Goal: Information Seeking & Learning: Check status

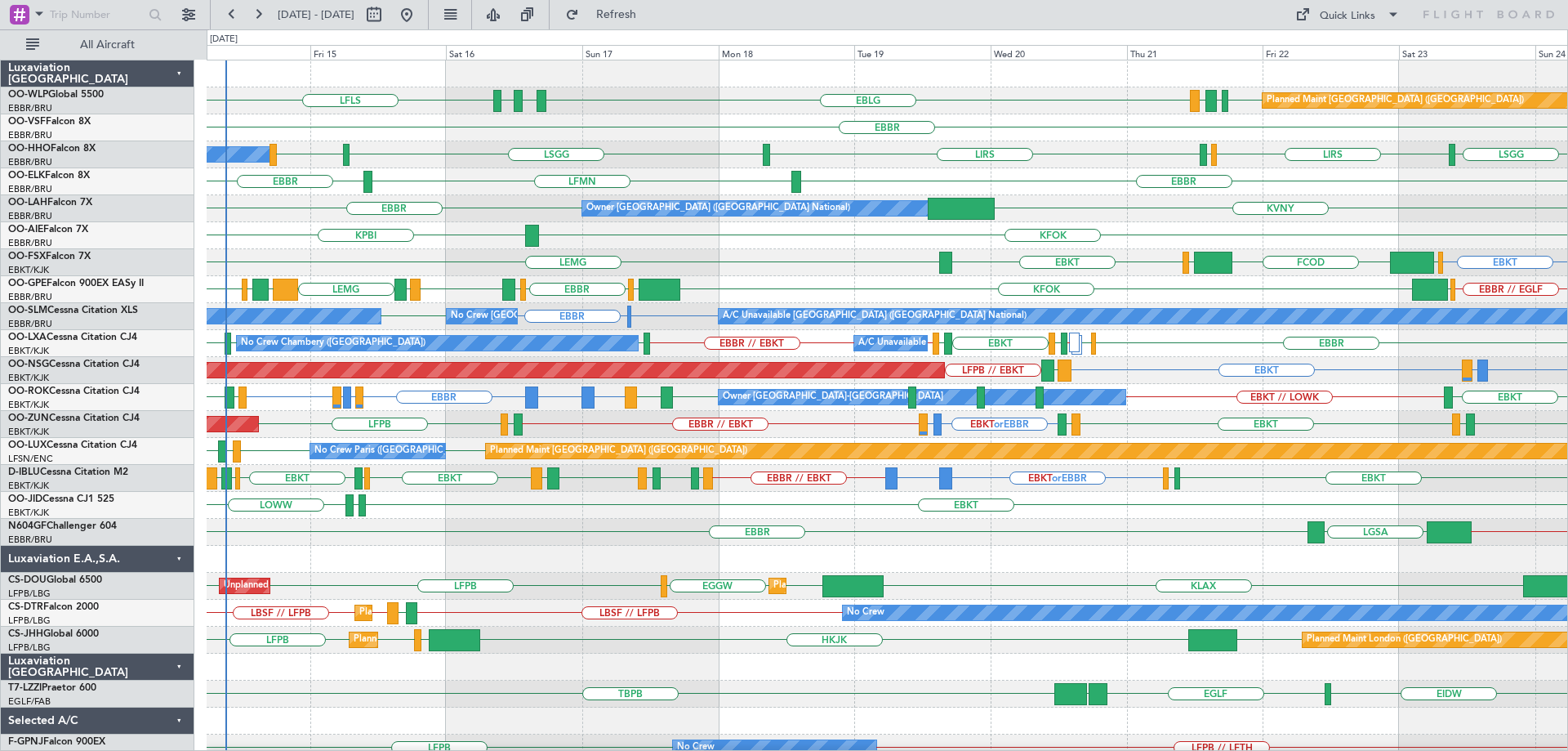
click at [424, 245] on div "KPBI KFOK" at bounding box center [887, 236] width 1361 height 27
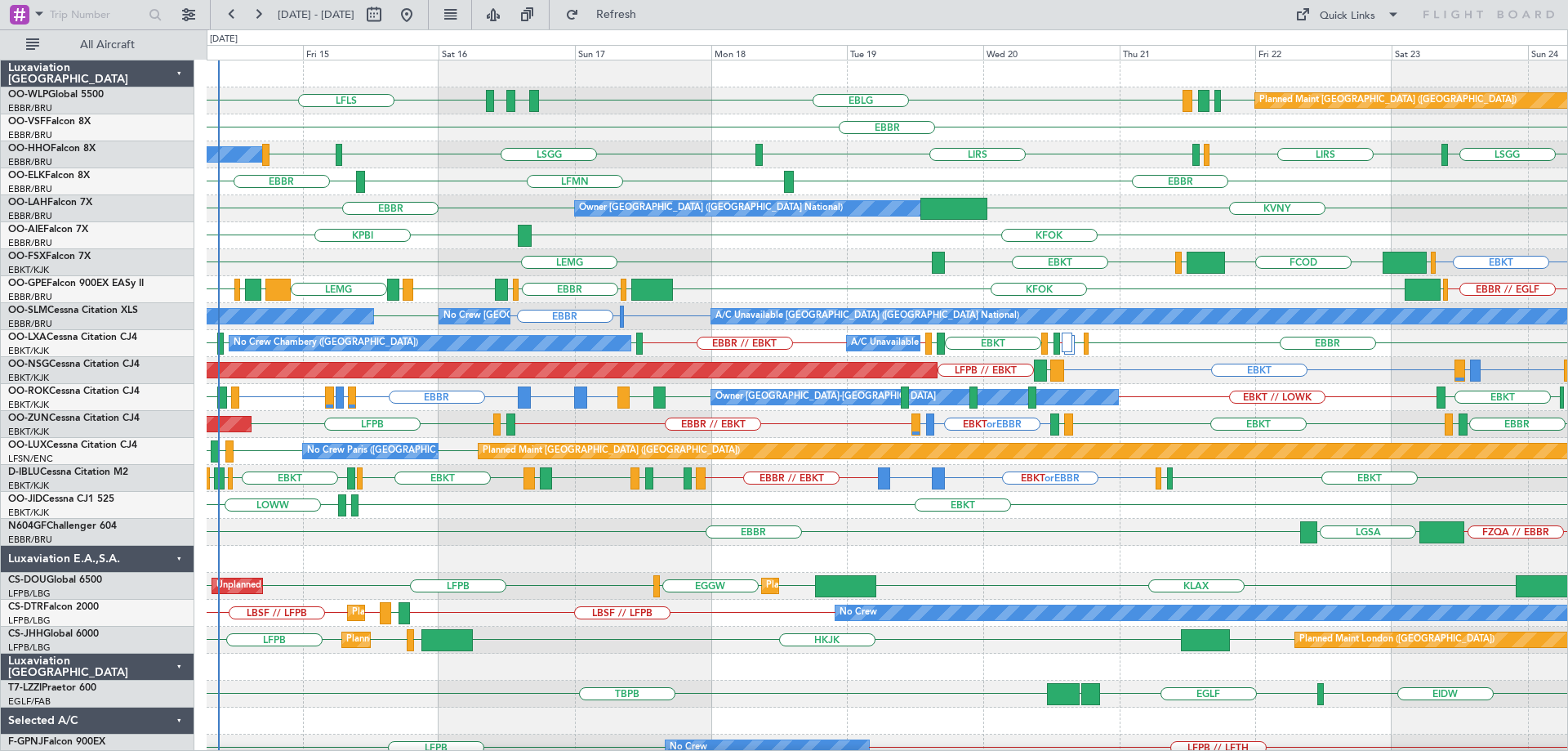
click at [417, 248] on div "KPBI KFOK" at bounding box center [887, 236] width 1361 height 27
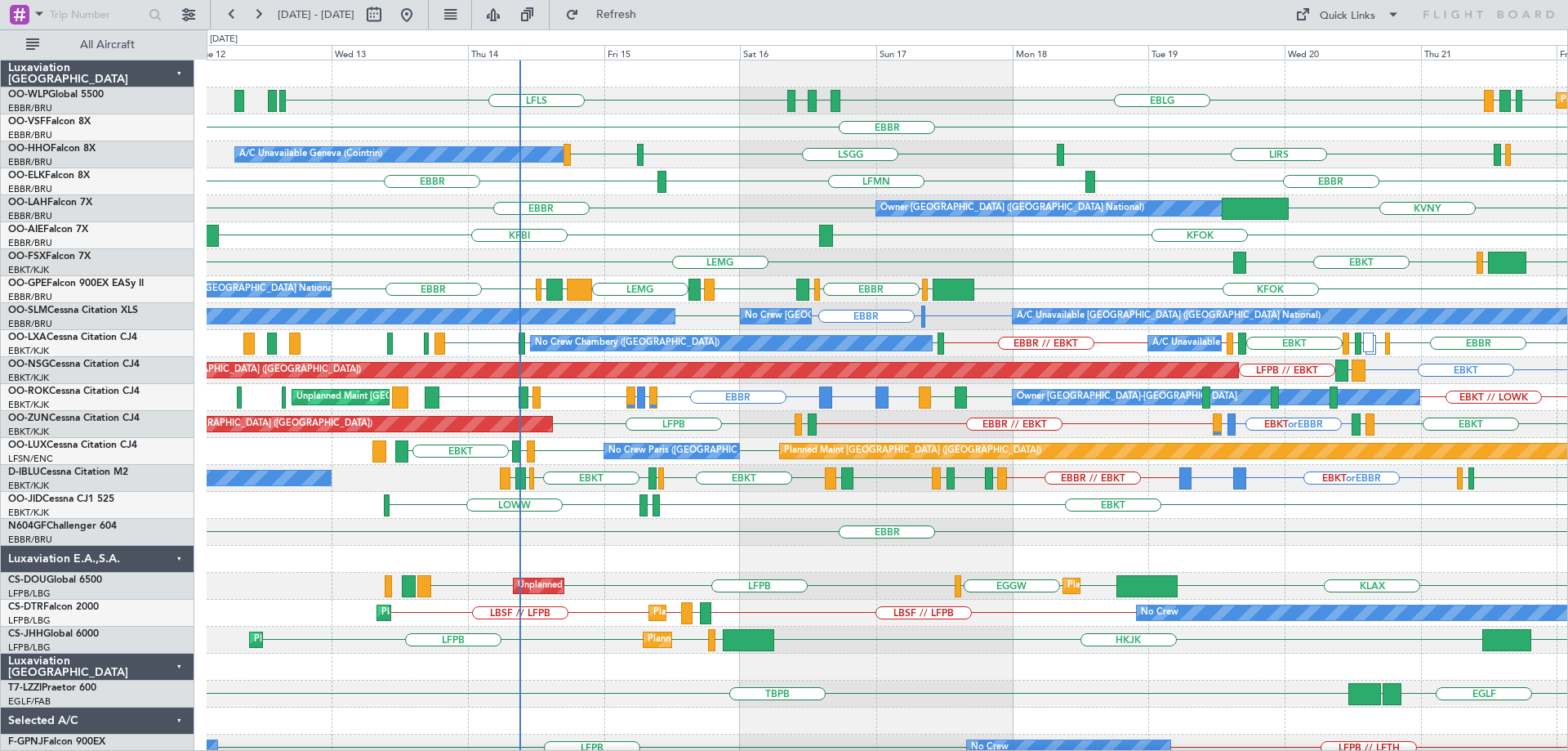
click at [766, 254] on div "LFLS EDDB EBLG LDDU EBLG LDSP EBLG Planned Maint Berlin (Brandenburg) EBBR LSGG…" at bounding box center [887, 532] width 1361 height 943
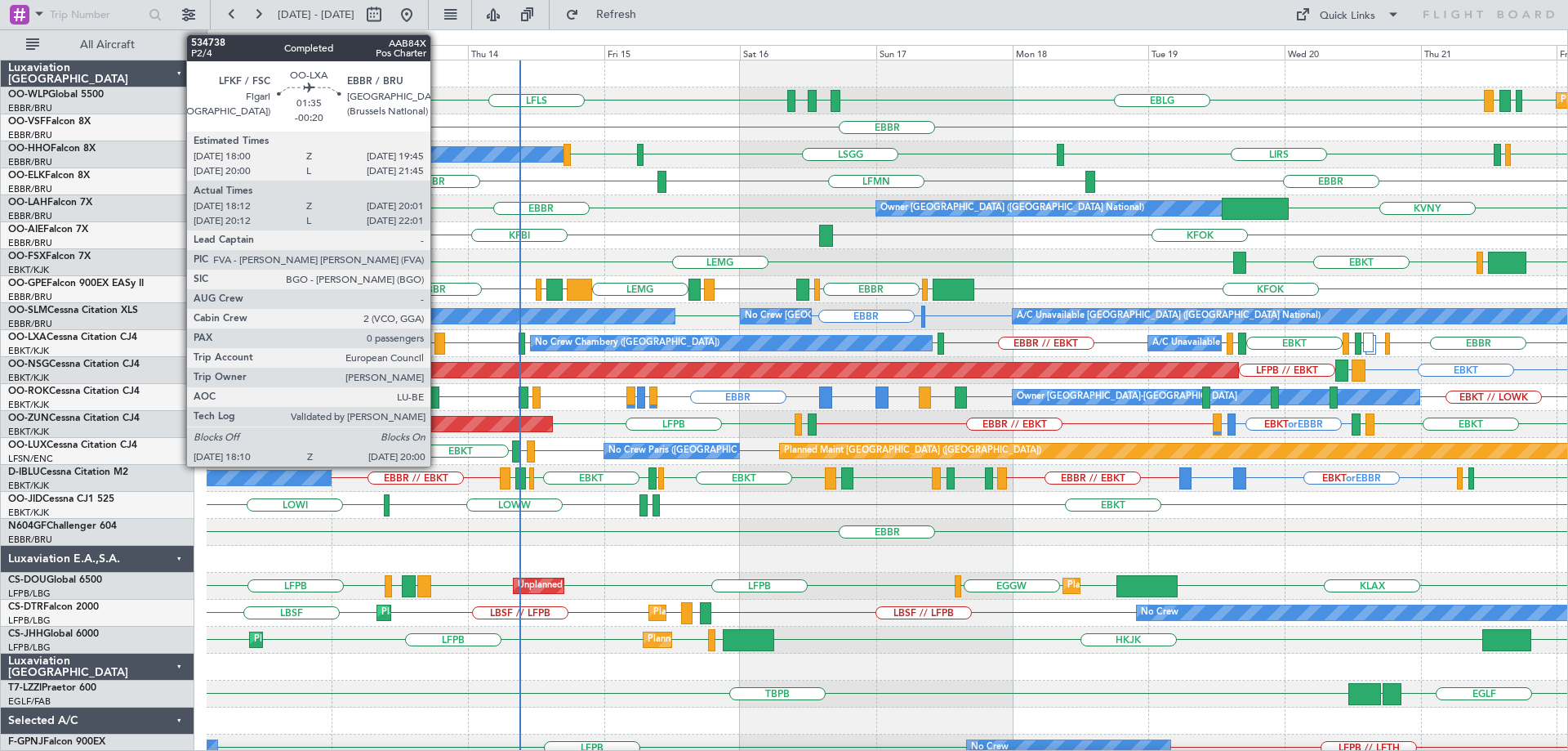
click at [437, 338] on div at bounding box center [439, 343] width 11 height 22
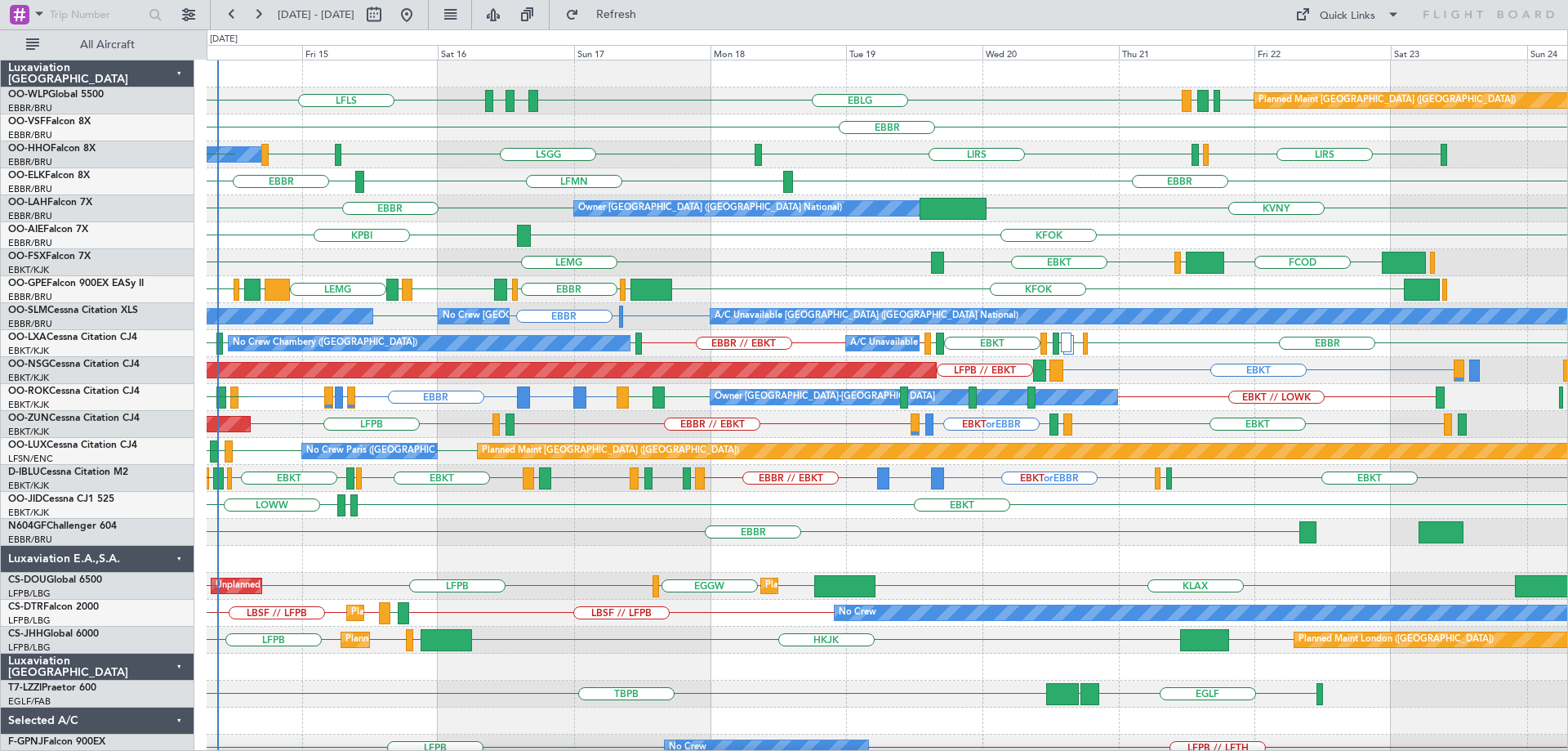
click at [402, 218] on div "Planned Maint Berlin (Brandenburg) LFLS EDDB EBLG LDDU EBLG LDSP EBLG EBLG LDZD…" at bounding box center [887, 546] width 1361 height 971
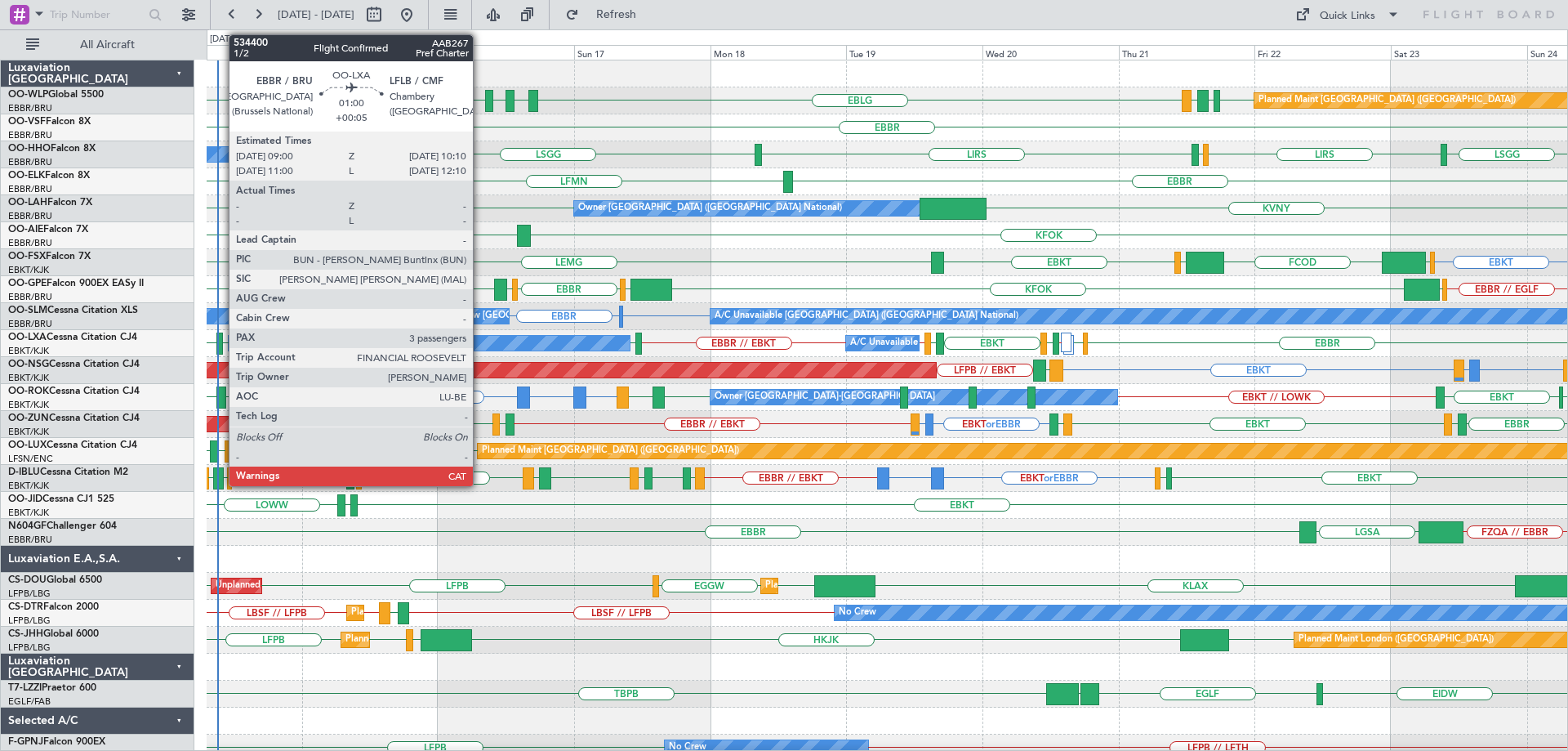
click at [221, 342] on div at bounding box center [221, 343] width 8 height 22
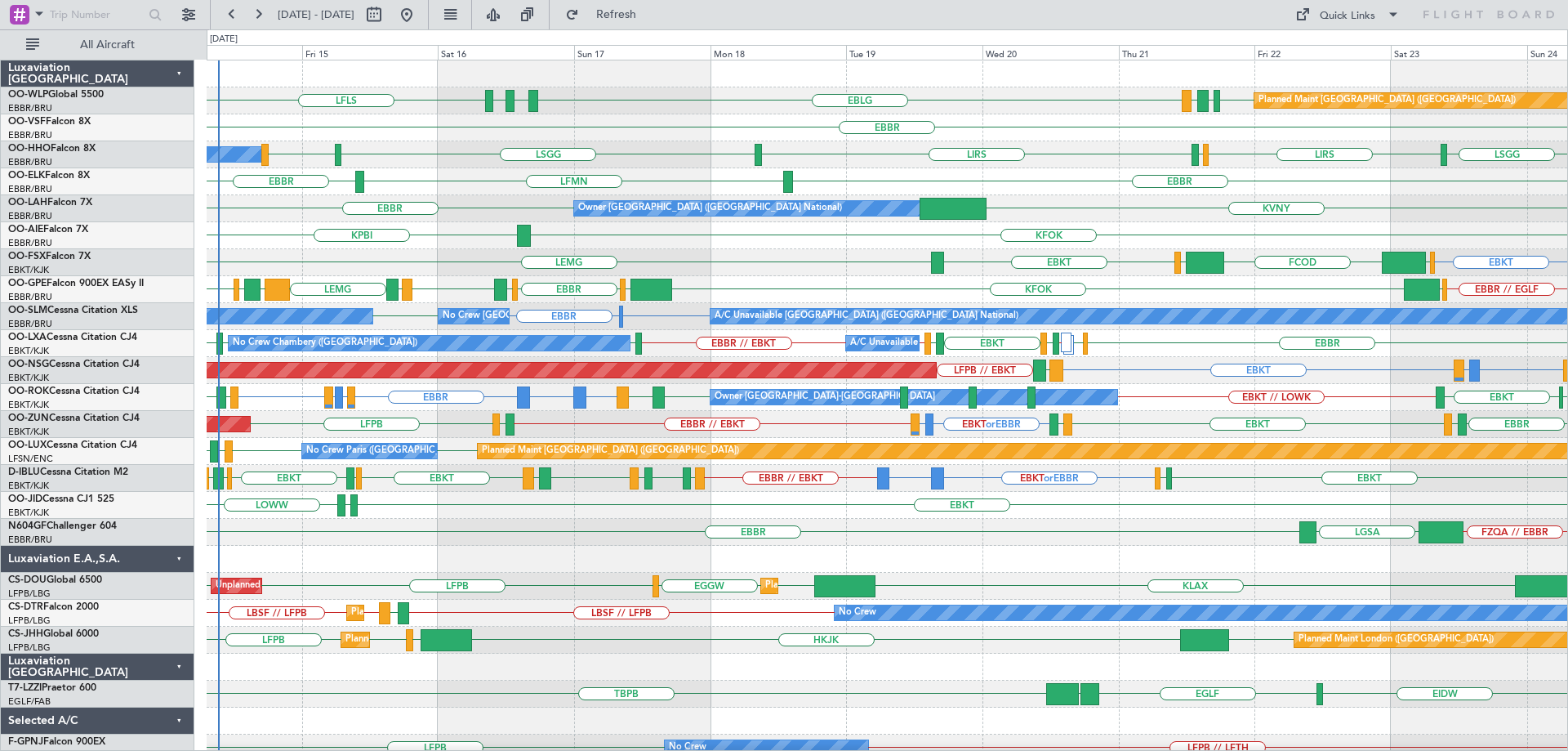
click at [661, 141] on div "EBBR" at bounding box center [887, 128] width 1361 height 27
click at [651, 21] on span "Refresh" at bounding box center [616, 15] width 68 height 12
click at [697, 132] on div "EBBR" at bounding box center [887, 128] width 1361 height 27
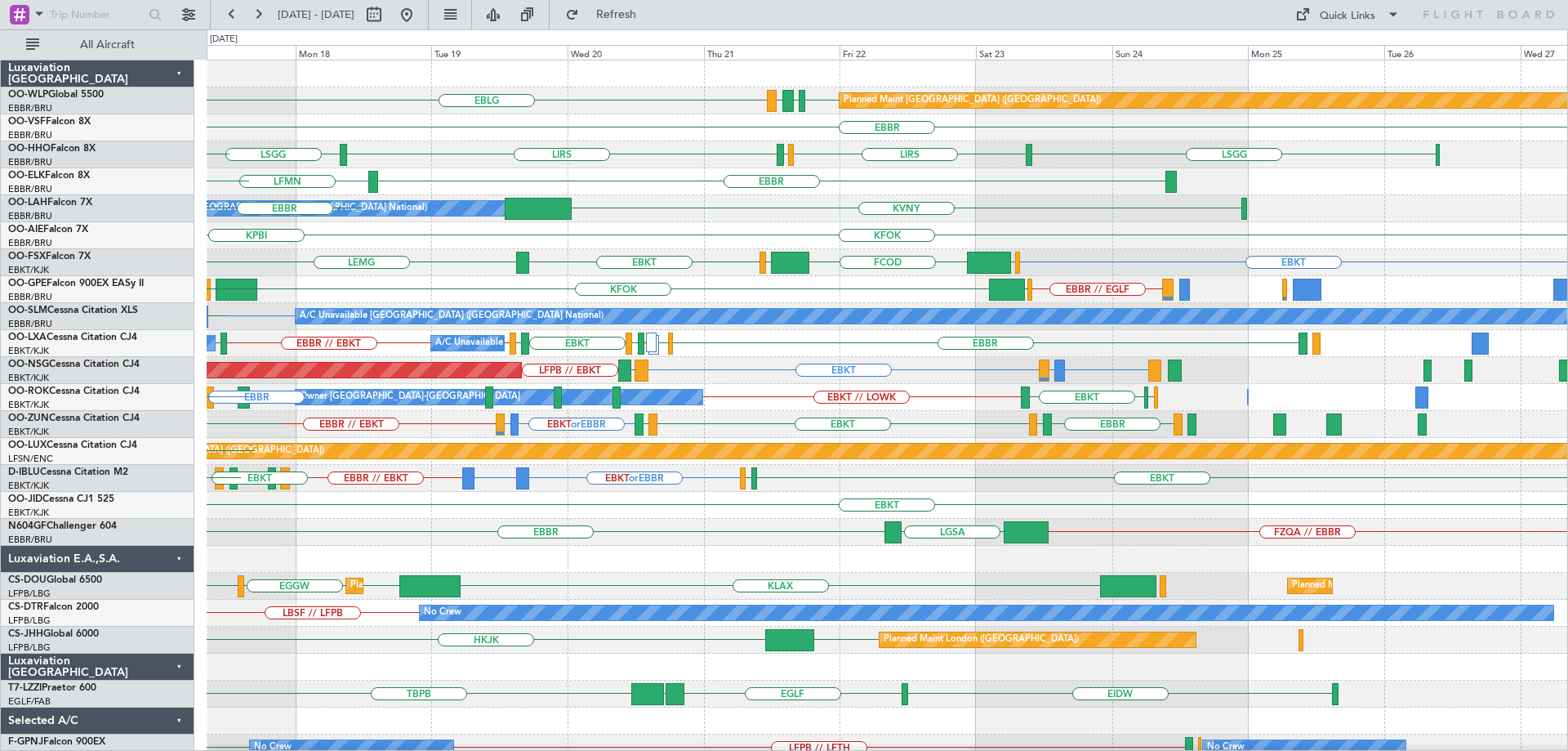
click at [916, 279] on div "EDDB EBLG LDDU EBLG Planned Maint Berlin (Brandenburg) EBLG LDSP LFLS EBBR LSGG…" at bounding box center [887, 532] width 1361 height 943
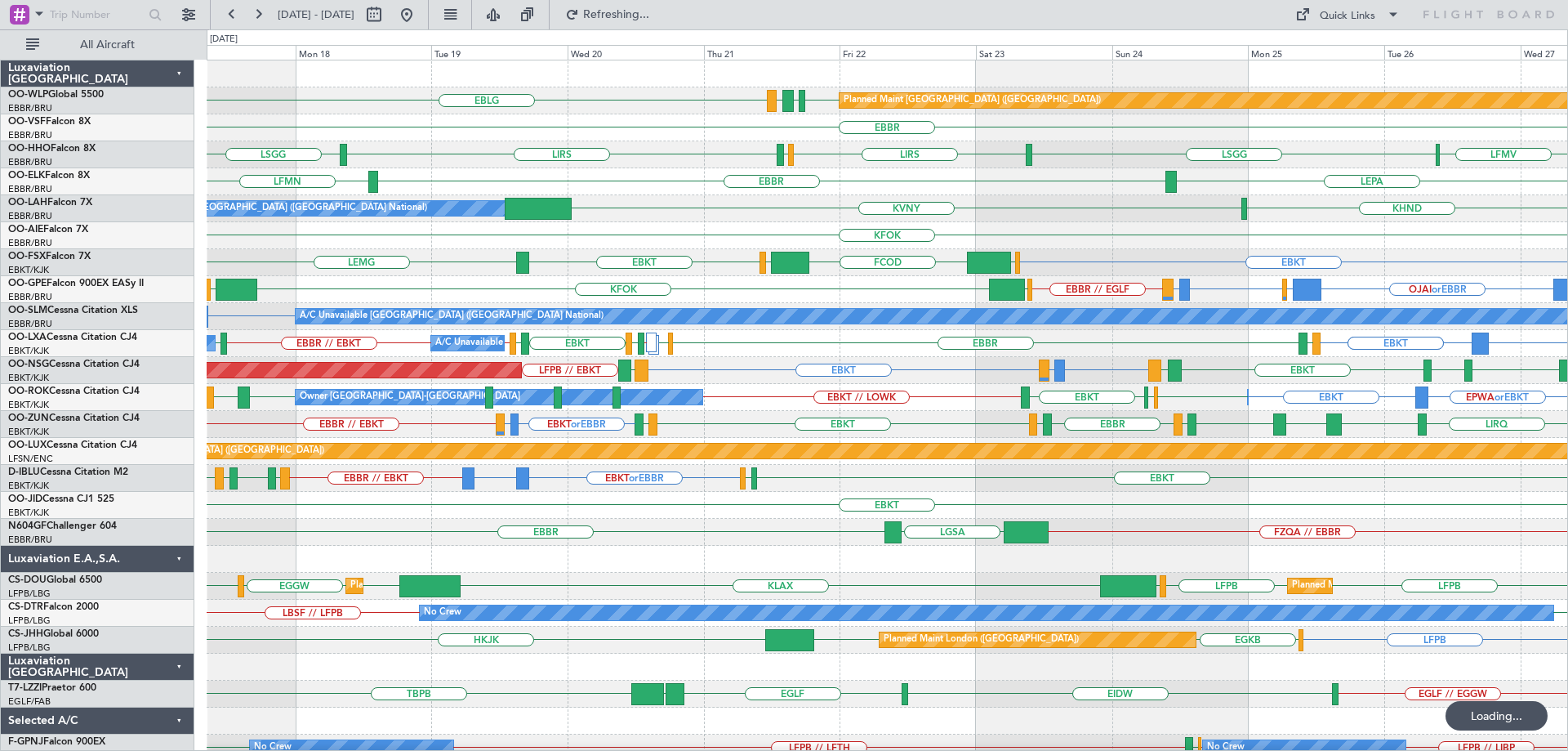
click at [588, 319] on div "Planned Maint Berlin (Brandenburg) EDDB EBLG LDDU EBLG EBBR LSGG LIRS LSZH LIRS…" at bounding box center [887, 491] width 1361 height 862
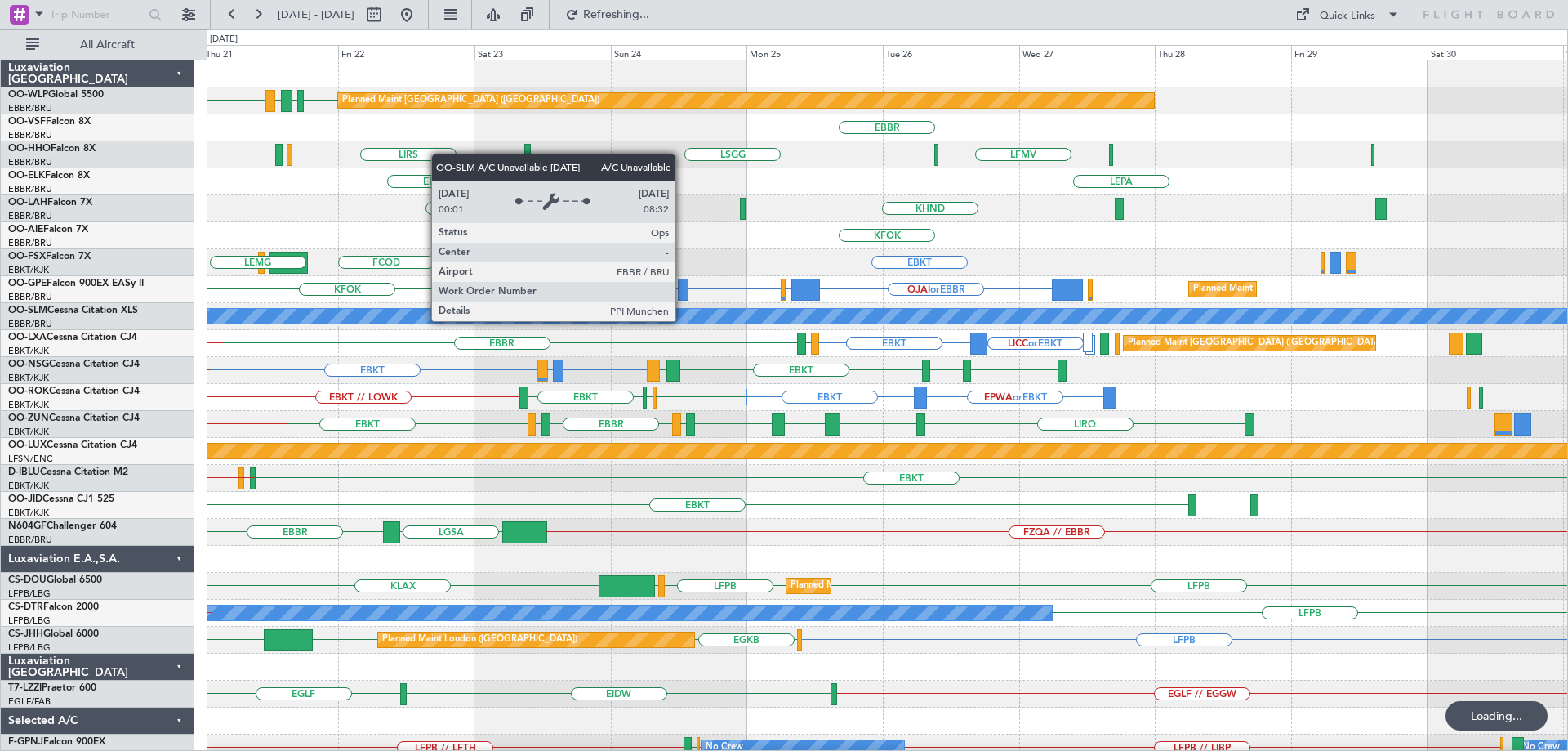
click at [506, 431] on div "Planned Maint Berlin (Brandenburg) EDDB EBLG LDDU EBLG EBBR LSGG LIRS LSZH LIRS…" at bounding box center [887, 491] width 1361 height 862
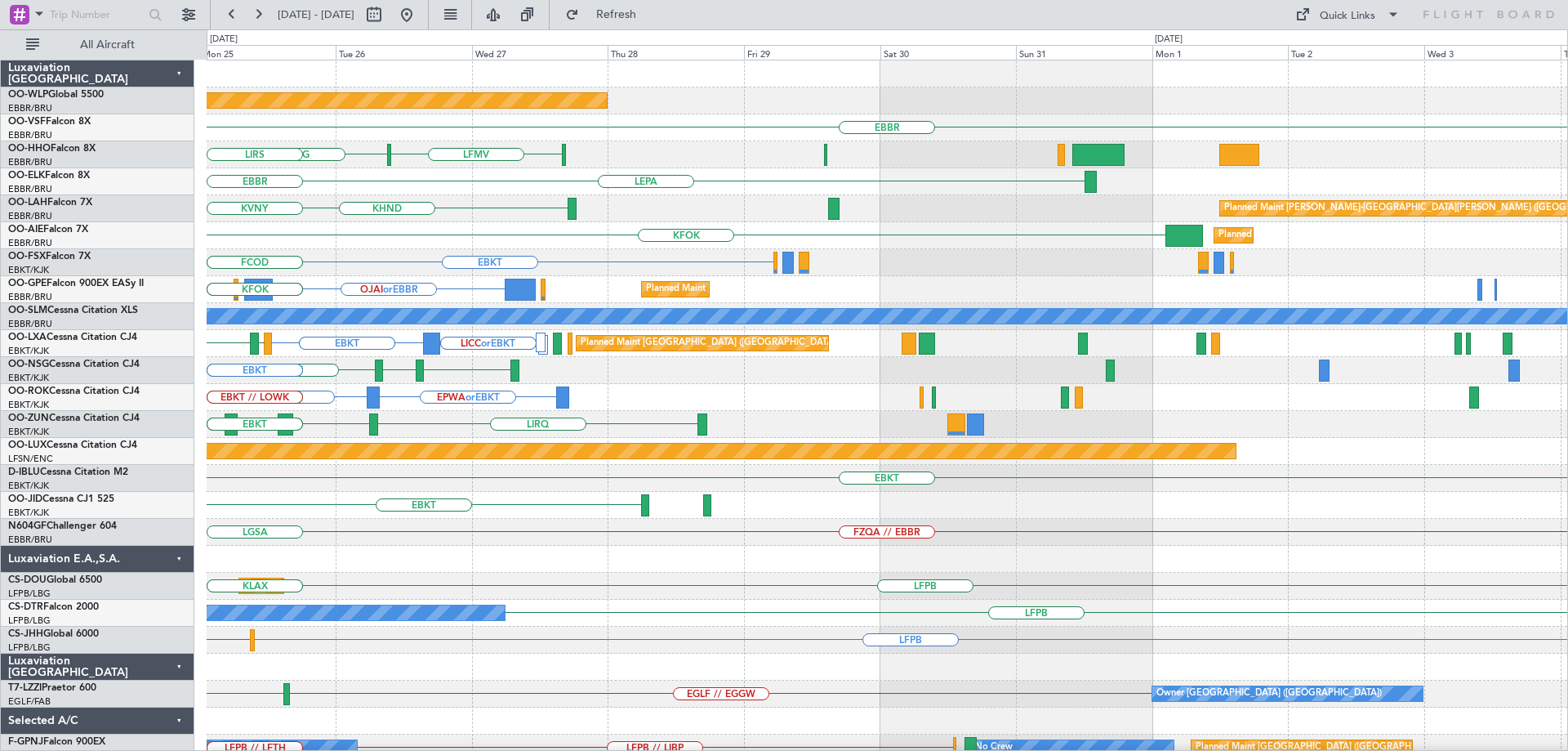
click at [268, 516] on div "Planned Maint Berlin (Brandenburg) EBBR LSGG LFMV LIRS LEPA EBBR KHND Planned M…" at bounding box center [887, 491] width 1361 height 862
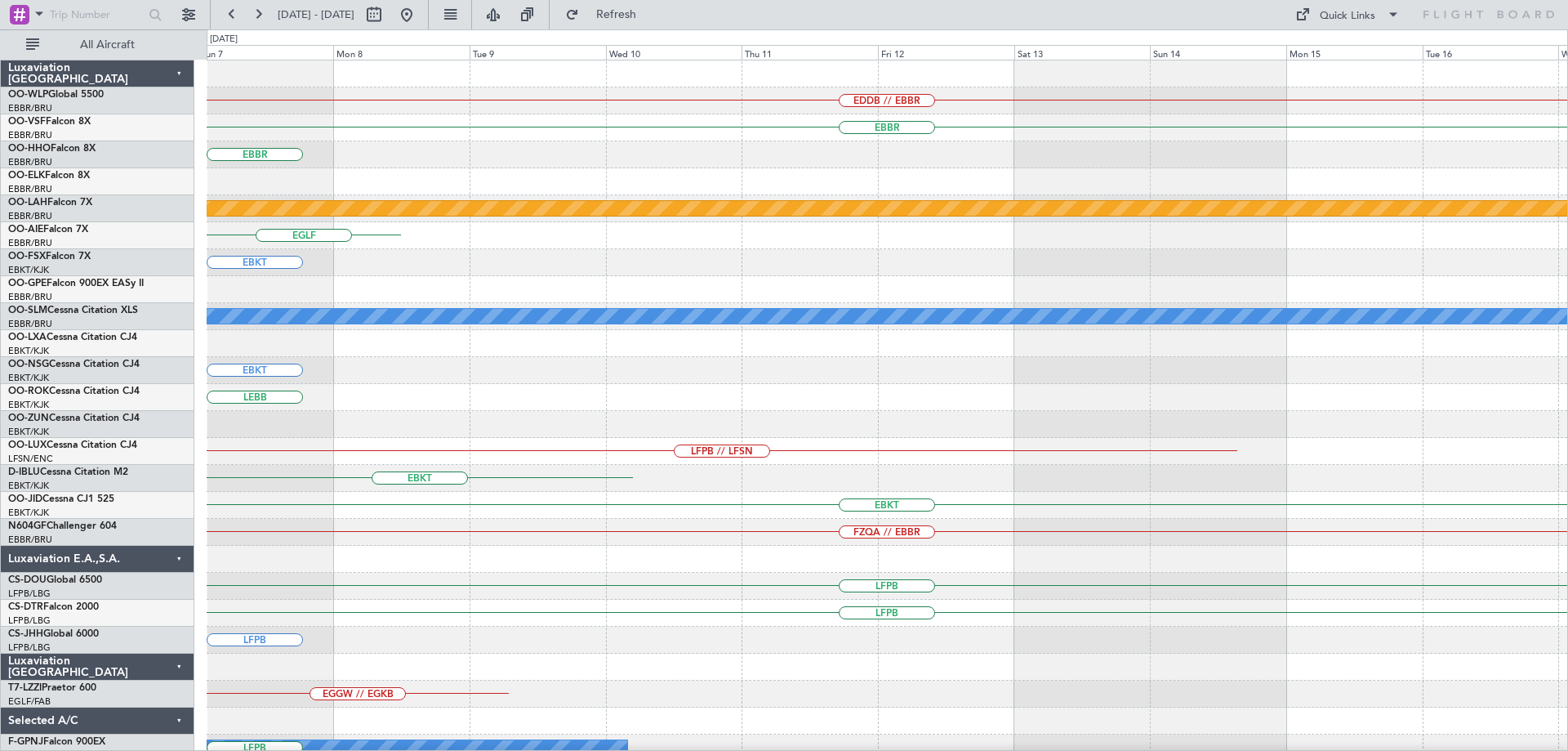
click at [632, 472] on div "EDDB // EBBR EBBR EBBR Planned Maint Alton-st Louis (St Louis Regl) EGLF EBKT A…" at bounding box center [887, 532] width 1361 height 943
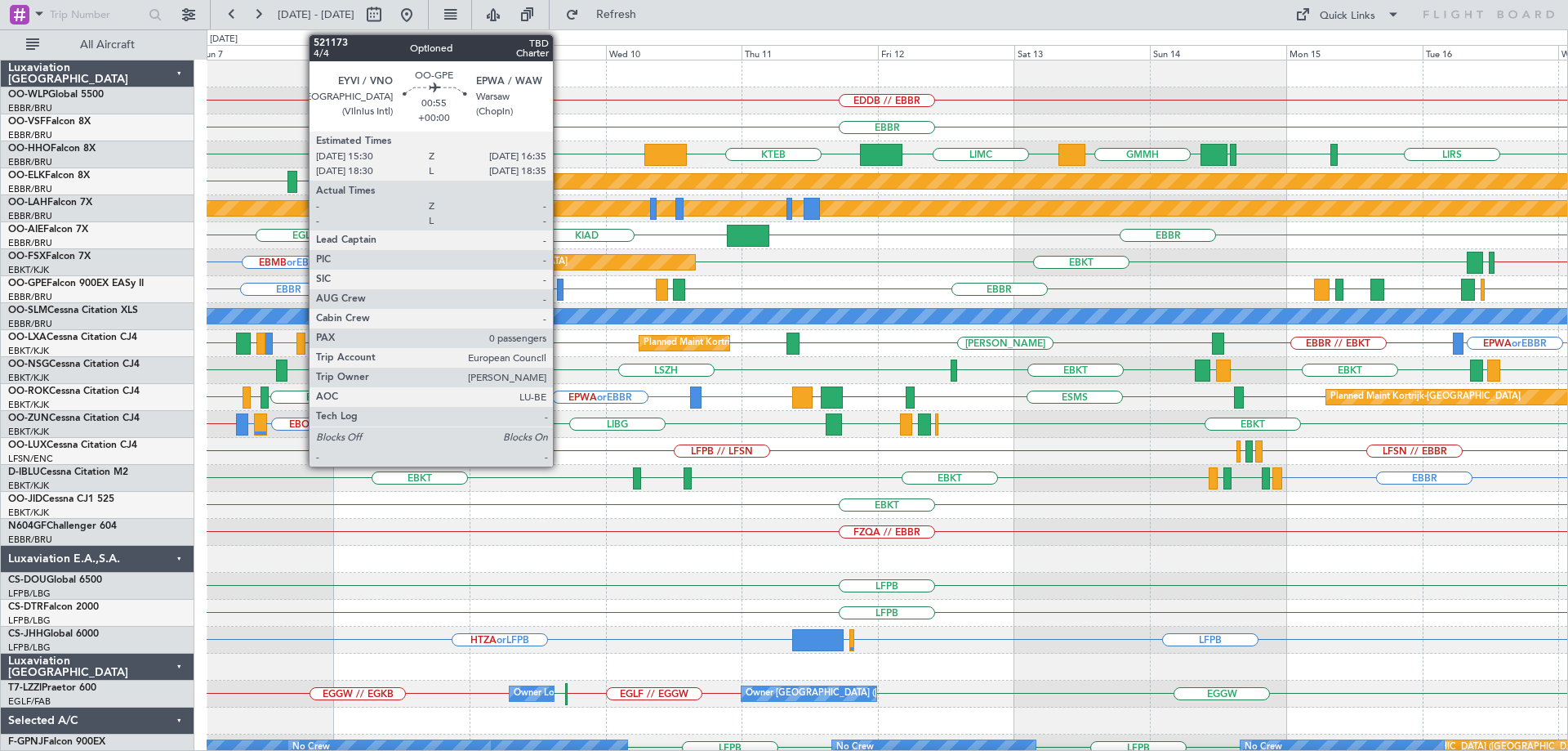
click at [560, 287] on div at bounding box center [559, 289] width 7 height 22
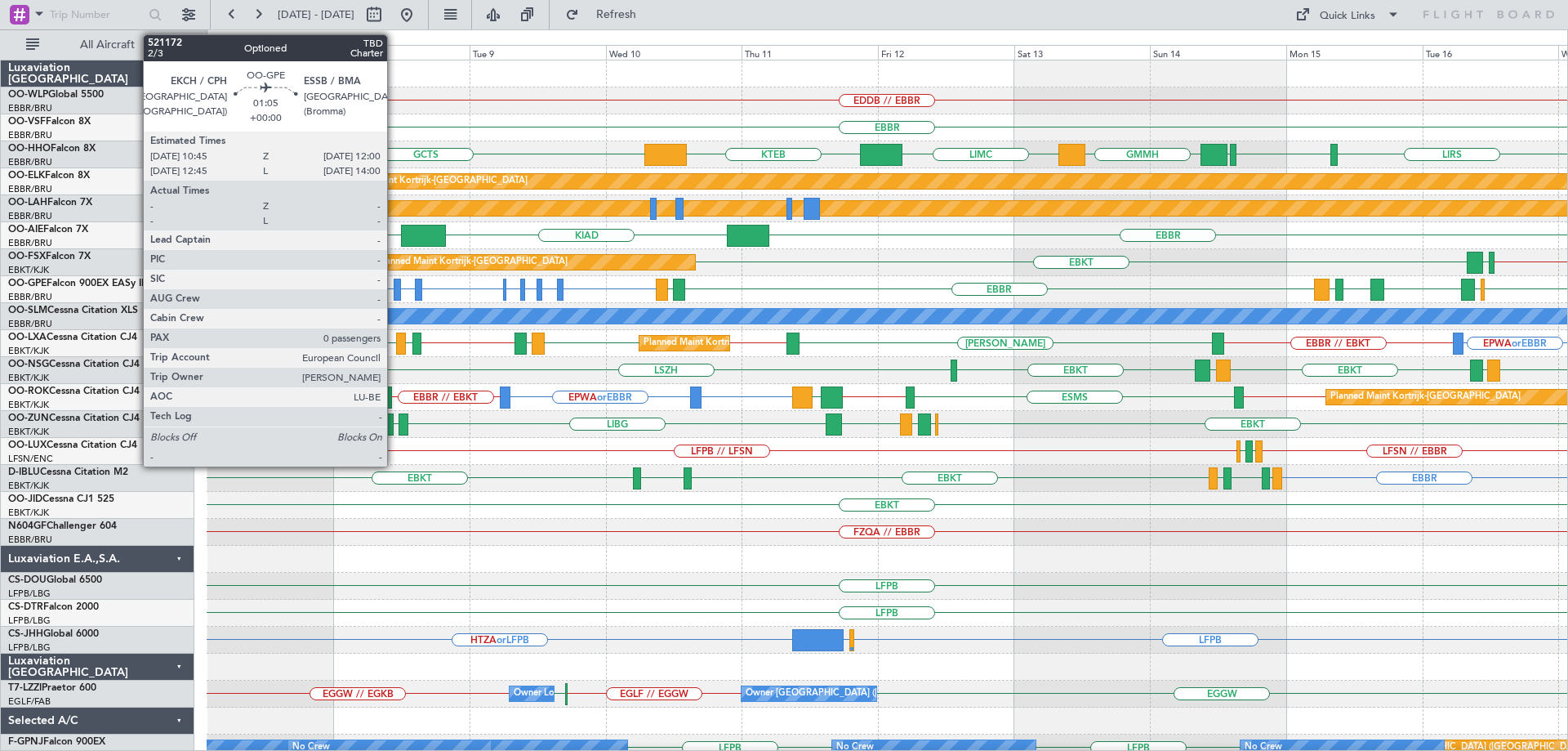
click at [394, 282] on div at bounding box center [397, 289] width 8 height 22
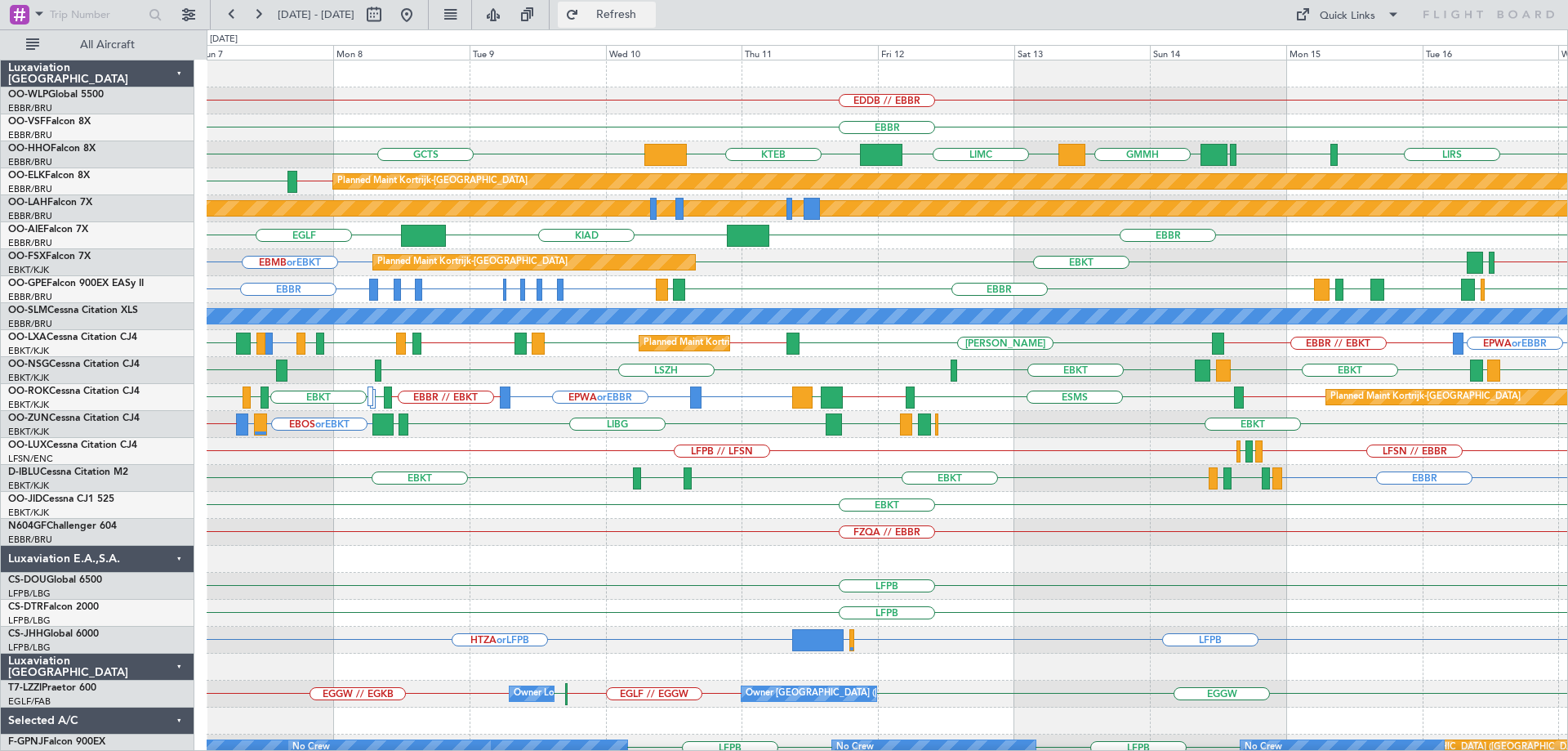
click at [651, 17] on span "Refresh" at bounding box center [616, 15] width 68 height 12
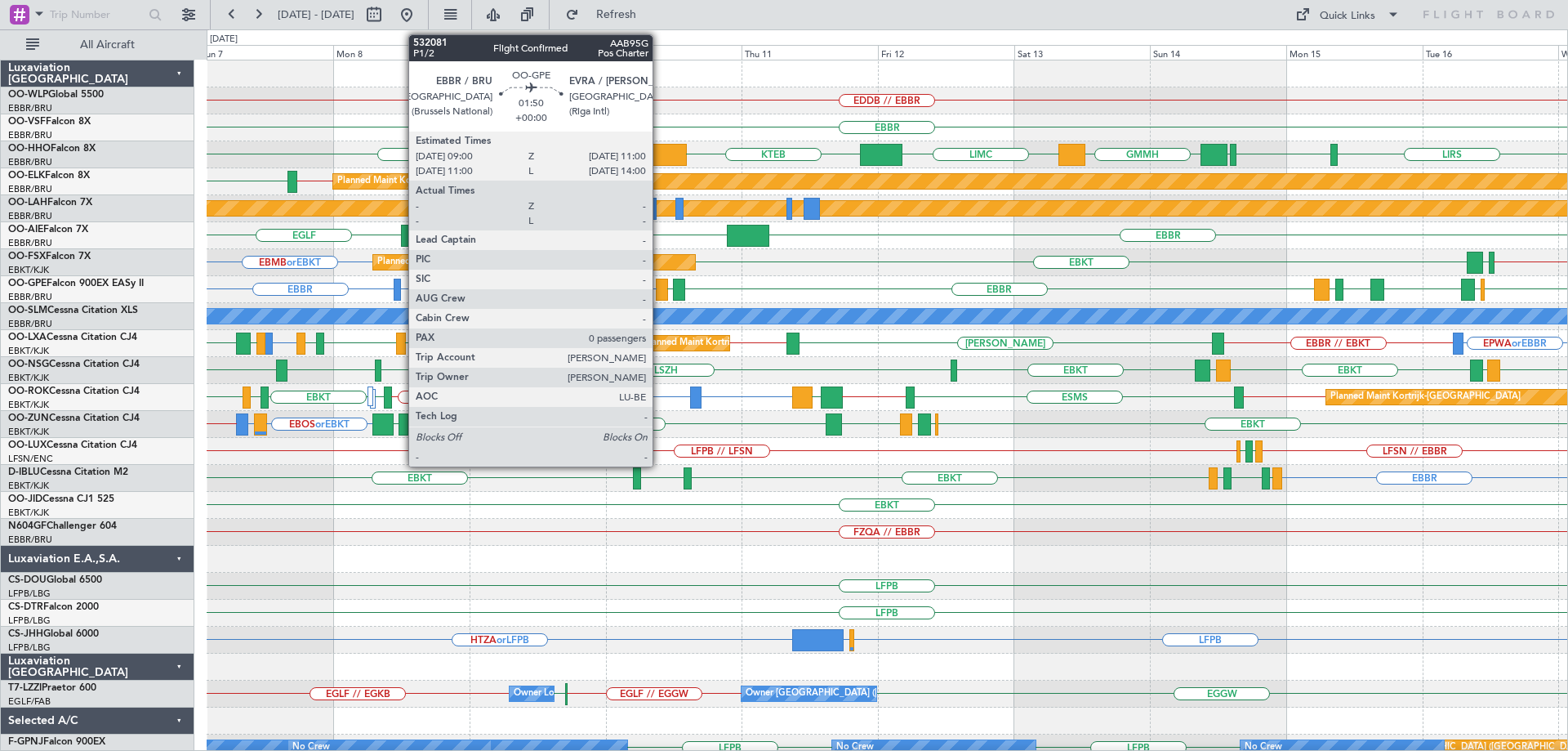
click at [660, 289] on div at bounding box center [662, 289] width 12 height 22
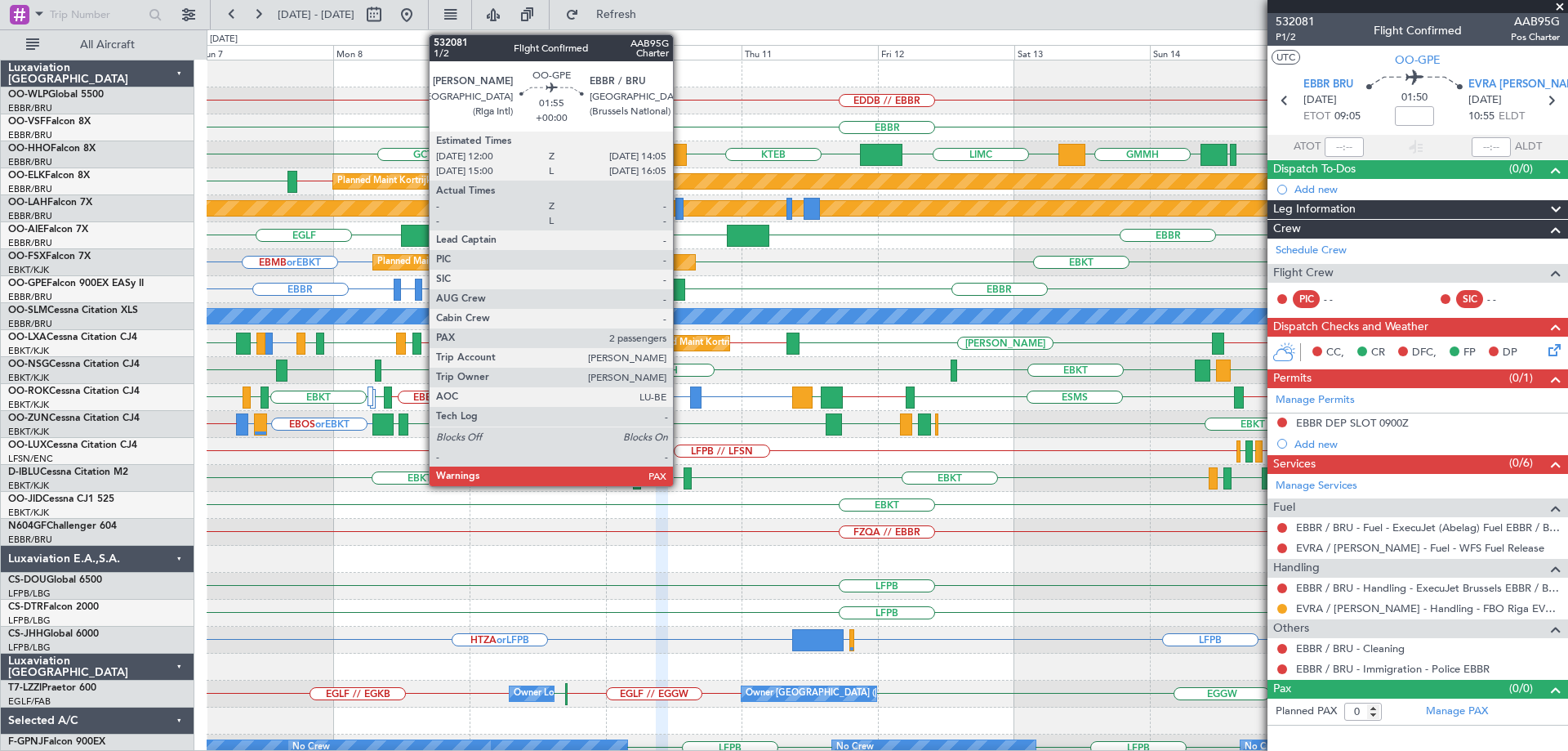
click at [681, 284] on div at bounding box center [679, 289] width 13 height 22
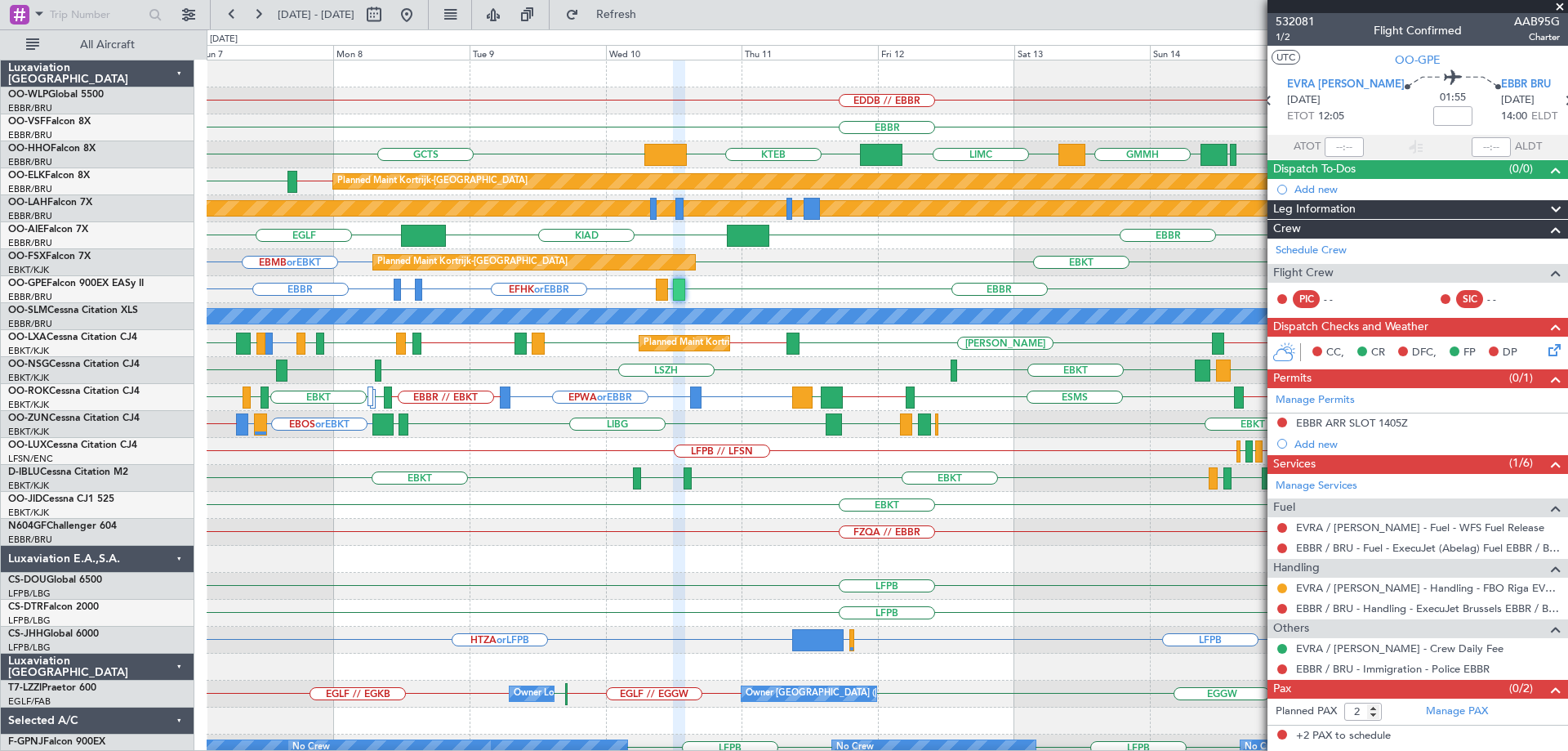
click at [1560, 6] on span at bounding box center [1559, 7] width 17 height 15
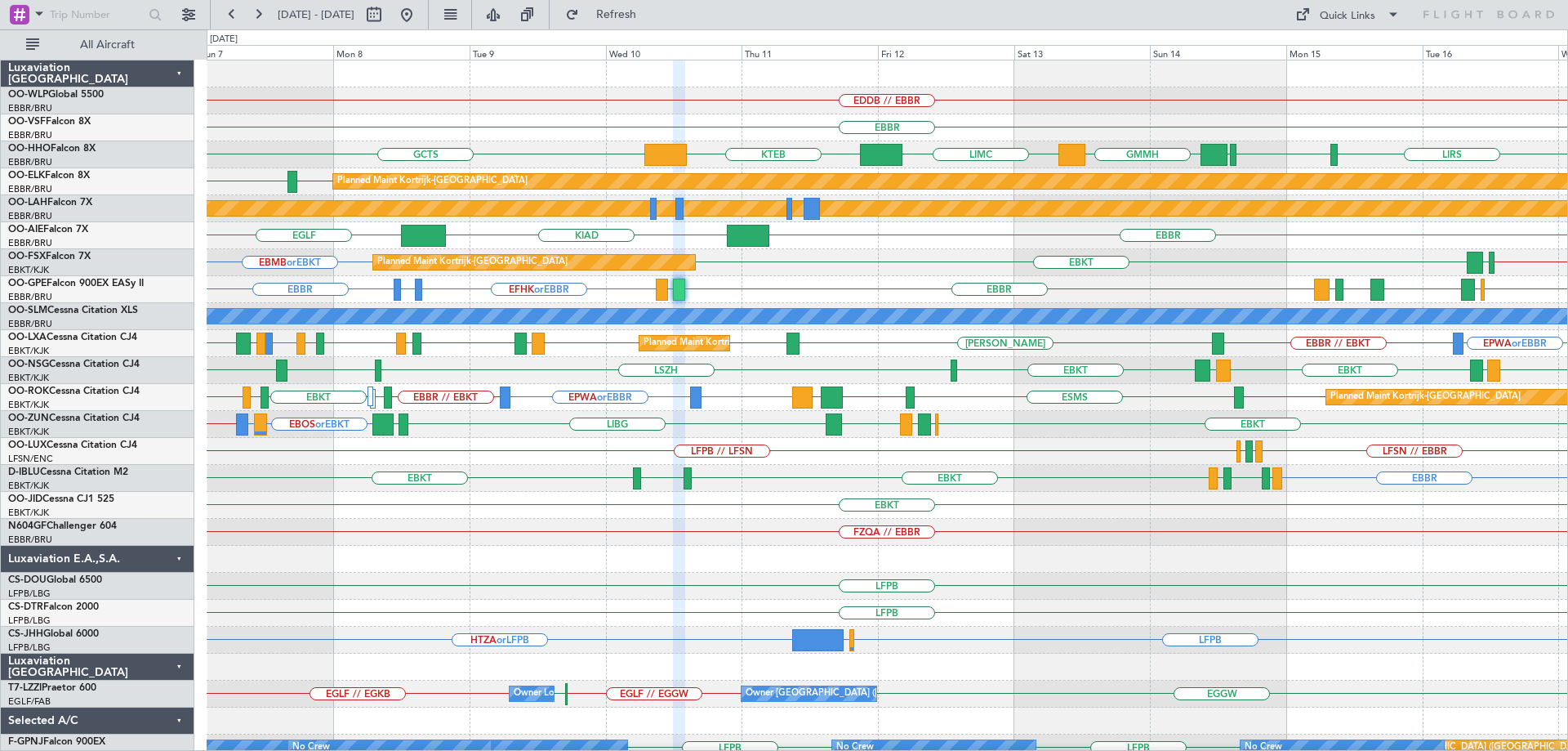
type input "0"
click at [651, 13] on span "Refresh" at bounding box center [616, 15] width 68 height 12
click at [717, 103] on div "EDDB // EBBR" at bounding box center [887, 102] width 1361 height 27
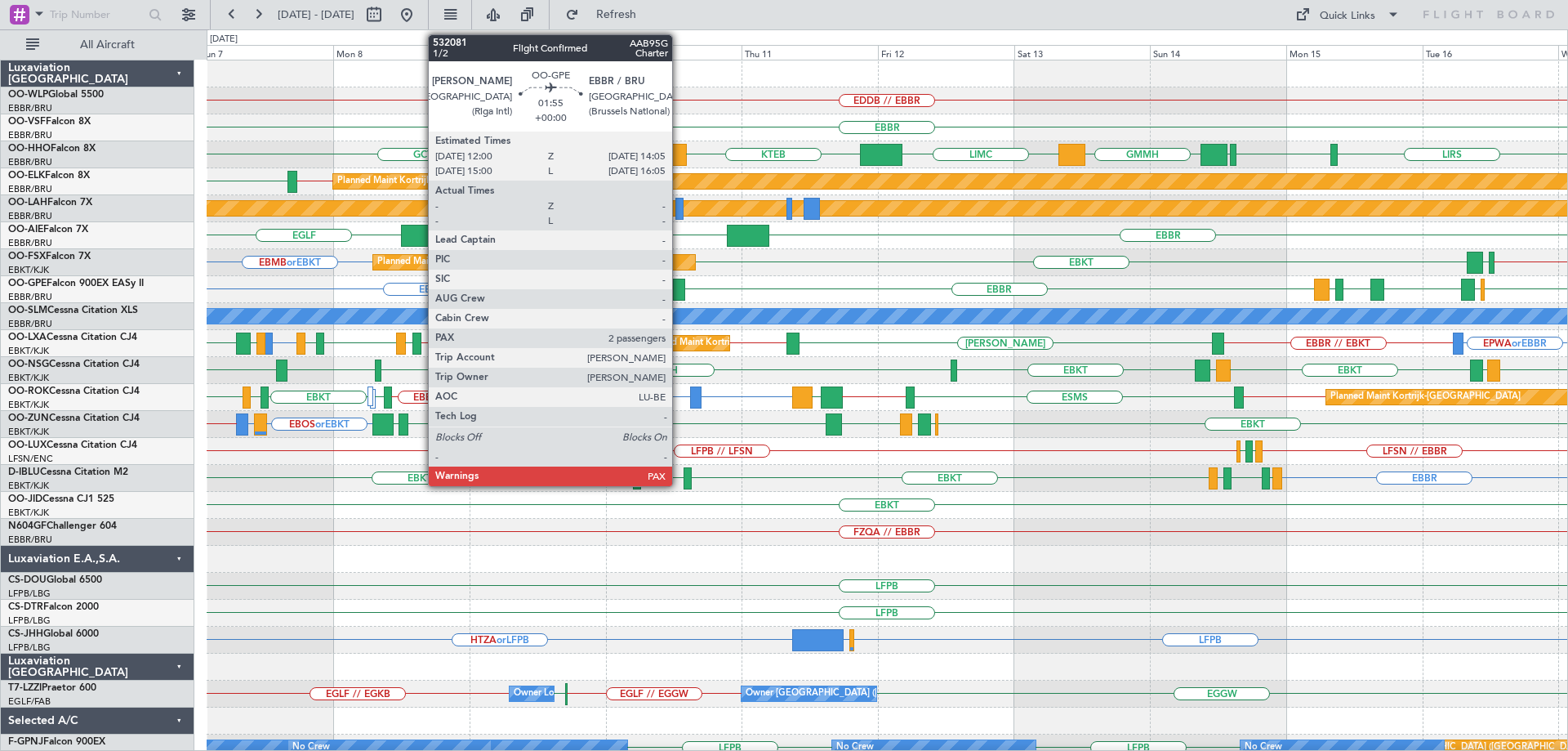
click at [680, 282] on div at bounding box center [679, 289] width 13 height 22
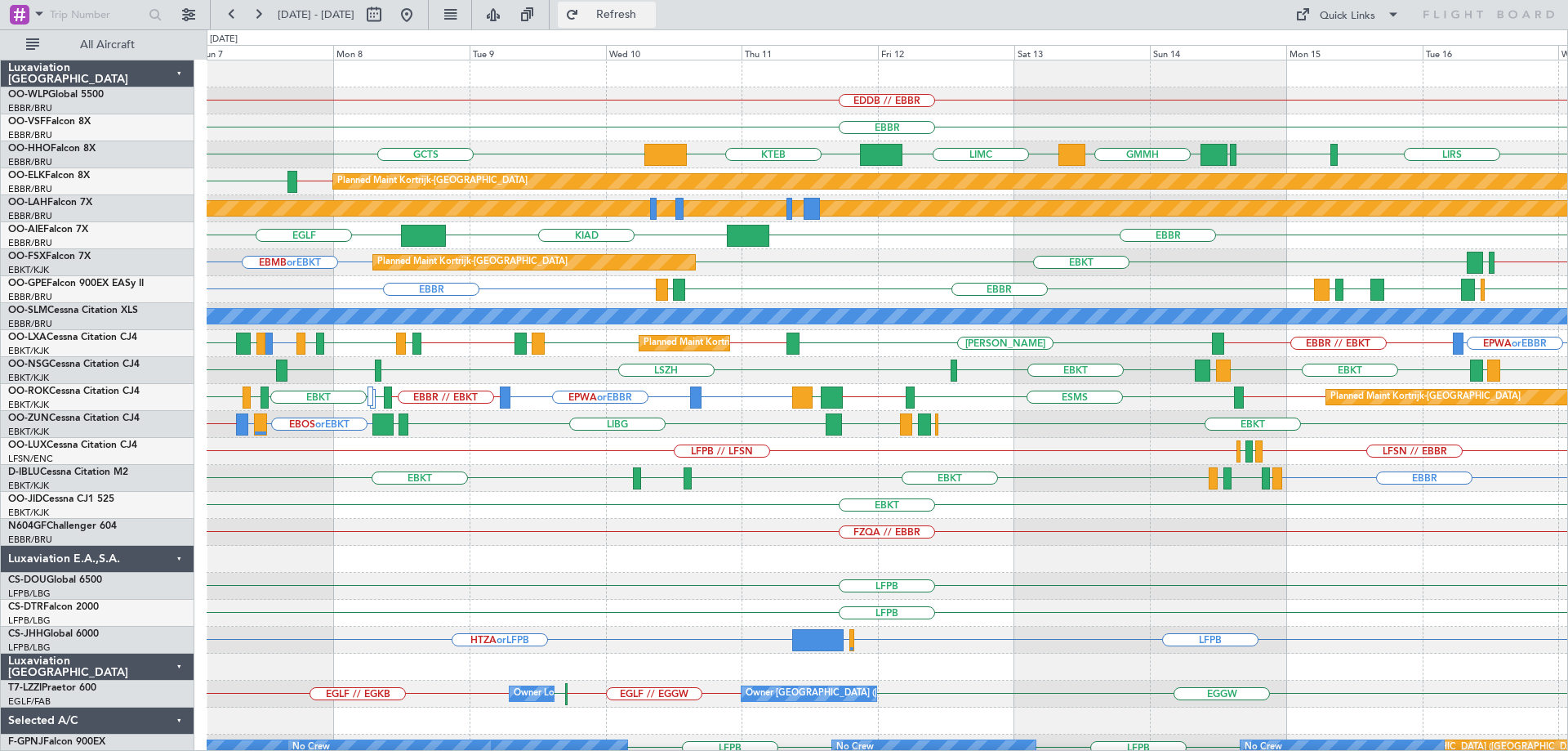
click at [633, 17] on button "Refresh" at bounding box center [606, 15] width 98 height 26
click at [887, 257] on div "EBMB or EBKT LGKO // EBKT EBKT LGAV Planned Maint Kortrijk-Wevelgem" at bounding box center [887, 263] width 1361 height 27
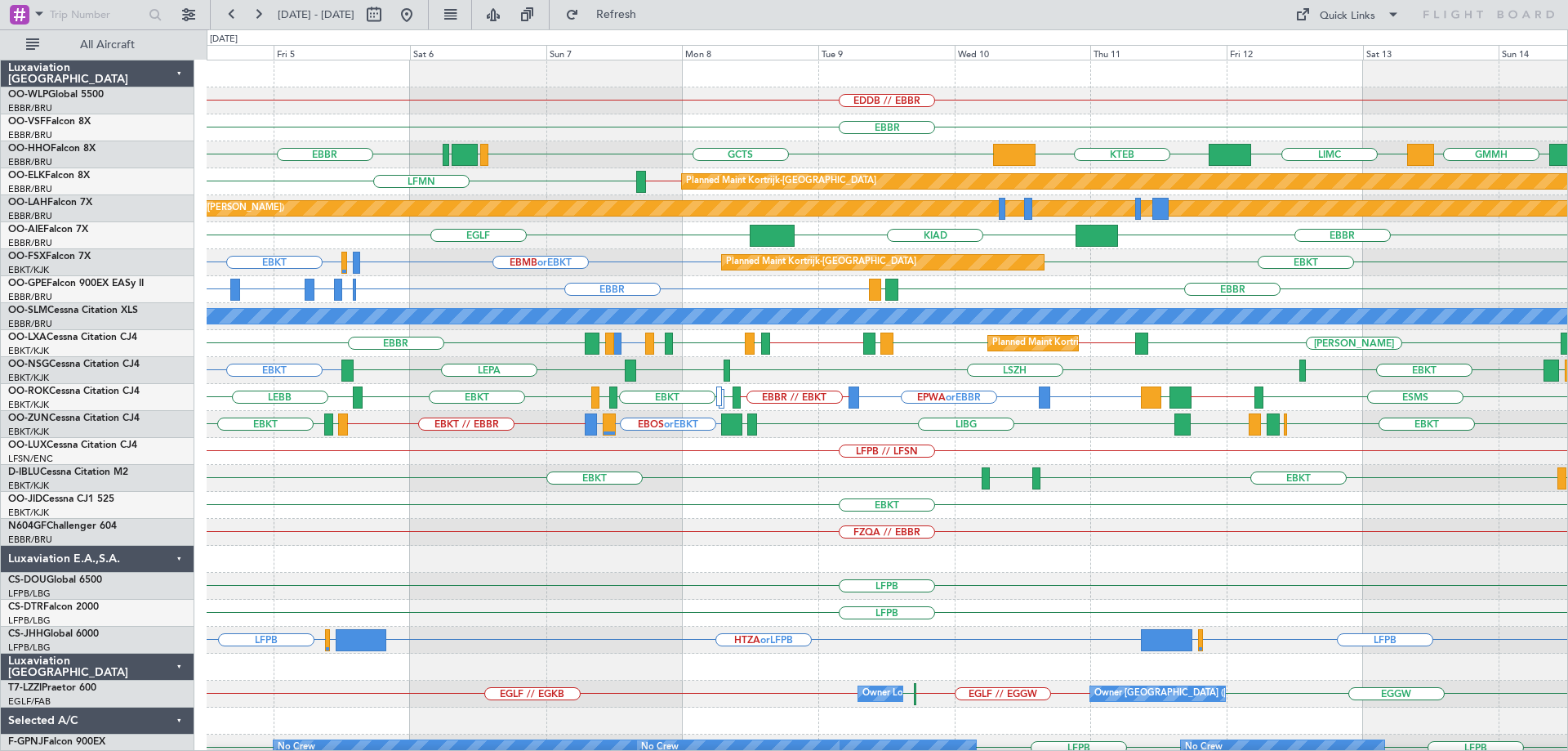
click at [1236, 287] on div "EDDB // EBBR EBBR EBBR GCTS GMMH LSGG GMMH LIMC KTEB Planned Maint Kortrijk-Wev…" at bounding box center [887, 491] width 1361 height 862
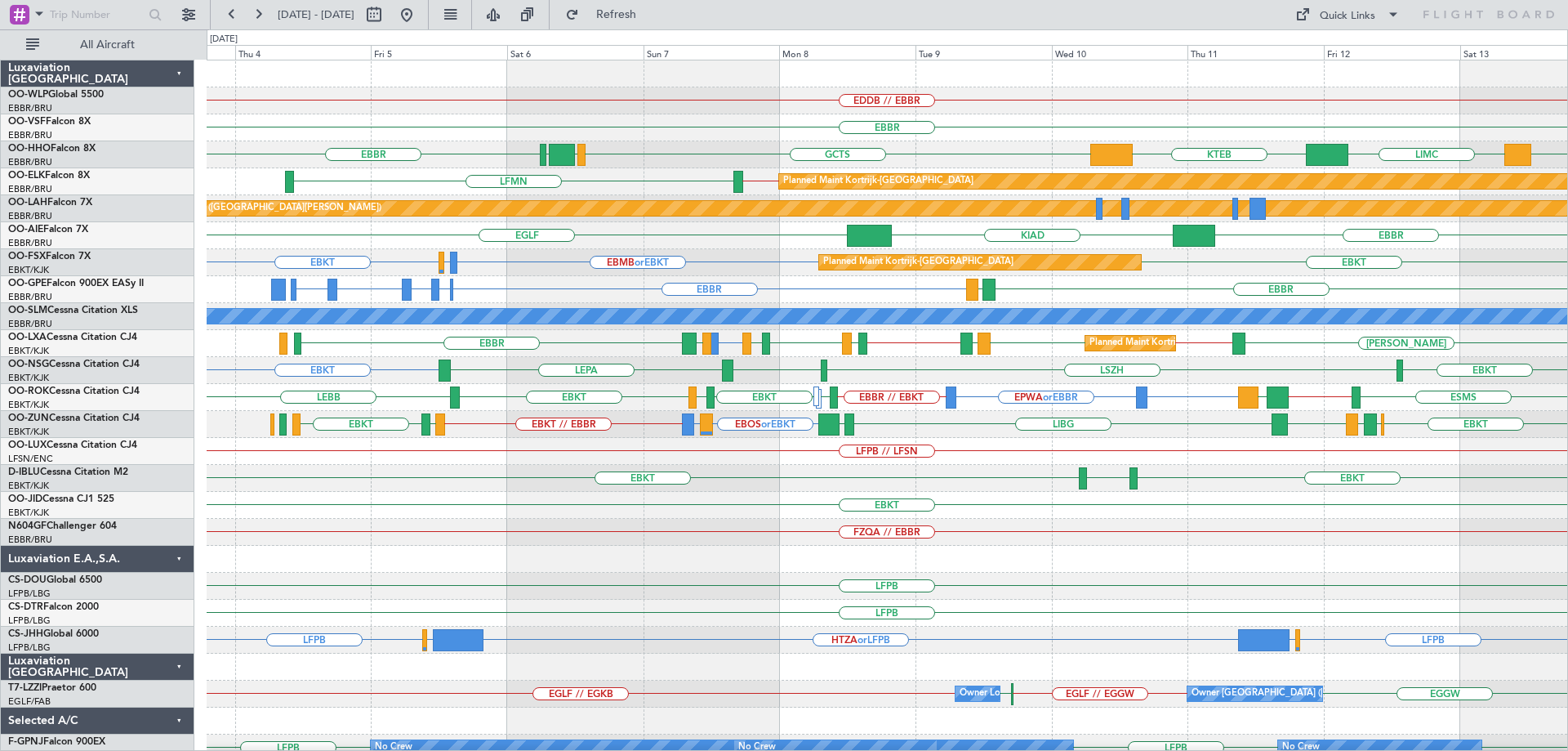
click at [549, 305] on div "EDDB // EBBR EBBR EBBR GCTS GMMH LSGG GMMH LIMC KTEB Planned Maint Kortrijk-Wev…" at bounding box center [887, 491] width 1361 height 862
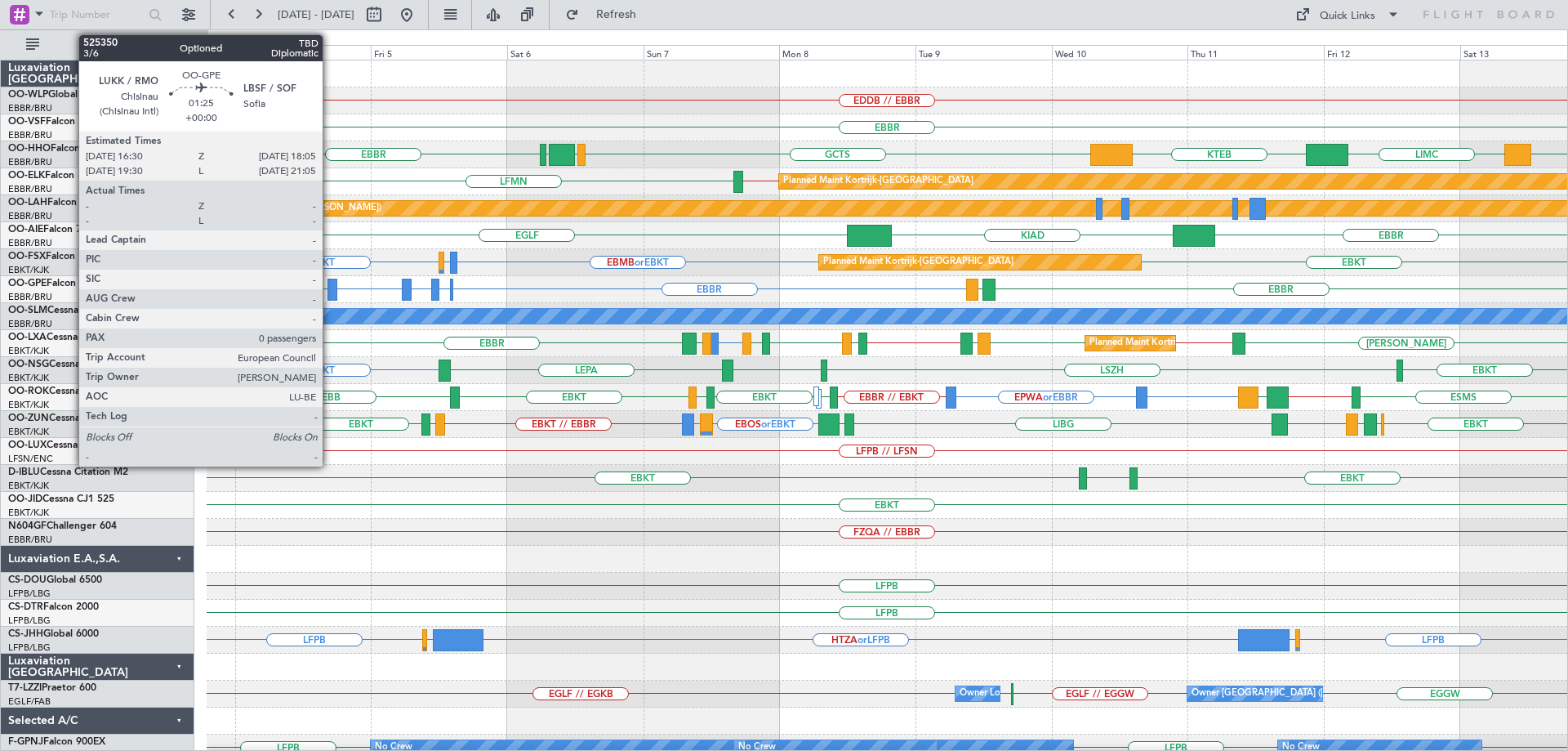
click at [330, 284] on div at bounding box center [331, 289] width 9 height 22
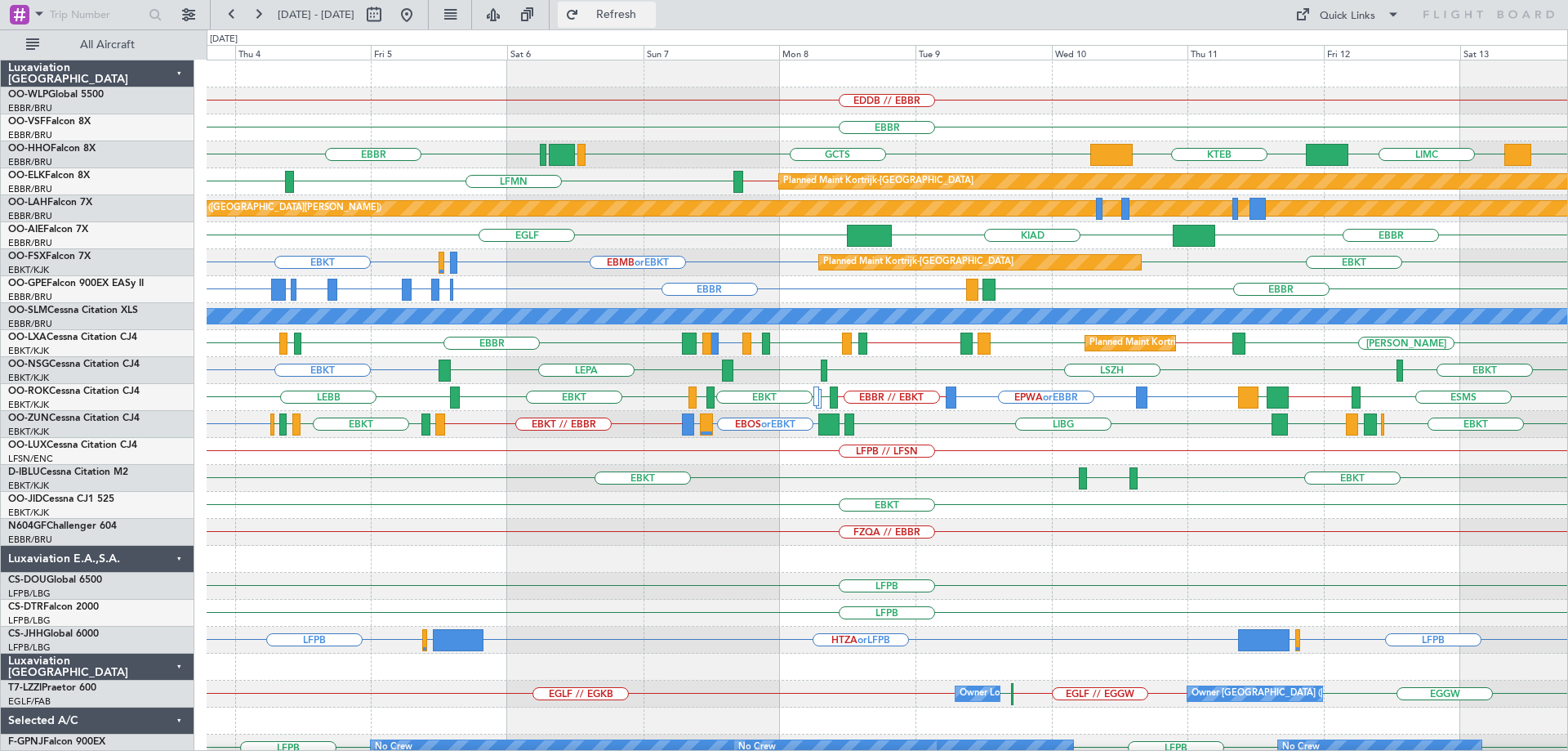
click at [640, 19] on span "Refresh" at bounding box center [616, 15] width 68 height 12
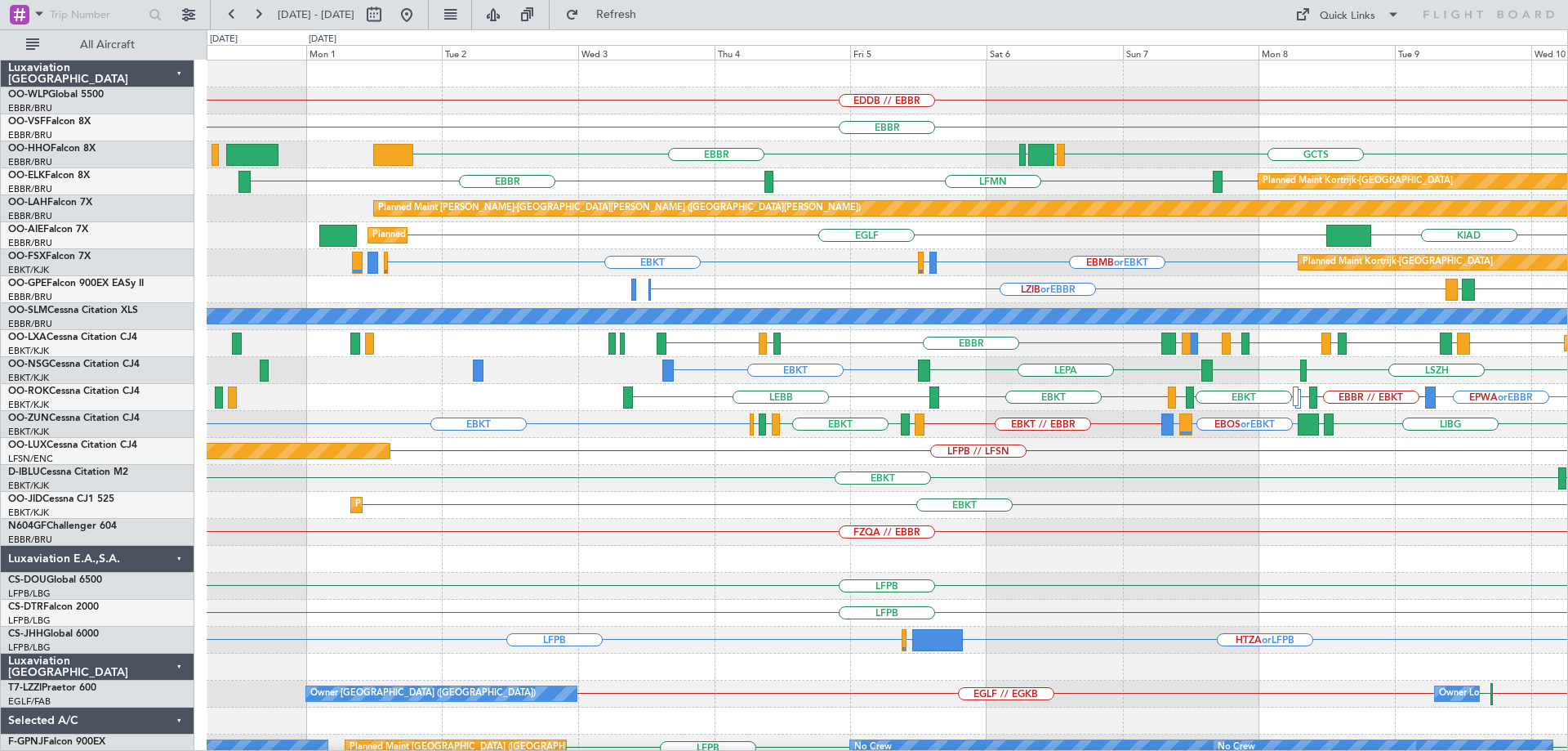
click at [931, 120] on div "EDDB // EBBR EBBR EBBR GCTS GMMH LSGG KTEB LIMC LFMN EBBR EBBR // EBKT Planned …" at bounding box center [887, 491] width 1361 height 862
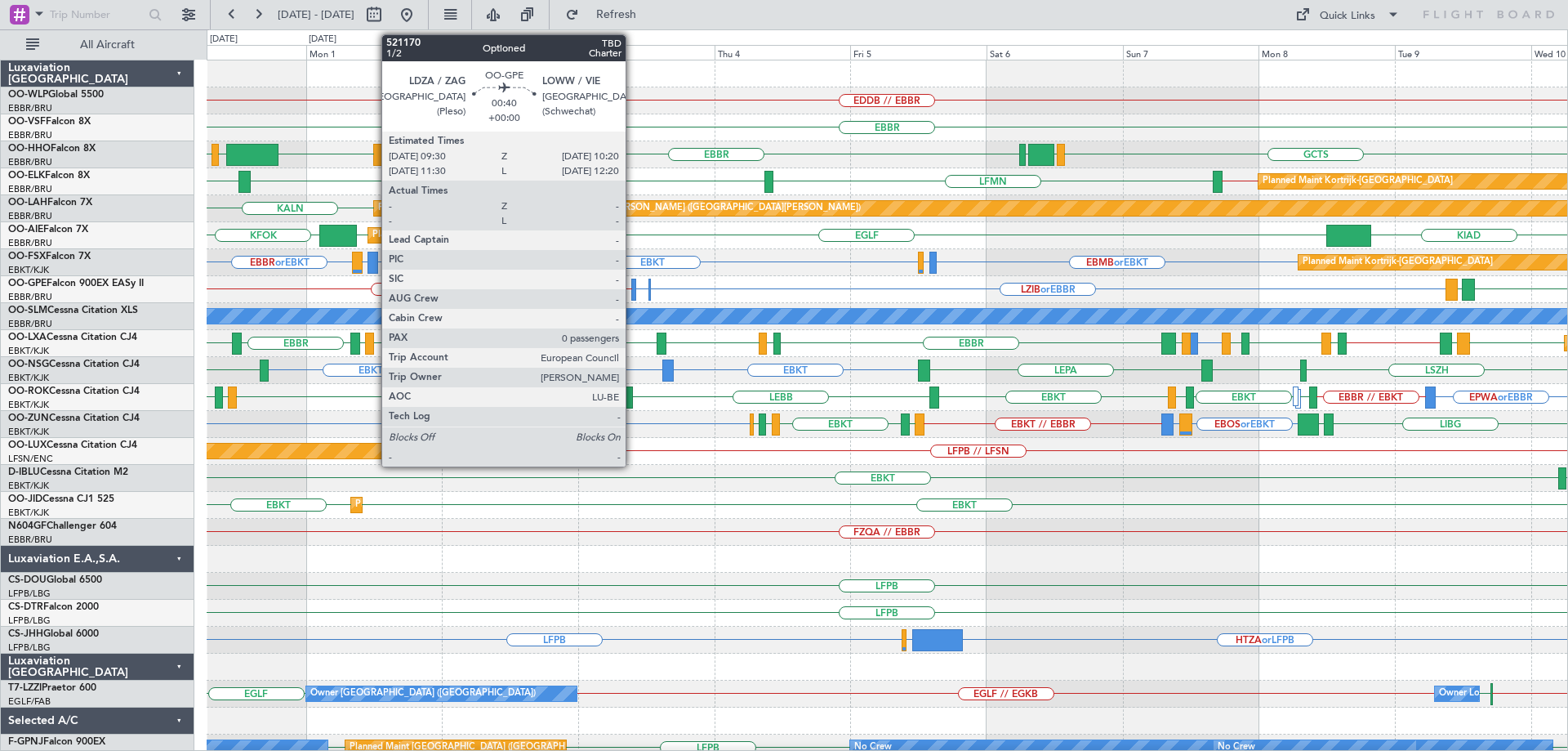
click at [633, 287] on div at bounding box center [634, 289] width 5 height 22
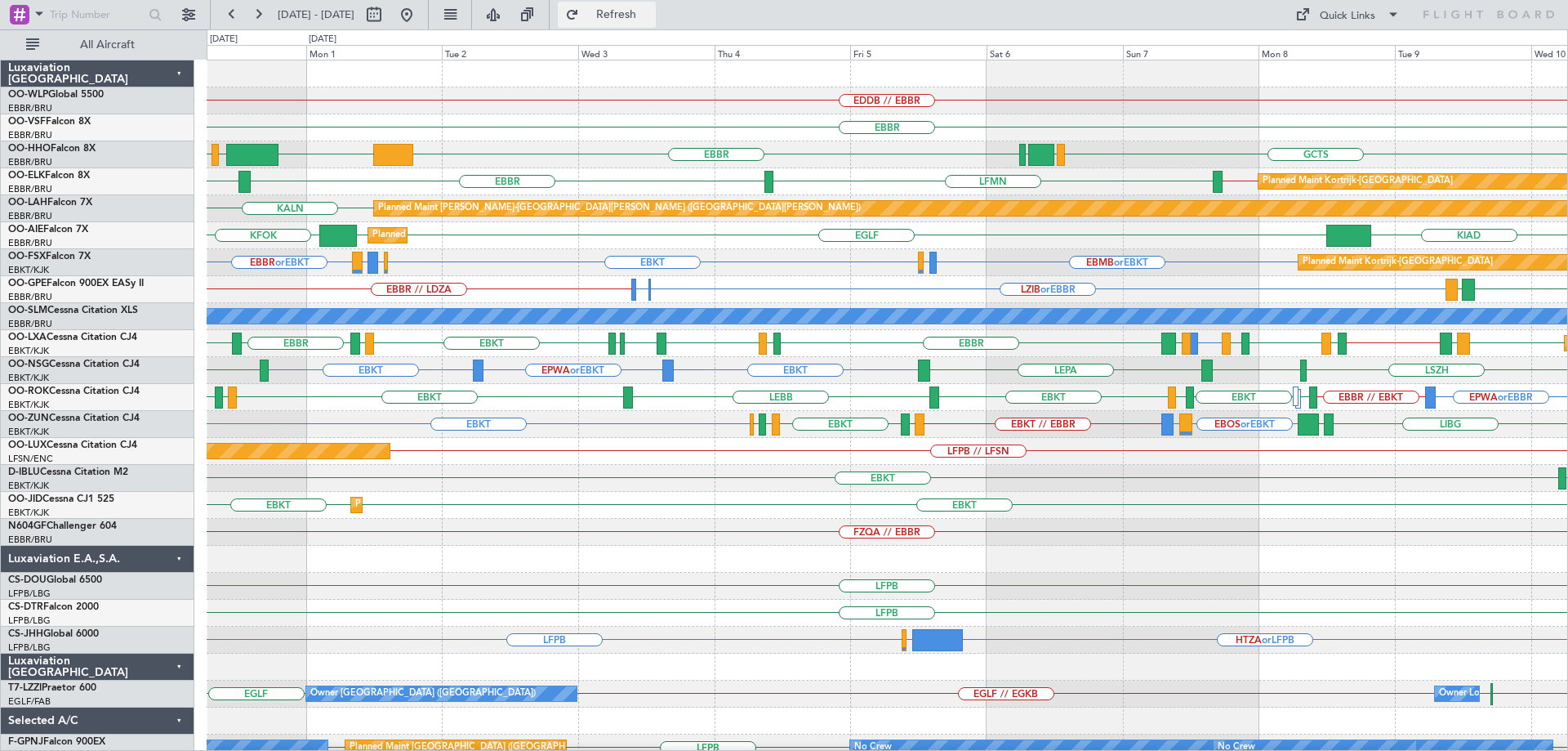
click at [651, 14] on span "Refresh" at bounding box center [616, 15] width 68 height 12
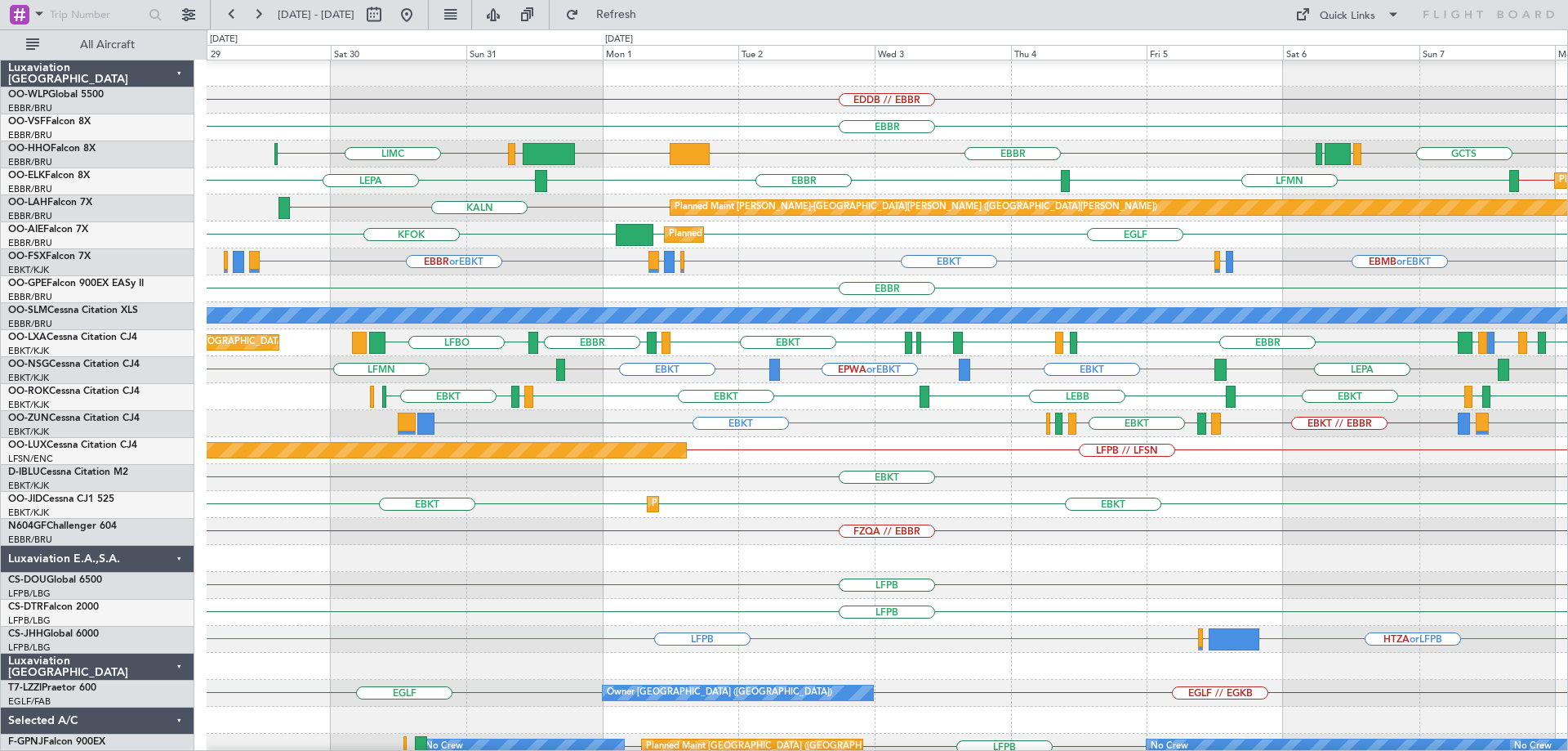
scroll to position [1, 0]
click at [715, 104] on div "EDDB // EBBR Planned Maint Berlin (Brandenburg)" at bounding box center [887, 101] width 1361 height 27
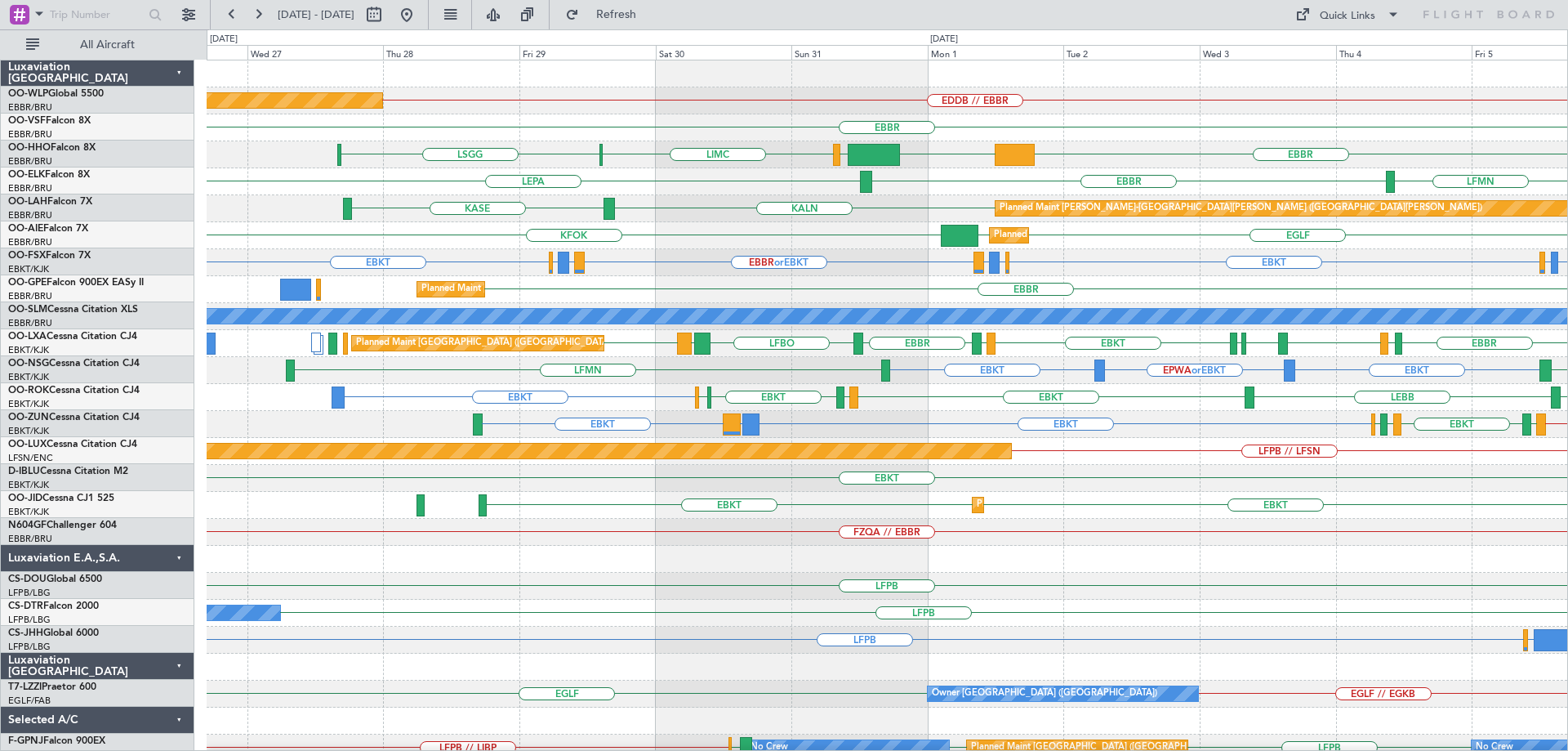
scroll to position [0, 0]
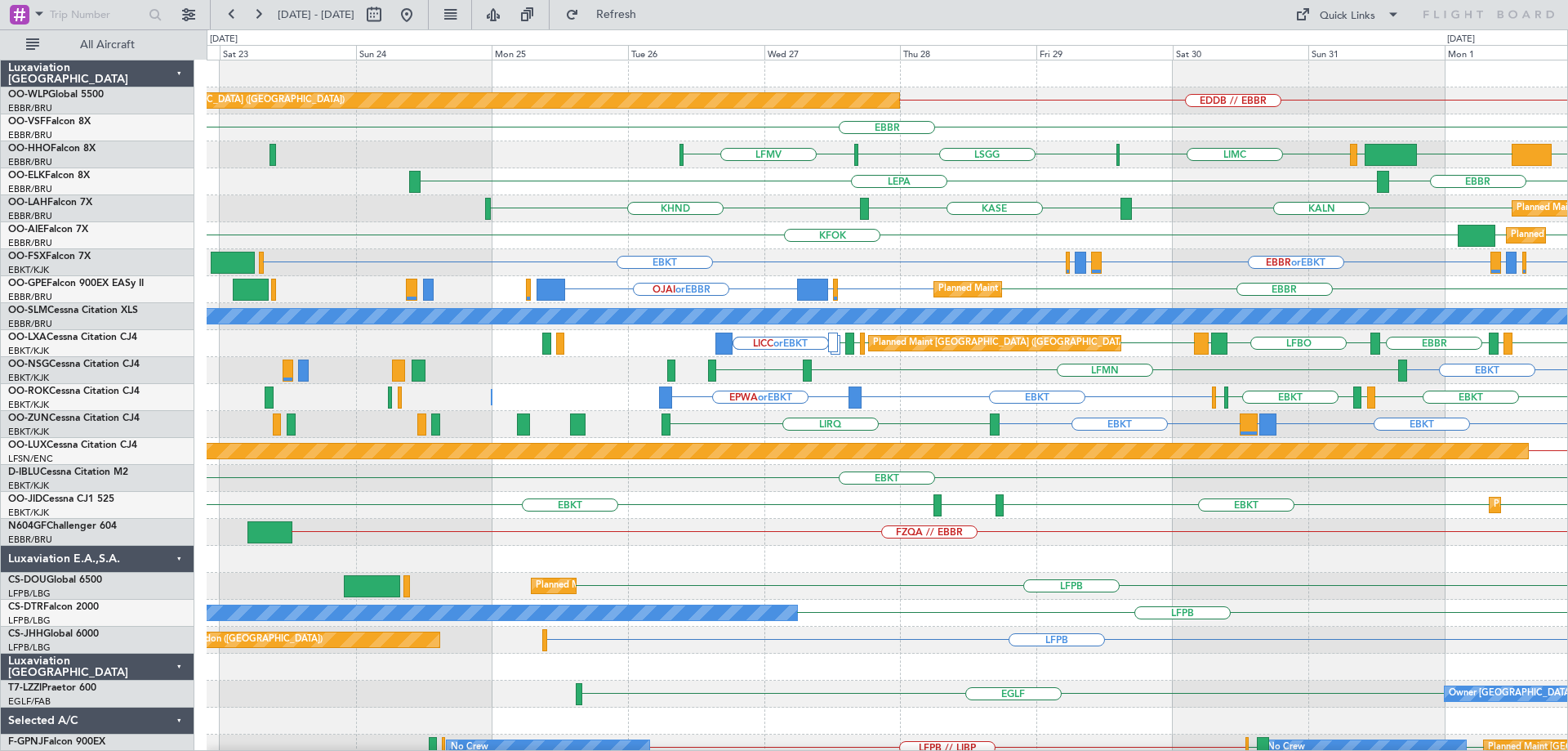
click at [883, 237] on div "Planned Maint Berlin (Brandenburg) EDDB // EBBR EBBR LIMC LSGG LFMV EBBR KTEB L…" at bounding box center [887, 532] width 1361 height 943
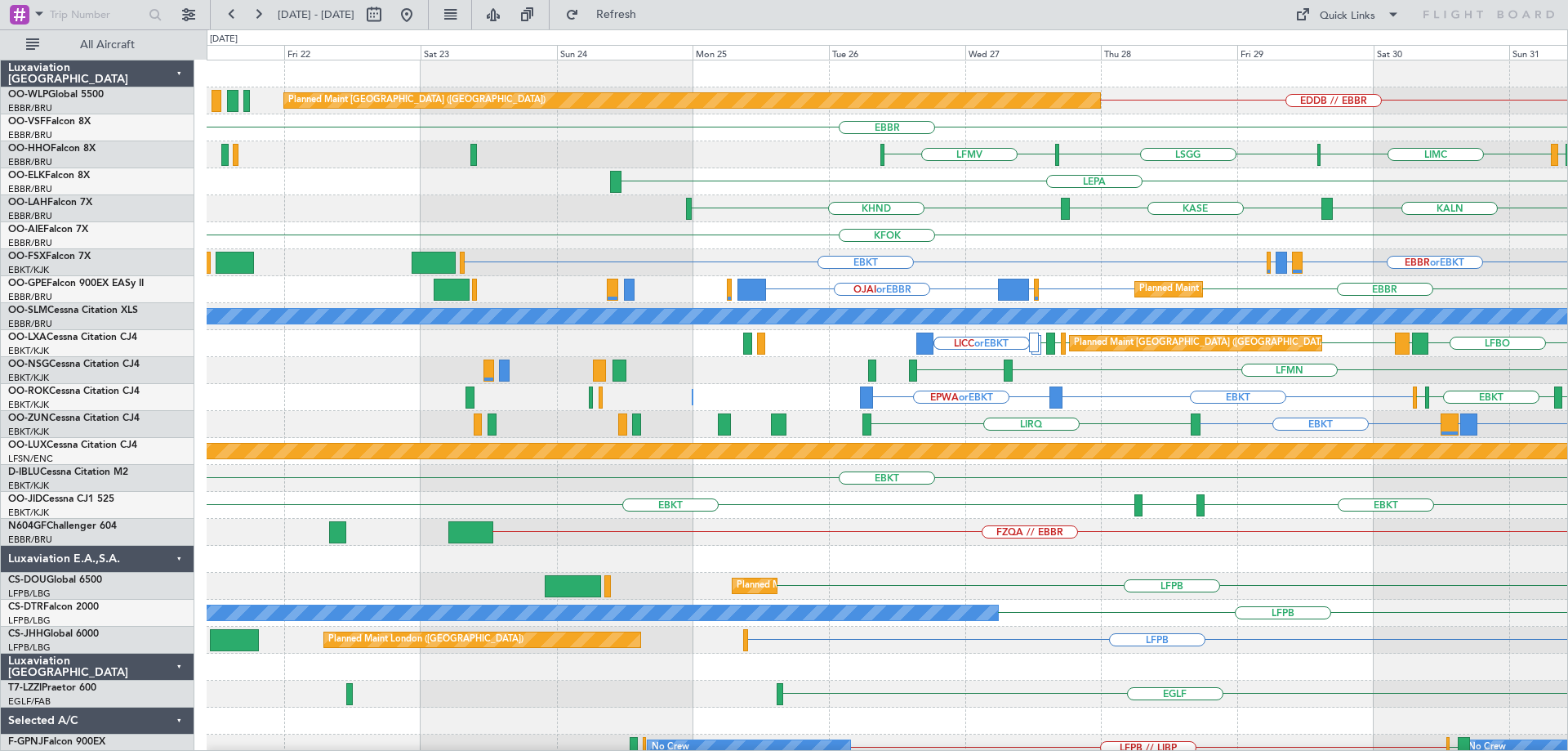
click at [746, 234] on div "KFOK Planned Maint London (Farnborough) EGLF EGLF" at bounding box center [887, 236] width 1361 height 27
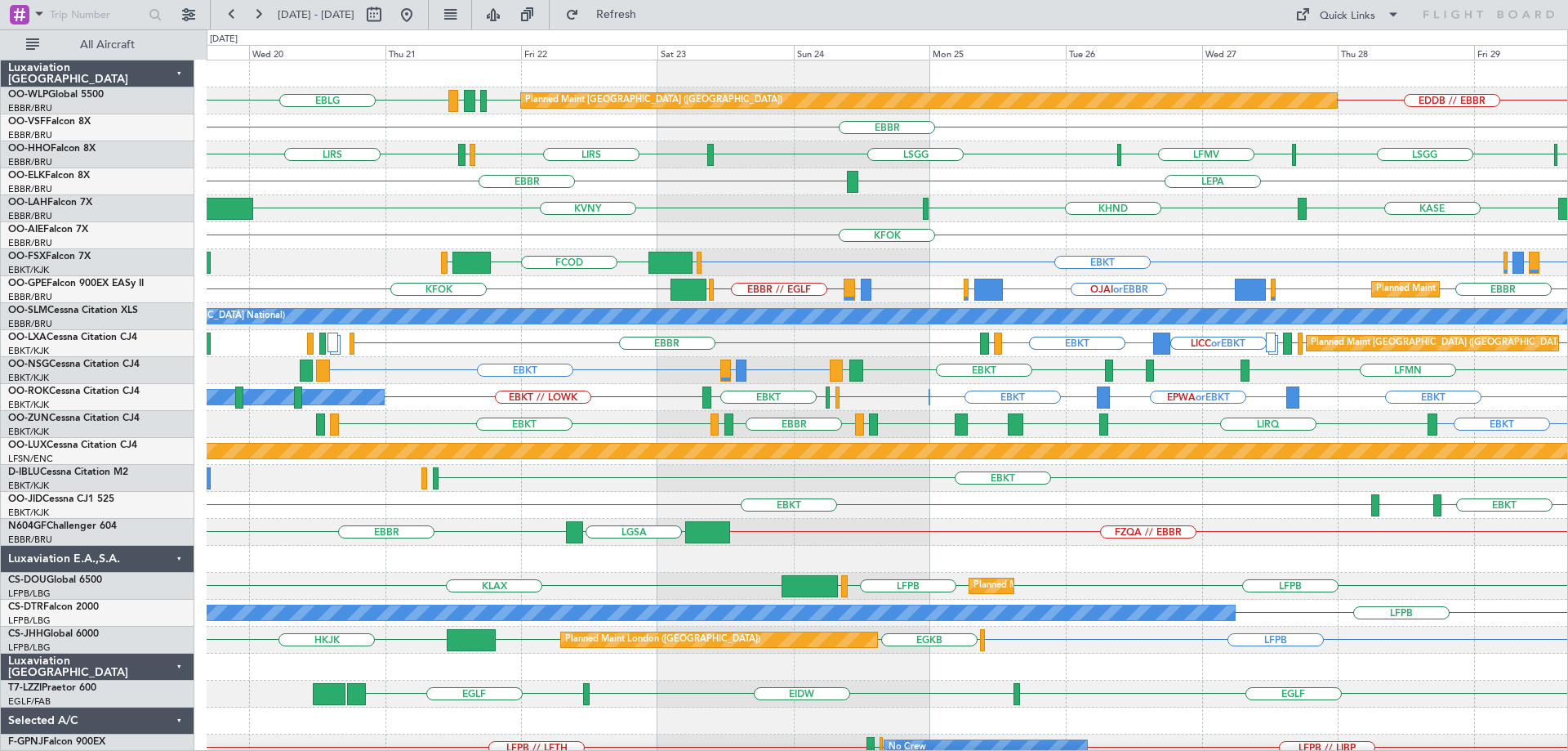
click at [823, 245] on div "KFOK" at bounding box center [887, 236] width 1361 height 27
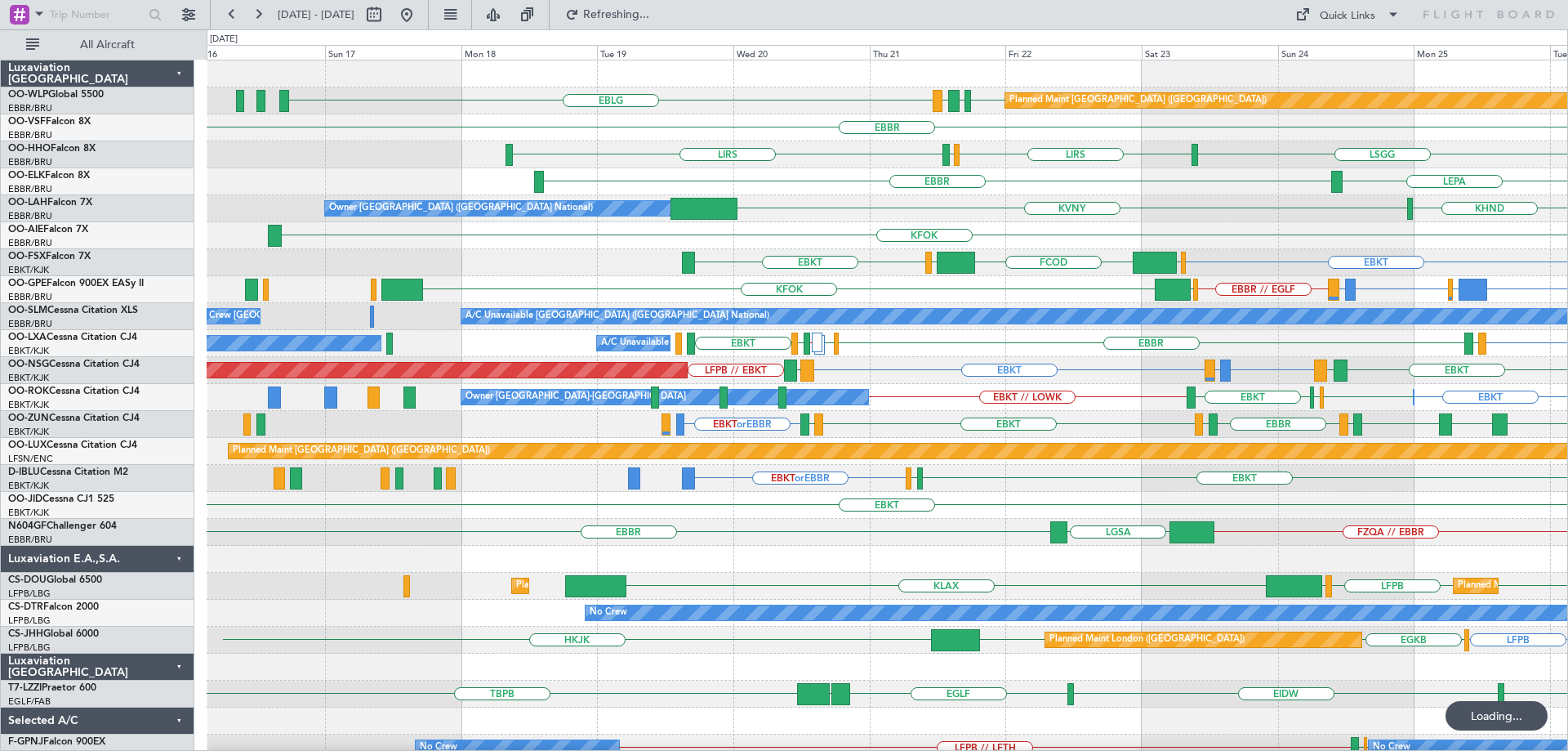
click at [841, 237] on div "Planned Maint Berlin (Brandenburg) EDDB EBLG LDDU EBLG EDDB // EBBR EBBR LSGG L…" at bounding box center [887, 519] width 1361 height 917
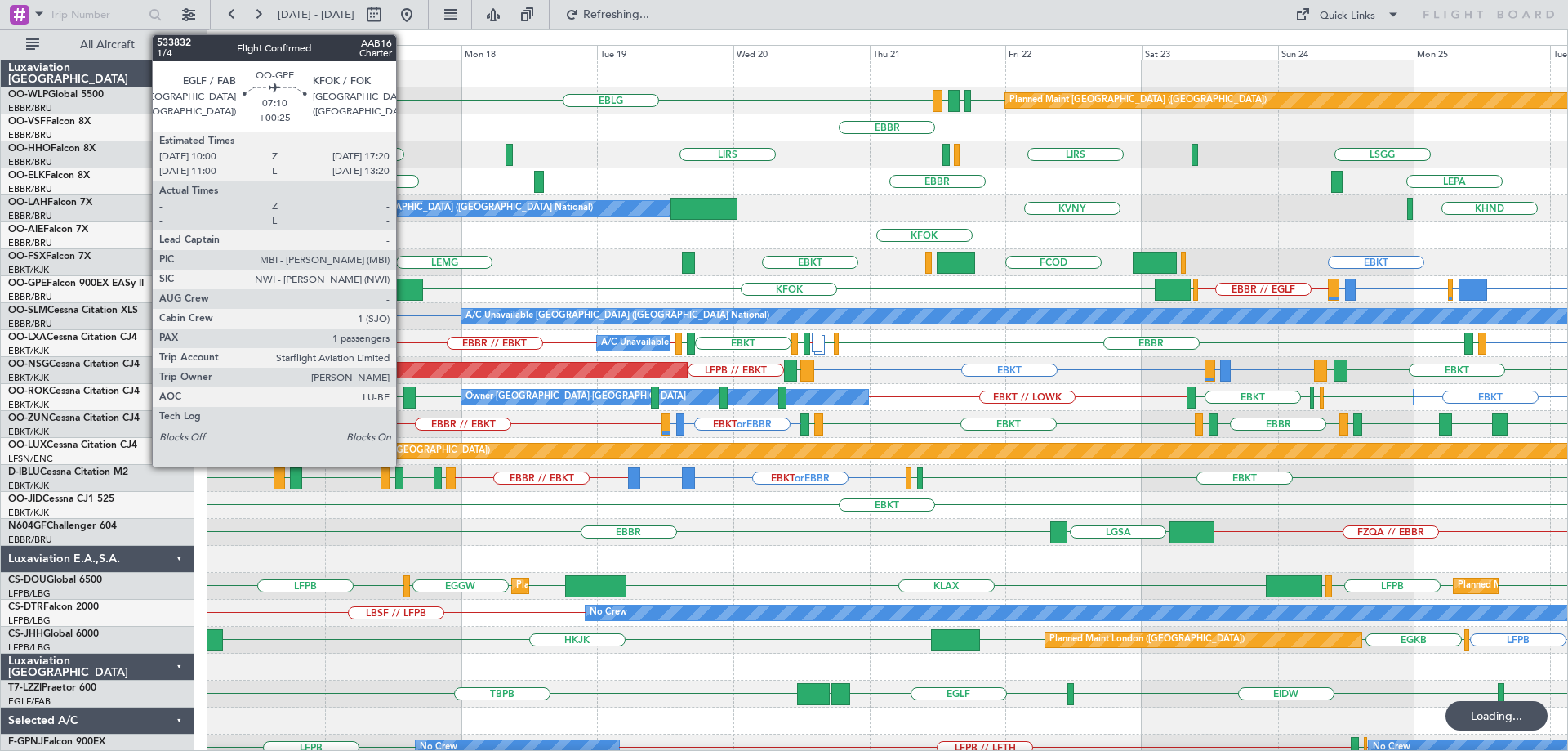
click at [403, 284] on div at bounding box center [402, 289] width 42 height 22
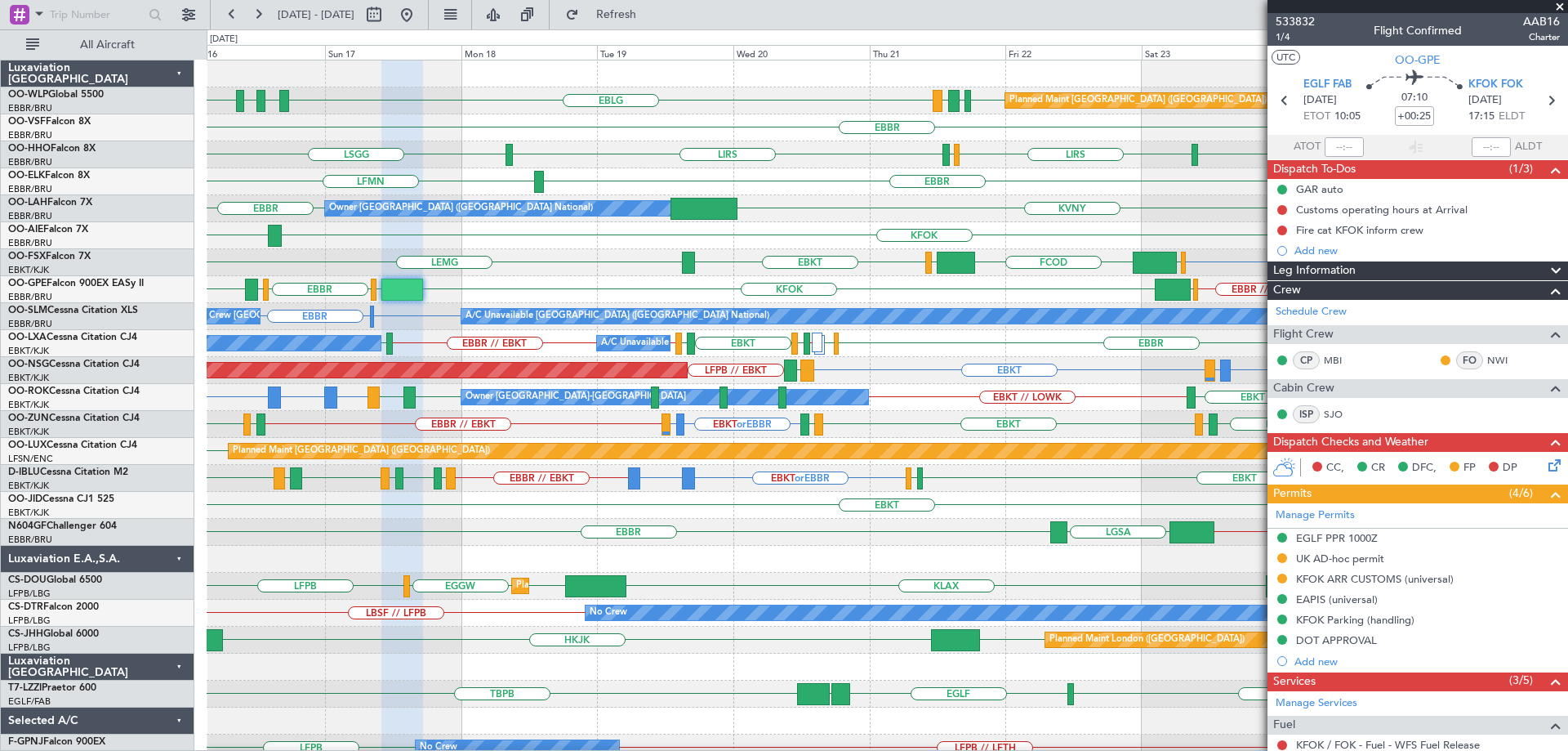
click at [1560, 3] on span at bounding box center [1559, 7] width 17 height 15
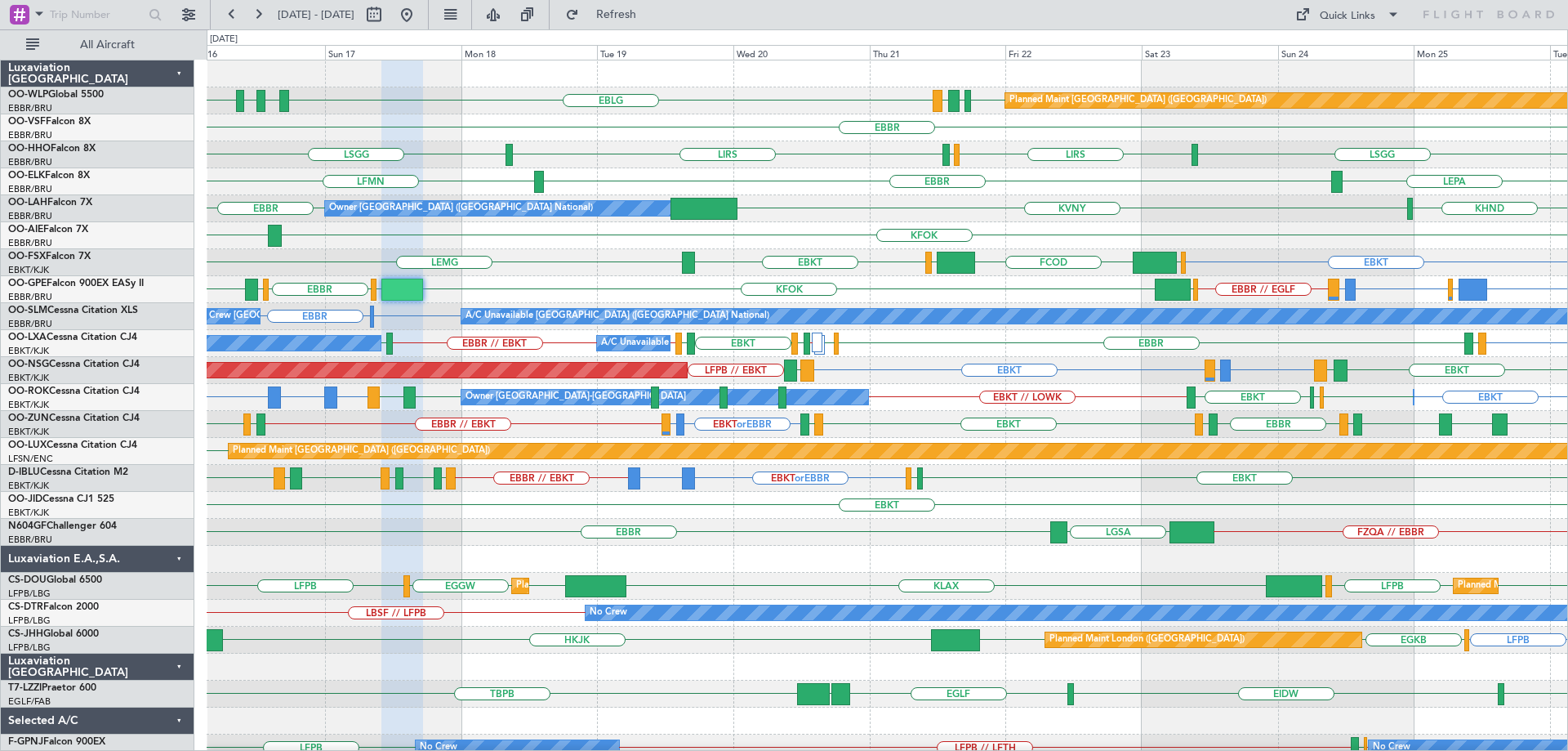
type input "0"
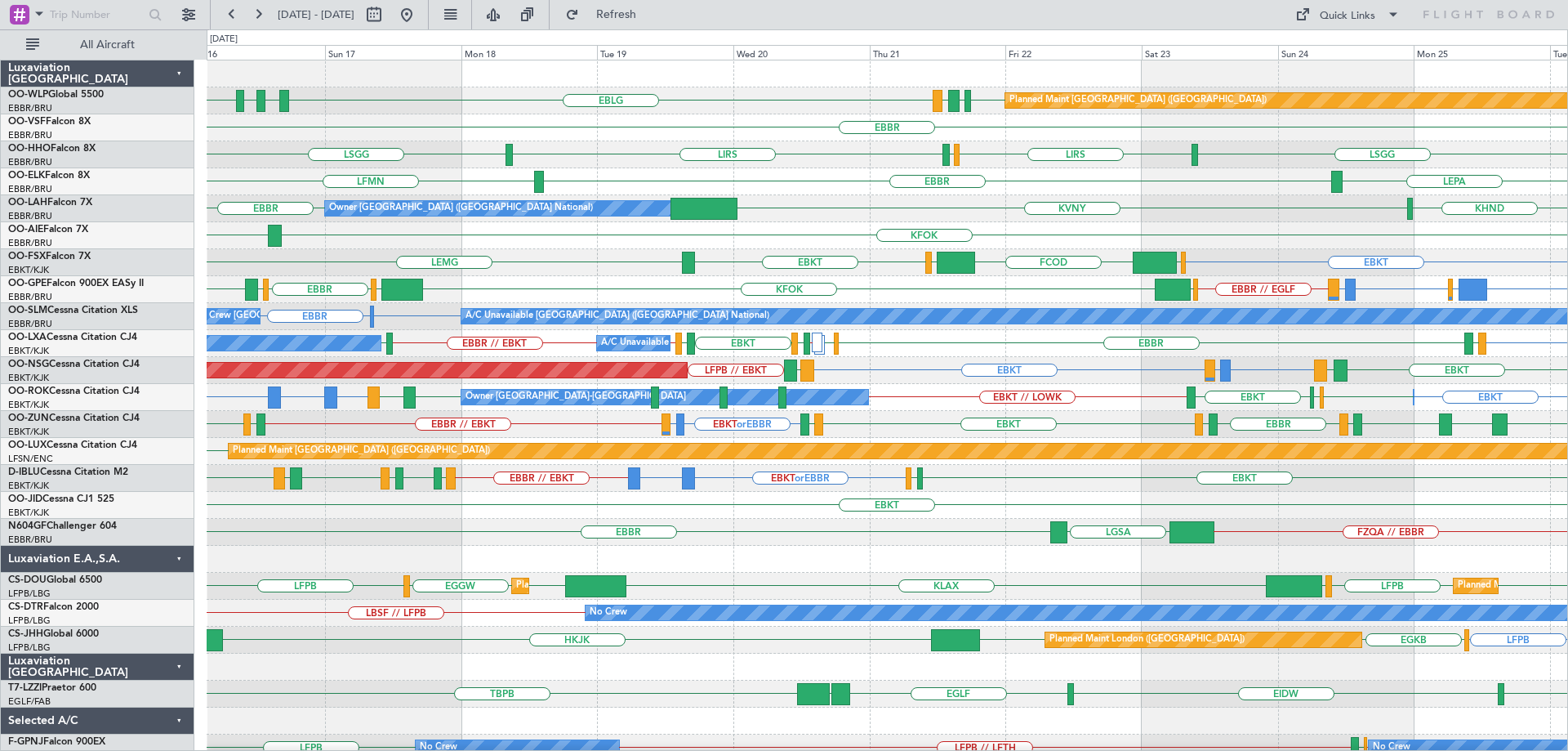
click at [835, 172] on div "LEPA EBBR LFMN" at bounding box center [887, 182] width 1361 height 27
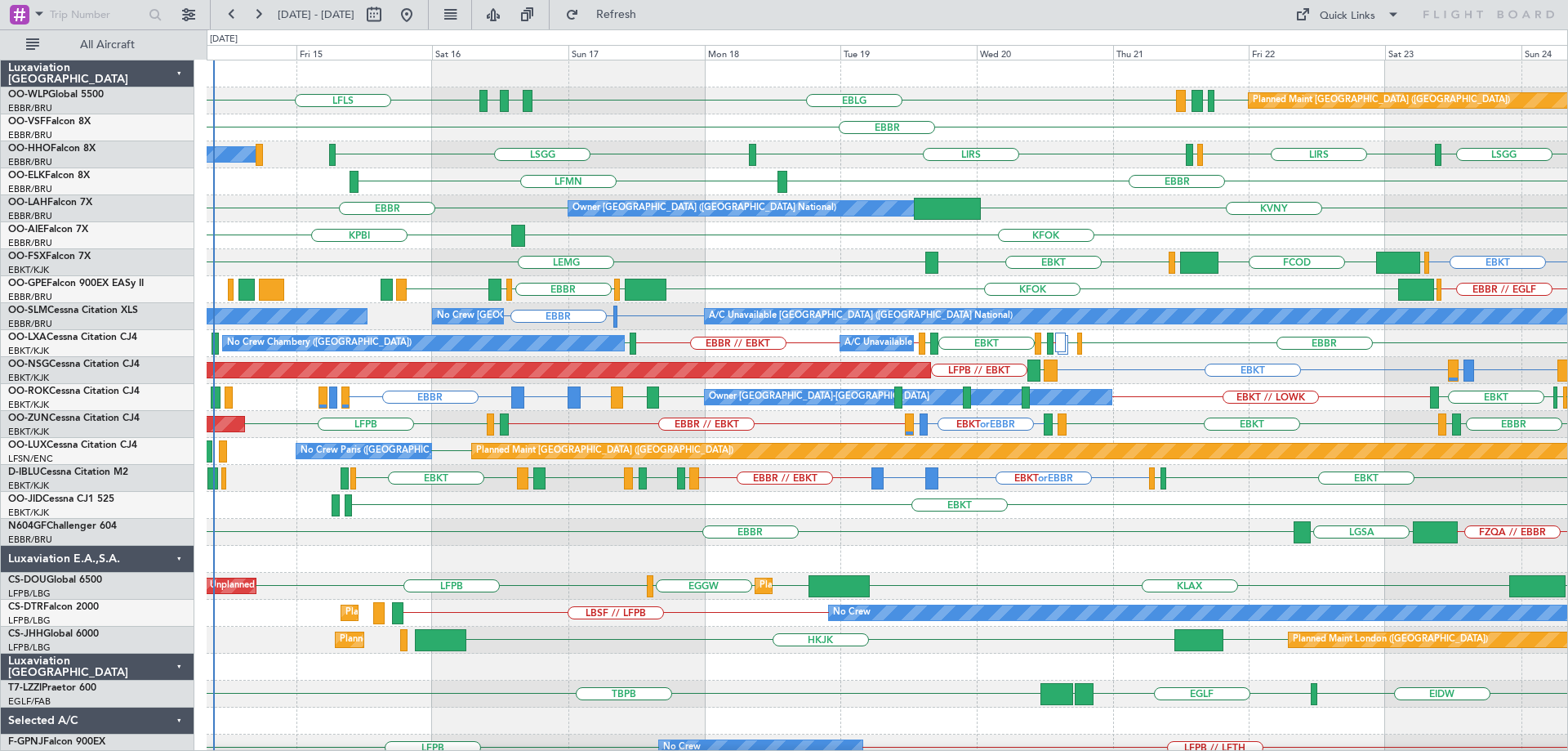
click at [801, 278] on div "EDDB EBLG LDDU EBLG LFLS LDSP EBLG Planned Maint Berlin (Brandenburg) EBBR LIRS…" at bounding box center [887, 491] width 1361 height 862
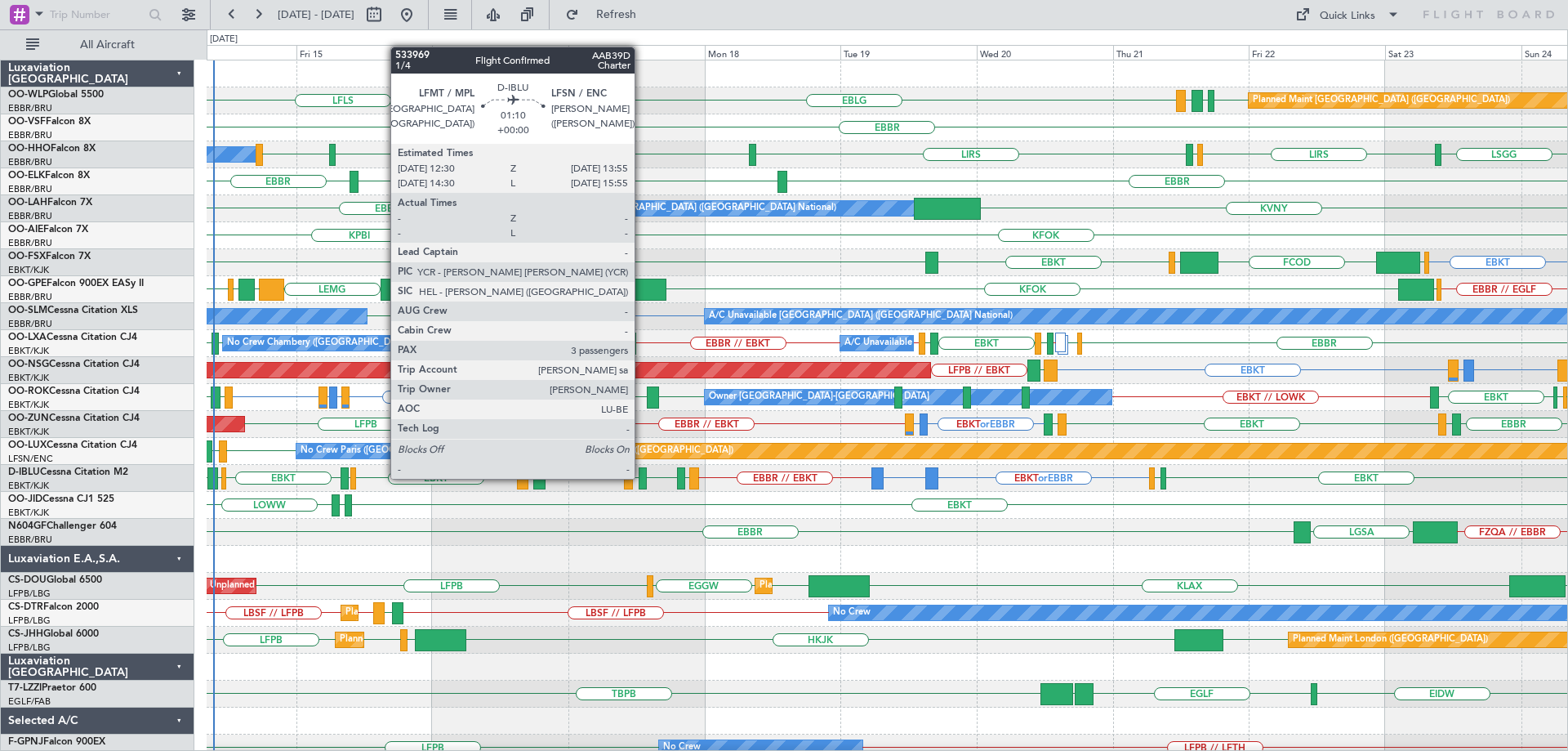
click at [641, 477] on div at bounding box center [642, 478] width 8 height 22
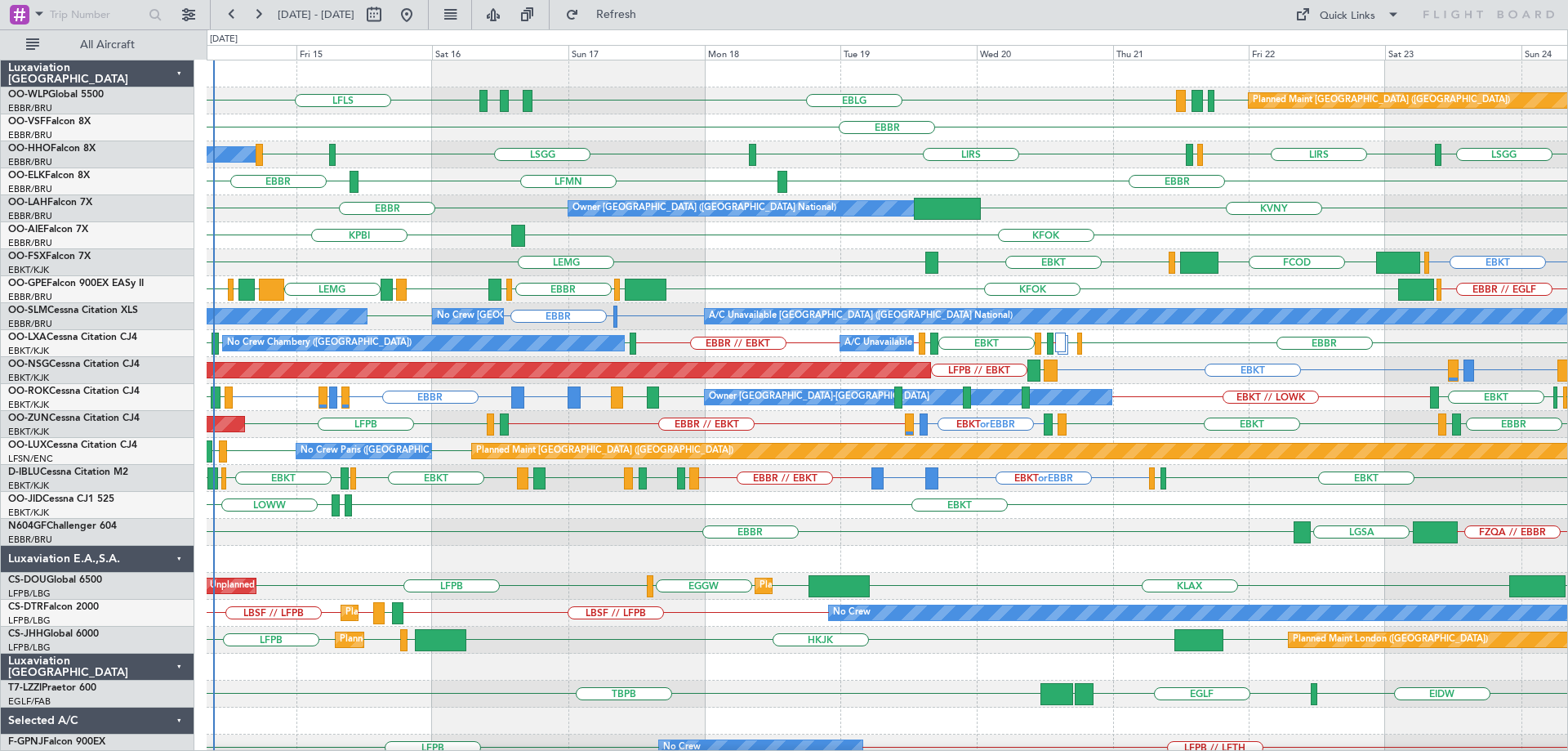
click at [753, 172] on div "EBBR LFMN EBBR" at bounding box center [887, 182] width 1361 height 27
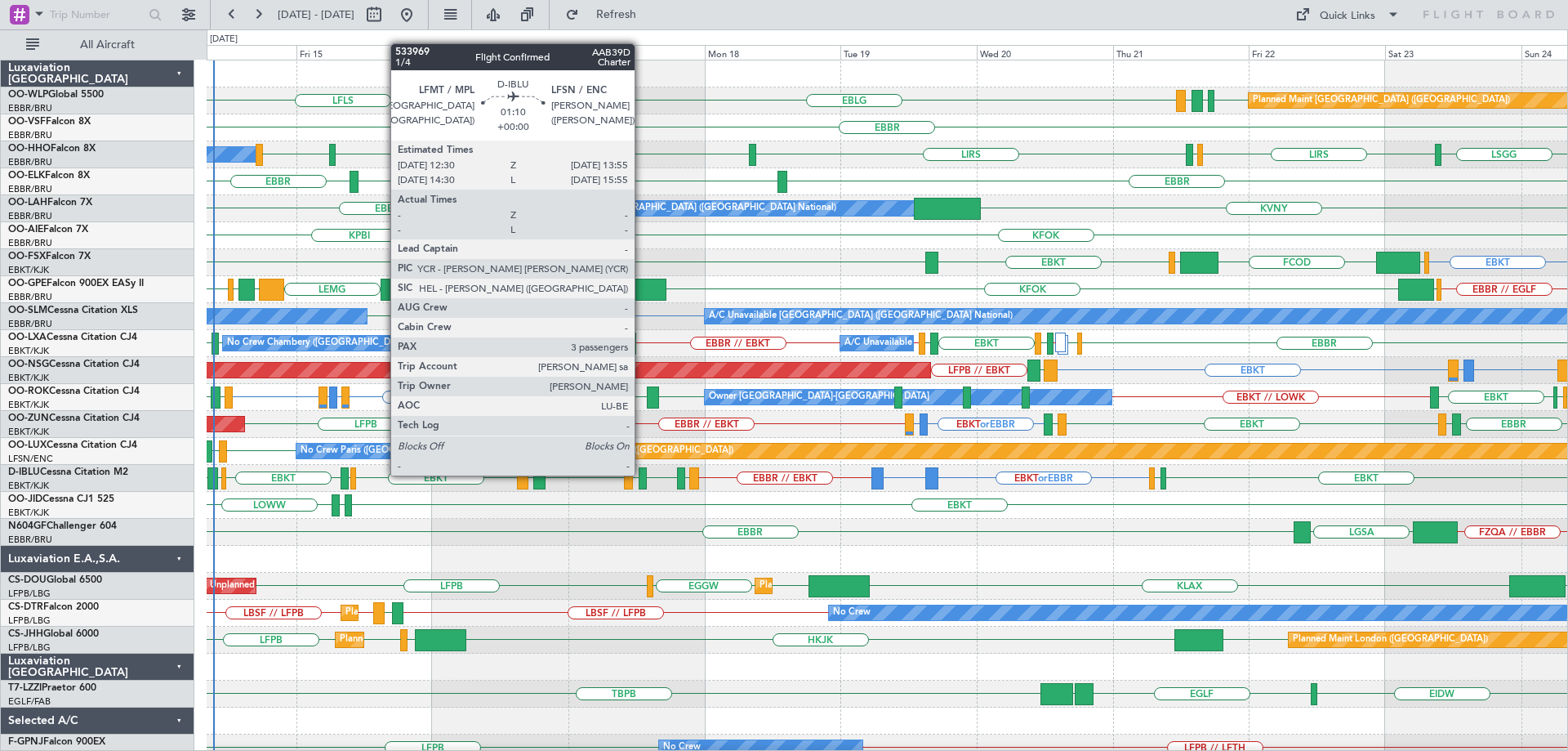
click at [641, 474] on div at bounding box center [642, 478] width 8 height 22
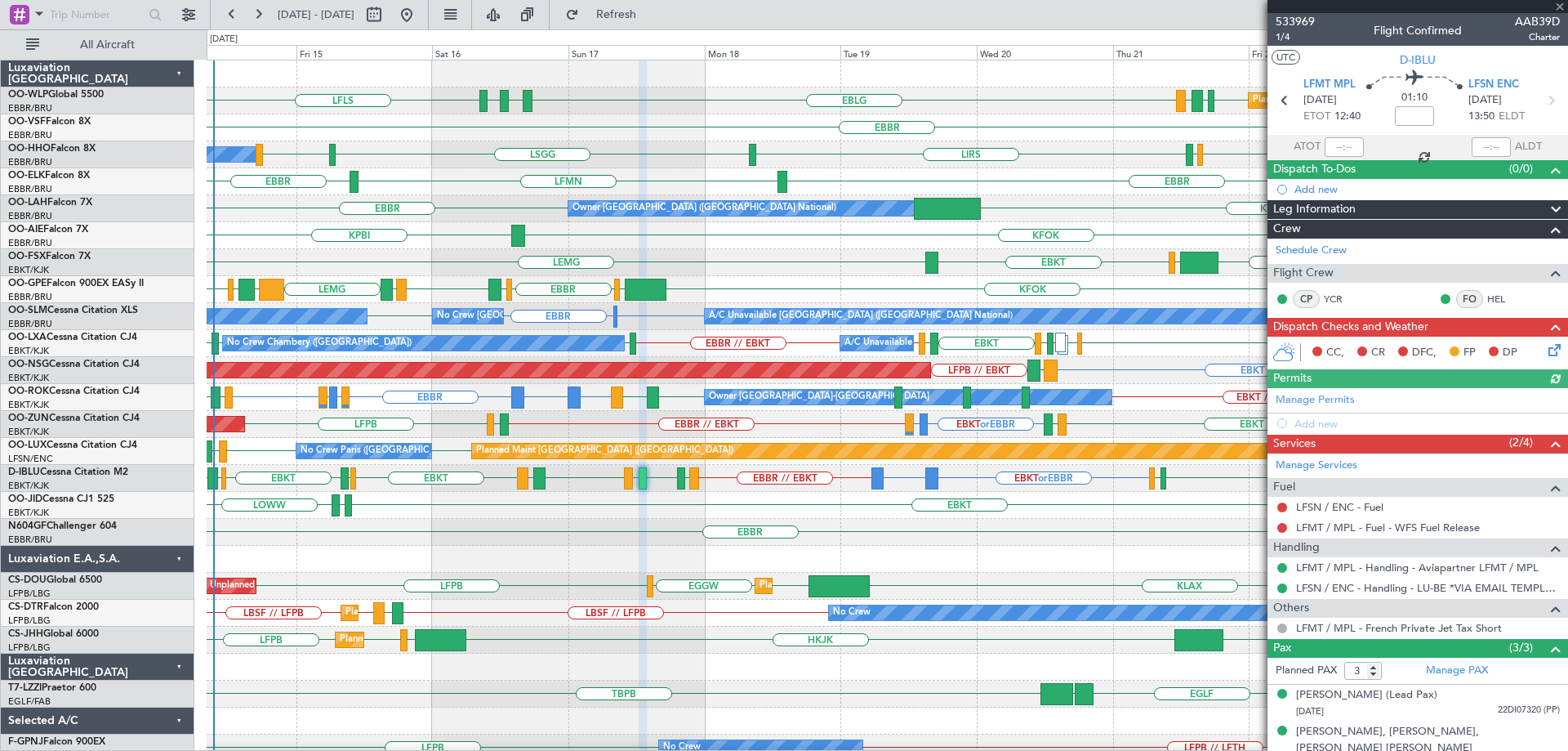
scroll to position [43, 0]
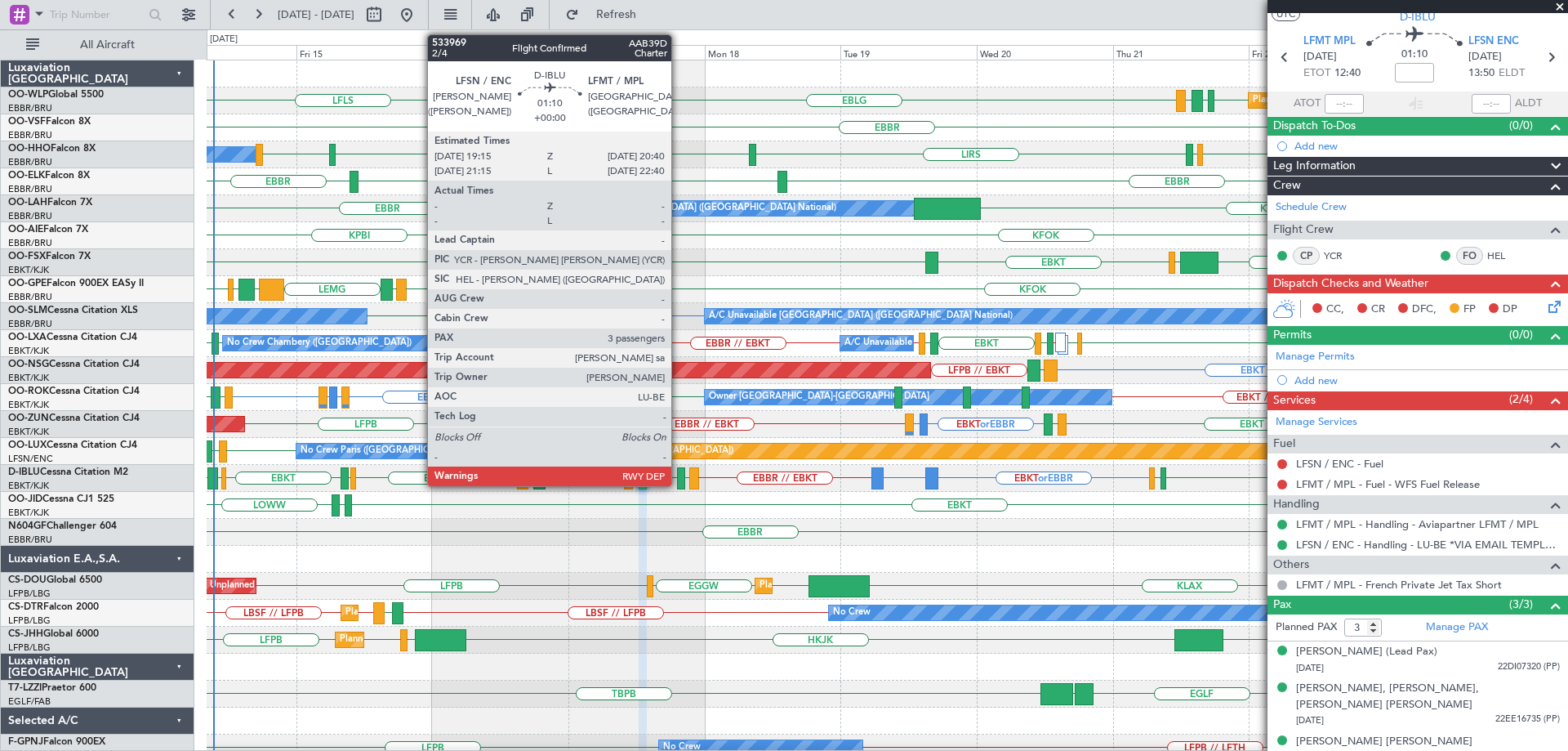
click at [679, 472] on div at bounding box center [681, 478] width 8 height 22
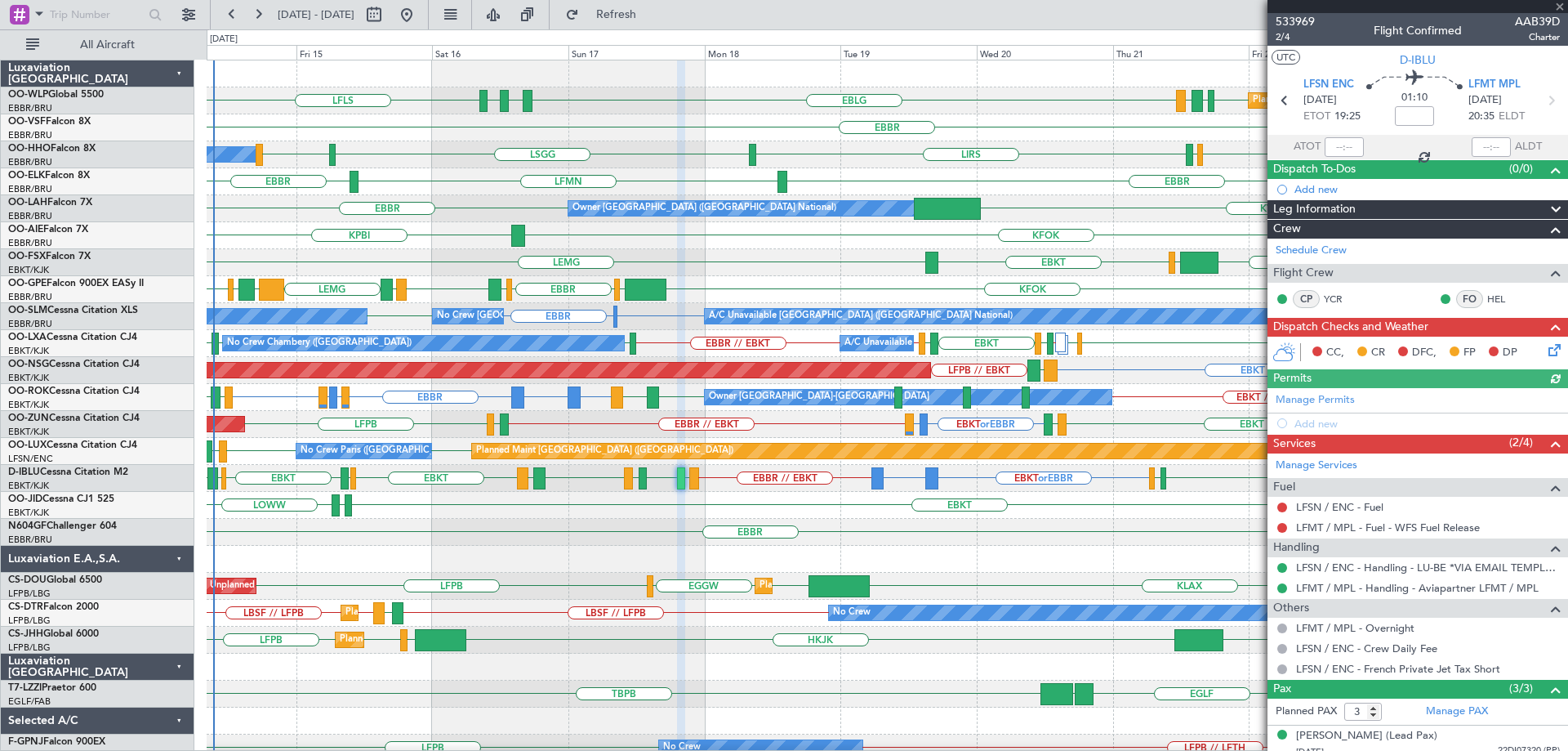
scroll to position [84, 0]
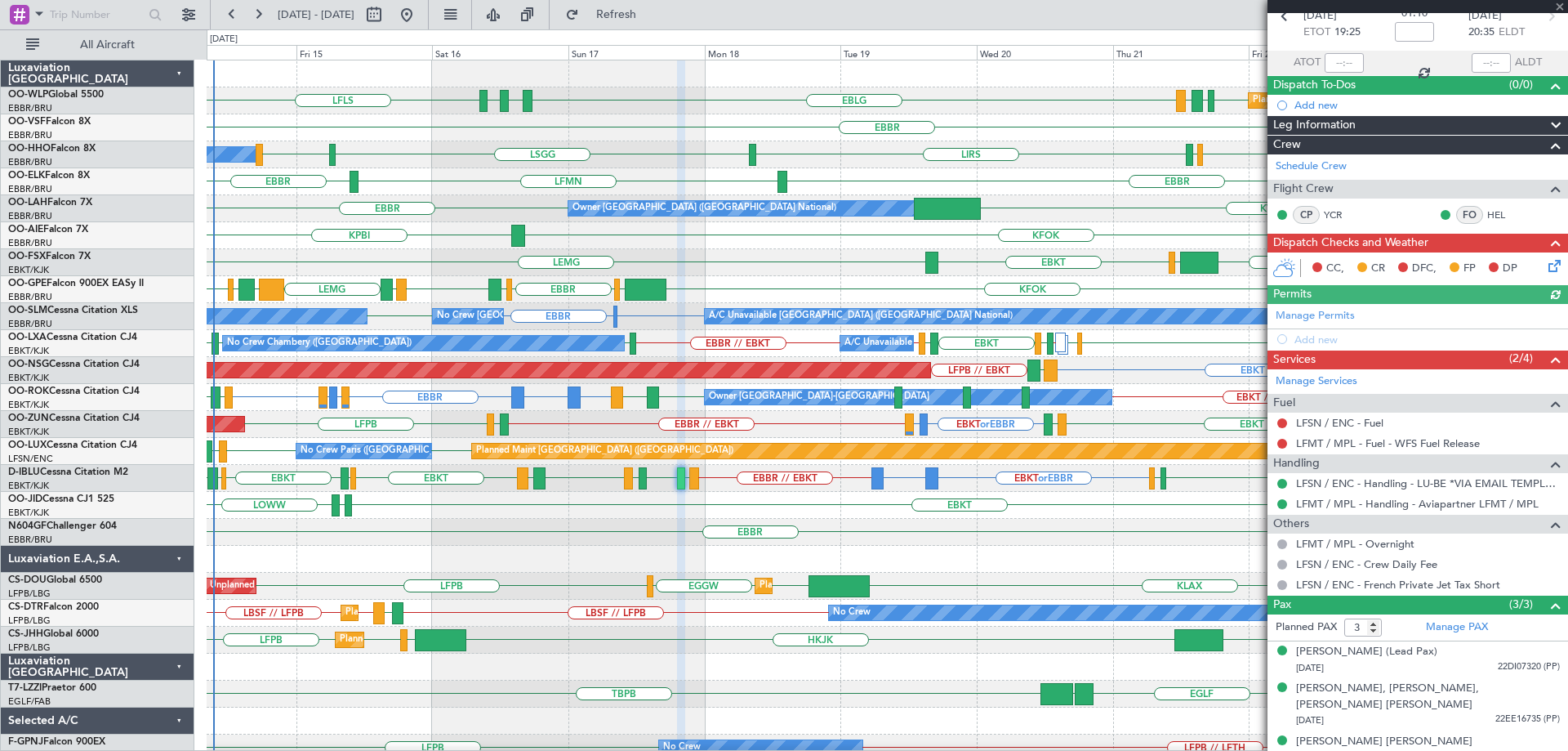
click at [867, 544] on div "FZQA // EBBR LGSA EBBR" at bounding box center [887, 532] width 1361 height 27
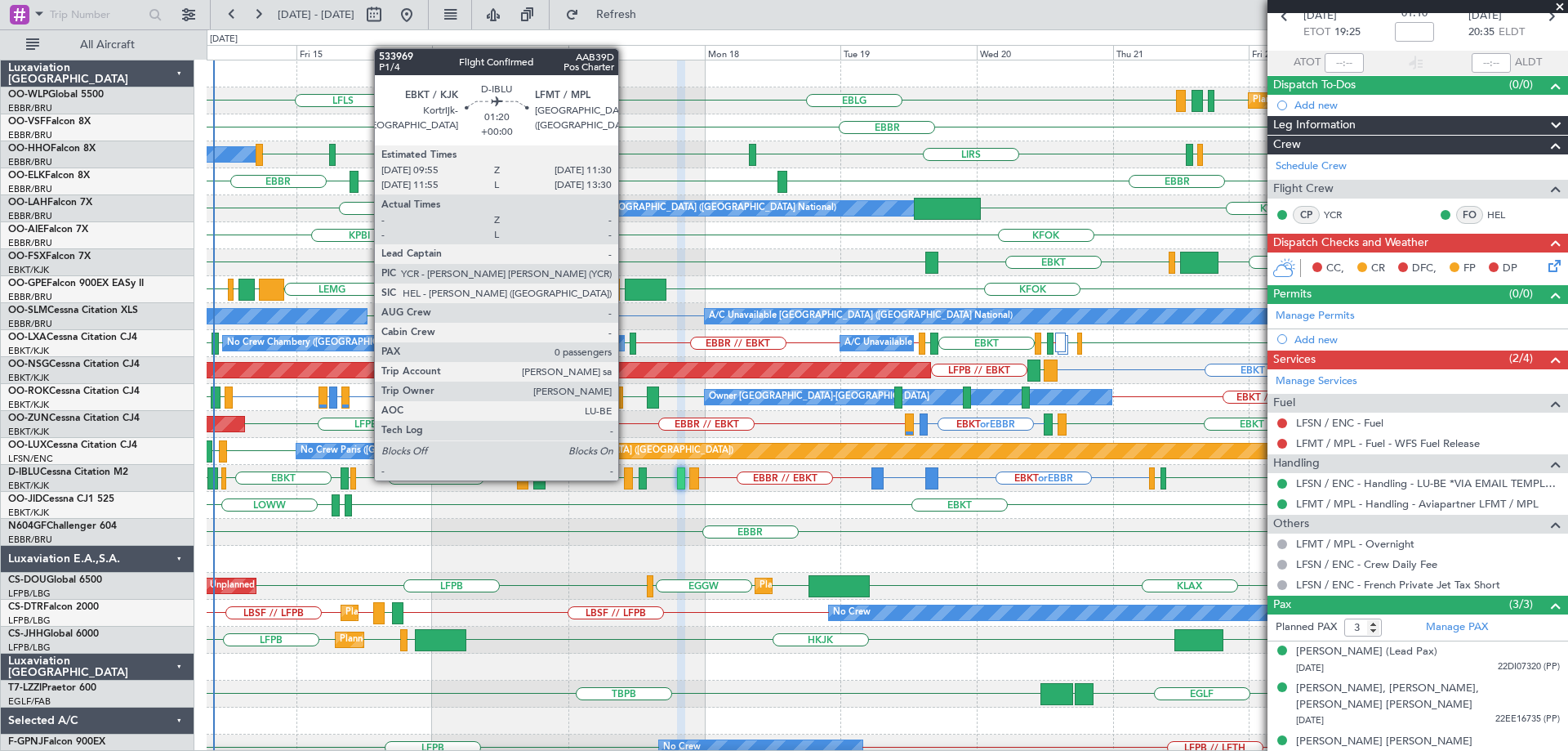
click at [626, 479] on div at bounding box center [628, 478] width 9 height 22
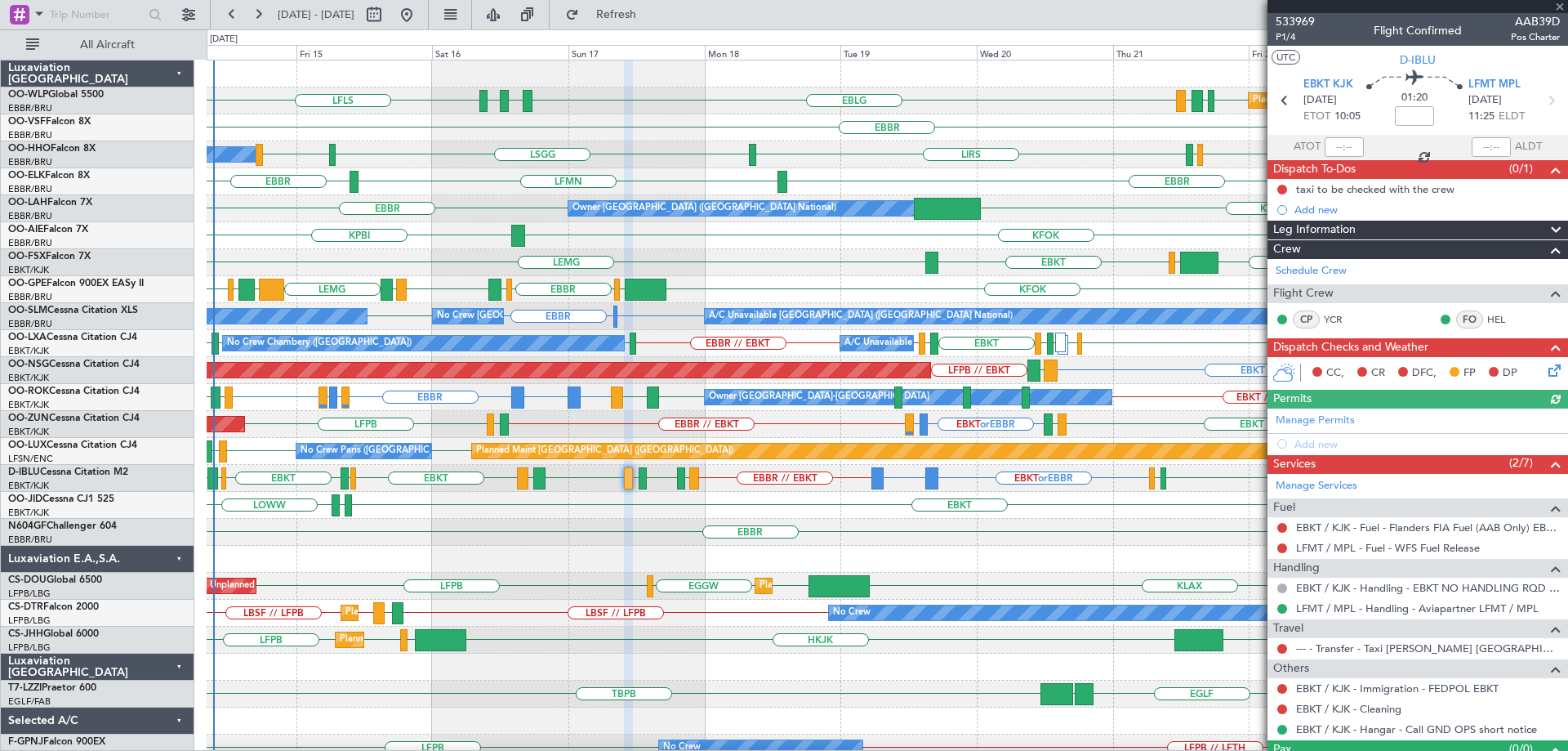
scroll to position [34, 0]
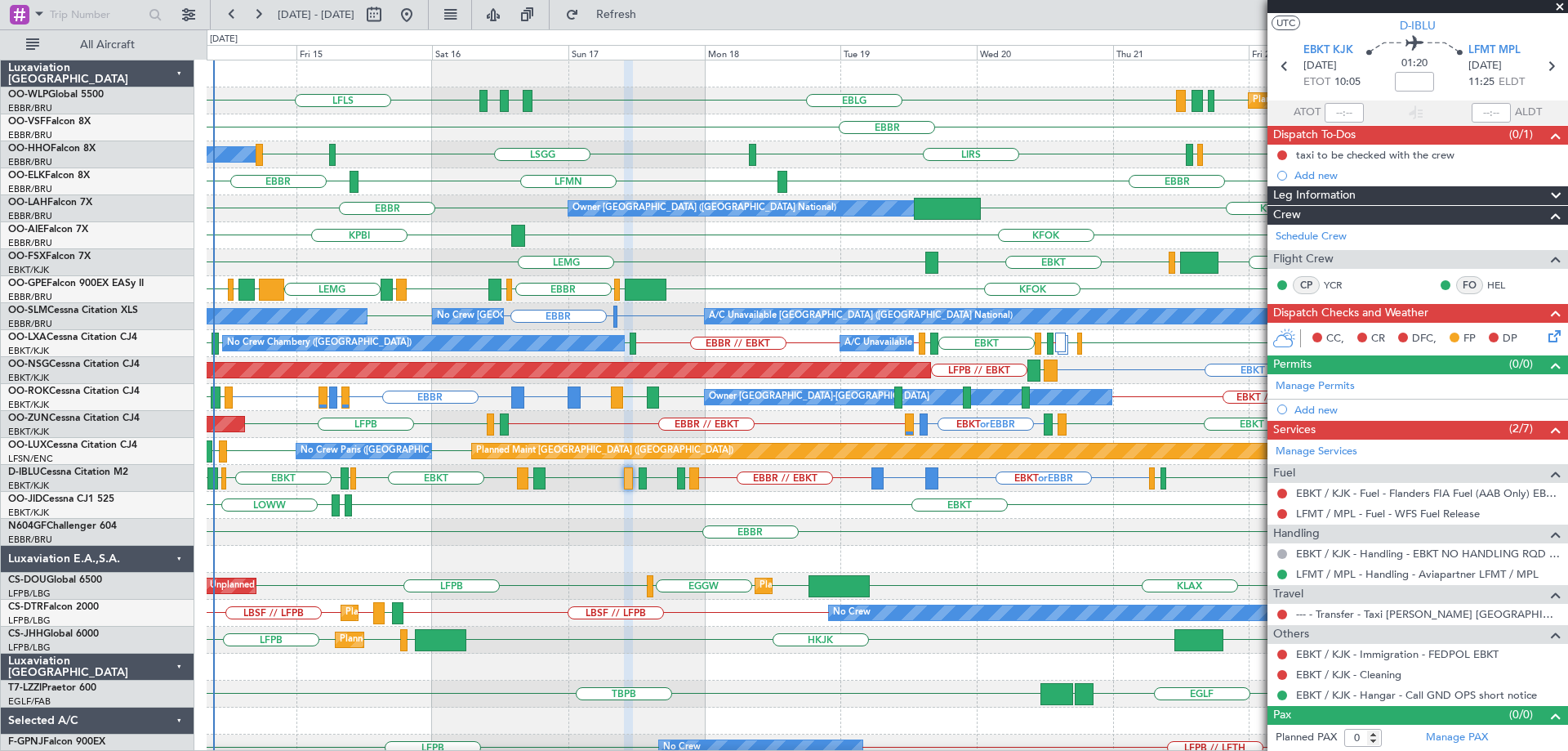
click at [1089, 526] on div "FZQA // EBBR LGSA EBBR" at bounding box center [887, 532] width 1361 height 27
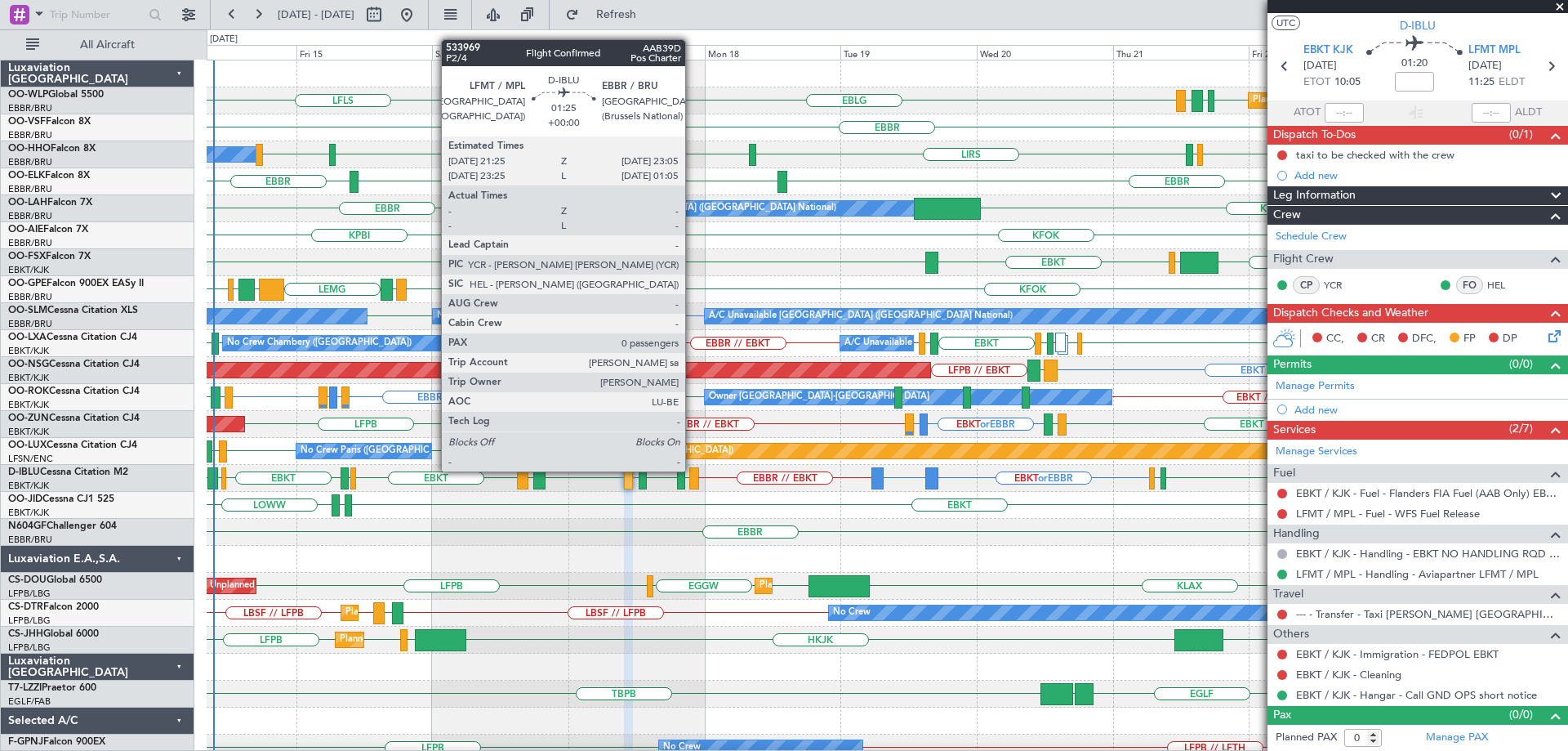
click at [692, 472] on div at bounding box center [694, 478] width 10 height 22
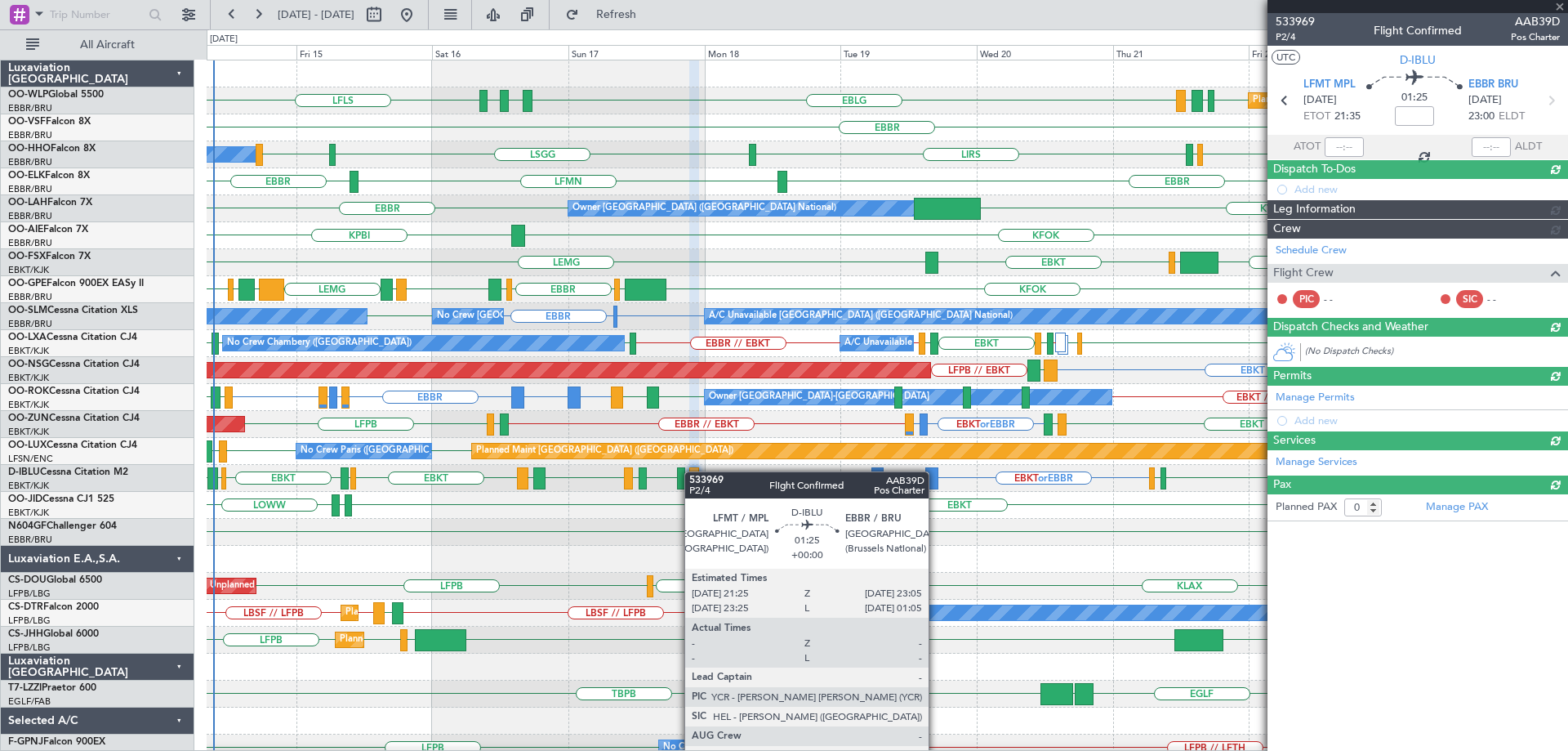
scroll to position [0, 0]
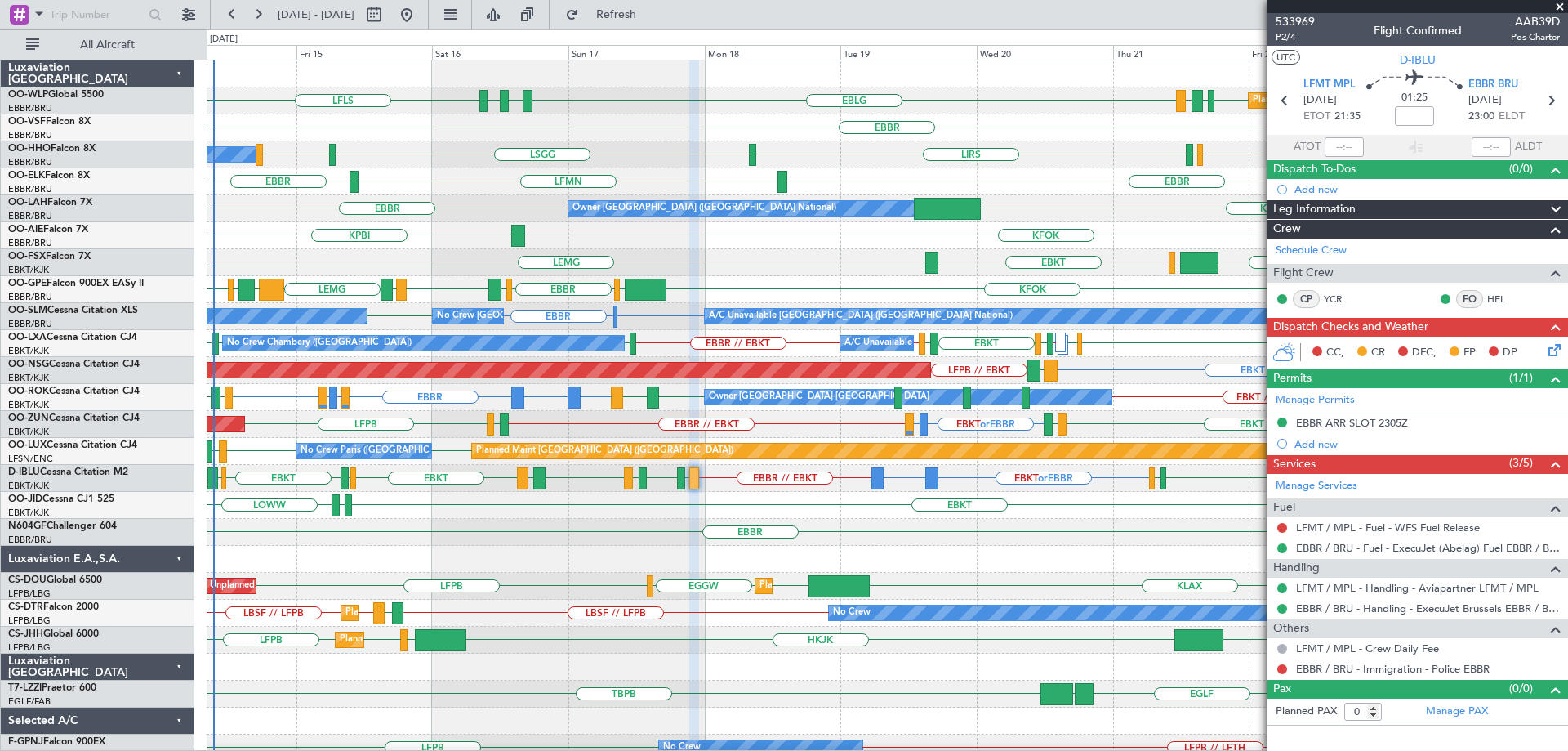
click at [1116, 521] on div "FZQA // EBBR LGSA EBBR" at bounding box center [887, 532] width 1361 height 27
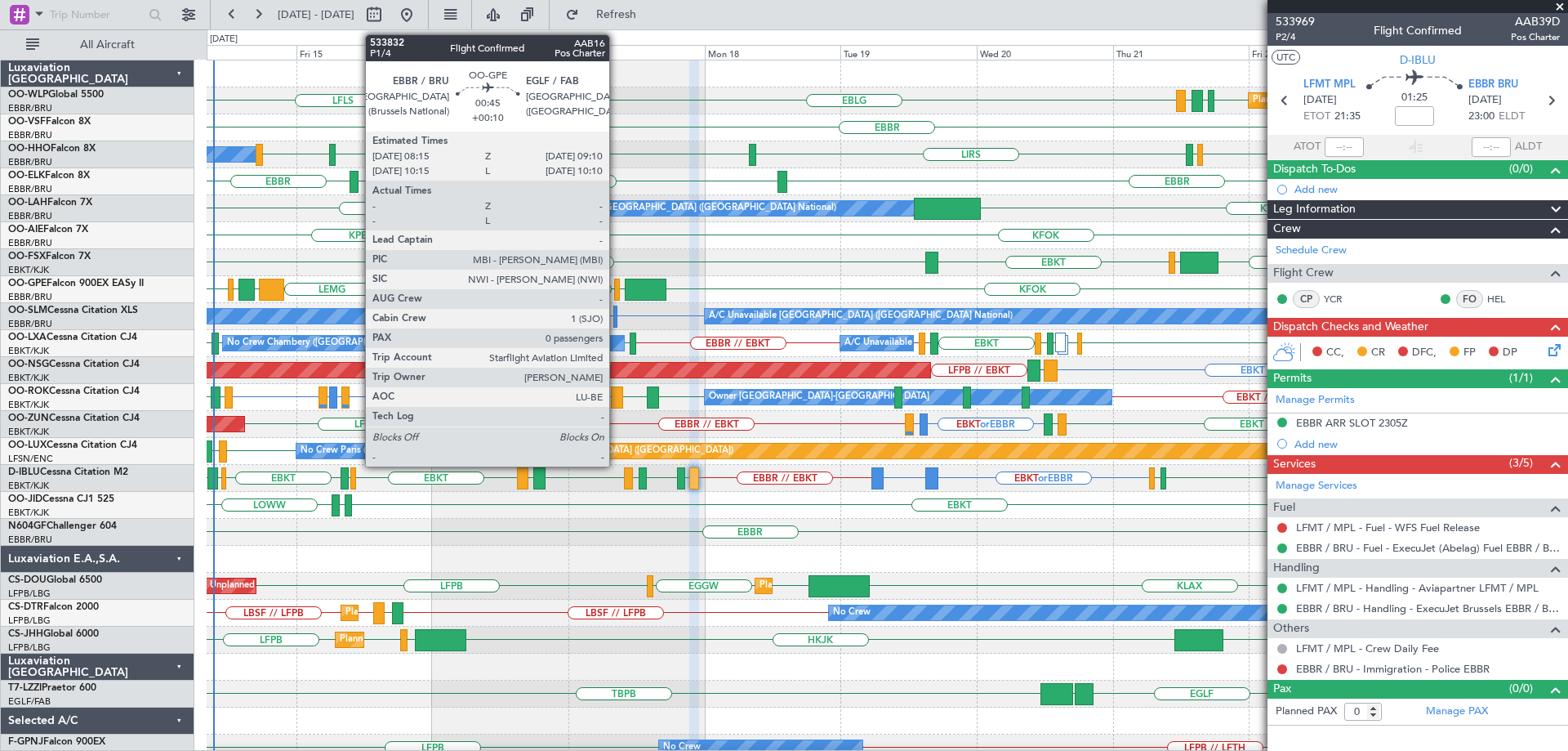
click at [617, 286] on div at bounding box center [617, 289] width 6 height 22
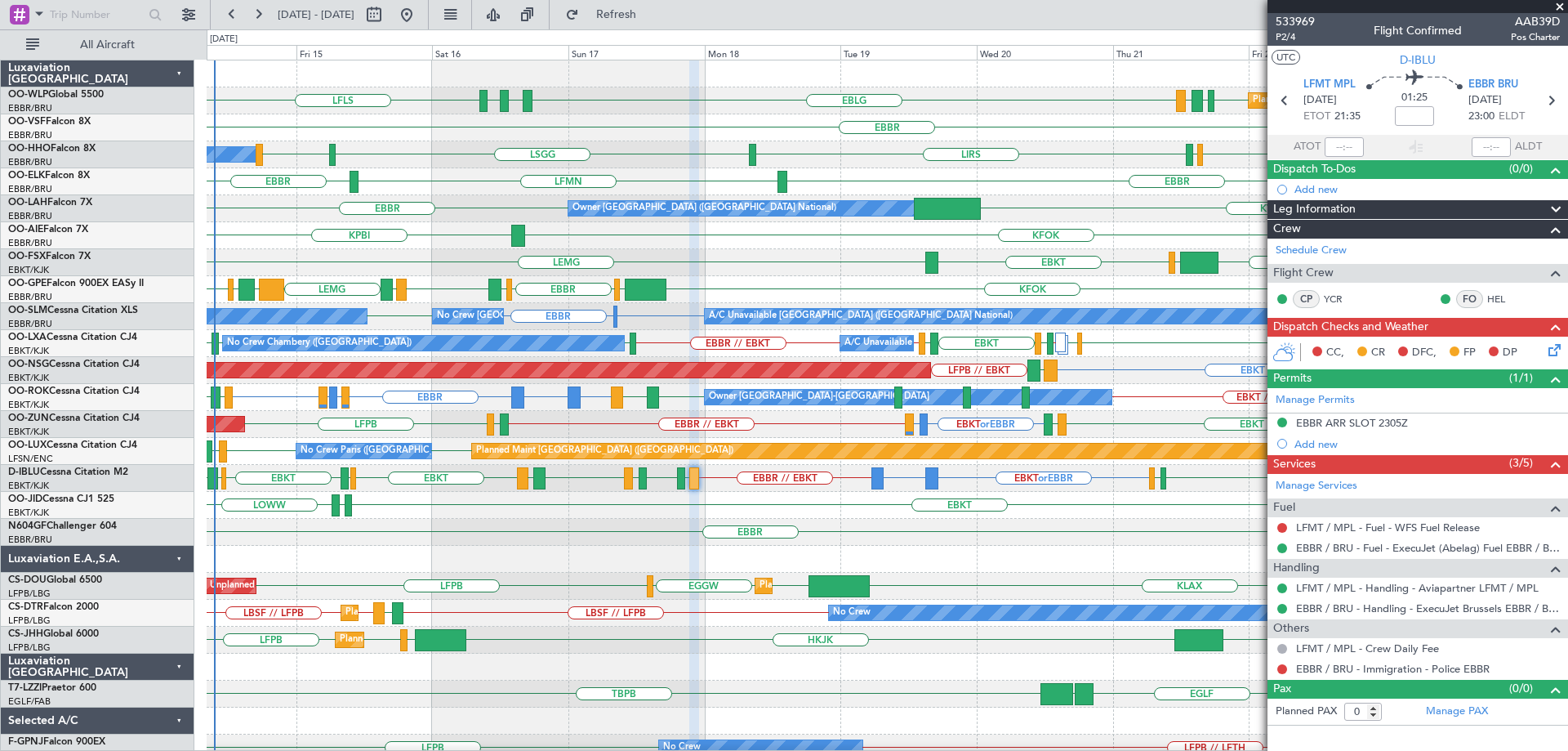
click at [632, 136] on div "EBBR" at bounding box center [887, 128] width 1361 height 27
click at [647, 18] on span "Refresh" at bounding box center [616, 15] width 68 height 12
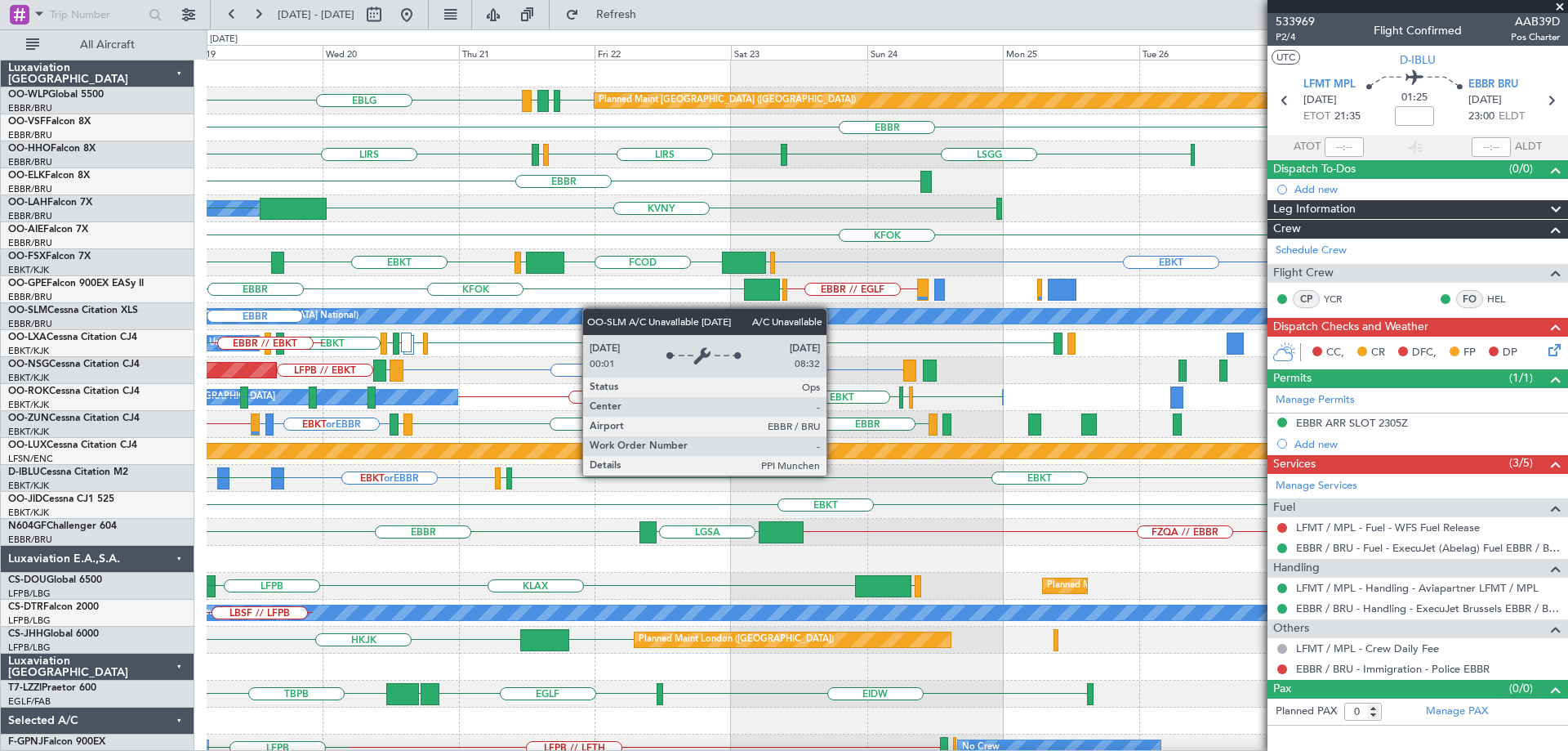
click at [426, 326] on div "EBLG EDDB EBLG LDDU Planned Maint Berlin (Brandenburg) LDSP EBBR LIRS LSGG LIRS…" at bounding box center [887, 532] width 1361 height 943
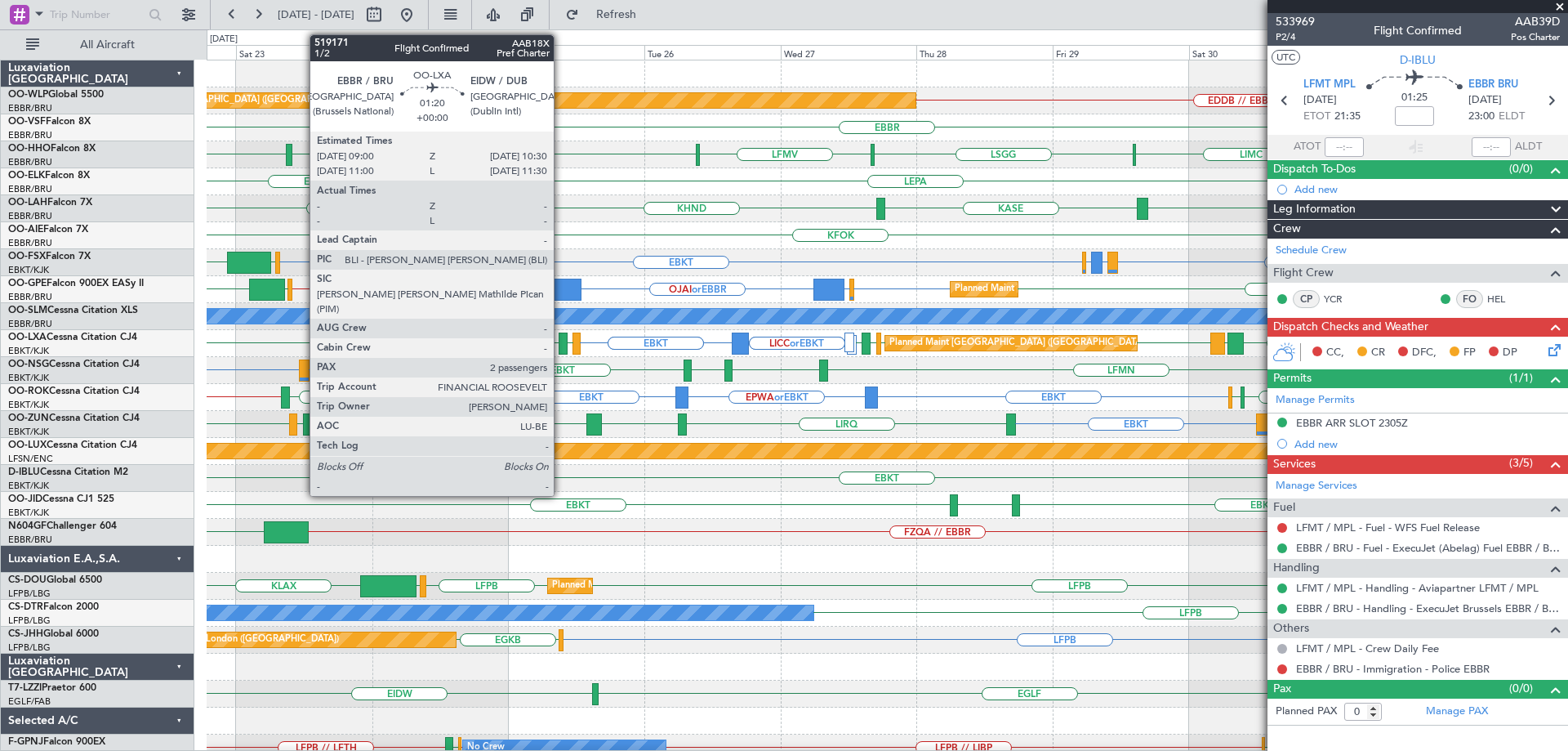
click at [561, 337] on div at bounding box center [562, 343] width 9 height 22
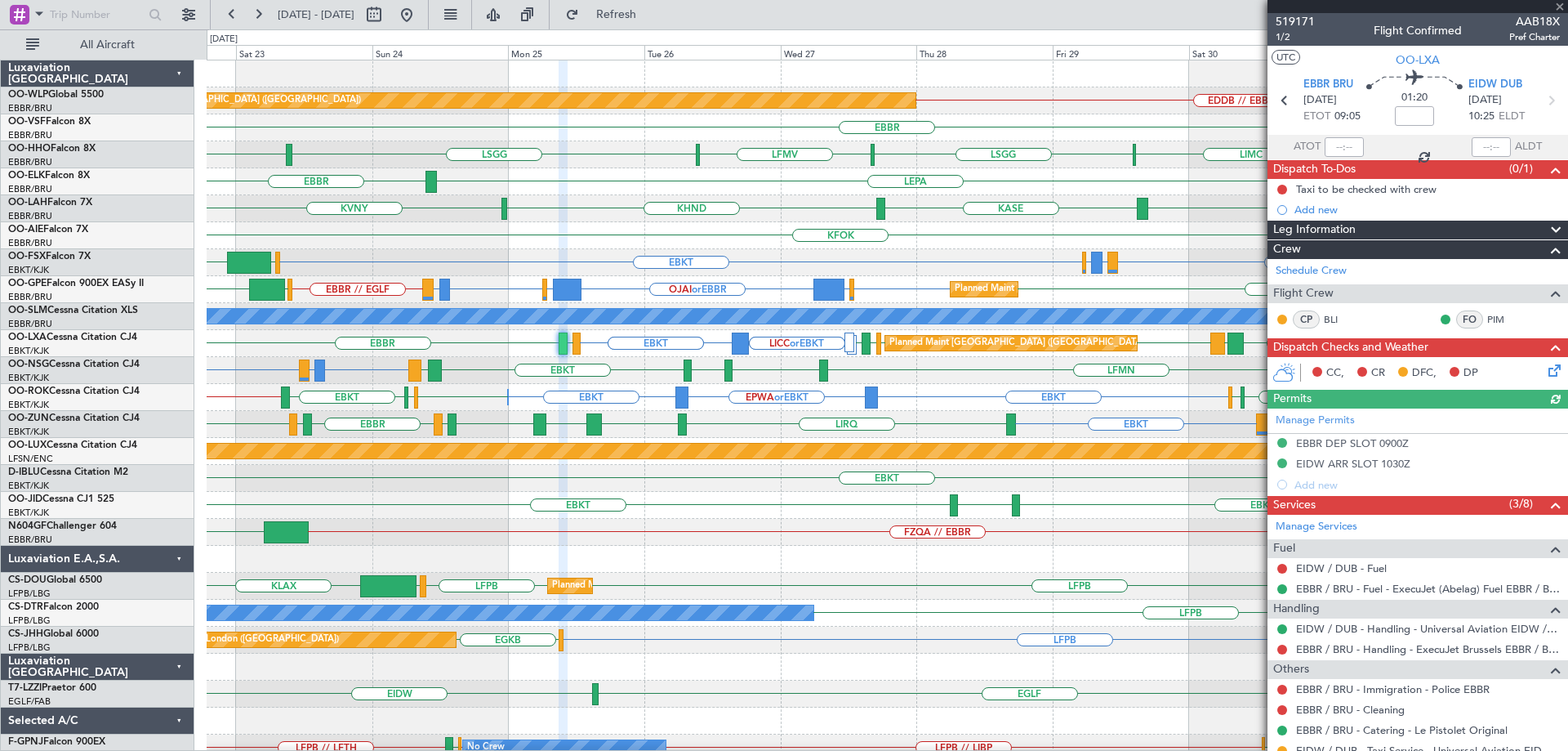
scroll to position [146, 0]
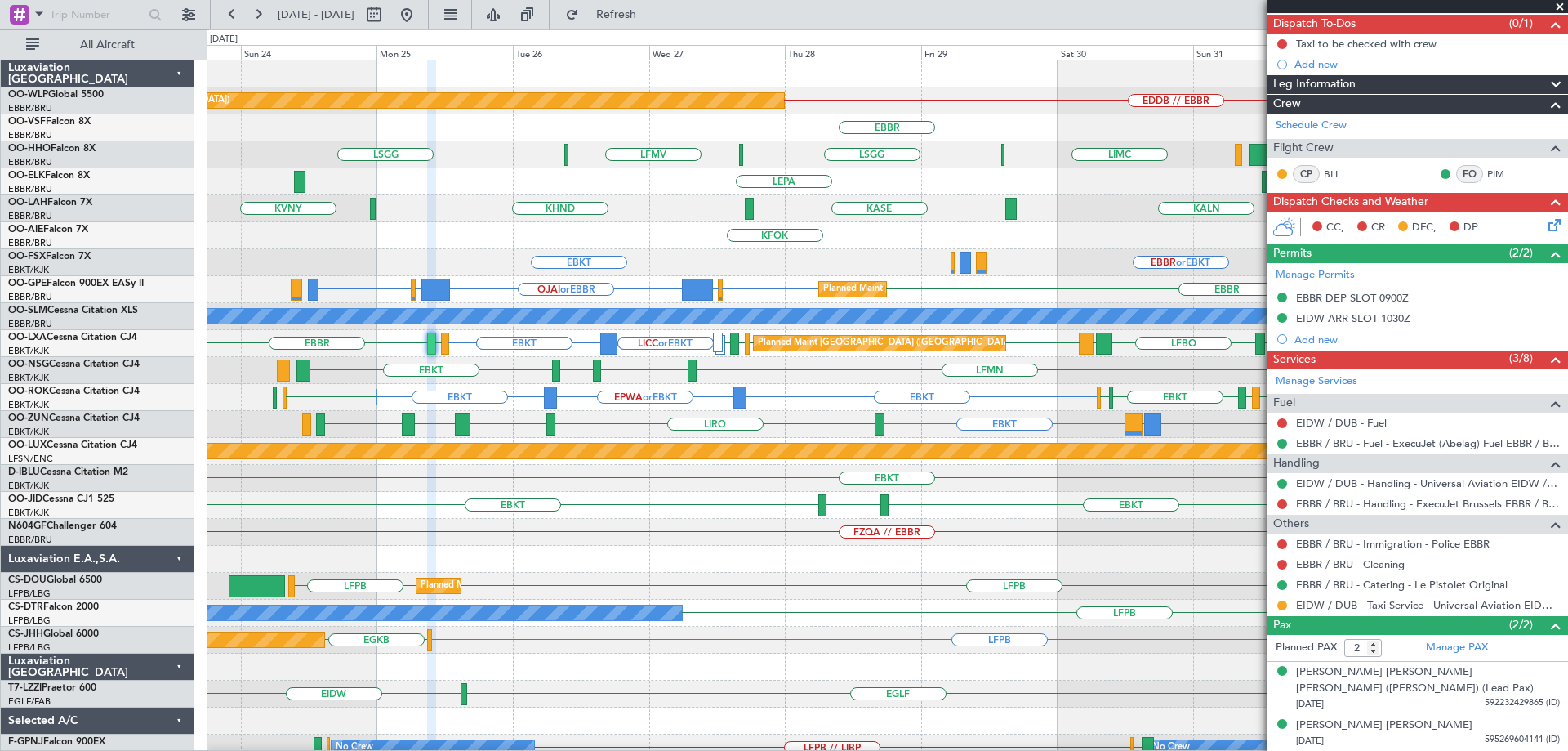
click at [780, 420] on div "Planned Maint Berlin (Brandenburg) EDDB // EBBR EBBR LSGG LIMC LSGG LFMV EBBR K…" at bounding box center [887, 532] width 1361 height 943
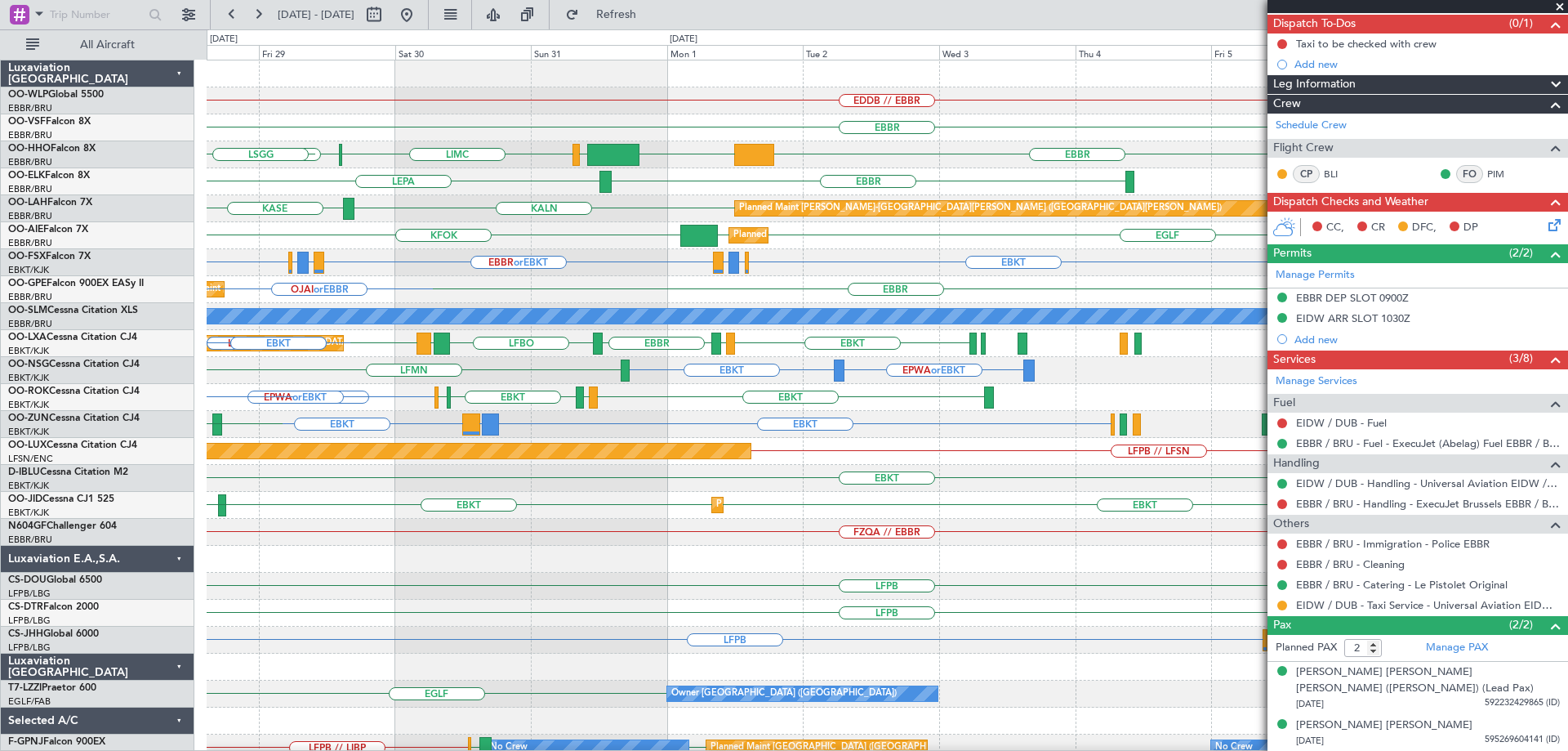
click at [420, 526] on div "EDDB // EBBR Planned Maint Berlin (Brandenburg) EBBR LIMC LSGG EBBR KTEB LIEO L…" at bounding box center [887, 532] width 1361 height 943
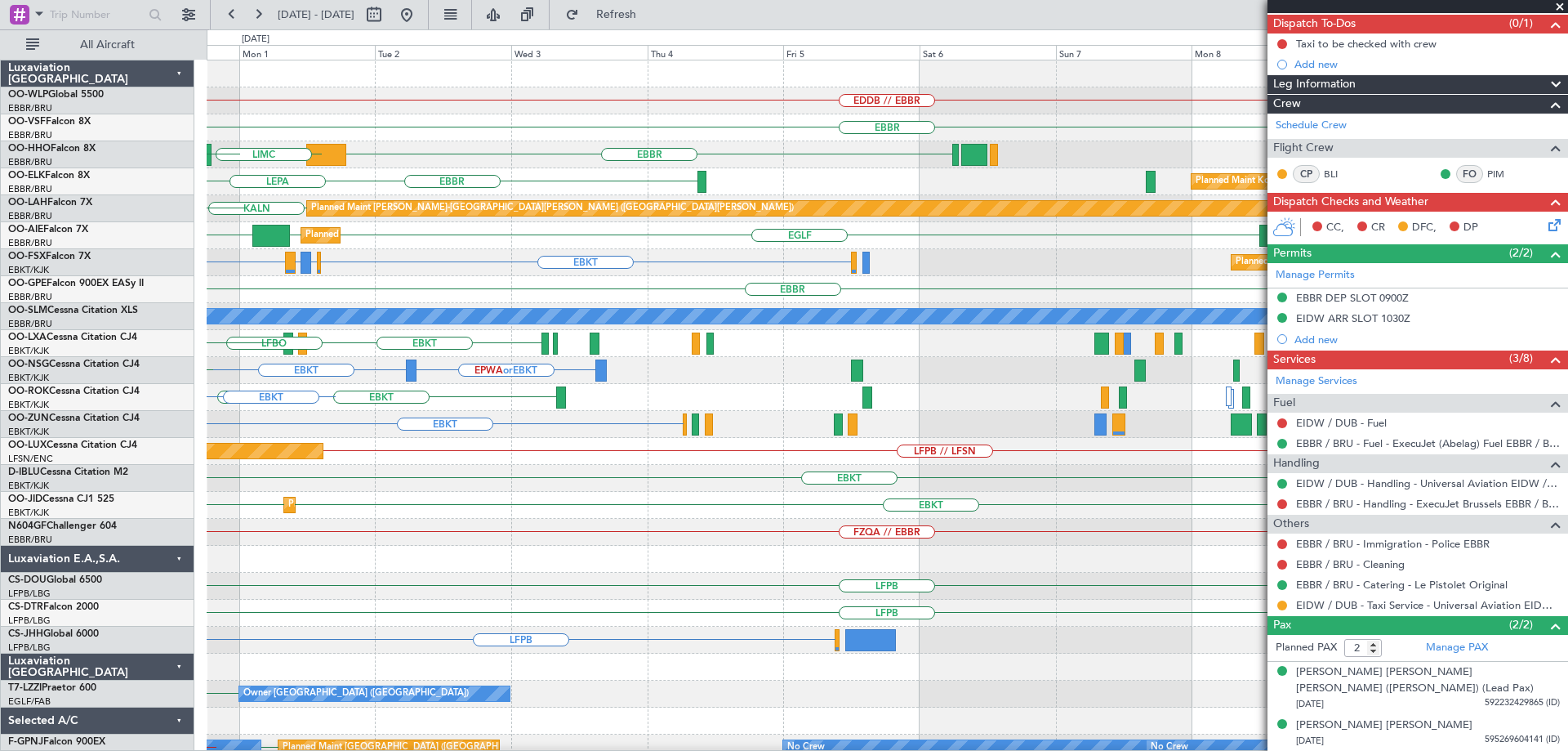
click at [300, 540] on div "FZQA // EBBR" at bounding box center [887, 532] width 1361 height 27
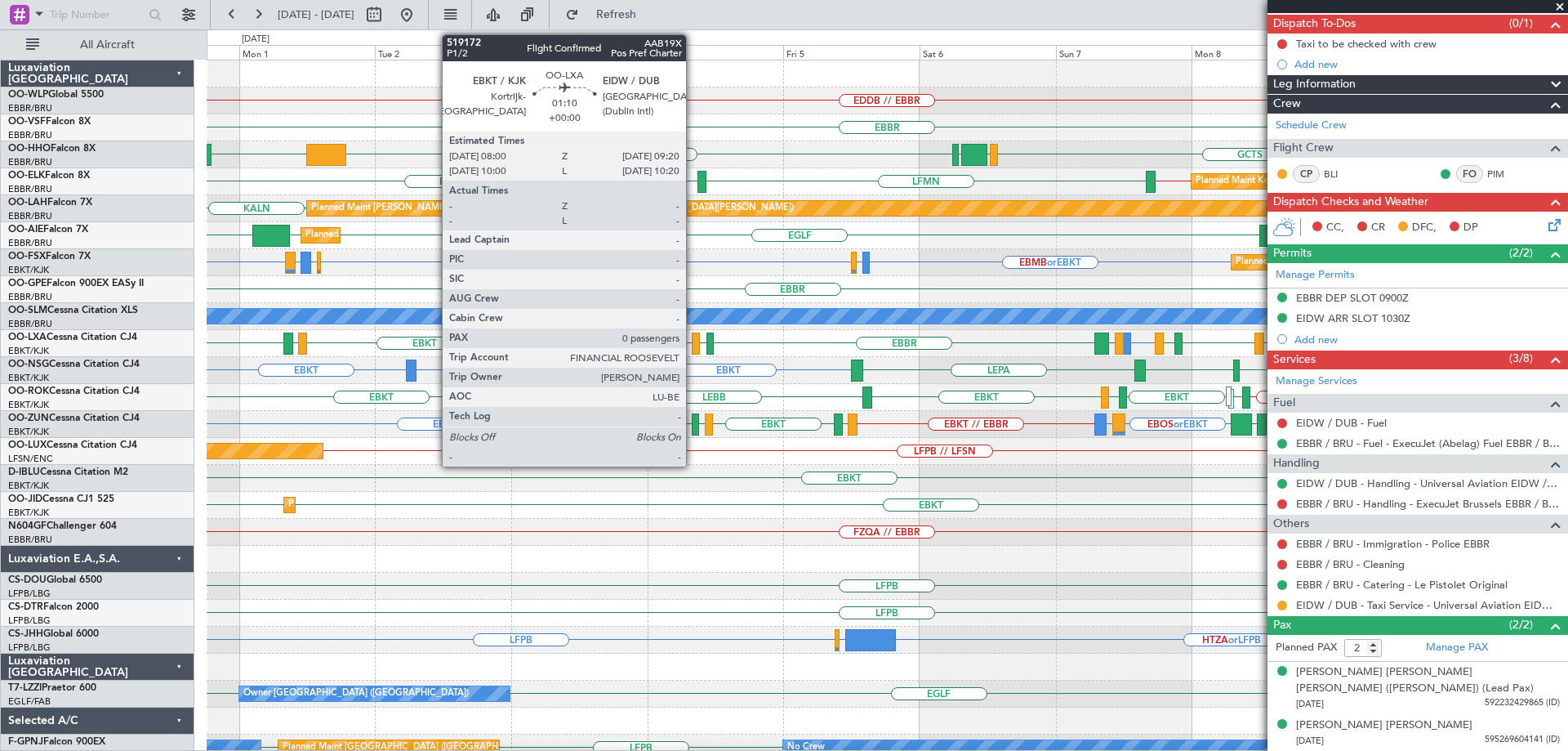
click at [693, 342] on div at bounding box center [695, 343] width 8 height 22
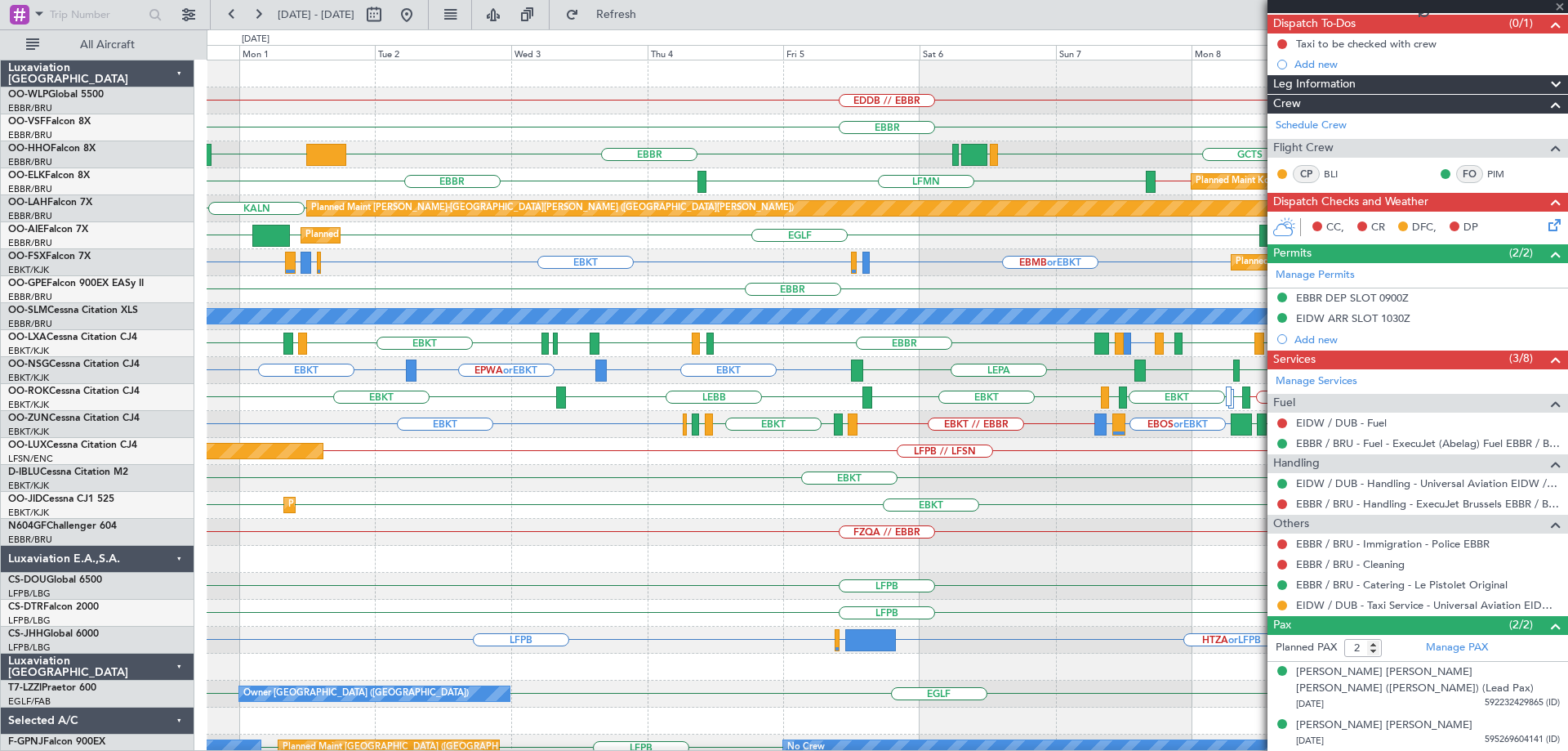
type input "0"
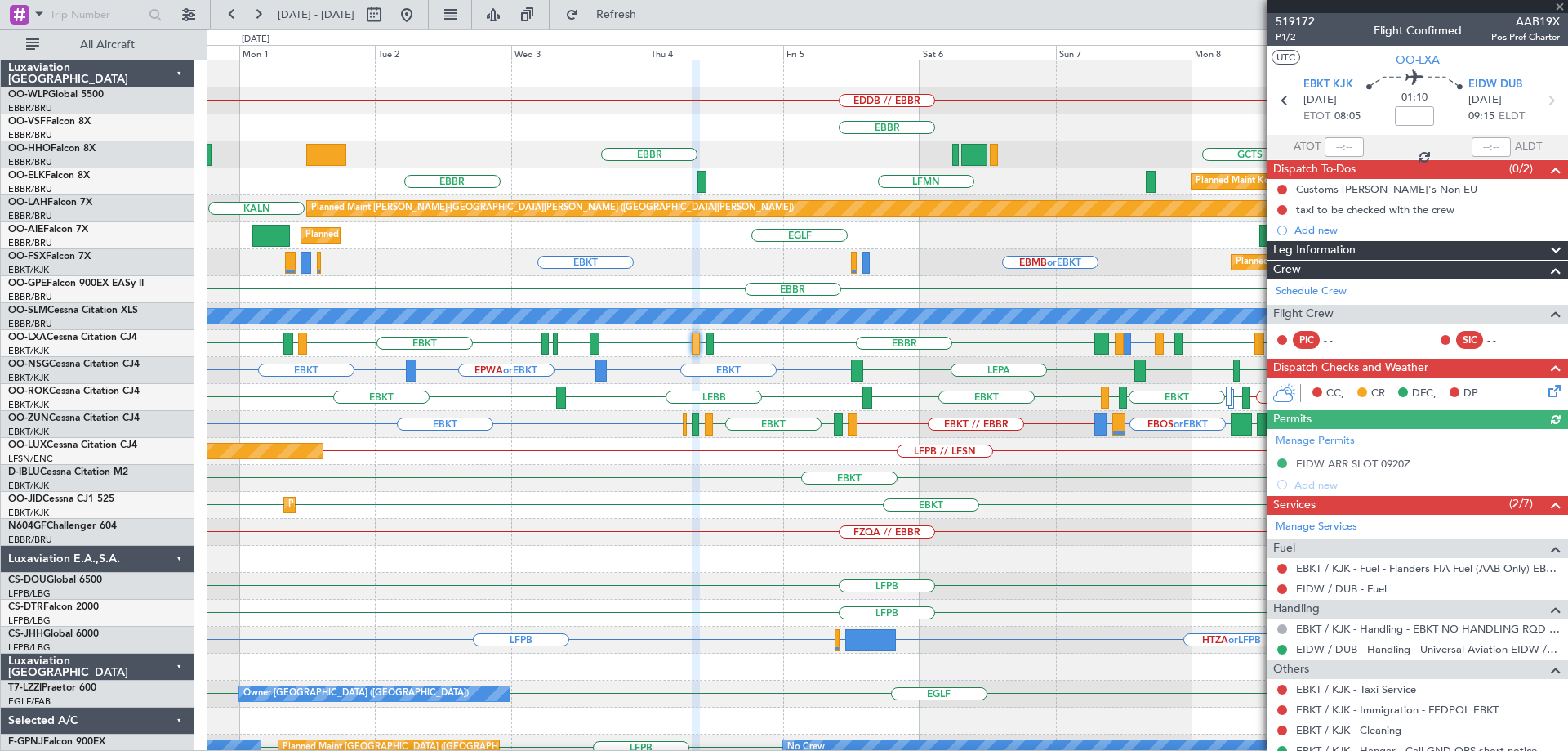
scroll to position [56, 0]
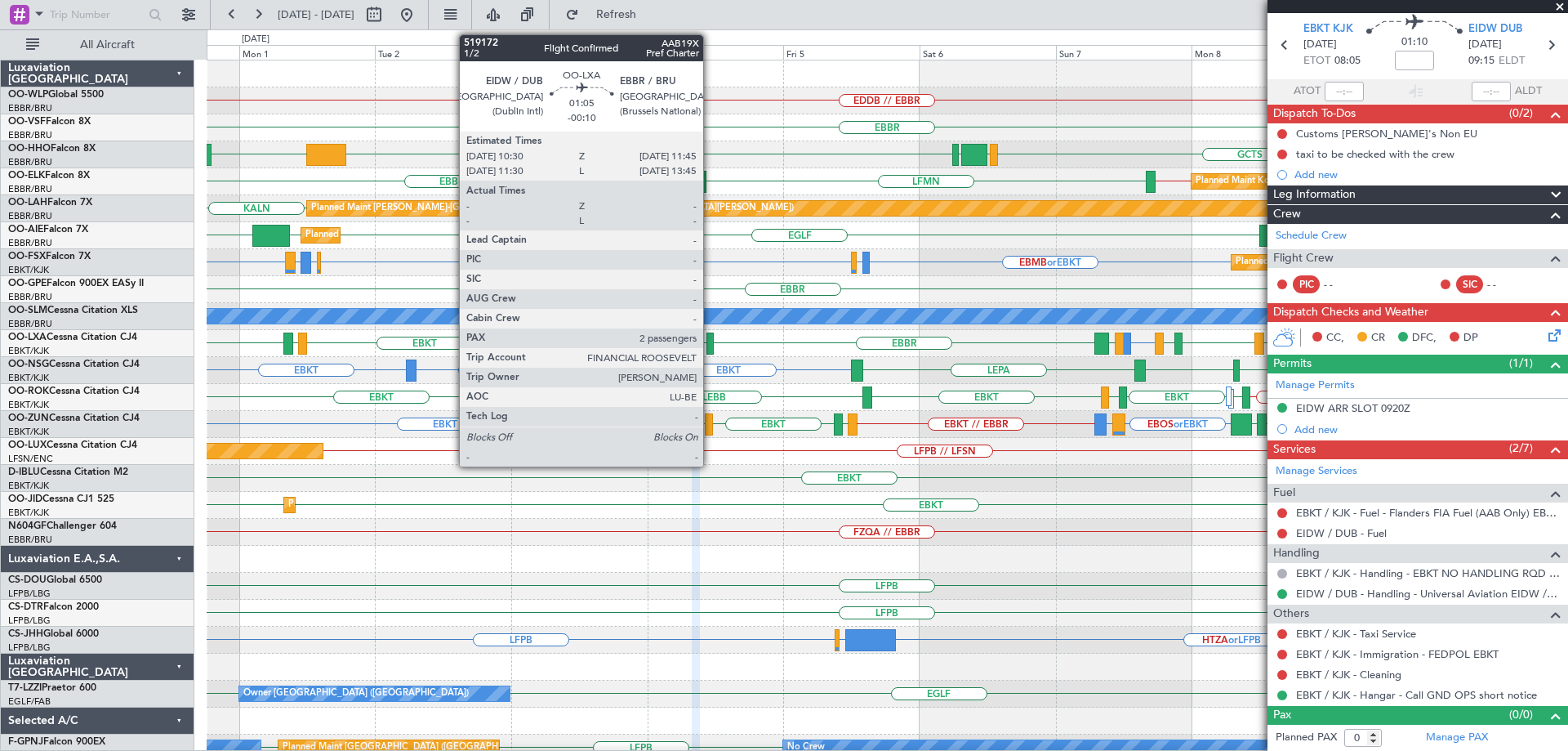
click at [711, 342] on div at bounding box center [711, 343] width 8 height 22
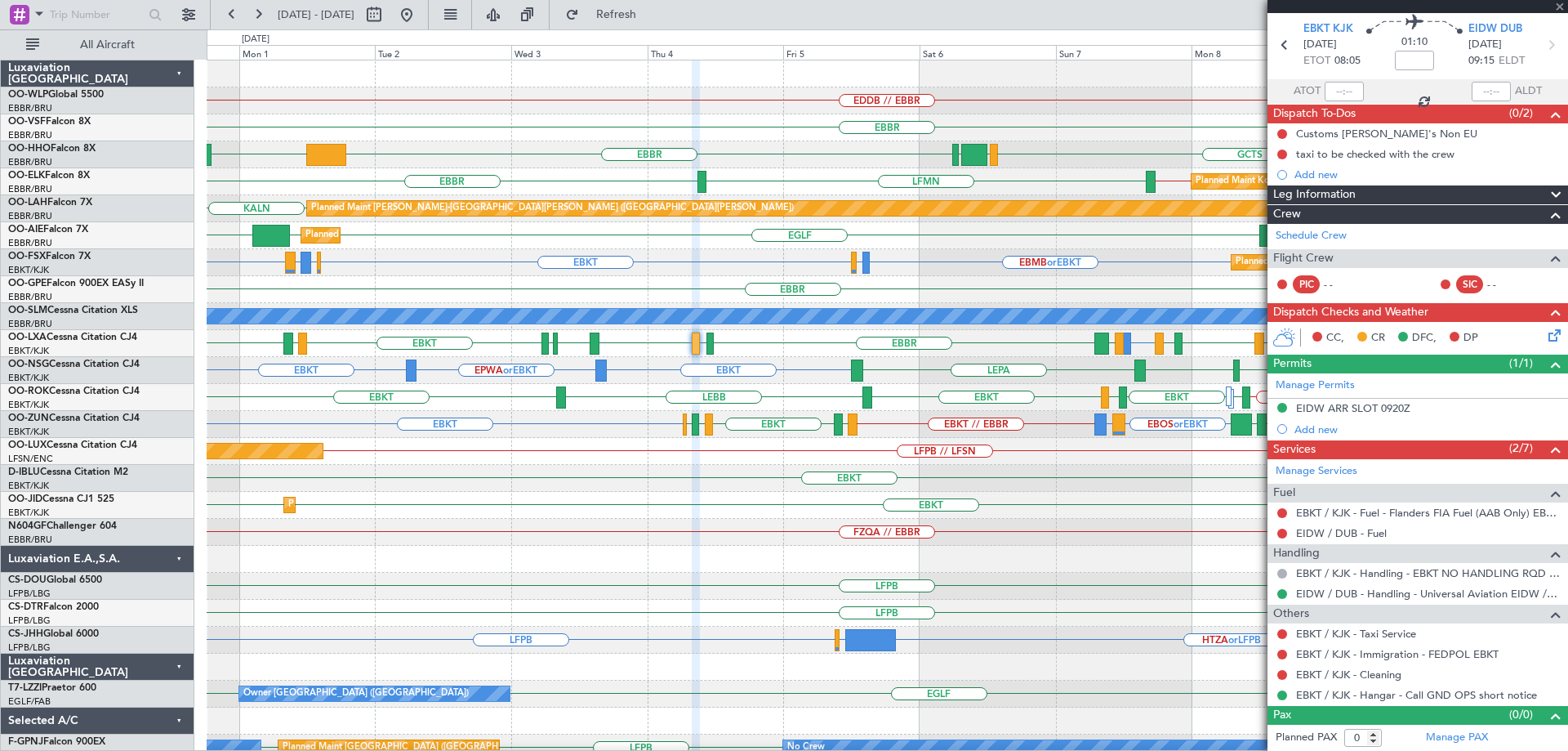
type input "-00:10"
type input "2"
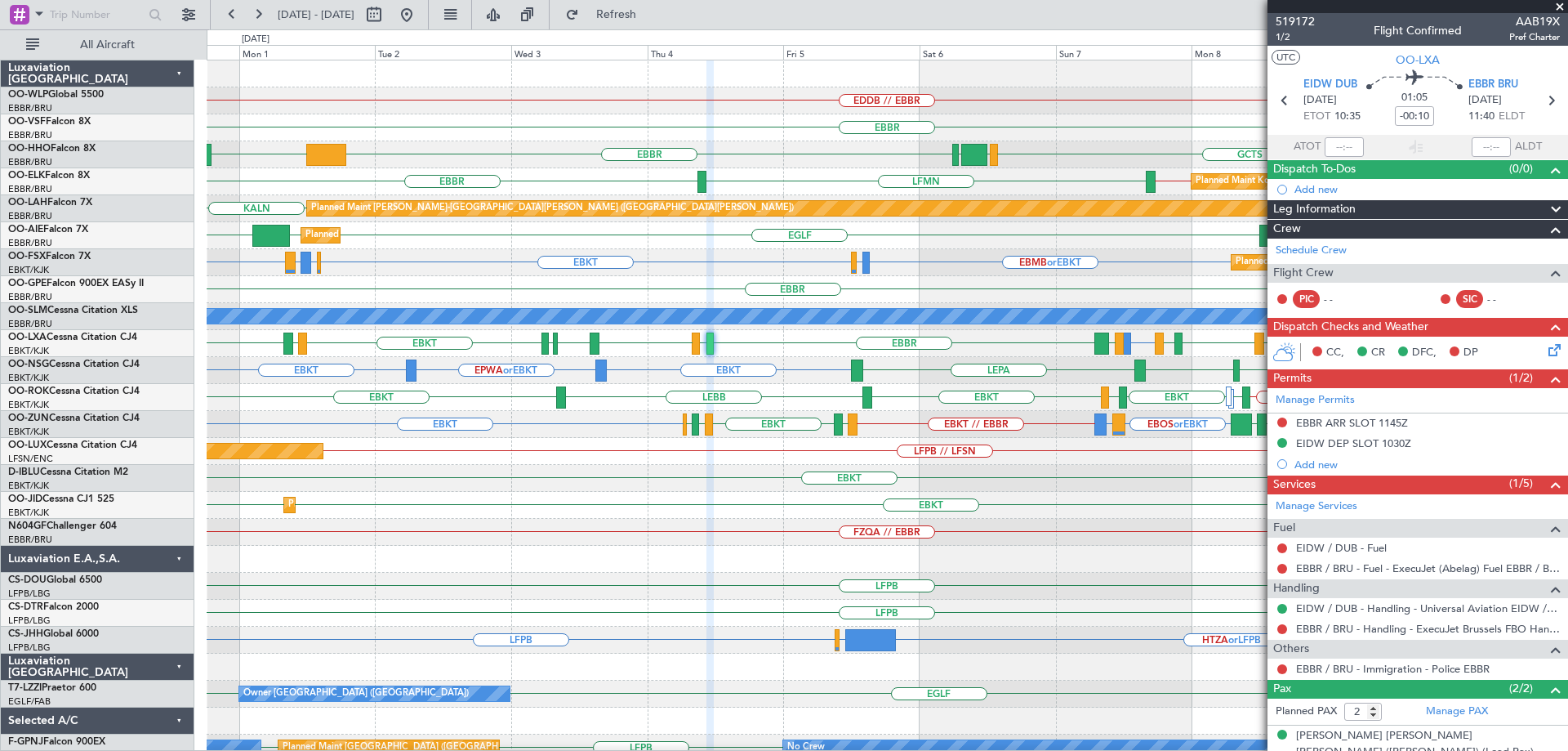
scroll to position [63, 0]
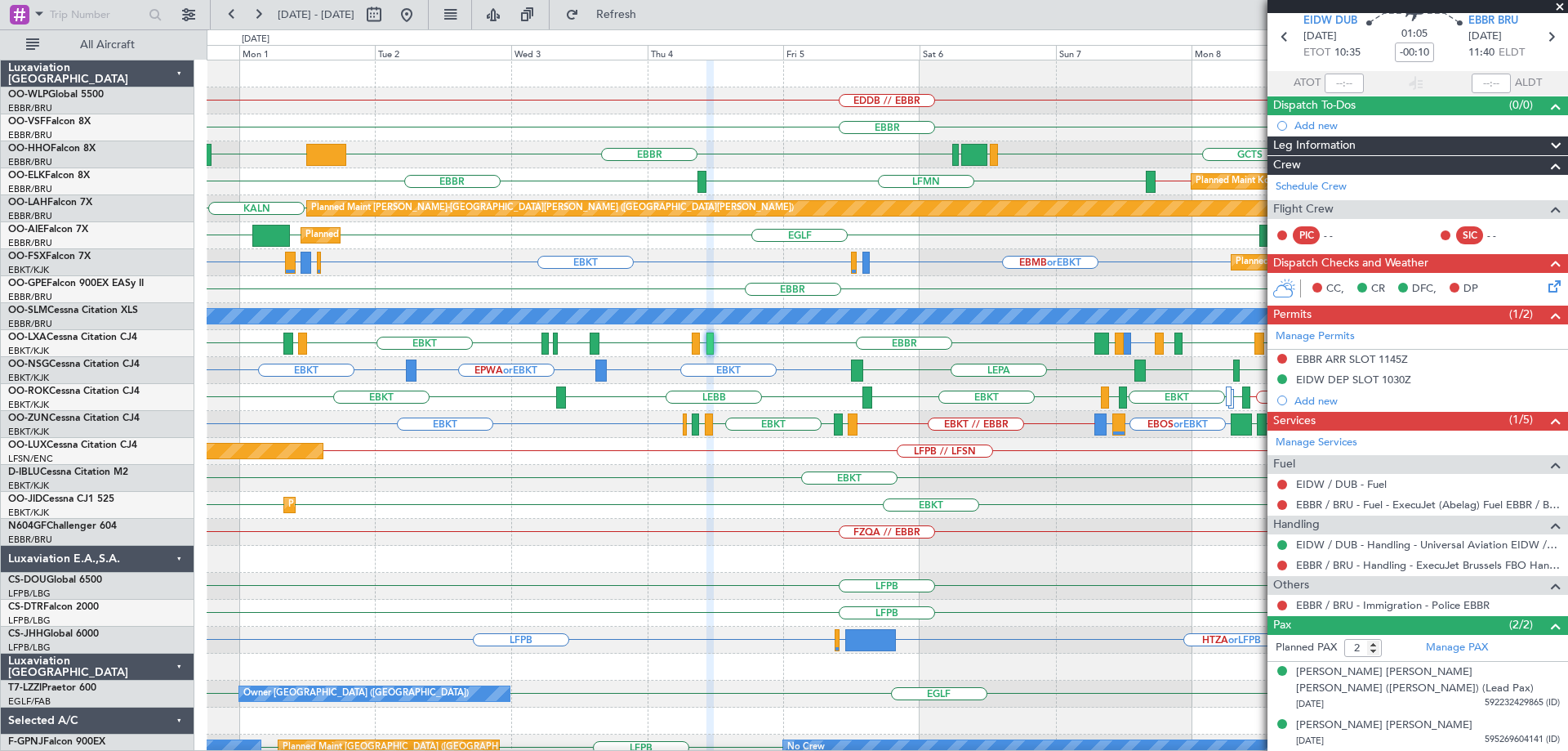
click at [896, 406] on div "EPWA or EBBR EBBR // EBKT EBKT or EBBR LFMN EBKT LFTZ EBKT LEBB EBKT" at bounding box center [887, 397] width 1361 height 27
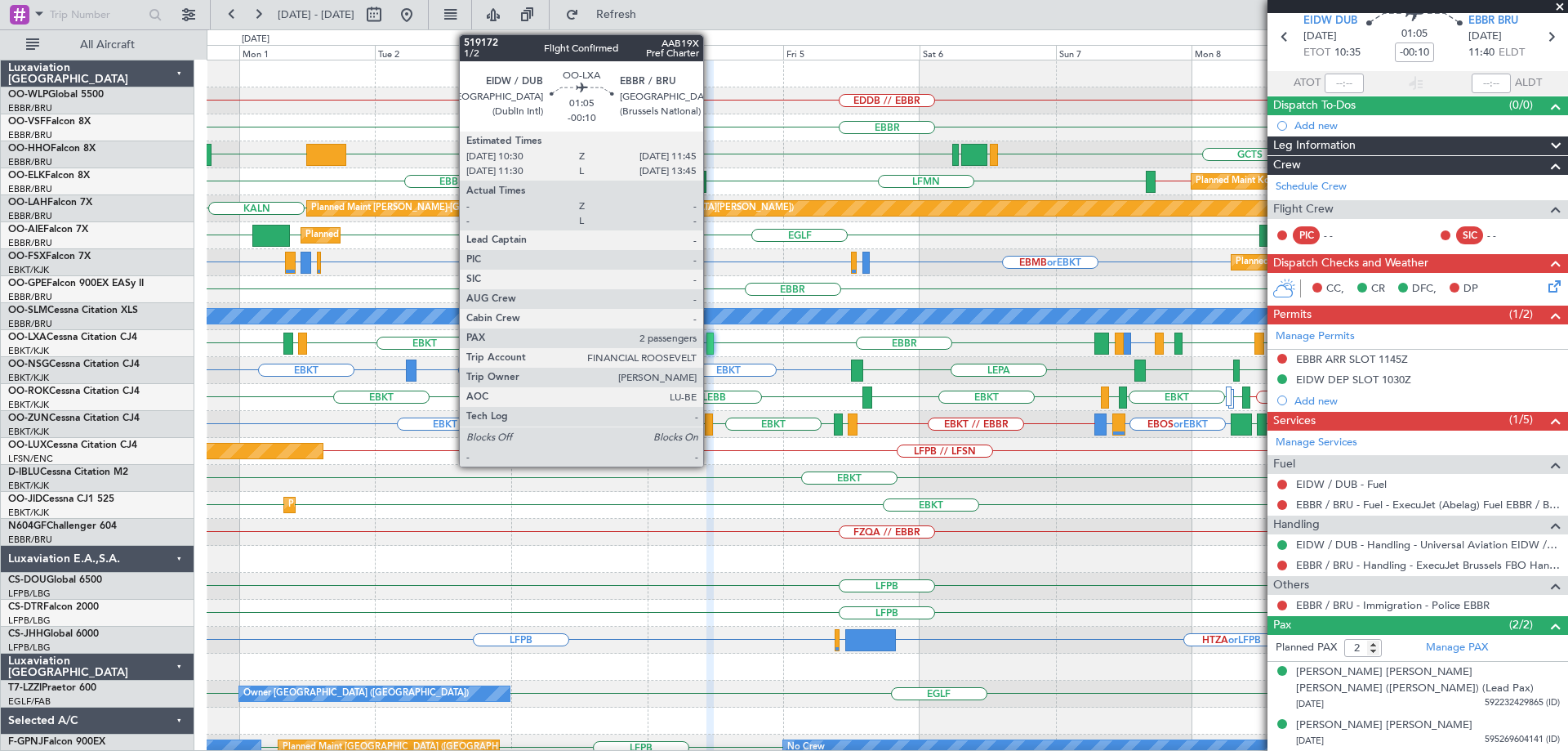
click at [711, 337] on div at bounding box center [711, 343] width 8 height 22
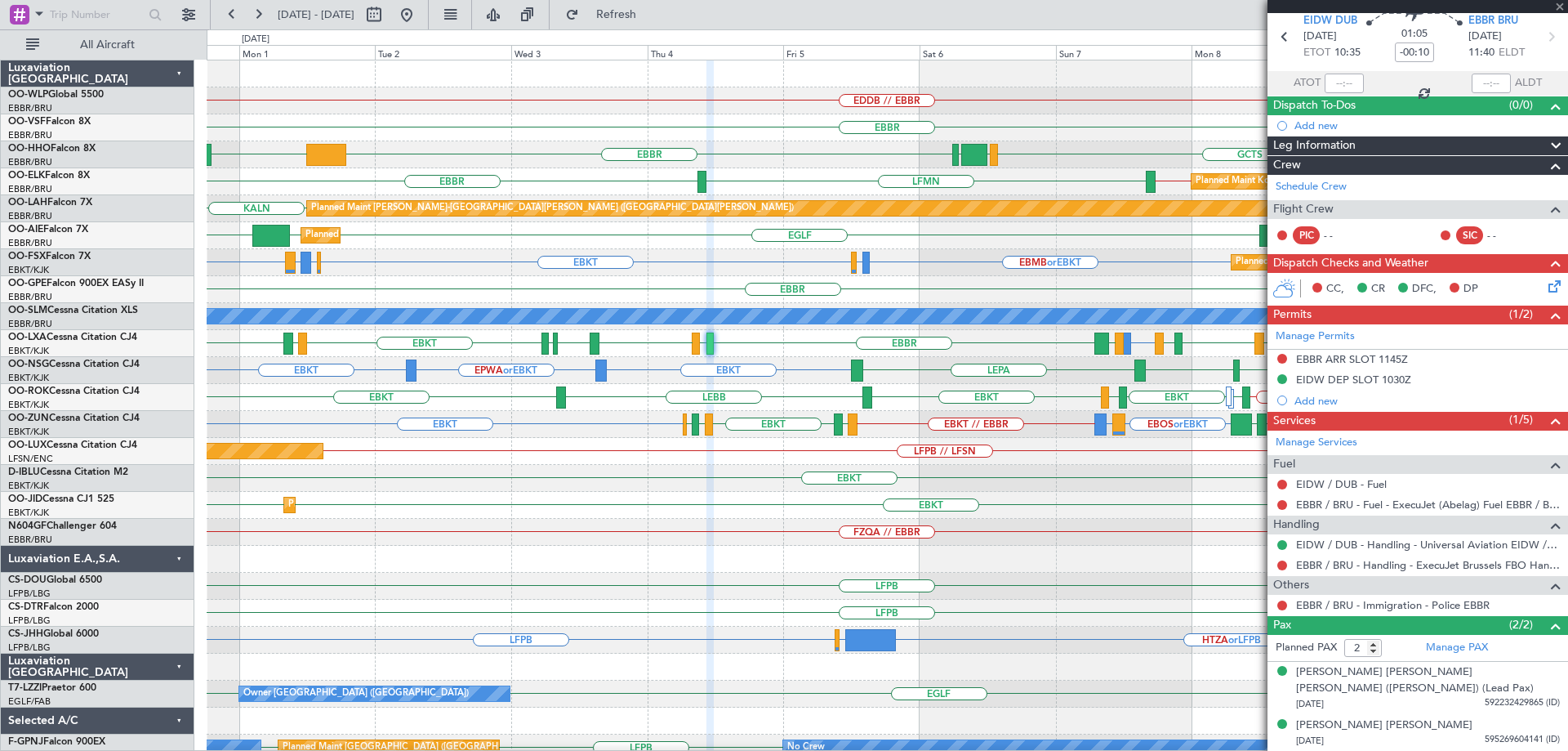
scroll to position [0, 0]
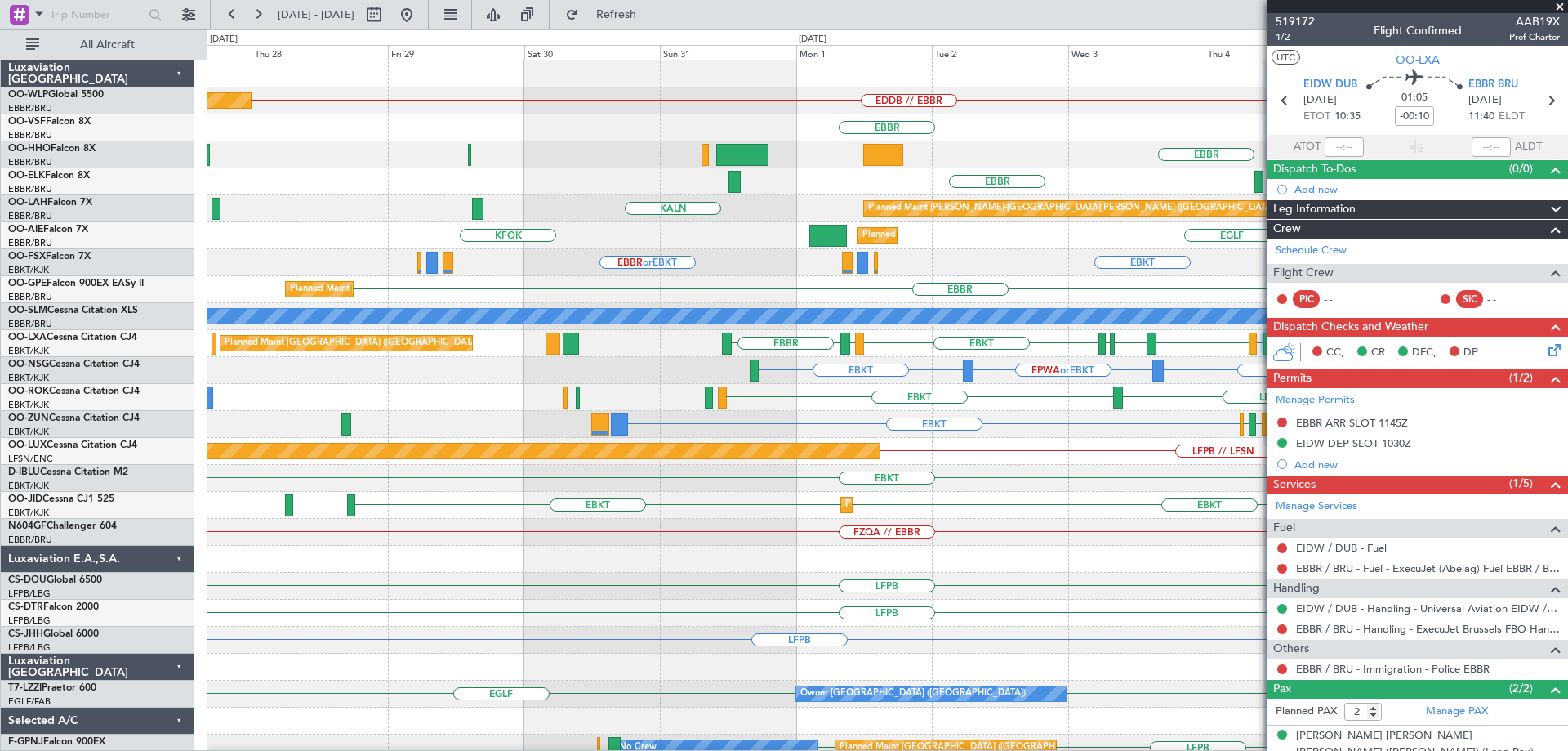
click at [975, 442] on div "EDDB // EBBR Planned Maint Berlin (Brandenburg) EBBR GCTS GMMH LSGG EBBR KTEB L…" at bounding box center [887, 519] width 1361 height 917
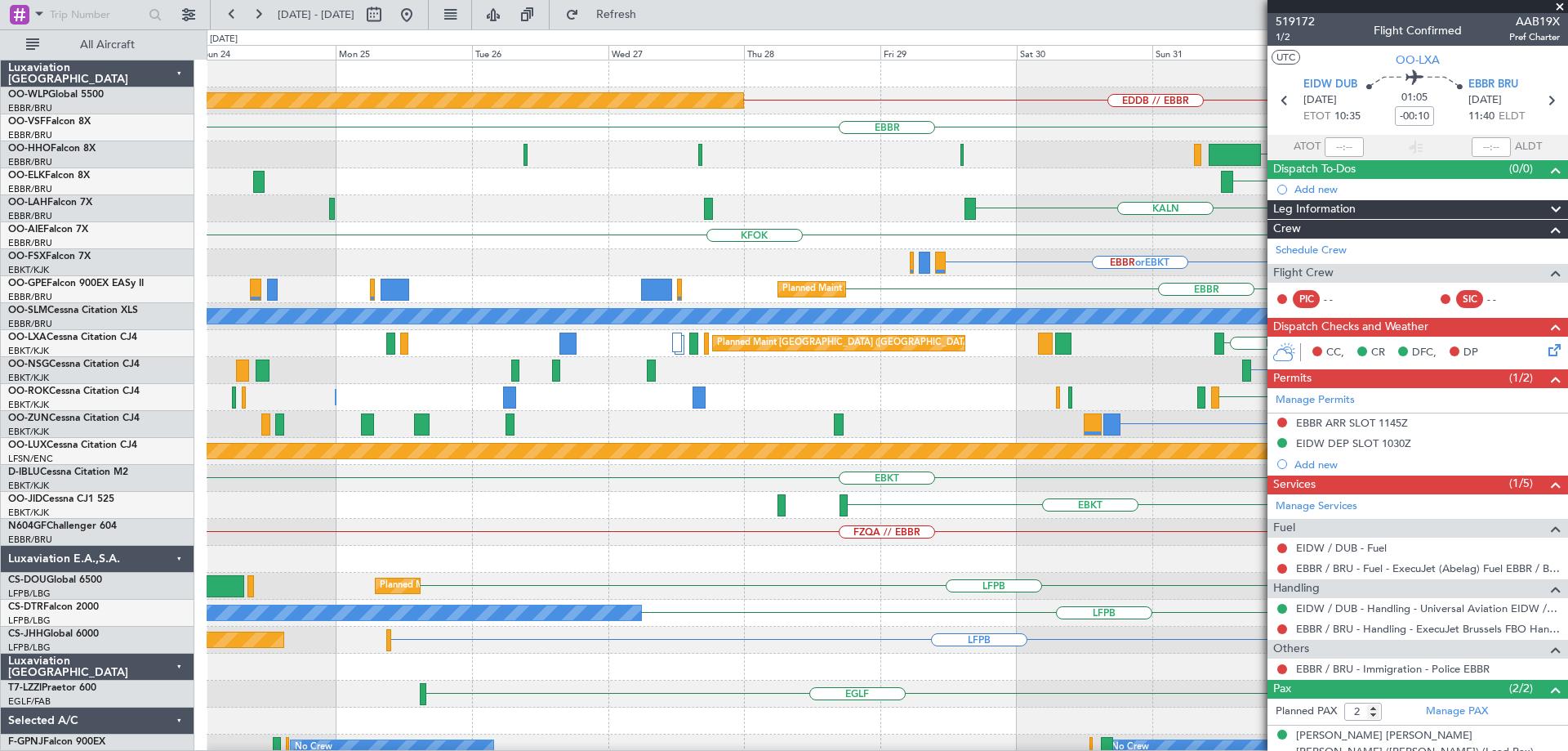
click at [1117, 492] on div "EDDB // EBBR Planned Maint Berlin (Brandenburg) EBBR EBBR KTEB EBBR LFMN KALN P…" at bounding box center [887, 519] width 1361 height 917
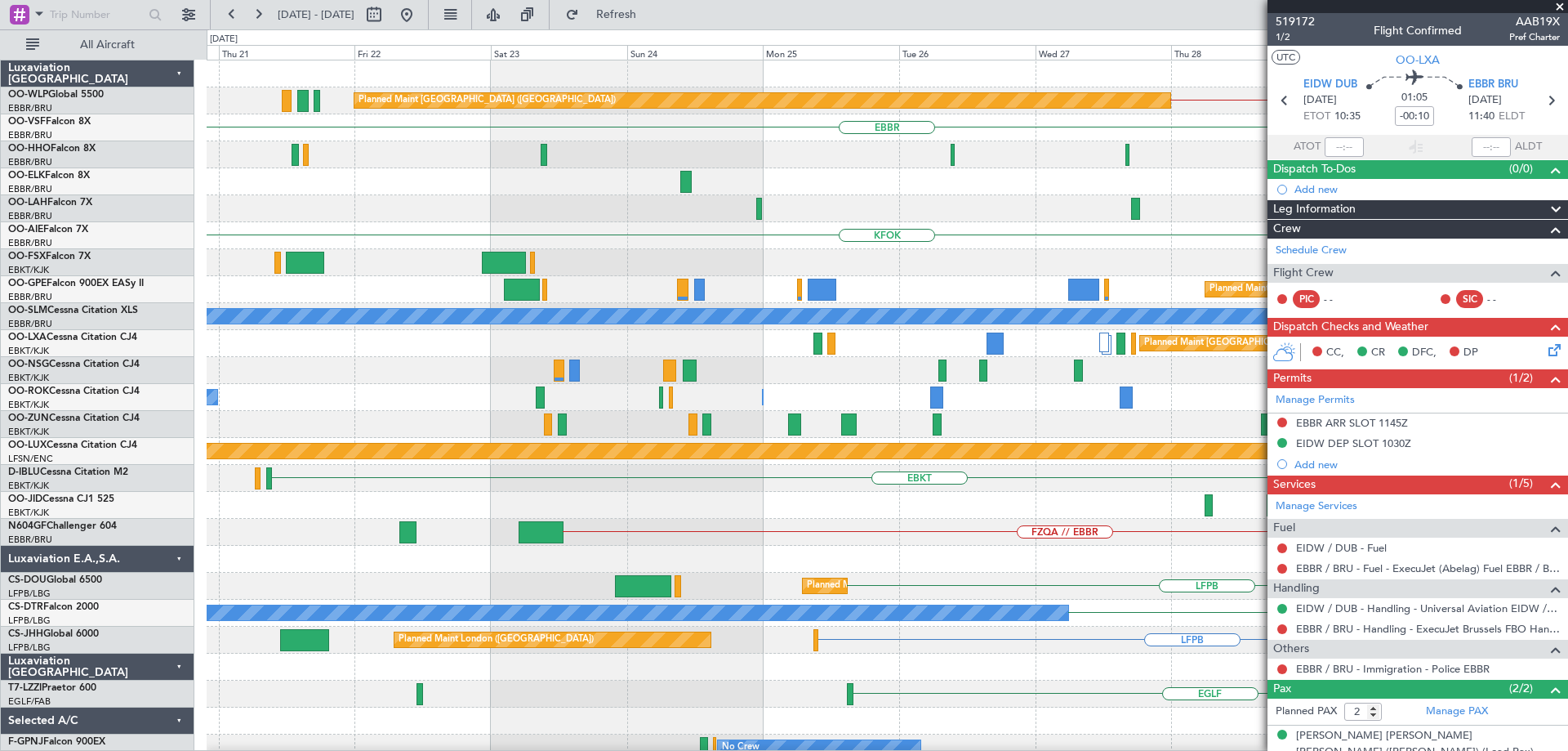
click at [1042, 495] on div "EDDB // EBBR Planned Maint Berlin (Brandenburg) EBBR KTEB EBBR EBBR KALN Planne…" at bounding box center [887, 519] width 1361 height 917
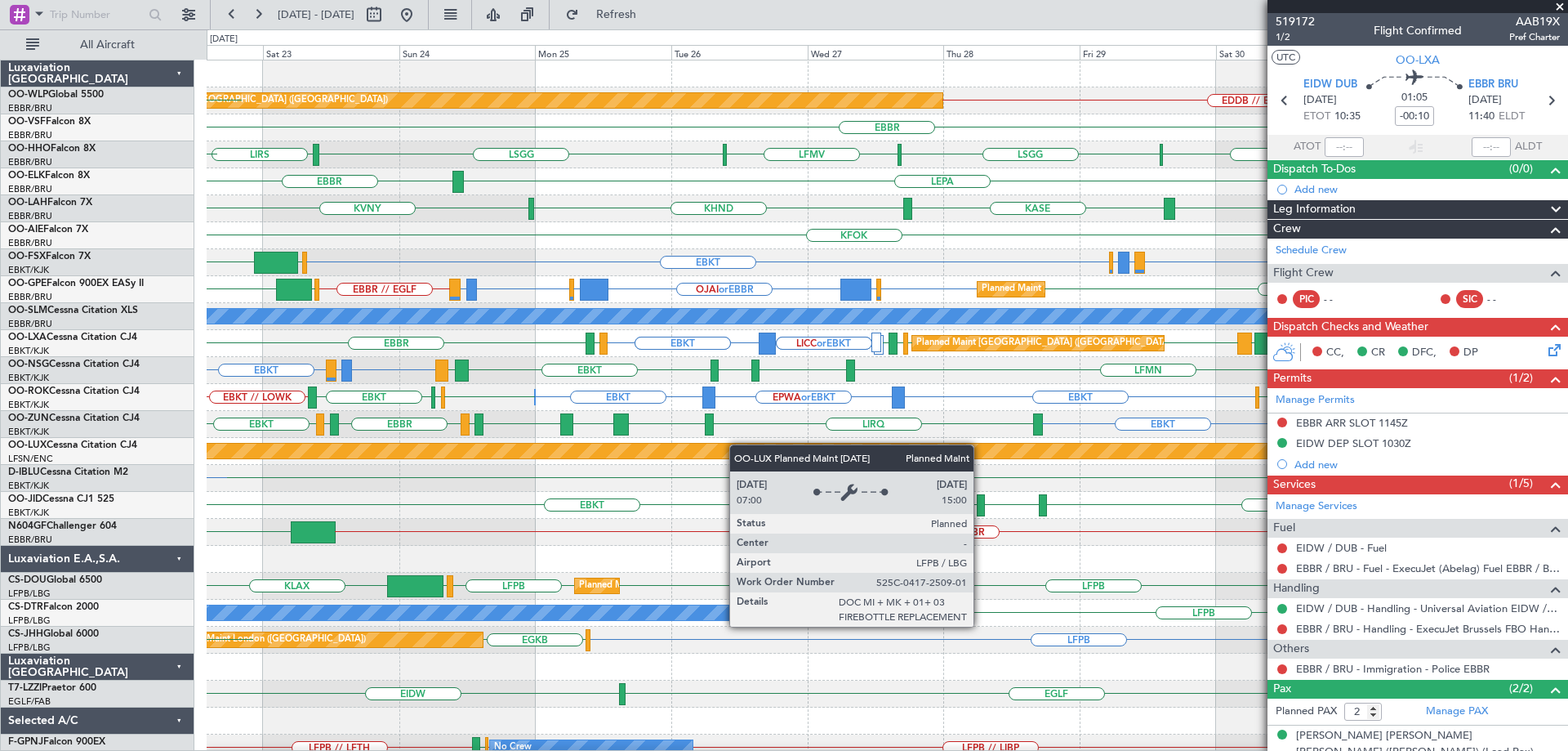
click at [662, 451] on div "Planned Maint Berlin (Brandenburg) EDDB // EBBR EBLG LDDU EDDB EBLG EBBR LSGG L…" at bounding box center [887, 519] width 1361 height 917
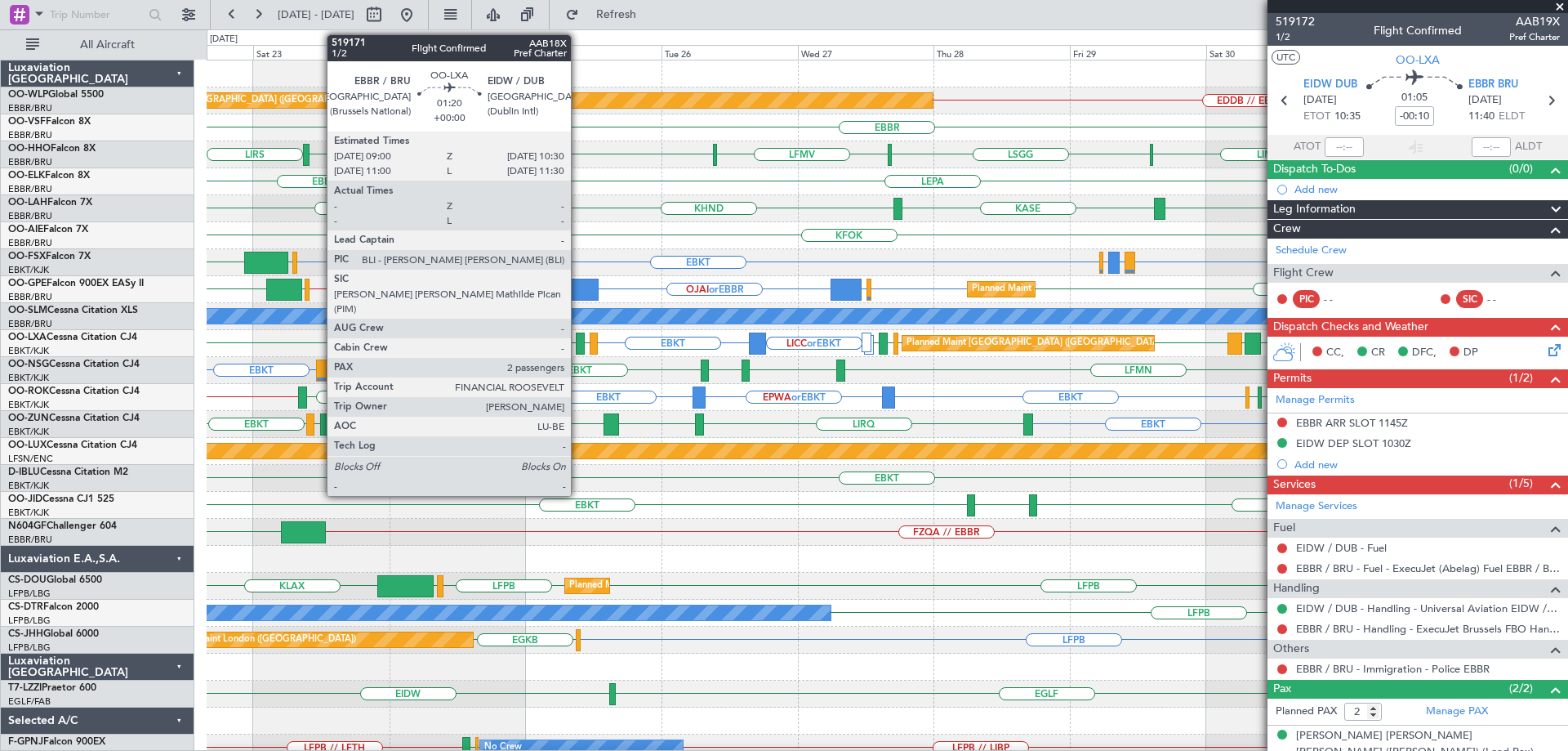
click at [578, 341] on div at bounding box center [580, 343] width 9 height 22
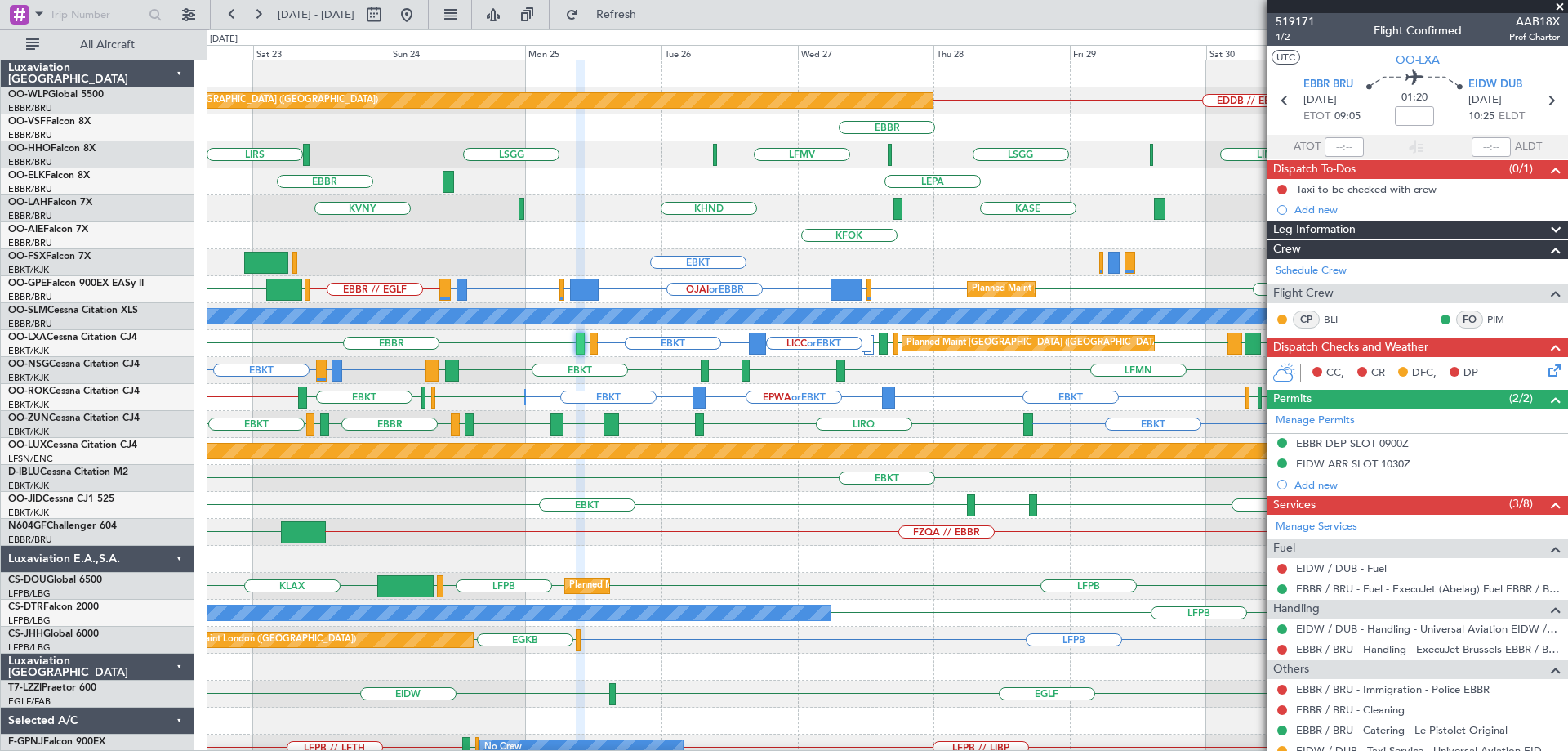
scroll to position [146, 0]
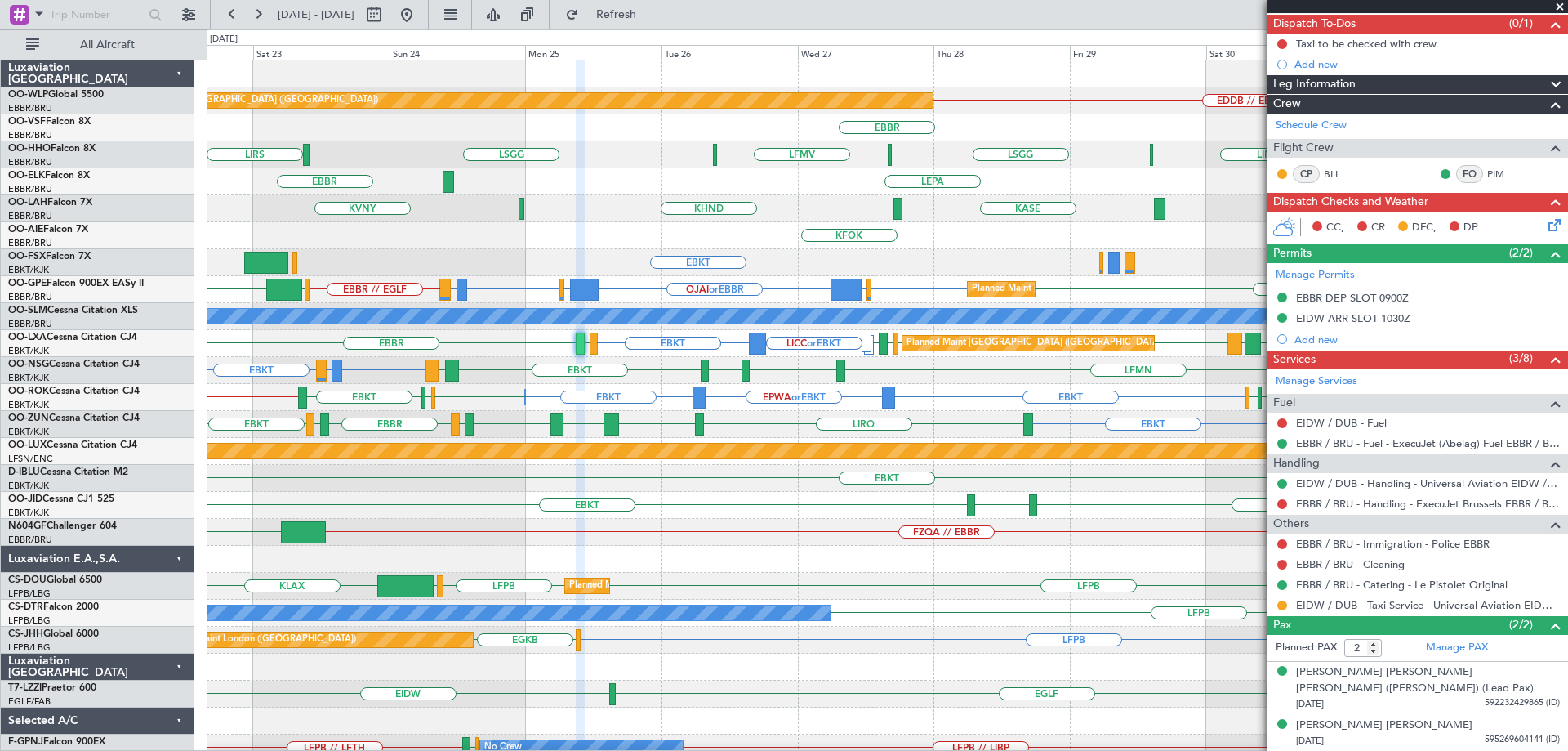
click at [872, 538] on div "FZQA // EBBR LGSA" at bounding box center [887, 532] width 1361 height 27
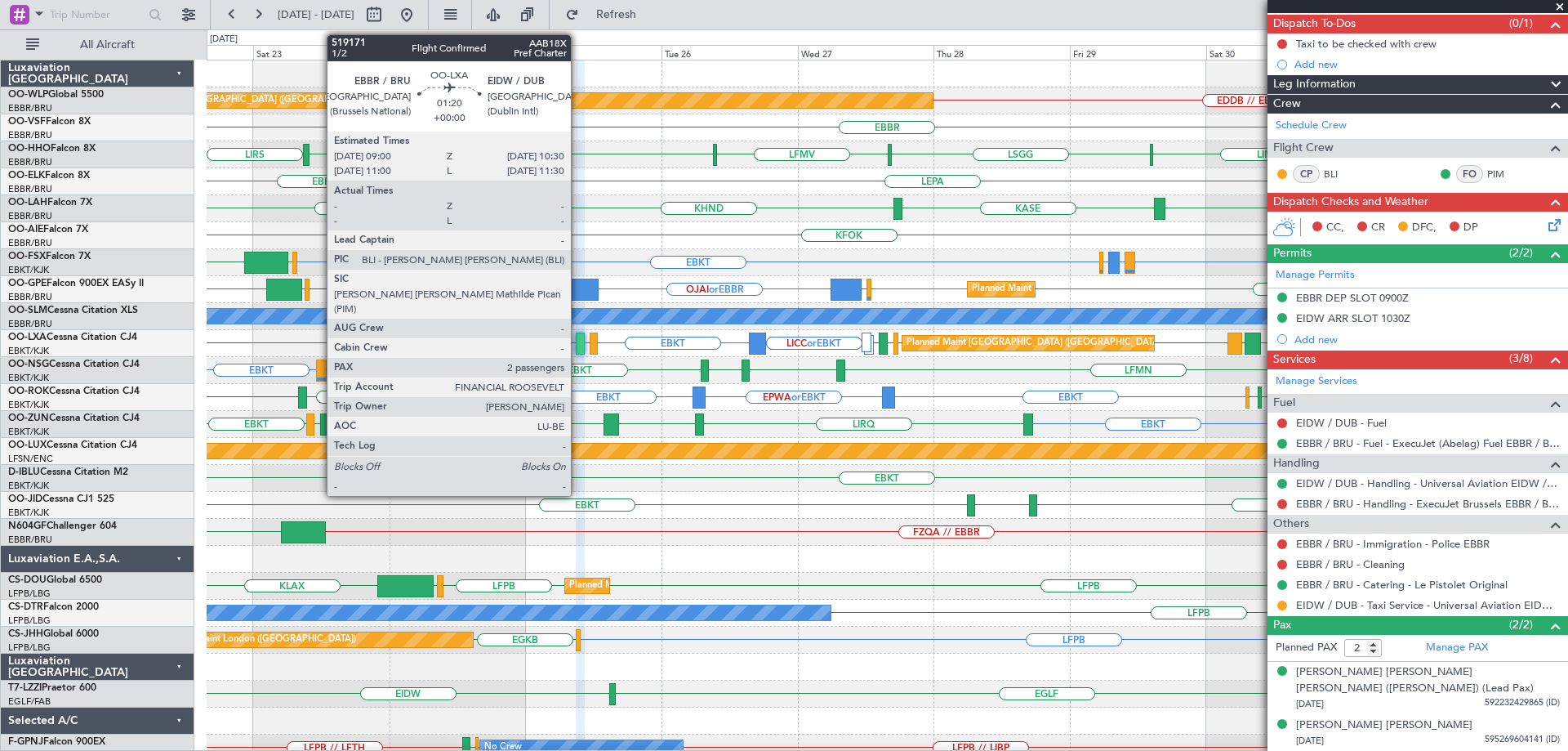
click at [578, 337] on div at bounding box center [580, 343] width 9 height 22
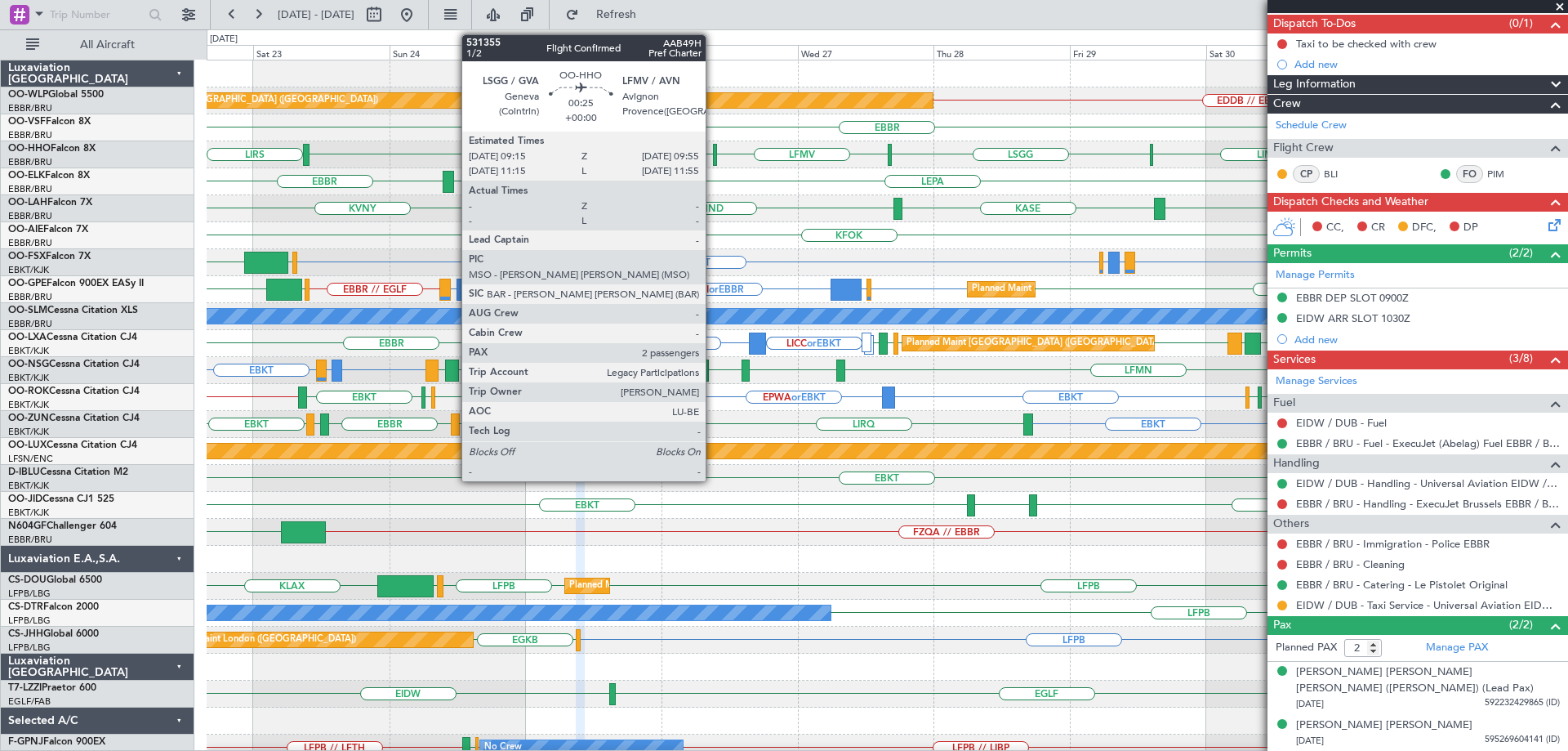
click at [708, 161] on div "LSGG LIRS LIMC LSGG LFMV KTEB LIEO" at bounding box center [887, 155] width 1361 height 27
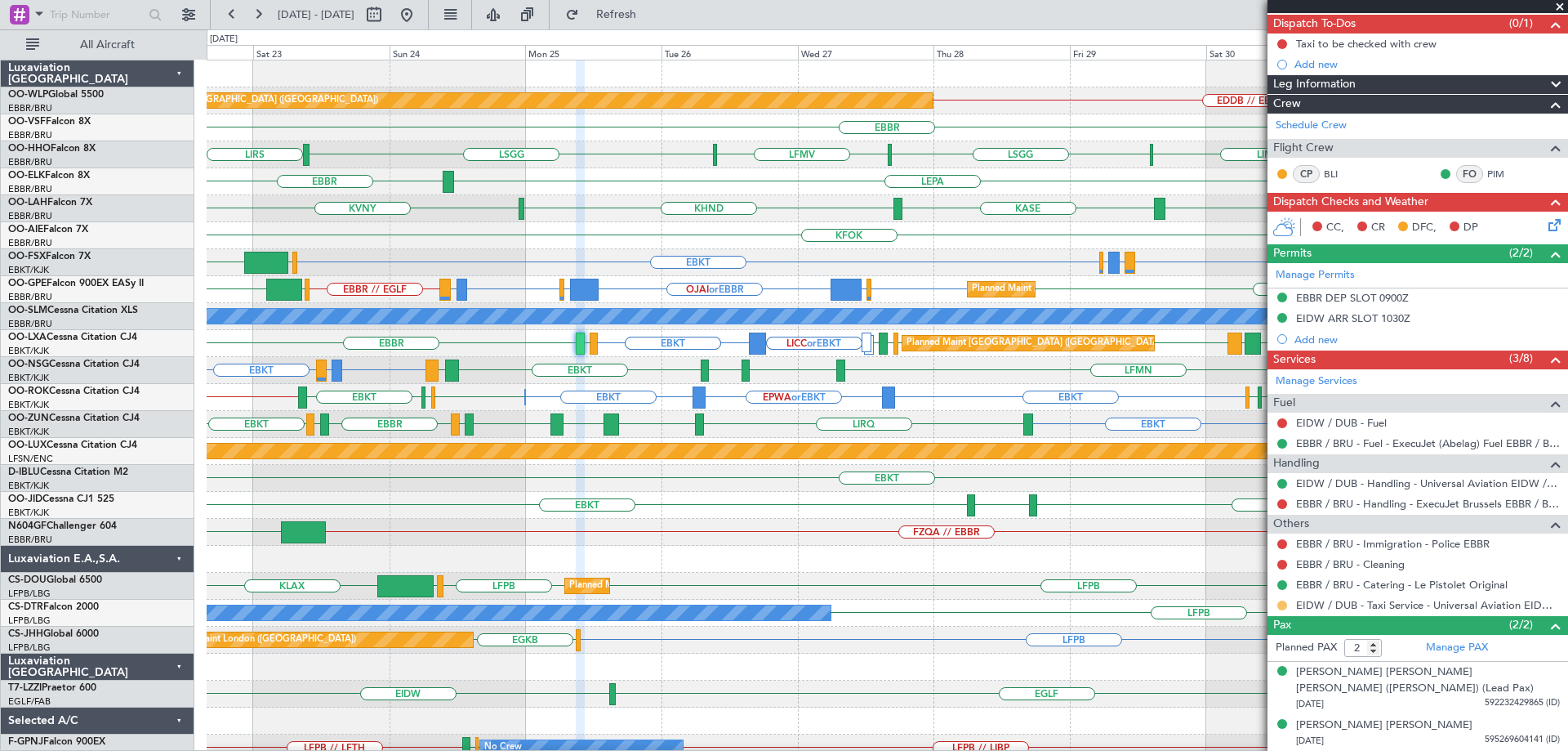
click at [1282, 603] on button at bounding box center [1282, 605] width 10 height 10
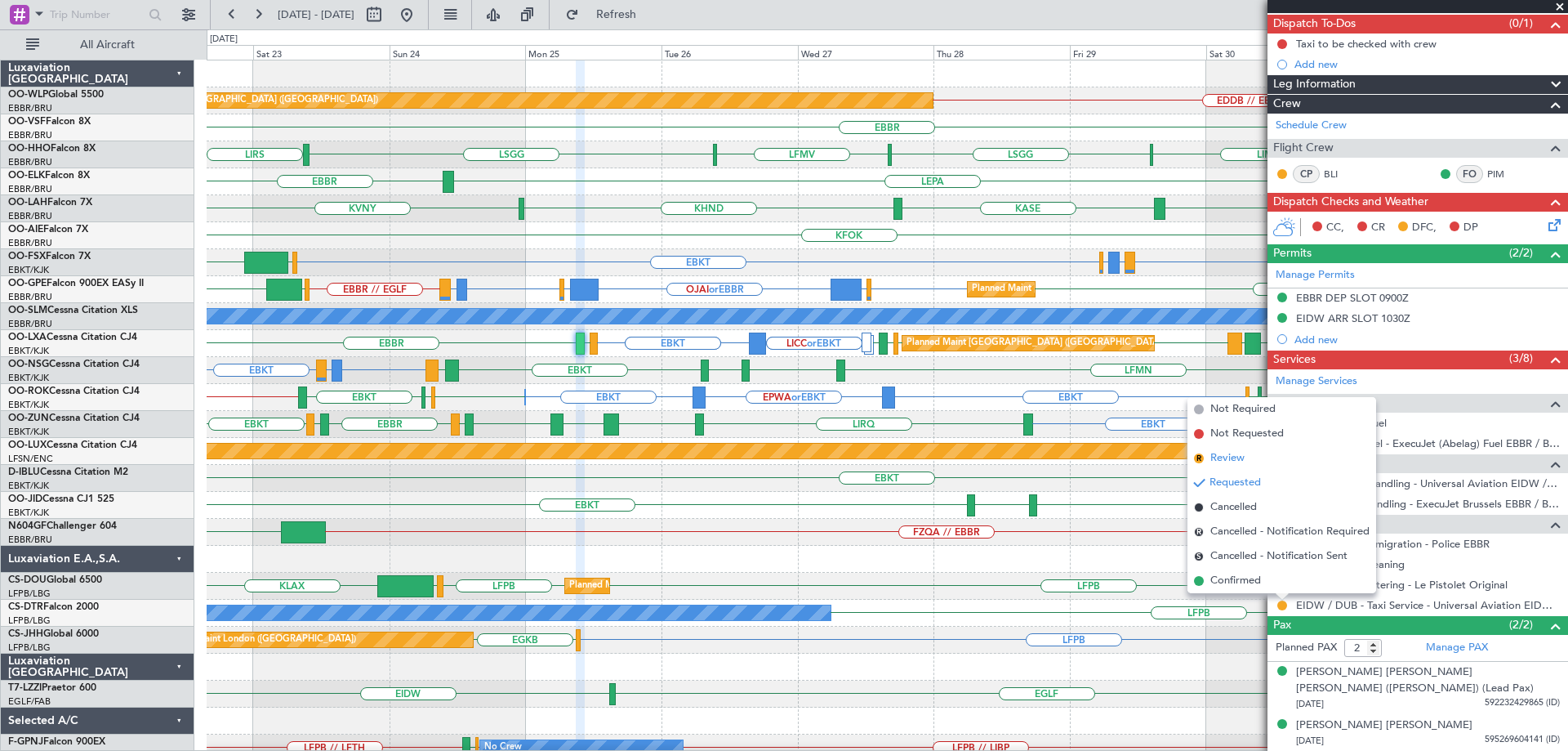
click at [1239, 452] on span "Review" at bounding box center [1227, 458] width 34 height 17
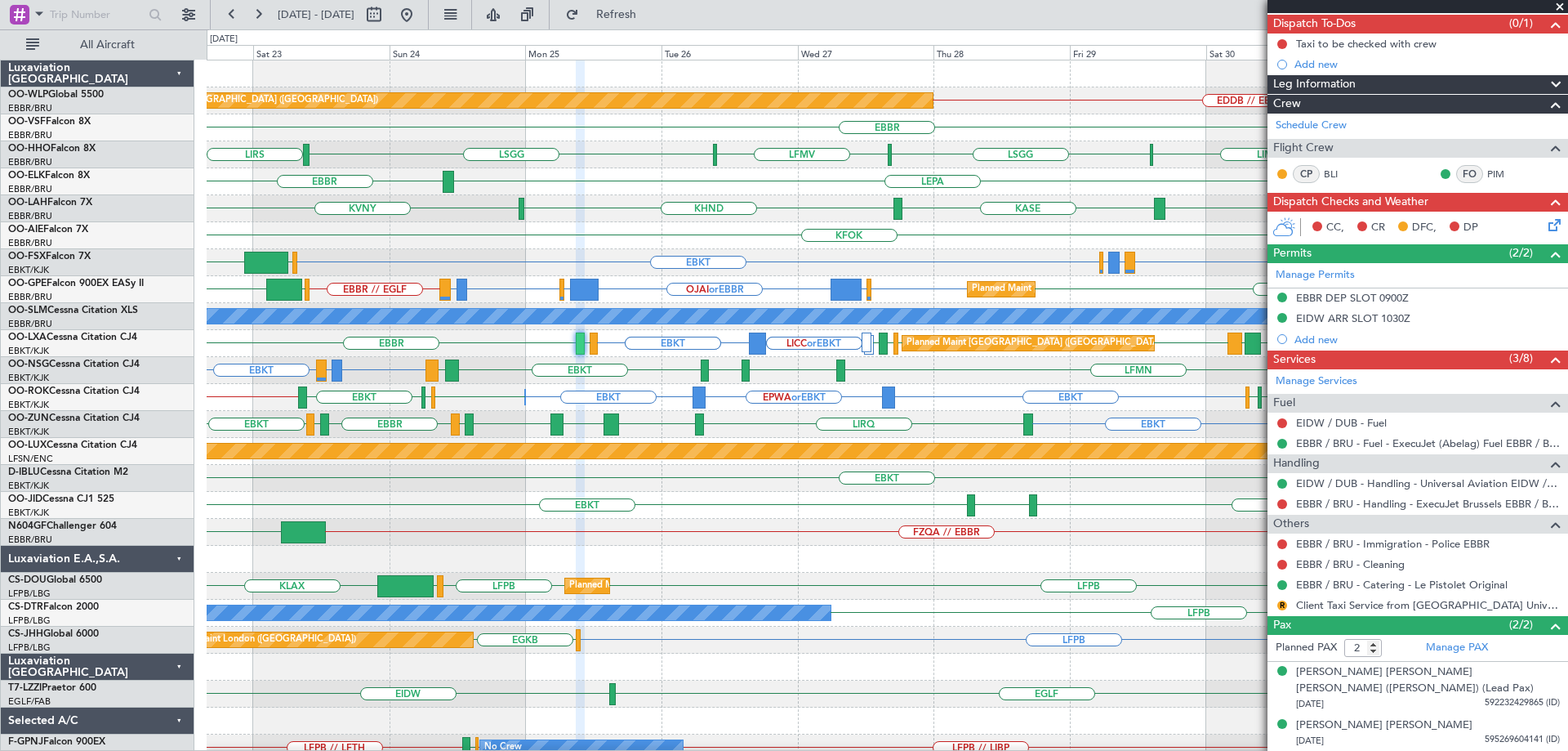
click at [622, 152] on div "LSGG LIRS LIMC LSGG LFMV KTEB LIEO" at bounding box center [887, 155] width 1361 height 27
click at [651, 9] on span "Refresh" at bounding box center [616, 15] width 68 height 12
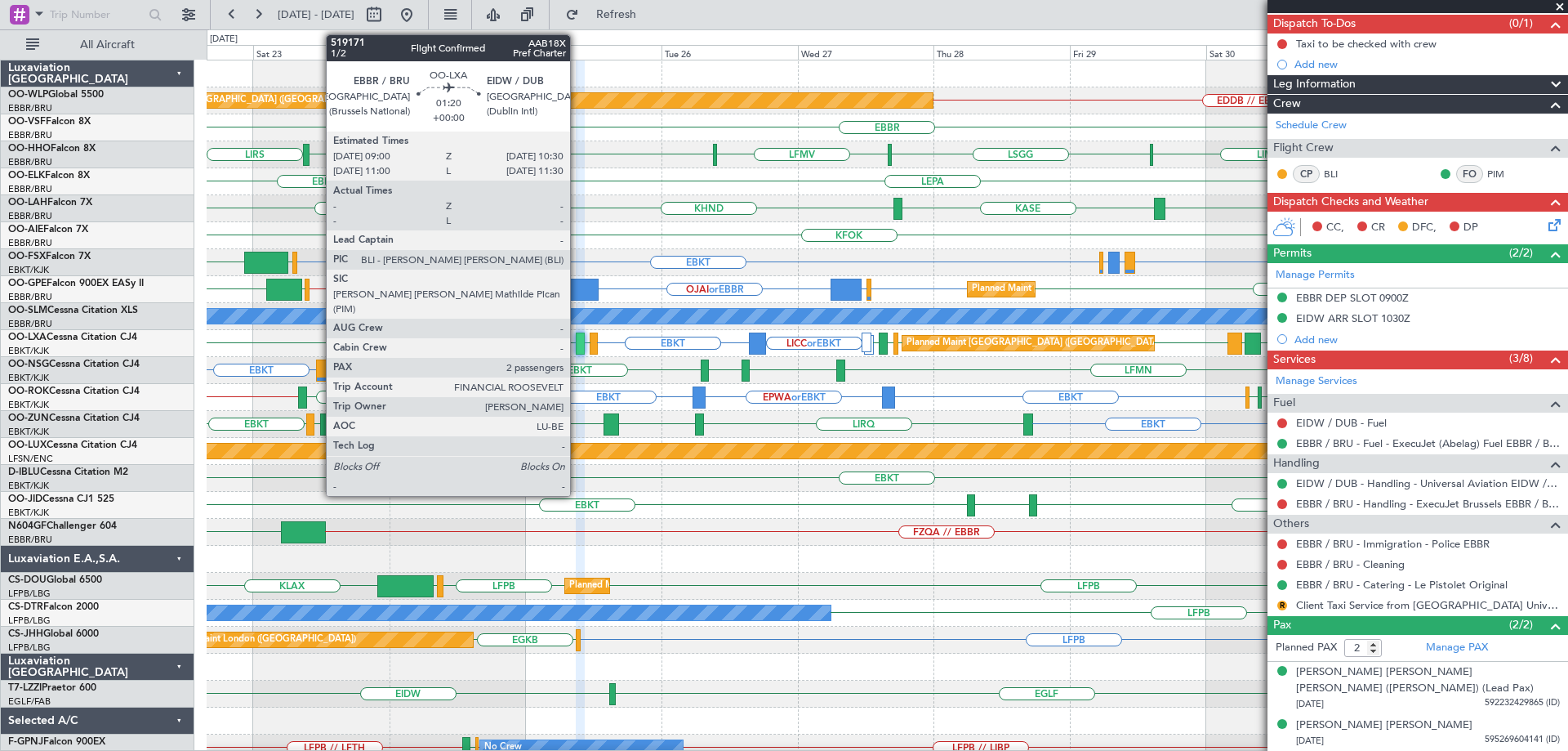
click at [577, 341] on div at bounding box center [580, 343] width 9 height 22
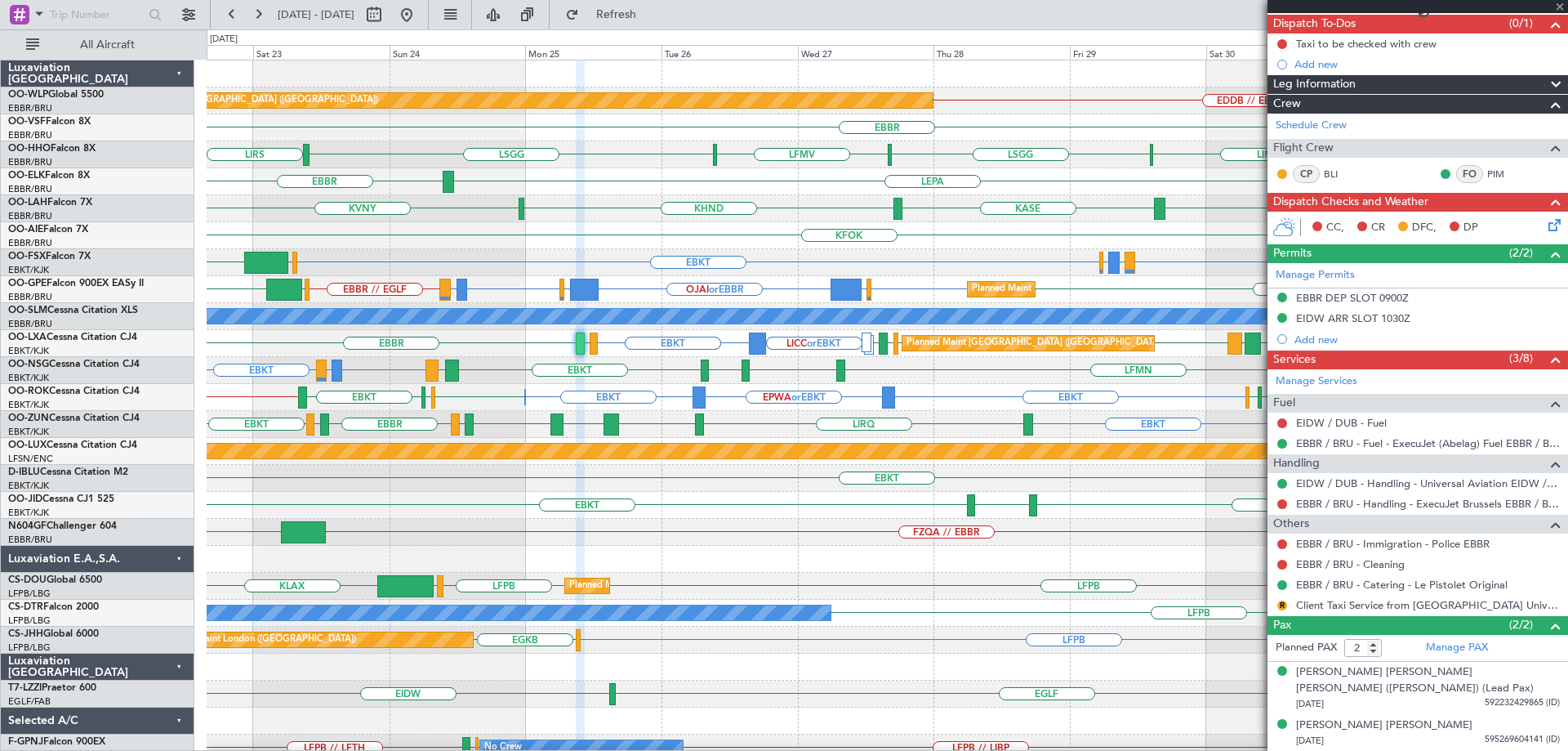
click at [579, 340] on div at bounding box center [580, 343] width 9 height 22
click at [598, 112] on div "EDDB // EBBR Planned Maint Berlin (Brandenburg)" at bounding box center [887, 102] width 1361 height 27
click at [651, 20] on span "Refresh" at bounding box center [616, 15] width 68 height 12
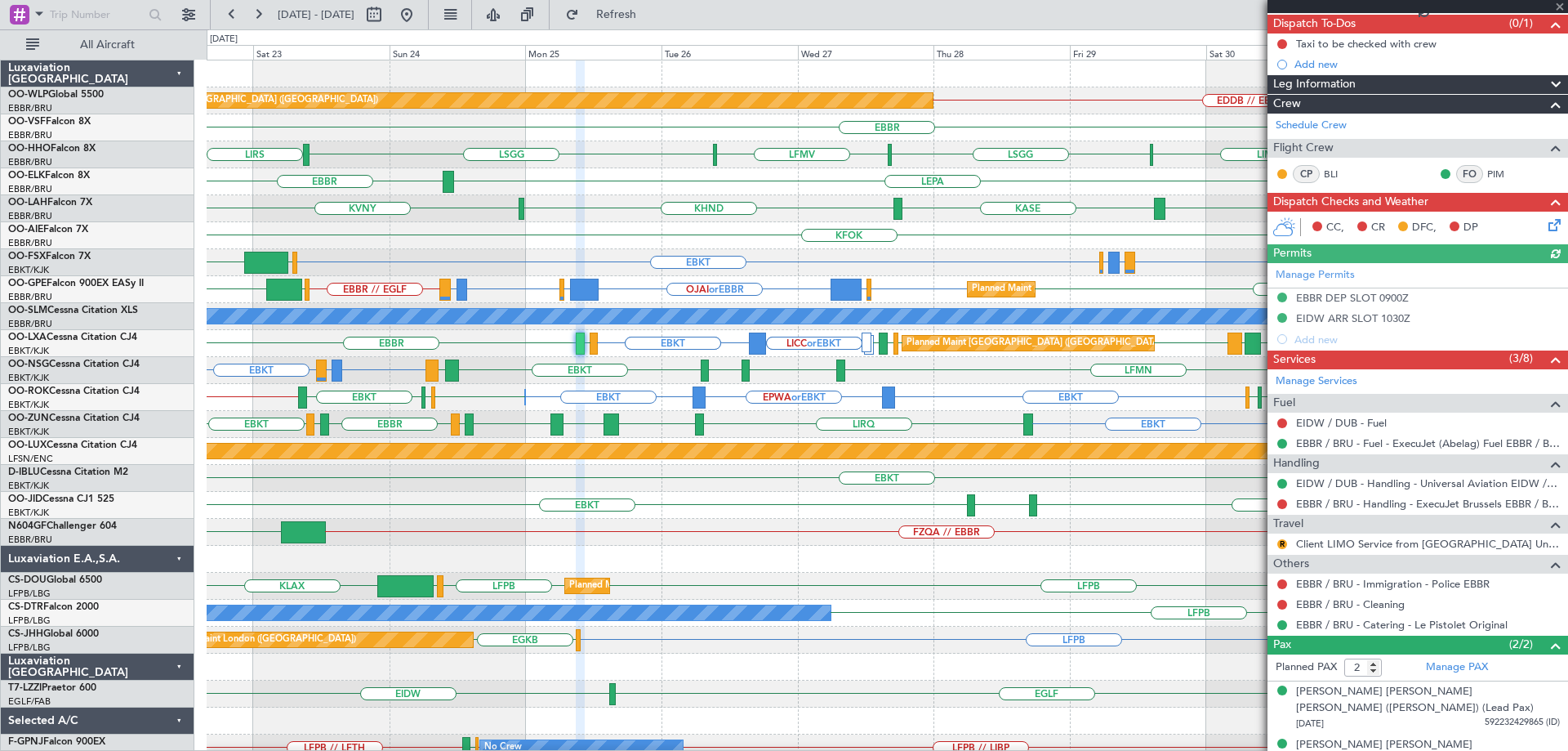
click at [653, 167] on div "LSGG LIRS KTEB LIEO LIMC LSGG LFMV" at bounding box center [887, 155] width 1361 height 27
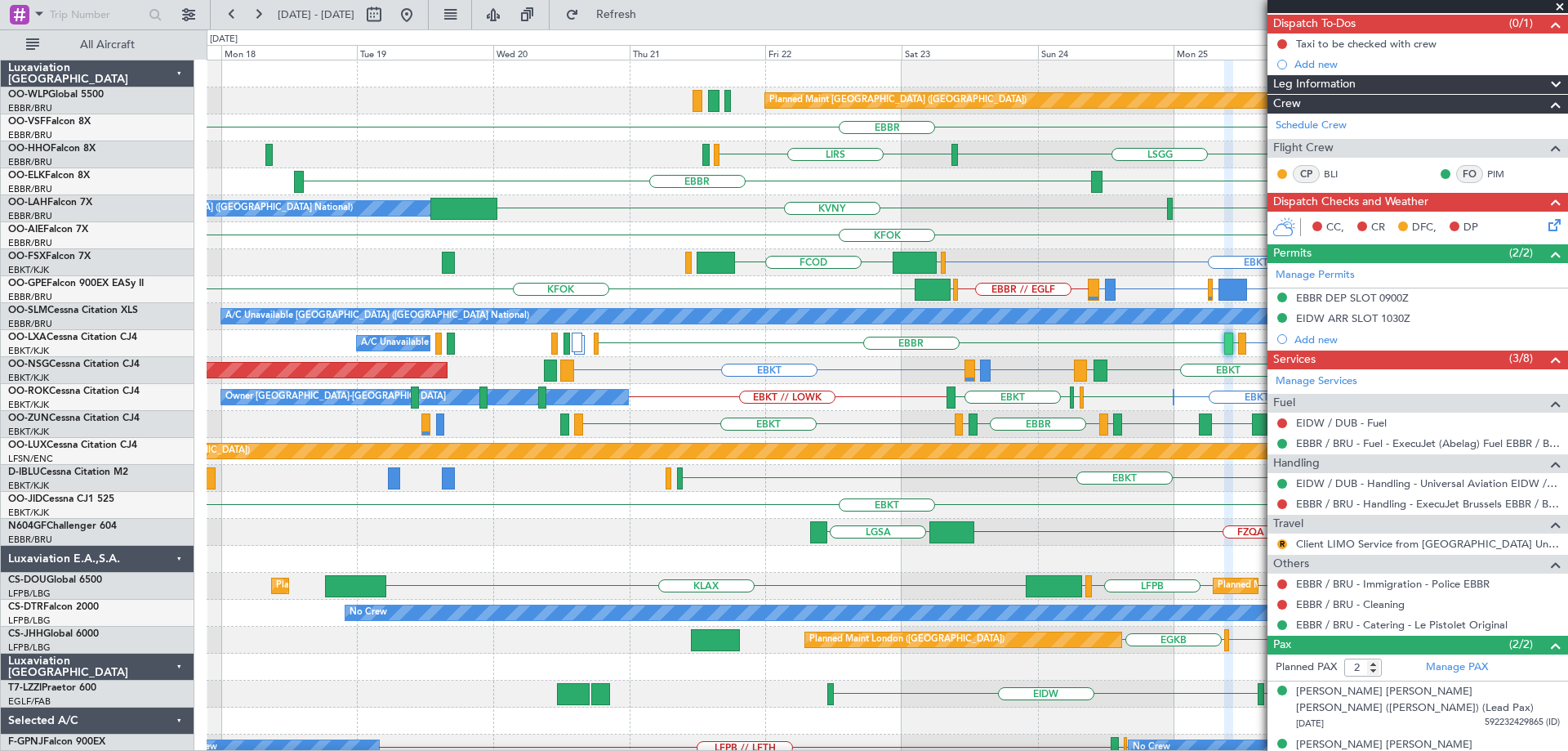
click at [949, 569] on div "Planned Maint Berlin (Brandenburg) EDDB // EBBR EBBR LSGG LIRS LSGG LFMV LIMC E…" at bounding box center [887, 532] width 1361 height 943
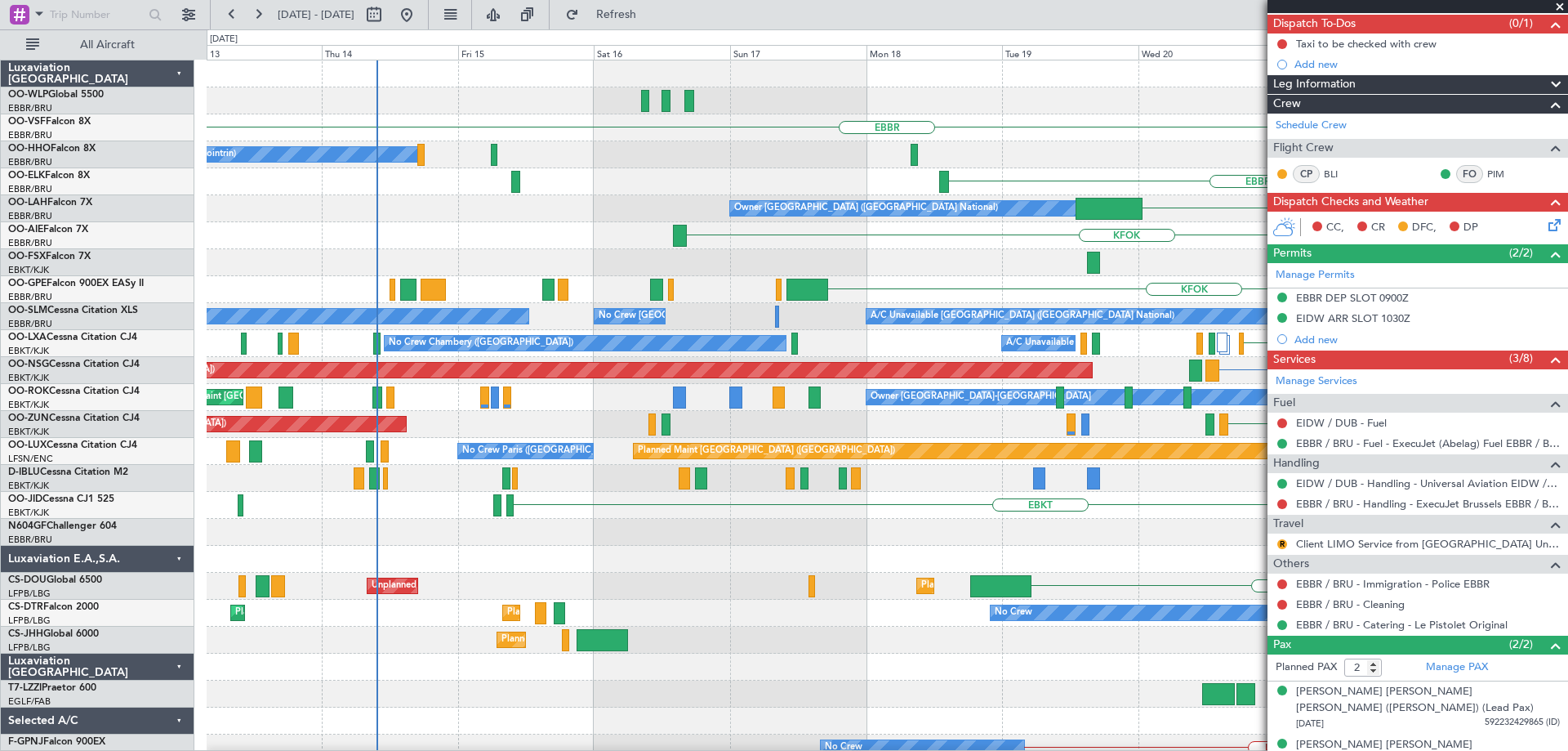
click at [1046, 557] on div "Planned Maint Berlin (Brandenburg) EBBR LIRS A/C Unavailable Geneva (Cointrin) …" at bounding box center [887, 532] width 1361 height 943
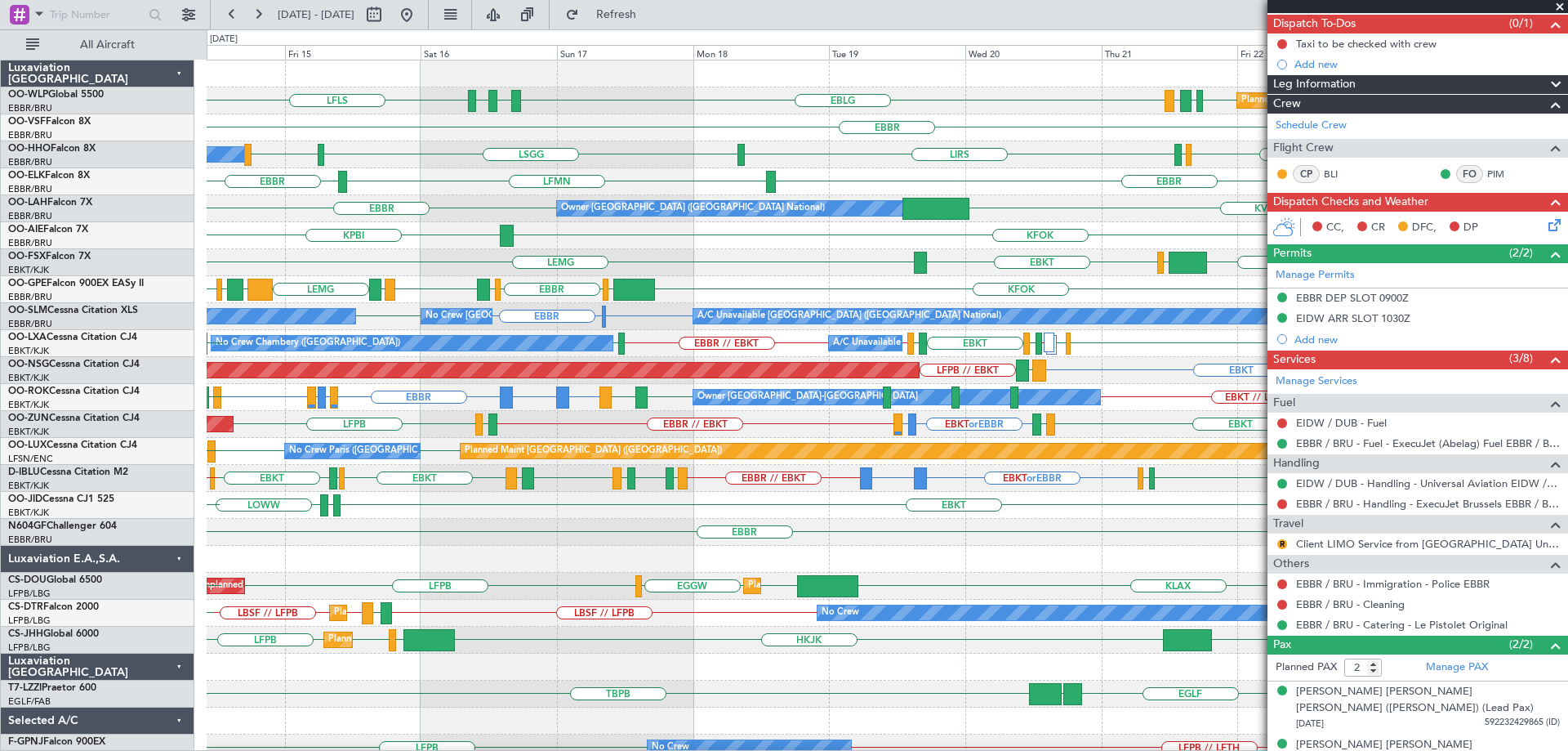
scroll to position [0, 0]
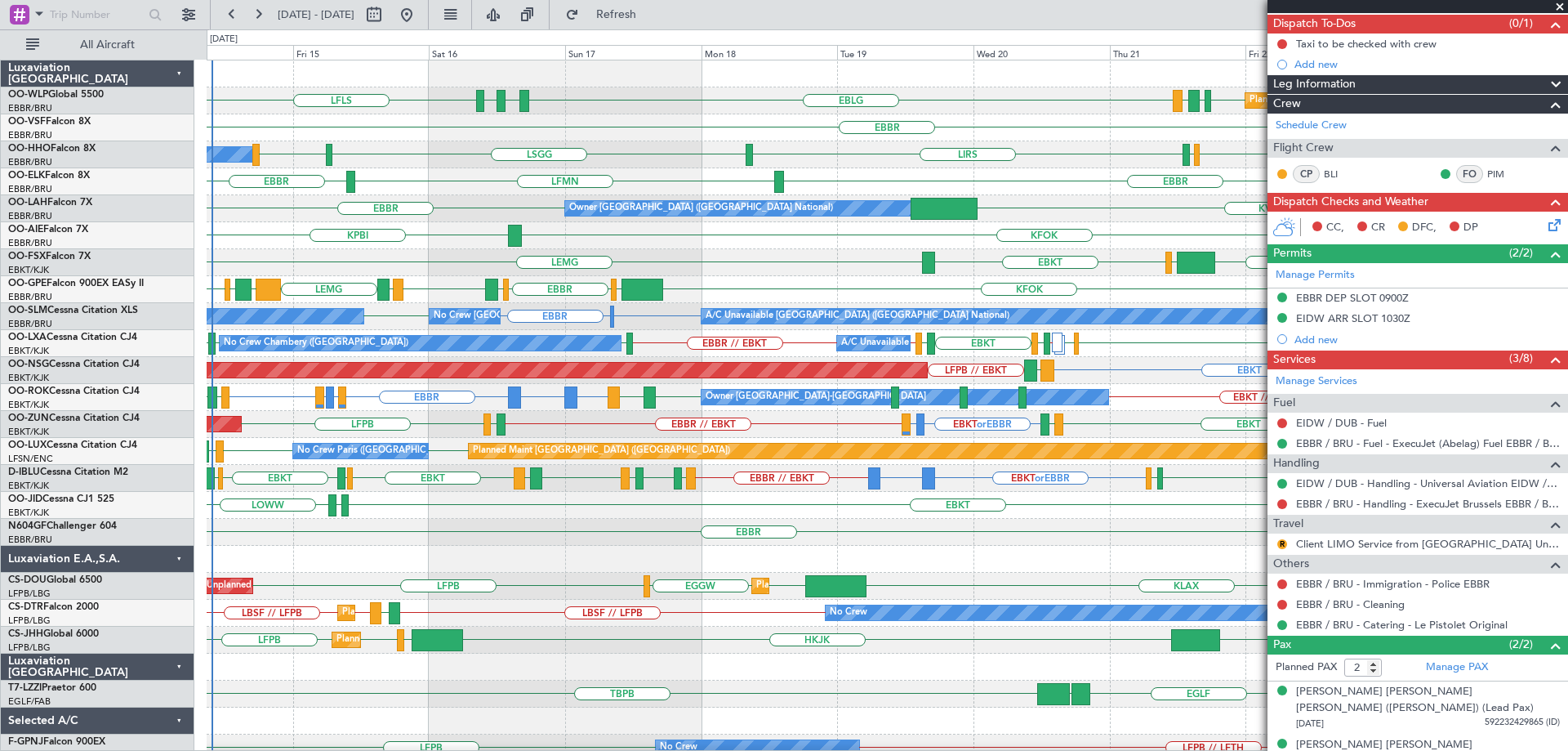
click at [1112, 357] on div "Planned Maint Paris (Le Bourget) EBKT EBLG or EBKT LIRA or EBKT LDSP LFPB // EB…" at bounding box center [887, 371] width 1361 height 27
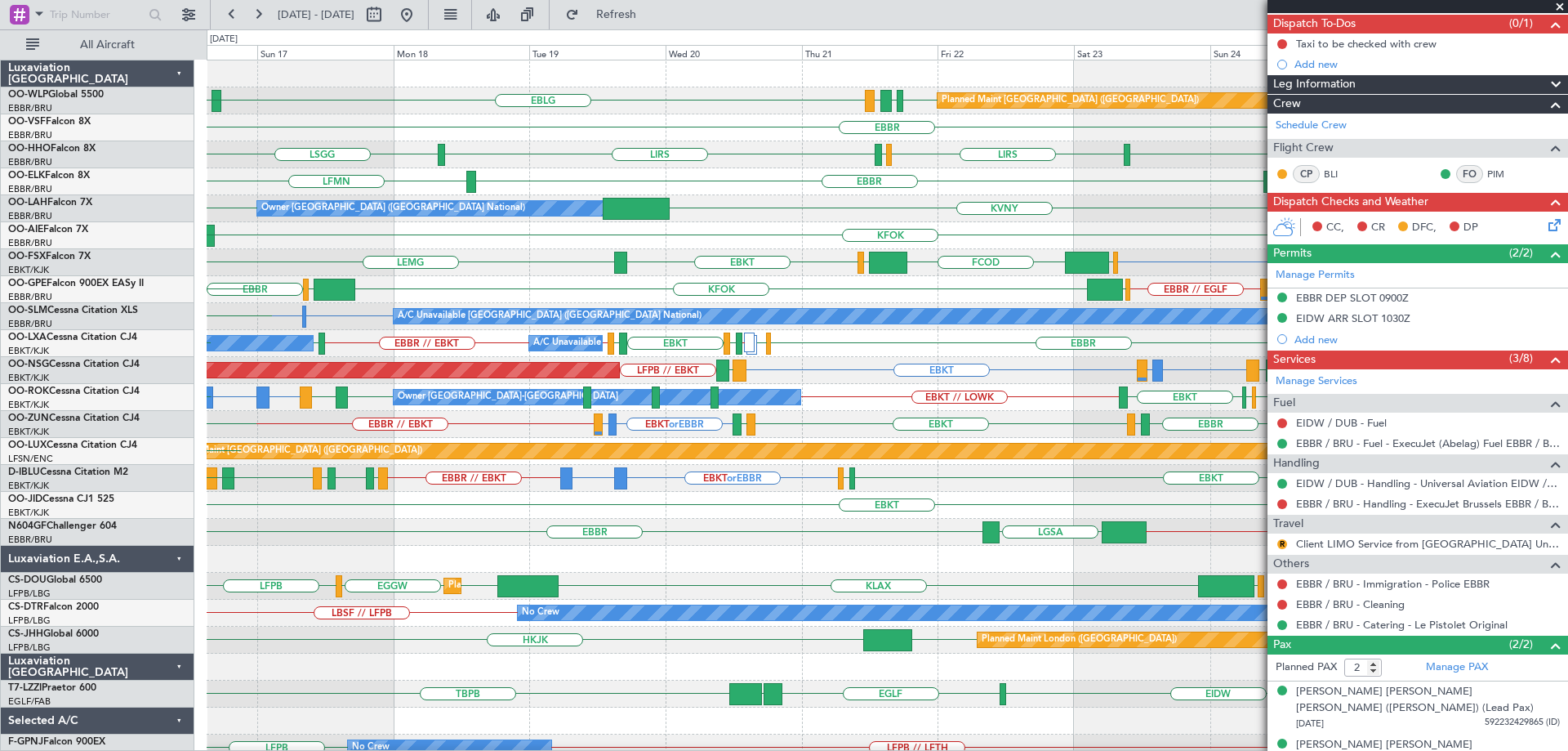
click at [842, 396] on div "Planned Maint Berlin (Brandenburg) EBLG LDSP EDDB EBLG LDDU EBLG LFLS EBBR LSGG…" at bounding box center [887, 532] width 1361 height 943
click at [833, 434] on div "EBKT or EBBR LFMD or EBBR EBBR // EBKT EBKT LOWS EBBR LFBD LFRQ LFPB Unplanned …" at bounding box center [887, 425] width 1361 height 27
click at [823, 358] on div "Planned Maint Paris (Le Bourget) EBKT EBLG or EBKT LIRA or EBKT LDSP LFPB // EB…" at bounding box center [887, 371] width 1361 height 27
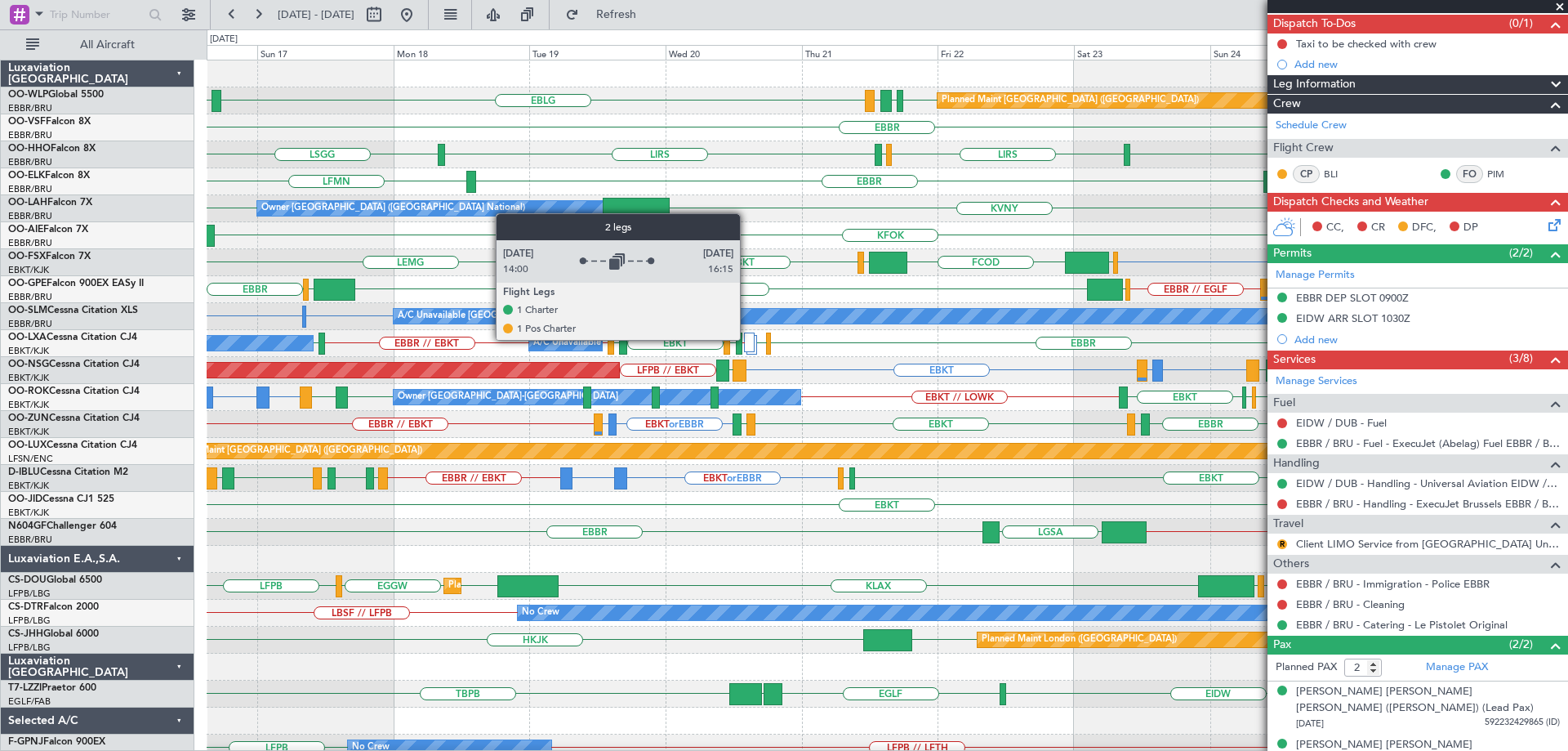
click at [747, 339] on div at bounding box center [749, 342] width 11 height 20
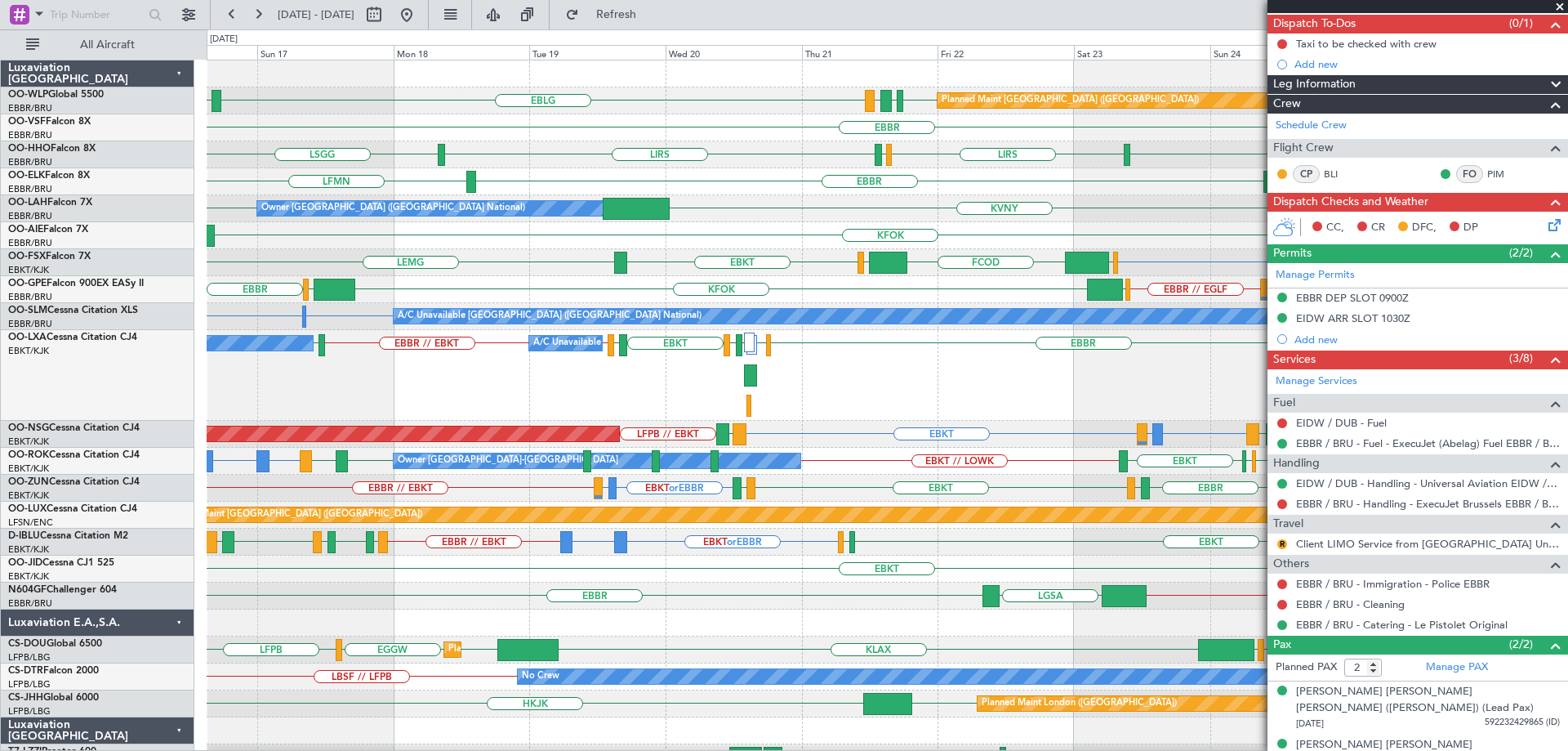
click at [825, 353] on div "EBKT EBKT EBBR EHAM LIRS // LFKF LFSD EBKT LOWI EBKT // EBBR EBBR // EBKT LFLB …" at bounding box center [887, 375] width 1361 height 91
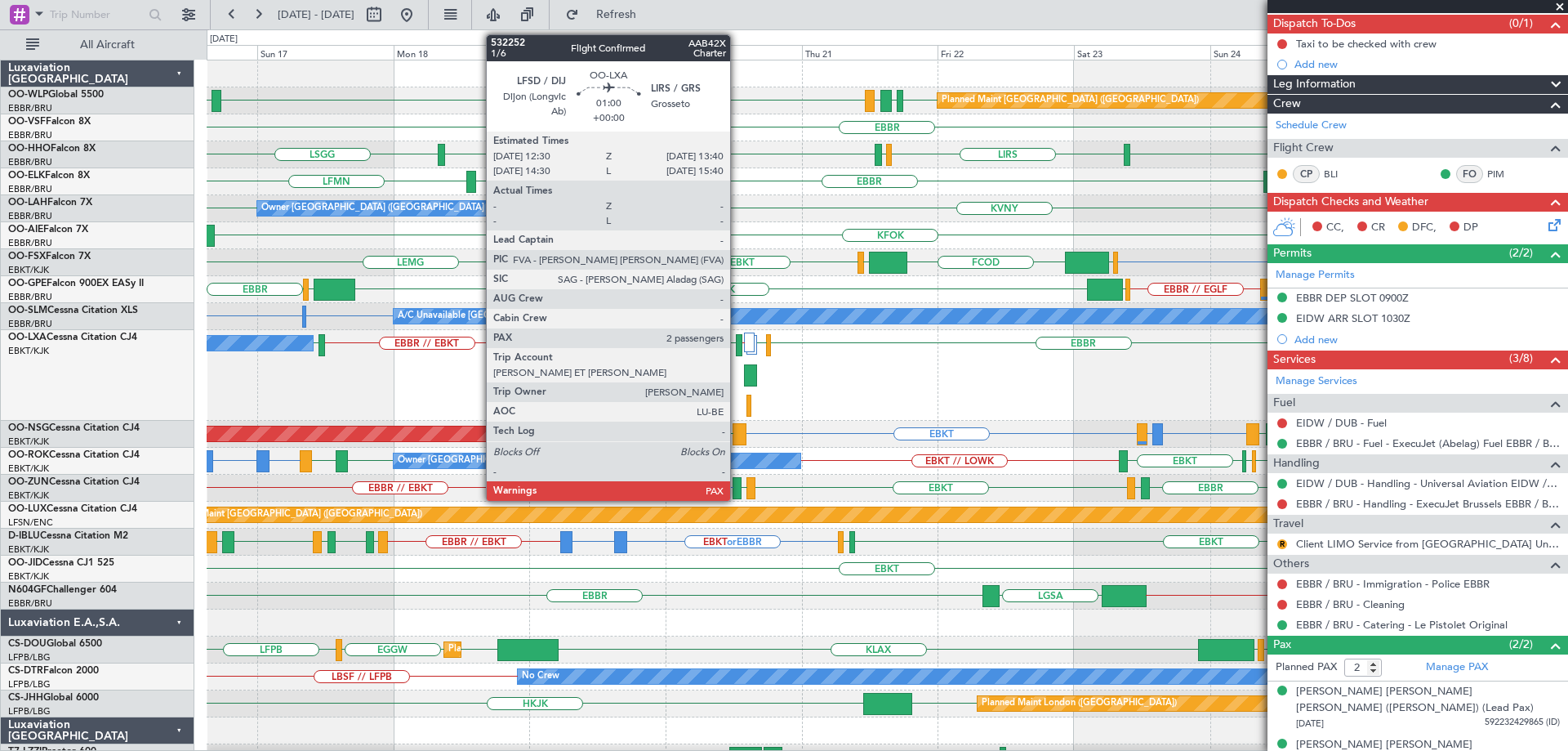
click at [737, 338] on div at bounding box center [740, 345] width 8 height 22
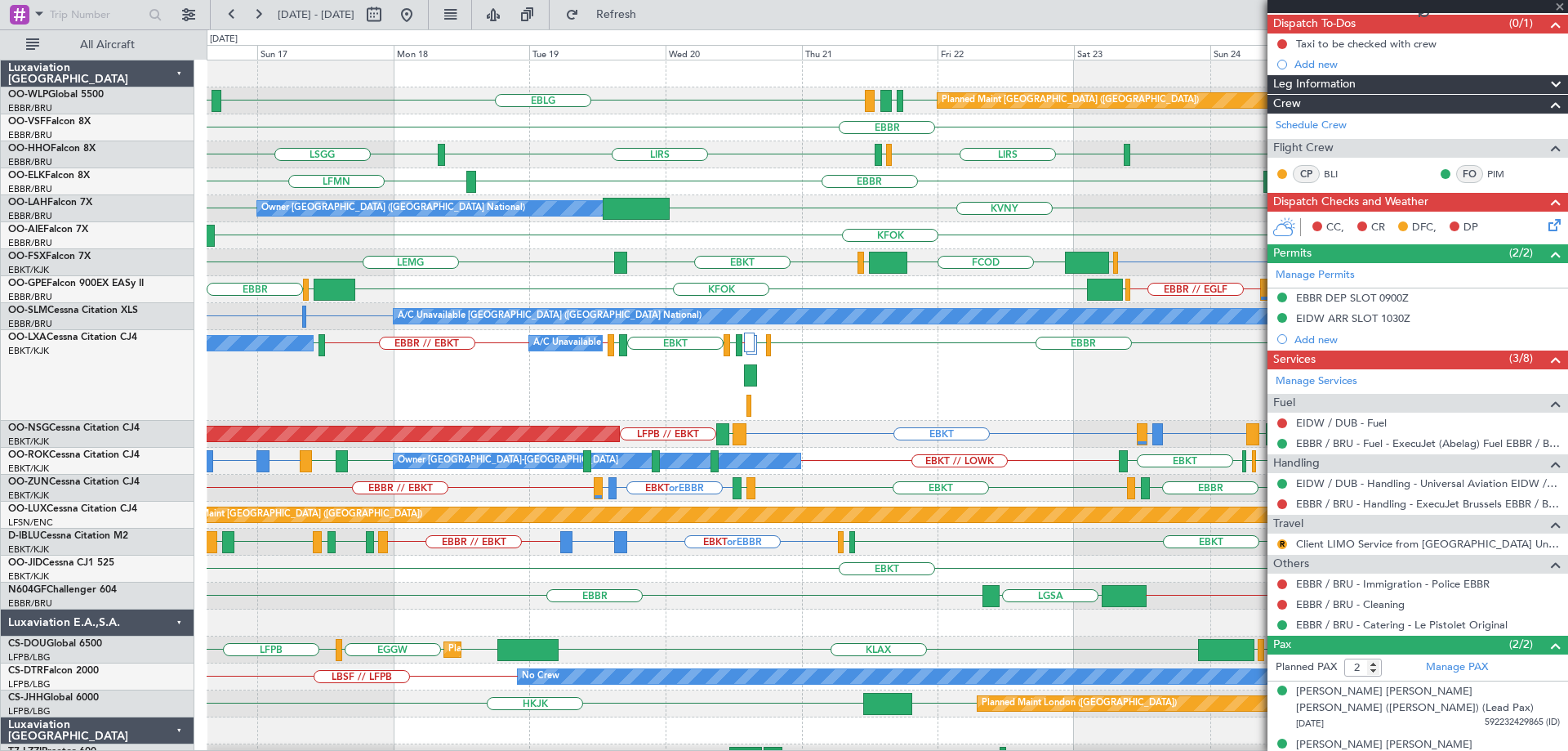
type input "6"
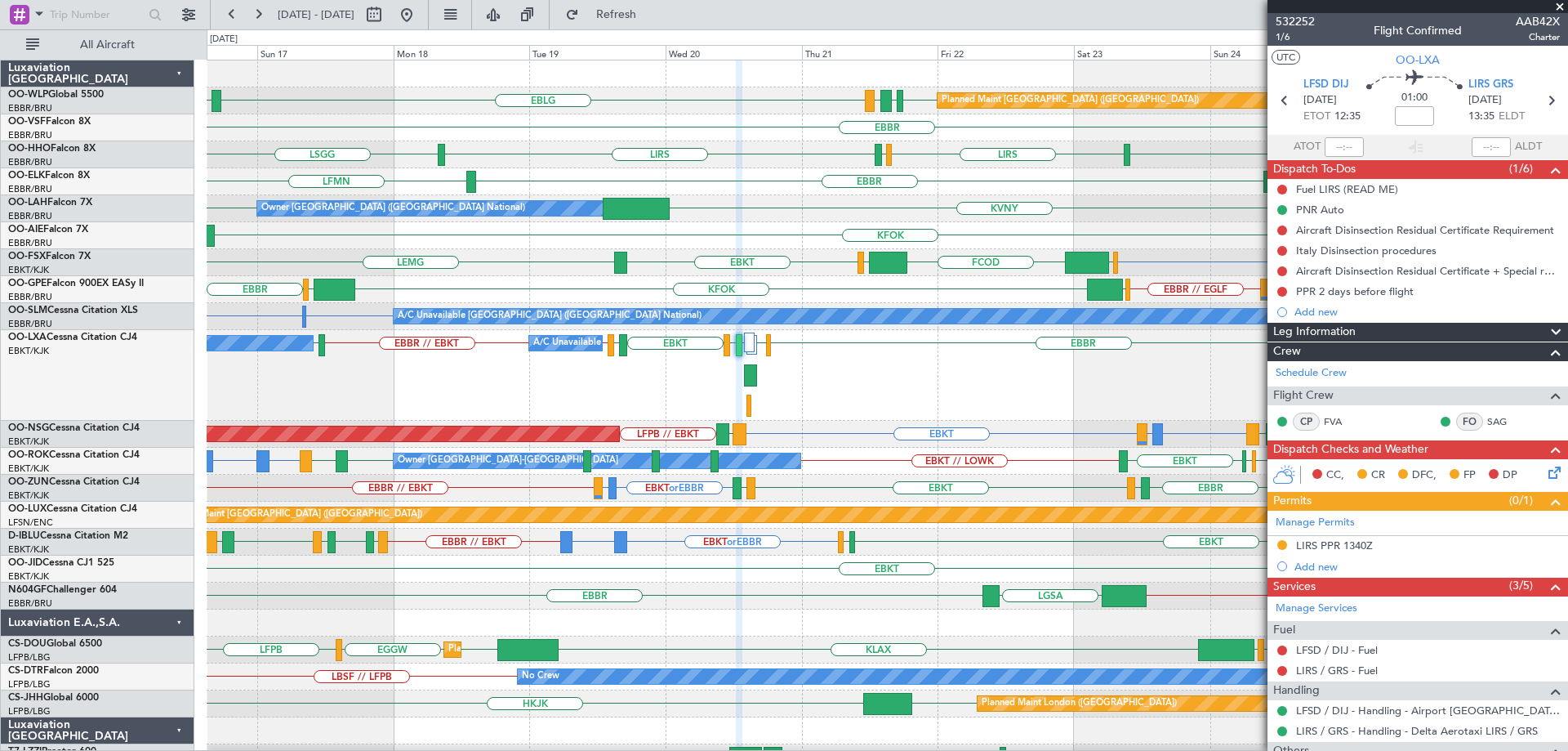
scroll to position [163, 0]
click at [911, 397] on div "EBKT EBKT EBBR EHAM LIRS // LFKF LFSD EBKT LOWI EBKT // EBBR EBBR // EBKT LFLB …" at bounding box center [887, 375] width 1361 height 91
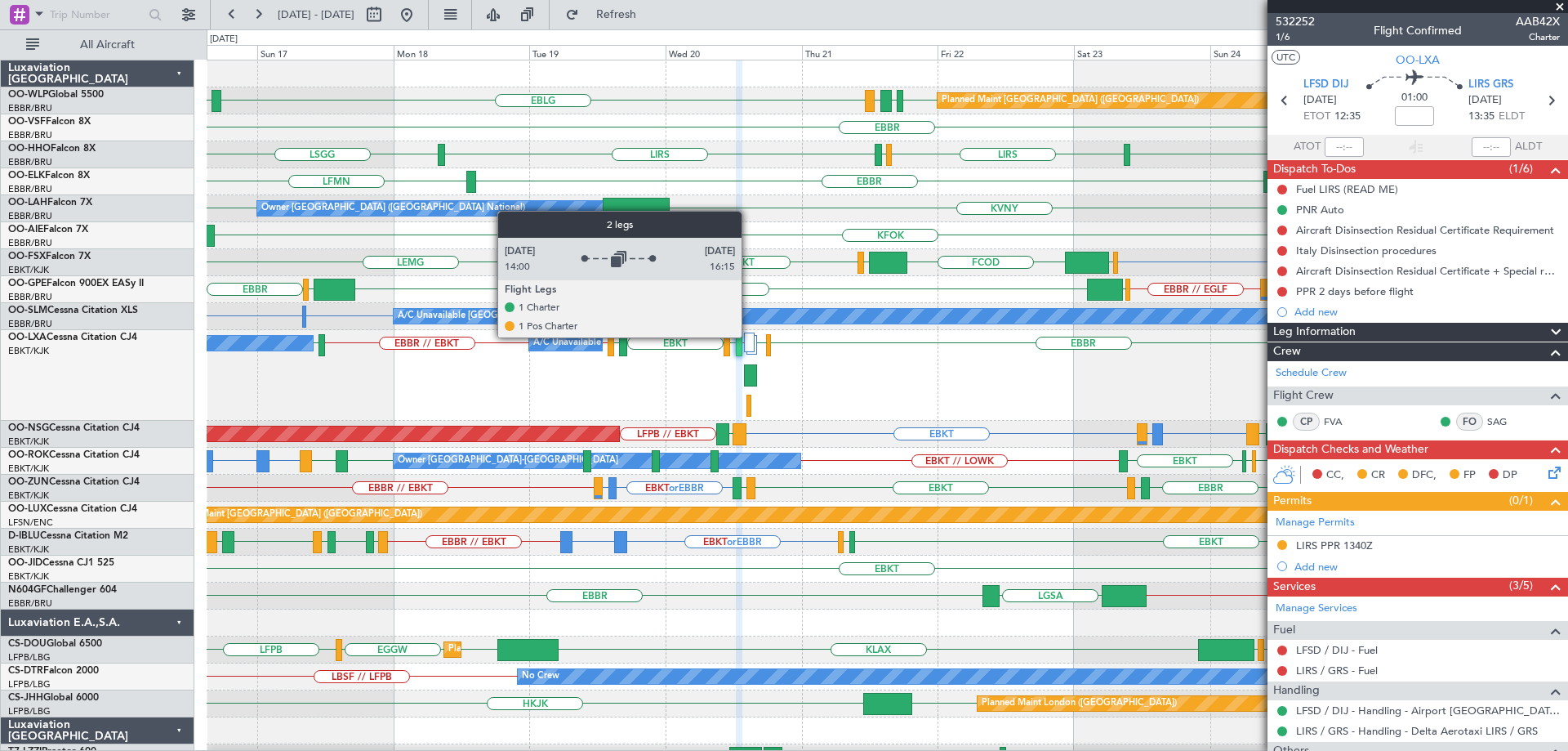
click at [749, 337] on div at bounding box center [749, 342] width 11 height 20
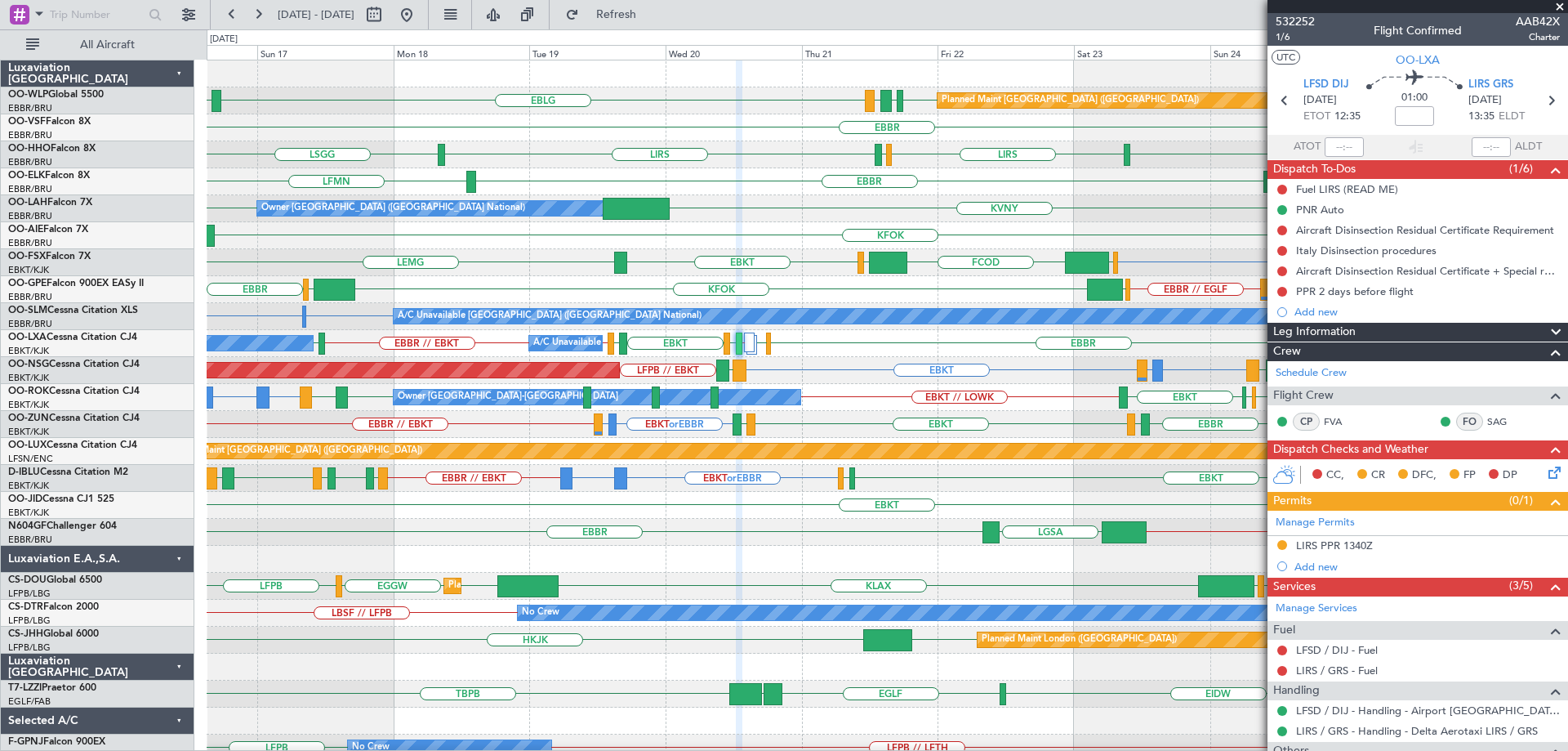
click at [781, 187] on div "LFMN EBBR LEPA" at bounding box center [887, 182] width 1361 height 27
click at [837, 354] on div "EBKT EBKT EBBR EHAM LIRS // LFKF LFSD EBKT LOWI EBKT // EBBR EBBR // EBKT LFLB …" at bounding box center [887, 344] width 1361 height 27
click at [1171, 383] on div "EBLG LDSP EDDB EBLG LDDU Planned Maint Berlin (Brandenburg) EBBR LSGG LIRS LSGG…" at bounding box center [887, 491] width 1361 height 862
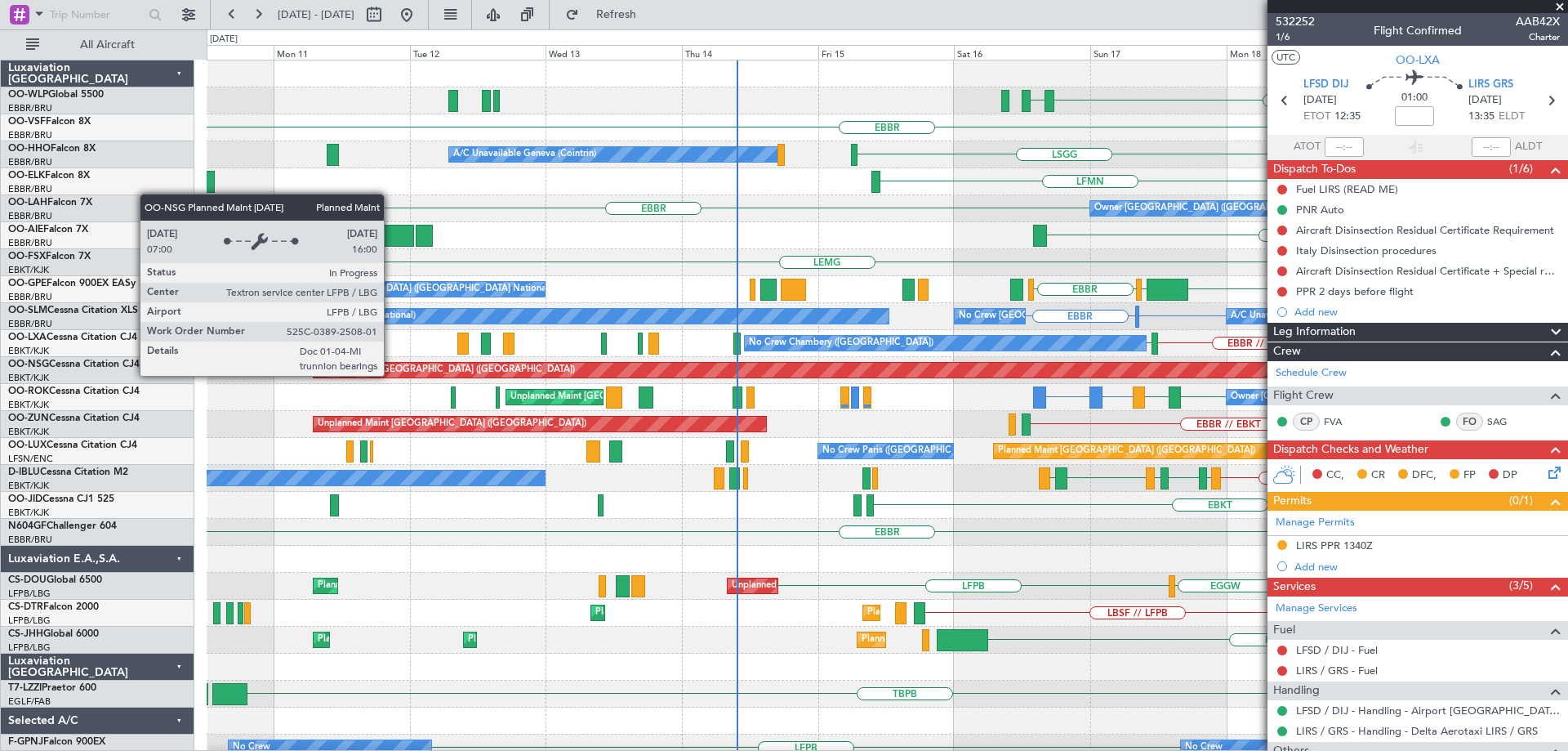
click at [1382, 514] on body "16 Aug 2025 - 26 Aug 2025 Refresh Quick Links All Aircraft EBLG LDSP LDDU EBLG …" at bounding box center [784, 375] width 1568 height 751
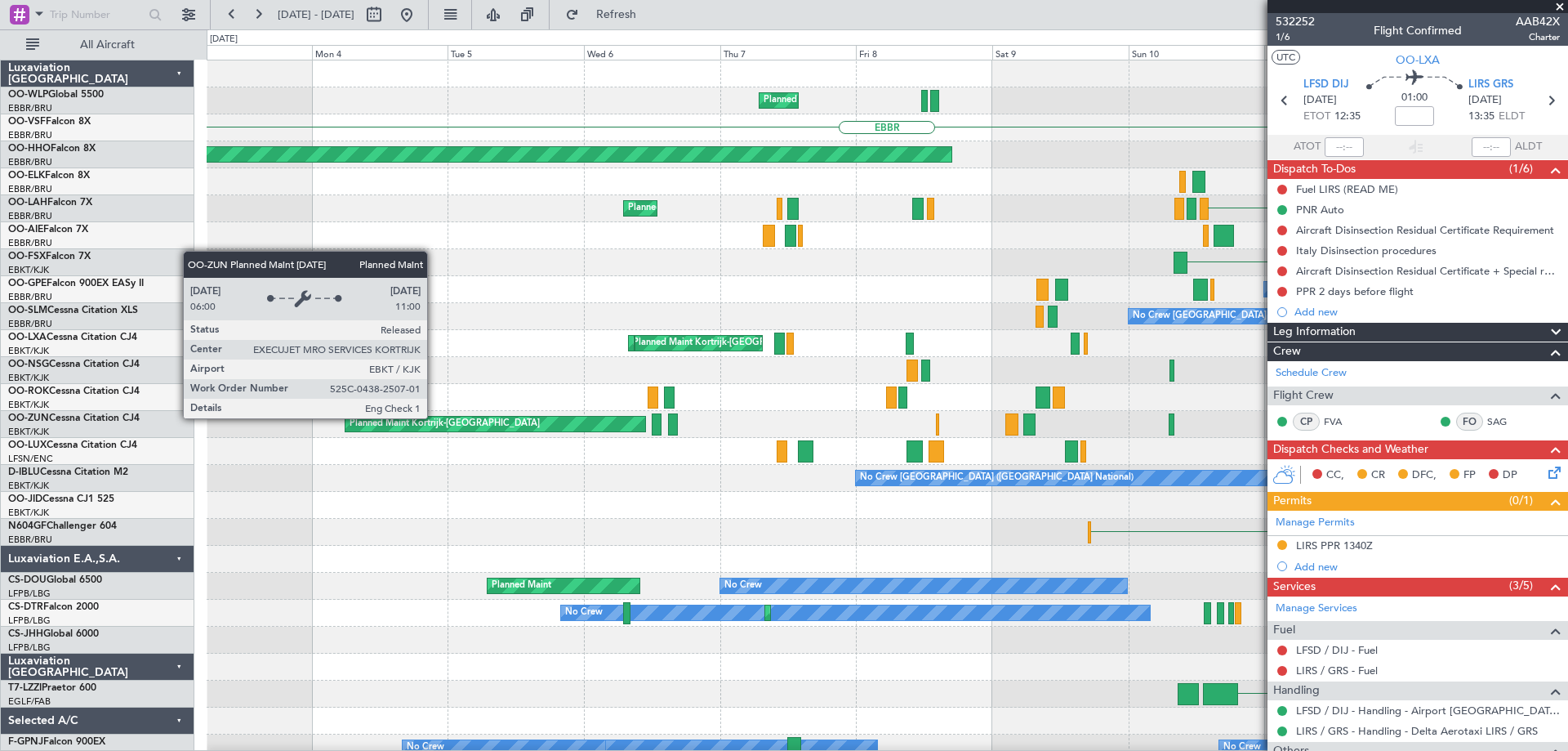
click at [1229, 511] on div "Planned Maint Milan (Linate) EBBR A/C Unavailable Geneva (Cointrin) Planned Mai…" at bounding box center [887, 491] width 1361 height 862
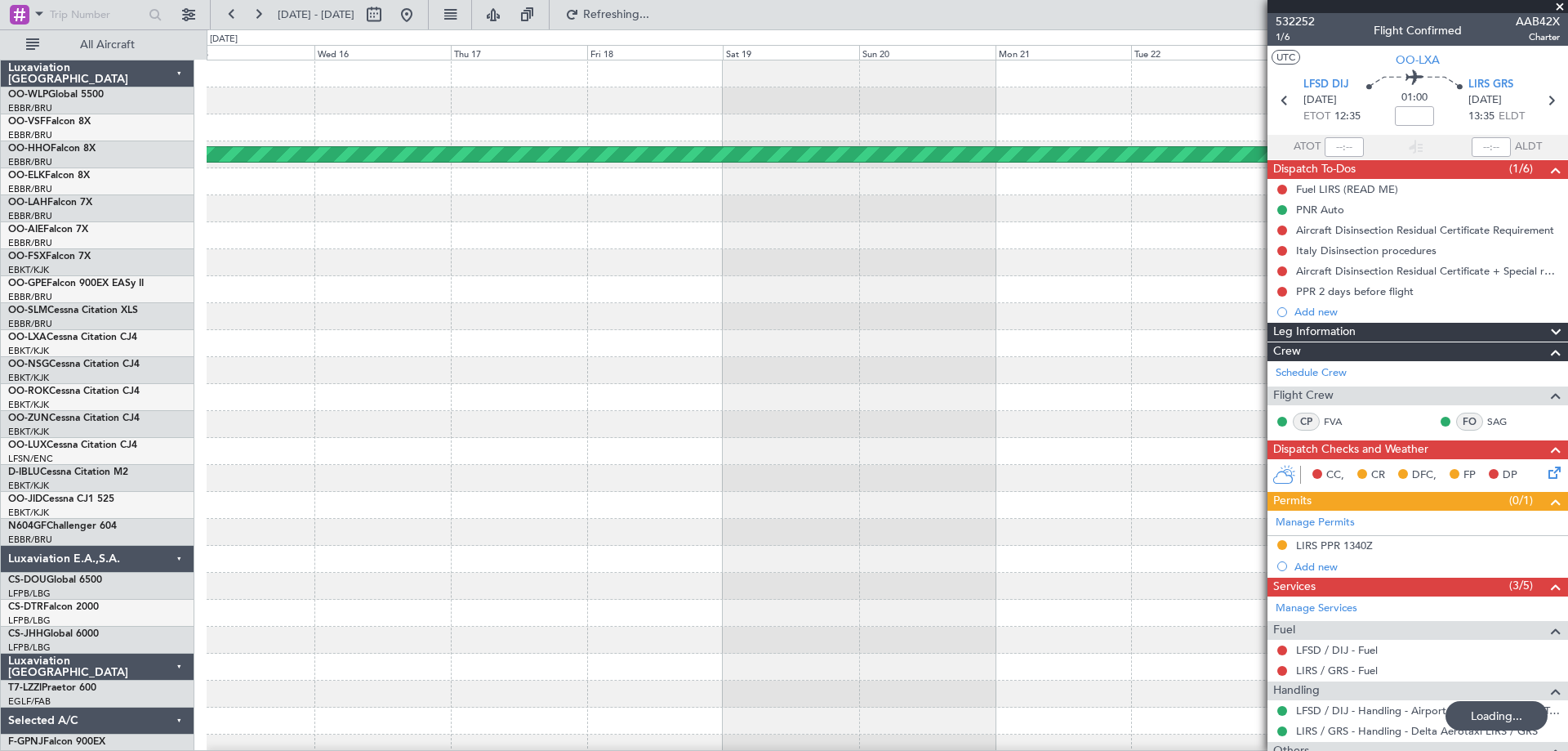
click at [1052, 456] on div "Planned Maint Geneva (Cointrin)" at bounding box center [887, 519] width 1361 height 917
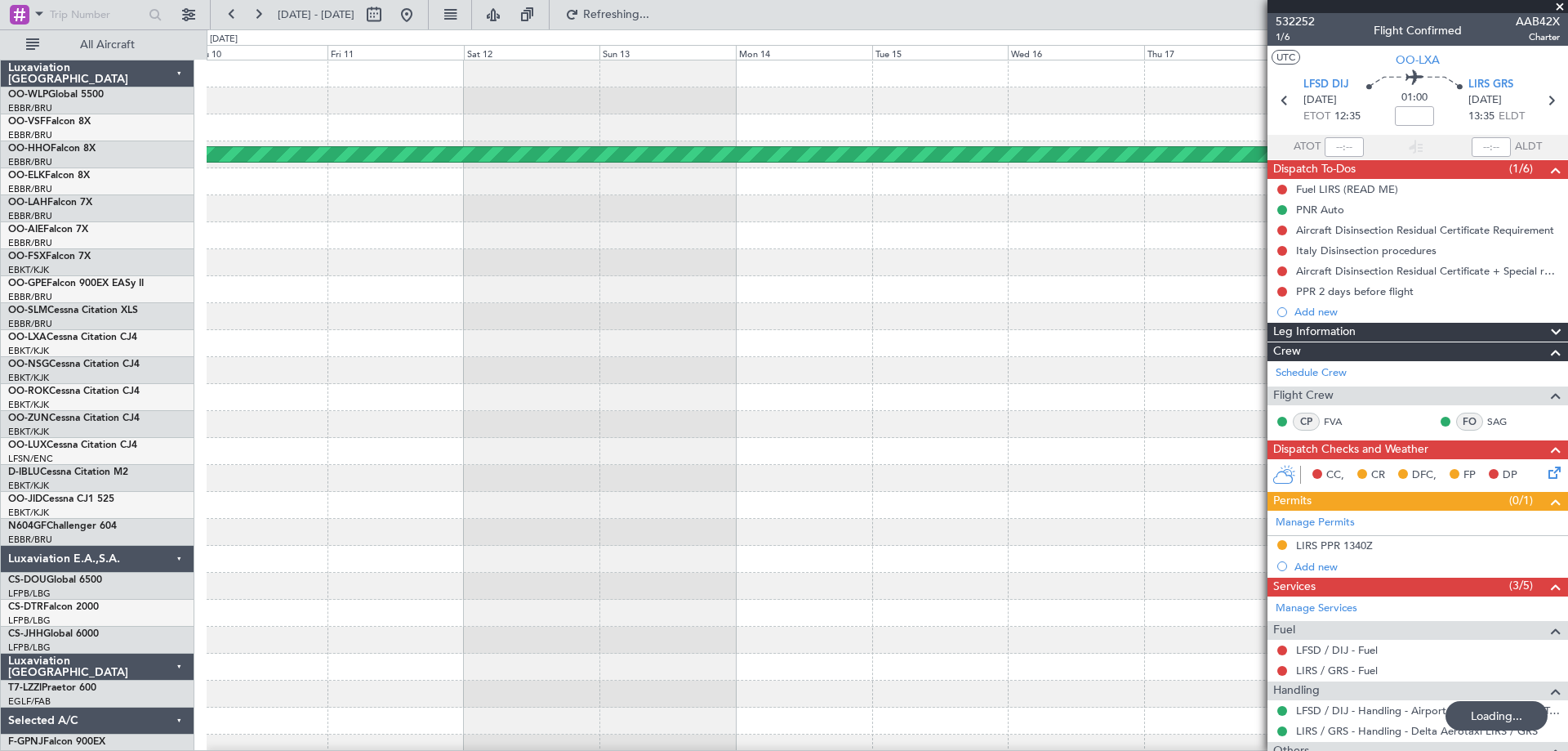
click at [928, 330] on div at bounding box center [887, 344] width 1361 height 27
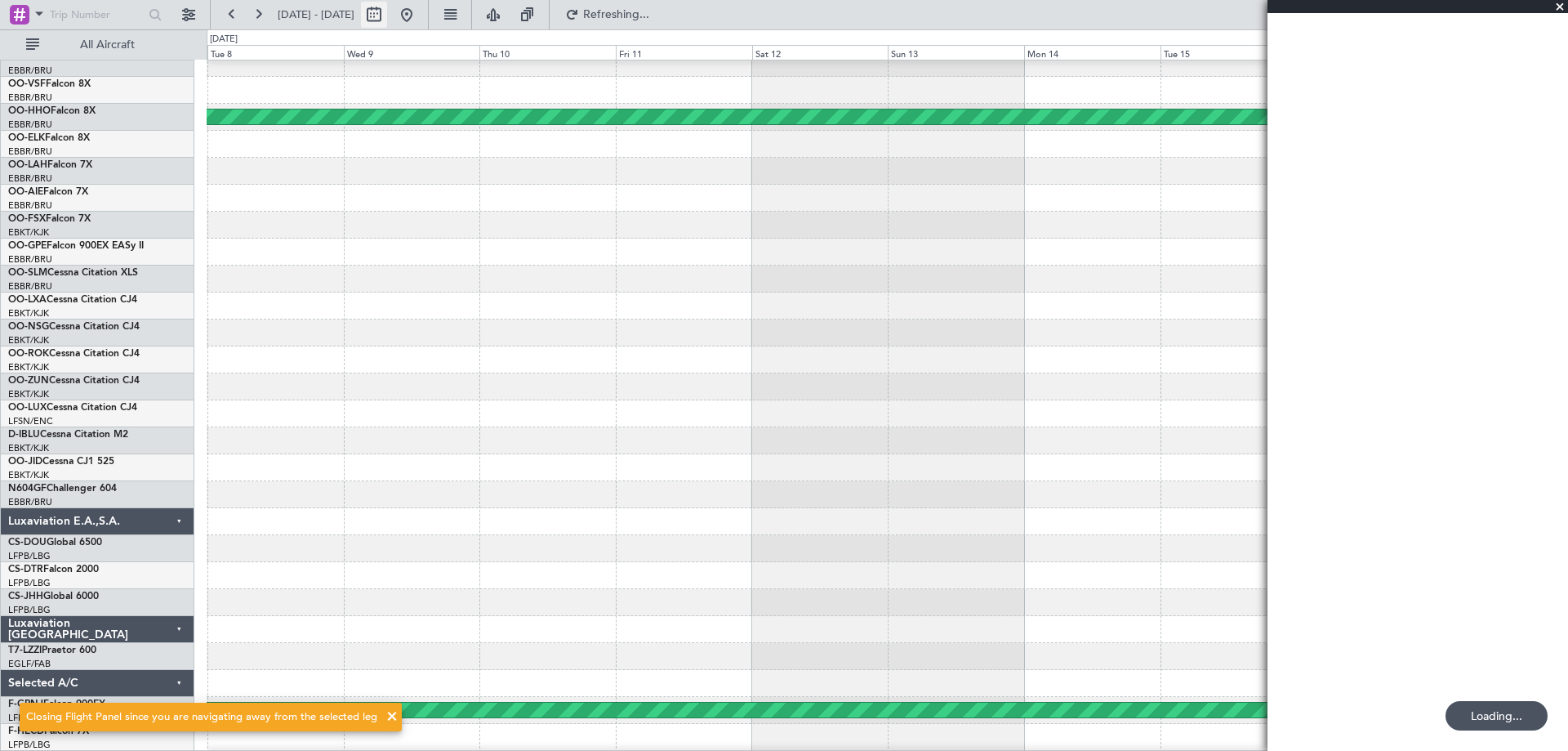
click at [387, 13] on button at bounding box center [374, 15] width 26 height 26
select select "7"
select select "2025"
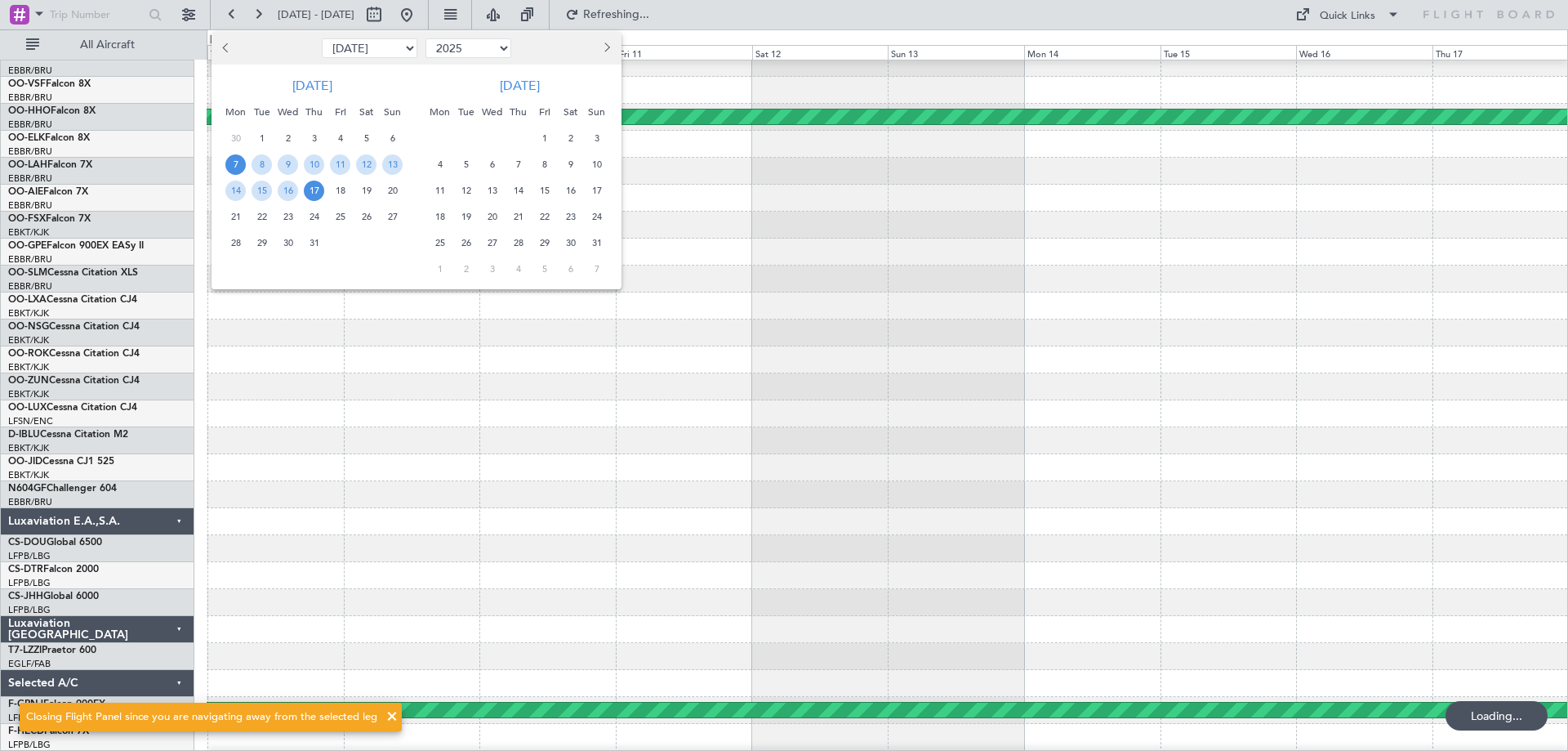
click at [400, 48] on select "Jan Feb Mar Apr May Jun Jul Aug Sep Oct Nov Dec" at bounding box center [370, 48] width 96 height 20
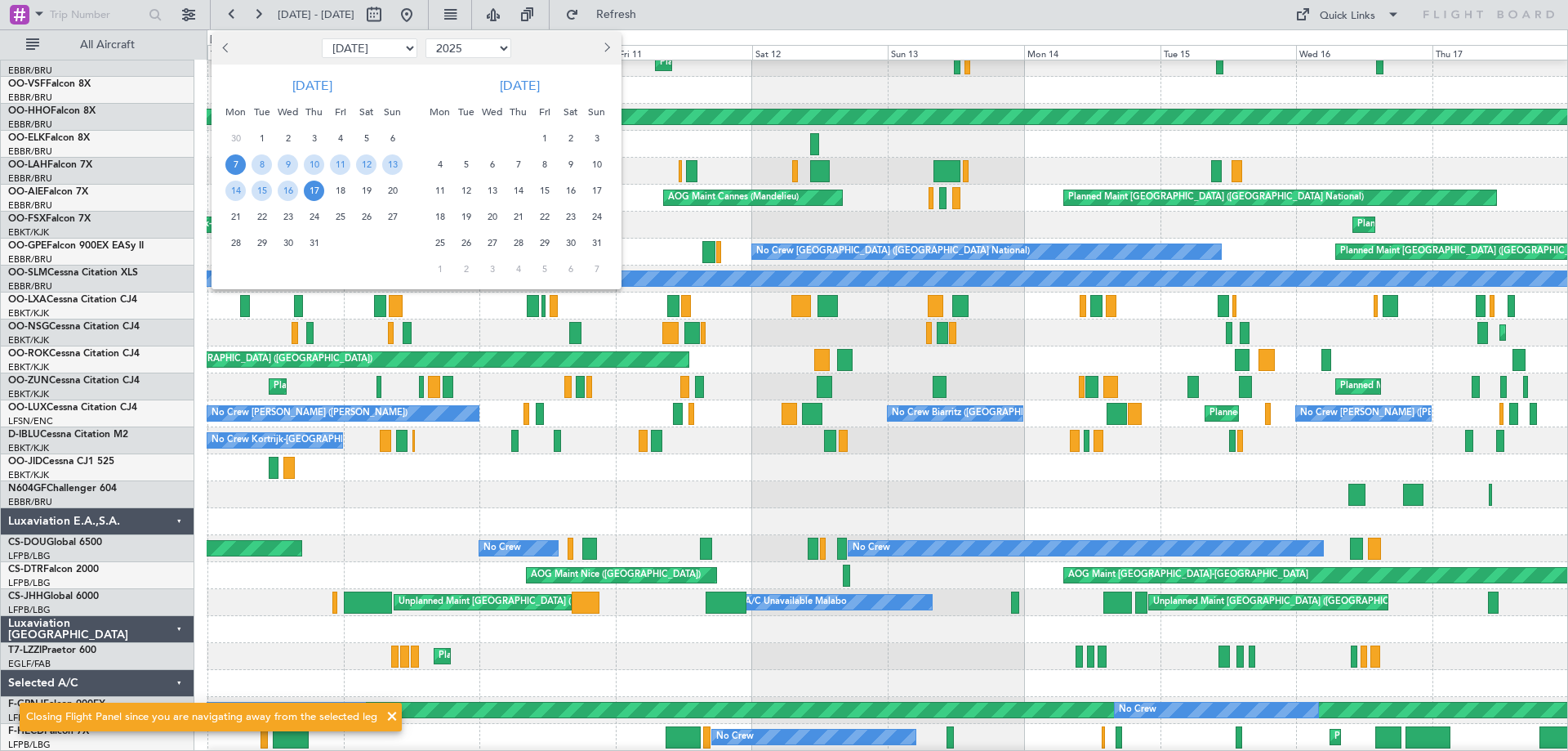
select select "1"
click at [322, 38] on select "Jan Feb Mar Apr May Jun Jul Aug Sep Oct Nov Dec" at bounding box center [370, 48] width 96 height 20
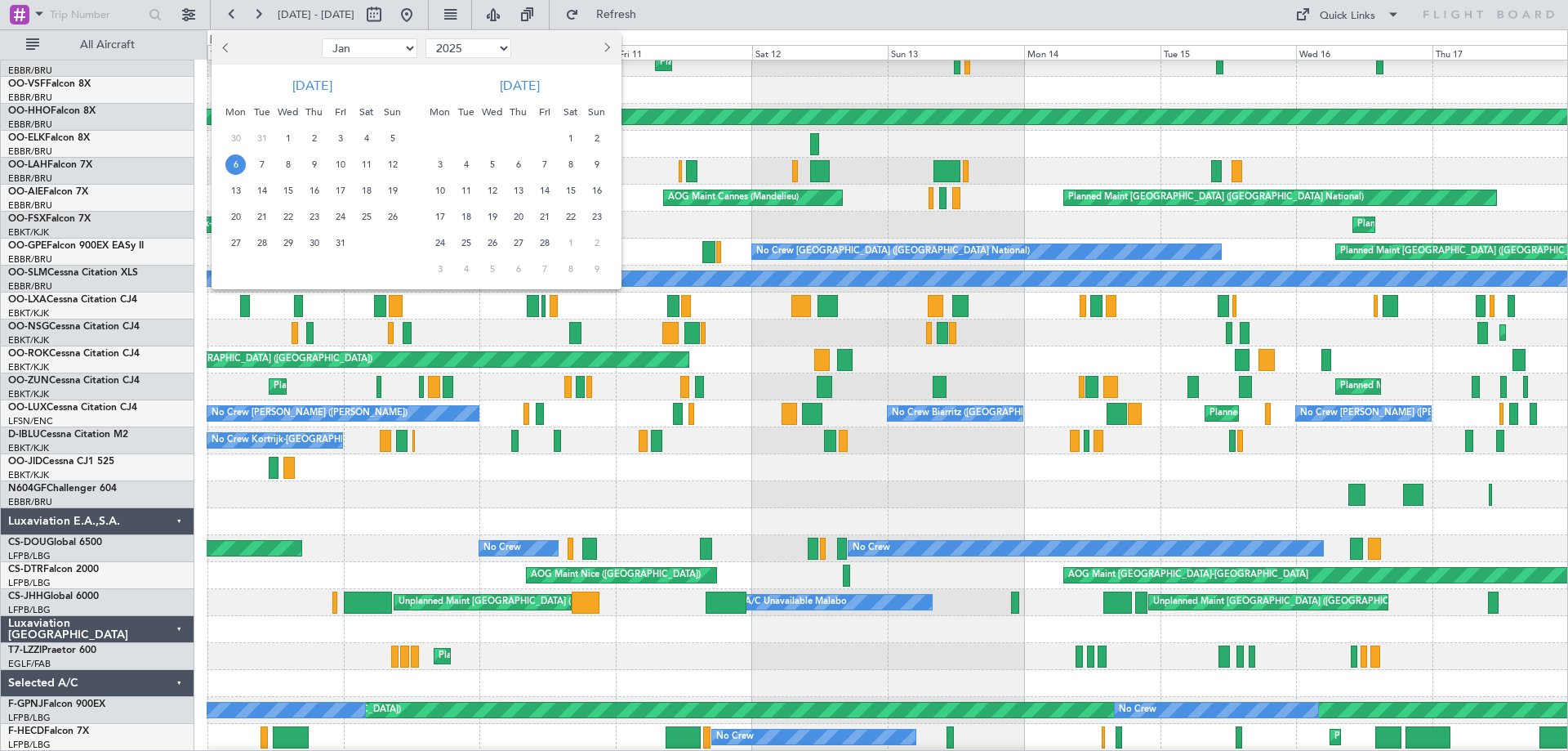
click at [234, 158] on span "6" at bounding box center [235, 164] width 21 height 21
click at [285, 187] on span "15" at bounding box center [287, 190] width 21 height 21
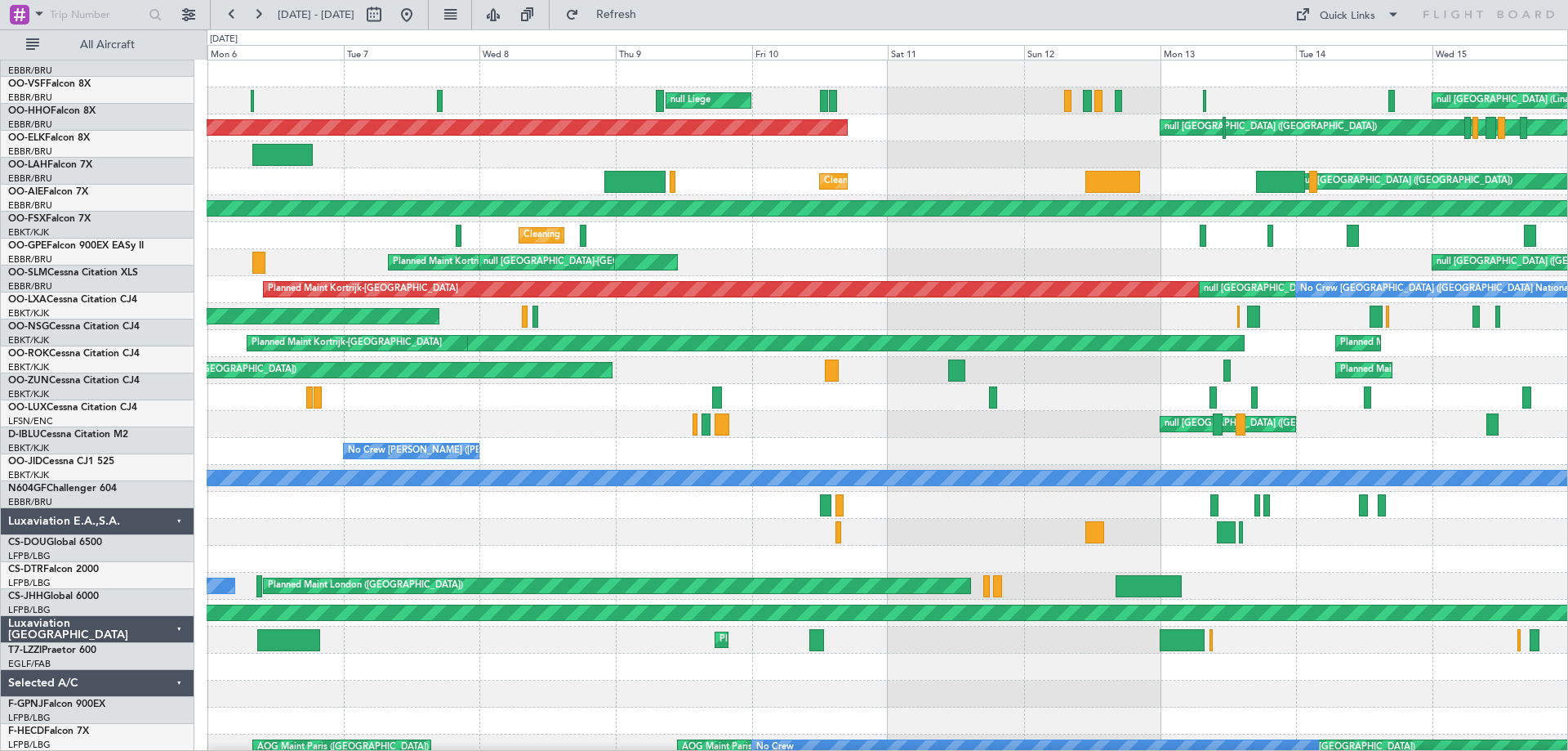
scroll to position [0, 0]
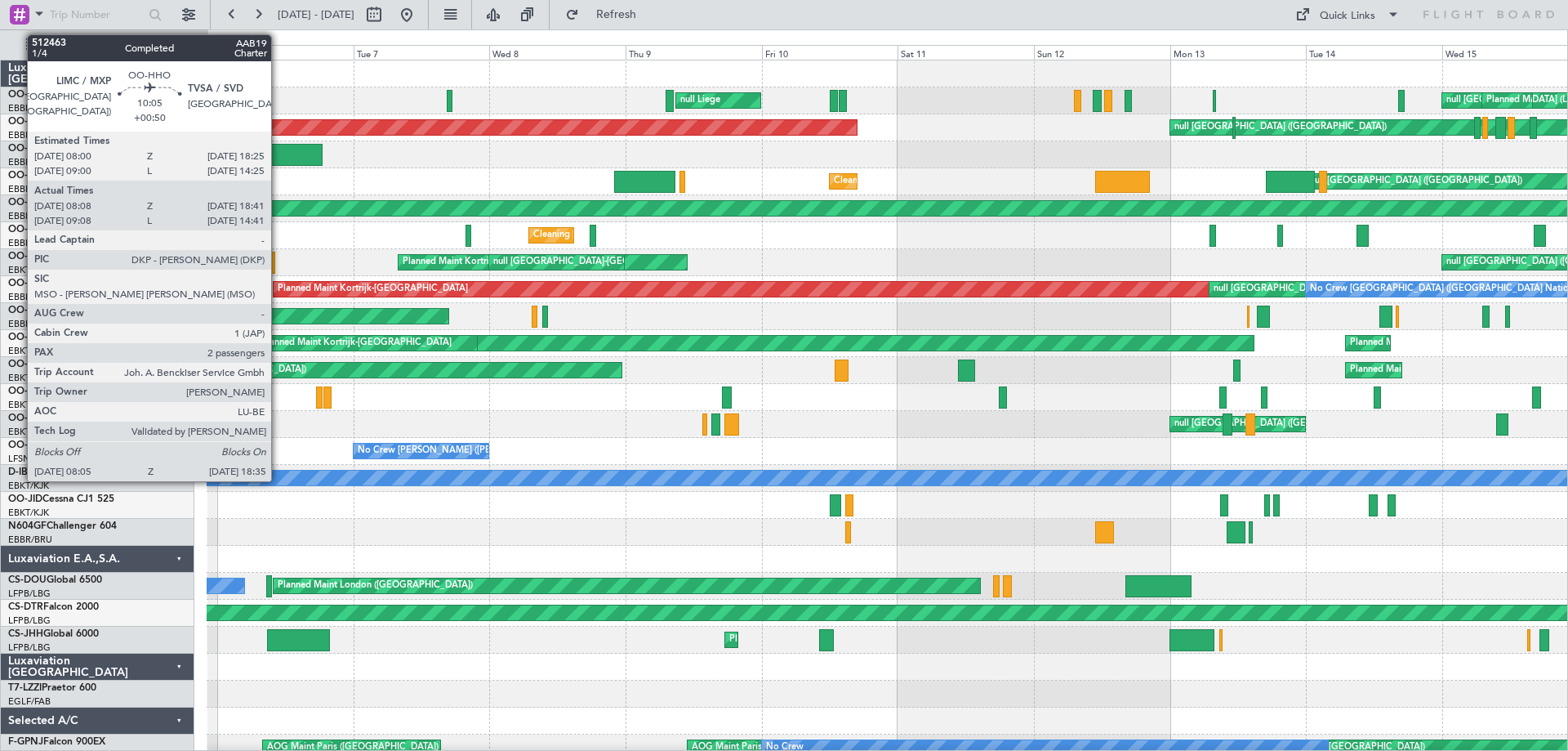
click at [280, 151] on div at bounding box center [292, 154] width 60 height 22
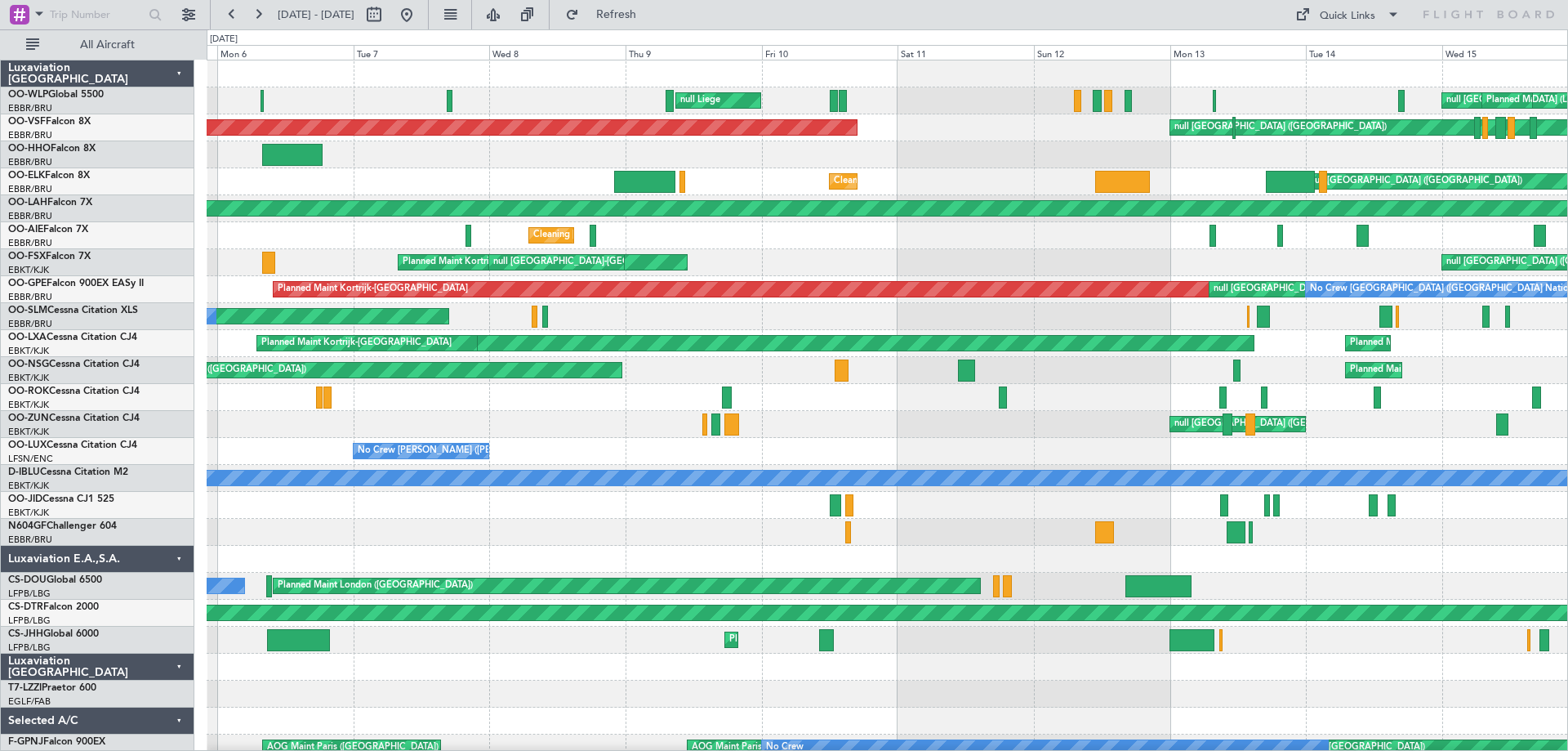
click at [354, 16] on span "05 Jan 2025 - 15 Jan 2025" at bounding box center [315, 15] width 77 height 15
click at [387, 17] on button at bounding box center [374, 15] width 26 height 26
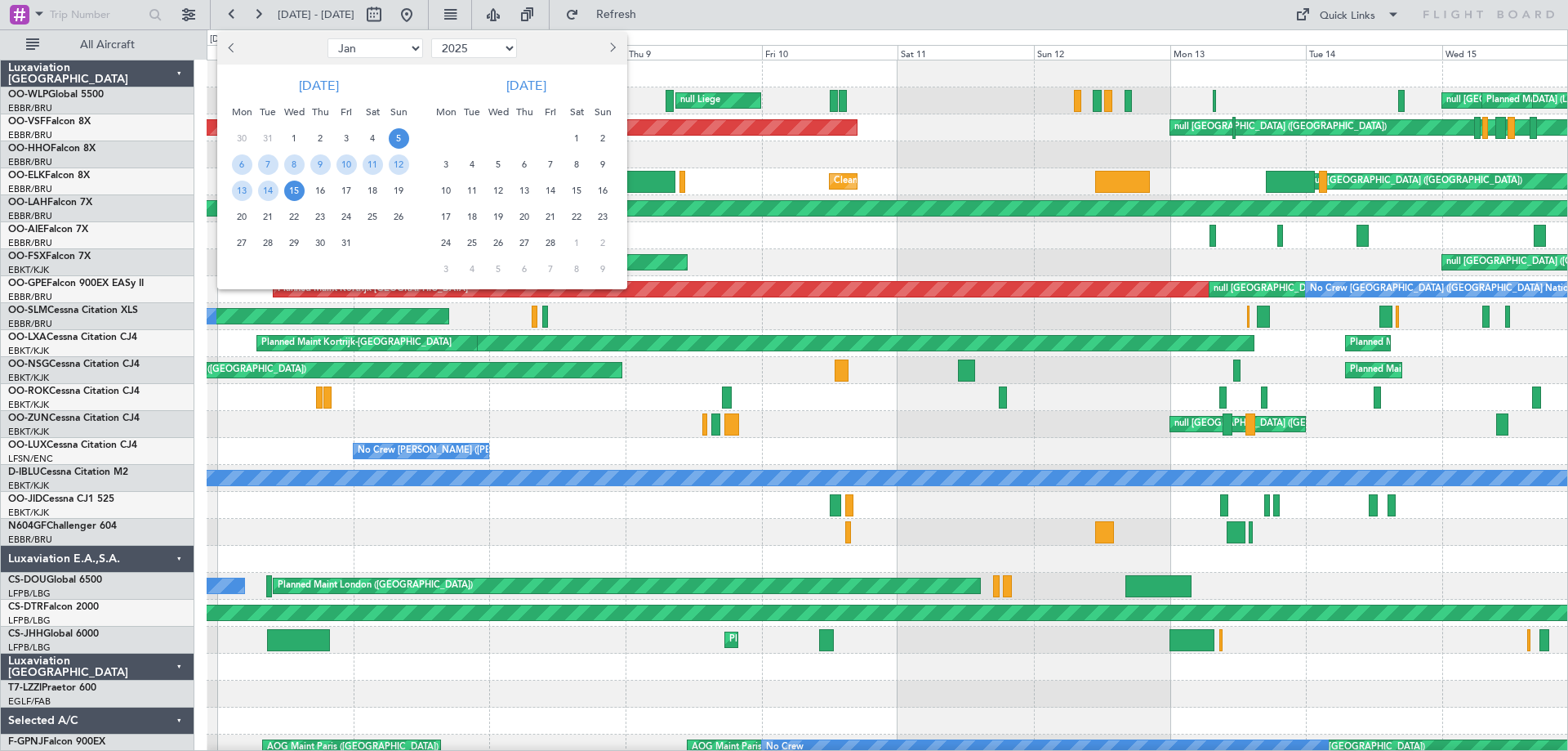
click at [510, 51] on select "2015 2016 2017 2018 2019 2020 2021 2022 2023 2024 2025 2026 2027 2028 2029 2030…" at bounding box center [475, 48] width 86 height 20
select select "2026"
click at [432, 38] on select "2015 2016 2017 2018 2019 2020 2021 2022 2023 2024 2025 2026 2027 2028 2029 2030…" at bounding box center [475, 48] width 86 height 20
click at [242, 160] on span "5" at bounding box center [242, 164] width 21 height 21
click at [342, 188] on span "16" at bounding box center [347, 190] width 21 height 21
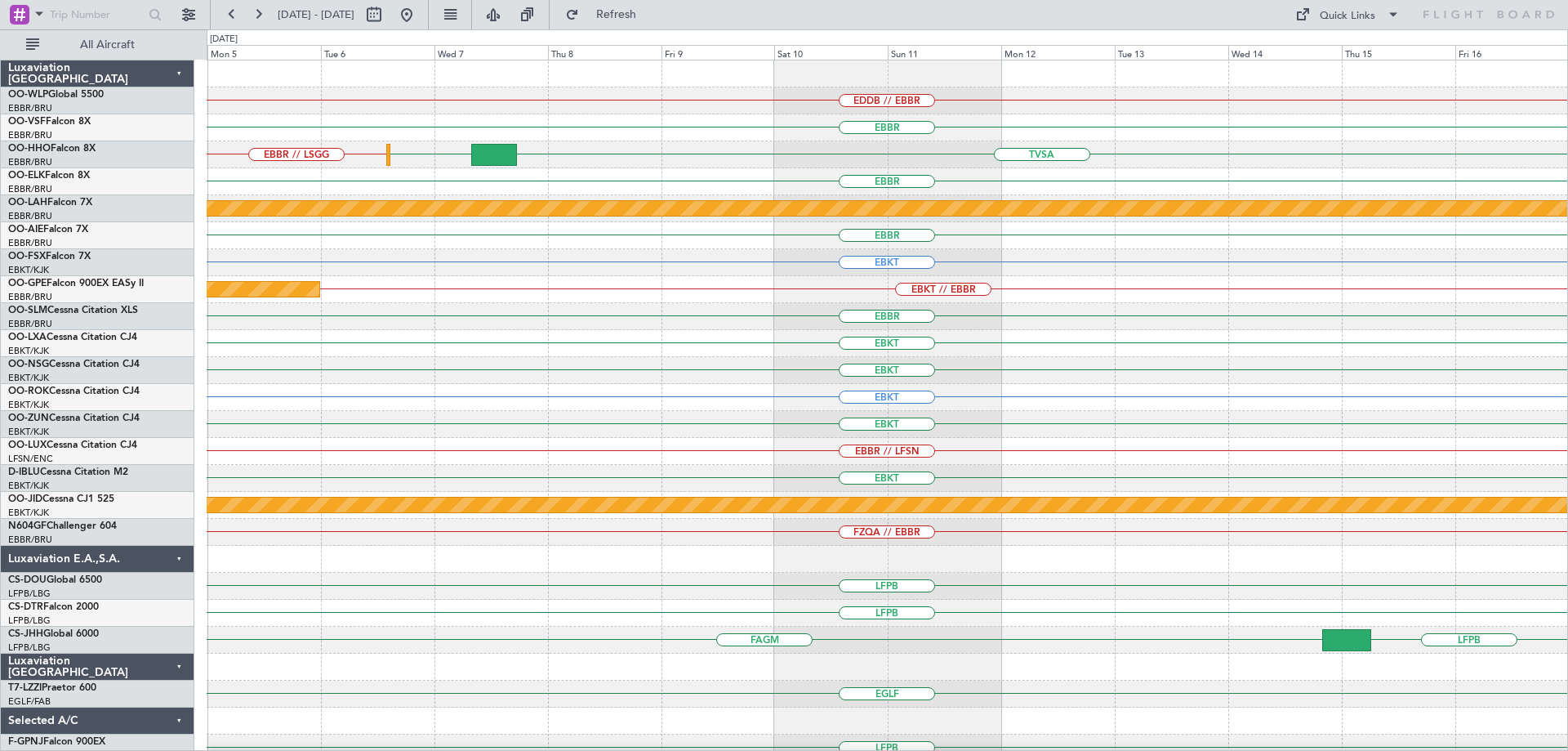
click at [511, 289] on div "EBKT // EBBR null Kortrijk-Wevelgem" at bounding box center [887, 290] width 1361 height 27
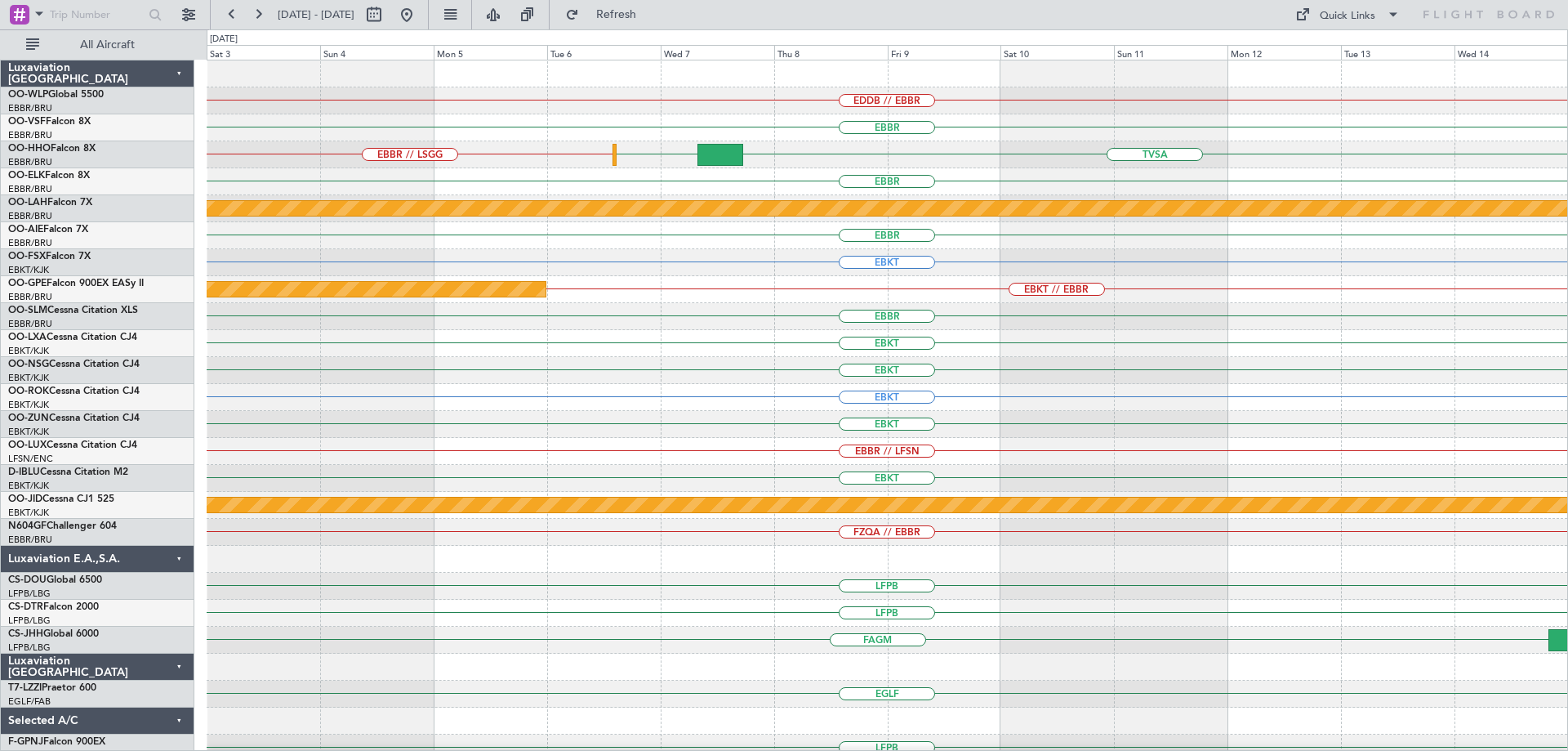
click at [697, 322] on div "EDDB // EBBR EBBR TVSA EBBR // LSGG LIMC EBBR Planned Maint Alton-st Louis (St …" at bounding box center [887, 519] width 1361 height 917
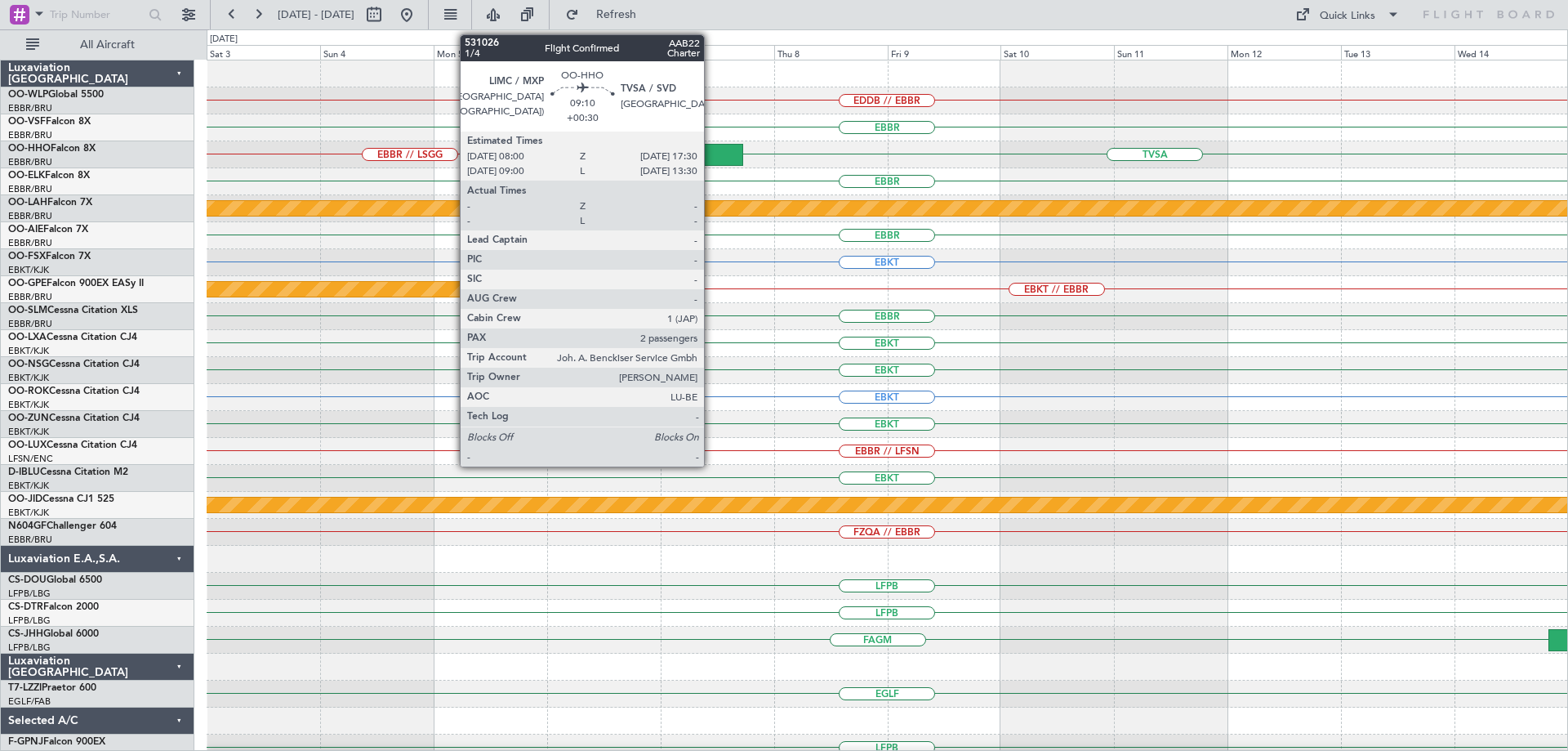
click at [712, 148] on div at bounding box center [720, 154] width 45 height 22
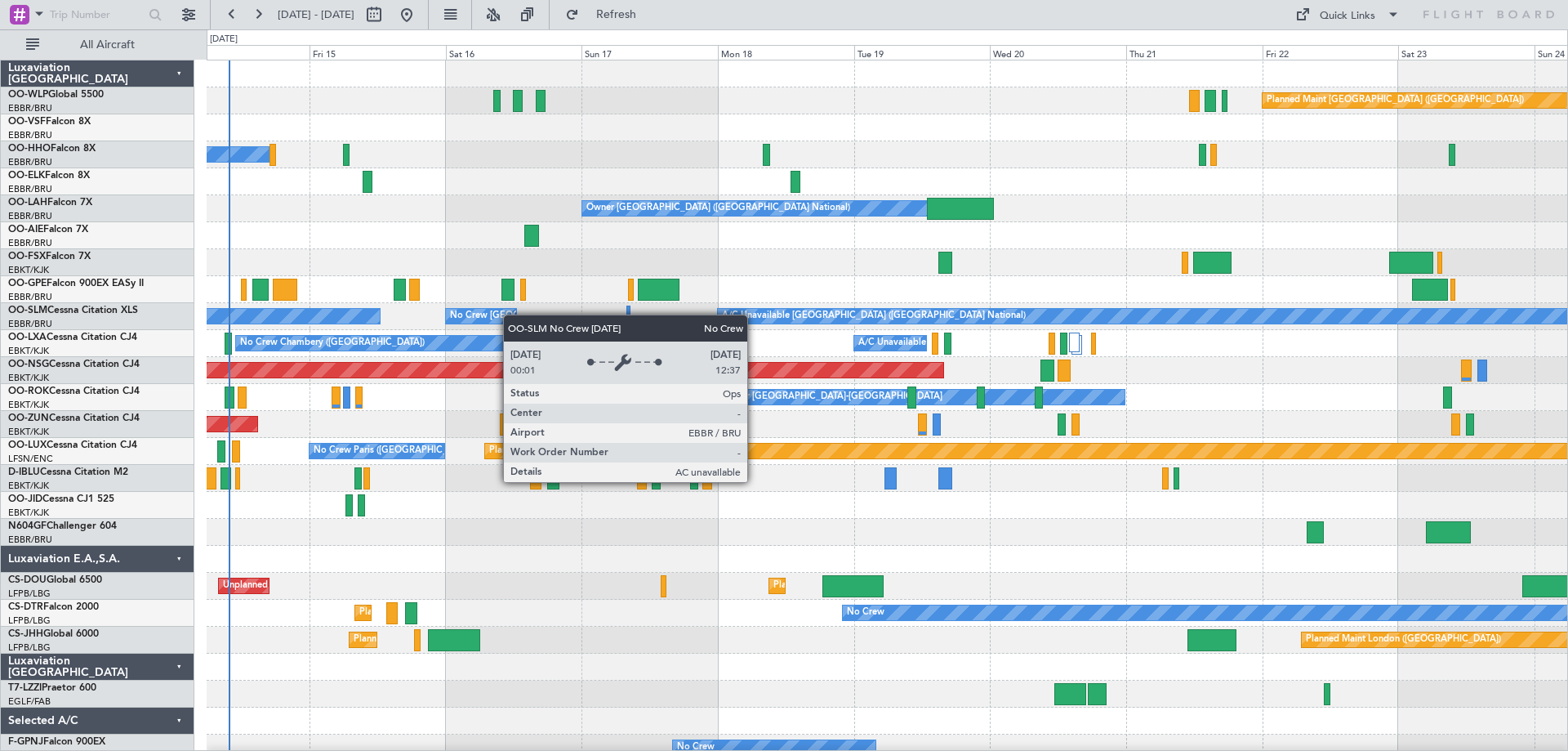
click at [454, 324] on div "Planned Maint [GEOGRAPHIC_DATA] ([GEOGRAPHIC_DATA]) A/C Unavailable Geneva (Coi…" at bounding box center [887, 546] width 1361 height 971
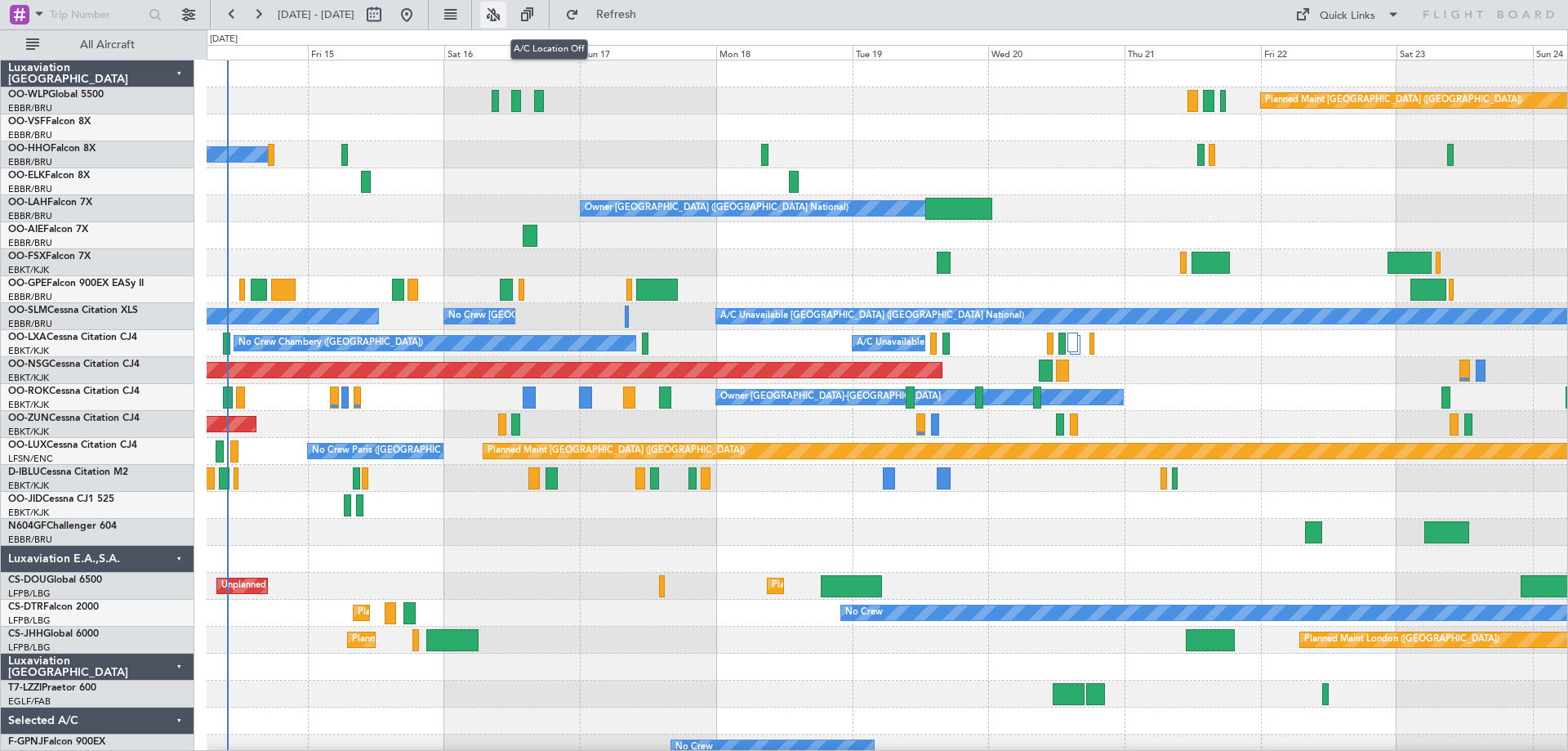
click at [507, 8] on button at bounding box center [493, 15] width 26 height 26
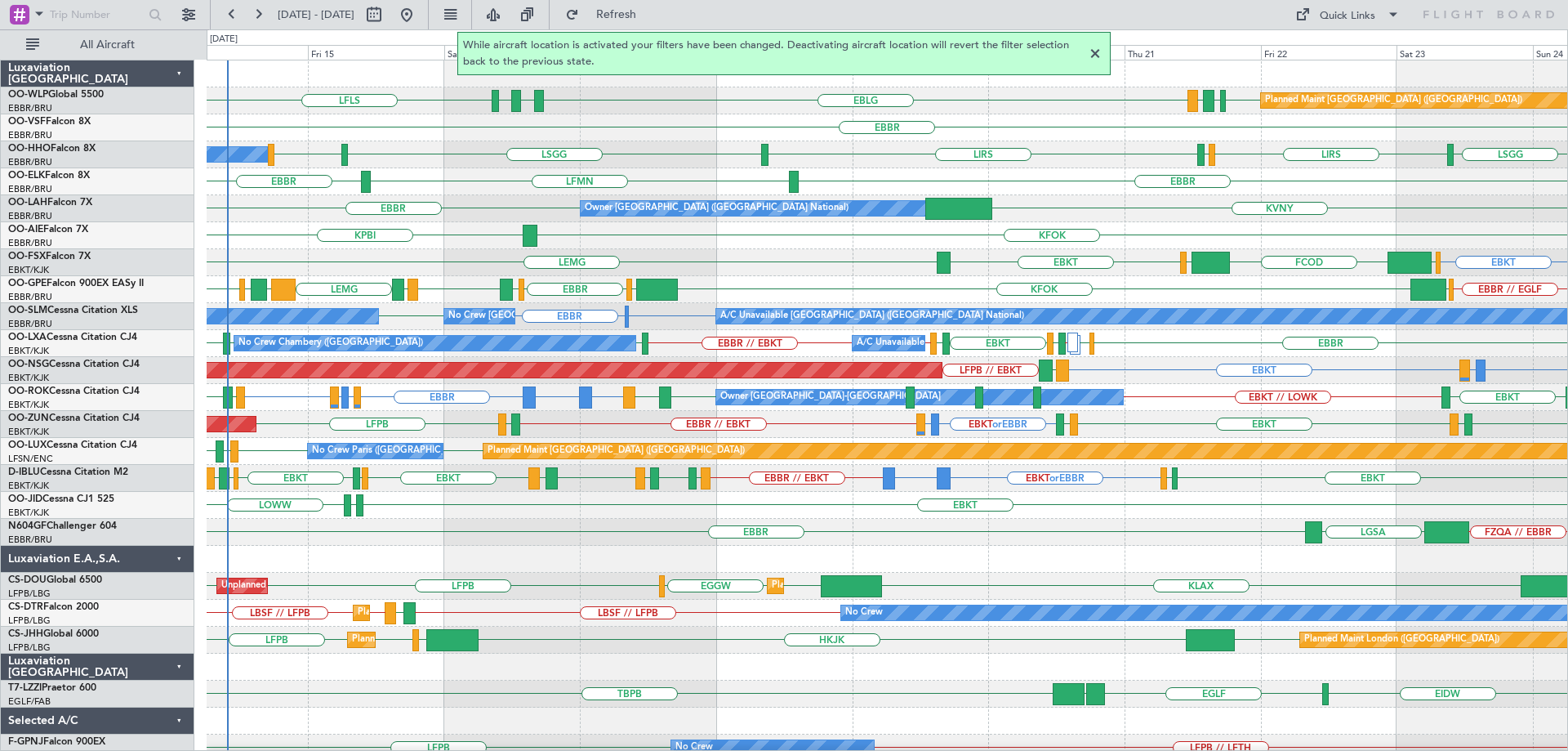
click at [1096, 52] on div at bounding box center [1095, 54] width 20 height 20
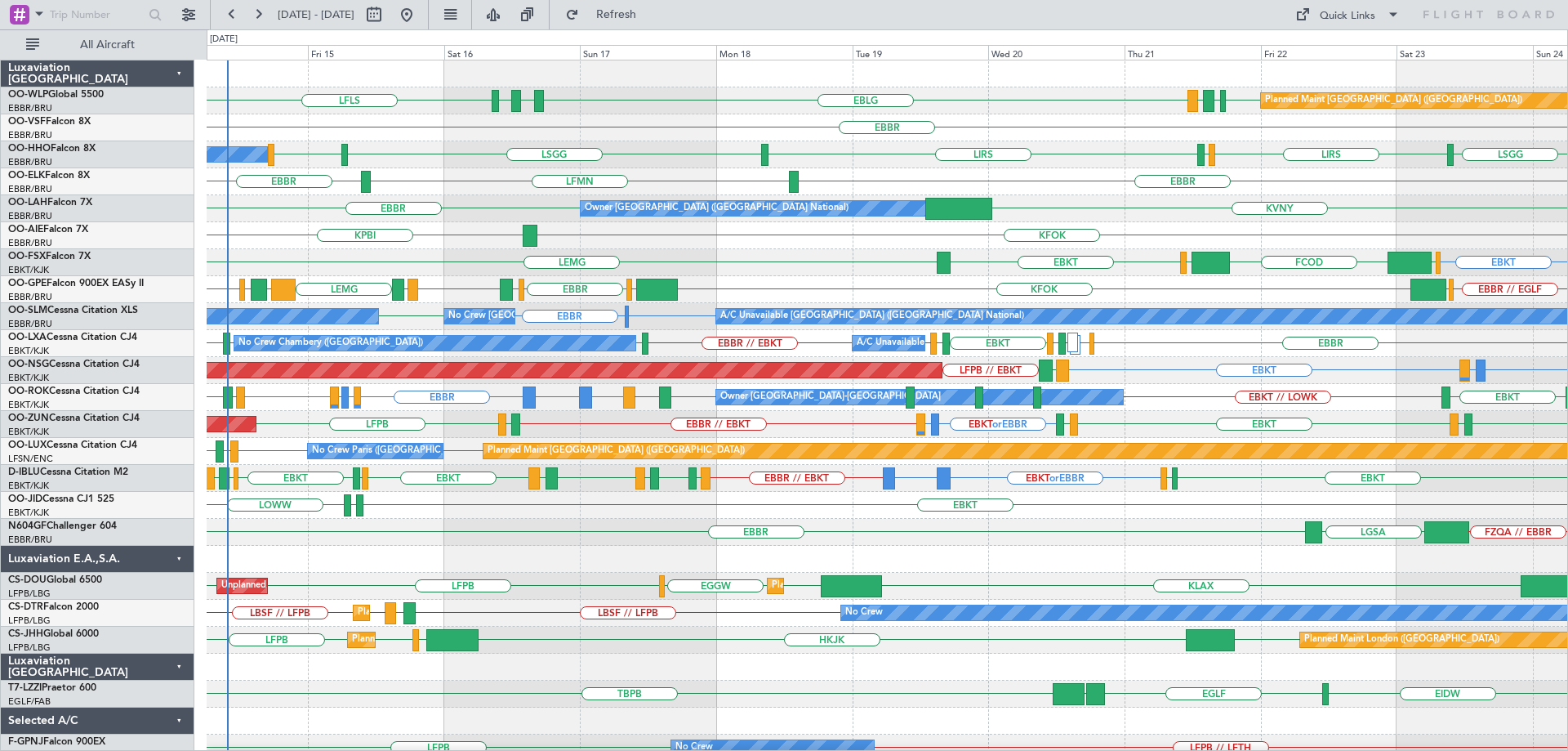
click at [1112, 191] on div "EBBR LFMN [GEOGRAPHIC_DATA]" at bounding box center [887, 182] width 1361 height 27
click at [615, 246] on div "KFOK KPBI" at bounding box center [887, 236] width 1361 height 27
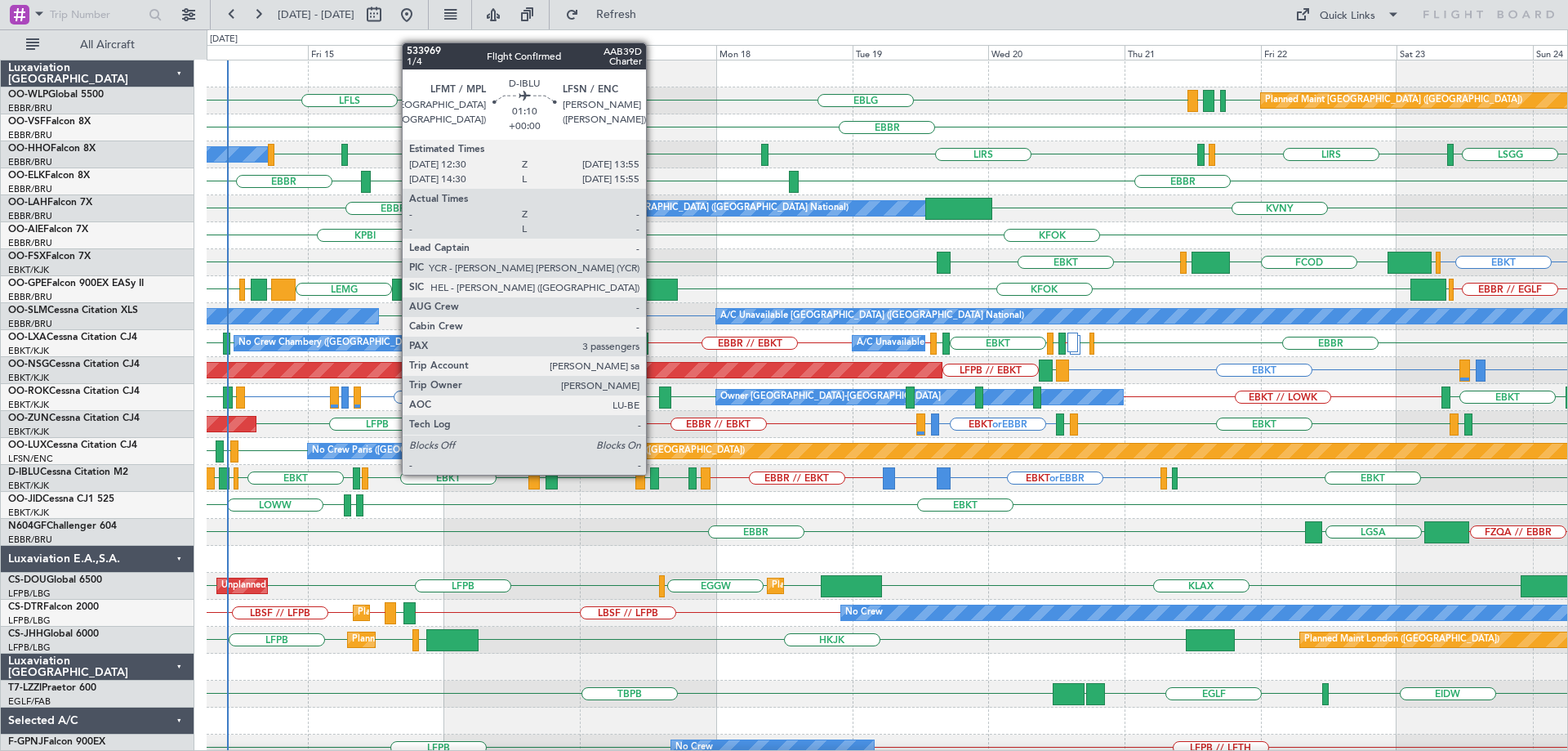
click at [653, 473] on div at bounding box center [654, 478] width 8 height 22
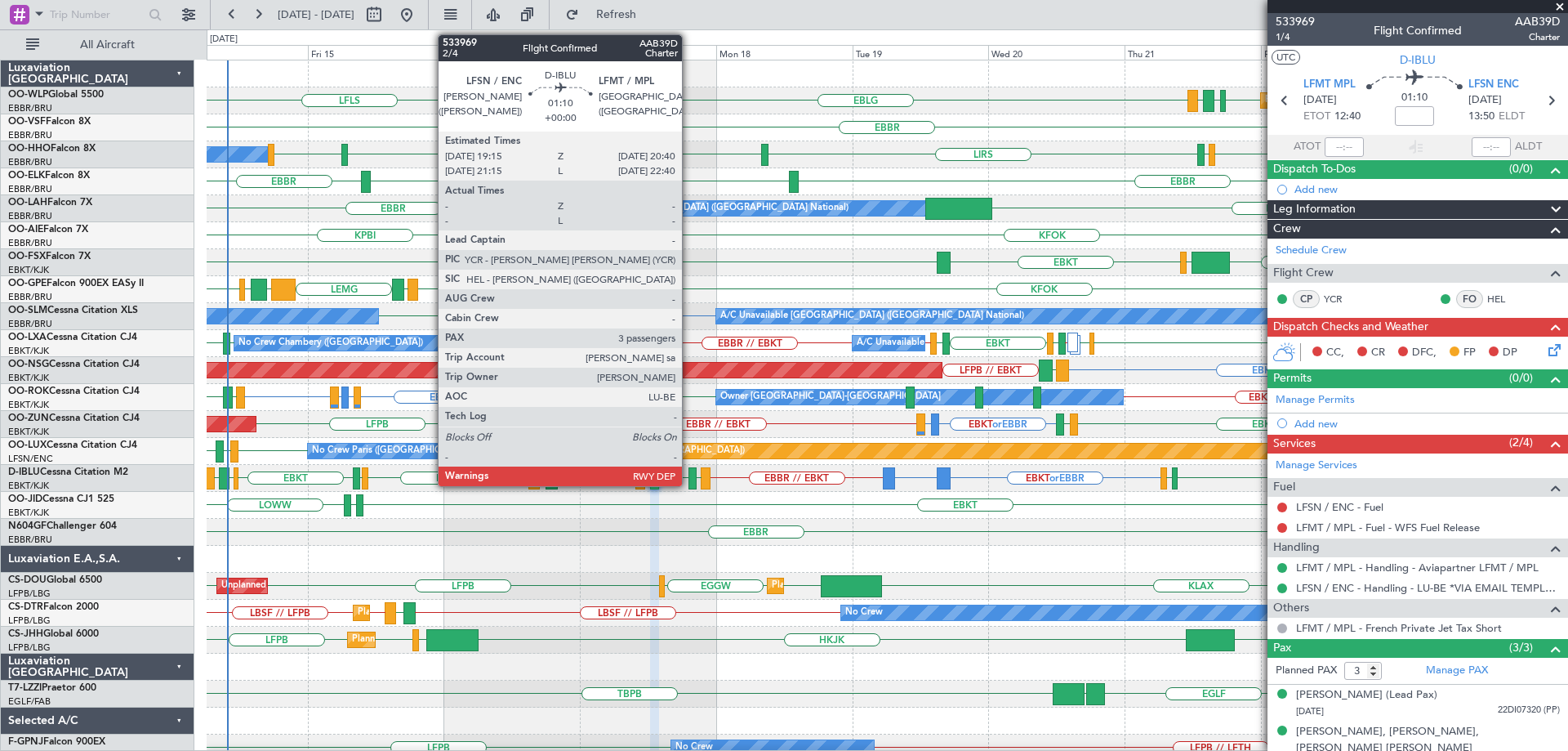
click at [689, 476] on div at bounding box center [692, 478] width 8 height 22
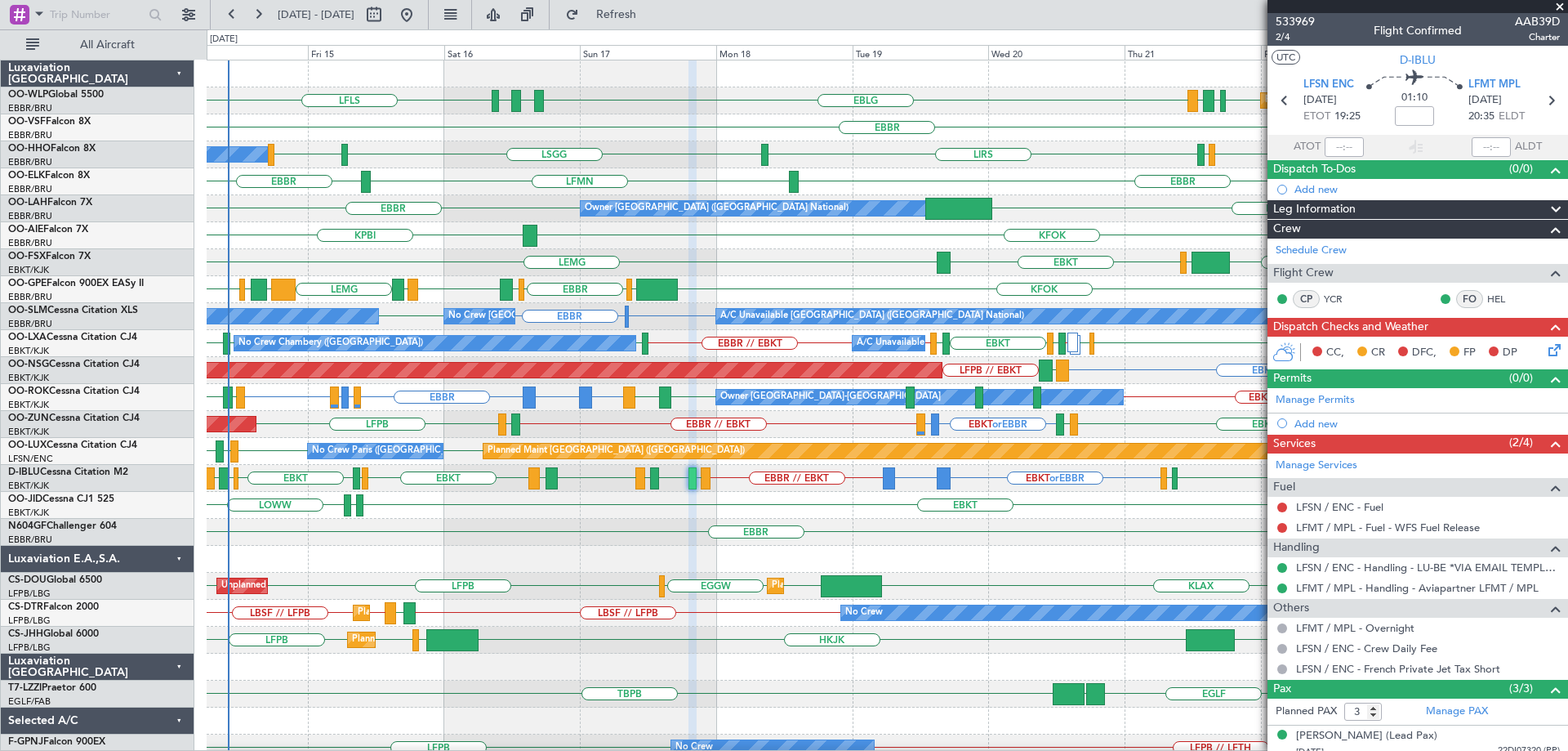
click at [806, 304] on div "EDLN or EBBR EBBR EBBR No Crew Brussels (Brussels National) No Crew Brussels (B…" at bounding box center [887, 316] width 1361 height 27
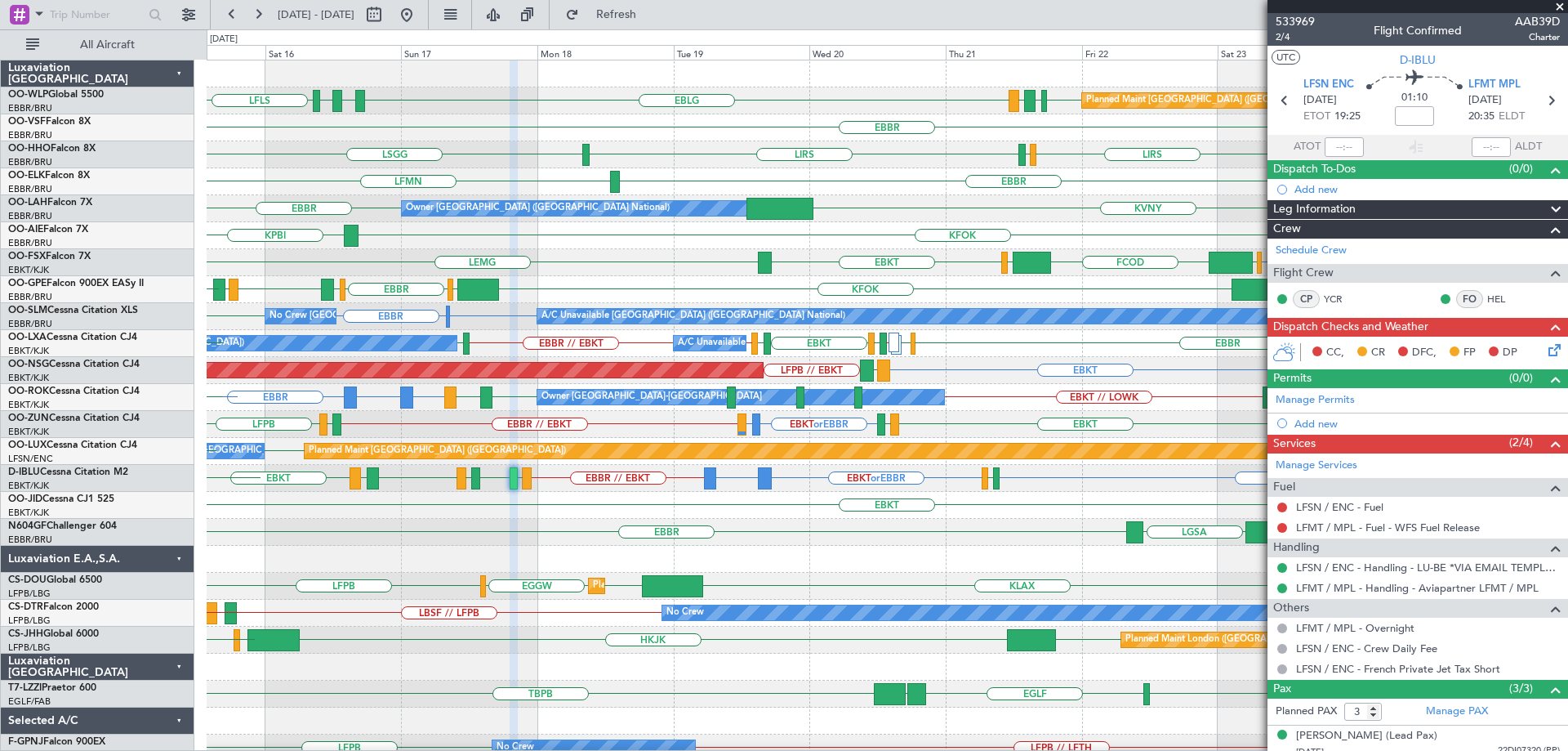
click at [945, 341] on div "EBBR EHAM LIRS // LFKF LFSD EBKT LOWI EBKT // EBBR EBBR // EBKT LFLB No Crew Ch…" at bounding box center [887, 344] width 1361 height 27
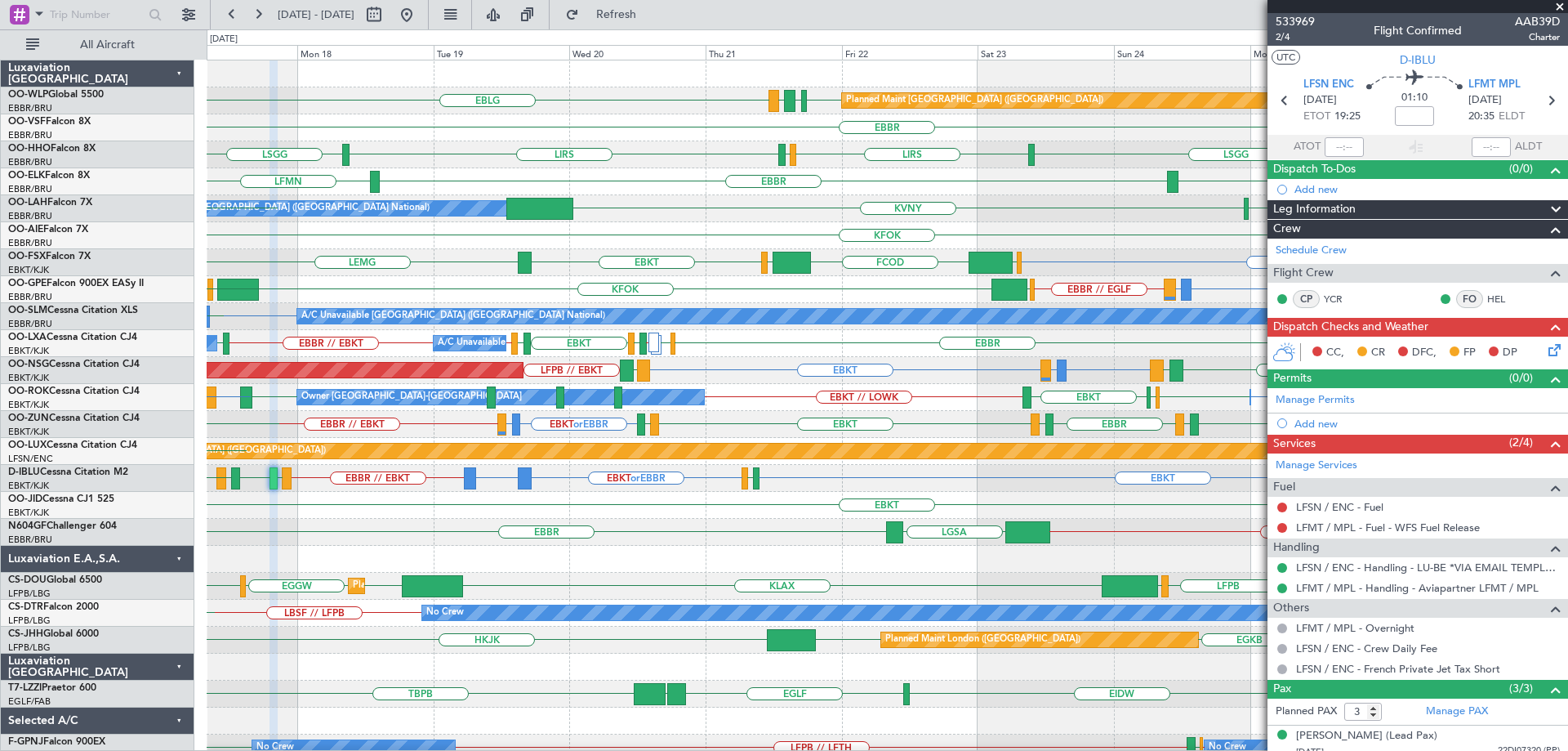
click at [768, 417] on div "Planned Maint Berlin (Brandenburg) EBLG EDDB EBLG LDDU EBLG LDSP LFLS EBBR LSGG…" at bounding box center [887, 491] width 1361 height 862
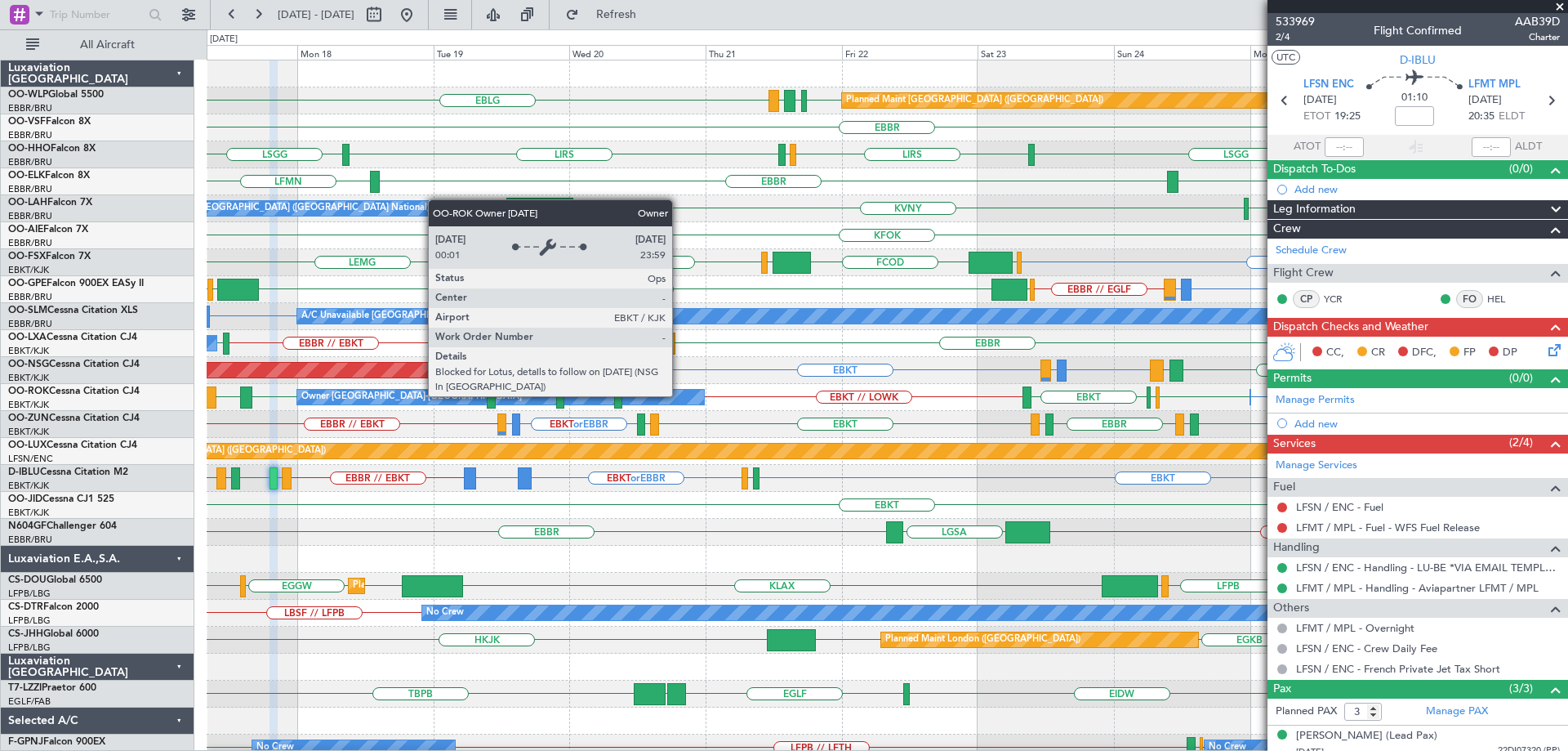
click at [680, 396] on div "Owner [GEOGRAPHIC_DATA]-[GEOGRAPHIC_DATA]" at bounding box center [500, 396] width 407 height 15
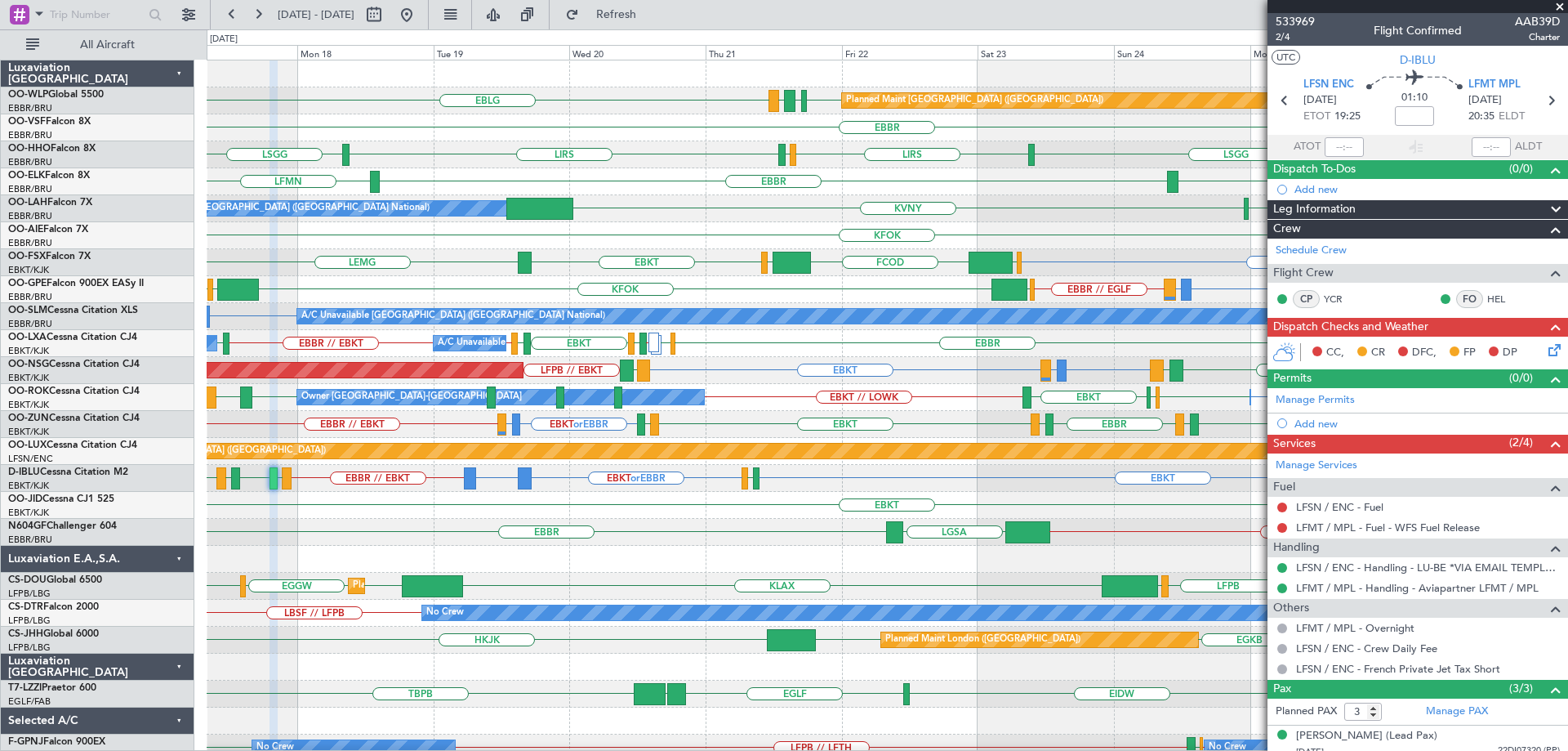
click at [683, 117] on div "EBBR" at bounding box center [887, 128] width 1361 height 27
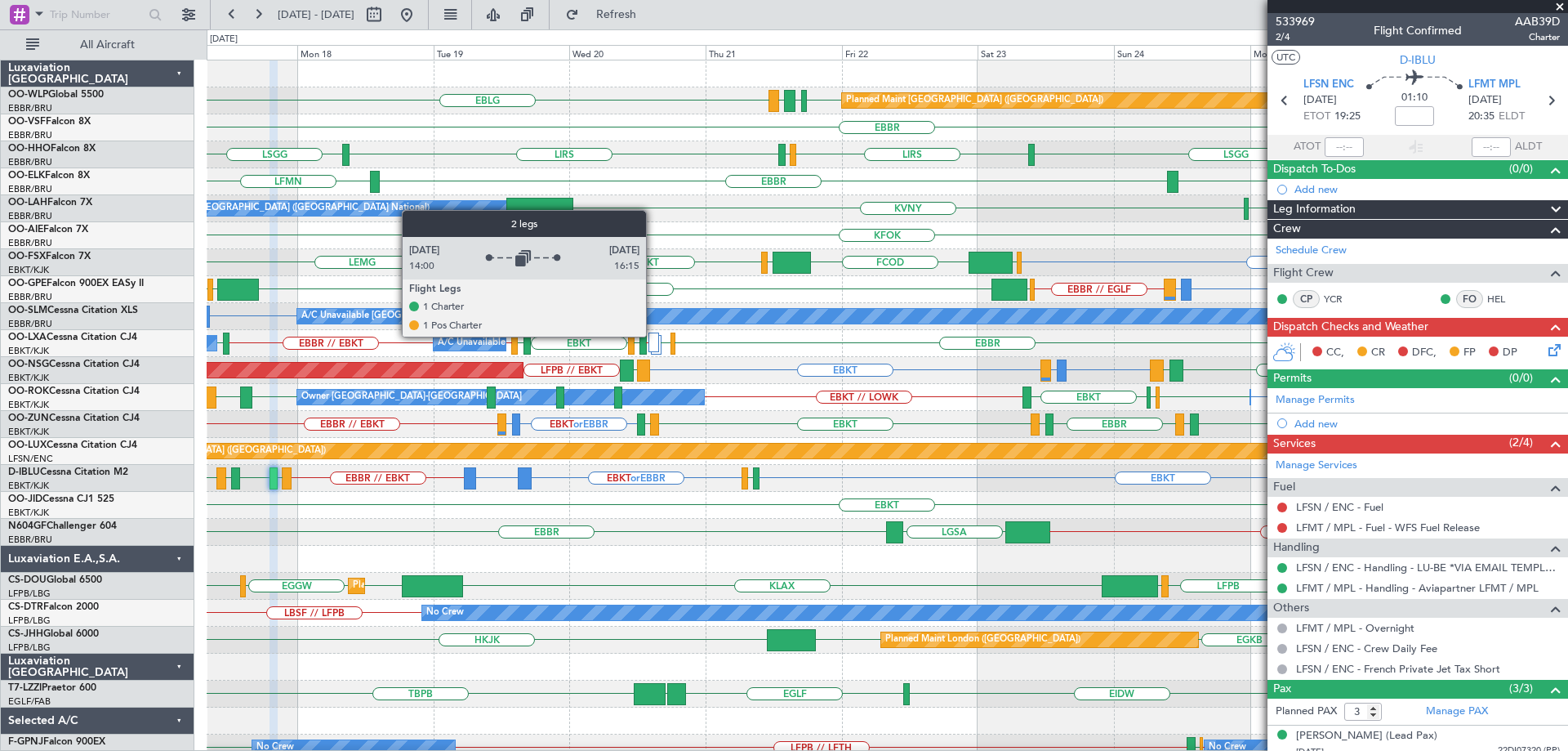
click at [653, 336] on div at bounding box center [653, 342] width 11 height 20
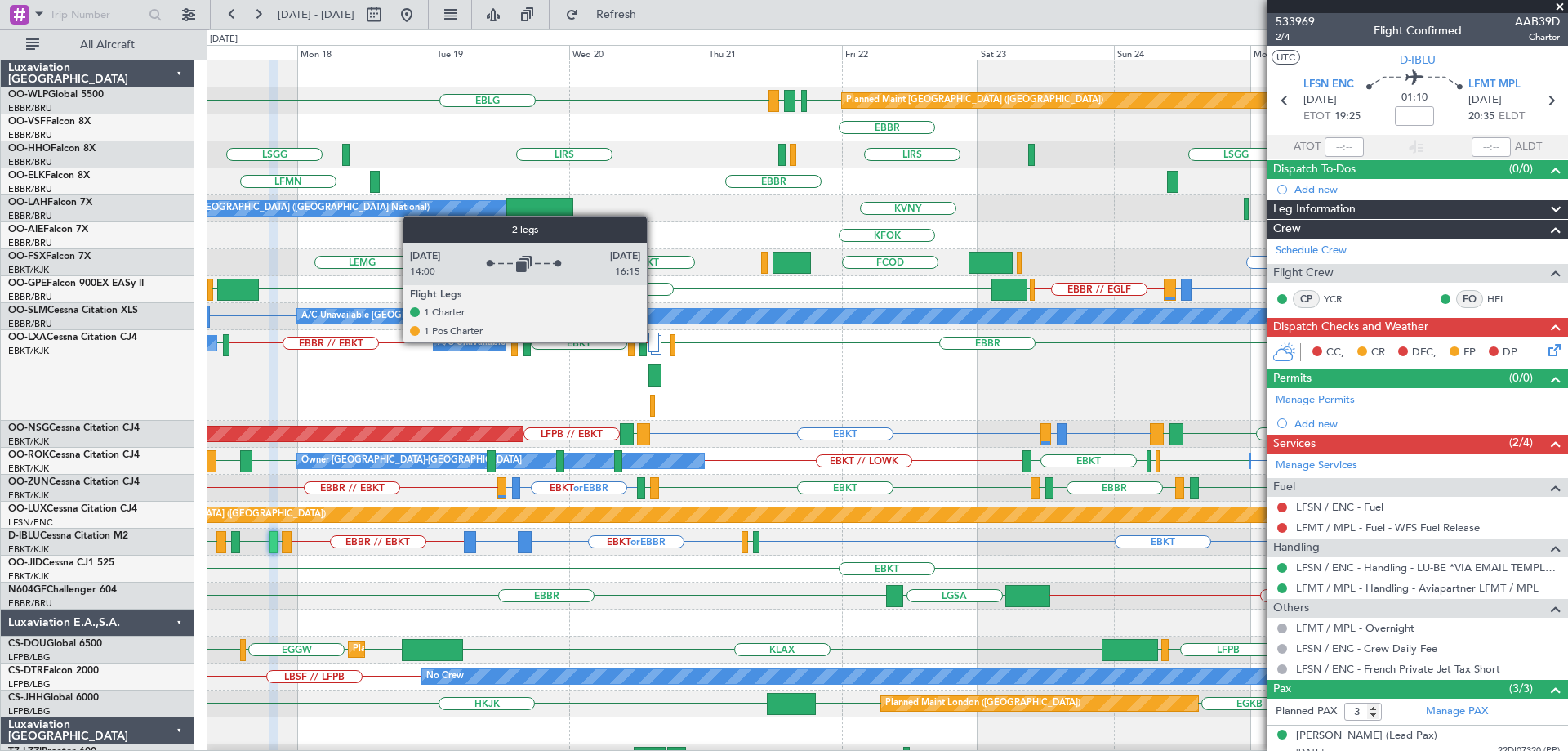
click at [657, 342] on div at bounding box center [653, 342] width 11 height 20
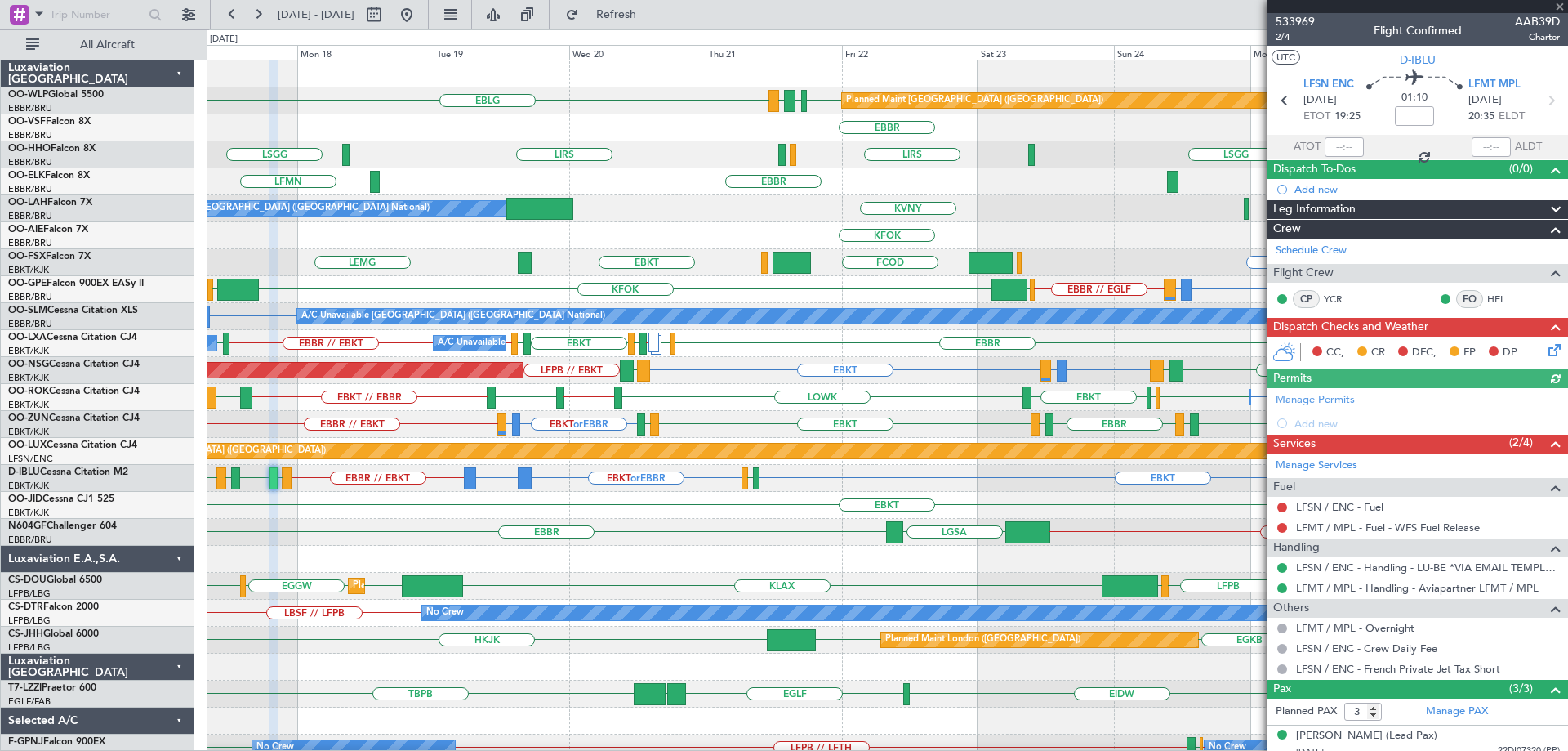
click at [722, 402] on div "EPWA or EBKT EBKT EBKT EHAM EBKT LOWK EBBR // EBKT EGPF EBKT // EBBR LFKF Owner…" at bounding box center [887, 397] width 1361 height 27
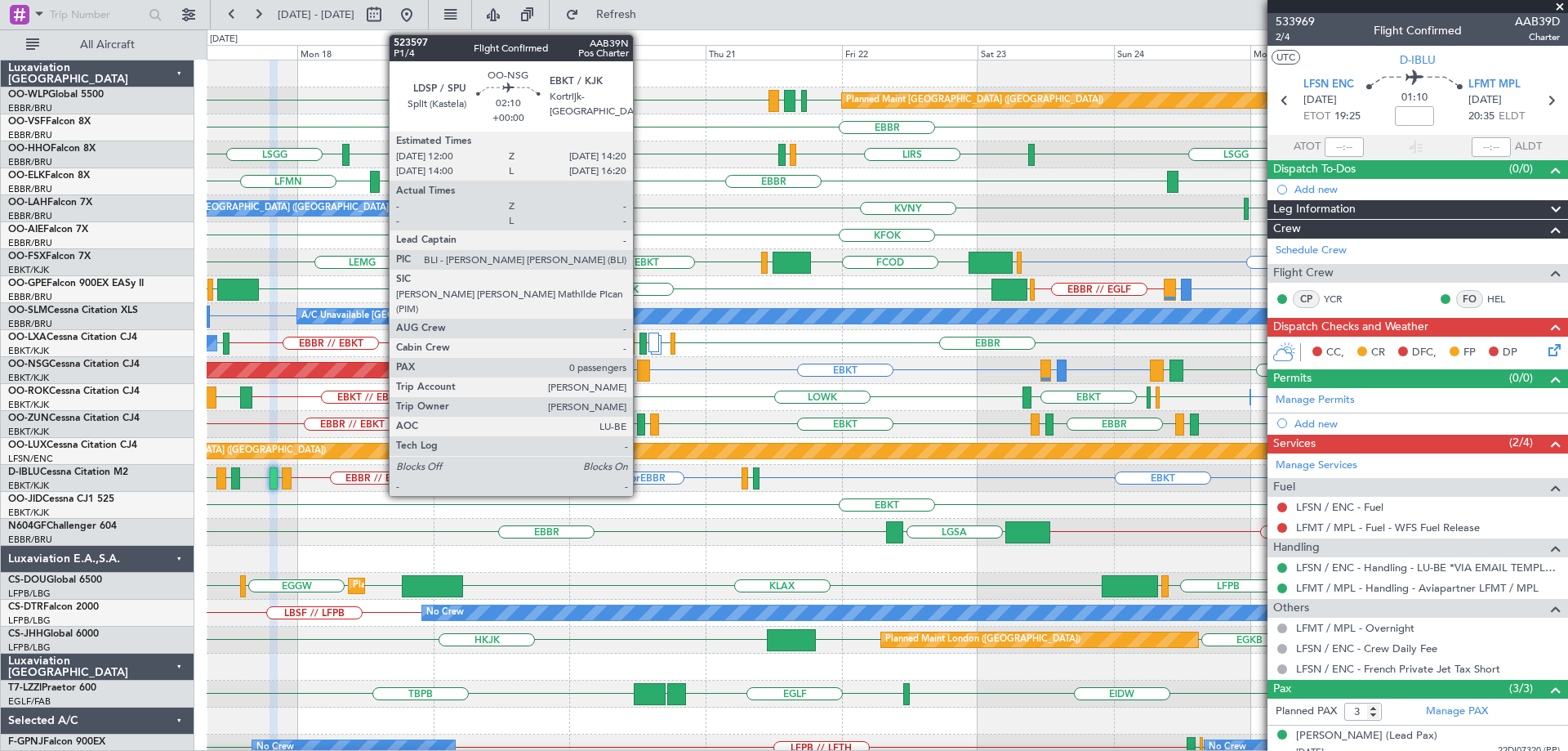
click at [640, 367] on div at bounding box center [643, 370] width 14 height 22
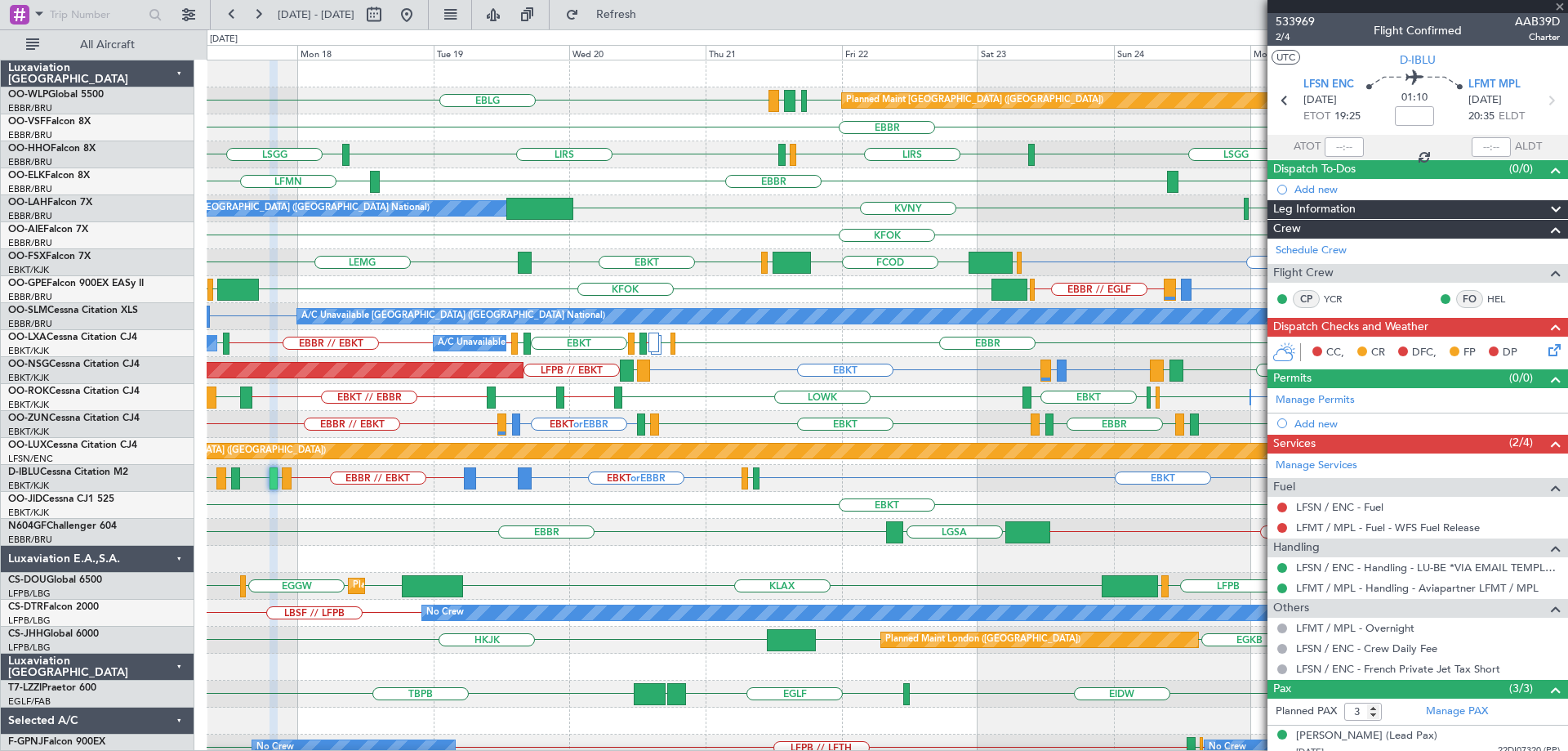
click at [640, 367] on div at bounding box center [643, 370] width 14 height 22
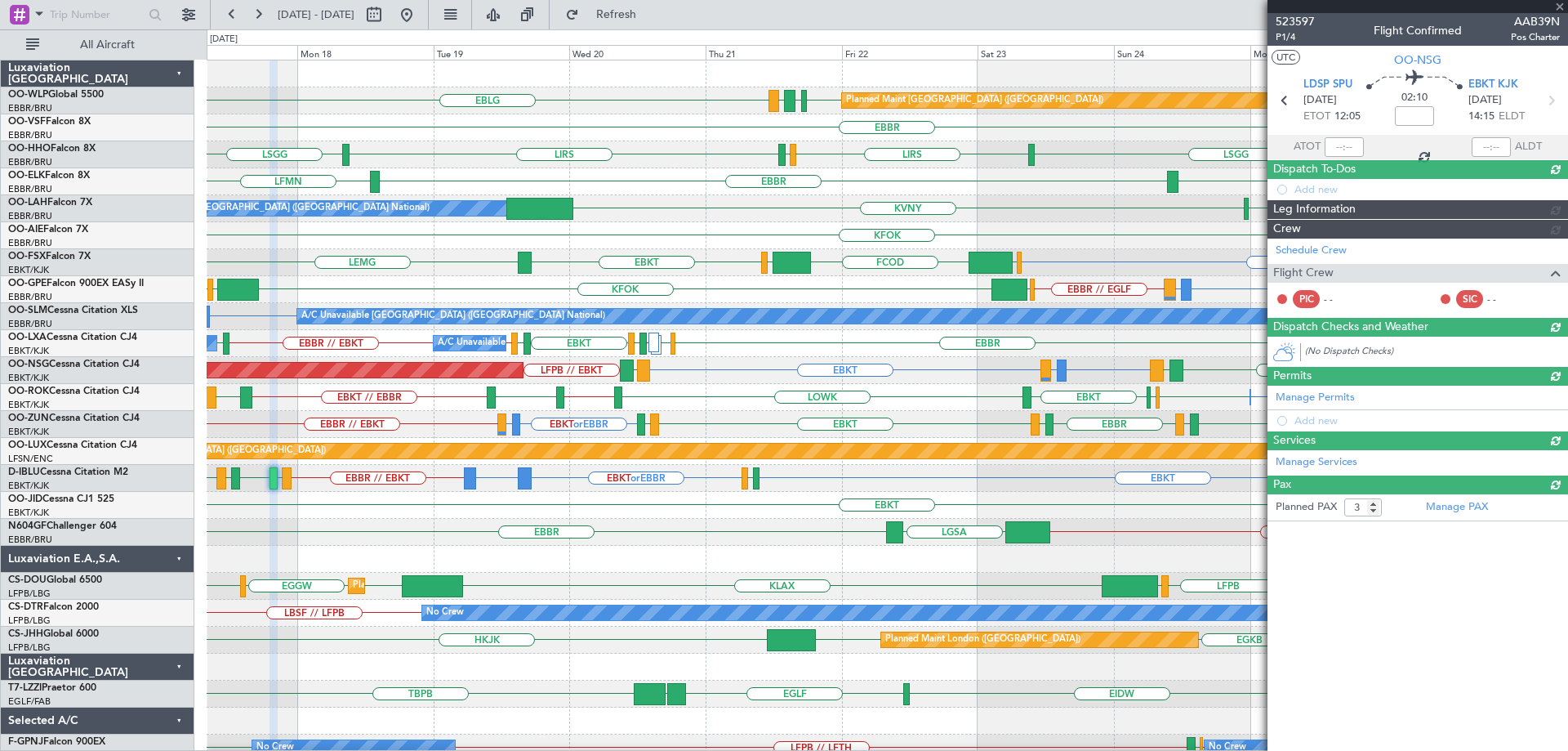
type input "0"
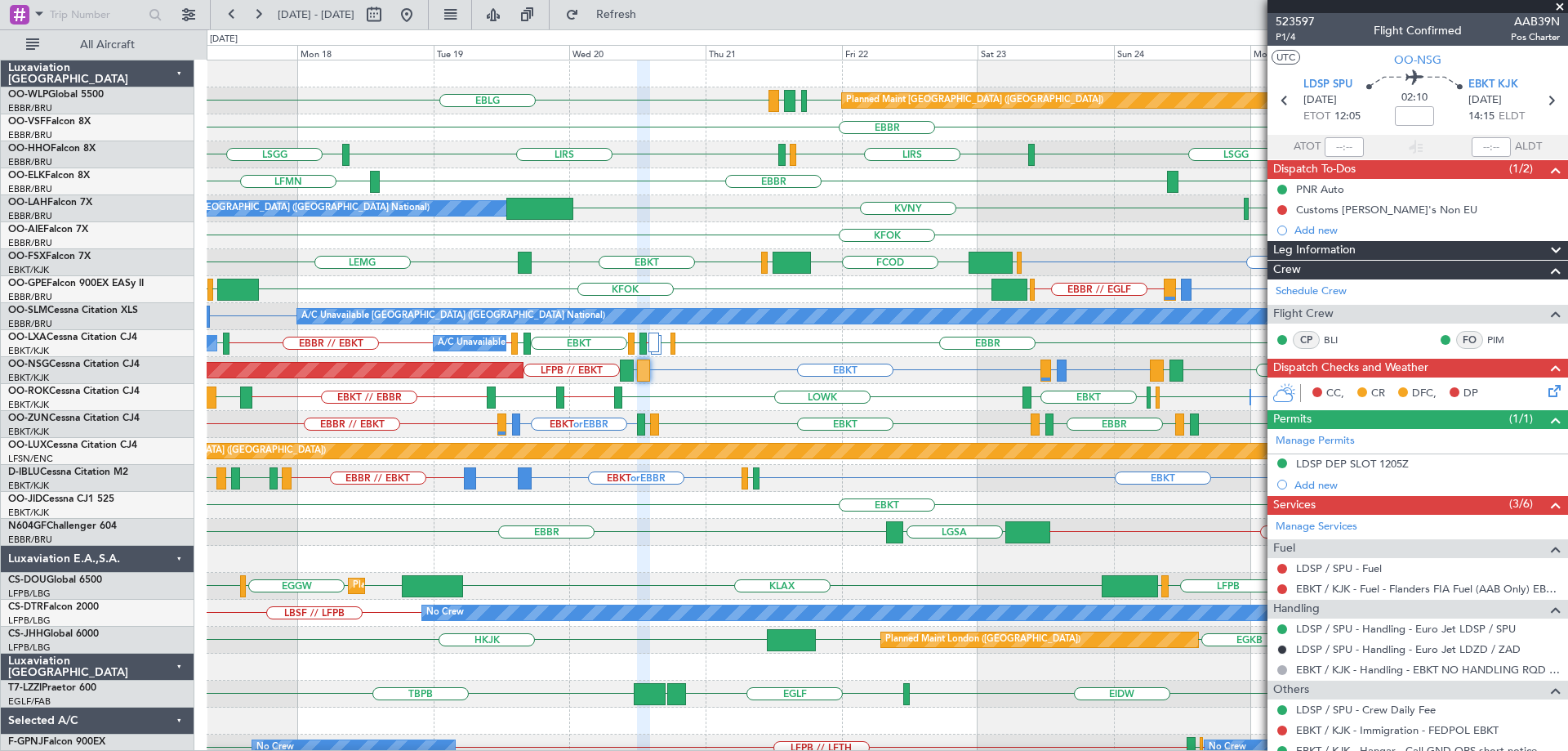
click at [640, 173] on div "LEPA EBBR LFMN" at bounding box center [887, 182] width 1361 height 27
click at [719, 378] on div "EBLG or EBKT LIRA or EBKT EBKT EKEB EBKT LDSP LDSP LFPB // EBKT EBKT Planned Ma…" at bounding box center [887, 371] width 1361 height 27
click at [699, 357] on div "EBLG or EBKT LIRA or EBKT EBKT EKEB EBKT LDSP LDSP LFPB // EBKT EBKT Planned Ma…" at bounding box center [887, 371] width 1361 height 27
click at [734, 386] on div "EPWA or EBKT EBKT EBKT EHAM EBKT LOWK EBBR // EBKT EGPF EBKT // EBBR LFKF Owner…" at bounding box center [887, 397] width 1361 height 27
click at [735, 386] on div "EPWA or EBKT EBKT EBKT EHAM EBKT LOWK EBBR // EBKT EGPF EBKT // EBBR LFKF Owner…" at bounding box center [887, 397] width 1361 height 27
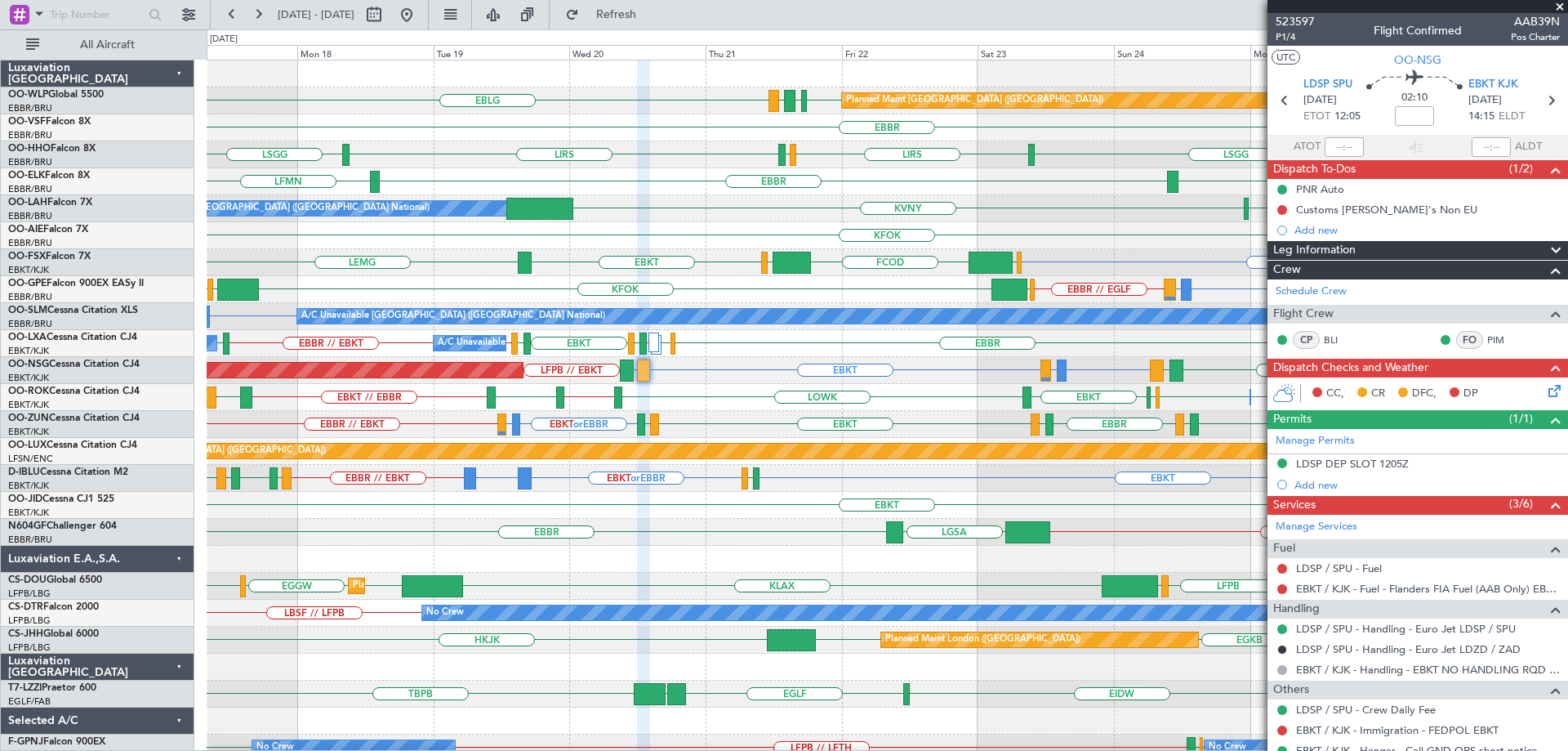
click at [723, 377] on div "EBLG or EBKT LIRA or EBKT EBKT EKEB EBKT LDSP LDSP LFPB // EBKT EBKT Planned Ma…" at bounding box center [887, 371] width 1361 height 27
click at [694, 381] on div "EBLG or EBKT LIRA or EBKT EBKT EKEB EBKT LDSP LDSP LFPB // EBKT EBKT Planned Ma…" at bounding box center [887, 371] width 1361 height 27
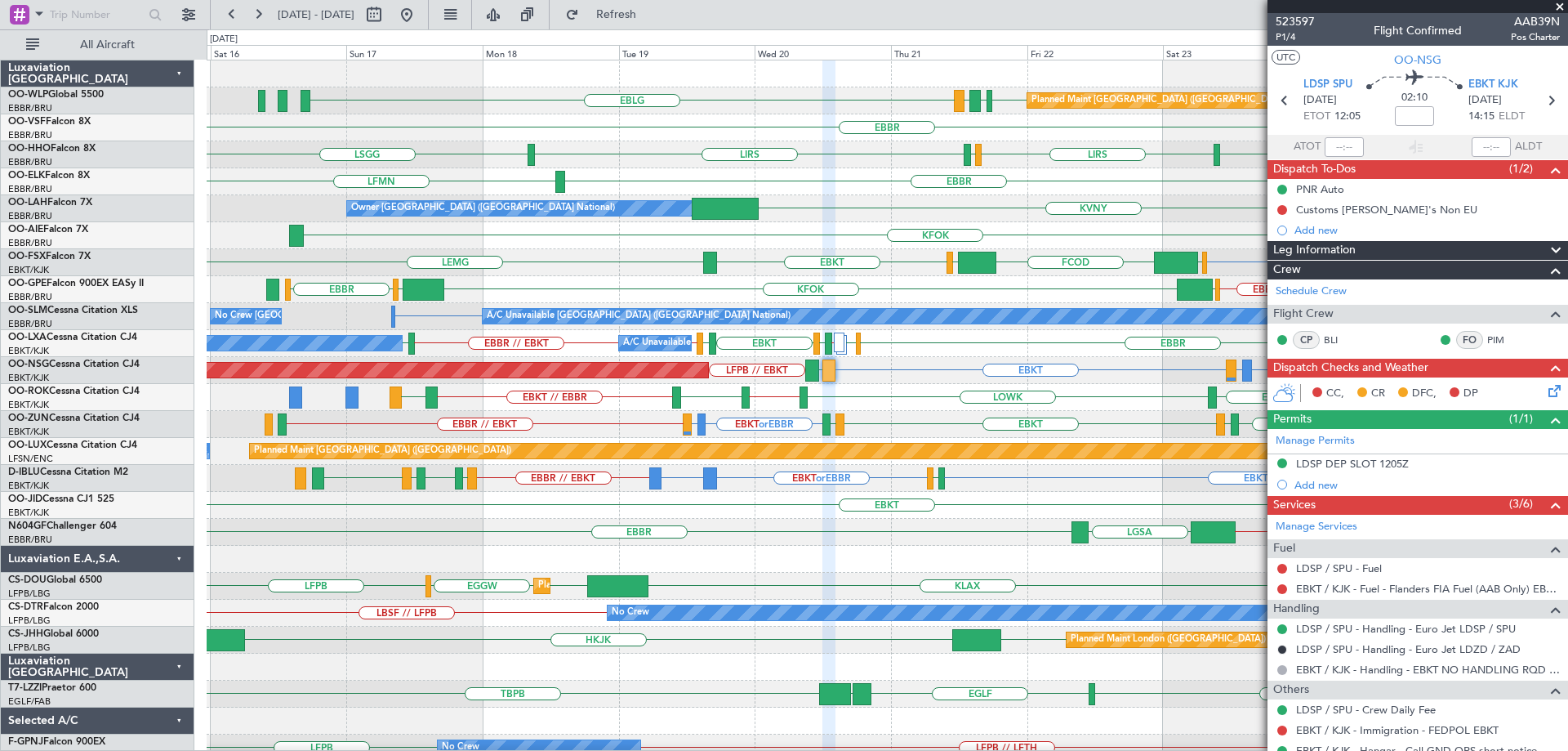
click at [881, 400] on div "EDDB EBLG LDDU EBLG Planned Maint Berlin (Brandenburg) EBBR LSGG LIRS LSZH LIRS…" at bounding box center [887, 491] width 1361 height 862
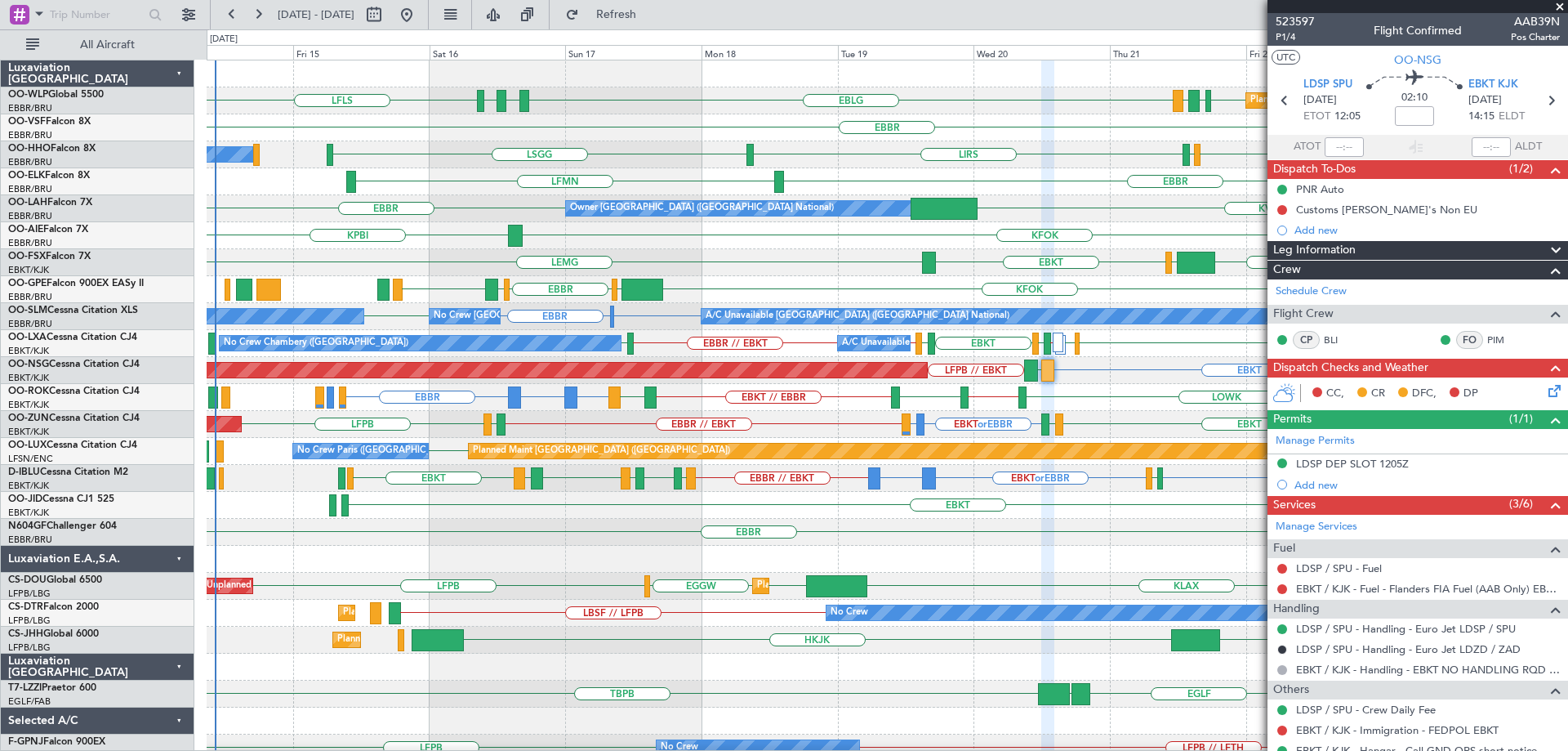
click at [988, 265] on div "Planned Maint Berlin (Brandenburg) EDDB EBLG LDDU EBLG EBLG LFLS LDSP EBBR LSGG…" at bounding box center [887, 491] width 1361 height 862
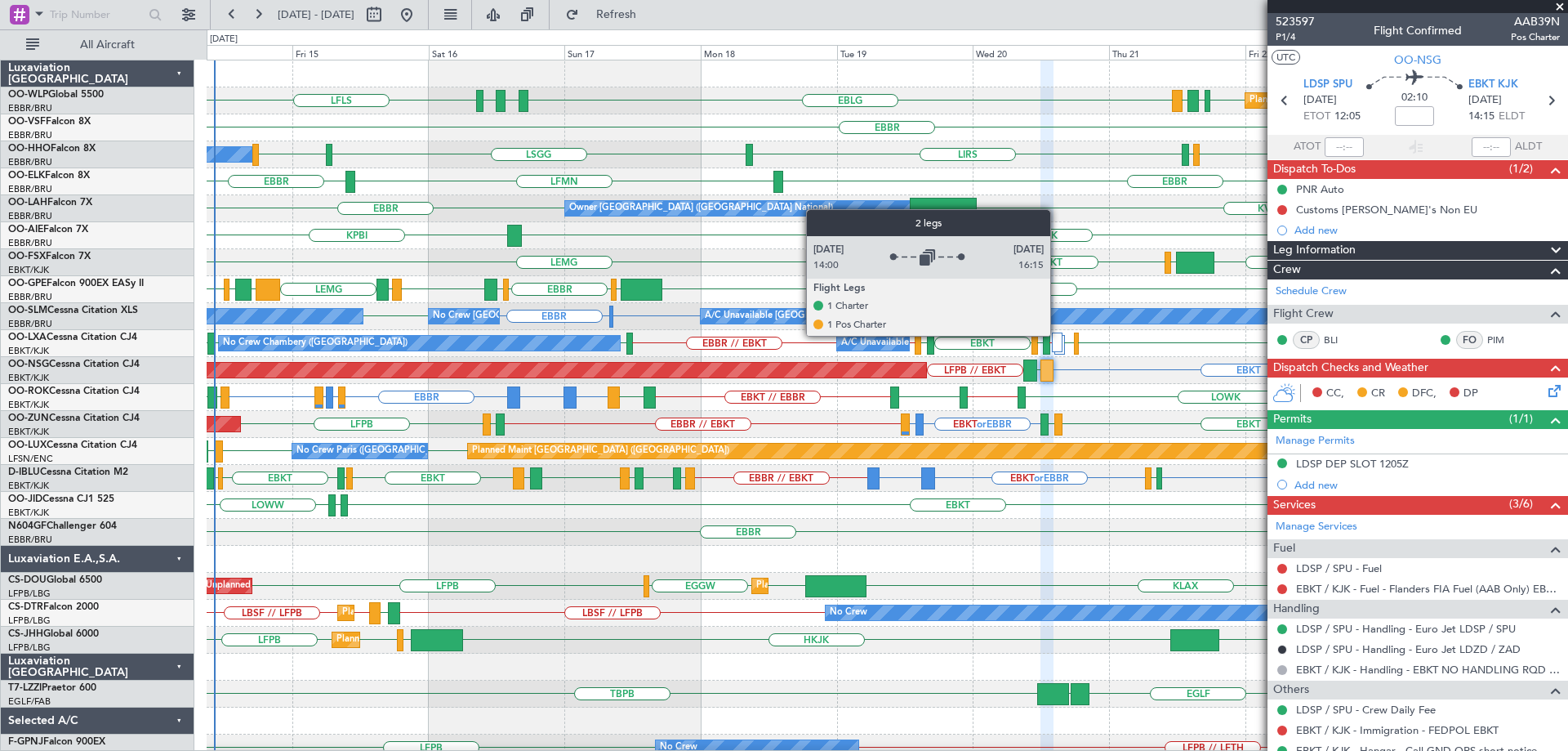
click at [1057, 335] on div at bounding box center [1056, 342] width 11 height 20
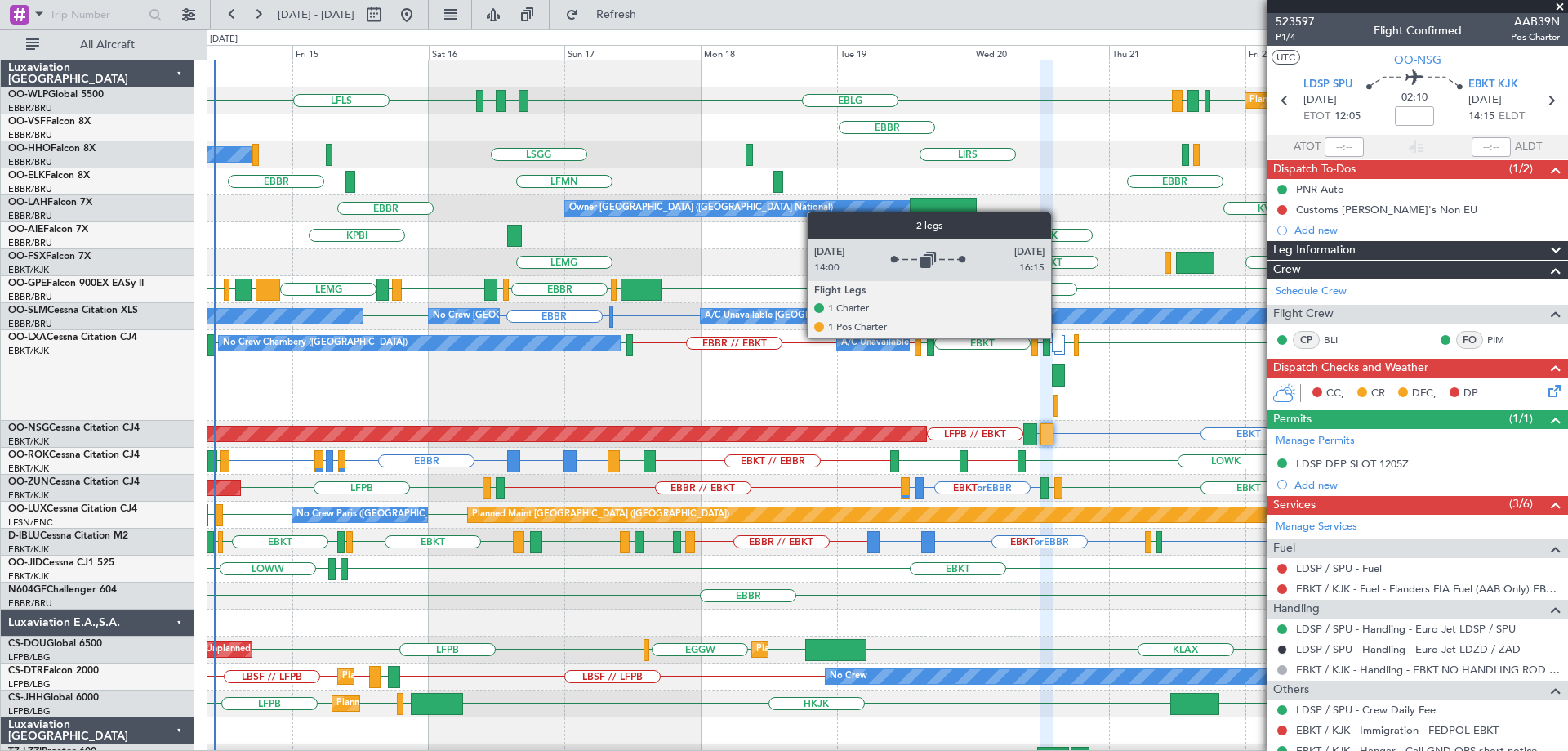
click at [1058, 337] on div at bounding box center [1056, 342] width 11 height 20
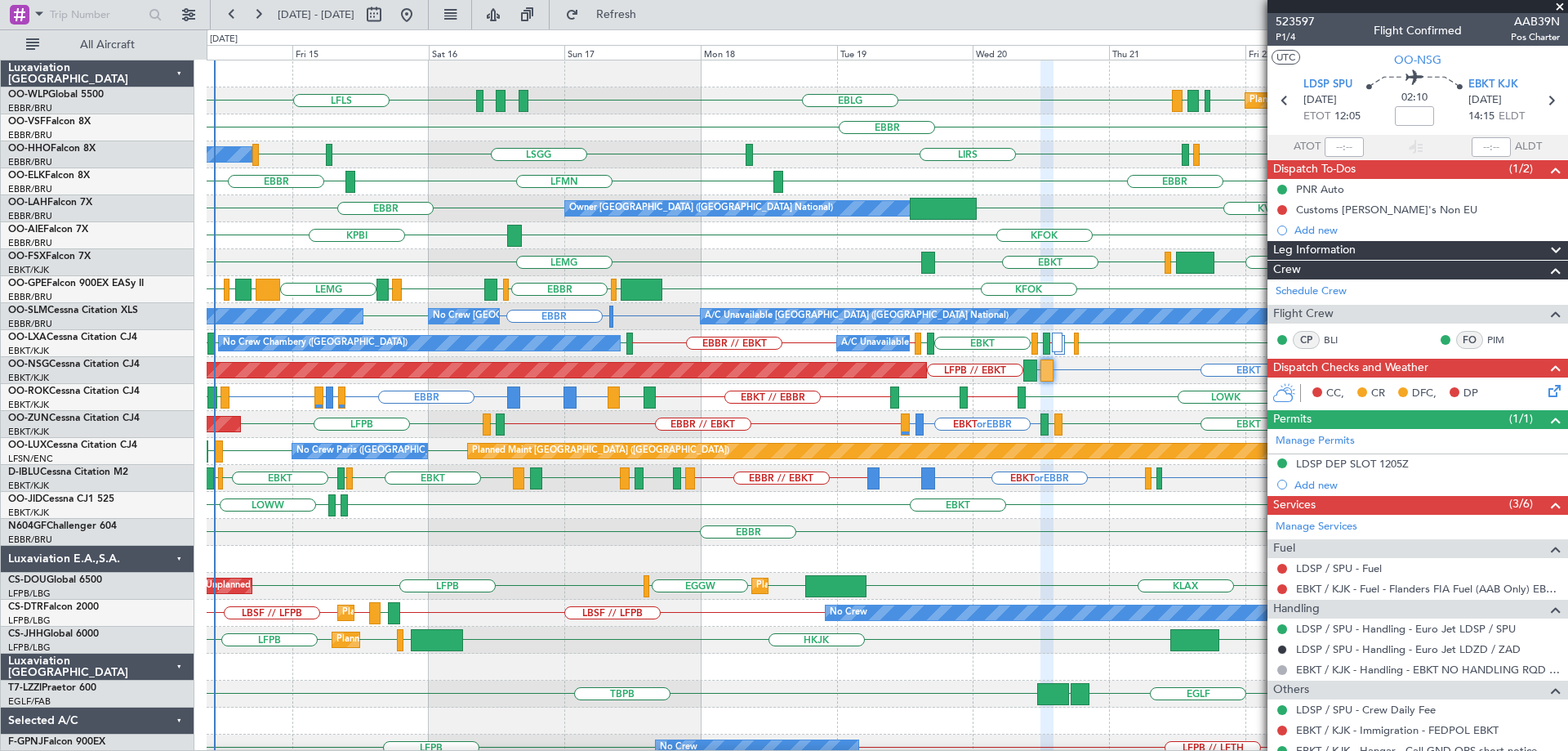
click at [1099, 368] on div "EBLG or EBKT LIRA or EBKT EBKT LDSP LDSP LFPB // EBKT Planned Maint Paris (Le B…" at bounding box center [887, 371] width 1361 height 27
drag, startPoint x: 1560, startPoint y: 2, endPoint x: 1245, endPoint y: 186, distance: 364.8
click at [1560, 3] on span at bounding box center [1559, 7] width 17 height 15
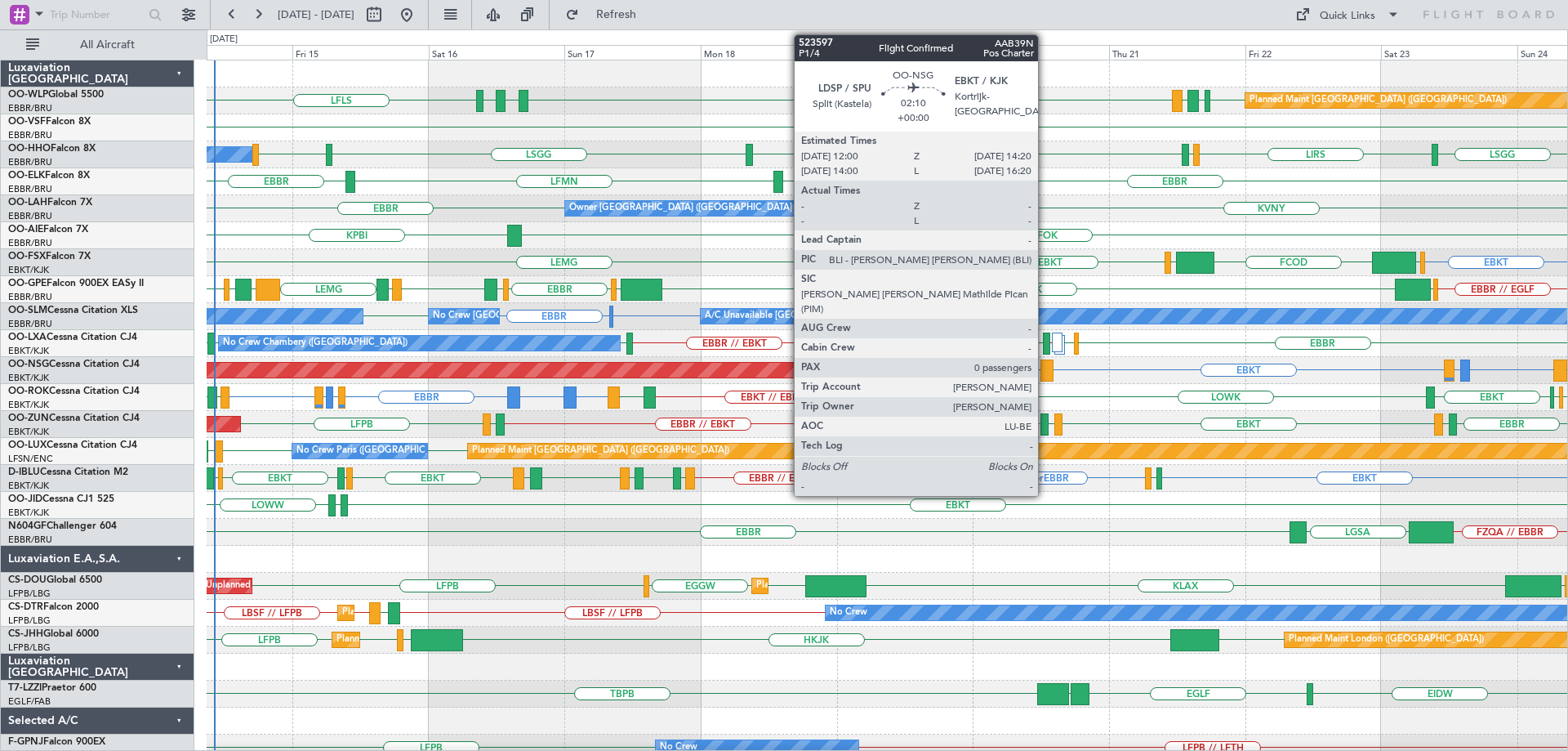
click at [1046, 364] on div at bounding box center [1048, 370] width 14 height 22
click at [1047, 364] on div at bounding box center [1048, 370] width 14 height 22
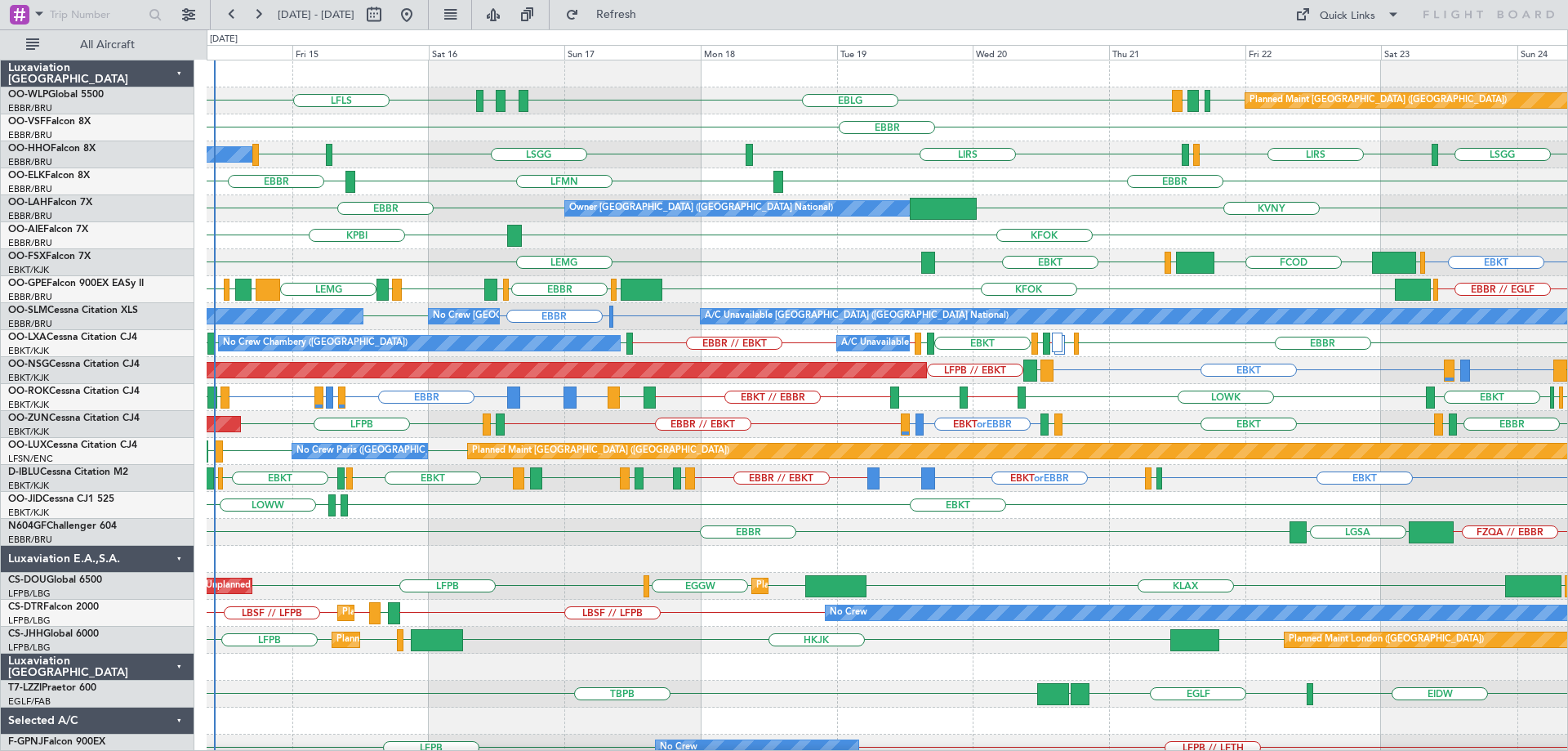
click at [1006, 107] on div "EBLG LFLS EBLG LDSP EDDB EBLG LDDU Planned Maint [GEOGRAPHIC_DATA] ([GEOGRAPHIC…" at bounding box center [887, 102] width 1361 height 27
click at [802, 253] on div "EBKT [GEOGRAPHIC_DATA] EBKT EGGW FCOD [GEOGRAPHIC_DATA]" at bounding box center [887, 263] width 1361 height 27
click at [821, 240] on div "KFOK KPBI" at bounding box center [887, 236] width 1361 height 27
click at [1086, 373] on div "EBKT EBLG or EBKT LIRA or EBKT LDSP LFPB // EBKT LDSP Planned Maint Paris (Le B…" at bounding box center [887, 371] width 1361 height 27
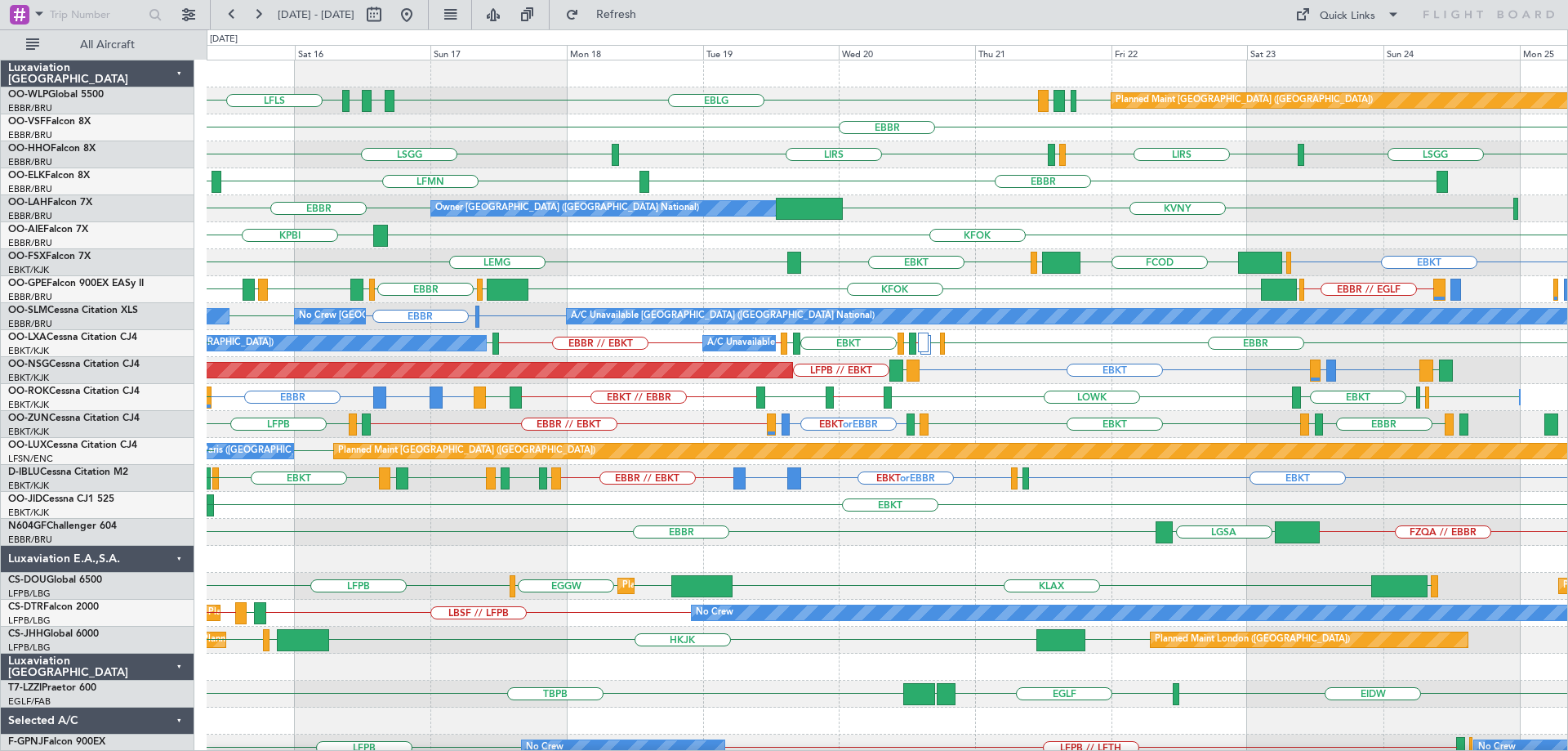
click at [989, 388] on div "EBLG LFLS EBLG LDSP EDDB EBLG LDDU Planned Maint Berlin (Brandenburg) EBBR LSGG…" at bounding box center [887, 532] width 1361 height 943
click at [1008, 356] on div "No Crew Chambery (Aix-les-bains) A/C Unavailable EBBR EHAM LIRS // LFKF LFSD EB…" at bounding box center [887, 344] width 1361 height 27
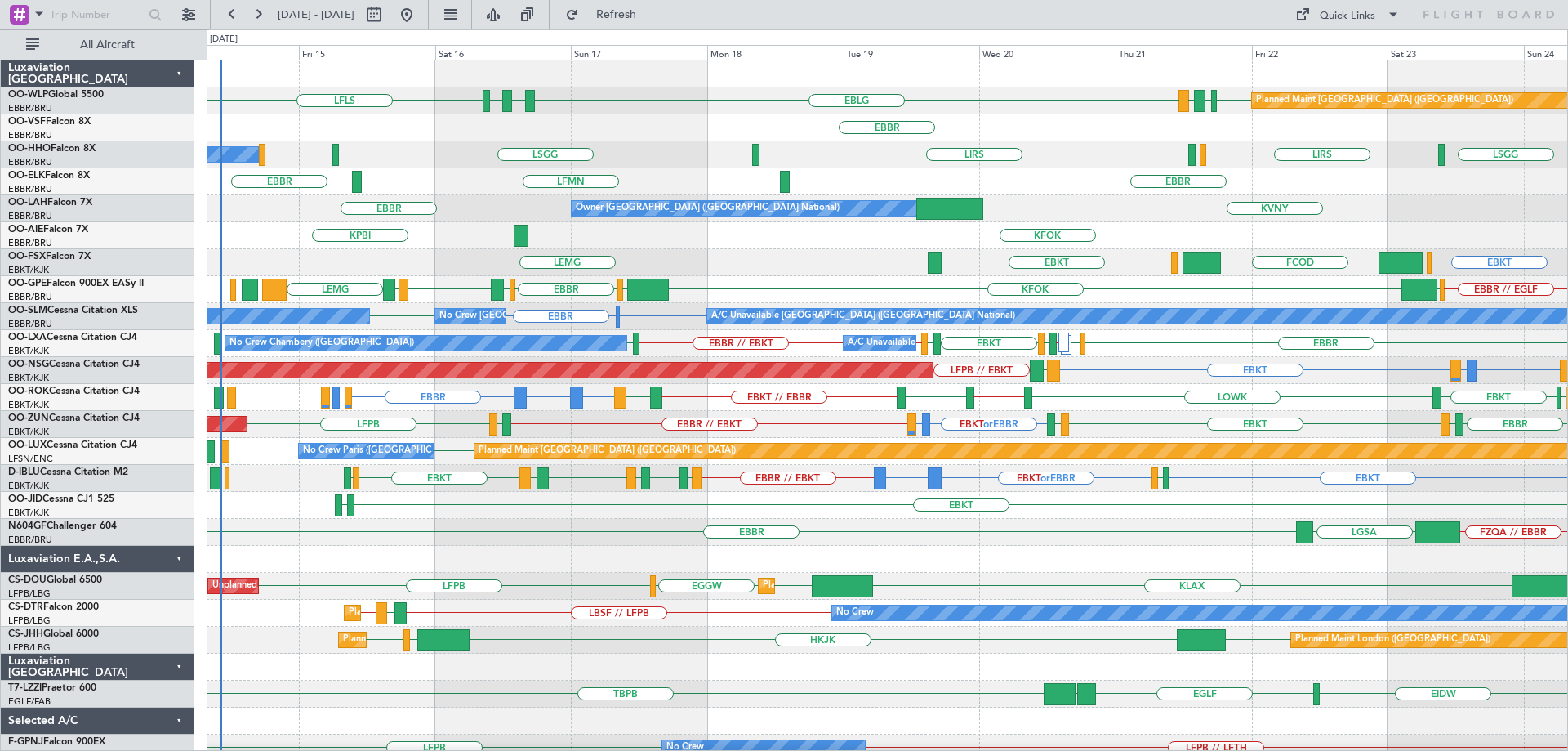
click at [1147, 378] on div "Planned Maint Paris (Le Bourget) EBKT EBLG or EBKT LIRA or EBKT LDSP LFPB // EB…" at bounding box center [887, 371] width 1361 height 27
click at [1139, 358] on div "Planned Maint Paris (Le Bourget) EBKT EBLG or EBKT LIRA or EBKT LDSP LFPB // EB…" at bounding box center [887, 371] width 1361 height 27
click at [651, 517] on div "EBKT [PERSON_NAME] LOWW" at bounding box center [887, 506] width 1361 height 27
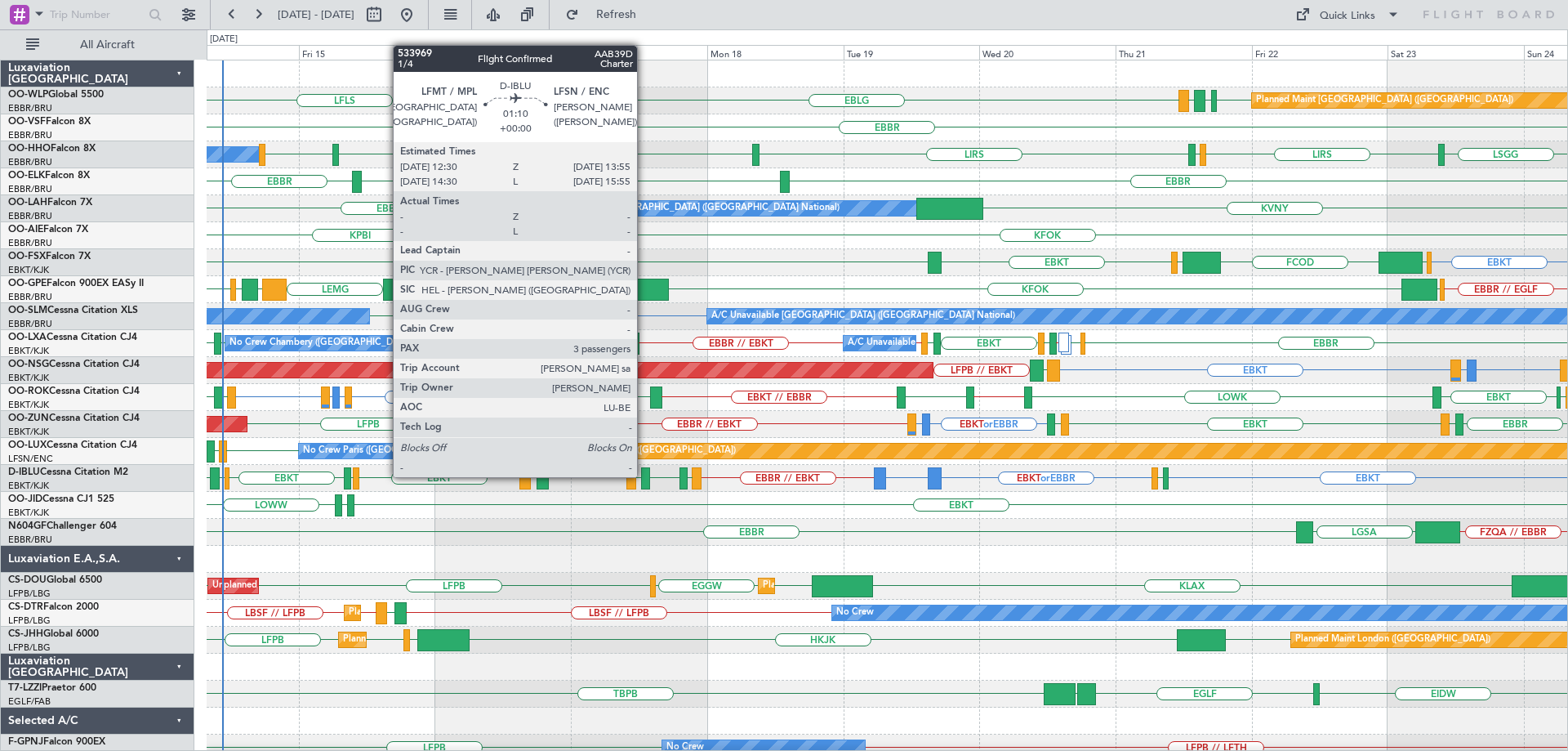
click at [644, 476] on div at bounding box center [645, 478] width 8 height 22
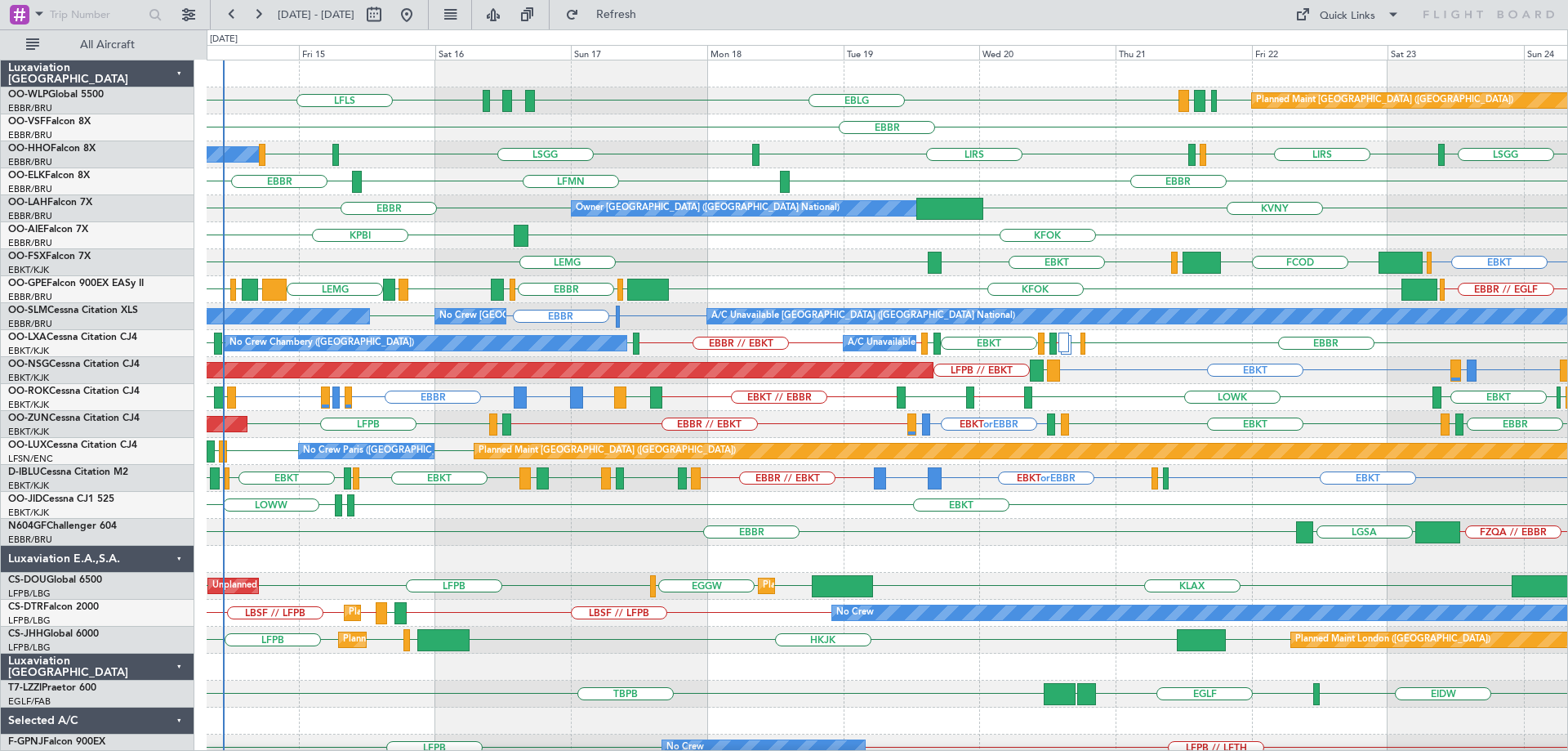
click at [651, 507] on div "EBKT [PERSON_NAME] LOWW" at bounding box center [887, 506] width 1361 height 27
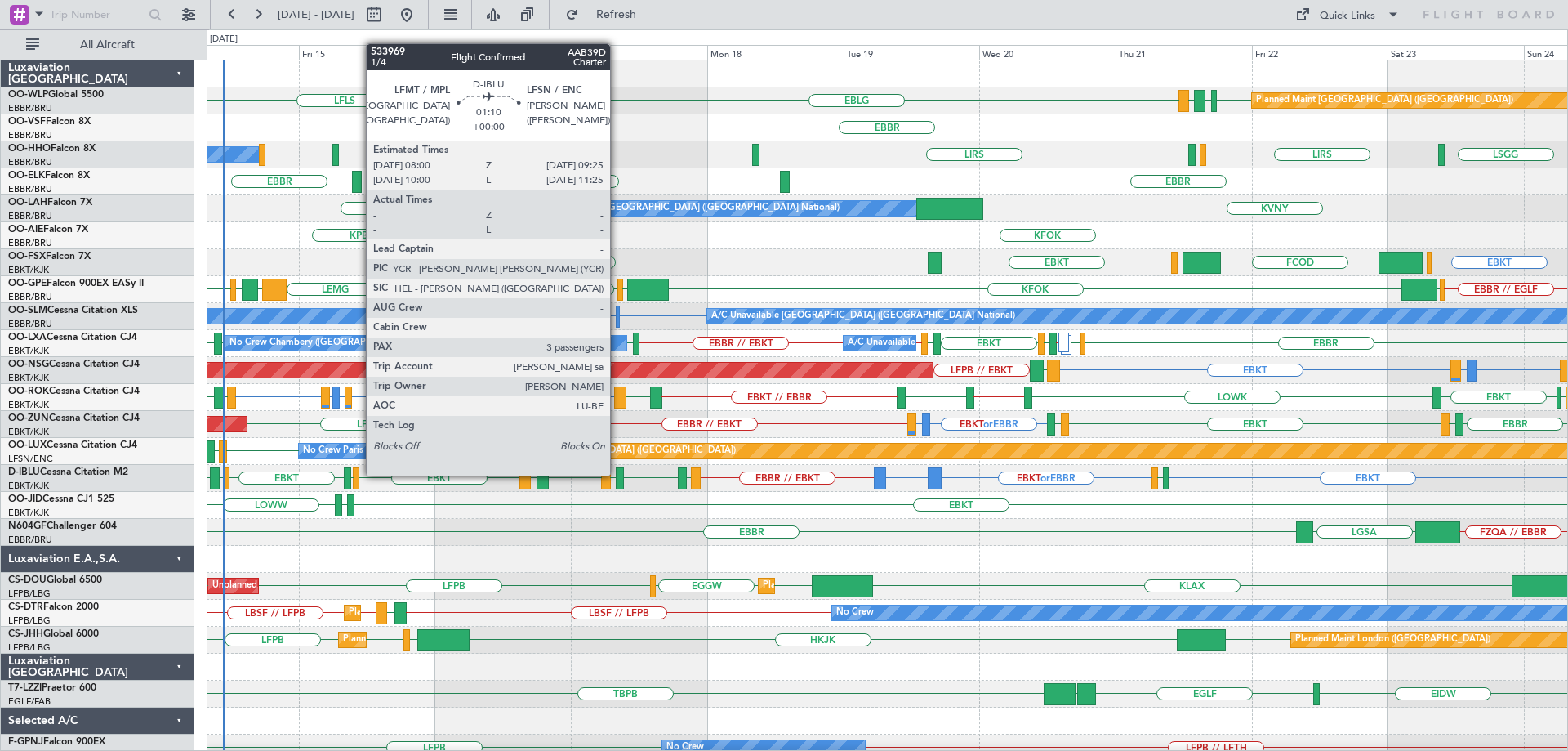
click at [617, 474] on div at bounding box center [620, 478] width 8 height 22
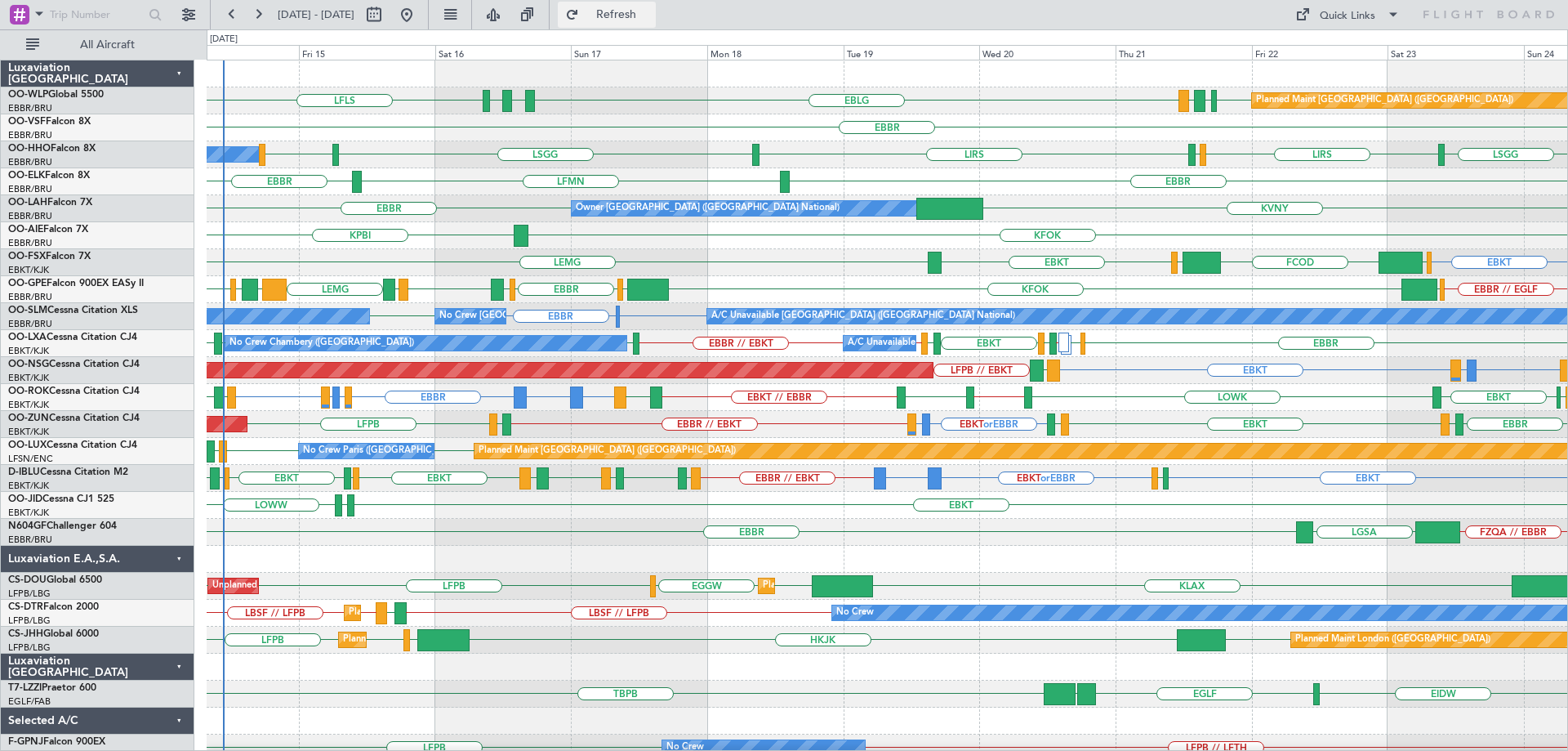
click at [651, 8] on button "Refresh" at bounding box center [606, 15] width 98 height 26
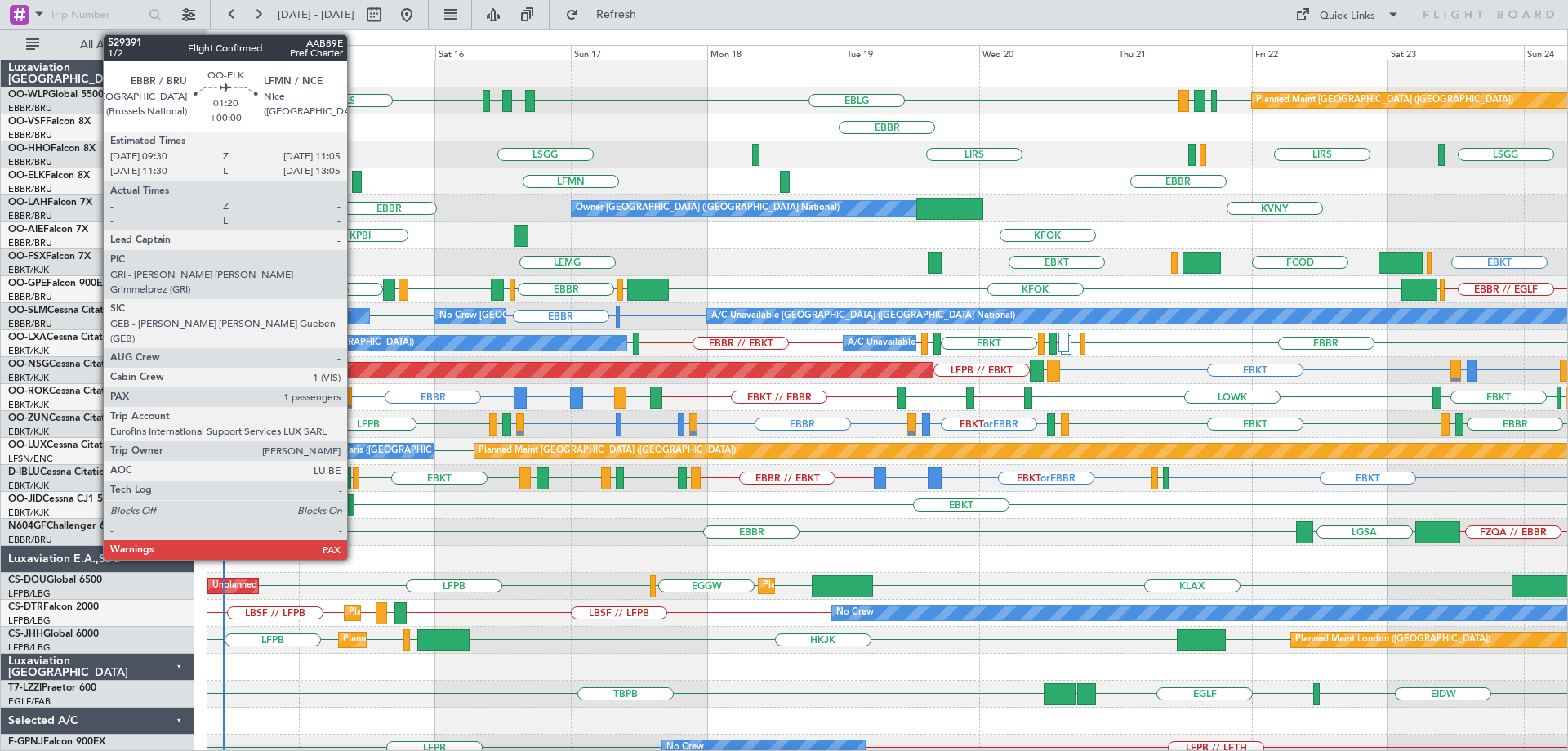
click at [354, 178] on div at bounding box center [356, 182] width 9 height 22
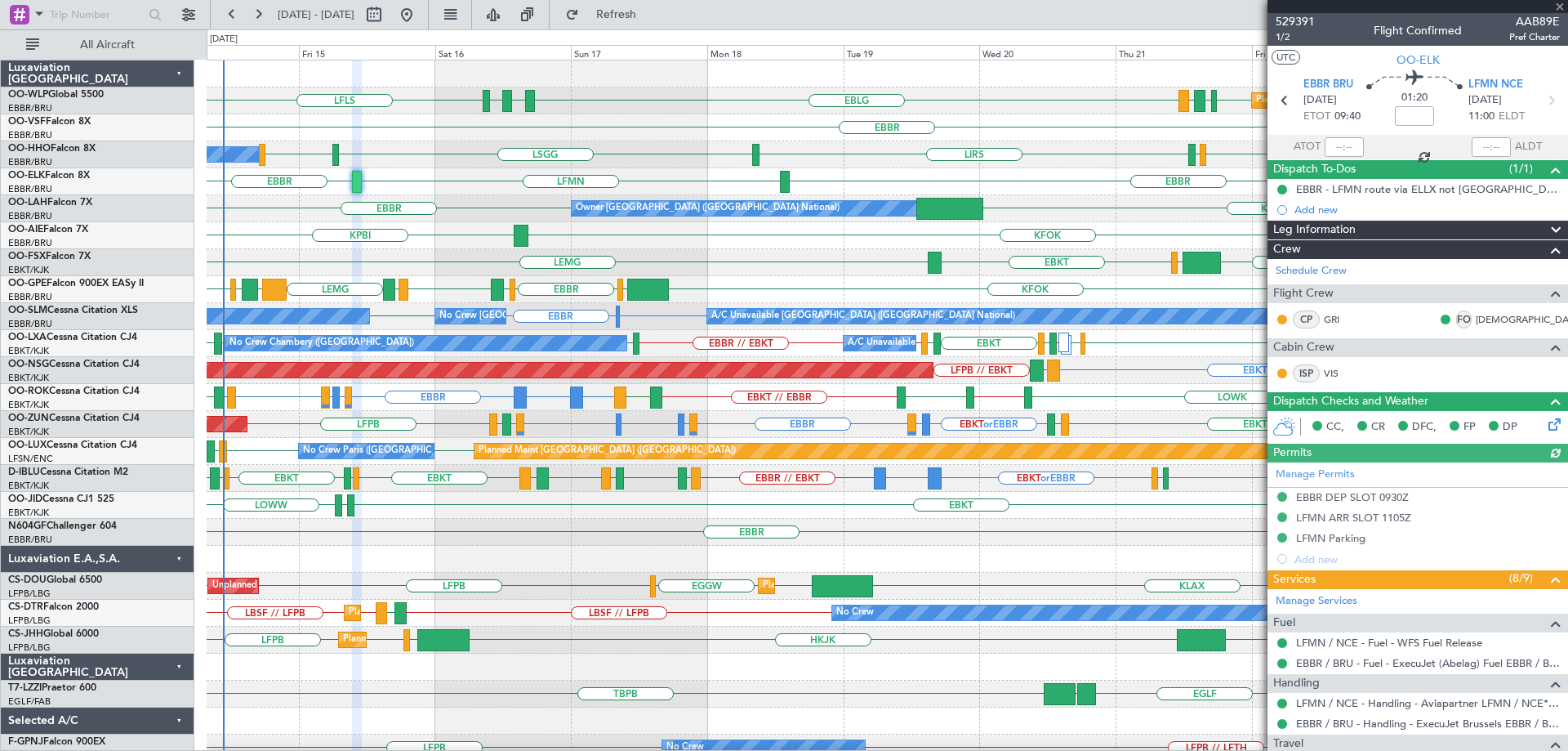
scroll to position [227, 0]
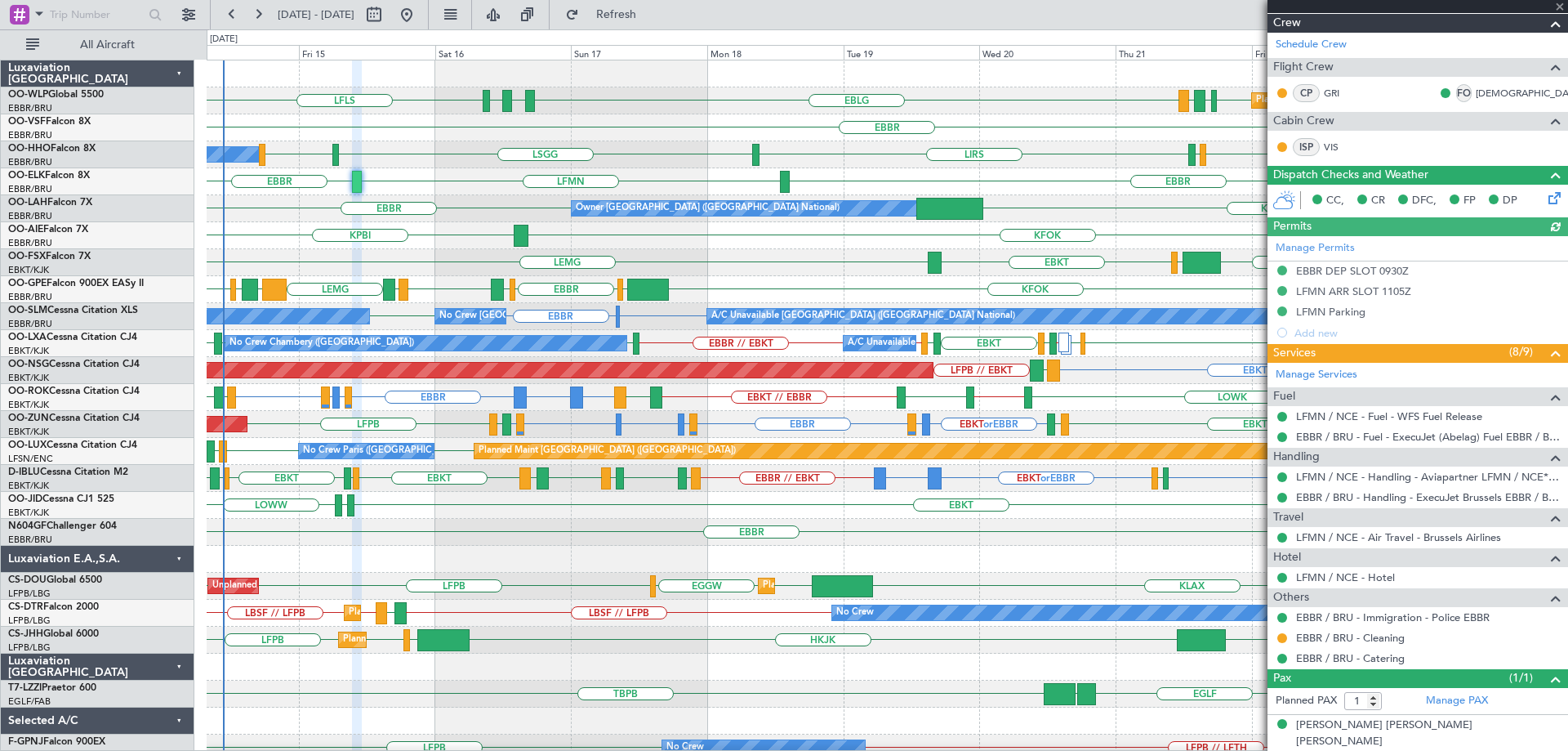
click at [1560, 5] on div at bounding box center [1418, 6] width 301 height 13
click at [661, 136] on div "EBBR" at bounding box center [887, 128] width 1361 height 27
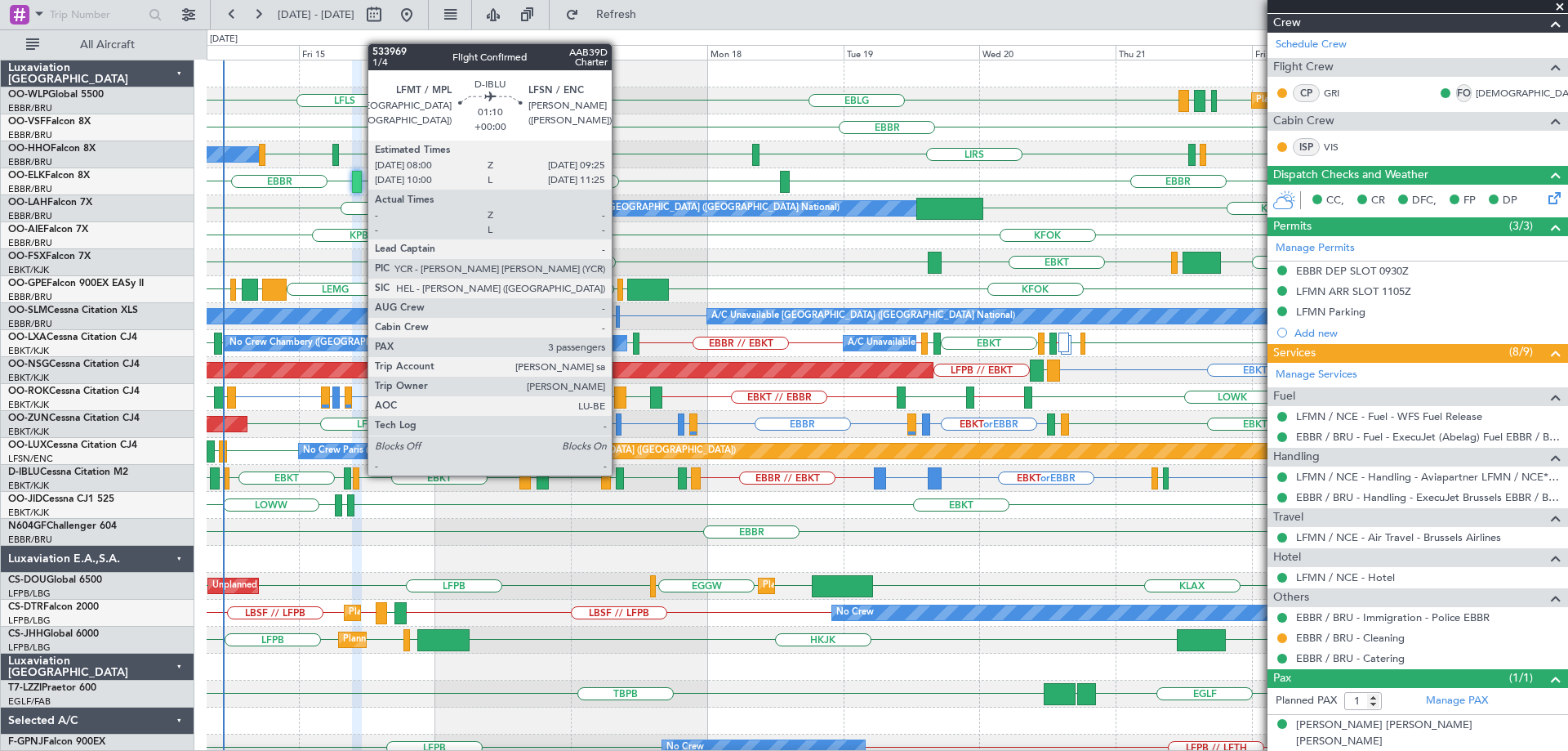
click at [620, 474] on div at bounding box center [620, 478] width 8 height 22
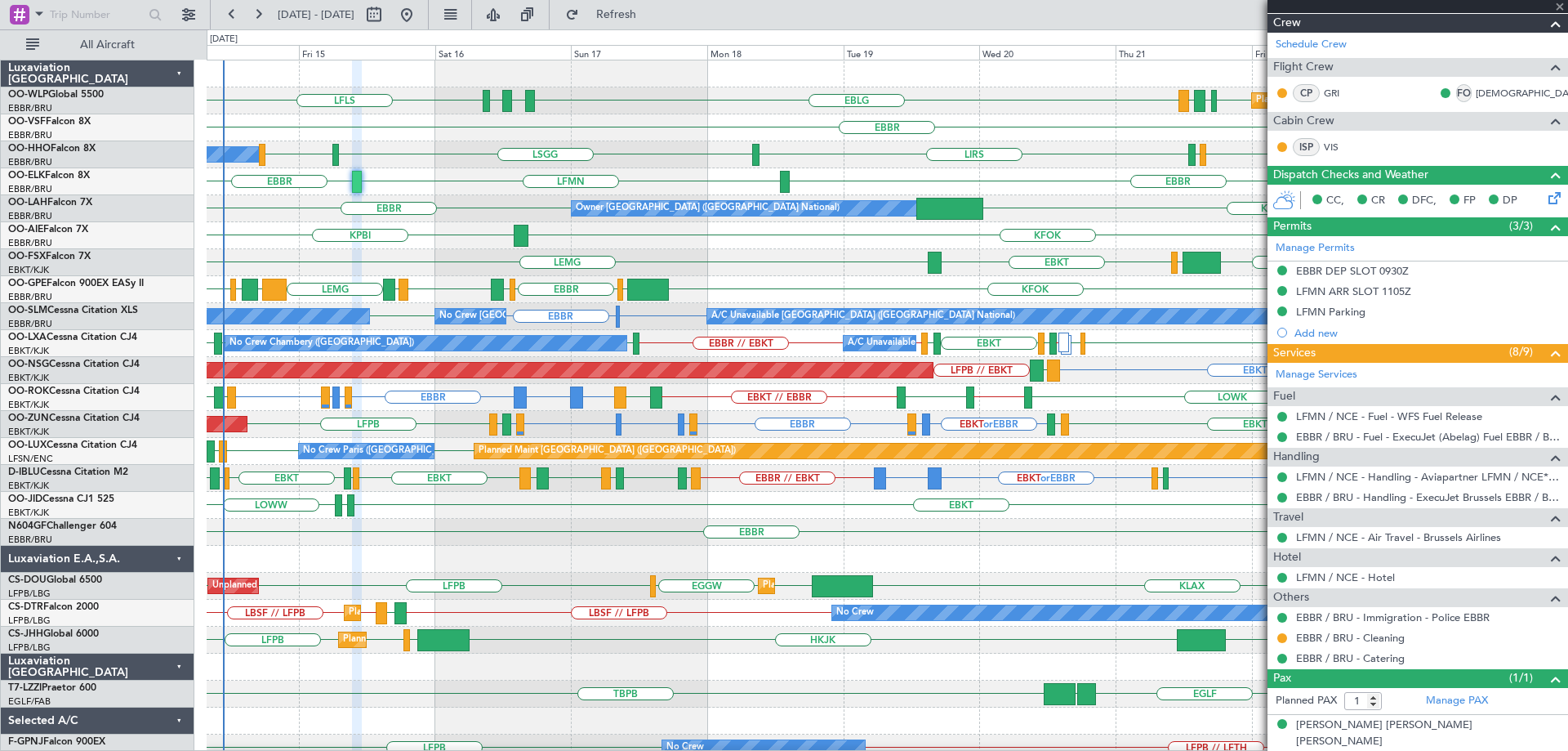
type input "3"
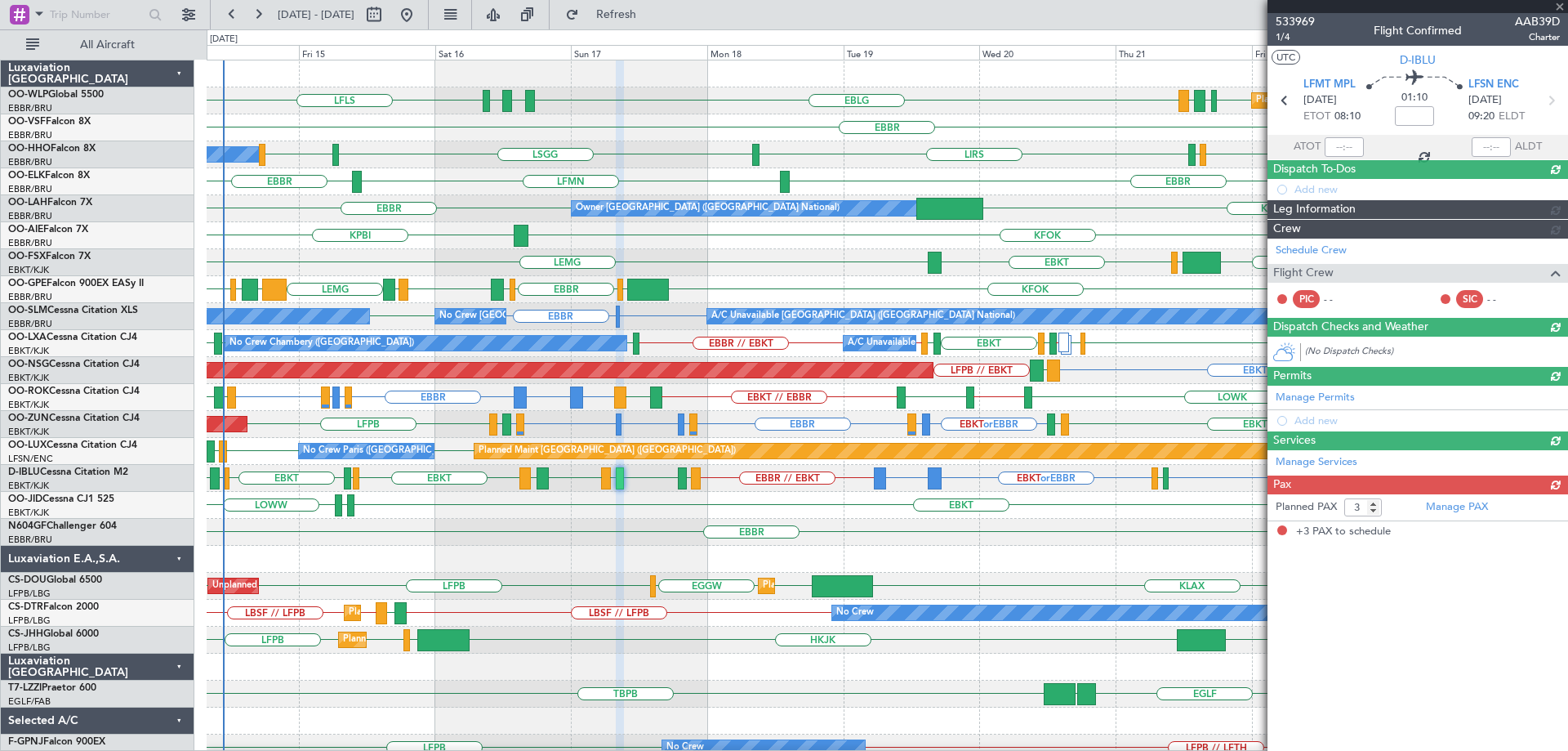
scroll to position [0, 0]
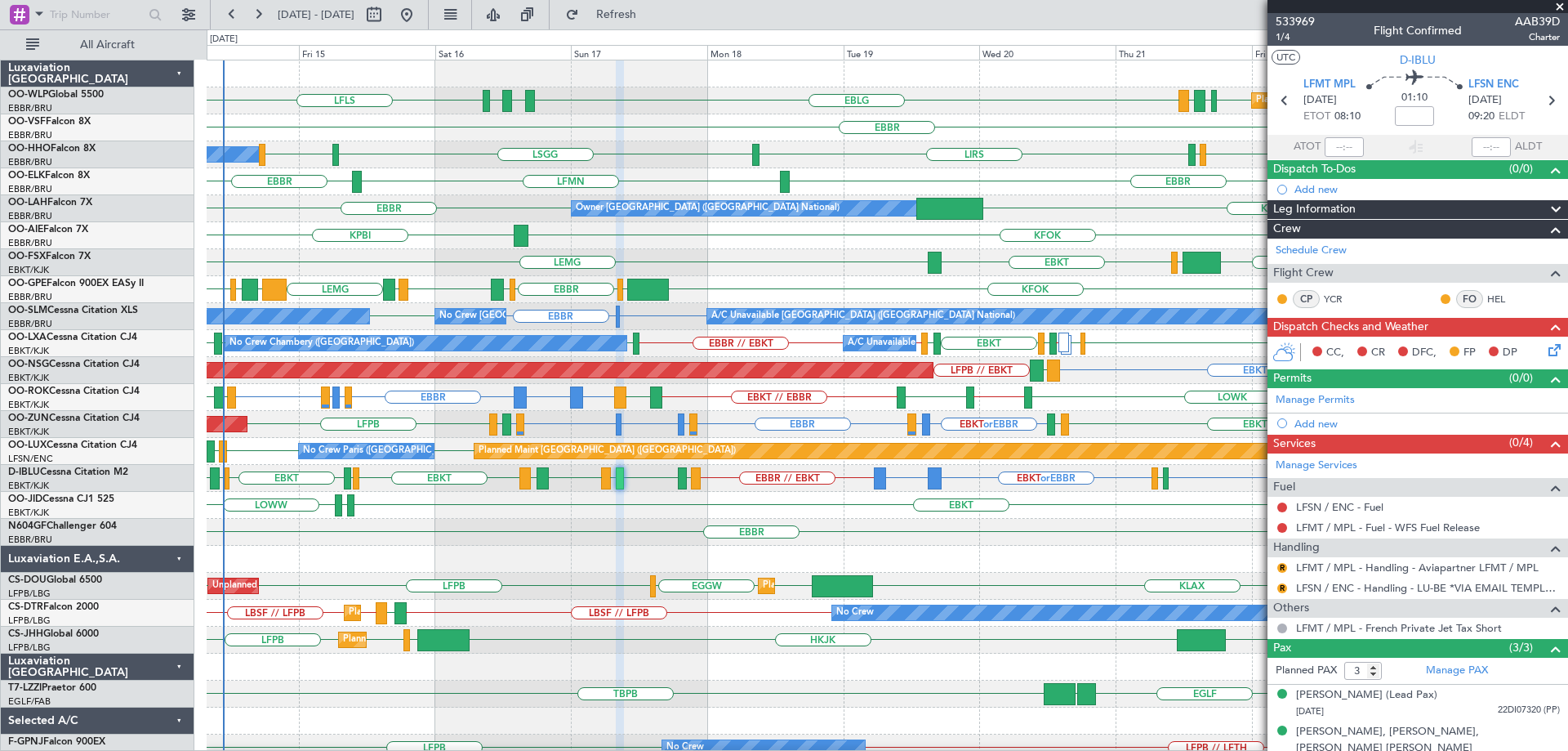
click at [596, 507] on div "EBKT EDDS LOWW" at bounding box center [887, 506] width 1361 height 27
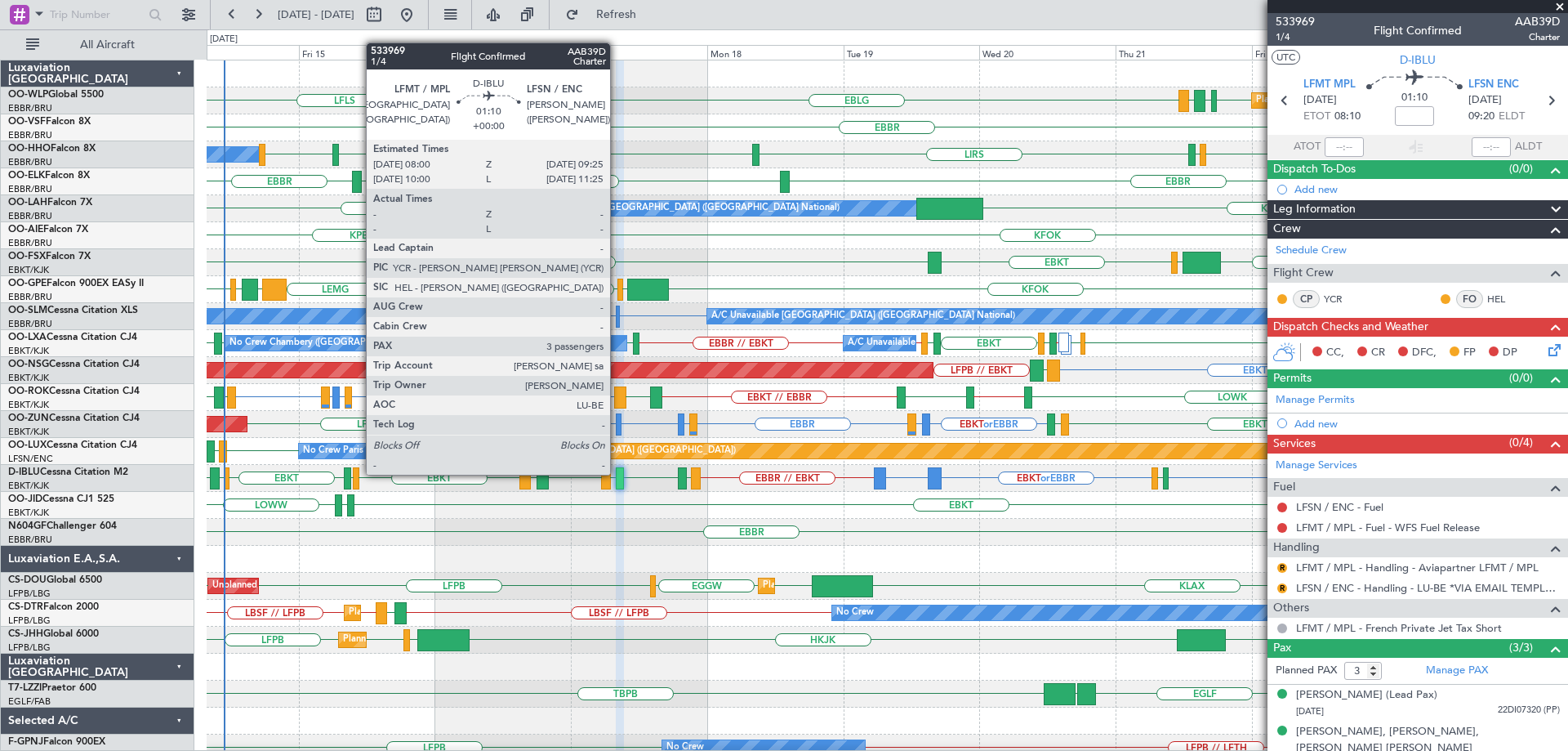
click at [617, 473] on div at bounding box center [620, 478] width 8 height 22
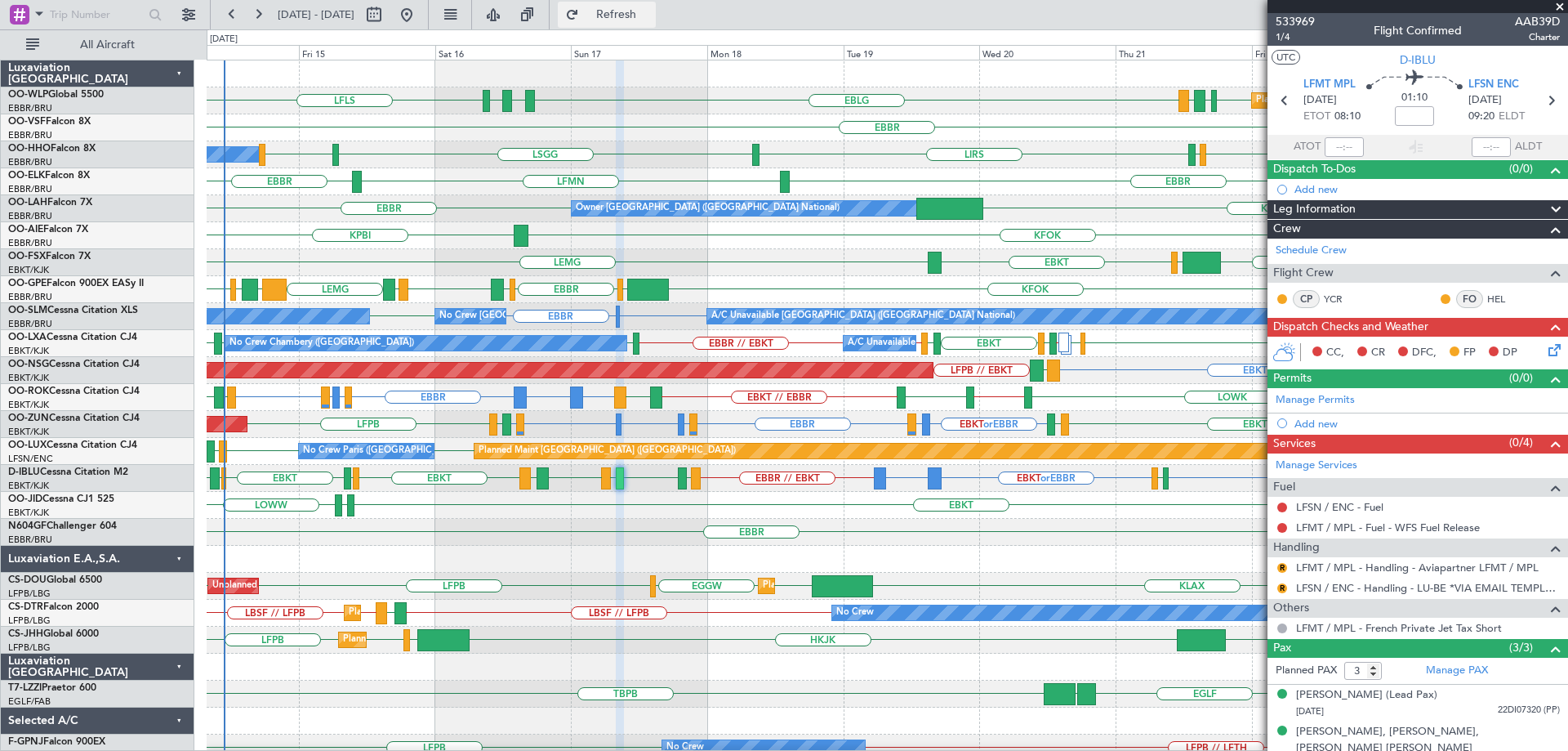
drag, startPoint x: 681, startPoint y: 17, endPoint x: 693, endPoint y: 27, distance: 15.6
click at [651, 19] on span "Refresh" at bounding box center [616, 15] width 68 height 12
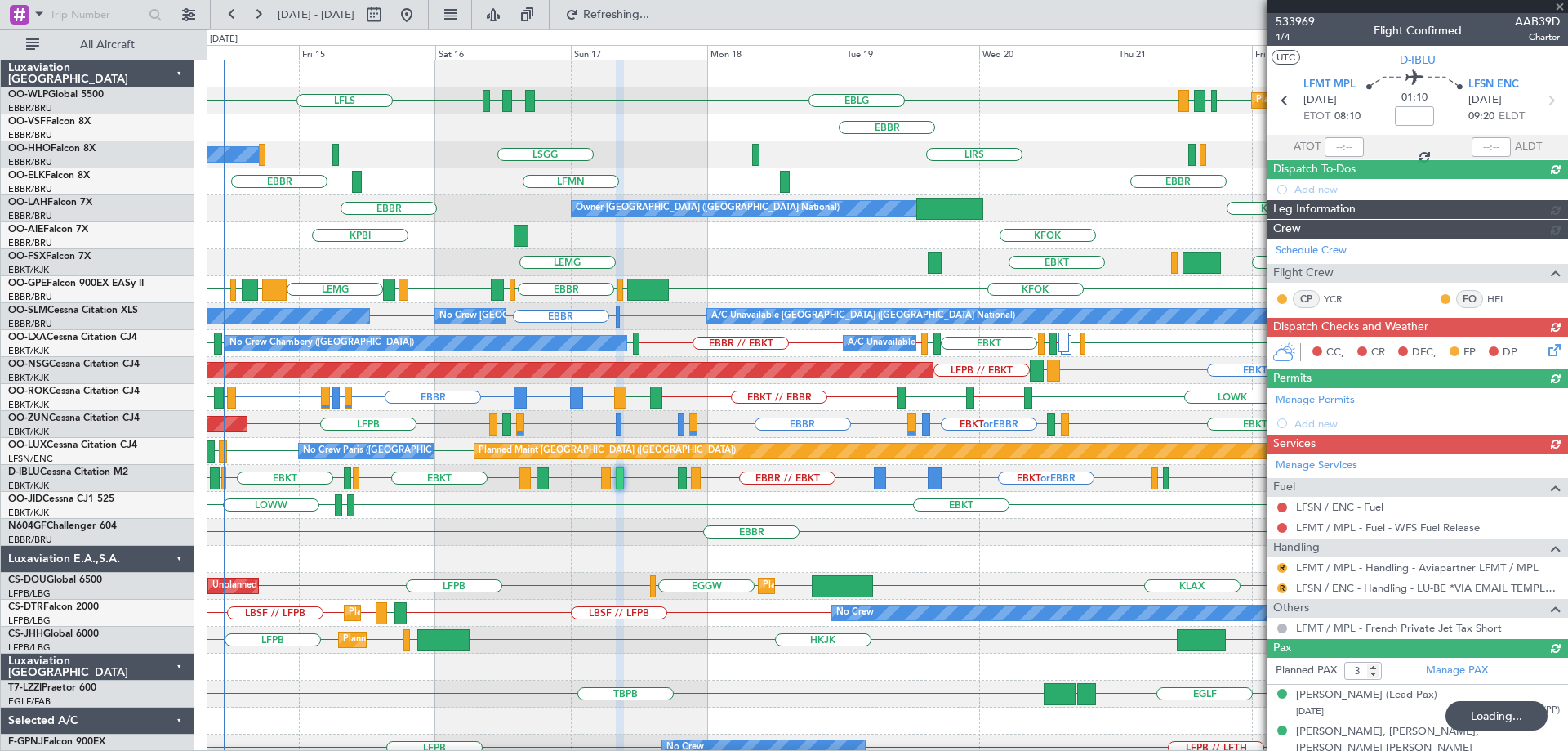
click at [705, 88] on div "Planned Maint Berlin (Brandenburg) EBLG LFLS EDDB EBLG LDDU EBLG LDSP" at bounding box center [887, 102] width 1361 height 27
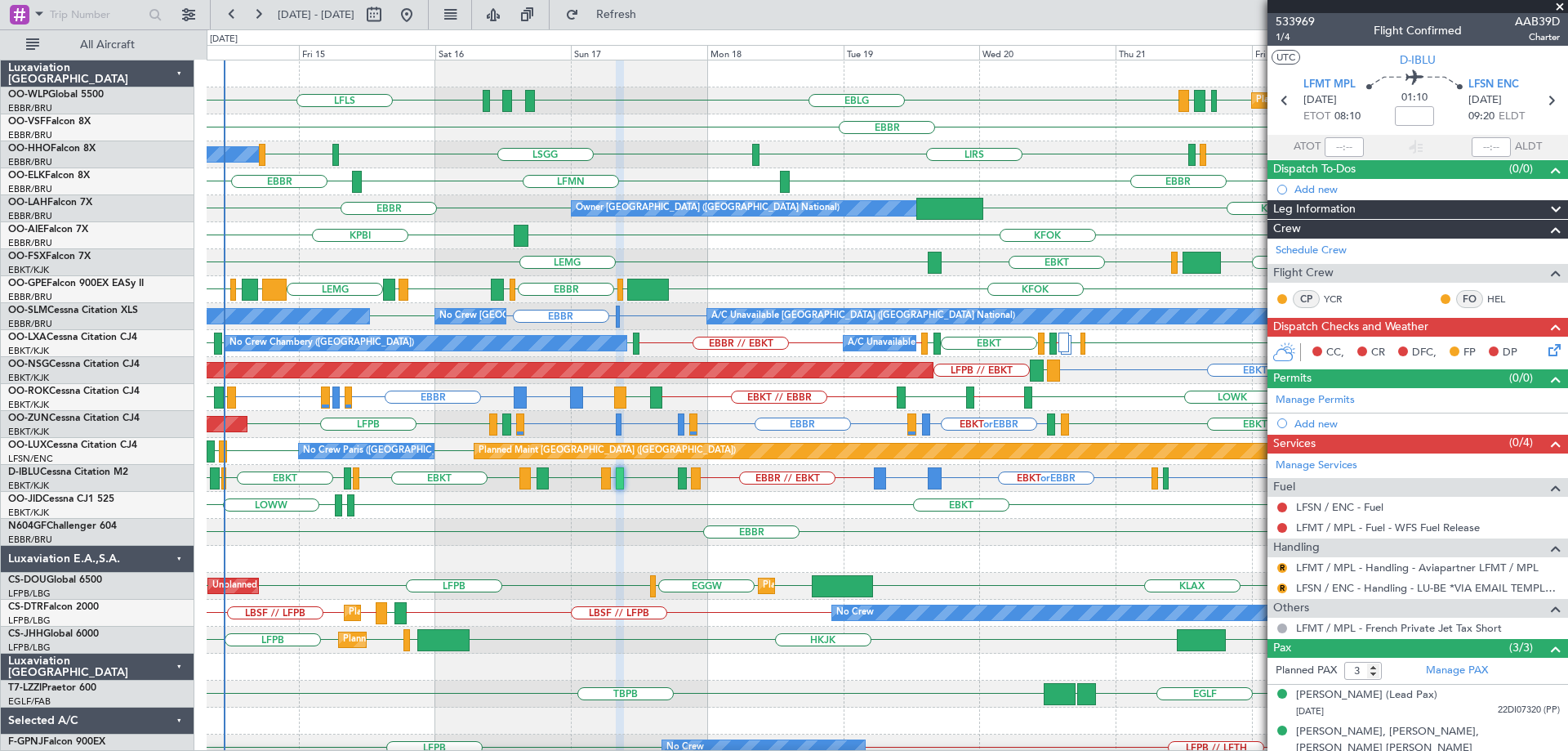
click at [903, 126] on div "EBBR" at bounding box center [887, 128] width 1361 height 27
click at [689, 509] on div "EBKT [PERSON_NAME] LOWW" at bounding box center [887, 506] width 1361 height 27
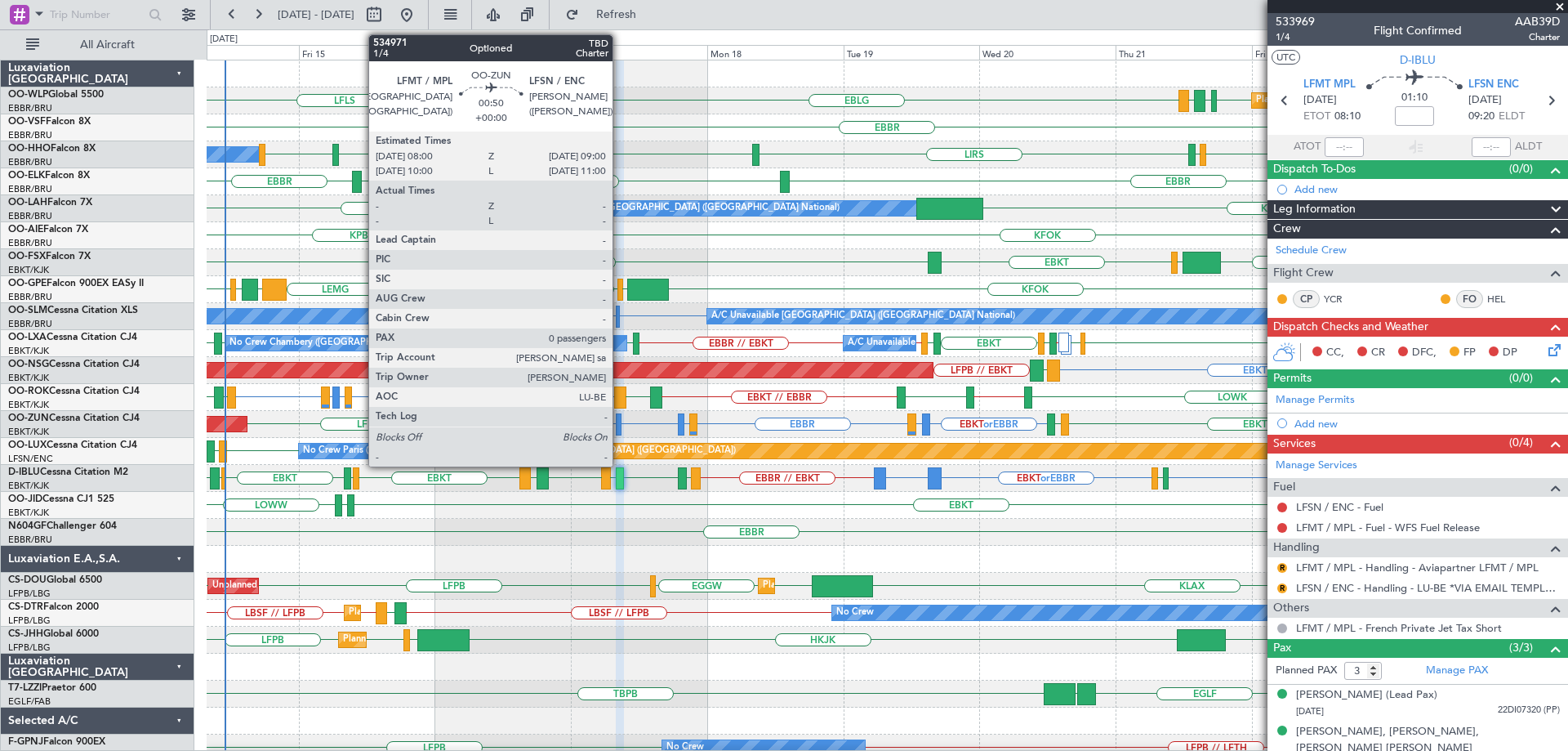
click at [620, 418] on div at bounding box center [619, 424] width 6 height 22
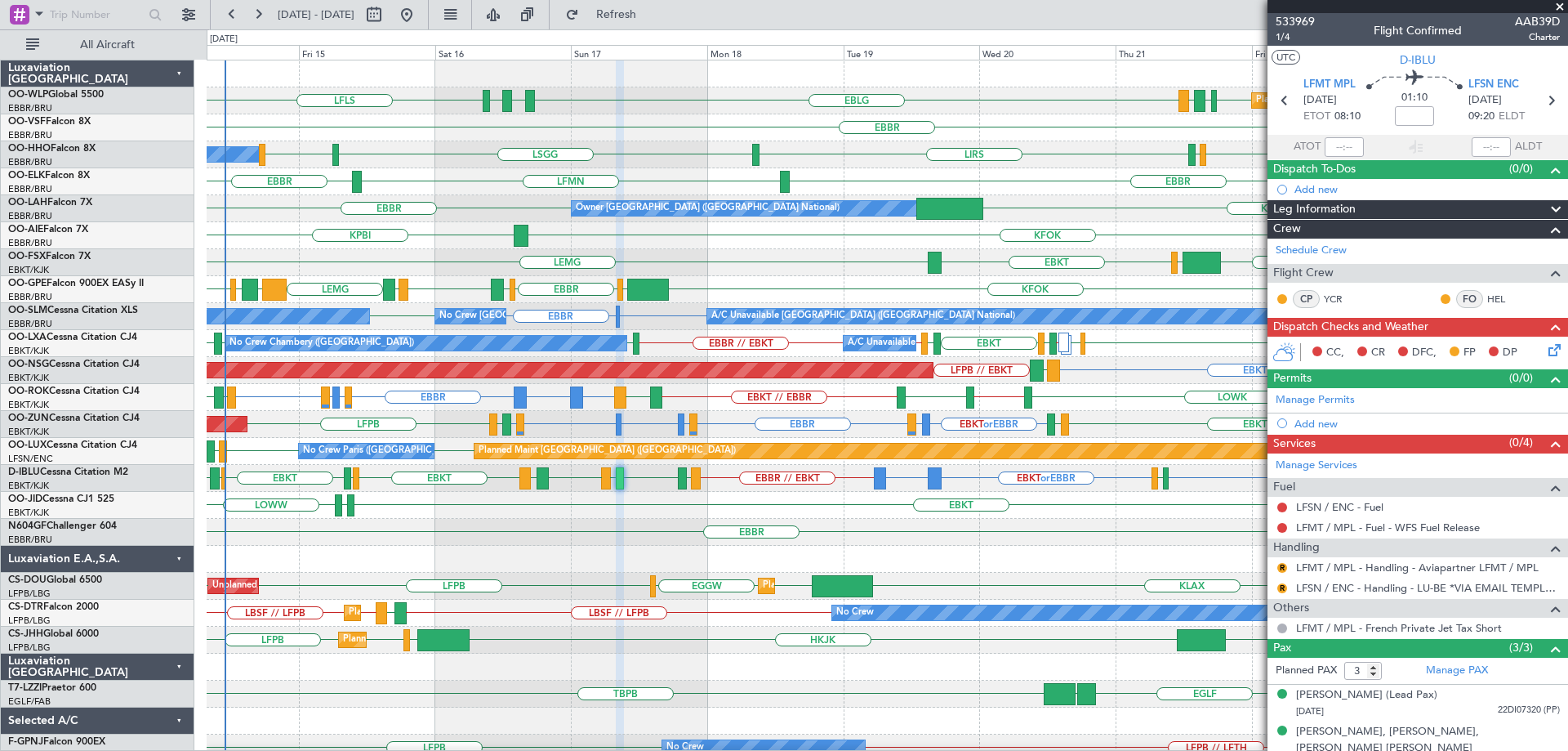
click at [717, 138] on div "EBBR" at bounding box center [887, 128] width 1361 height 27
click at [760, 271] on div "EBKT [GEOGRAPHIC_DATA] EBKT EGGW FCOD [GEOGRAPHIC_DATA]" at bounding box center [887, 263] width 1361 height 27
click at [731, 232] on div "KFOK KPBI" at bounding box center [887, 236] width 1361 height 27
click at [1117, 261] on div "EBKT [GEOGRAPHIC_DATA] EGGW FCOD [GEOGRAPHIC_DATA] EBKT" at bounding box center [887, 263] width 1361 height 27
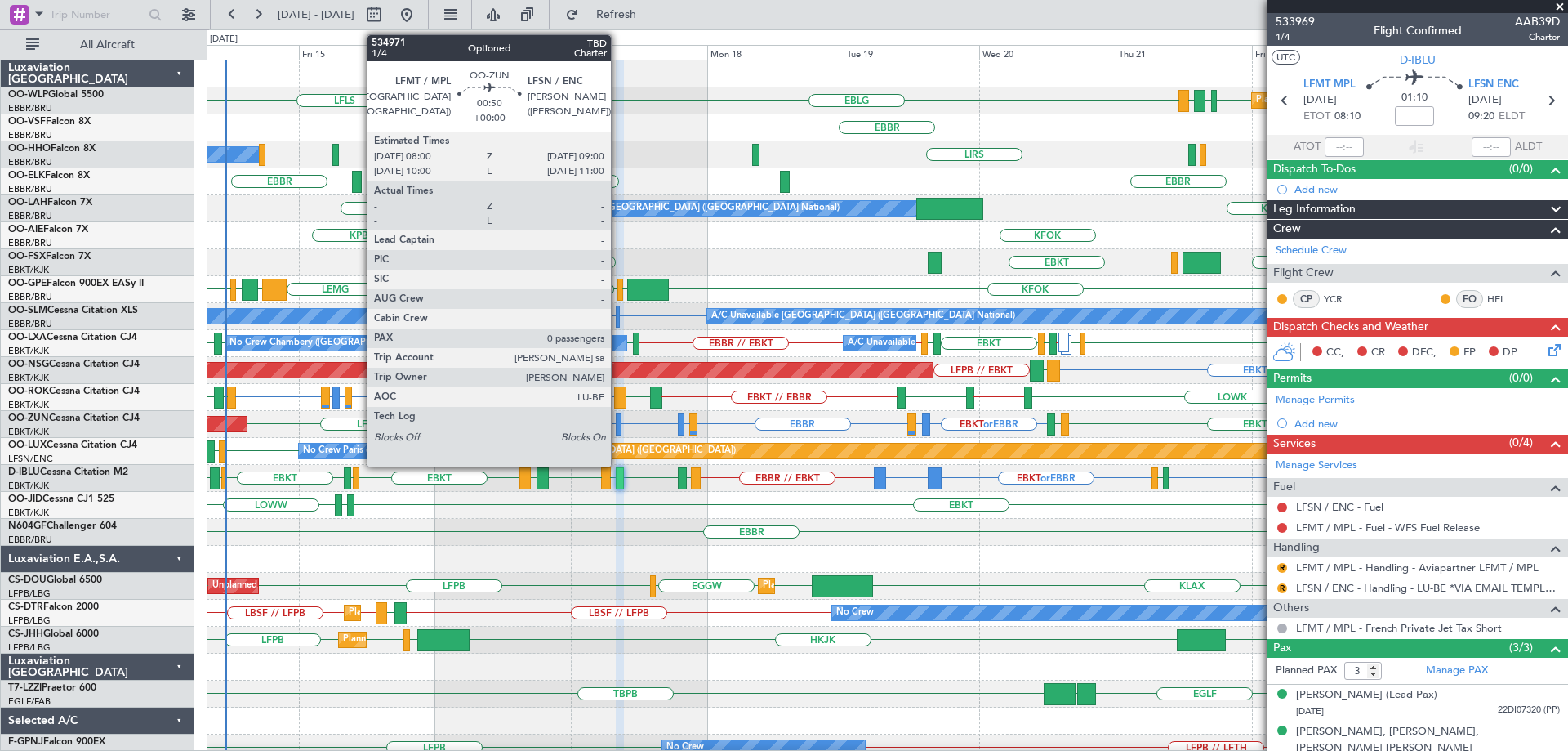
click at [618, 420] on div at bounding box center [619, 424] width 6 height 22
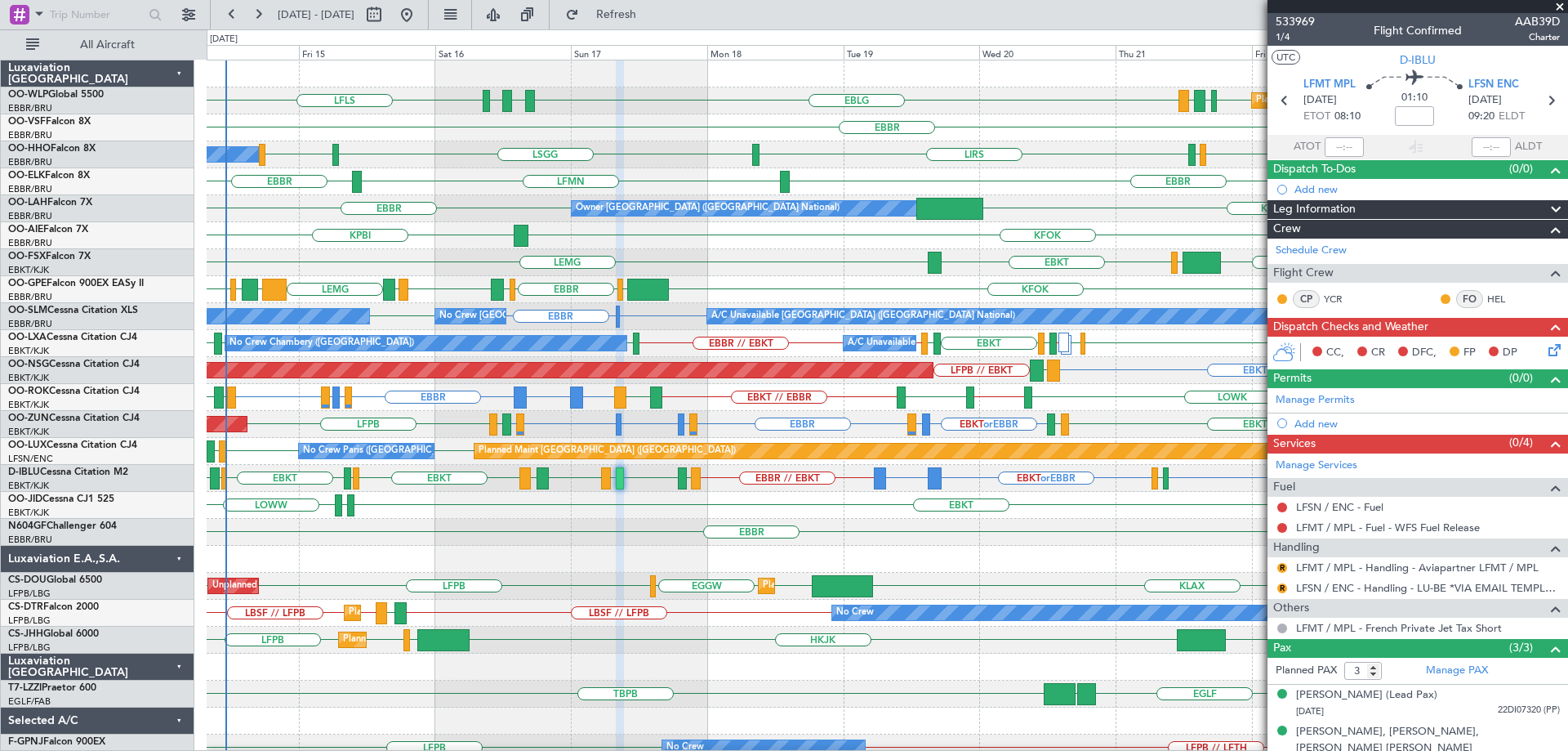
click at [789, 97] on div "EBLG LFLS EDDB EBLG LDDU EBLG LDSP Planned Maint [GEOGRAPHIC_DATA] ([GEOGRAPHIC…" at bounding box center [887, 102] width 1361 height 27
click at [646, 526] on div "EBBR FZQA // EBBR [GEOGRAPHIC_DATA]" at bounding box center [887, 532] width 1361 height 27
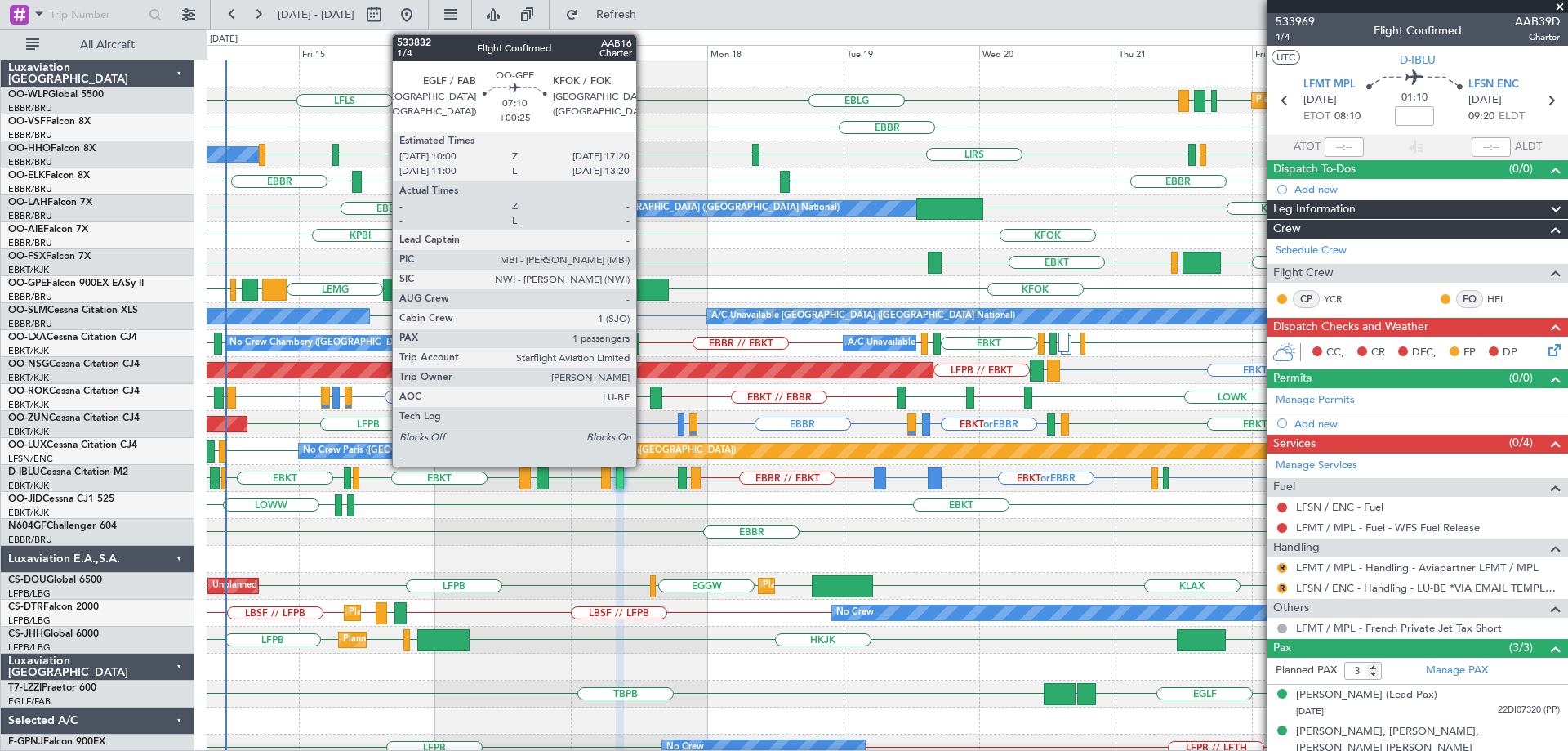
click at [643, 282] on div at bounding box center [647, 289] width 42 height 22
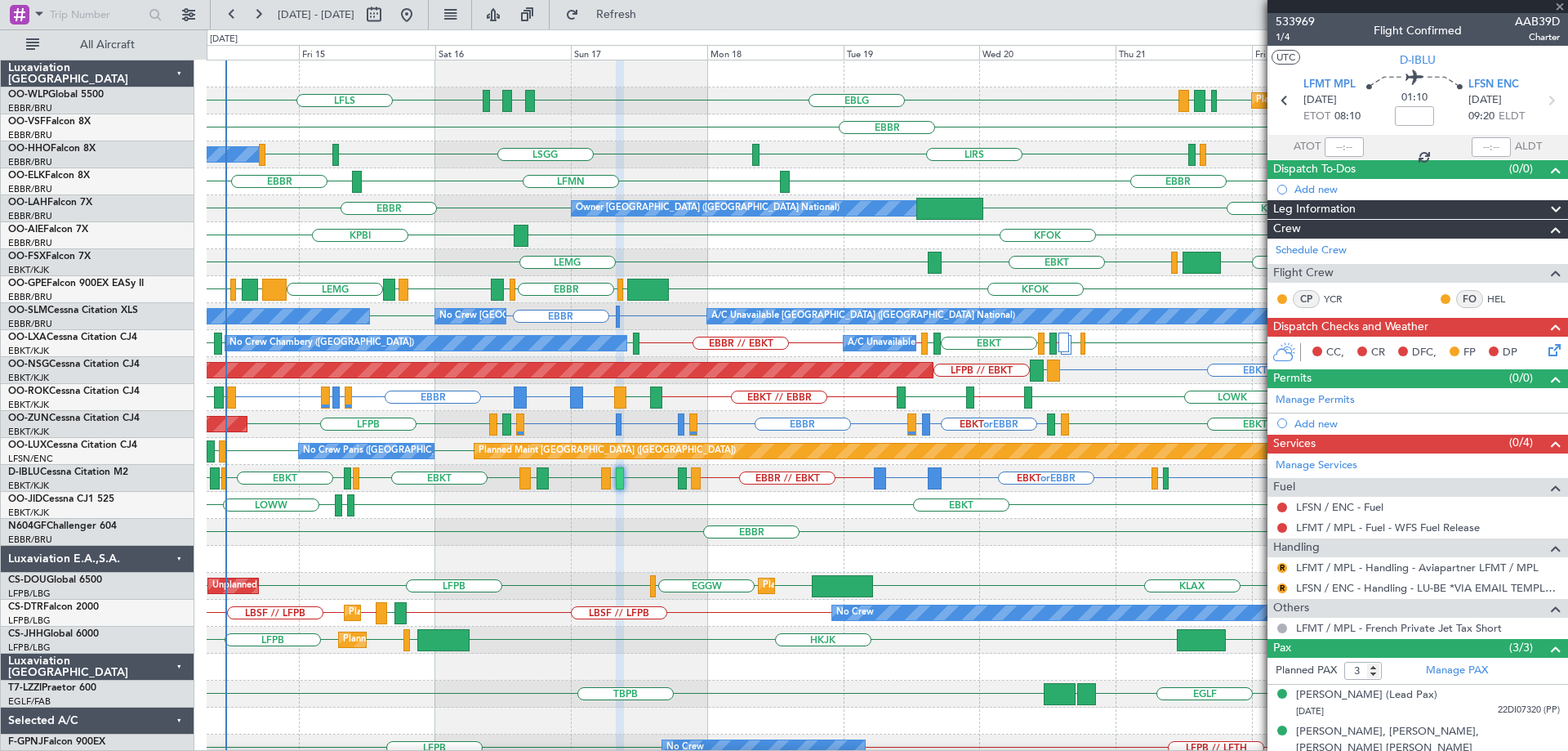
type input "+00:25"
type input "1"
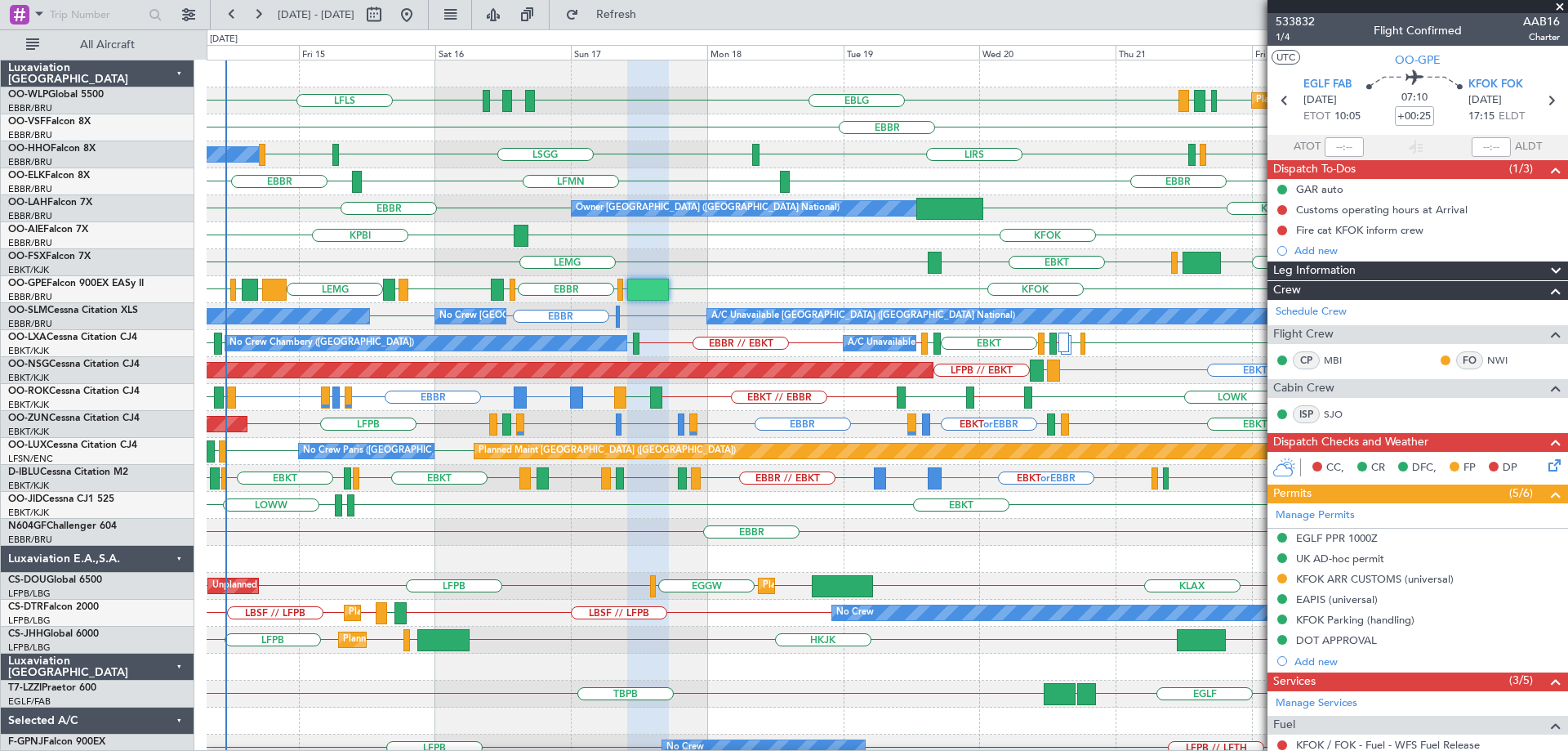
click at [542, 536] on div "EBBR FZQA // EBBR [GEOGRAPHIC_DATA]" at bounding box center [887, 532] width 1361 height 27
click at [547, 526] on div "EBBR FZQA // EBBR [GEOGRAPHIC_DATA]" at bounding box center [887, 532] width 1361 height 27
click at [729, 264] on div "EBKT [GEOGRAPHIC_DATA] EGGW FCOD [GEOGRAPHIC_DATA] EBKT" at bounding box center [887, 263] width 1361 height 27
click at [718, 260] on div "EBKT [GEOGRAPHIC_DATA] EGGW FCOD [GEOGRAPHIC_DATA] EBKT" at bounding box center [887, 263] width 1361 height 27
click at [818, 263] on div "EBKT [GEOGRAPHIC_DATA] EGGW FCOD [GEOGRAPHIC_DATA] EBKT" at bounding box center [887, 263] width 1361 height 27
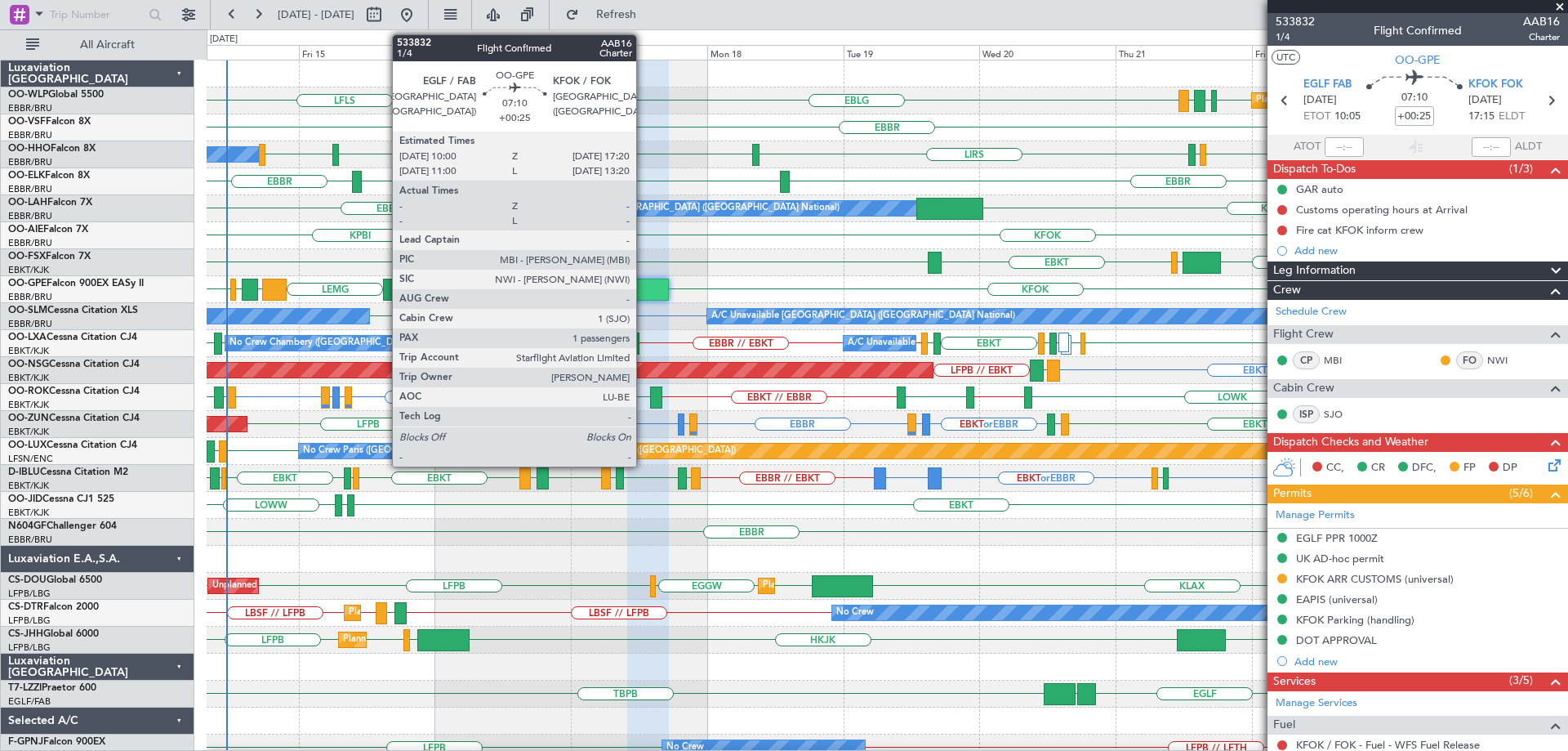
click at [643, 287] on div at bounding box center [647, 289] width 42 height 22
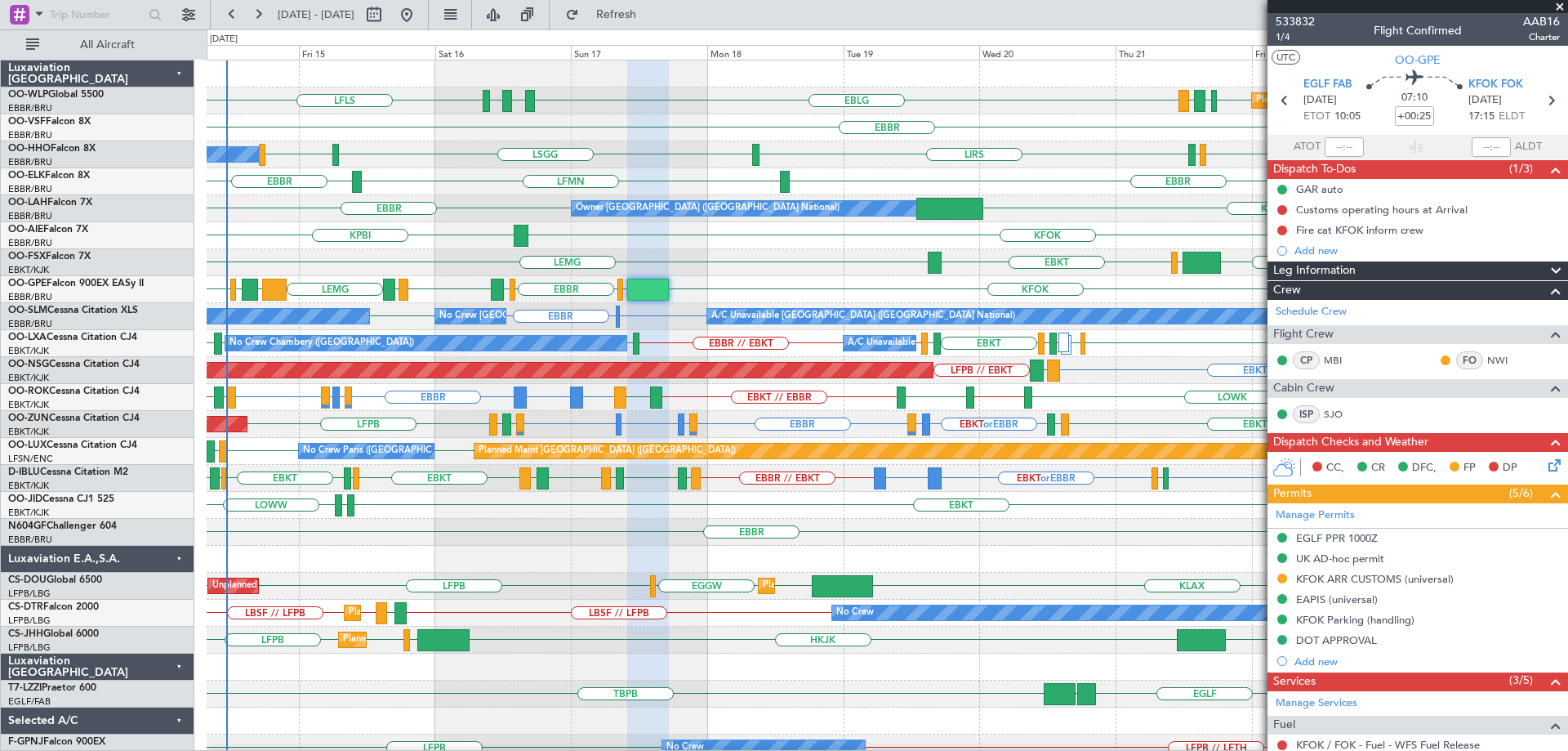
click at [727, 112] on div "EDDB EBLG LDDU EBLG LDSP EBLG LFLS Planned Maint Berlin (Brandenburg)" at bounding box center [887, 102] width 1361 height 27
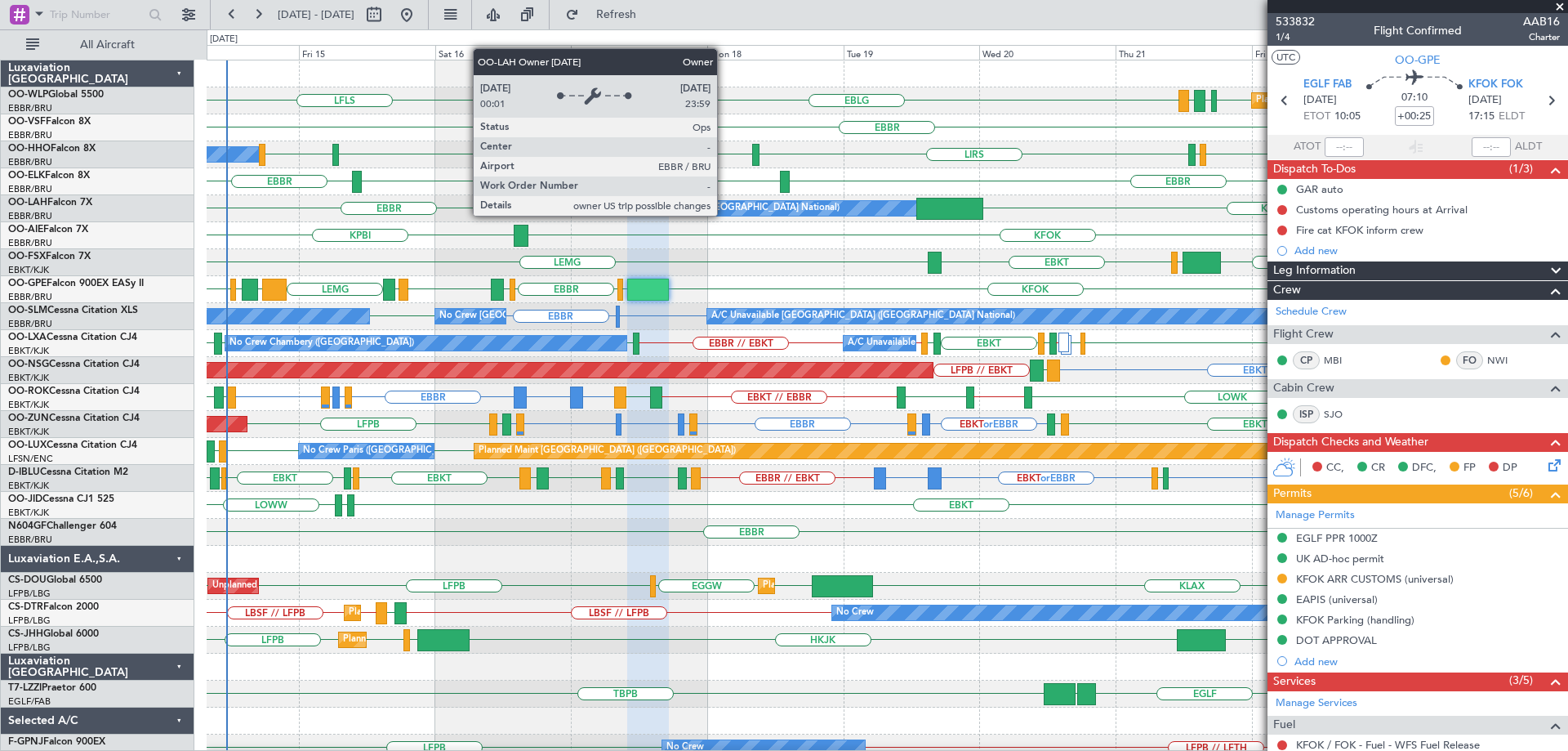
click at [722, 216] on div "Owner [GEOGRAPHIC_DATA] ([GEOGRAPHIC_DATA] National)" at bounding box center [775, 208] width 408 height 17
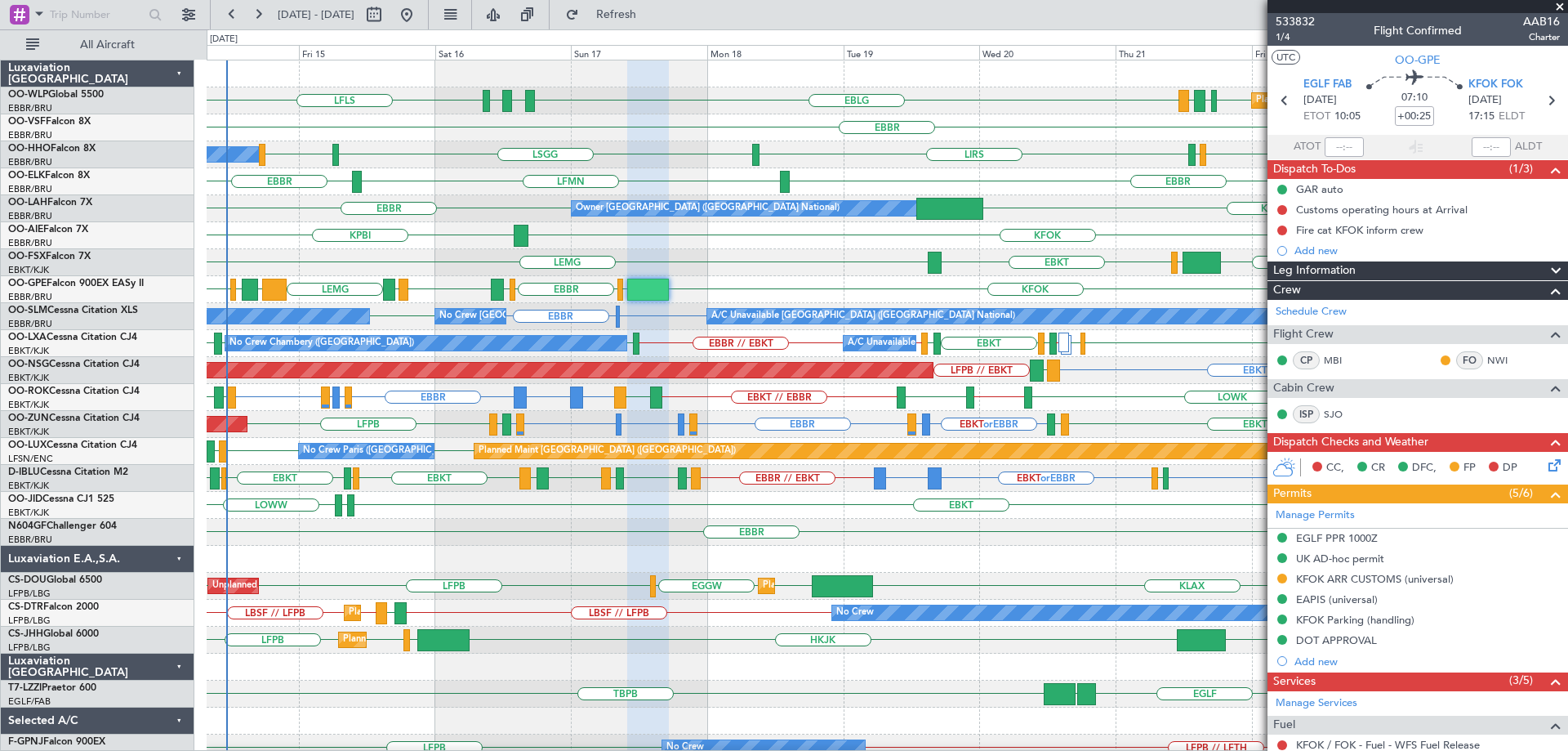
click at [695, 134] on div "EBBR" at bounding box center [887, 128] width 1361 height 27
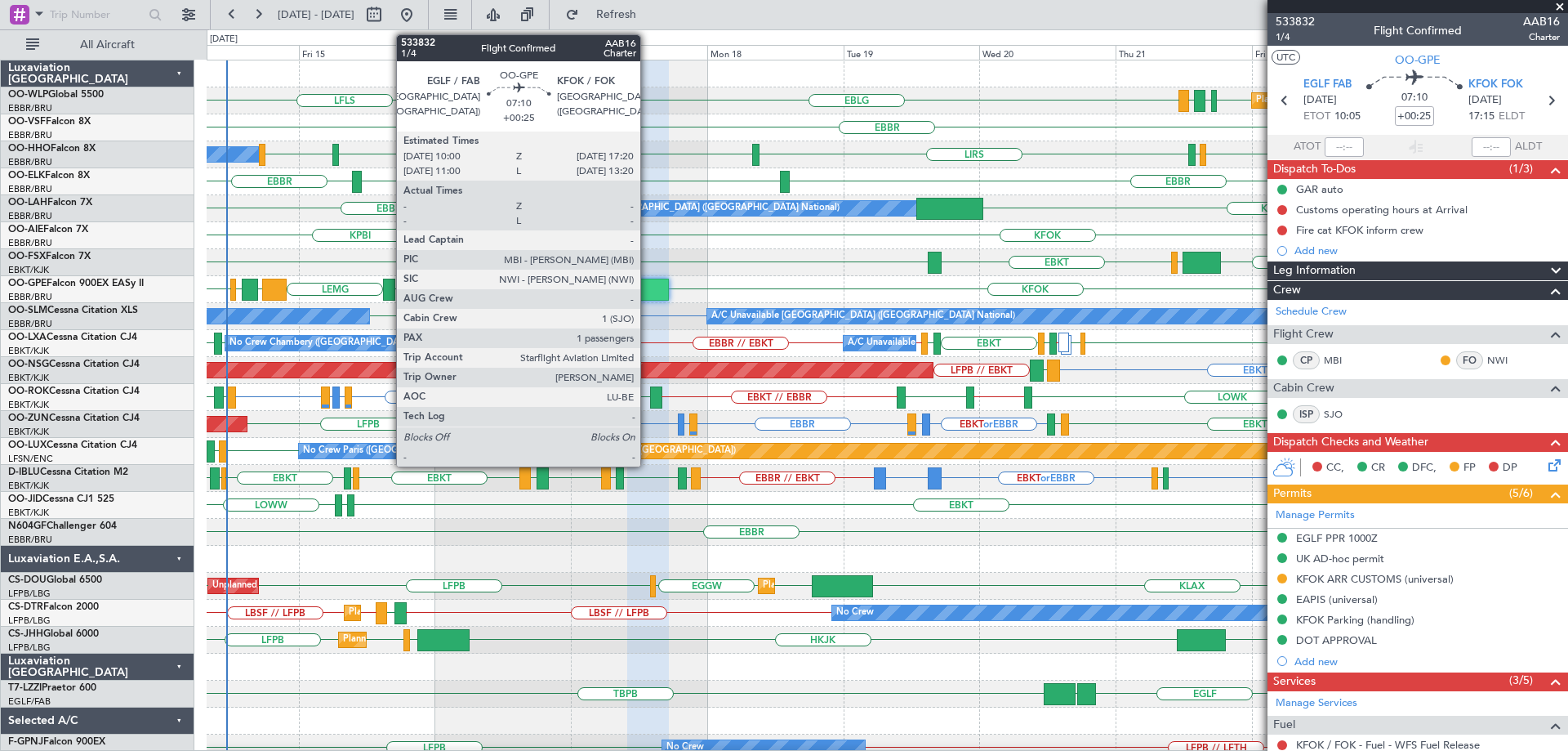
click at [647, 286] on div at bounding box center [647, 289] width 42 height 22
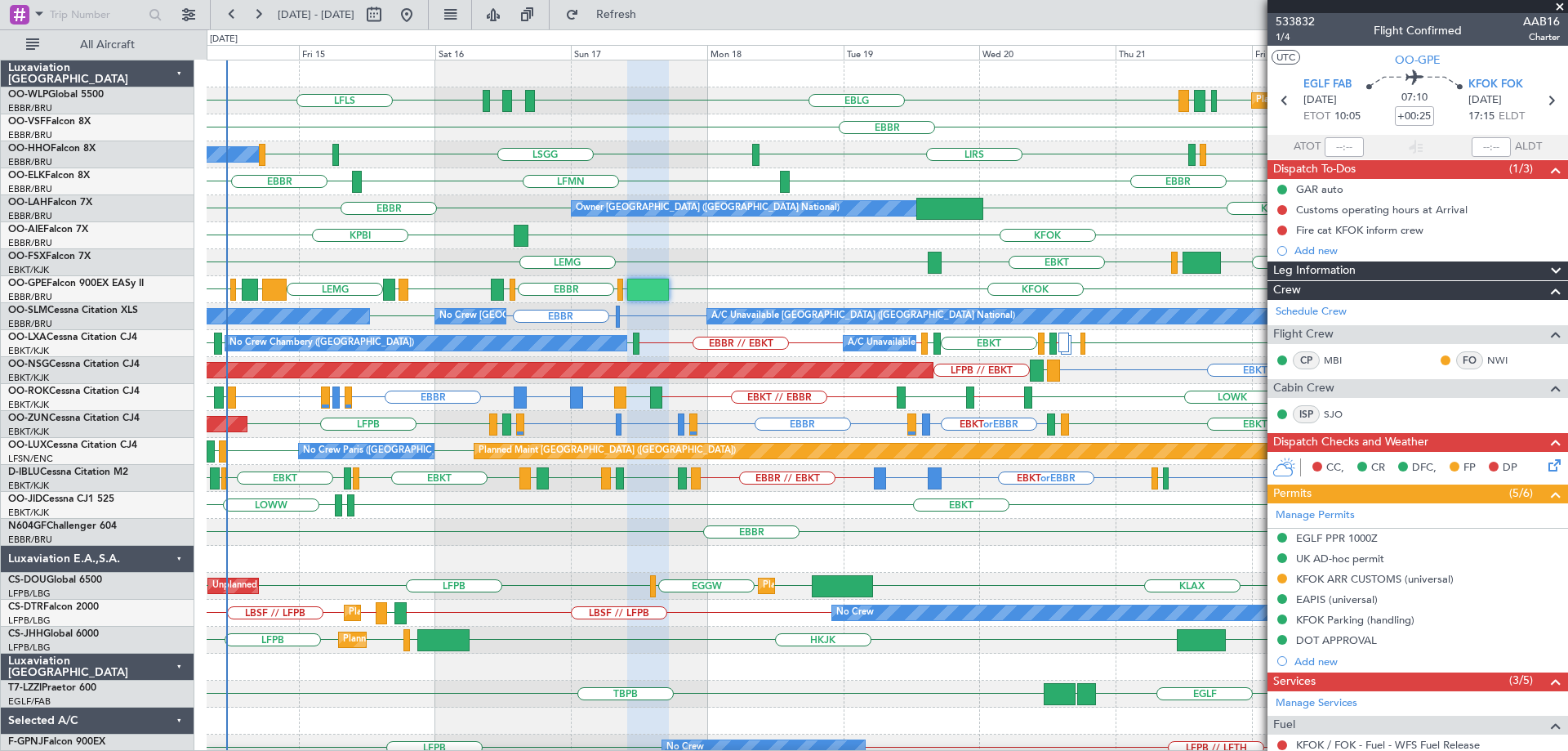
click at [699, 100] on div "EDDB EBLG LDDU EBLG LDSP EBLG LFLS Planned Maint Berlin (Brandenburg)" at bounding box center [887, 102] width 1361 height 27
click at [816, 272] on div "EBKT [GEOGRAPHIC_DATA] EGGW FCOD [GEOGRAPHIC_DATA] EBKT" at bounding box center [887, 263] width 1361 height 27
click at [752, 228] on div "KFOK KPBI" at bounding box center [887, 236] width 1361 height 27
click at [672, 271] on div "EBKT [GEOGRAPHIC_DATA] EGGW FCOD [GEOGRAPHIC_DATA] EBKT" at bounding box center [887, 263] width 1361 height 27
click at [672, 265] on div "EBKT [GEOGRAPHIC_DATA] EGGW FCOD [GEOGRAPHIC_DATA] EBKT" at bounding box center [887, 263] width 1361 height 27
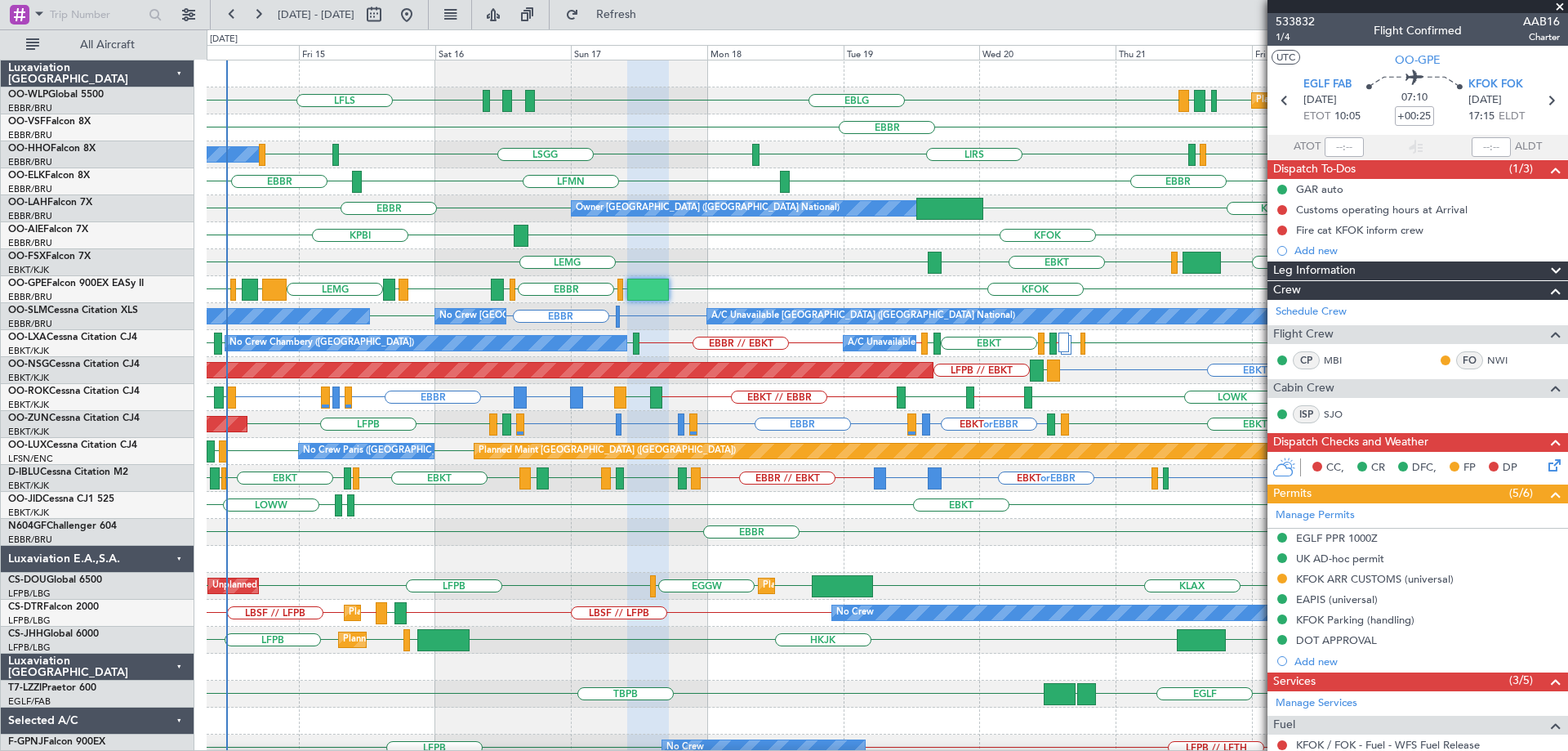
click at [684, 261] on div "EBKT [GEOGRAPHIC_DATA] EGGW FCOD [GEOGRAPHIC_DATA] EBKT" at bounding box center [887, 263] width 1361 height 27
click at [739, 261] on div "EBKT [GEOGRAPHIC_DATA] EGGW FCOD [GEOGRAPHIC_DATA] EBKT" at bounding box center [887, 263] width 1361 height 27
click at [742, 248] on div "KFOK KPBI" at bounding box center [887, 236] width 1361 height 27
click at [641, 515] on div "EBKT [PERSON_NAME] LOWW" at bounding box center [887, 506] width 1361 height 27
click at [691, 519] on div "FZQA // EBBR EBBR LGSA" at bounding box center [887, 532] width 1361 height 27
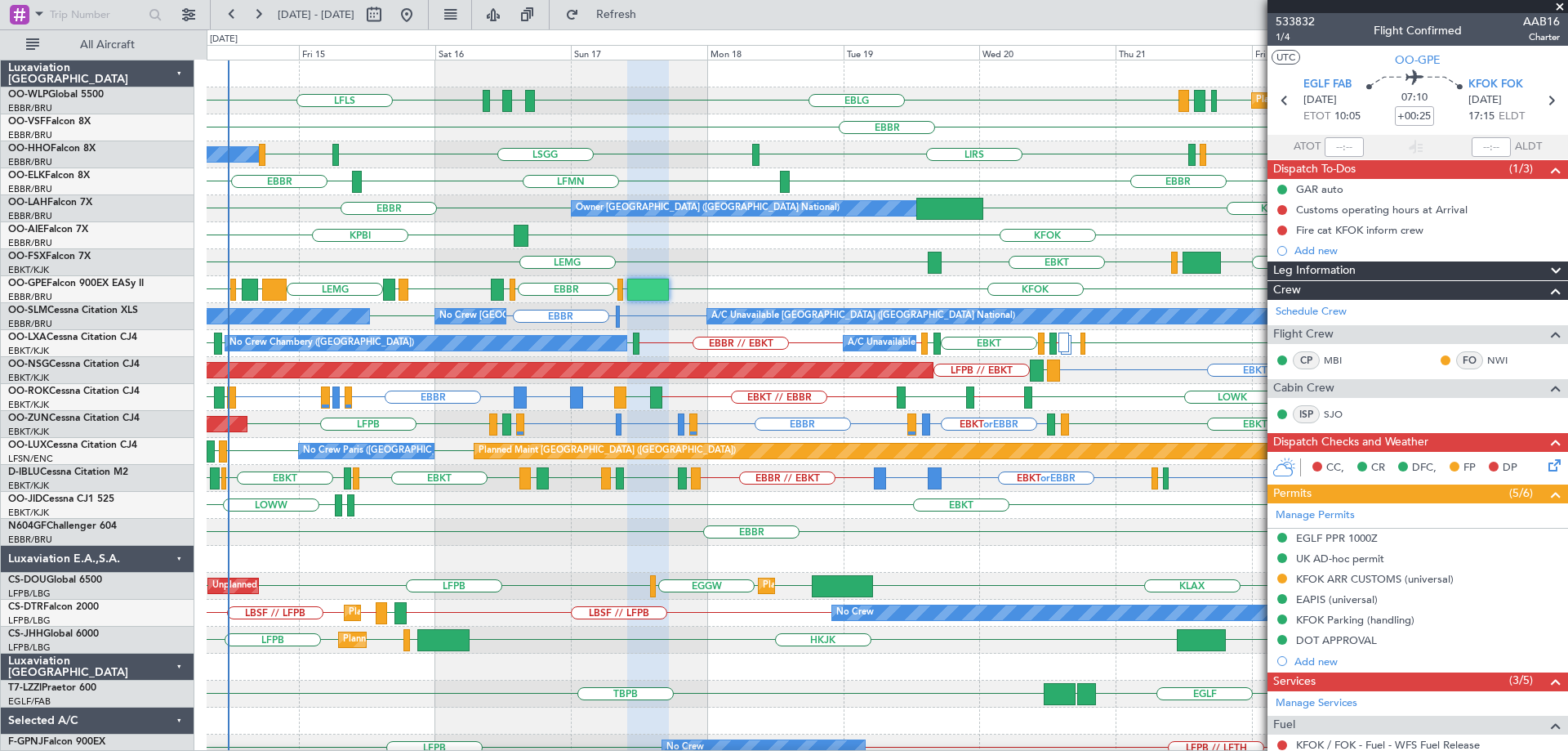
click at [754, 508] on div "EBKT [PERSON_NAME] LOWW" at bounding box center [887, 506] width 1361 height 27
click at [744, 506] on div "EBKT [PERSON_NAME] LOWW" at bounding box center [887, 506] width 1361 height 27
click at [727, 682] on div "TBPB EGLF LPAZ EIDW" at bounding box center [887, 694] width 1361 height 27
click at [707, 418] on div "EBKT or EBBR LFMD or EBBR EBBR LFMT or EBBR LFSN or EBBR LFMT or EBBR EBBR LFPB…" at bounding box center [887, 425] width 1361 height 27
click at [747, 502] on div "EBKT [PERSON_NAME] LOWW" at bounding box center [887, 506] width 1361 height 27
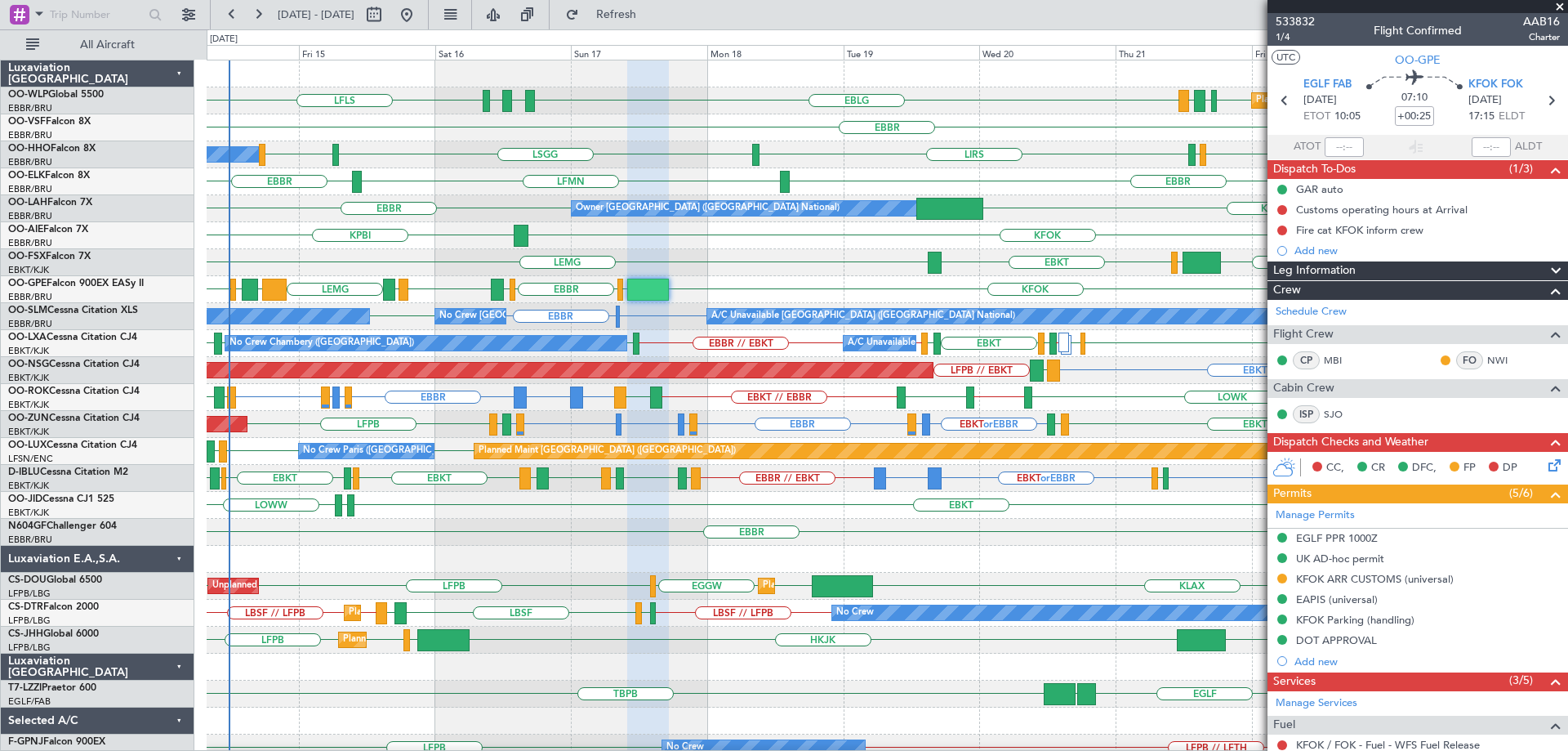
click at [262, 242] on div "KFOK KPBI" at bounding box center [887, 236] width 1361 height 27
click at [1007, 170] on div "EBBR LFMN EBBR" at bounding box center [887, 182] width 1361 height 27
click at [626, 114] on div "EBLG LFLS EBLG LDSP EDDB EBLG LDDU Planned Maint Berlin (Brandenburg) EBBR LSGG…" at bounding box center [887, 532] width 1361 height 943
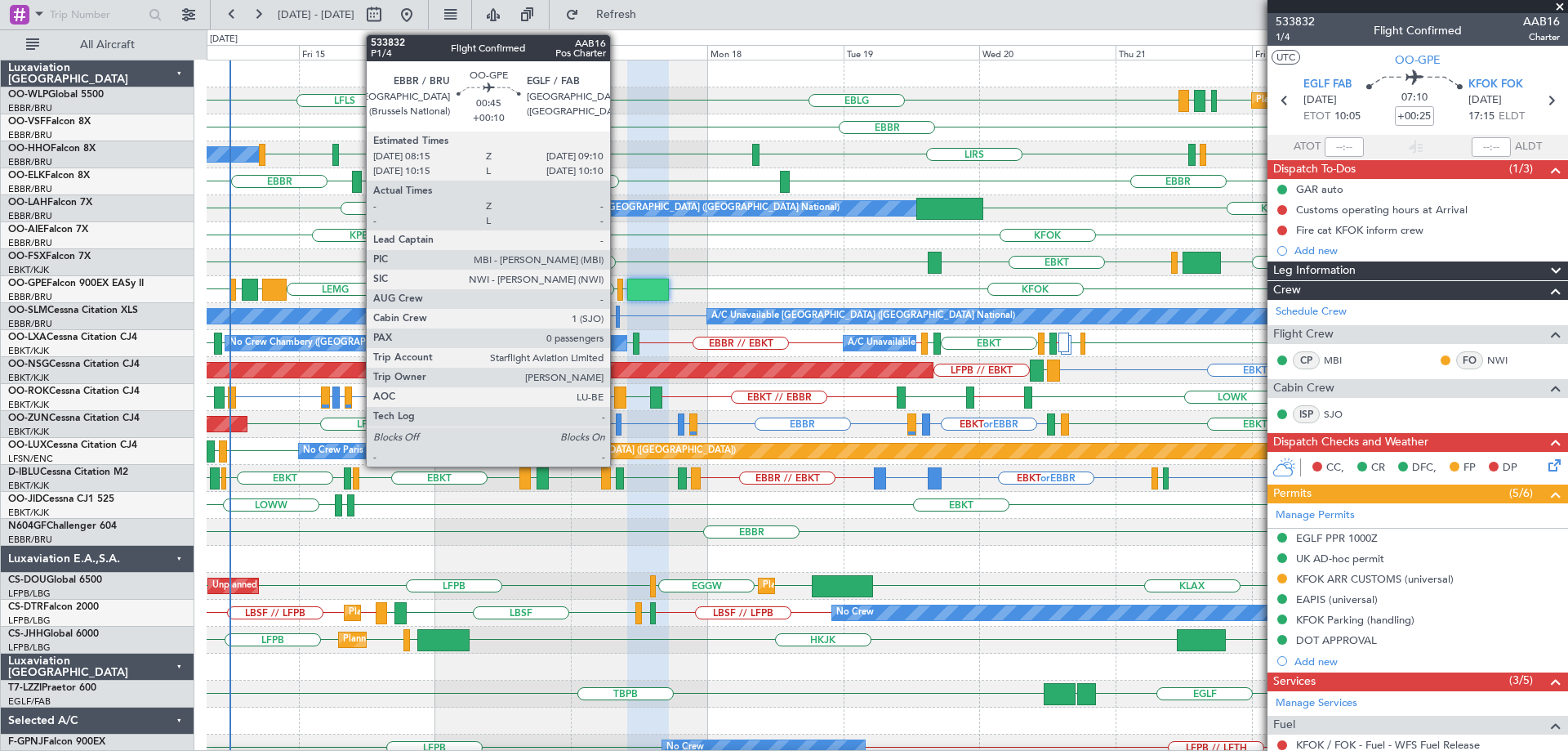
click at [617, 285] on div at bounding box center [620, 289] width 6 height 22
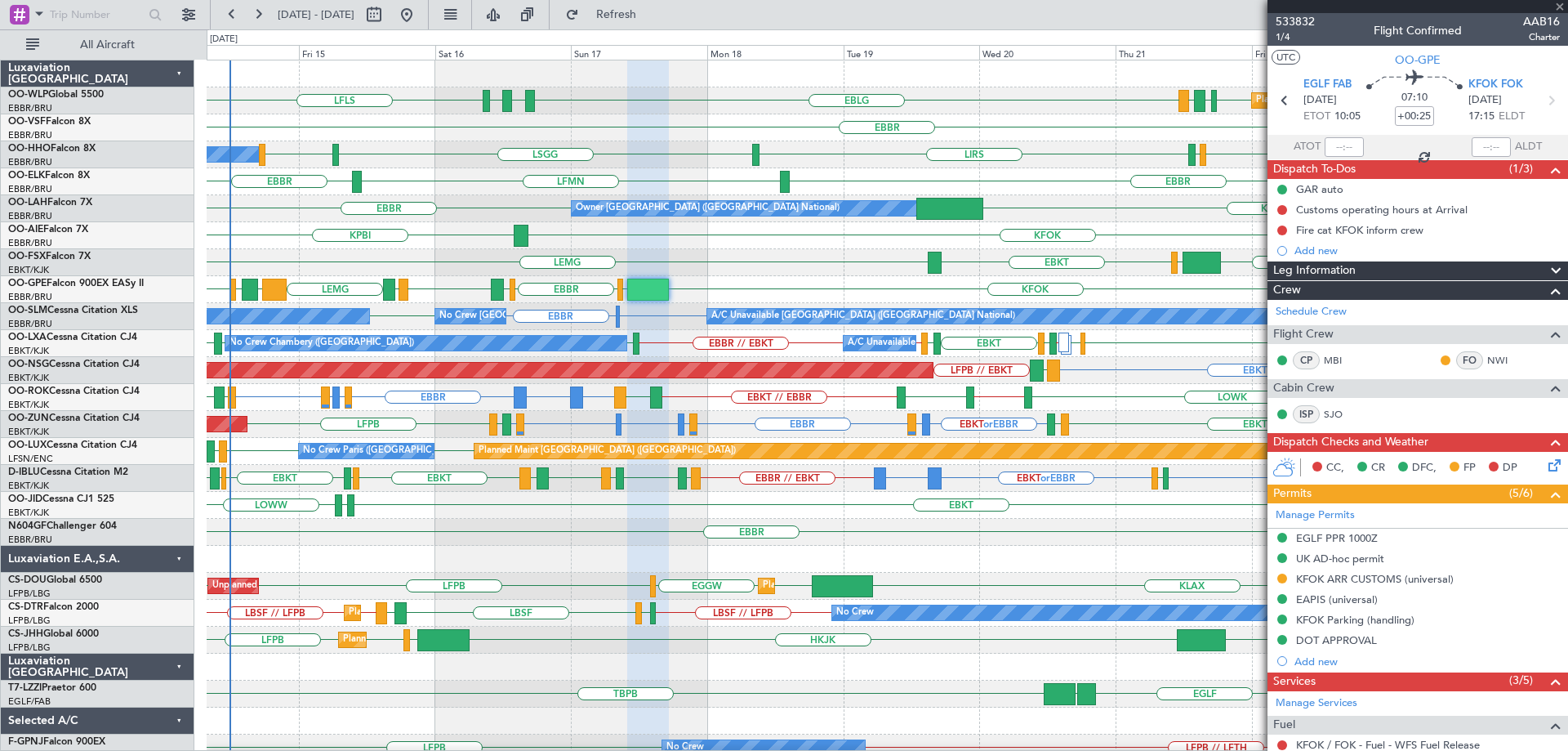
type input "+00:10"
type input "0"
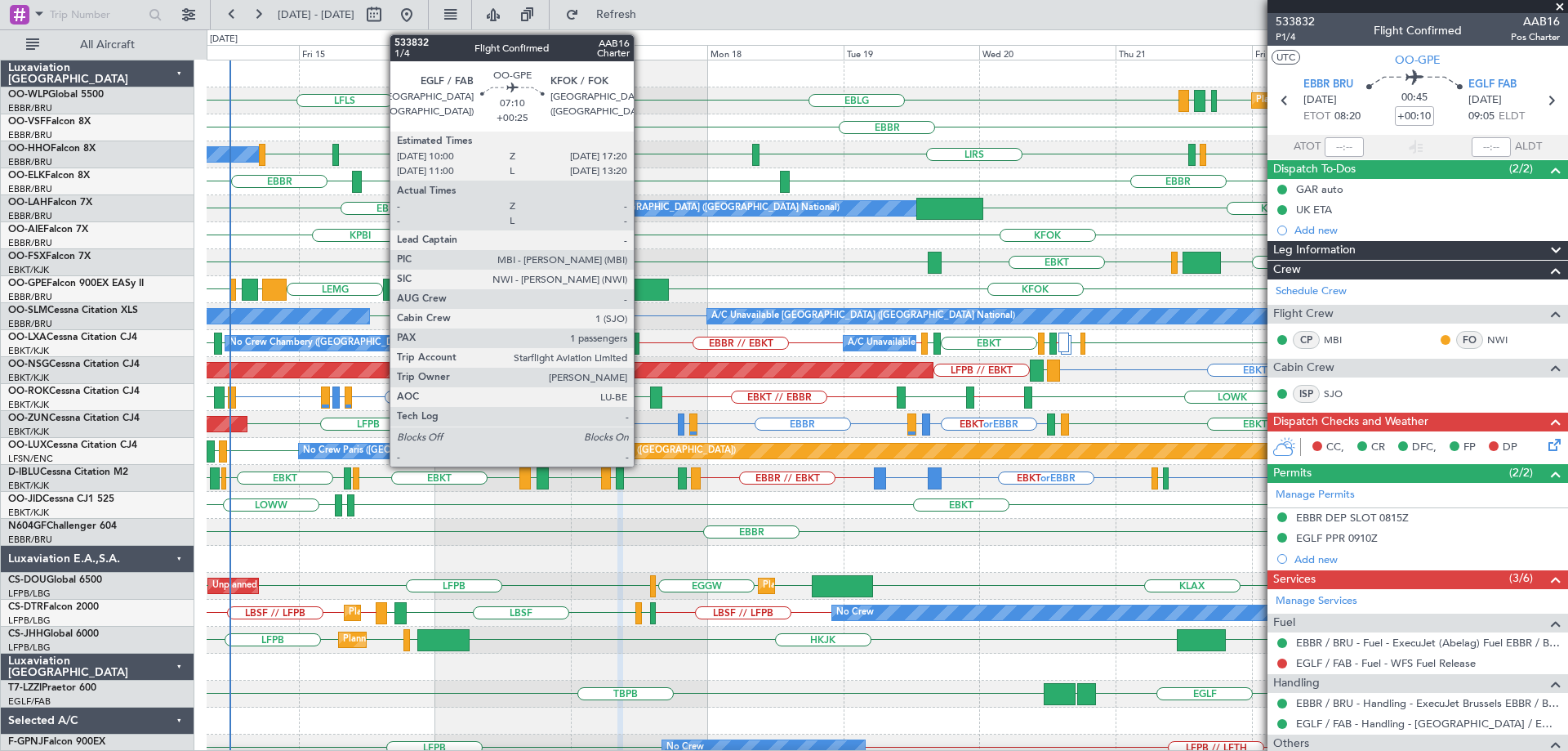
click at [641, 282] on div at bounding box center [647, 289] width 42 height 22
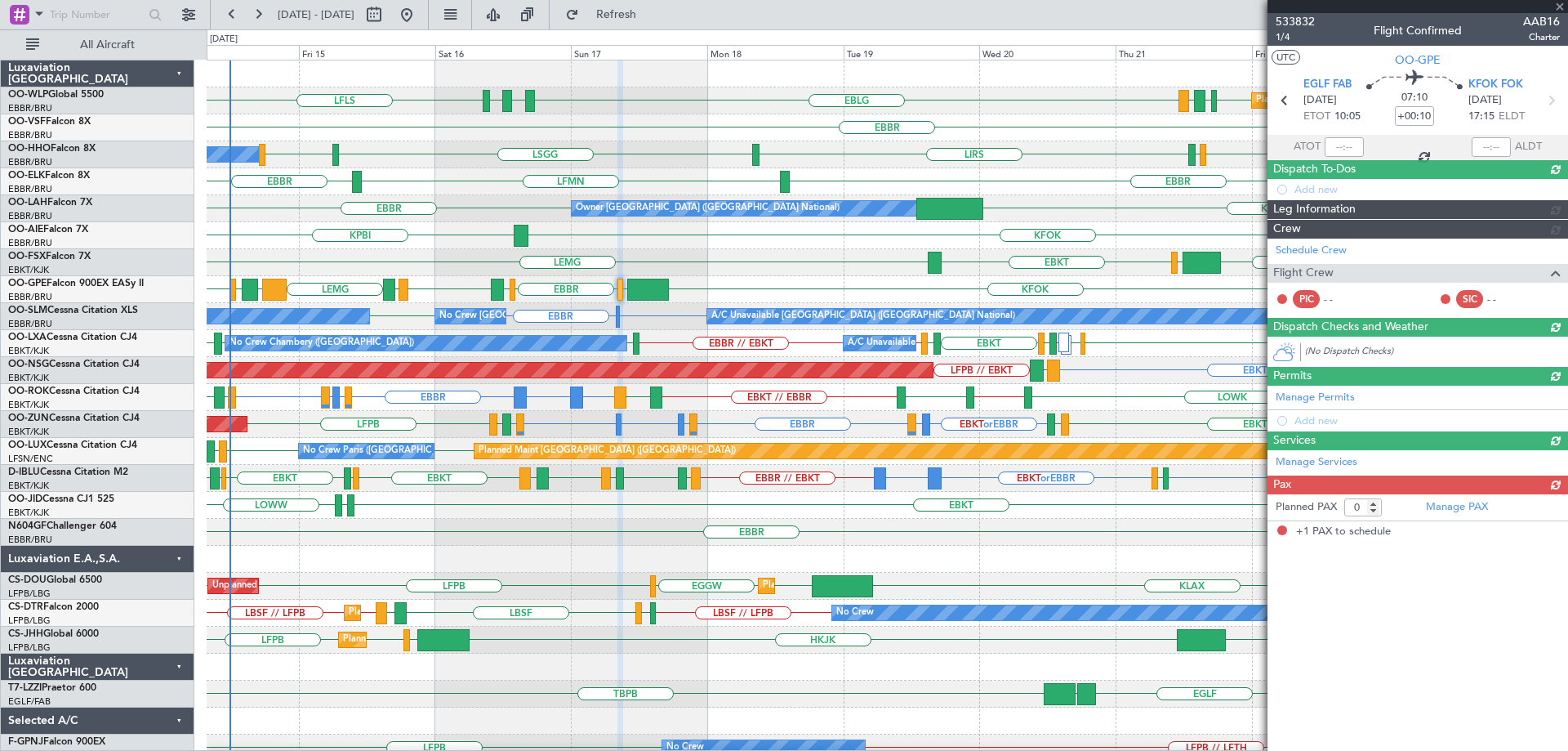
type input "+00:25"
type input "1"
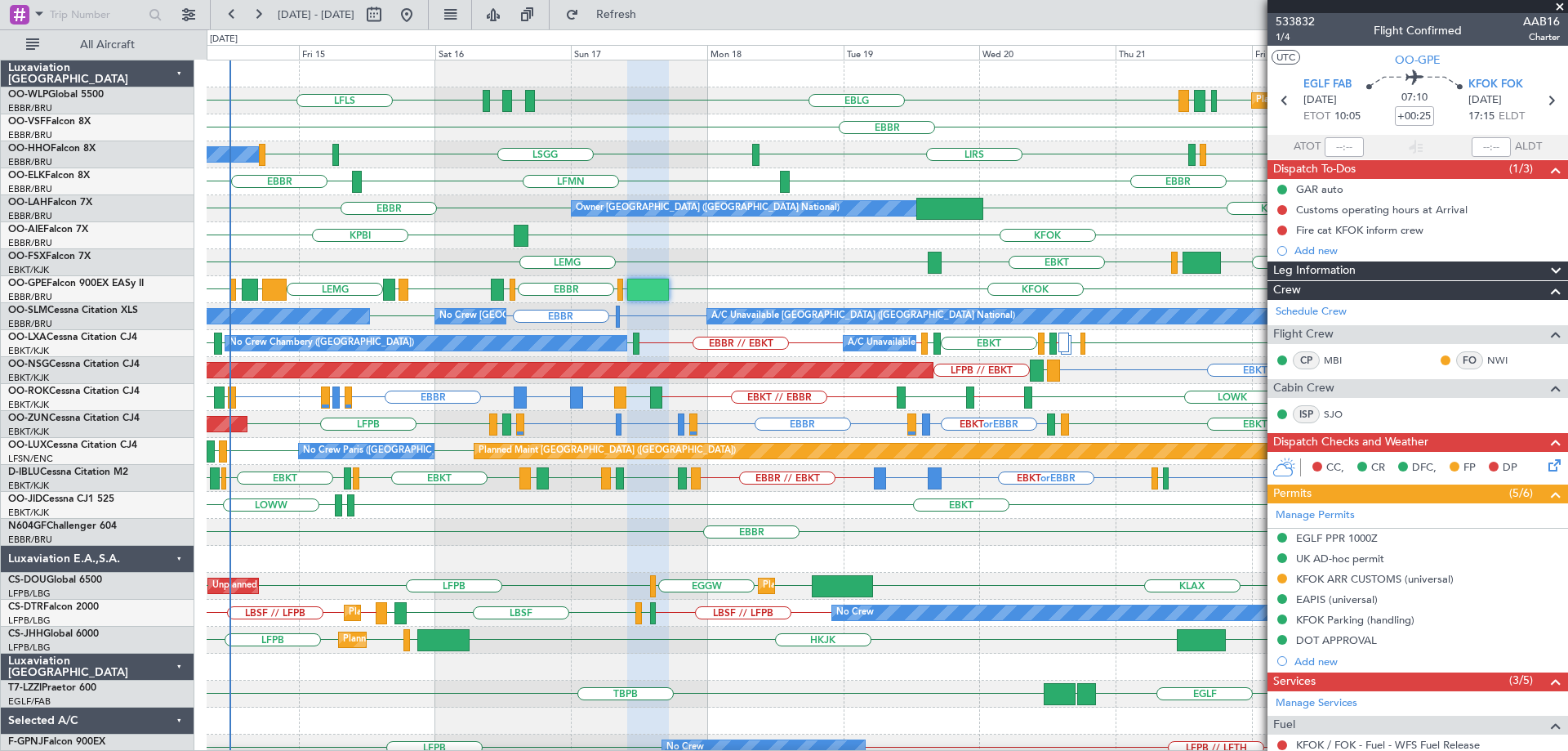
click at [557, 246] on div "KPBI KFOK" at bounding box center [887, 236] width 1361 height 27
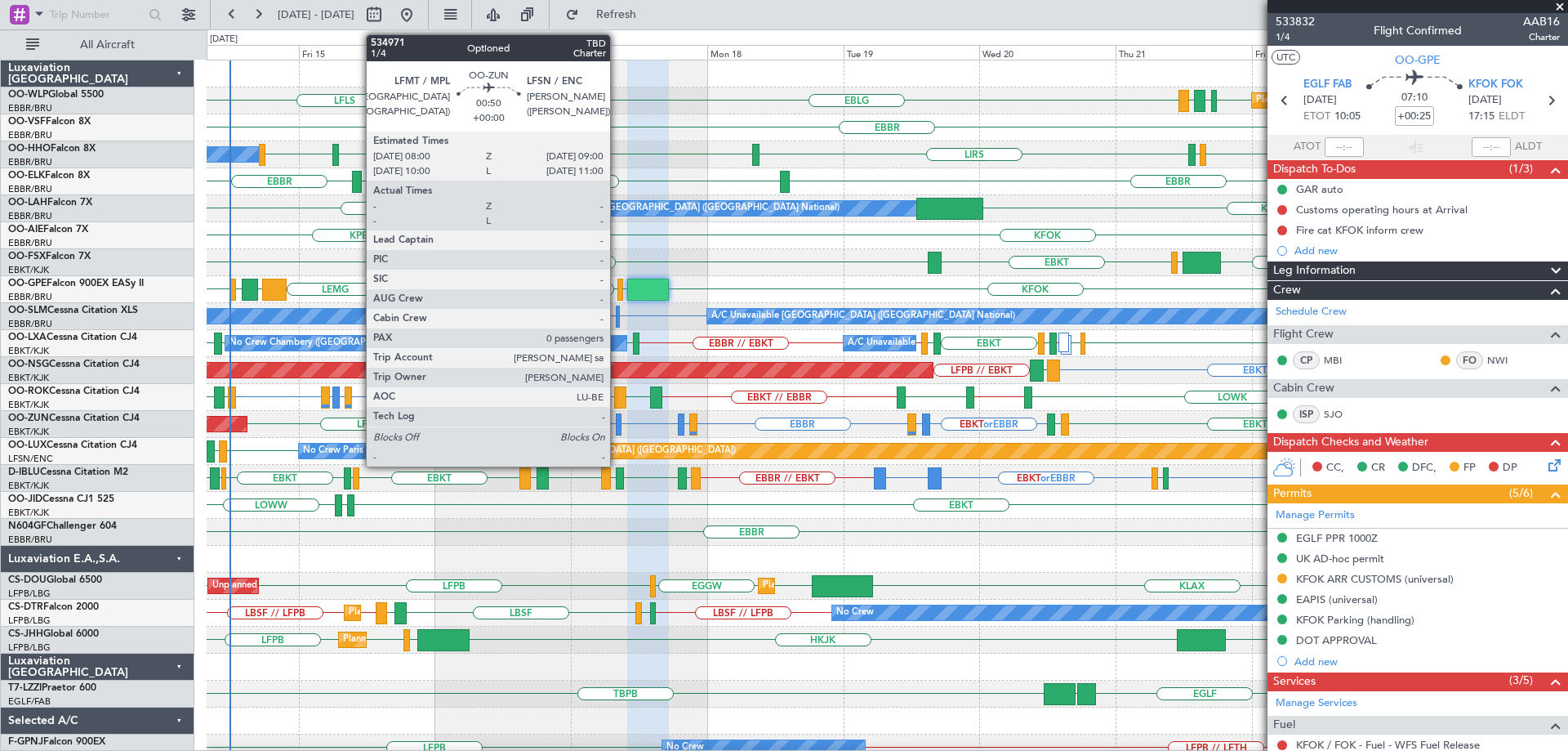
click at [617, 419] on div at bounding box center [619, 424] width 6 height 22
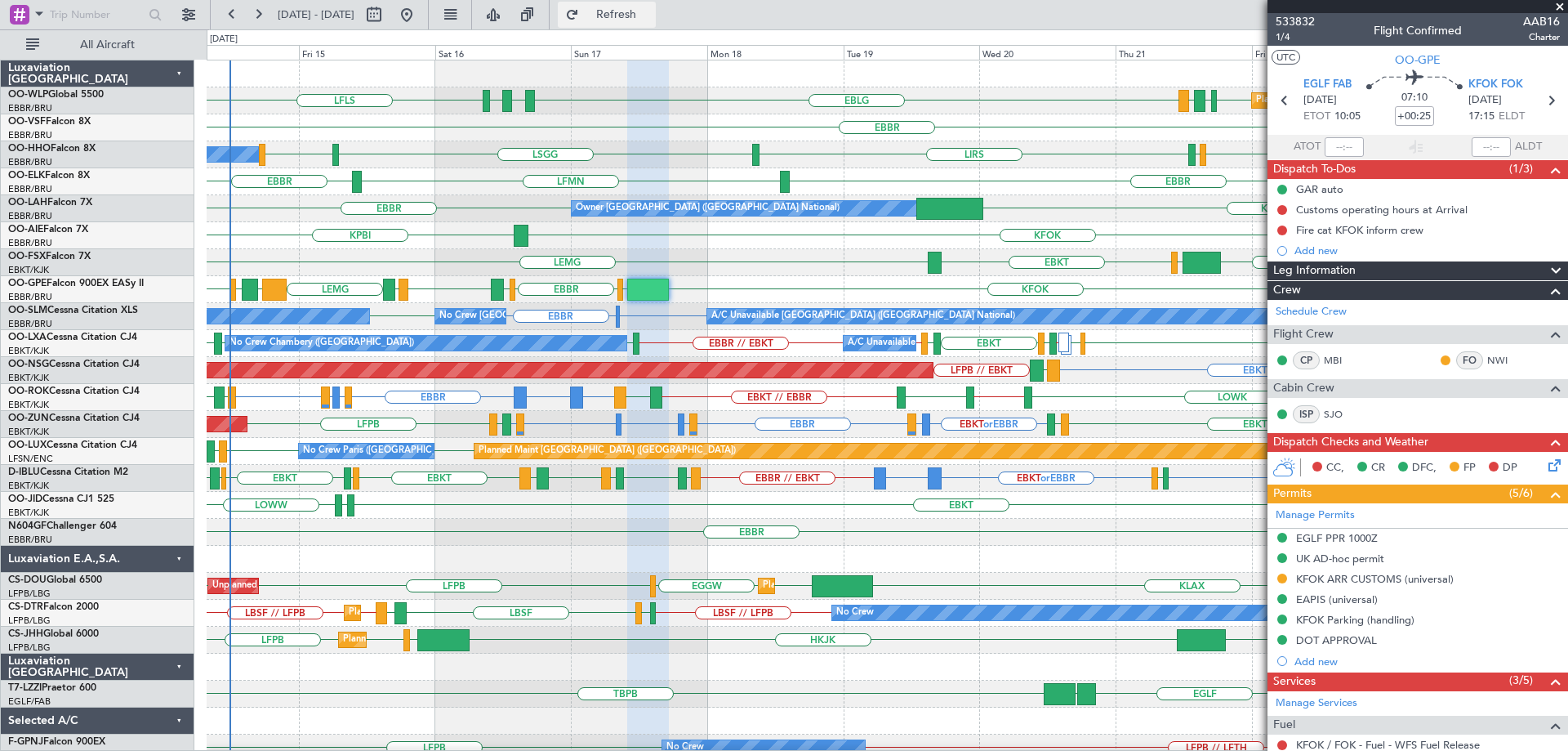
click at [651, 12] on span "Refresh" at bounding box center [616, 15] width 68 height 12
click at [601, 539] on div "FZQA // EBBR EBBR LGSA" at bounding box center [887, 532] width 1361 height 27
click at [641, 15] on span "Refresh" at bounding box center [616, 15] width 68 height 12
click at [498, 540] on div "EBBR FZQA // EBBR [GEOGRAPHIC_DATA]" at bounding box center [887, 532] width 1361 height 27
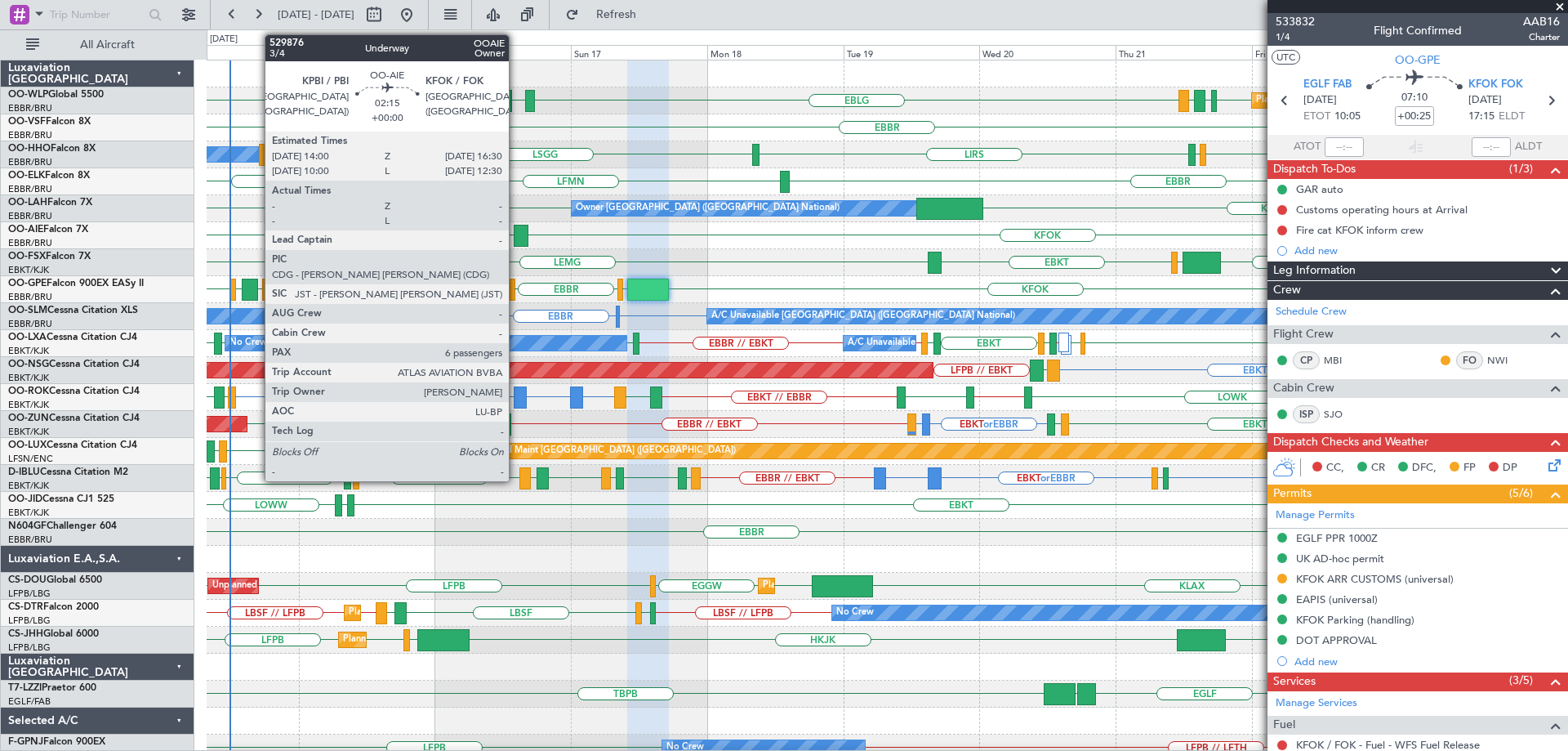
click at [516, 230] on div at bounding box center [520, 235] width 15 height 22
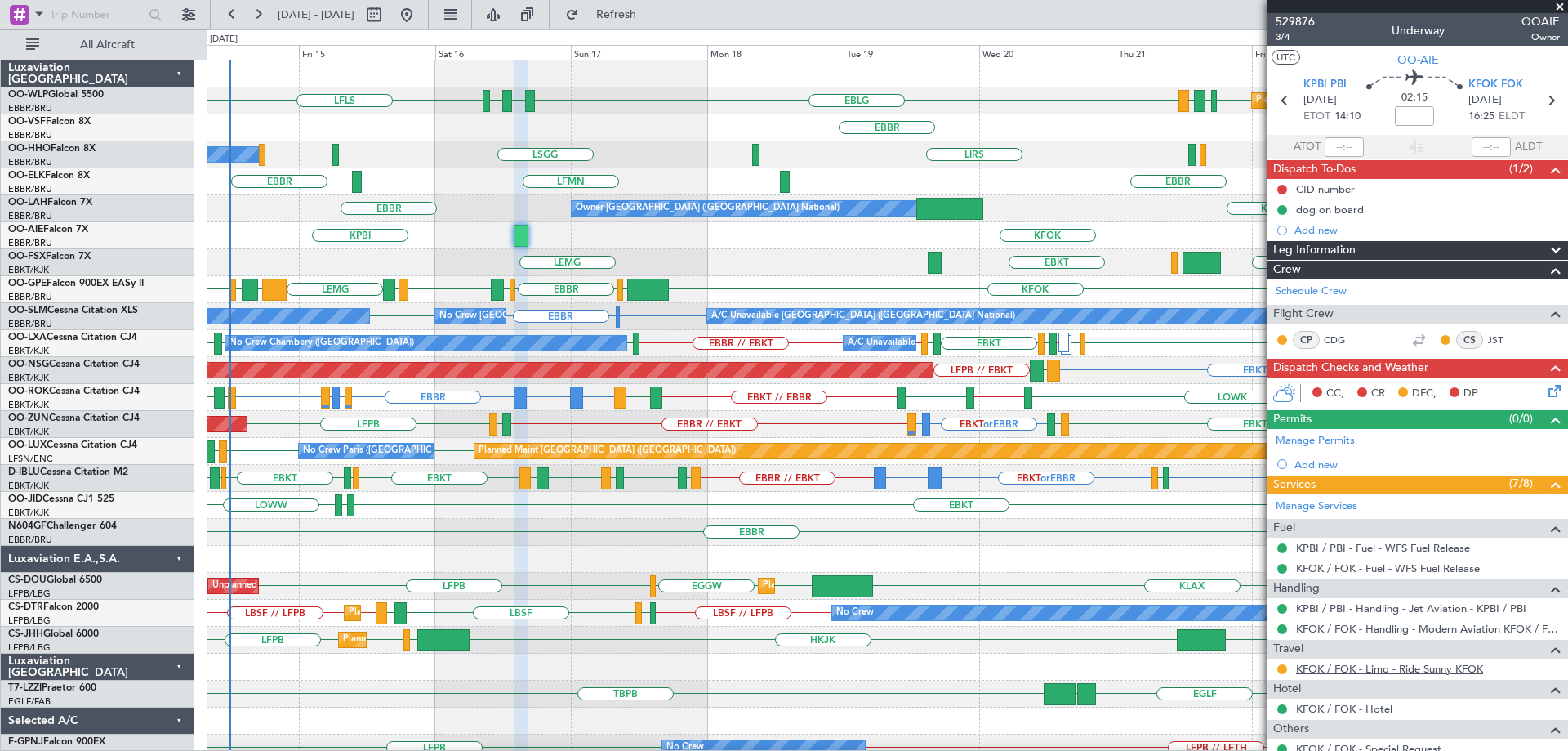
click at [1441, 667] on link "KFOK / FOK - Limo - Ride Sunny KFOK" at bounding box center [1389, 669] width 187 height 14
click at [500, 539] on div "EBBR FZQA // EBBR [GEOGRAPHIC_DATA]" at bounding box center [887, 532] width 1361 height 27
click at [650, 19] on span "Refresh" at bounding box center [616, 15] width 68 height 12
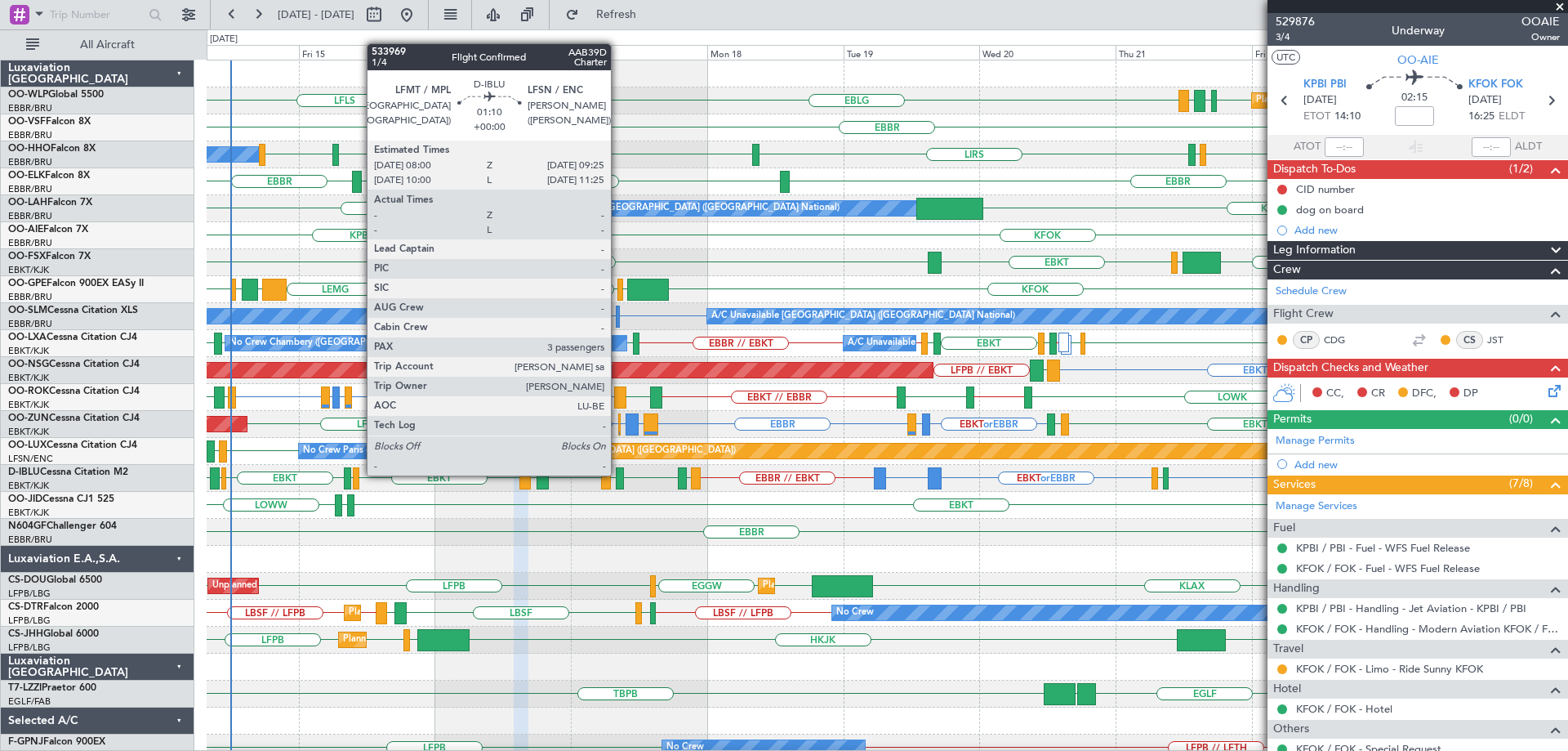
click at [618, 474] on div at bounding box center [620, 478] width 8 height 22
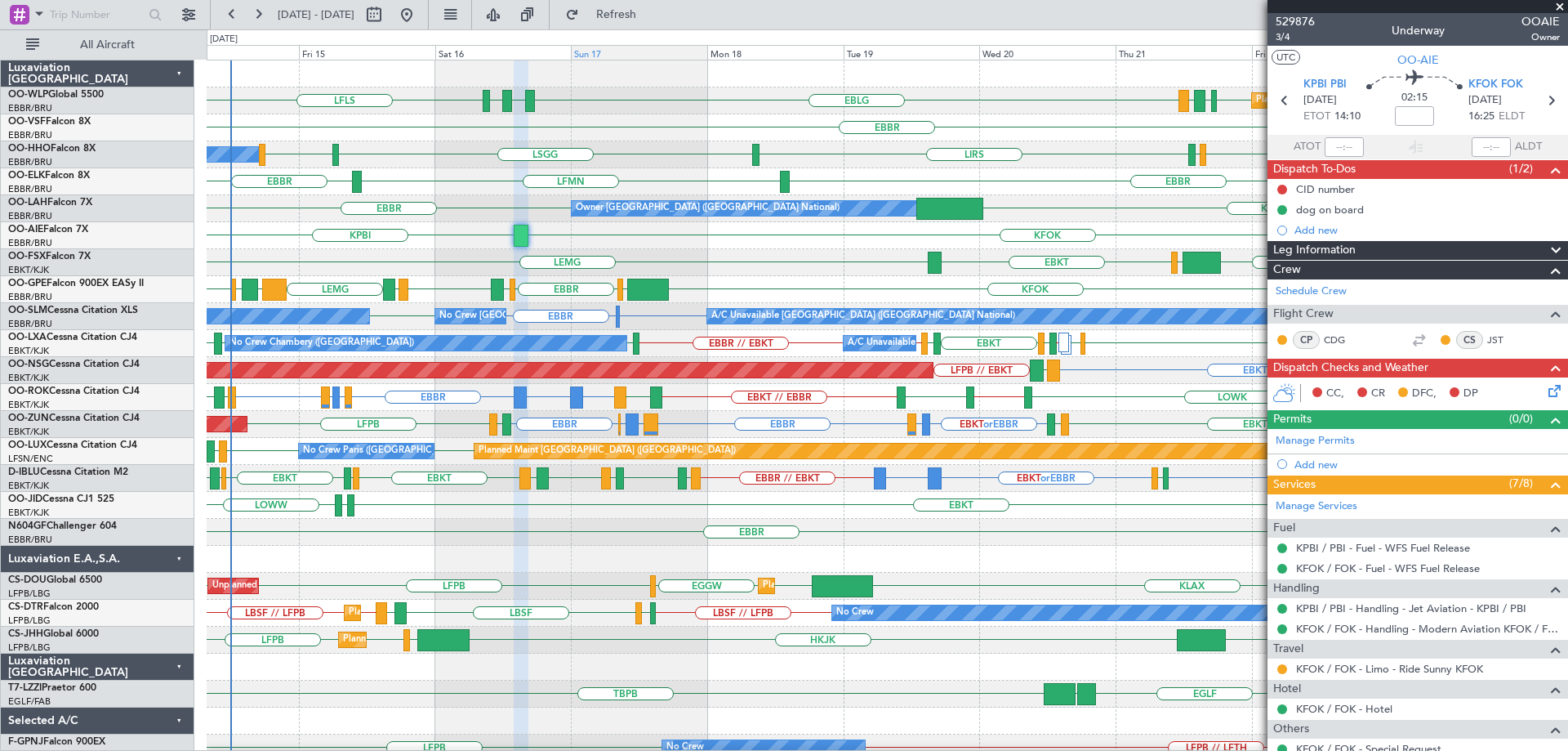
drag, startPoint x: 626, startPoint y: 18, endPoint x: 632, endPoint y: 56, distance: 38.5
click at [627, 18] on button "Refresh" at bounding box center [606, 15] width 98 height 26
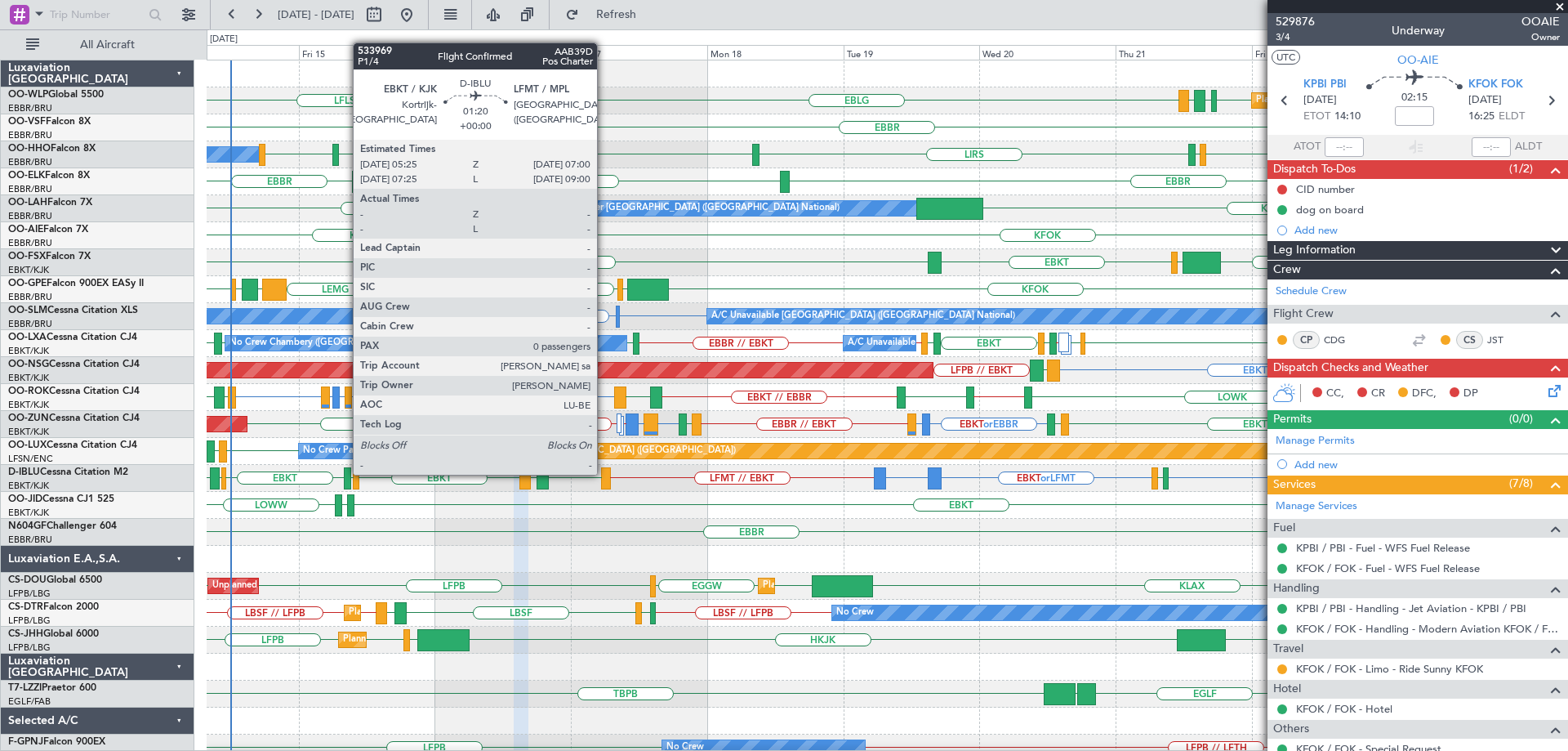
click at [604, 473] on div at bounding box center [605, 478] width 9 height 22
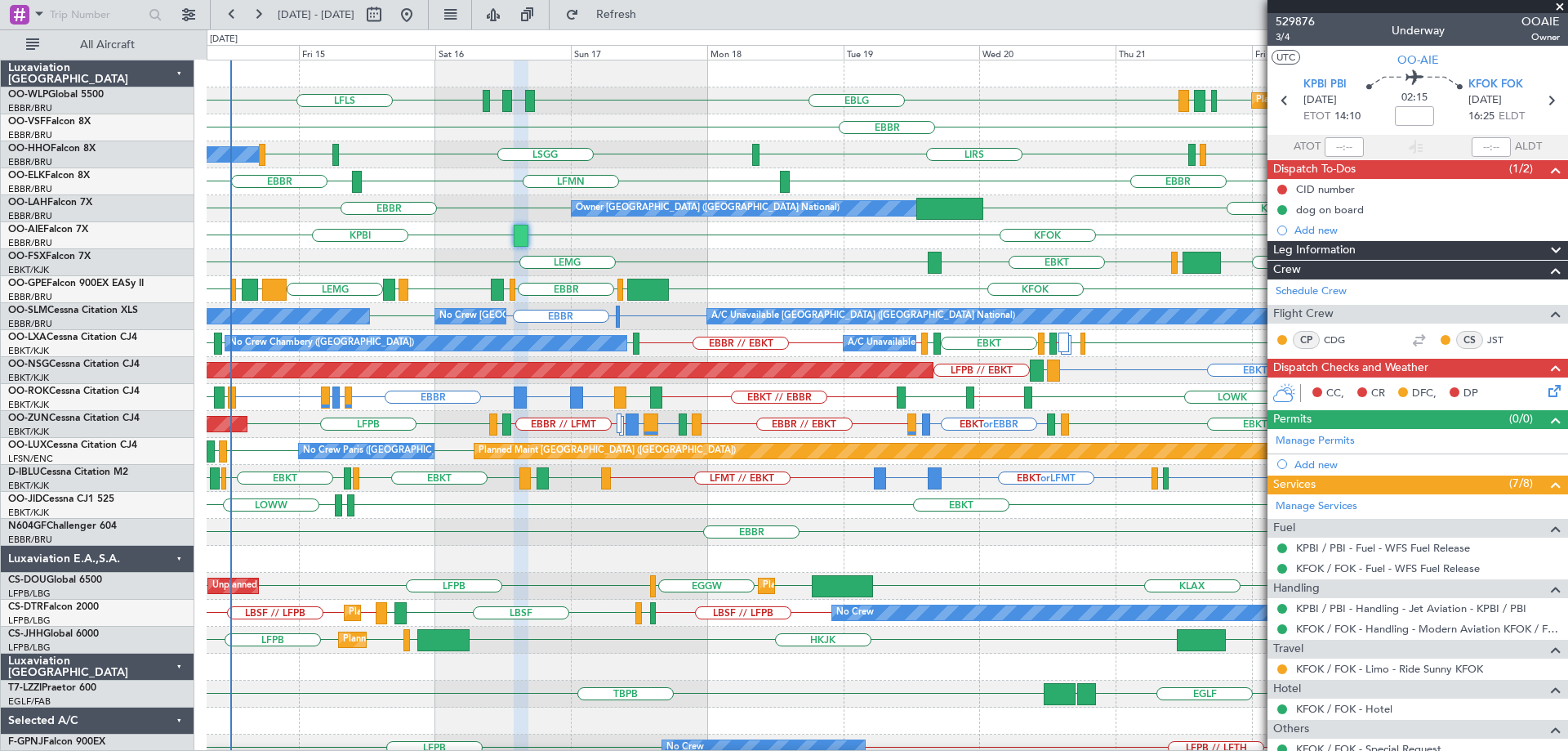
click at [767, 93] on div "EBLG LDSP EBLG LFLS EDDB EBLG LDDU Planned Maint Berlin (Brandenburg)" at bounding box center [887, 102] width 1361 height 27
click at [633, 581] on div "KLAX EGGW EGGW LFPB LFPB Planned Maint London (Luton) Unplanned Maint Paris (Le…" at bounding box center [887, 586] width 1361 height 27
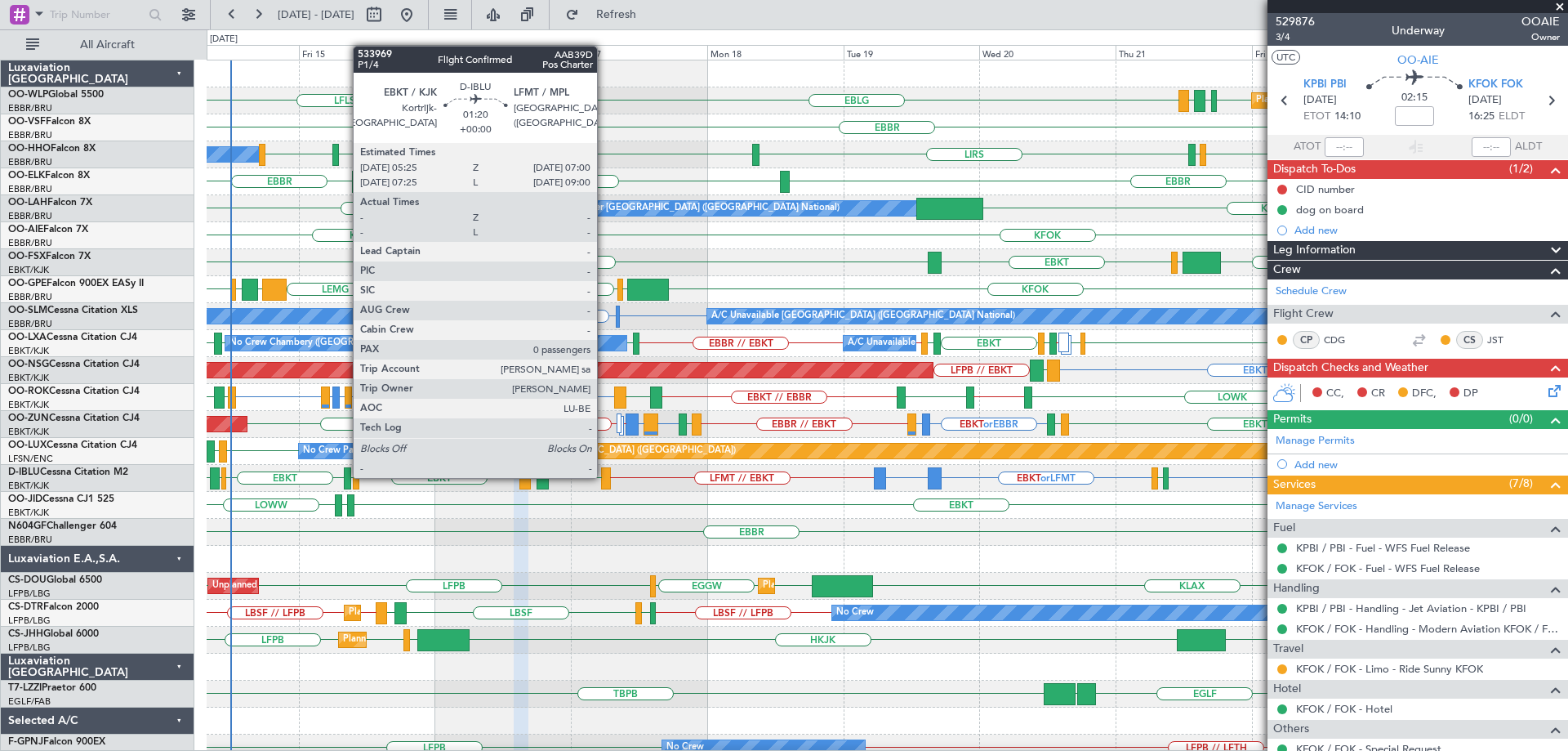
click at [604, 477] on div at bounding box center [605, 478] width 9 height 22
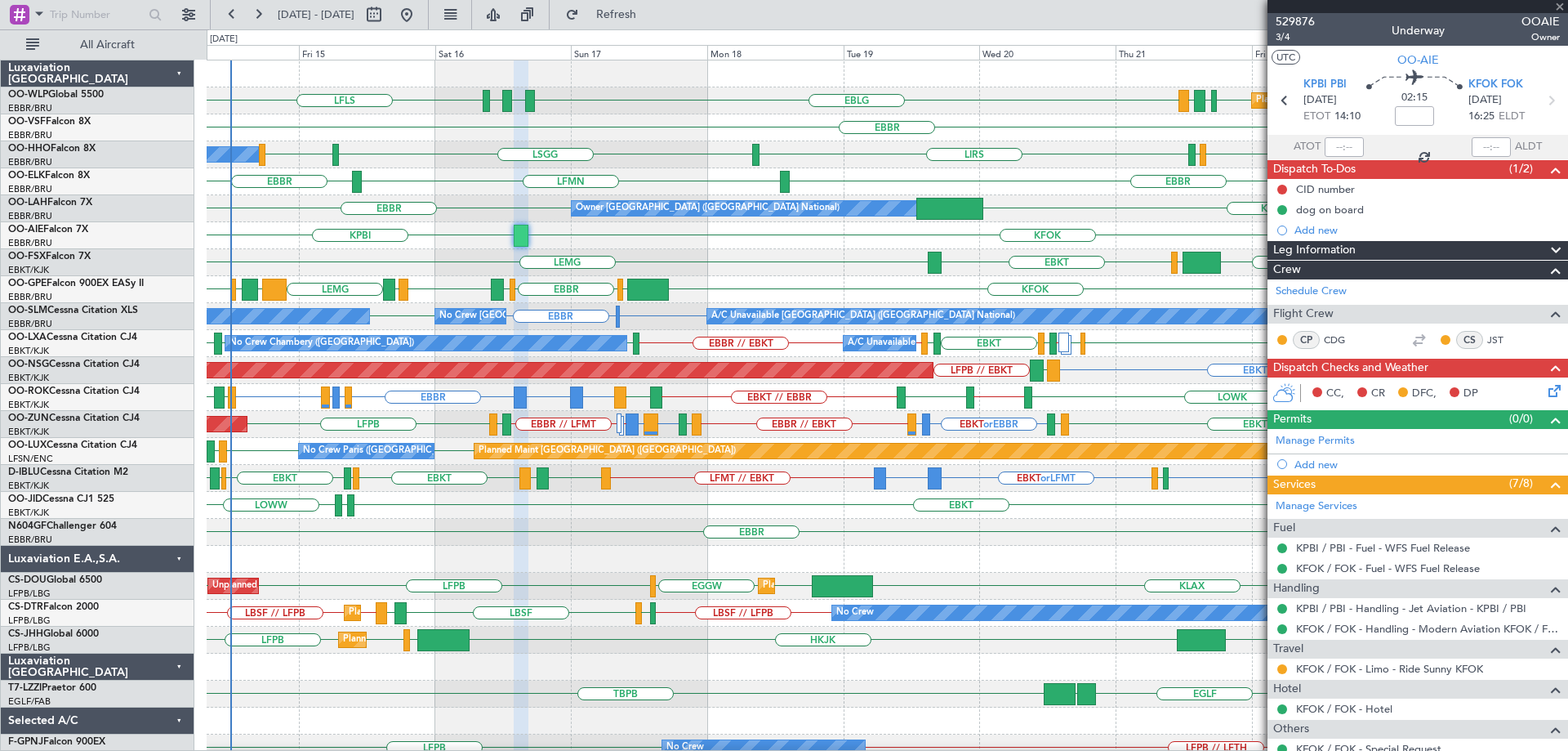
type input "0"
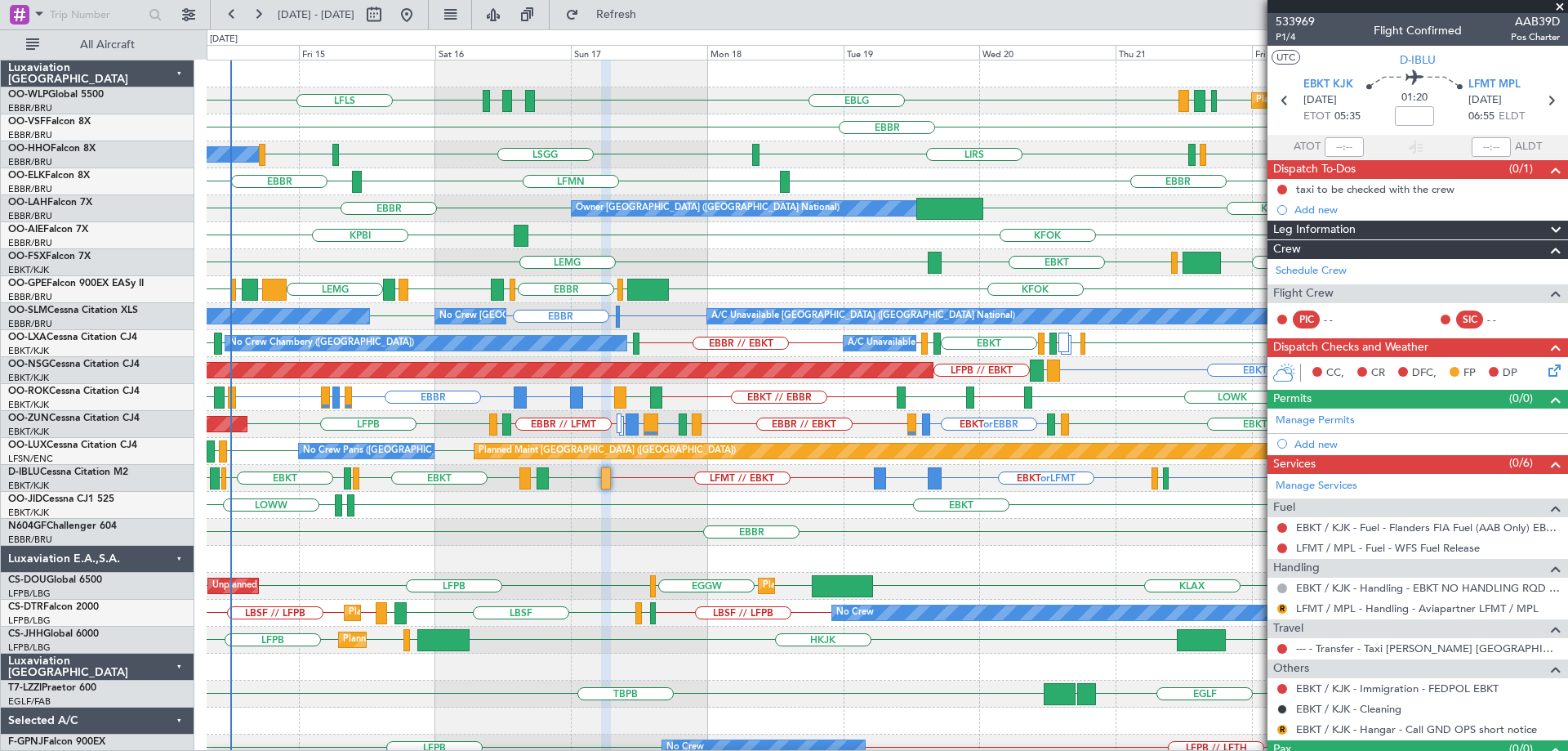
scroll to position [34, 0]
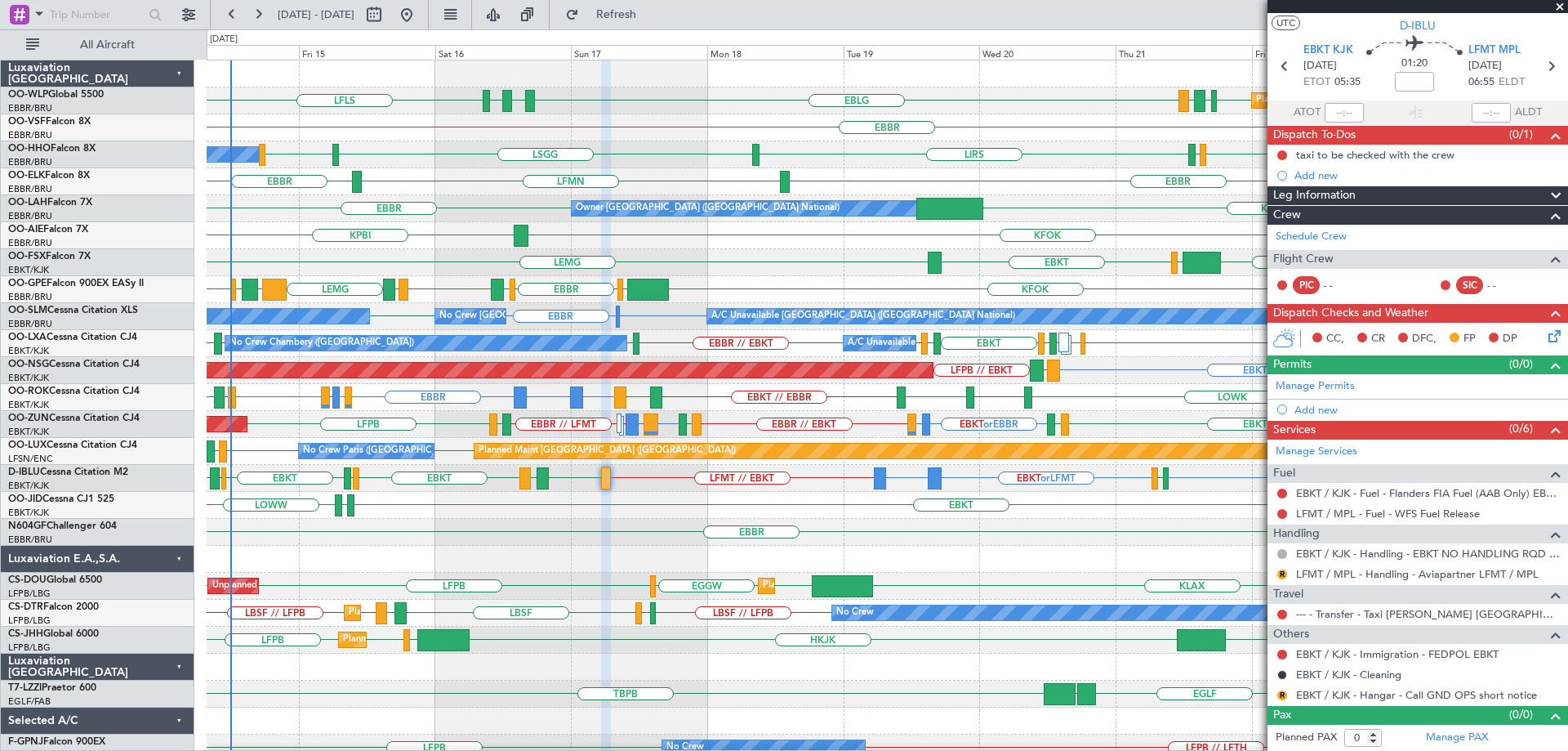
click at [1041, 539] on div "EBBR FZQA // EBBR LGSA" at bounding box center [887, 532] width 1361 height 27
click at [1040, 547] on div at bounding box center [887, 560] width 1361 height 27
click at [823, 527] on div "EBBR FZQA // EBBR LGSA" at bounding box center [887, 532] width 1361 height 27
click at [898, 514] on div "EBKT [PERSON_NAME] LOWW" at bounding box center [887, 506] width 1361 height 27
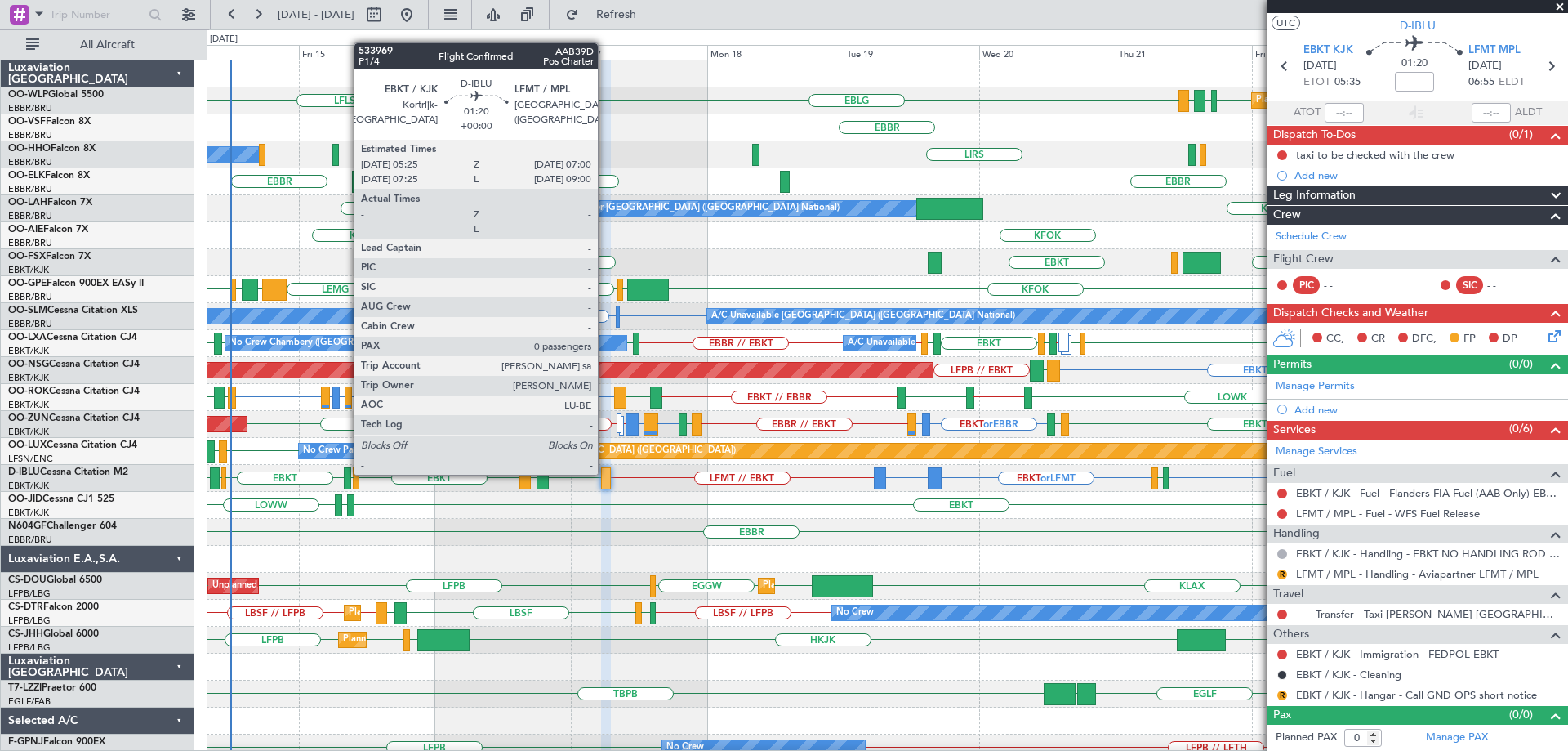
click at [605, 473] on div at bounding box center [605, 478] width 9 height 22
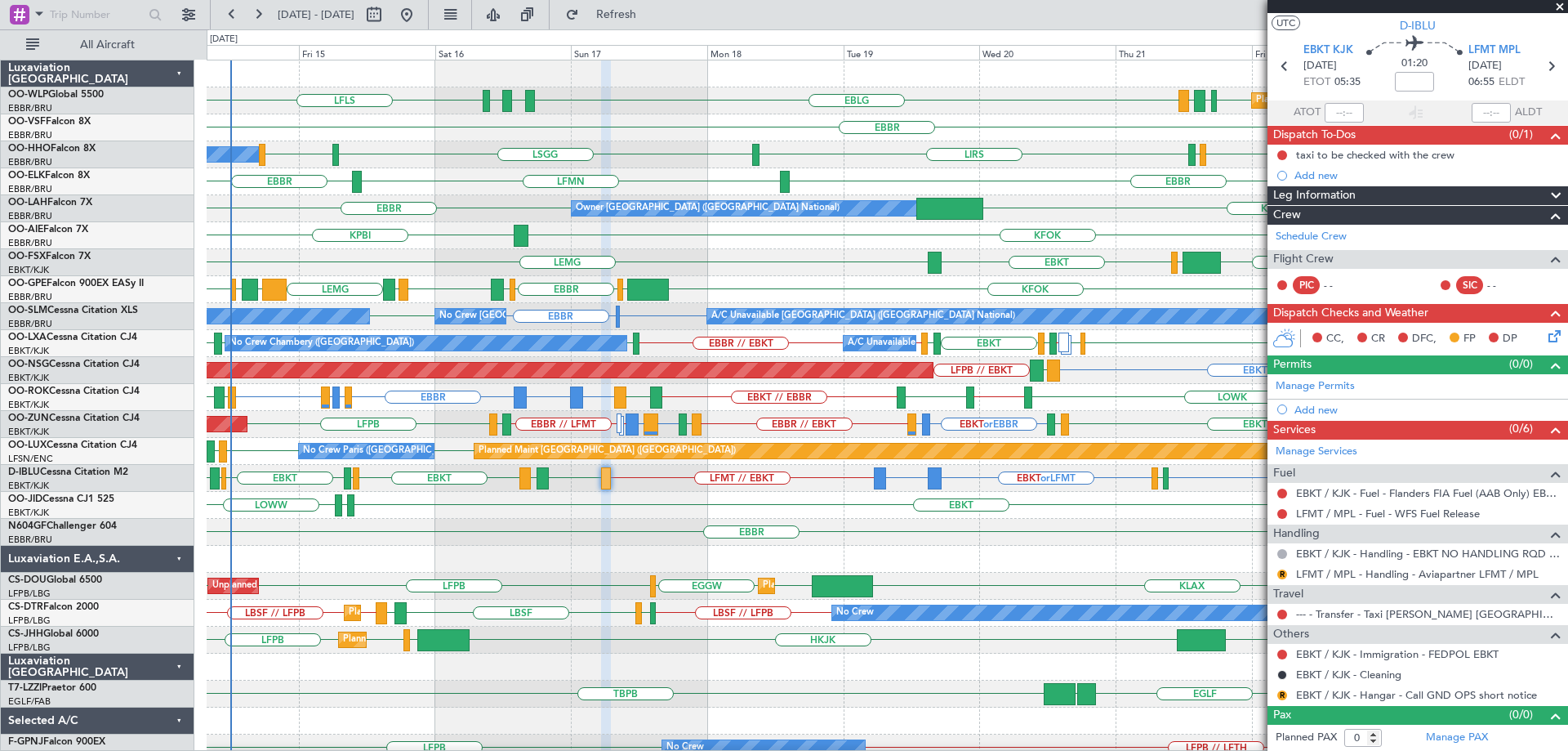
click at [846, 259] on div "EBKT EBKT LEMG EGGW FCOD LSGG" at bounding box center [887, 263] width 1361 height 27
click at [622, 487] on div "EBKT EBKT or LFMT EPWA or LFMT LFMT // EBKT EGJJ EBKT LFKF EBKT EGJJ EBKT EHBK …" at bounding box center [887, 479] width 1361 height 27
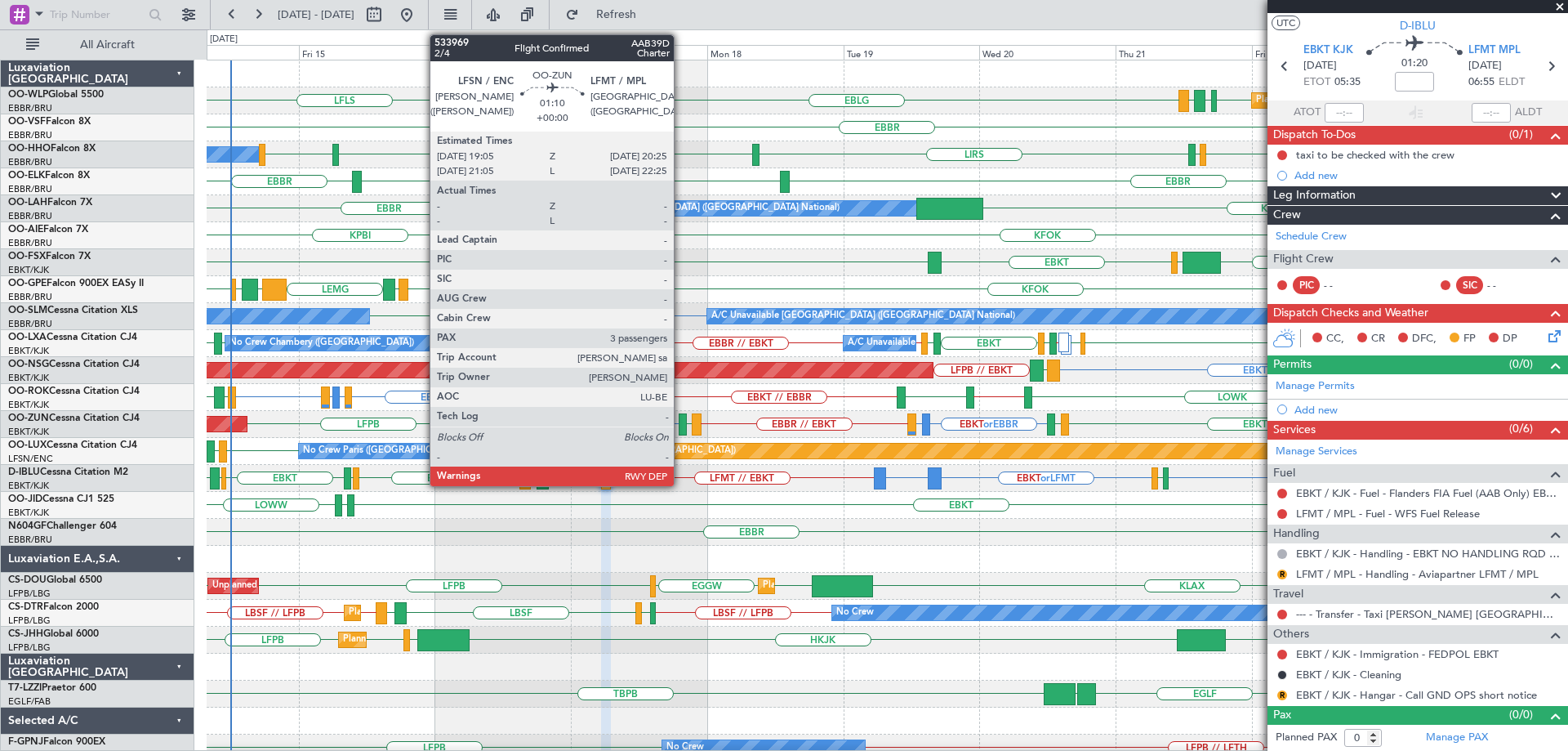
click at [681, 419] on div at bounding box center [682, 424] width 8 height 22
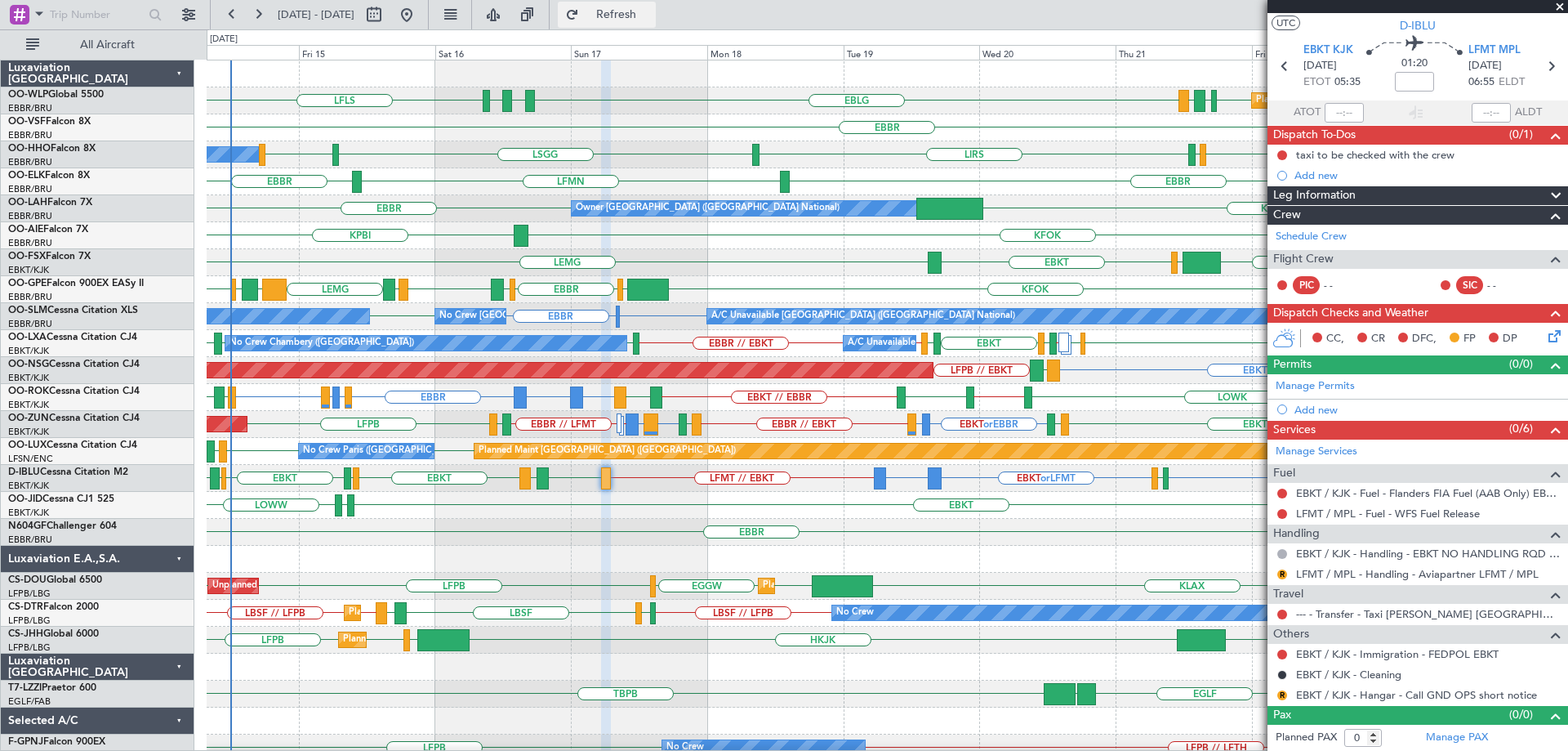
click at [651, 20] on span "Refresh" at bounding box center [616, 15] width 68 height 12
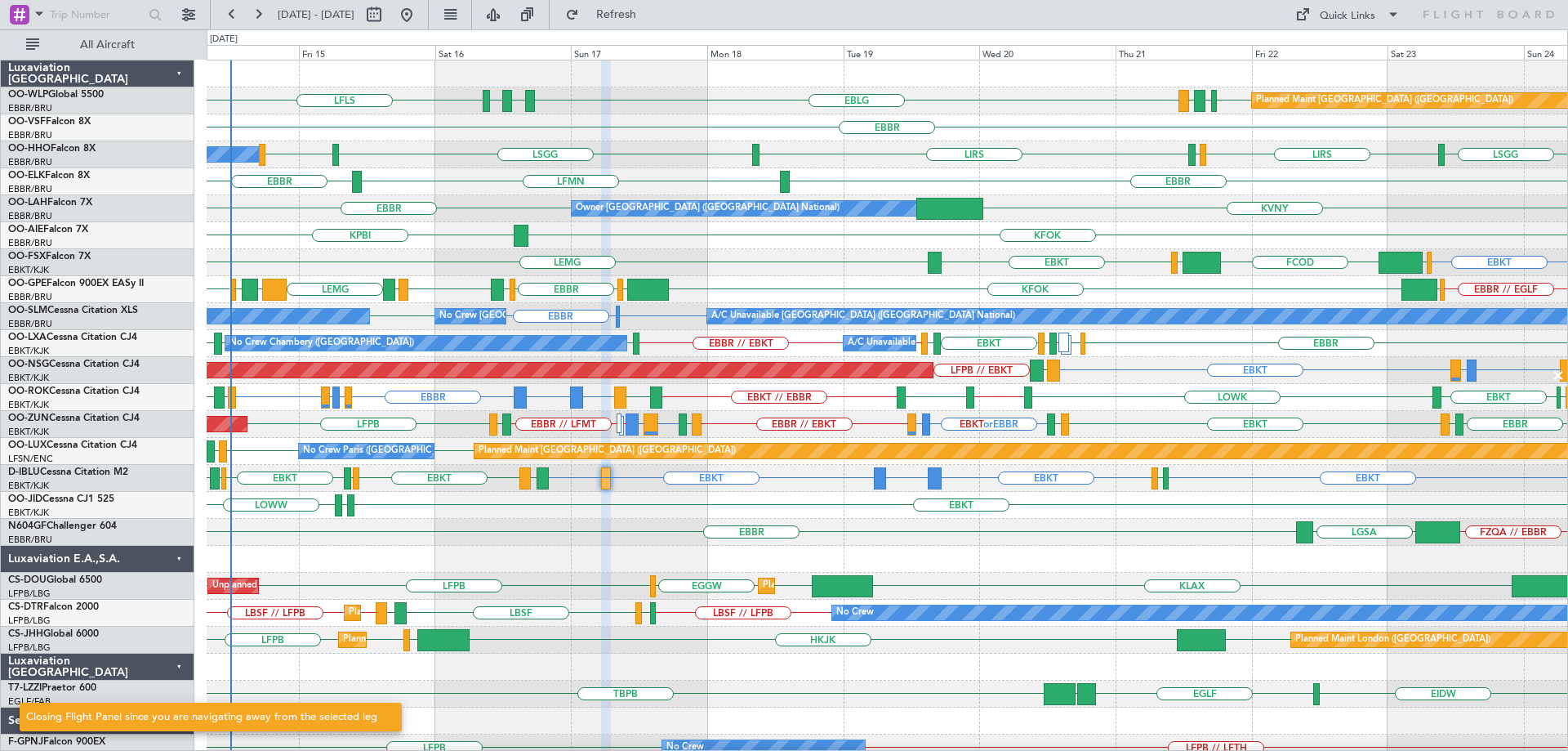
scroll to position [0, 0]
click at [628, 500] on div "EBKT [PERSON_NAME] LOWW" at bounding box center [887, 506] width 1361 height 27
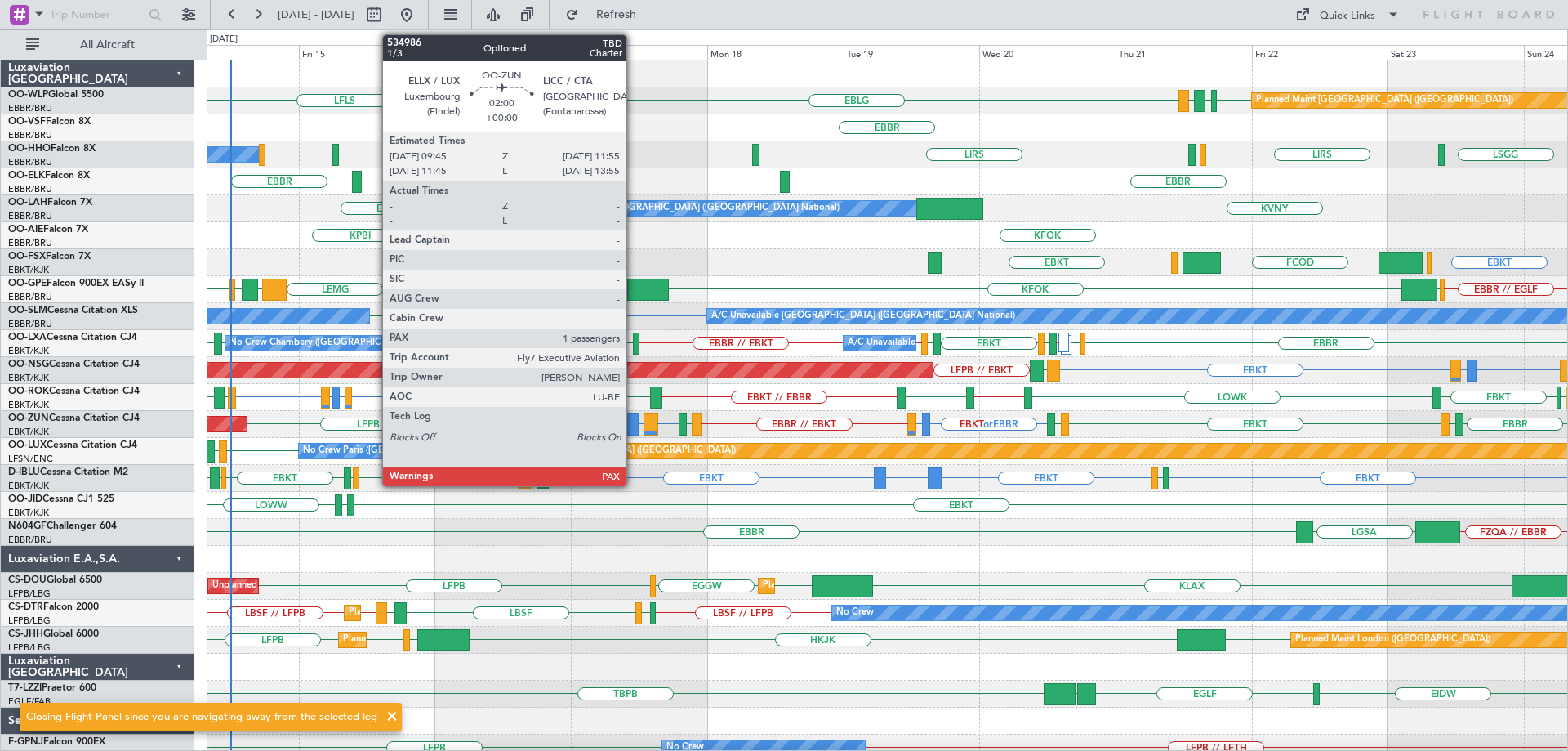
click at [634, 417] on div at bounding box center [632, 424] width 13 height 22
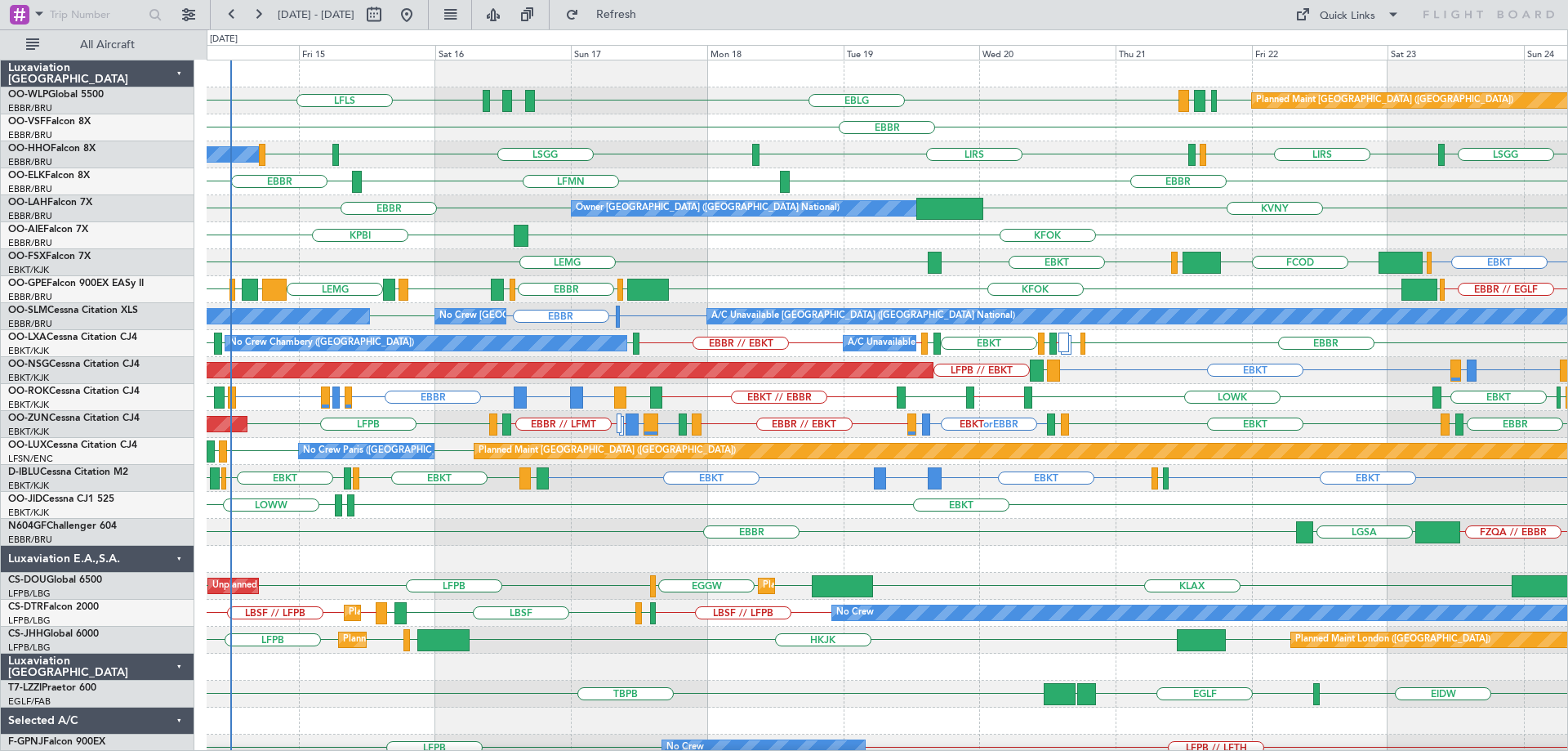
click at [662, 151] on div "LSGG LIRS LSZH LIRS LSGG LIRS A/C Unavailable Geneva (Cointrin)" at bounding box center [887, 155] width 1361 height 27
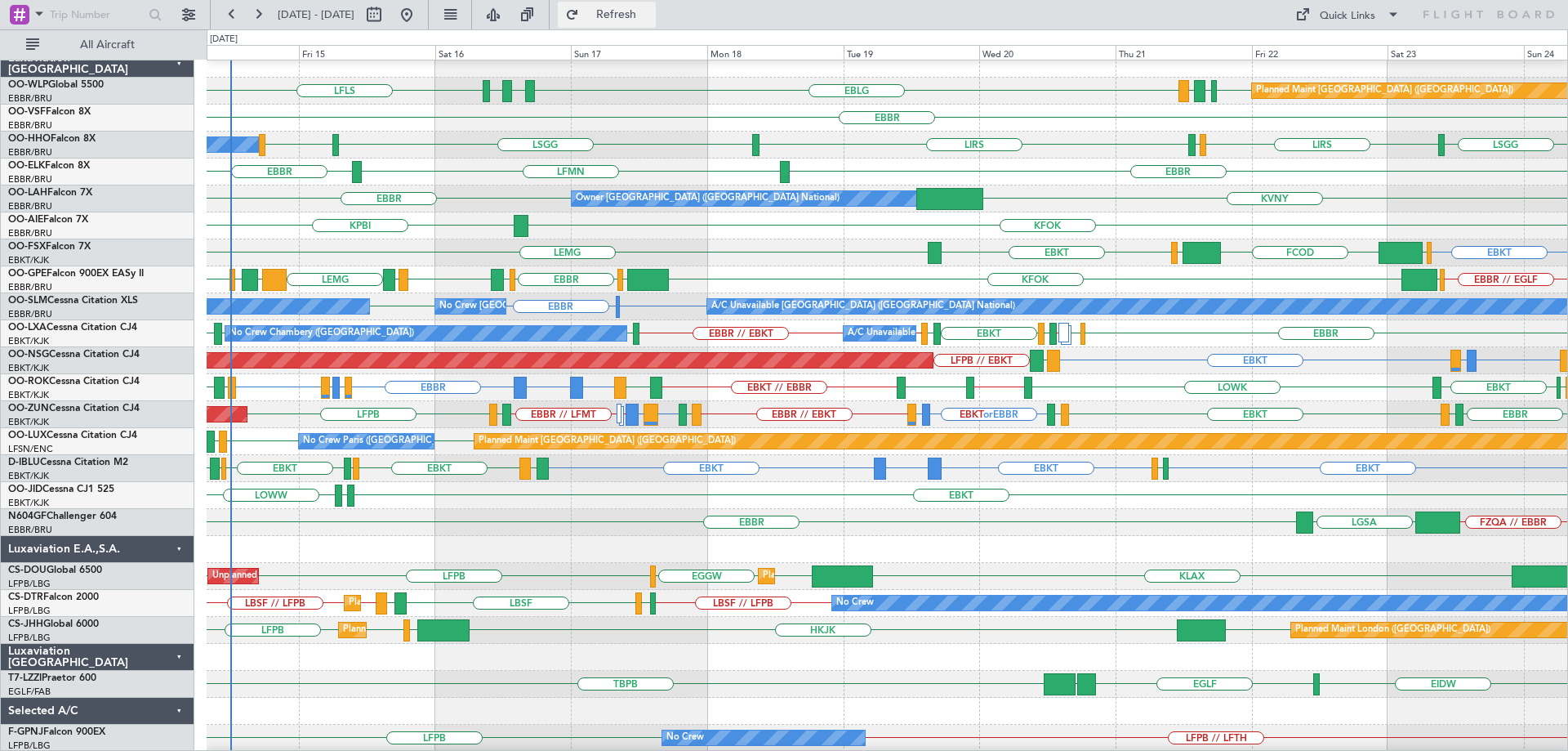
click at [656, 23] on button "Refresh" at bounding box center [606, 15] width 98 height 26
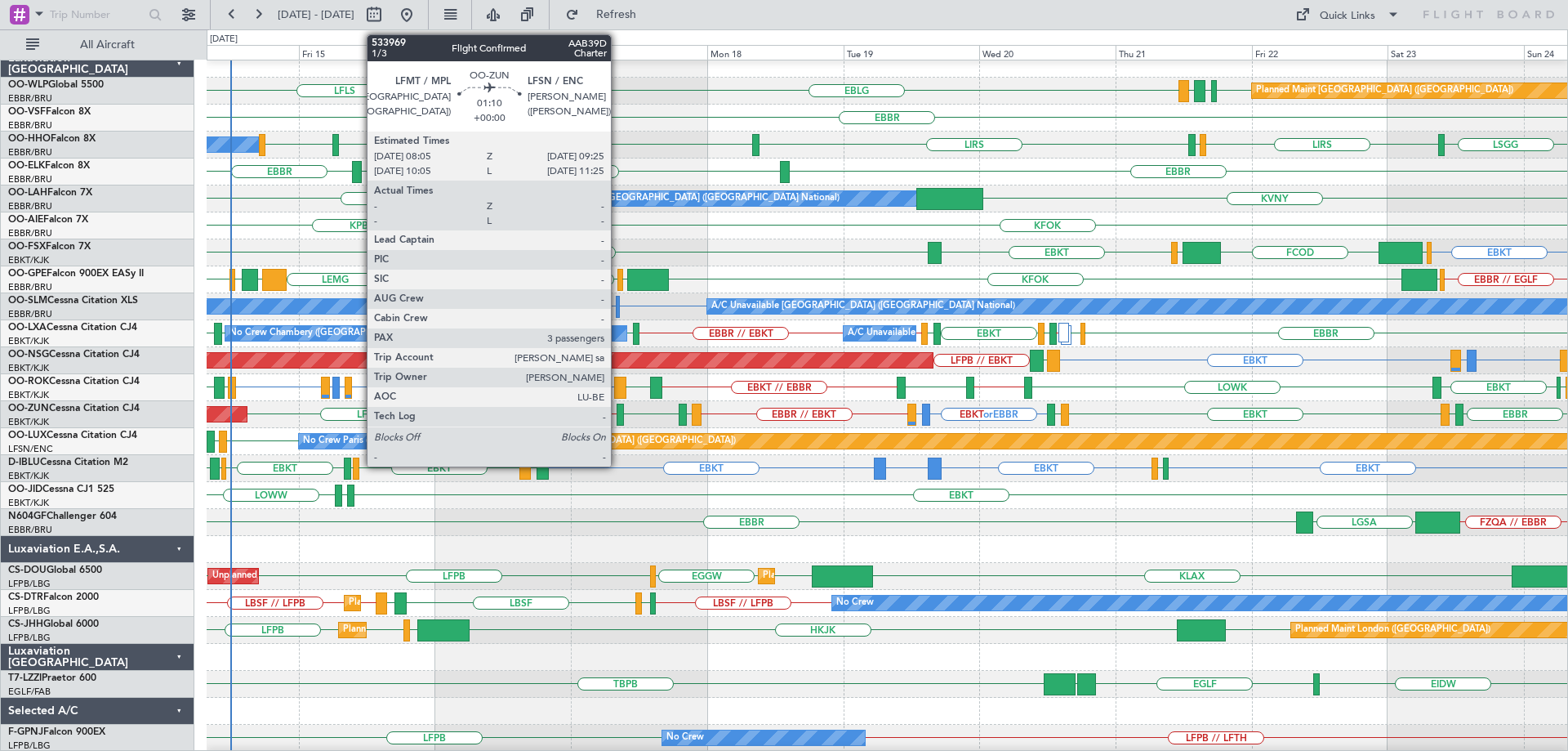
click at [618, 410] on div at bounding box center [621, 414] width 8 height 22
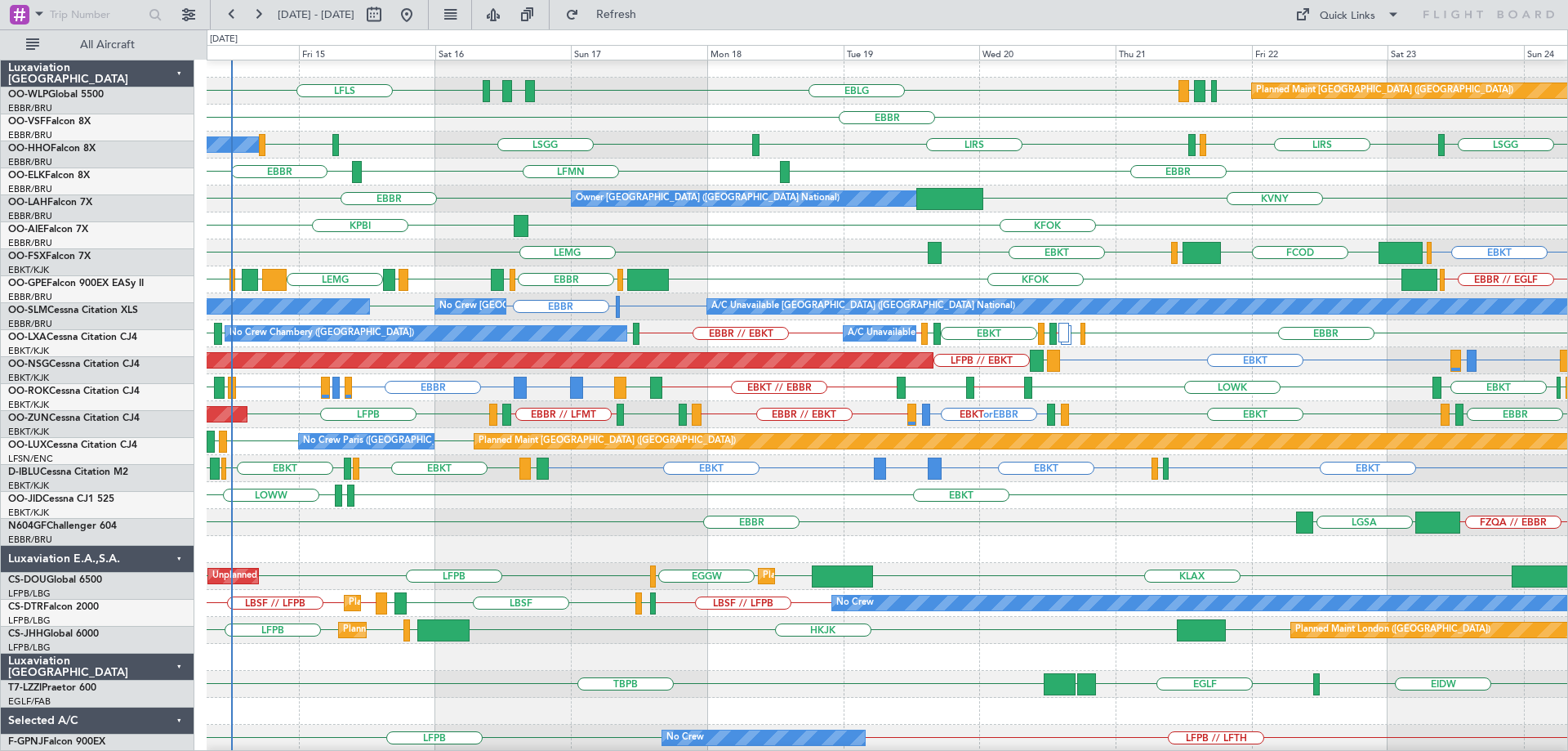
scroll to position [10, 0]
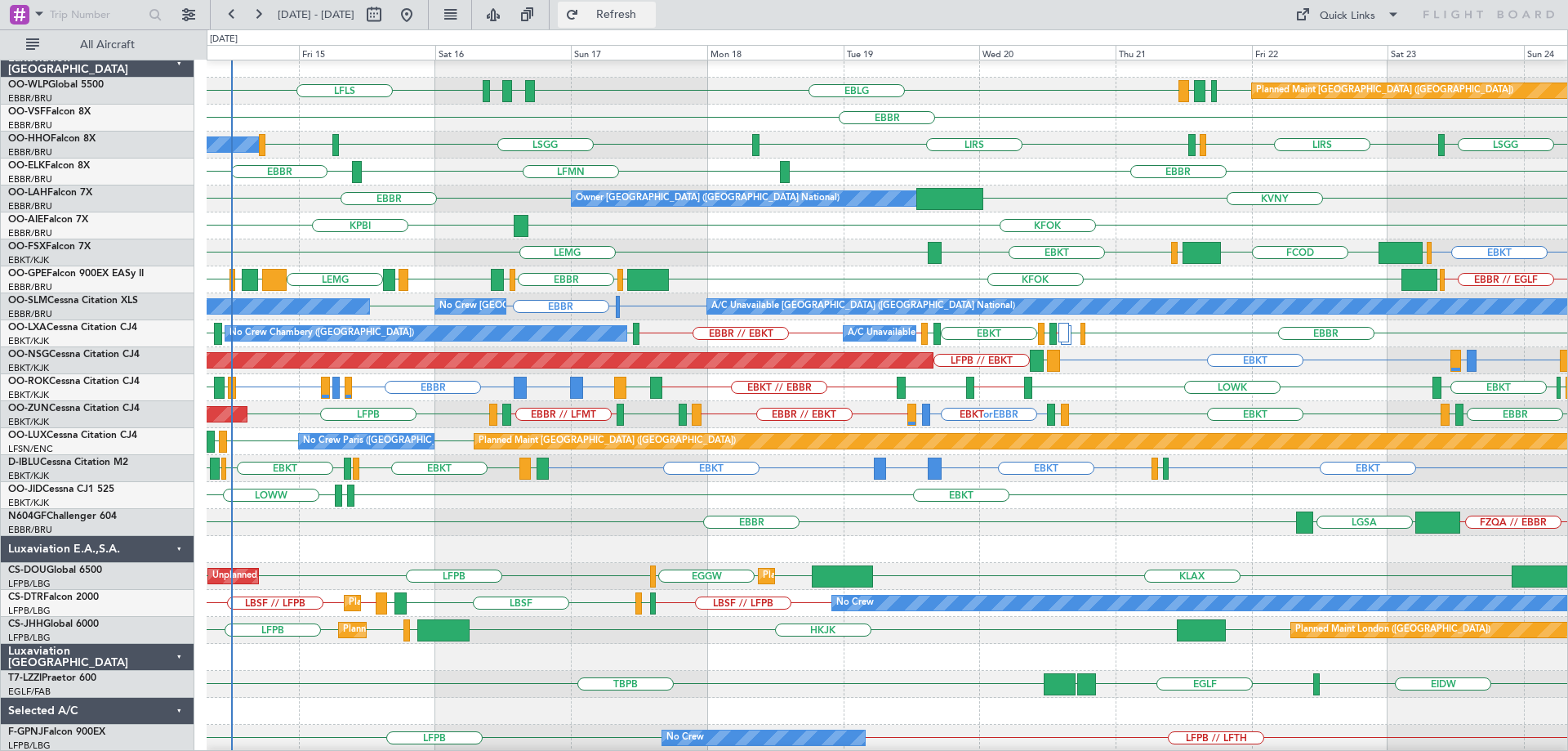
click at [651, 16] on span "Refresh" at bounding box center [616, 15] width 68 height 12
click at [656, 130] on div "EBBR" at bounding box center [887, 118] width 1361 height 27
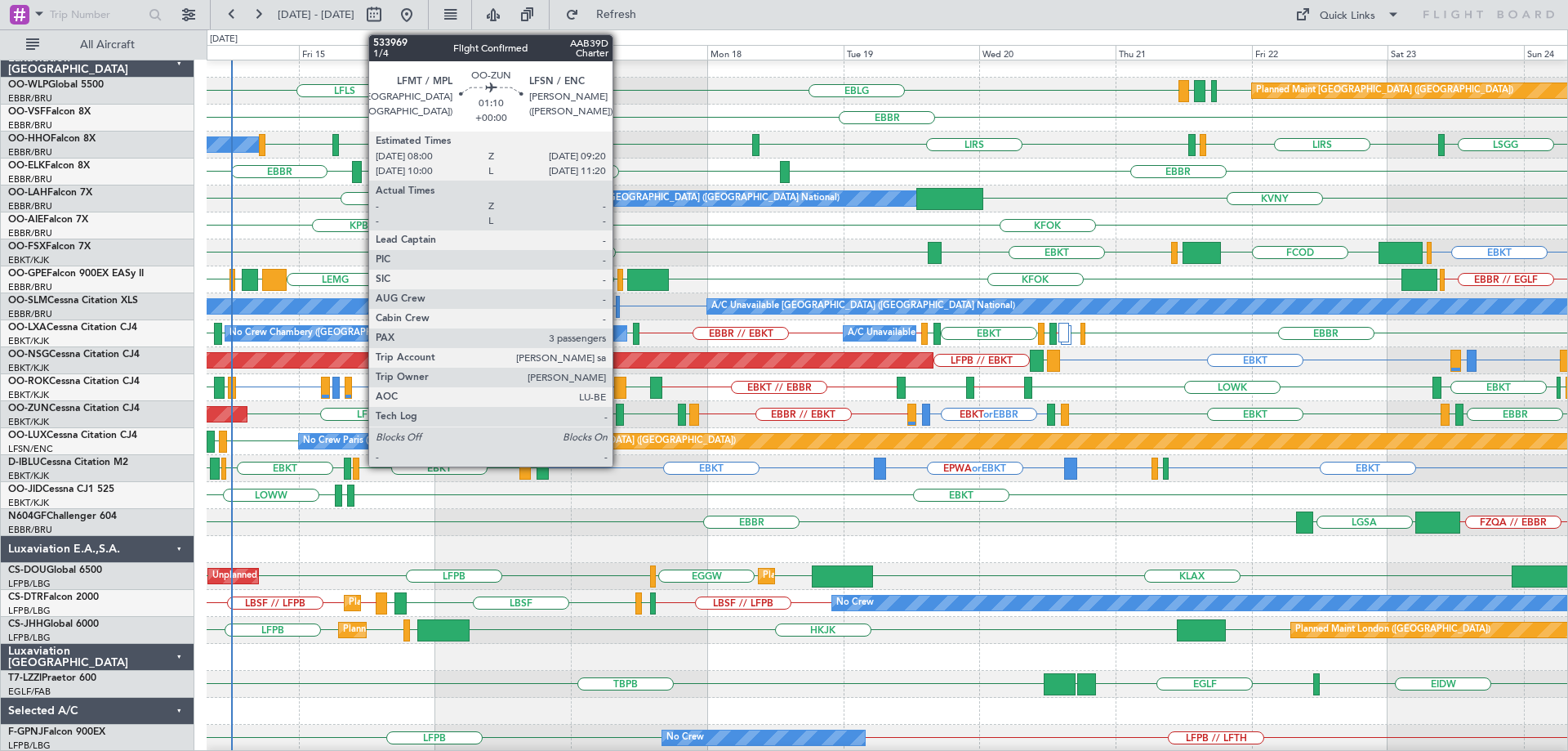
click at [620, 410] on div at bounding box center [620, 414] width 8 height 22
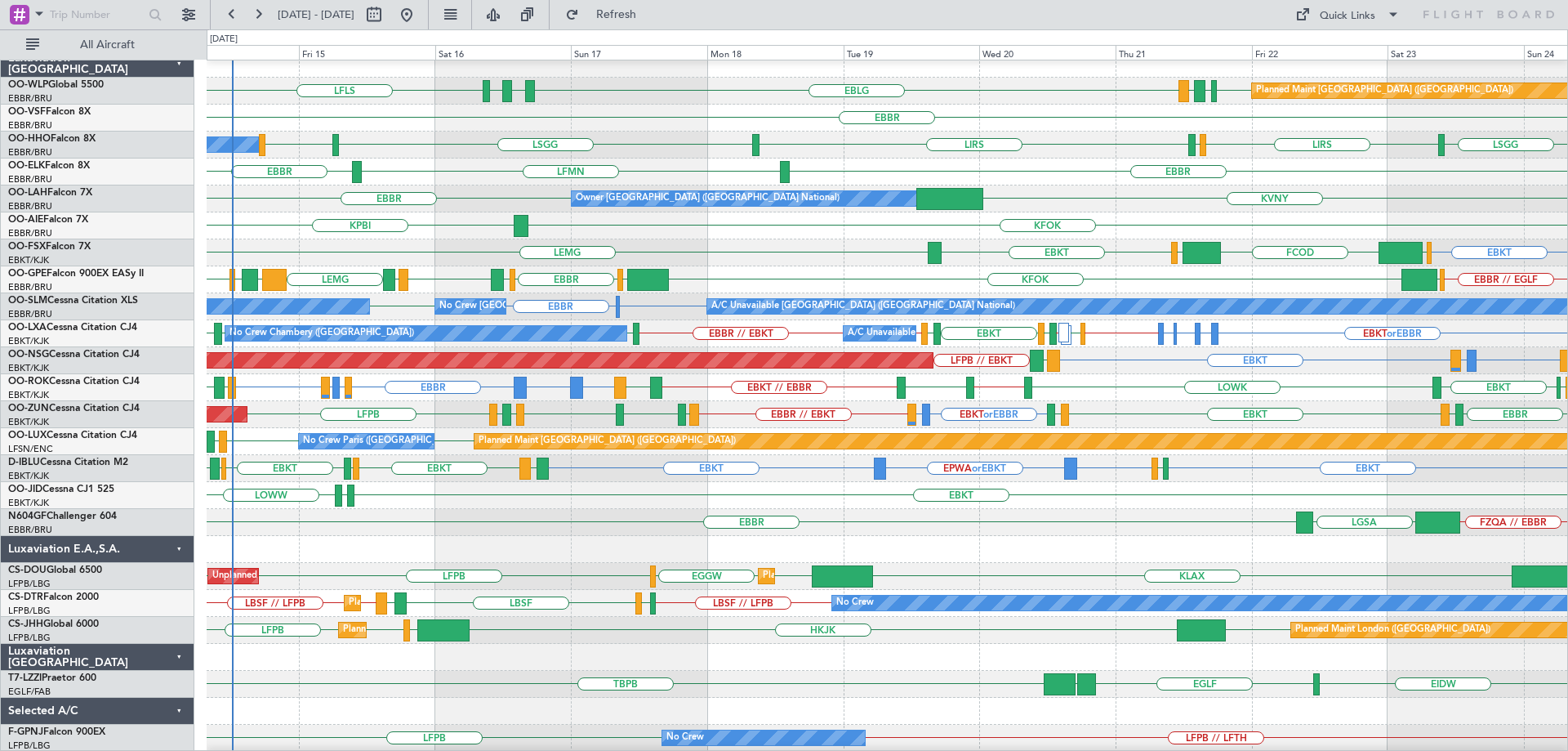
click at [775, 122] on div "EBBR" at bounding box center [887, 118] width 1361 height 27
click at [651, 11] on span "Refresh" at bounding box center [616, 15] width 68 height 12
click at [816, 267] on div "EBBR // EGLF LEPA LFRG [GEOGRAPHIC_DATA] [PERSON_NAME] [GEOGRAPHIC_DATA] [GEOGR…" at bounding box center [887, 280] width 1361 height 27
click at [459, 184] on div "LFMN [GEOGRAPHIC_DATA] [GEOGRAPHIC_DATA]" at bounding box center [887, 172] width 1361 height 27
click at [651, 11] on span "Refresh" at bounding box center [616, 15] width 68 height 12
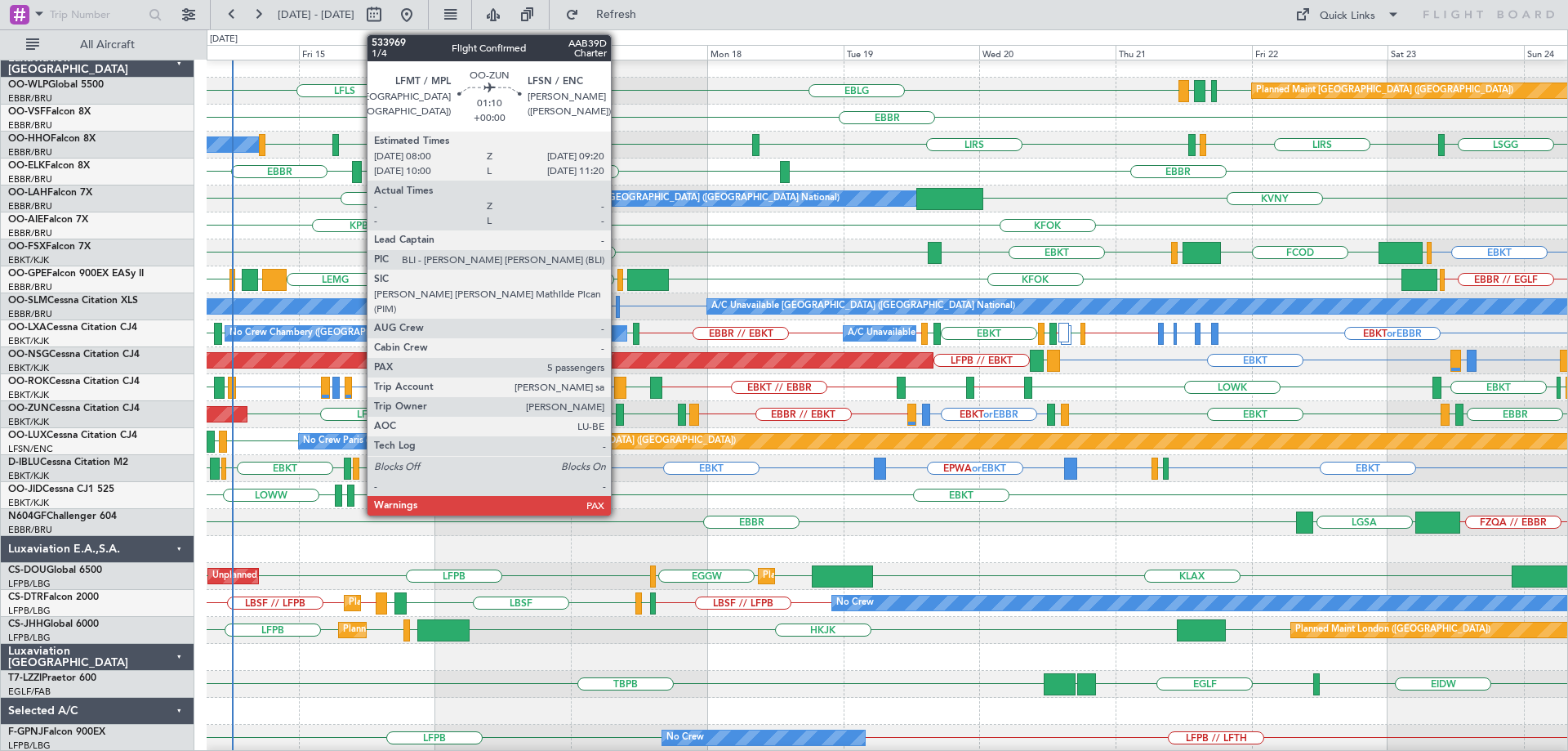
click at [618, 408] on div at bounding box center [620, 414] width 8 height 22
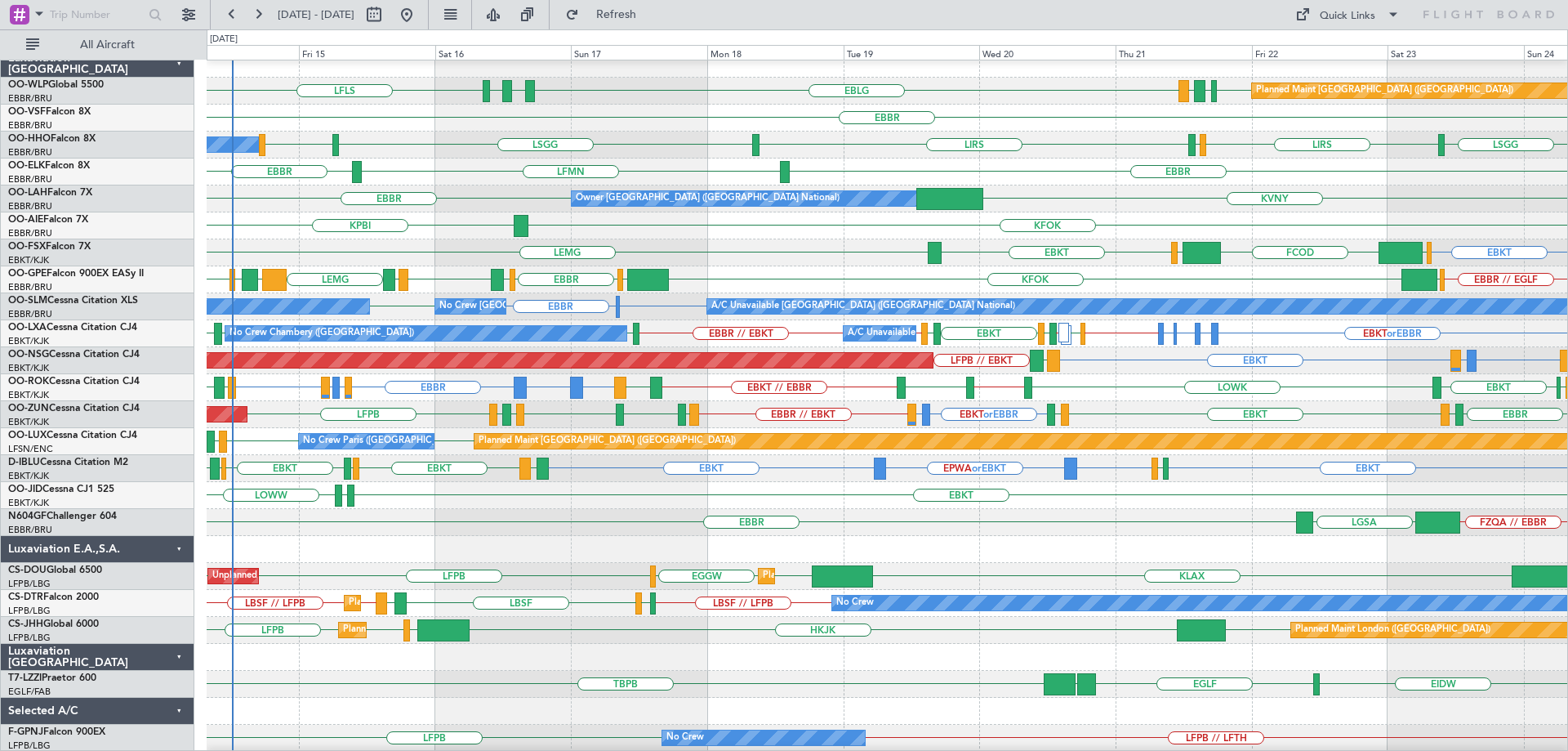
click at [710, 119] on div "EBBR" at bounding box center [887, 118] width 1361 height 27
click at [1113, 257] on div "EBKT [GEOGRAPHIC_DATA] EGGW FCOD [GEOGRAPHIC_DATA] EBKT" at bounding box center [887, 253] width 1361 height 27
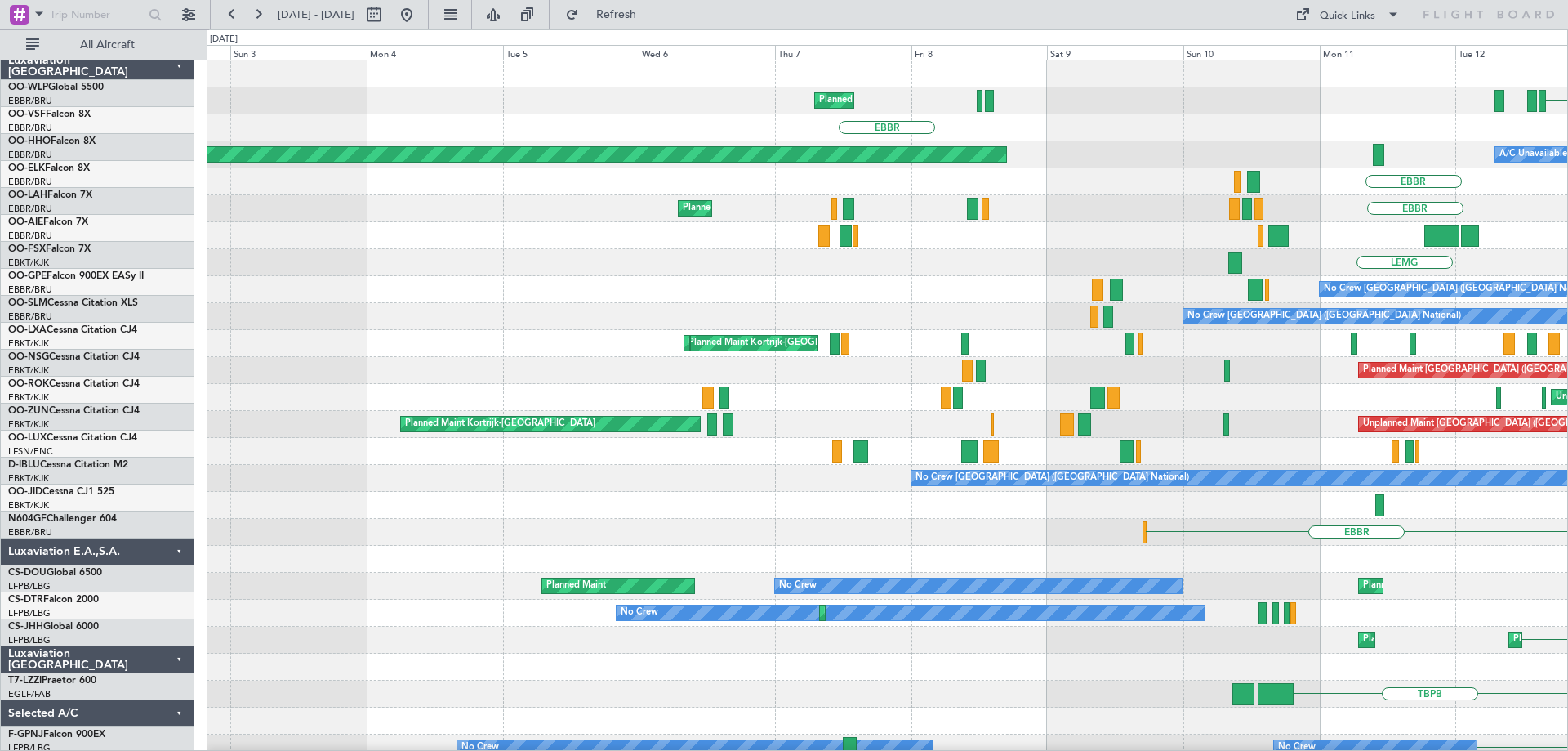
scroll to position [0, 0]
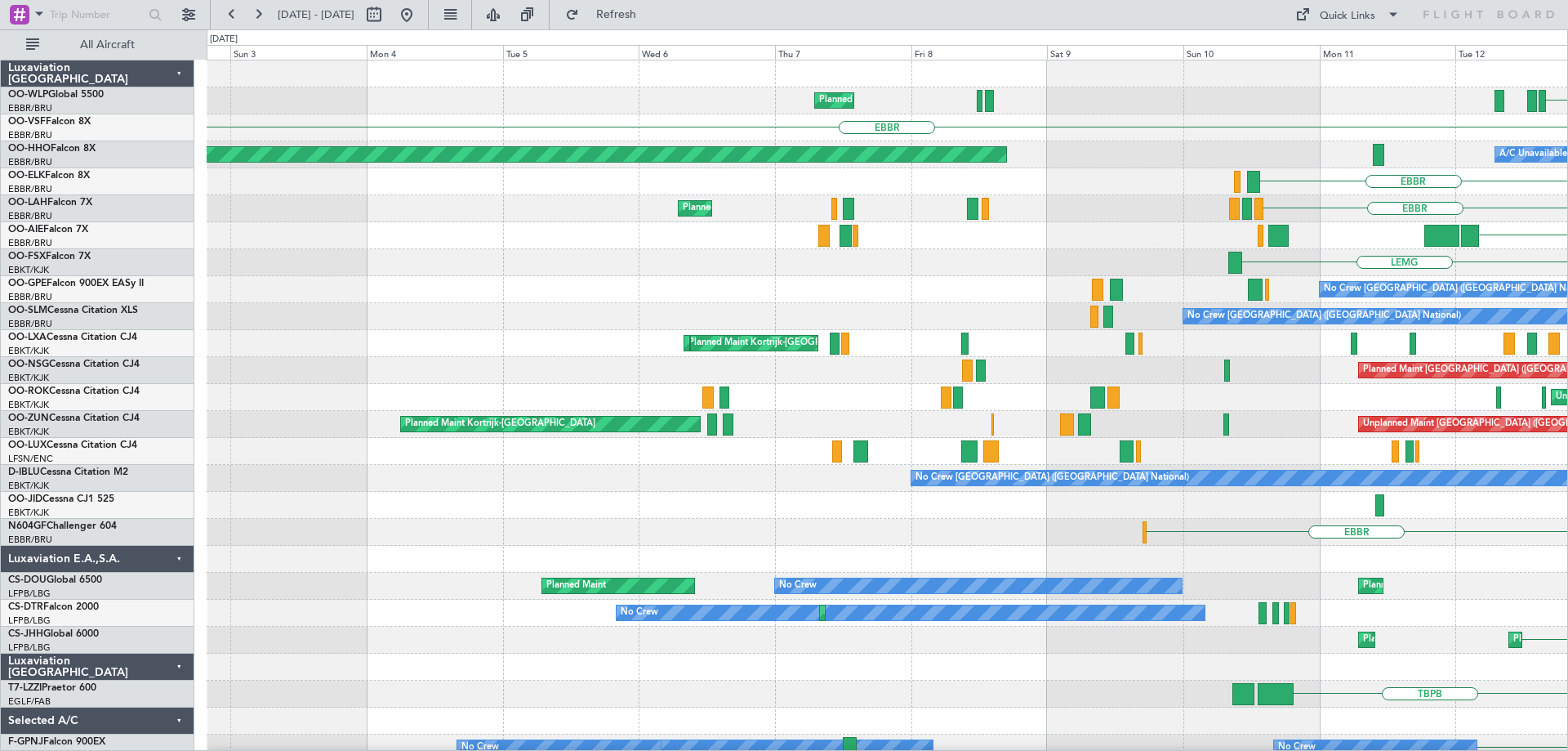
click at [1219, 345] on div "Planned Maint Kortrijk-[GEOGRAPHIC_DATA] AOG Maint [GEOGRAPHIC_DATA]-[GEOGRAPHI…" at bounding box center [887, 344] width 1361 height 27
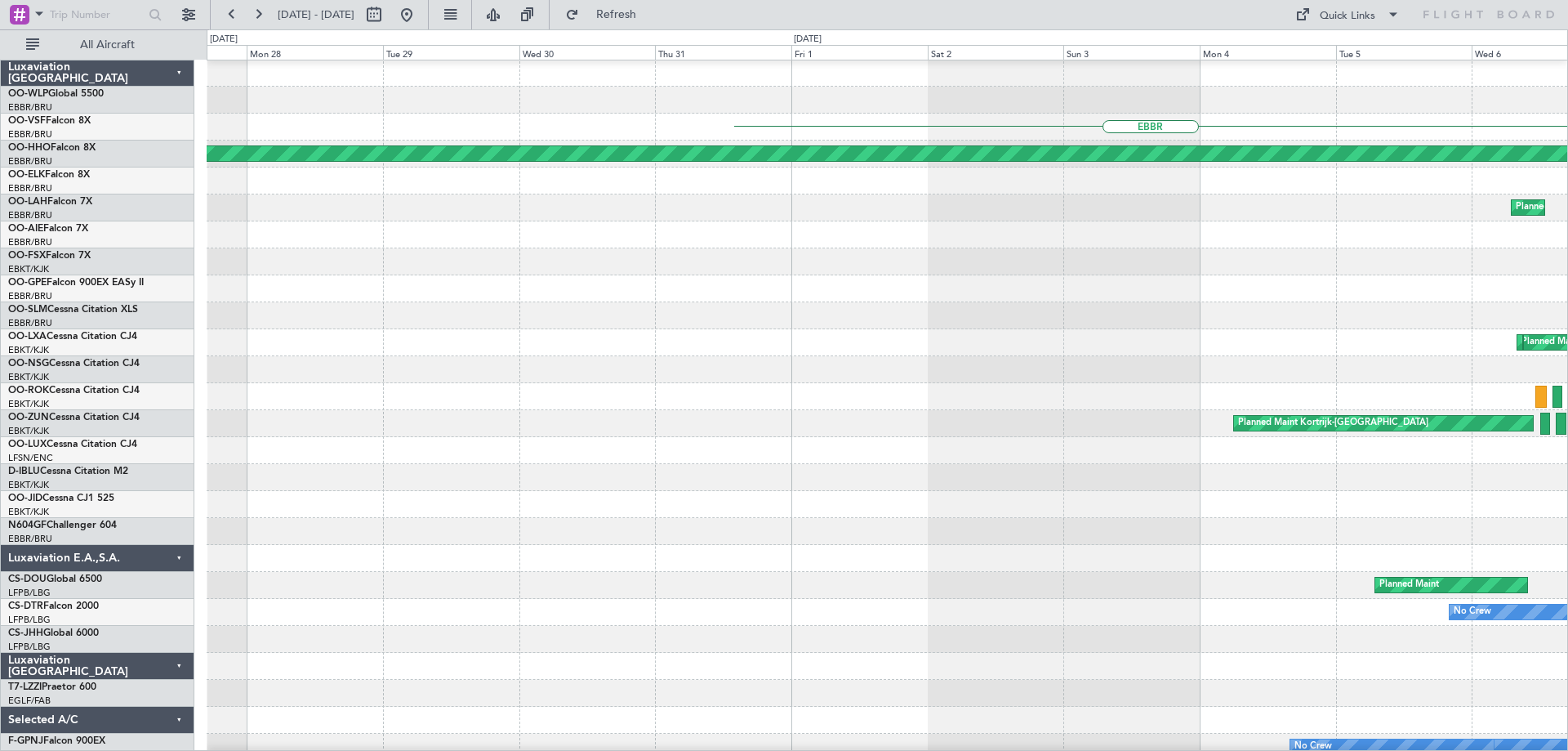
click at [1237, 353] on div "Planned Maint Kortrijk-[GEOGRAPHIC_DATA] AOG Maint [GEOGRAPHIC_DATA]-[GEOGRAPHI…" at bounding box center [887, 343] width 1361 height 27
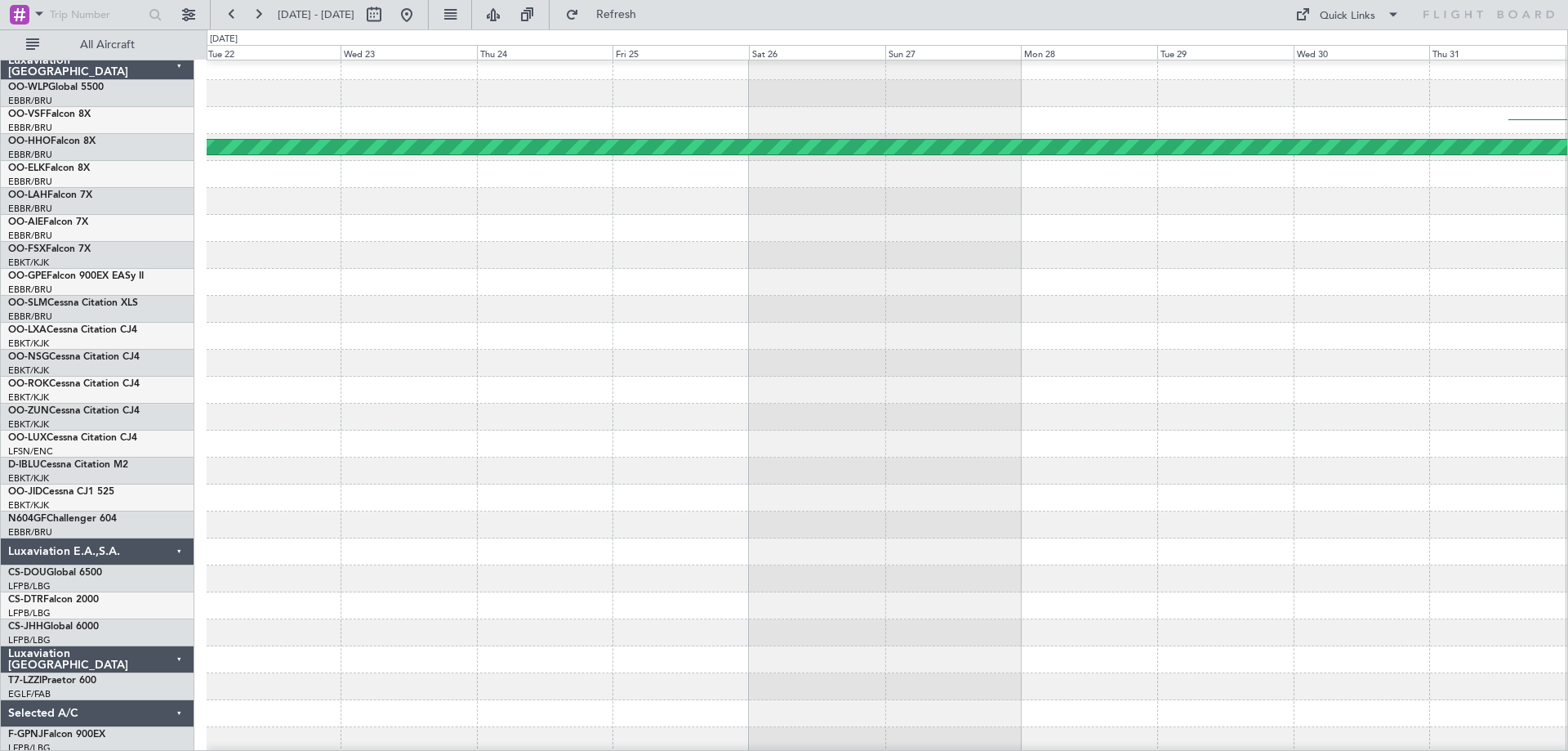
click at [1270, 372] on div at bounding box center [887, 363] width 1361 height 27
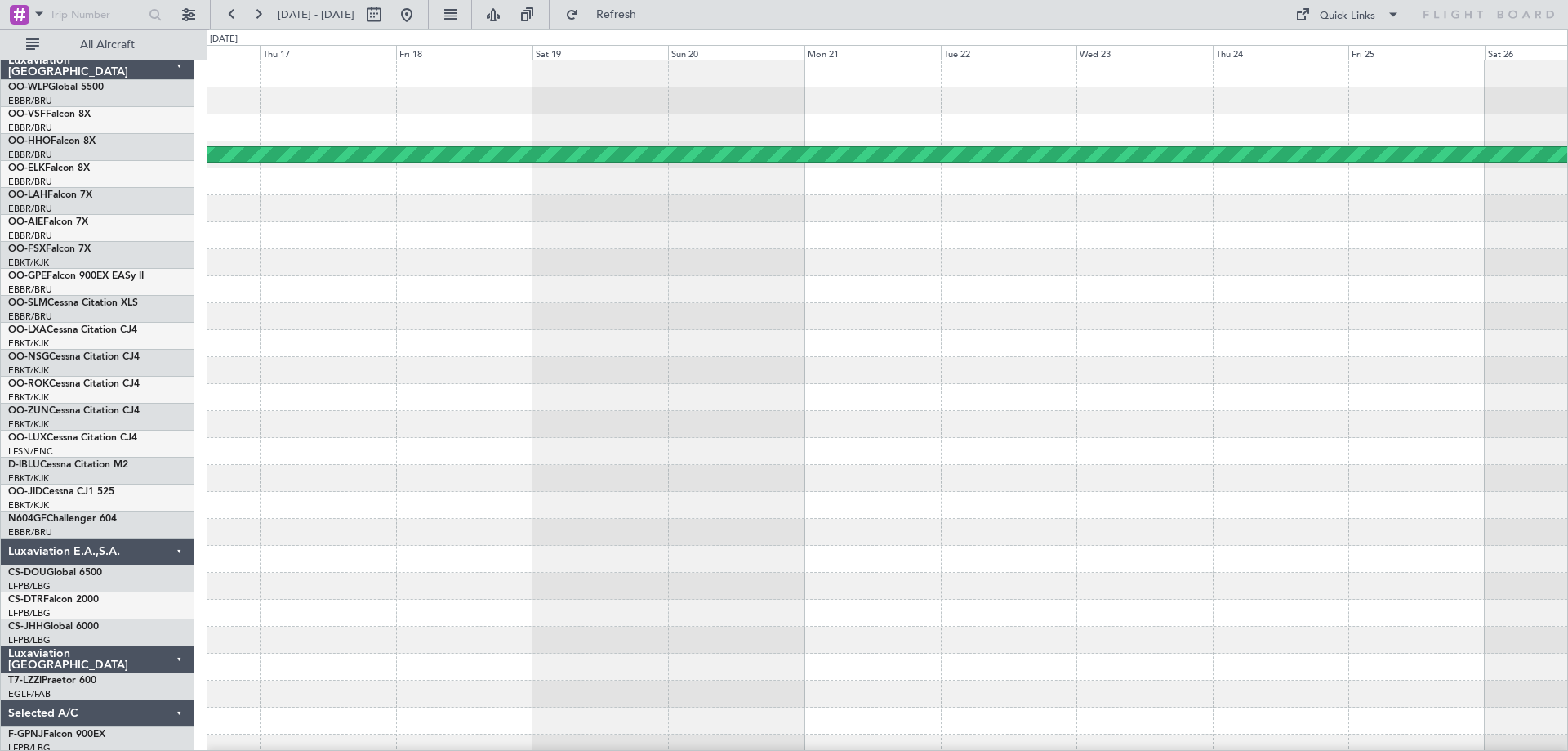
scroll to position [0, 0]
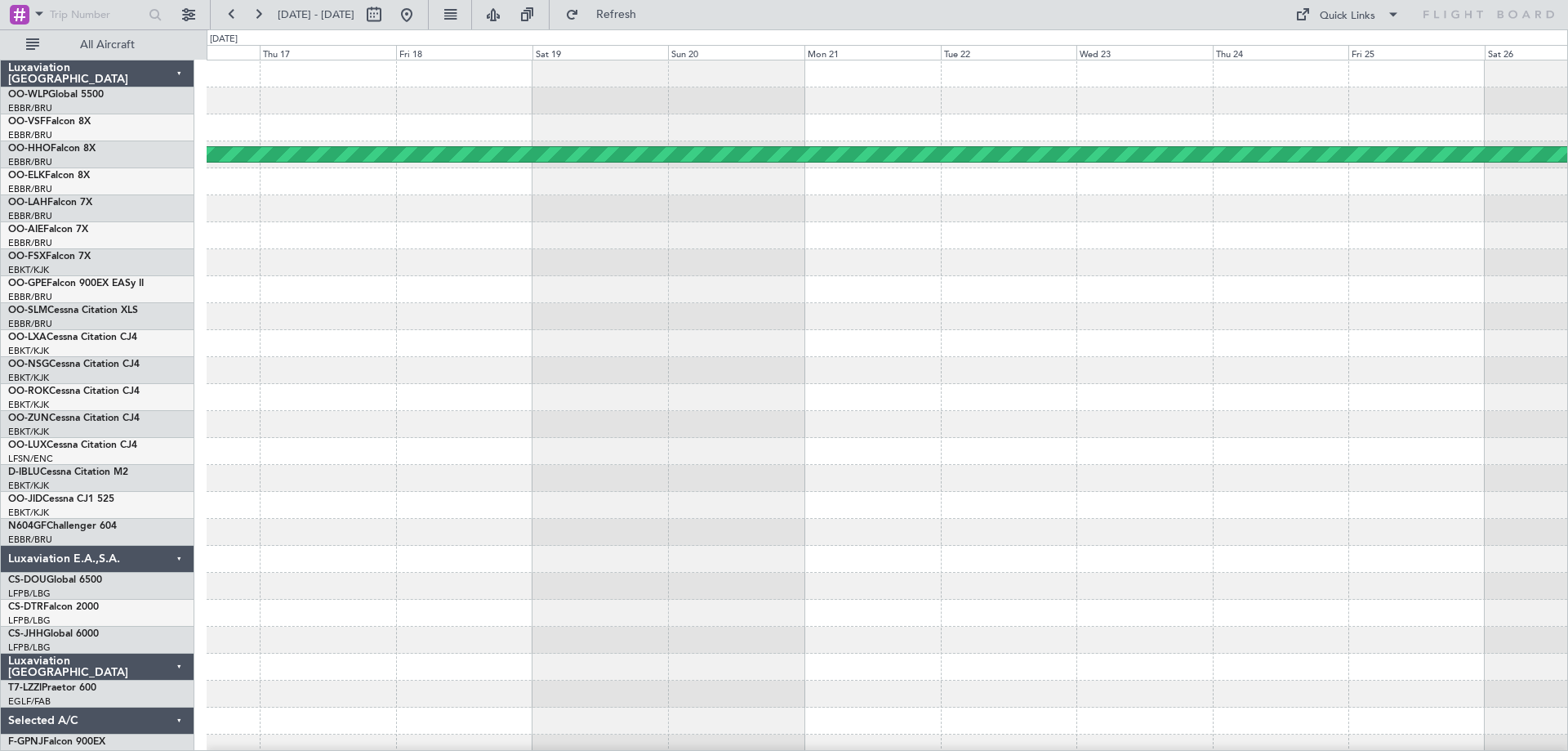
click at [1127, 406] on div "Planned Maint Geneva (Cointrin)" at bounding box center [887, 532] width 1361 height 943
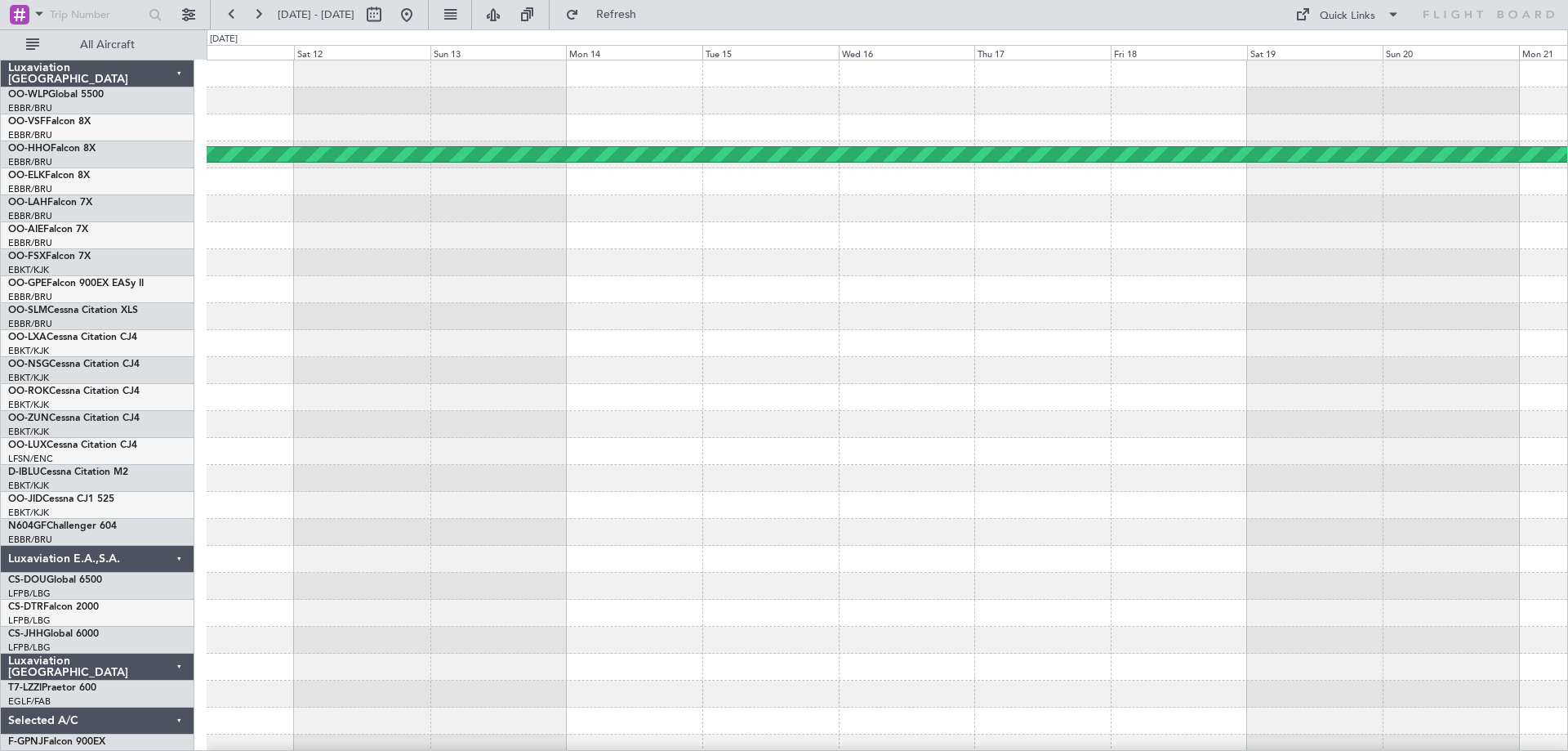
click at [1108, 377] on div at bounding box center [887, 371] width 1361 height 27
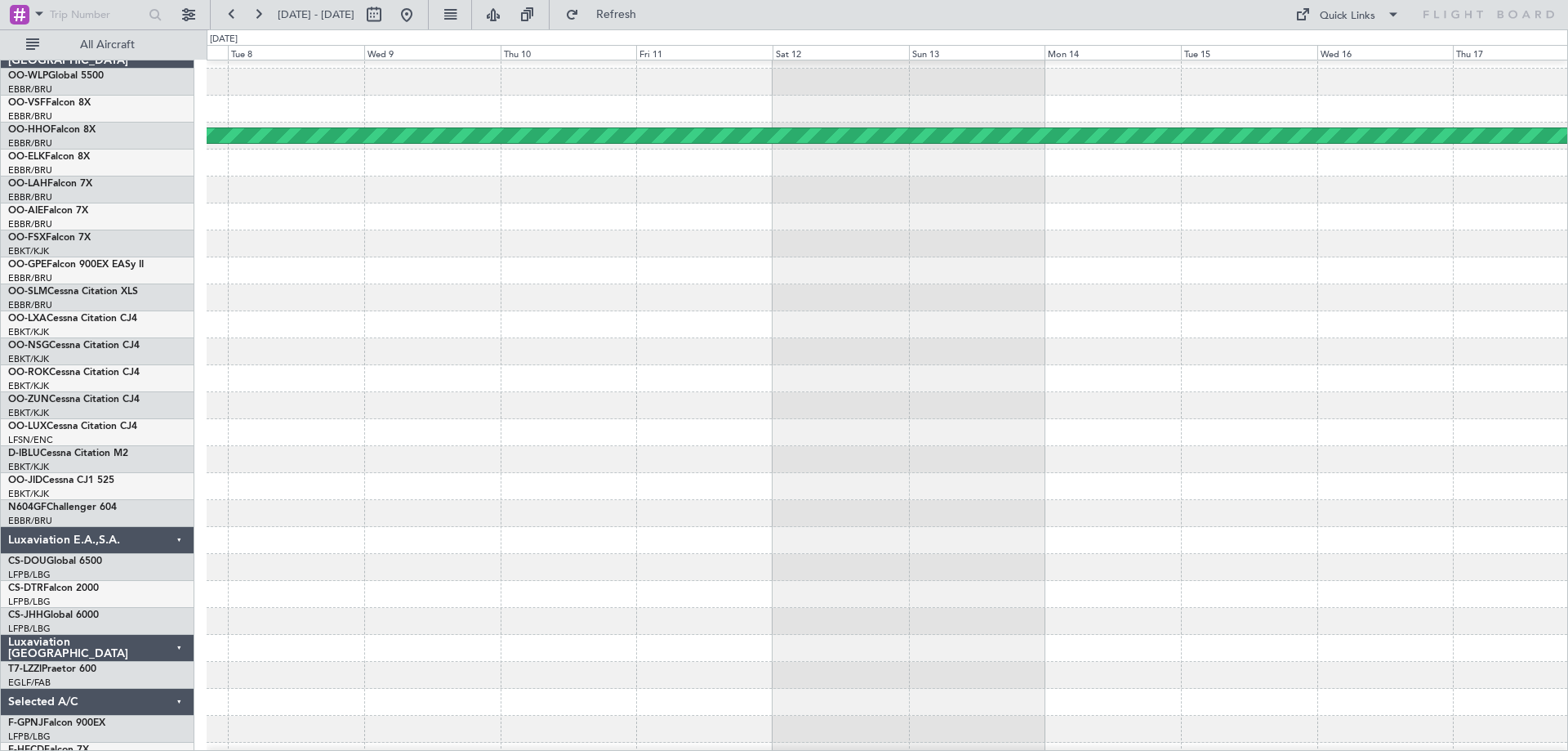
click at [1097, 347] on div at bounding box center [887, 352] width 1361 height 27
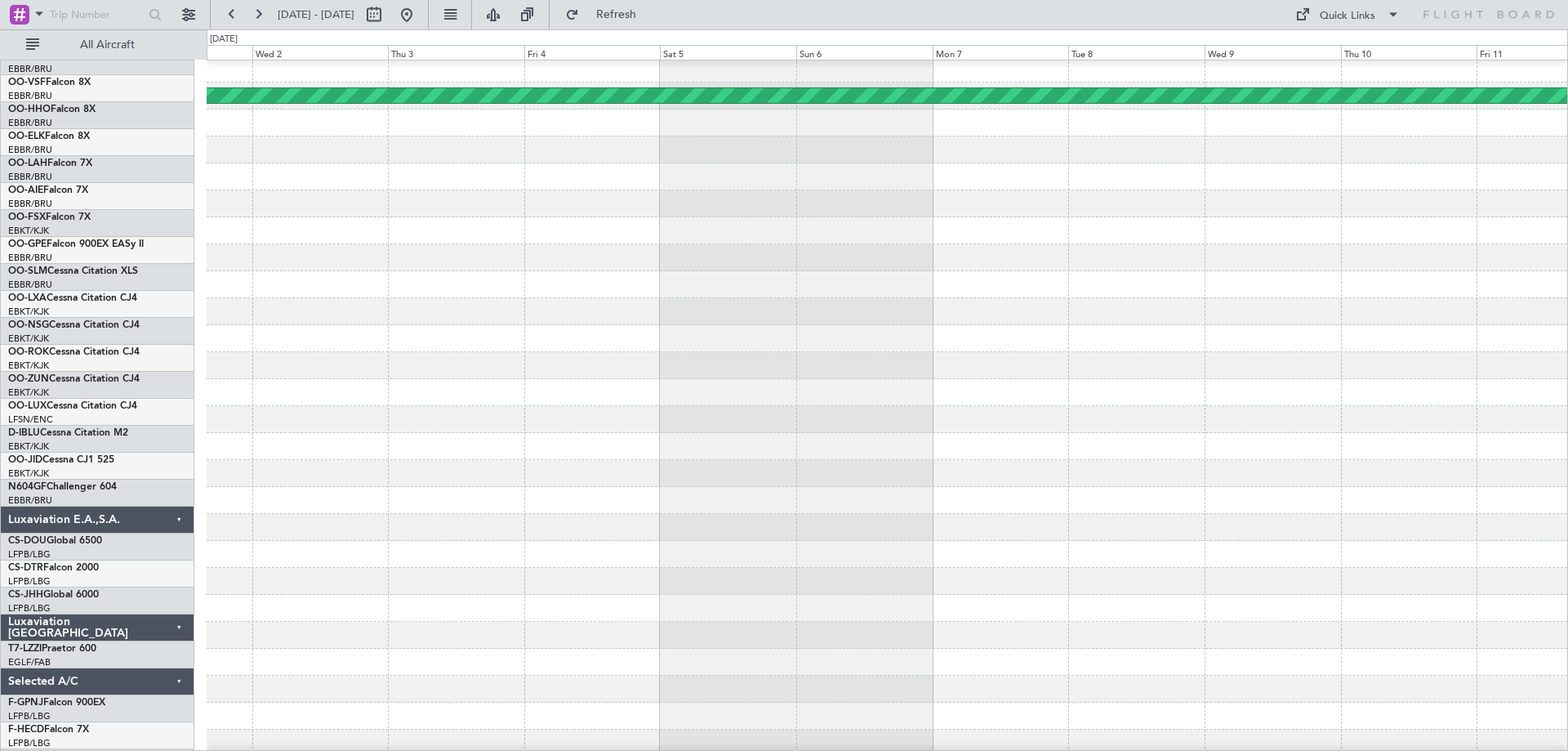
scroll to position [148, 0]
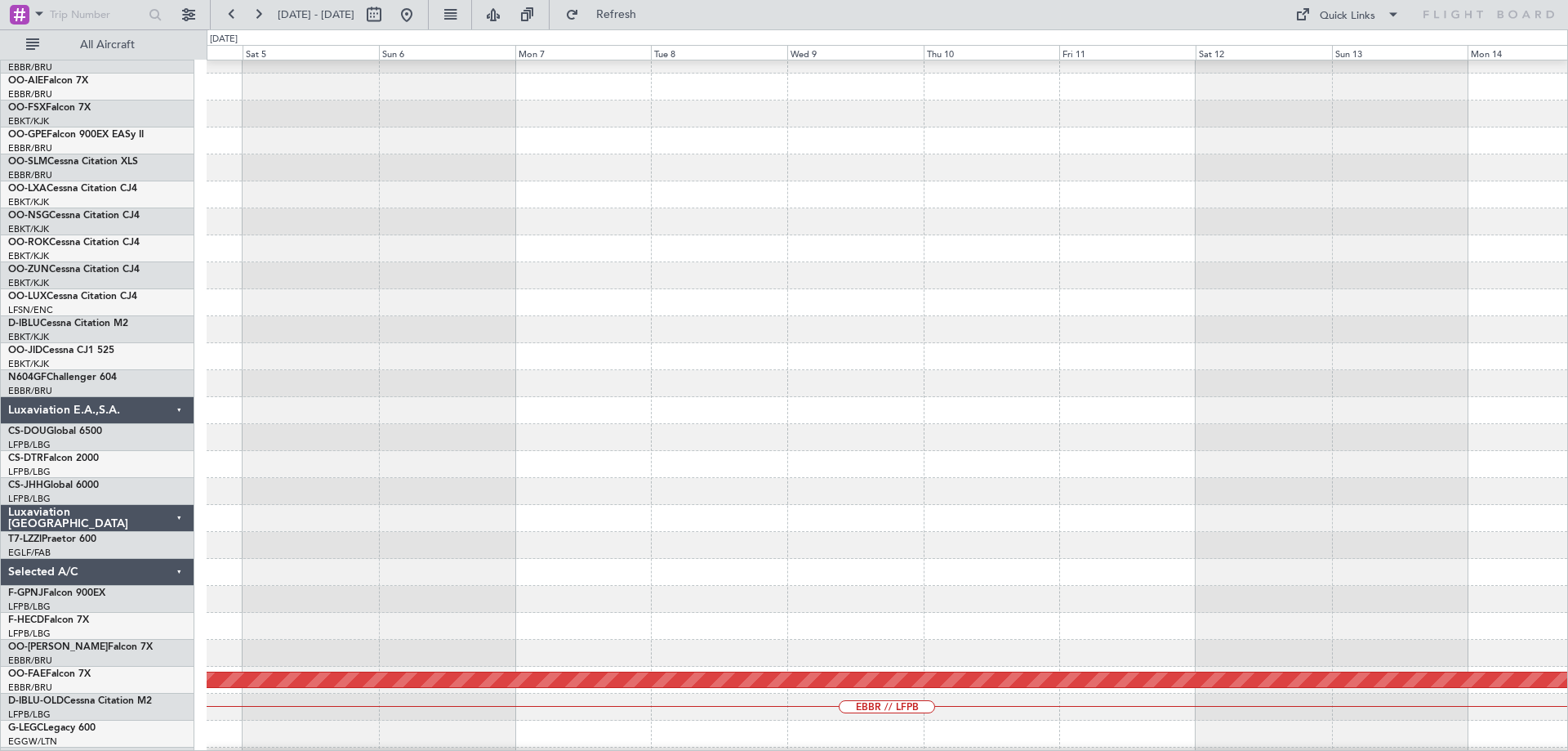
click at [474, 236] on div at bounding box center [887, 249] width 1361 height 27
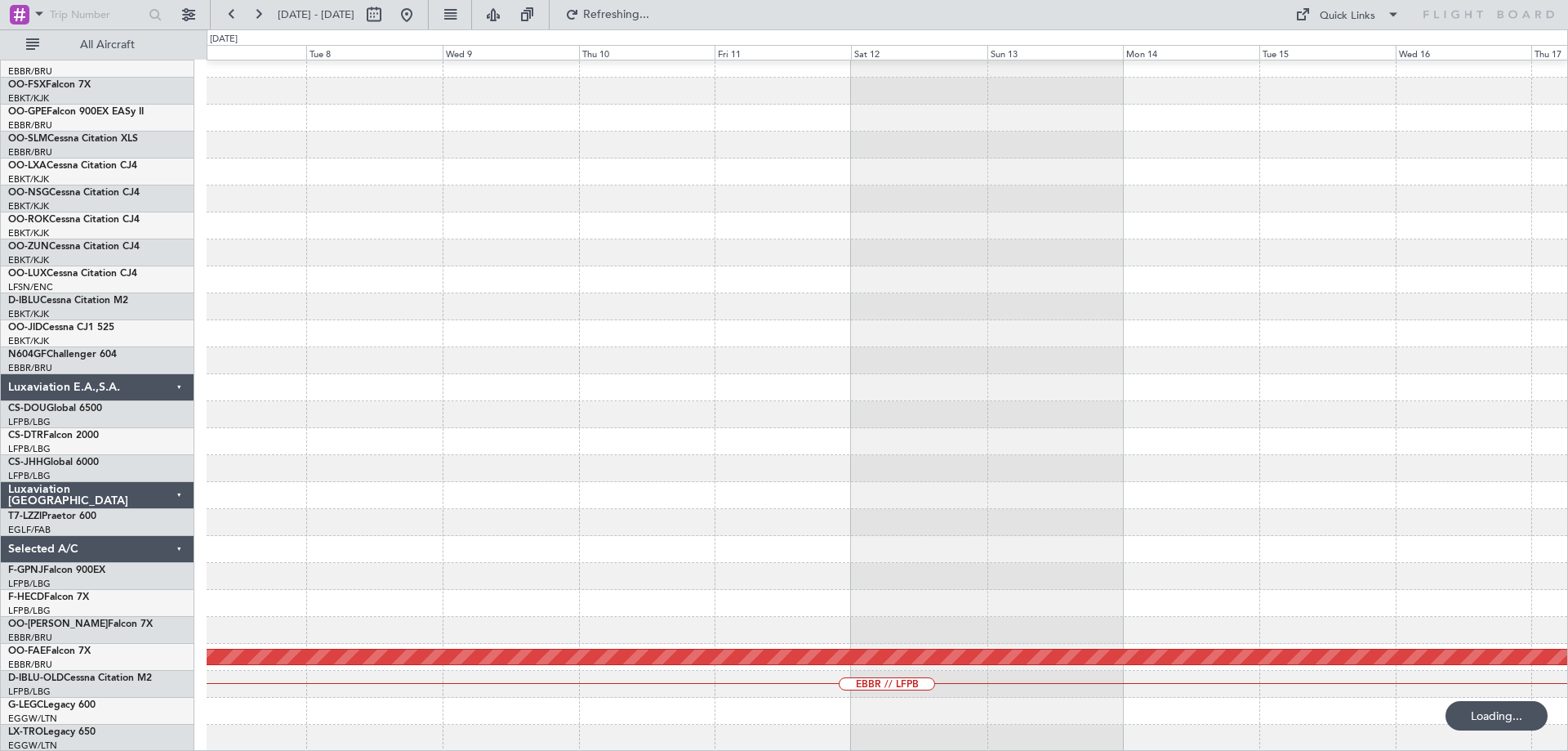
click at [287, 390] on div "Planned Maint Kortrijk-[GEOGRAPHIC_DATA] EBBR // LFPB" at bounding box center [887, 319] width 1361 height 862
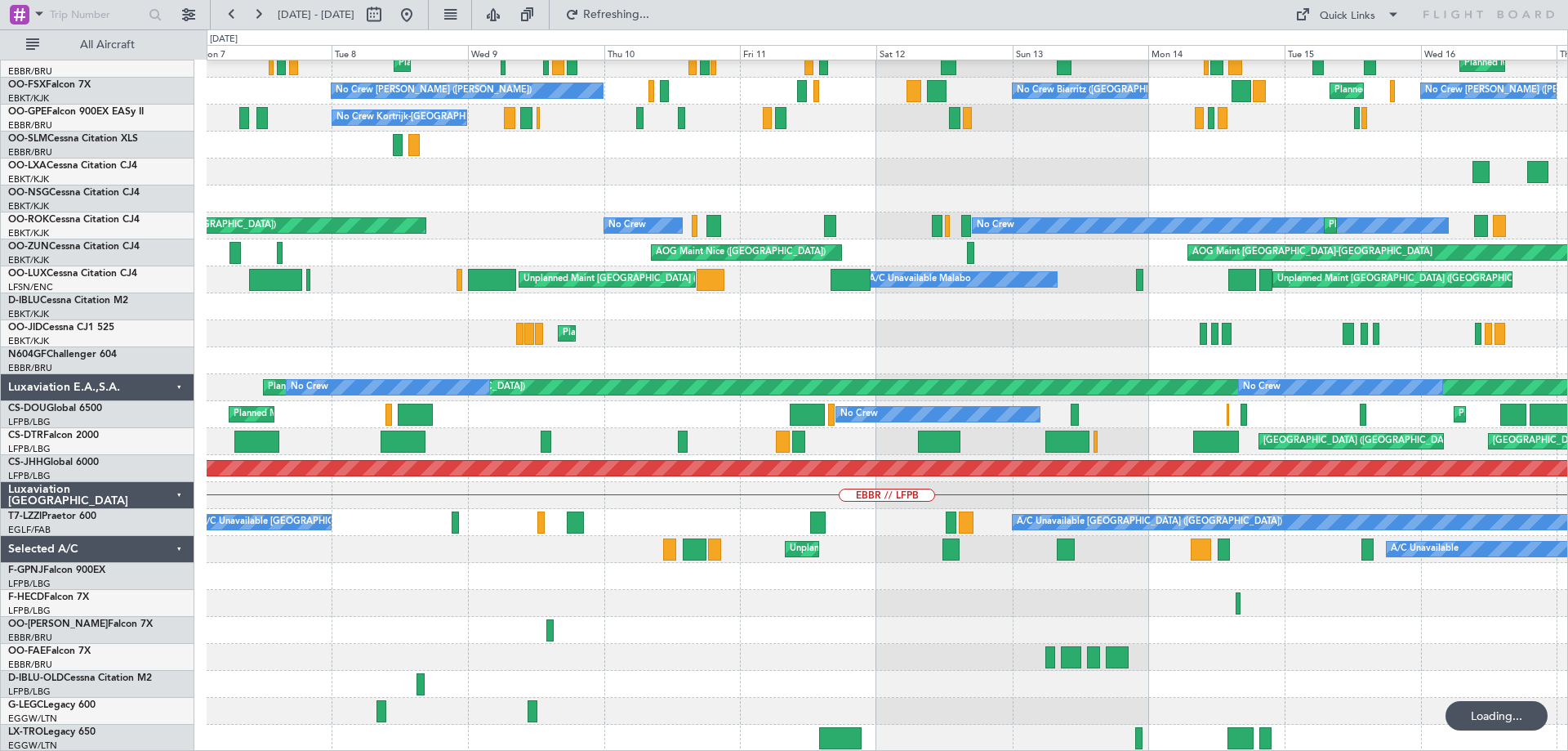
scroll to position [360, 0]
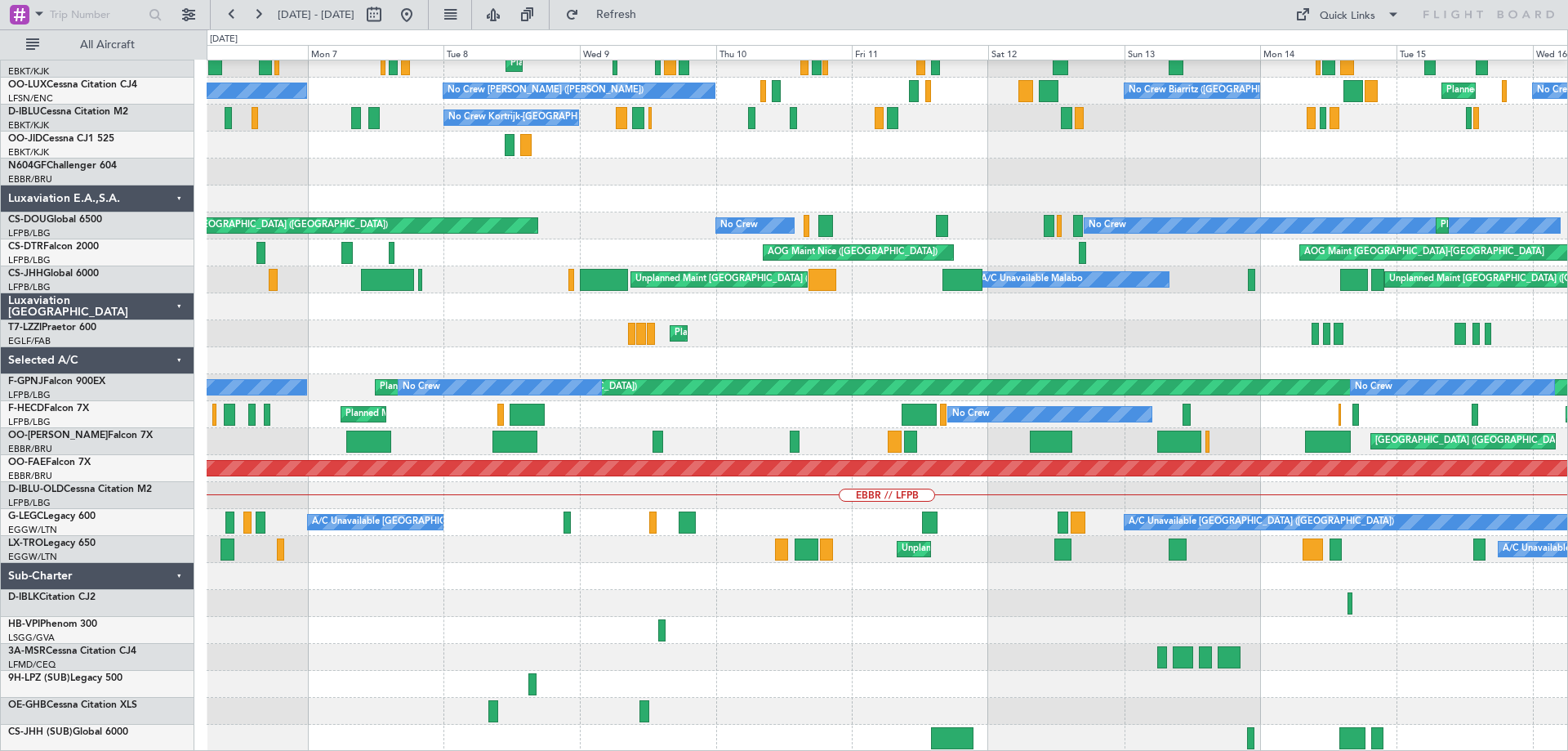
click at [813, 670] on div at bounding box center [887, 657] width 1361 height 27
click at [420, 15] on button at bounding box center [406, 15] width 26 height 26
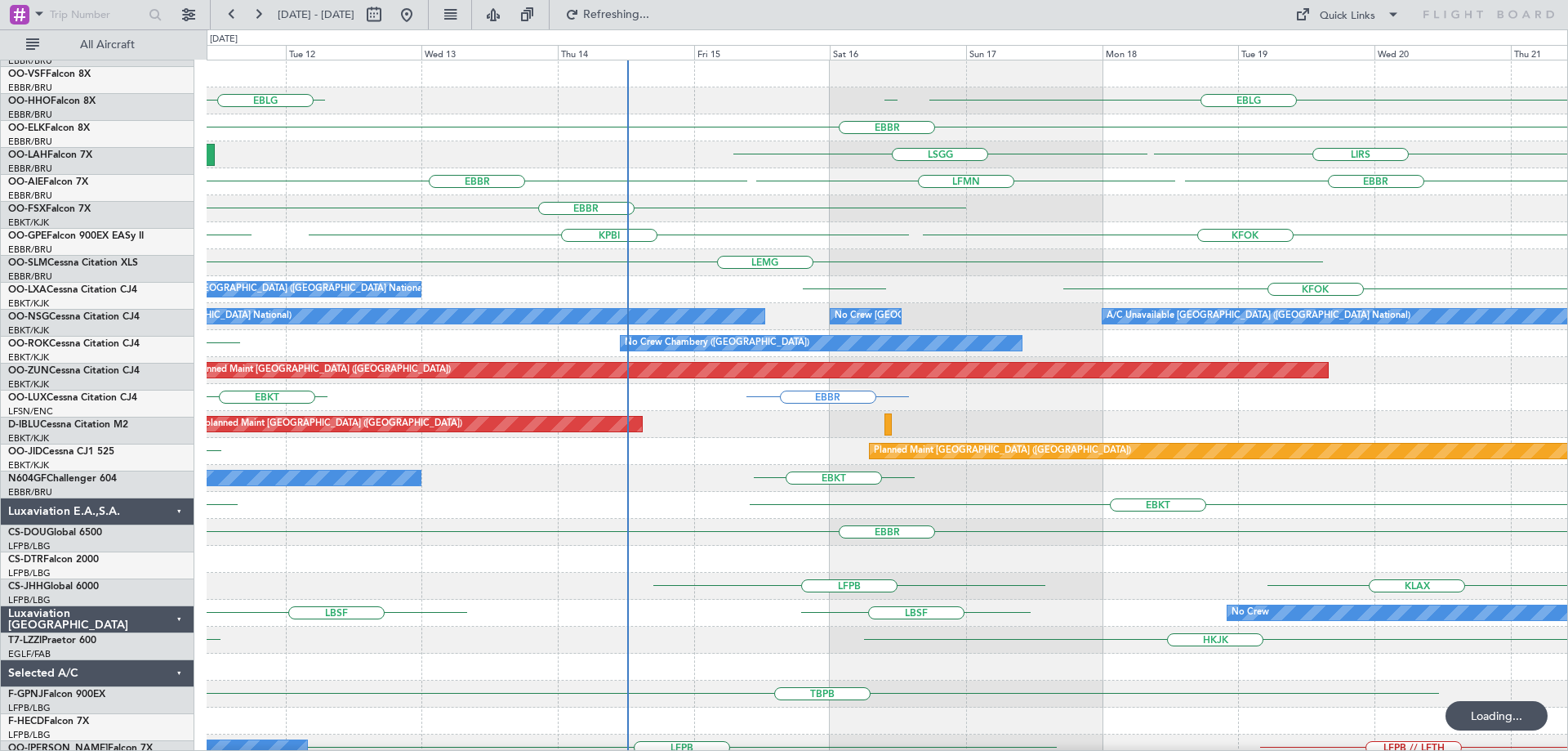
scroll to position [0, 0]
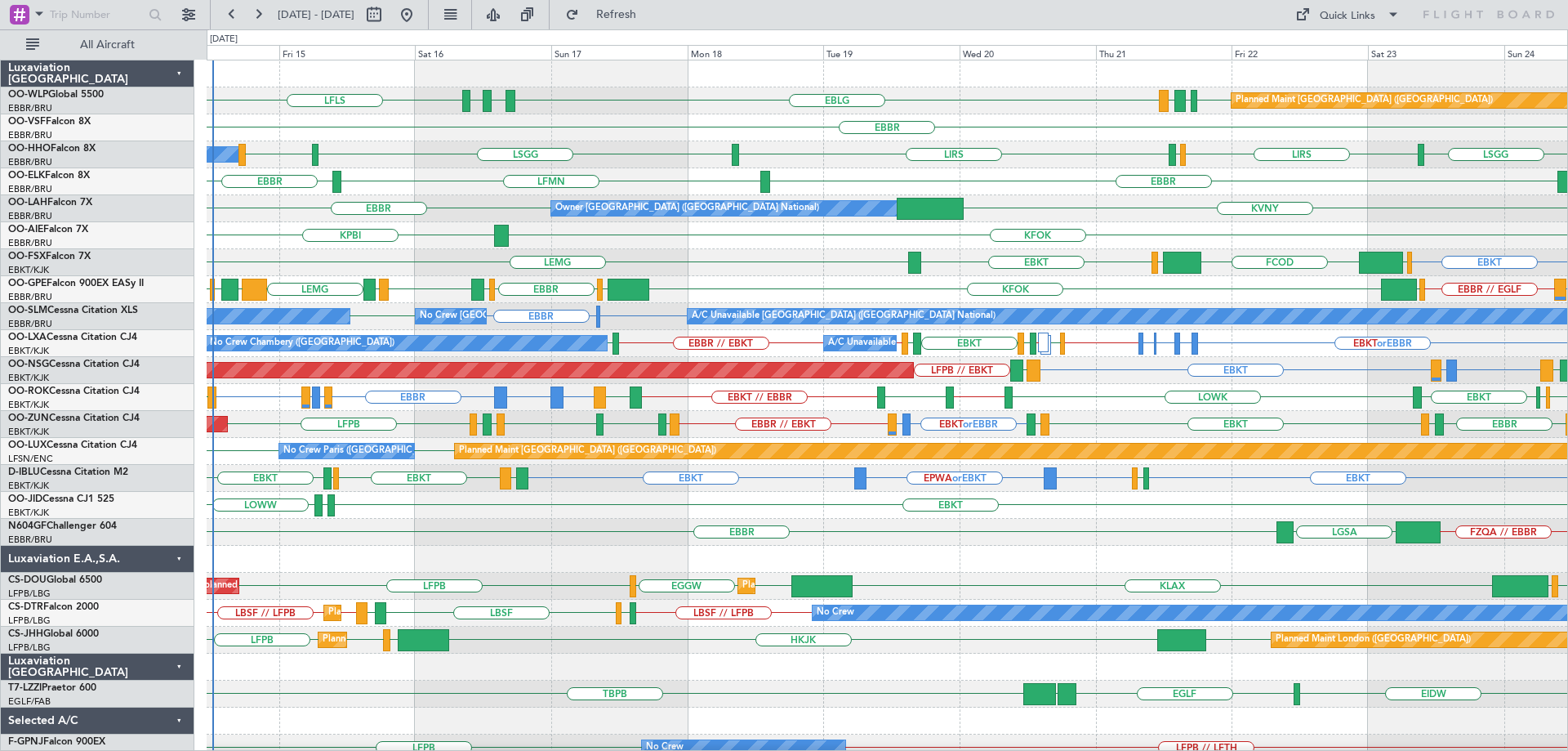
click at [762, 486] on div "EBKT EBKT EPWA or EBKT EBKT EBKT EGJJ EBKT EGJJ LFKF No Crew [GEOGRAPHIC_DATA] …" at bounding box center [887, 479] width 1361 height 27
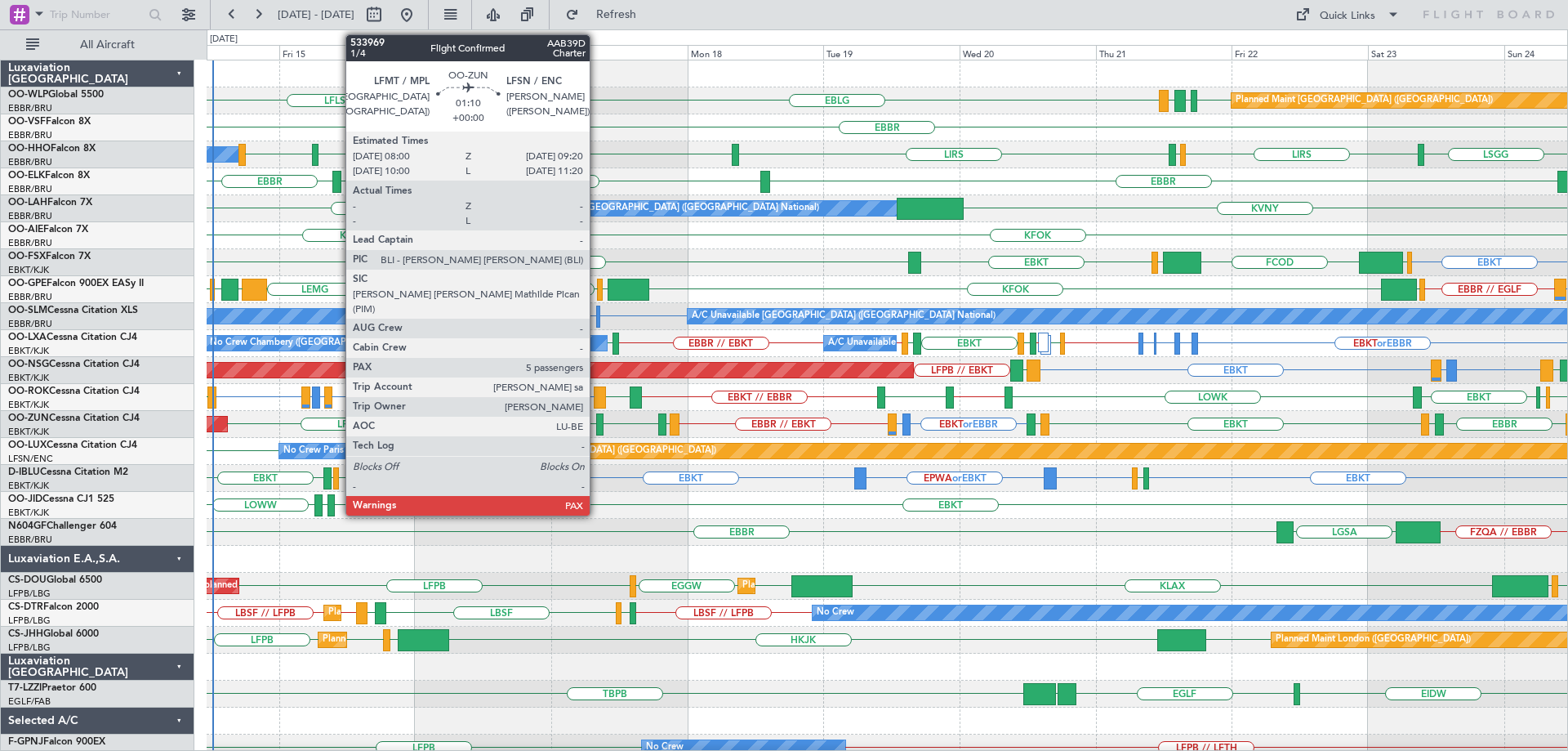
click at [597, 417] on div at bounding box center [600, 424] width 8 height 22
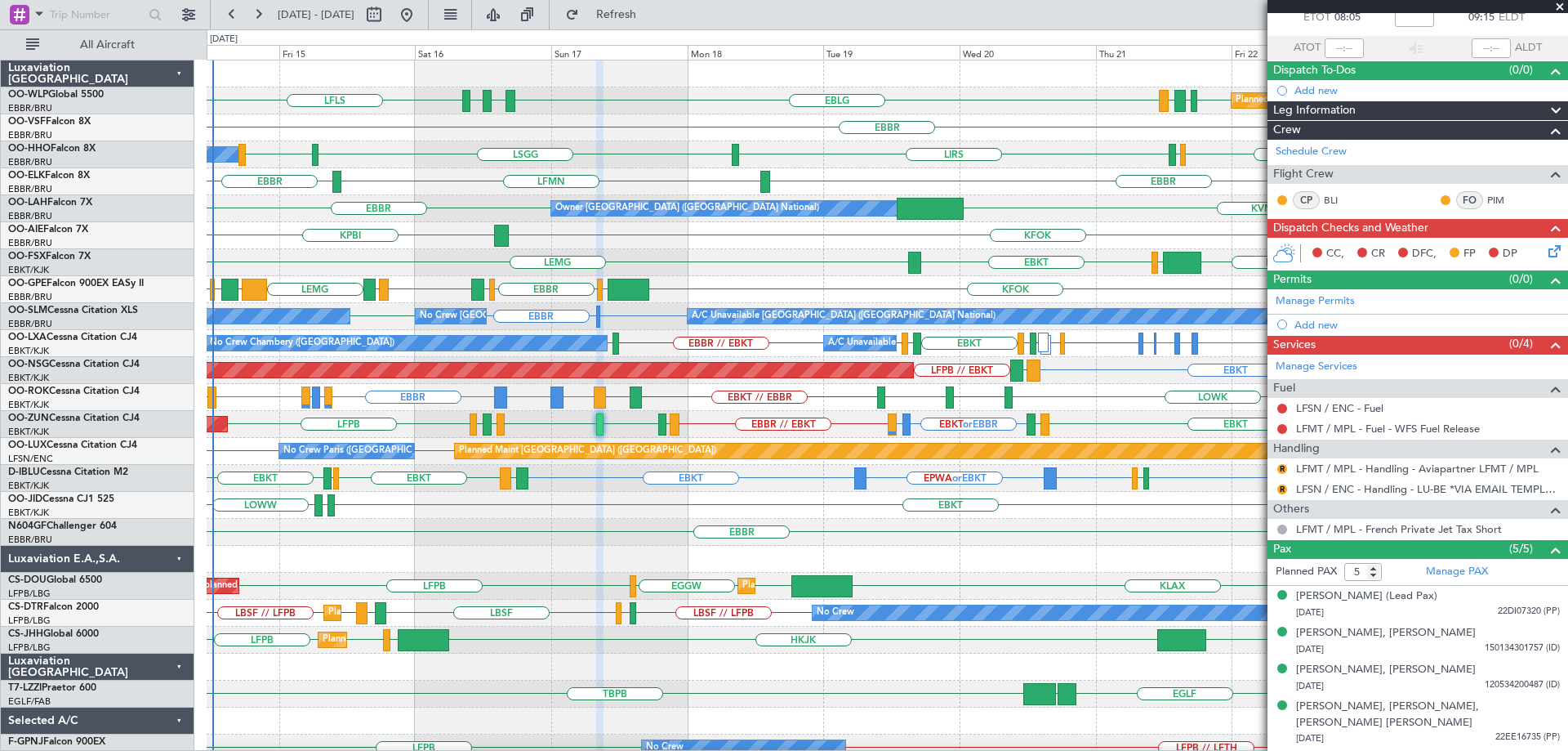
scroll to position [117, 0]
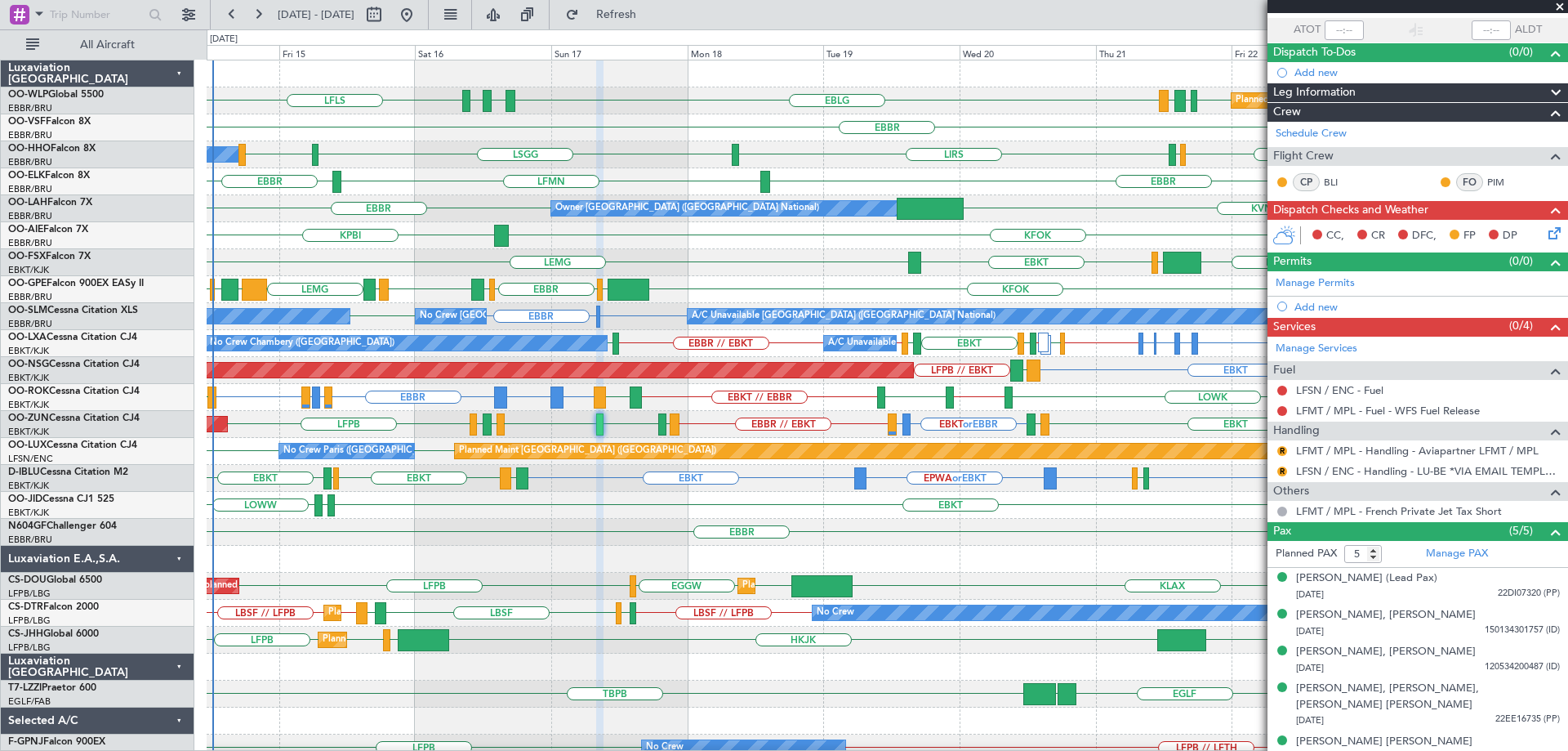
click at [660, 507] on div "EBKT [PERSON_NAME] LOWW" at bounding box center [887, 506] width 1361 height 27
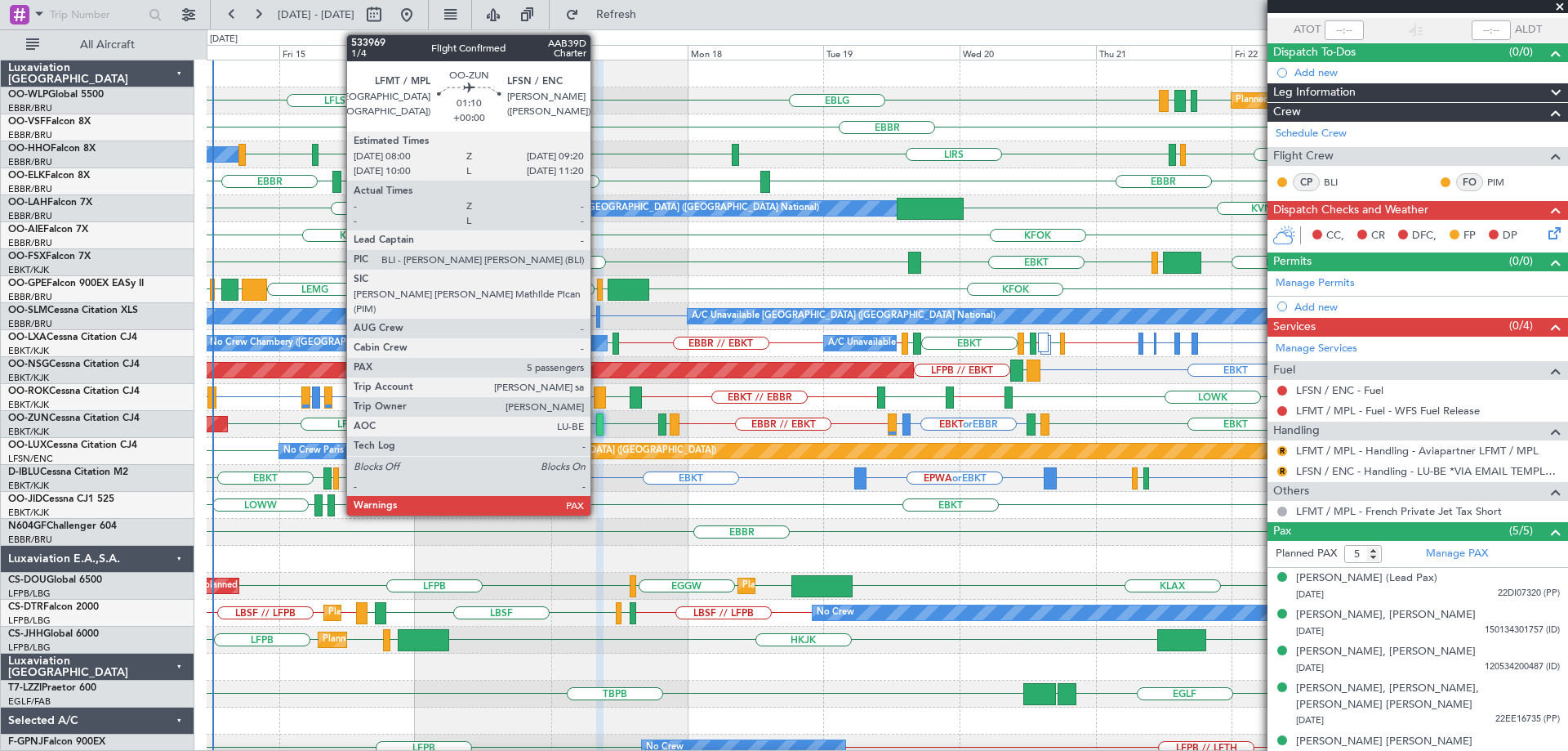
click at [598, 418] on div at bounding box center [600, 424] width 8 height 22
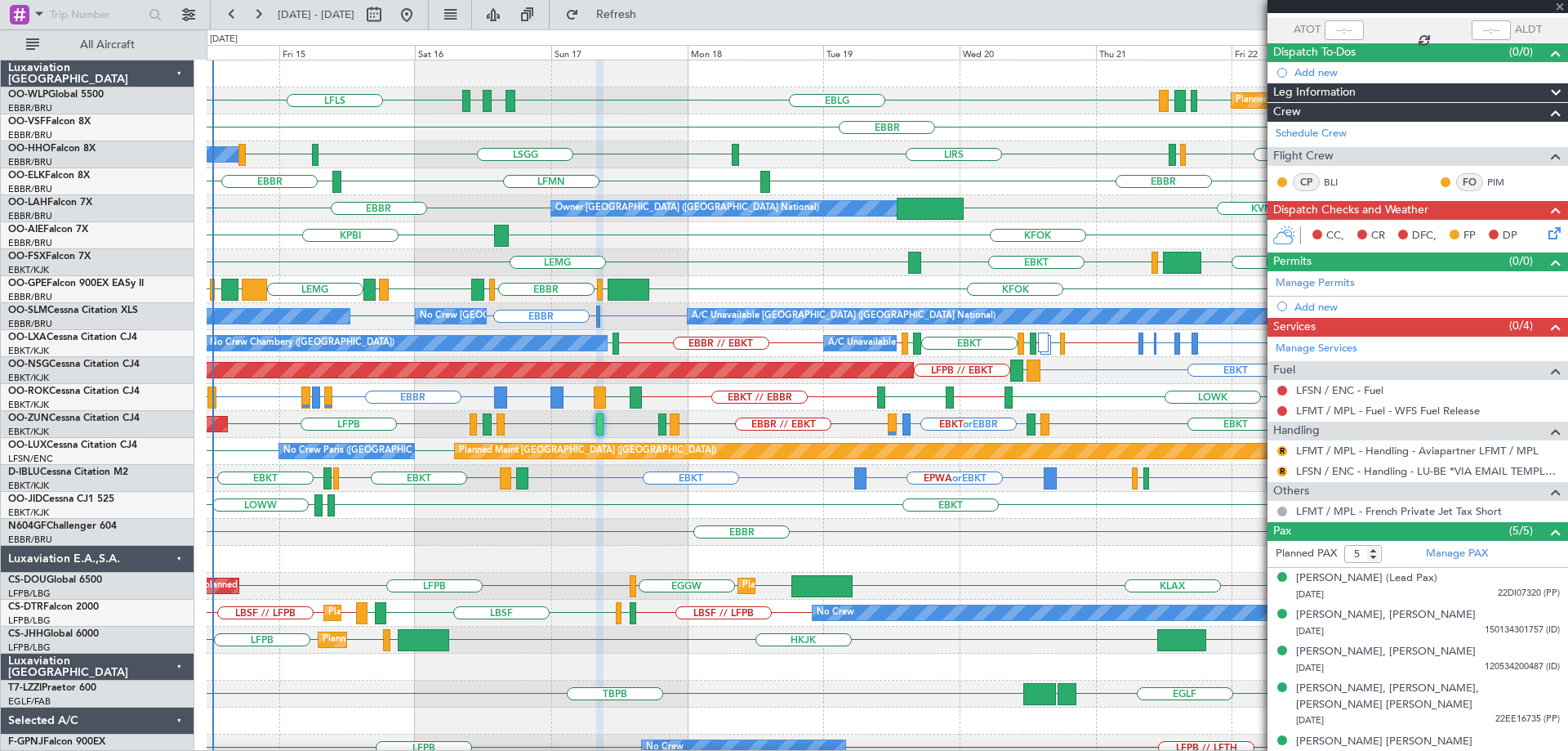
scroll to position [0, 0]
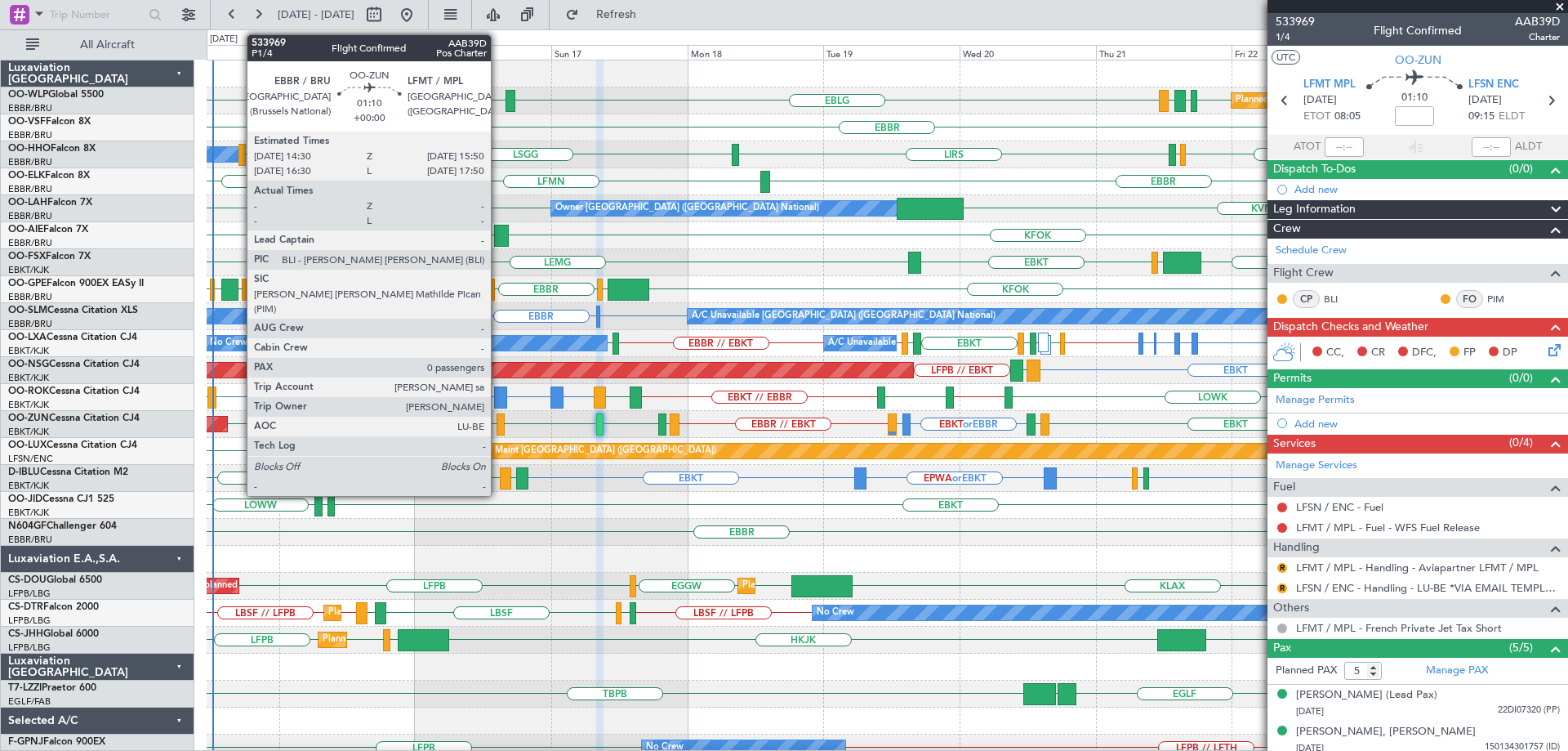
click at [498, 419] on div at bounding box center [501, 424] width 8 height 22
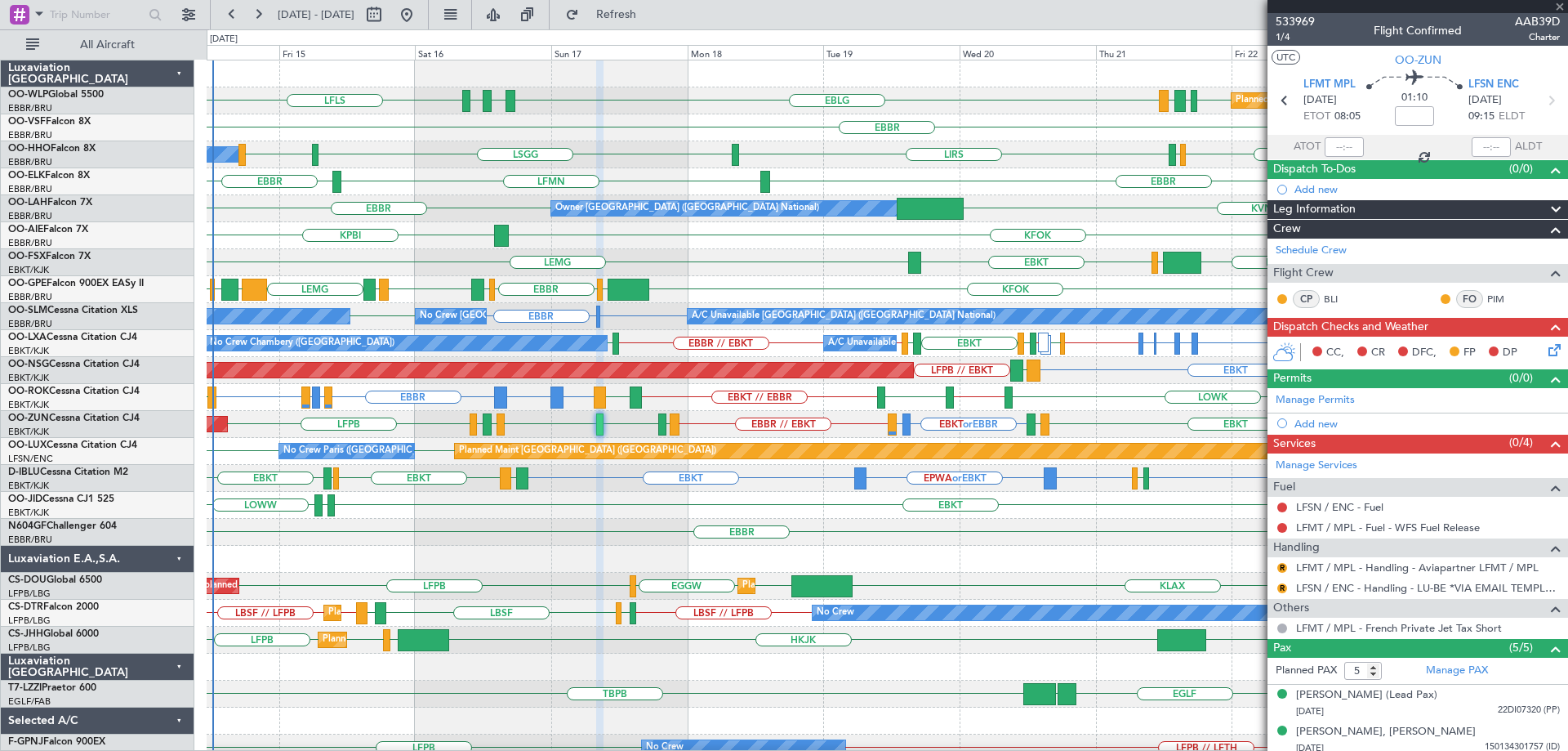
type input "0"
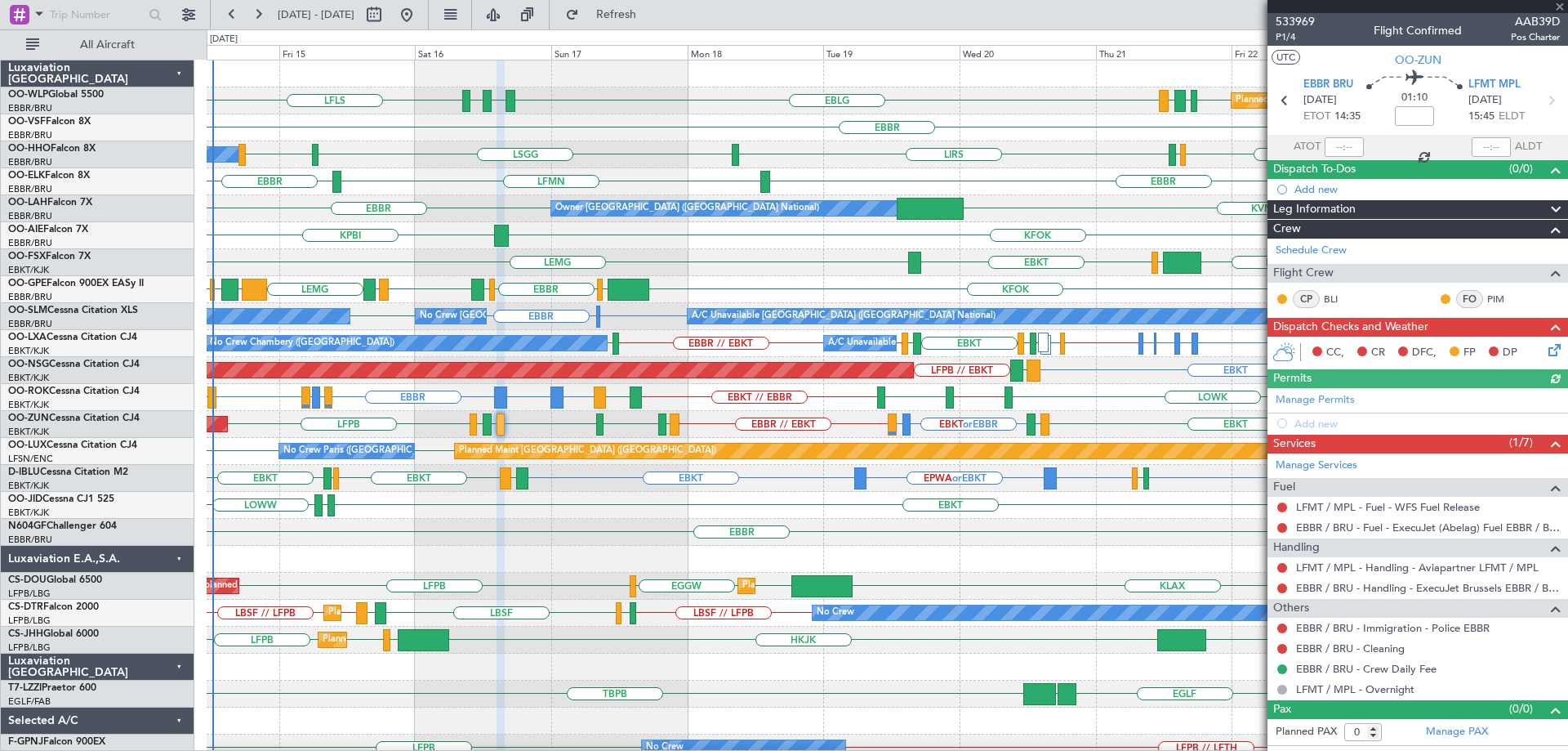
click at [713, 502] on div "EBKT [PERSON_NAME] LOWW" at bounding box center [887, 506] width 1361 height 27
click at [599, 520] on div "EBBR FZQA // EBBR [GEOGRAPHIC_DATA]" at bounding box center [887, 532] width 1361 height 27
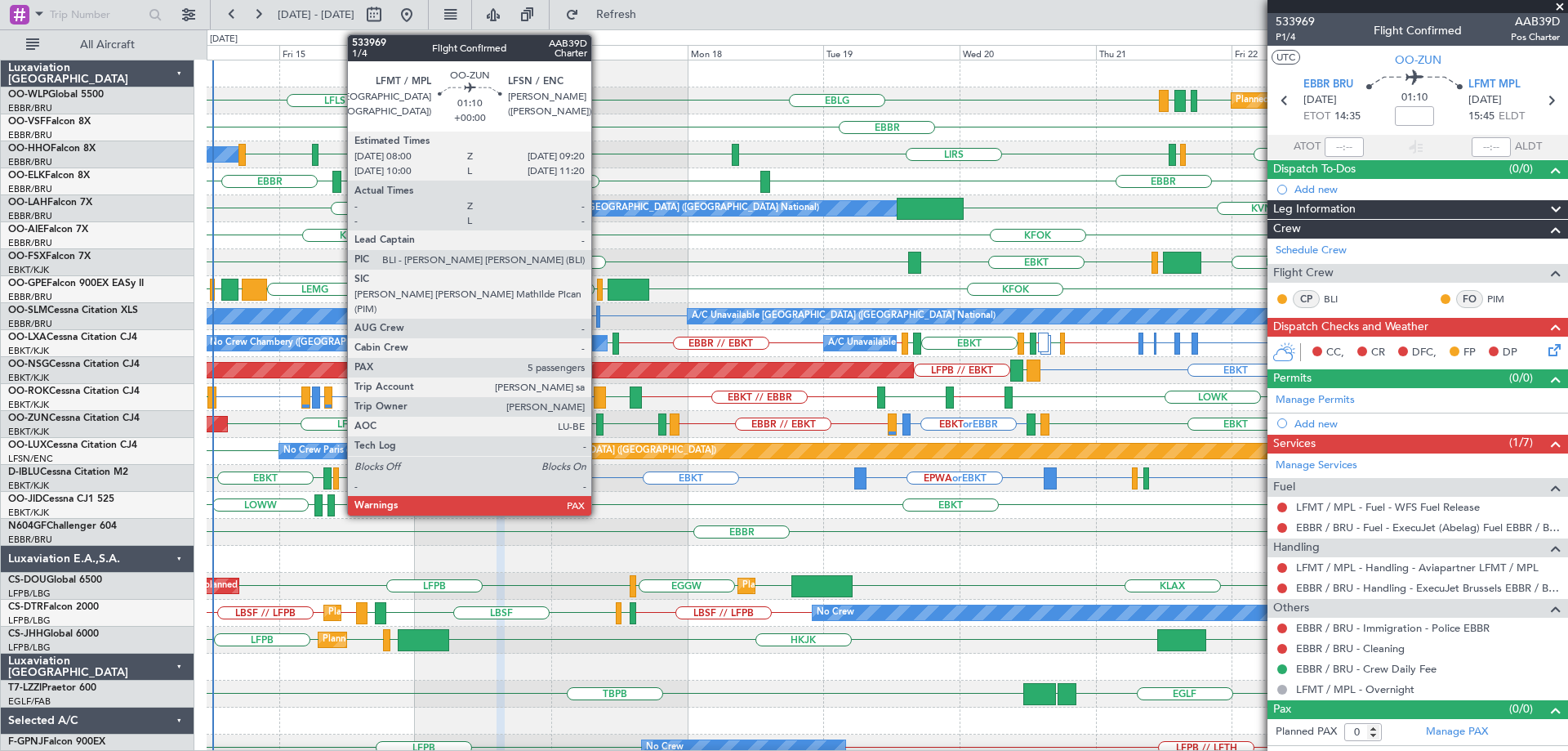
click at [598, 420] on div at bounding box center [600, 424] width 8 height 22
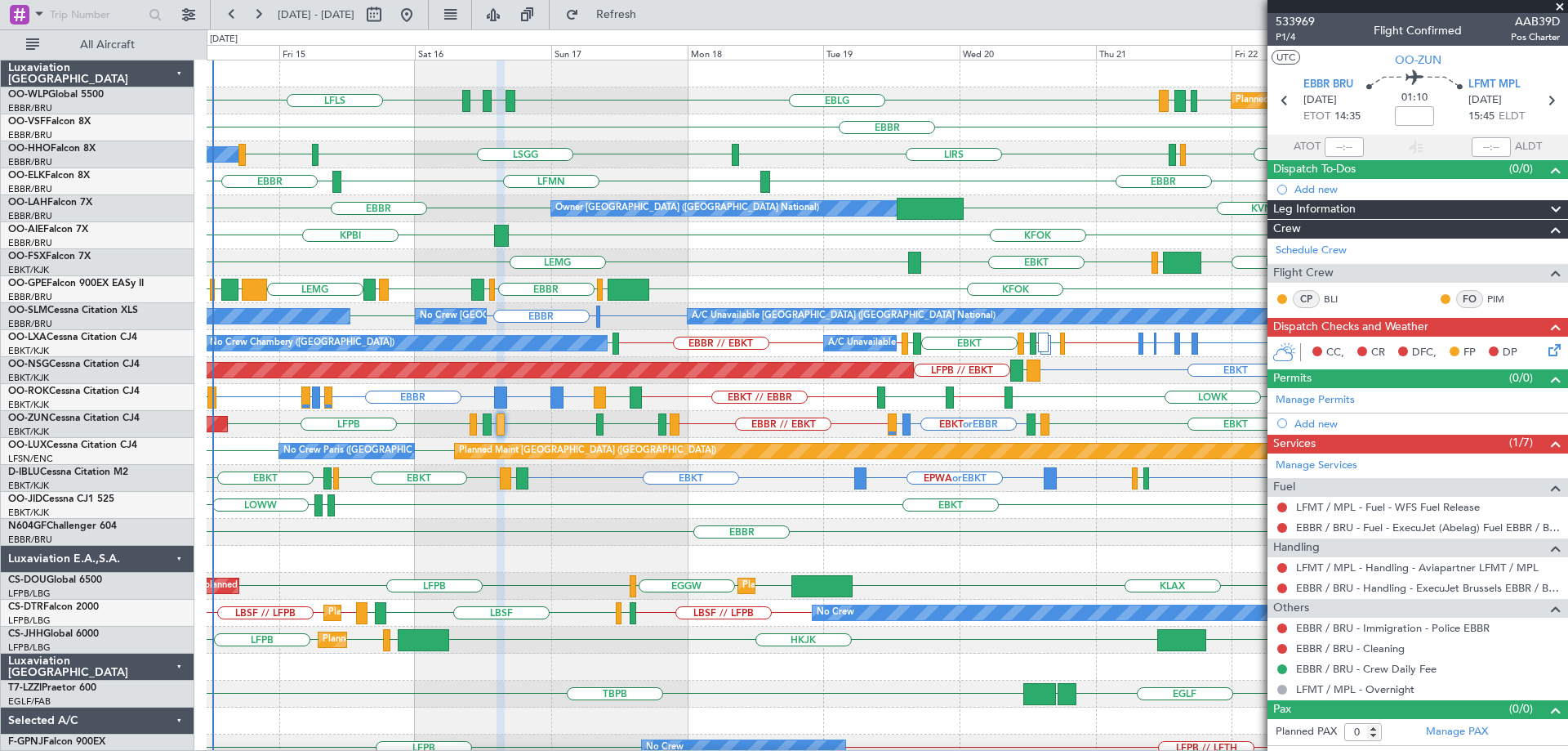
click at [722, 105] on div "EBLG LFLS EDDB EBLG LDDU EBLG LDSP Planned Maint [GEOGRAPHIC_DATA] ([GEOGRAPHIC…" at bounding box center [887, 102] width 1361 height 27
click at [651, 15] on span "Refresh" at bounding box center [616, 15] width 68 height 12
click at [678, 104] on div "EBLG LFLS EBLG LDSP EDDB EBLG LDDU Planned Maint [GEOGRAPHIC_DATA] ([GEOGRAPHIC…" at bounding box center [887, 102] width 1361 height 27
click at [577, 512] on div "EBKT [PERSON_NAME] LOWW" at bounding box center [887, 506] width 1361 height 27
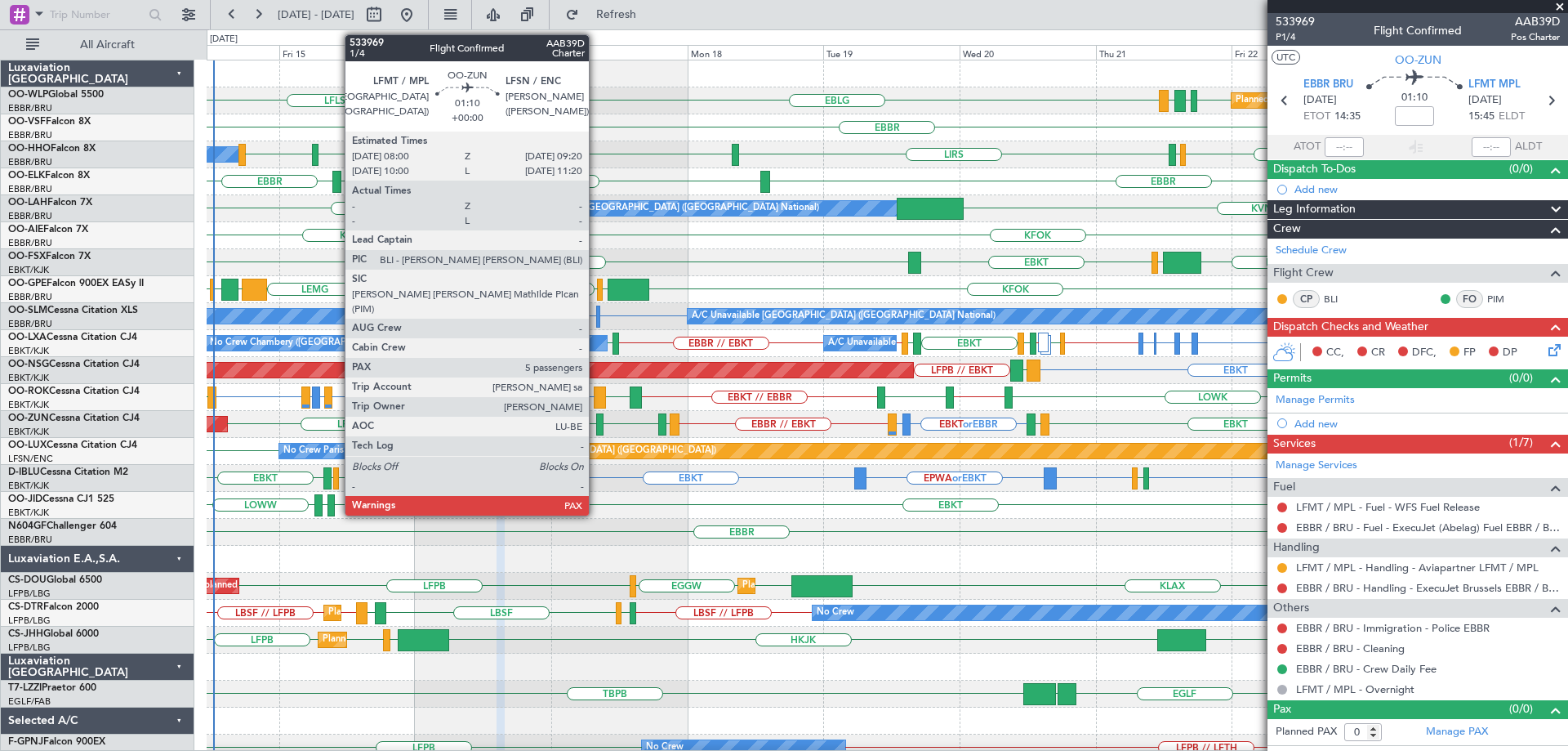
click at [597, 419] on div at bounding box center [600, 424] width 8 height 22
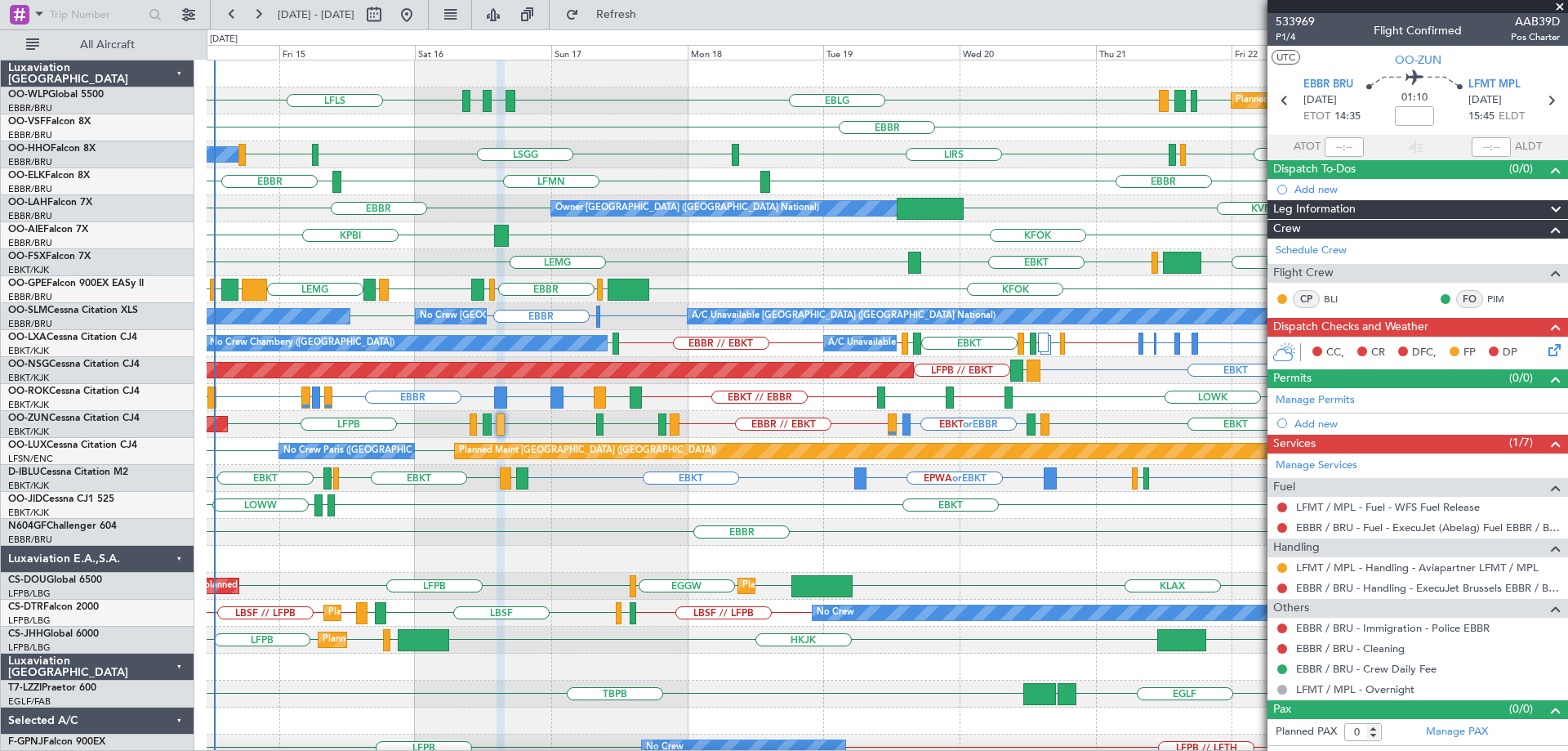
click at [1556, 6] on span at bounding box center [1559, 7] width 17 height 15
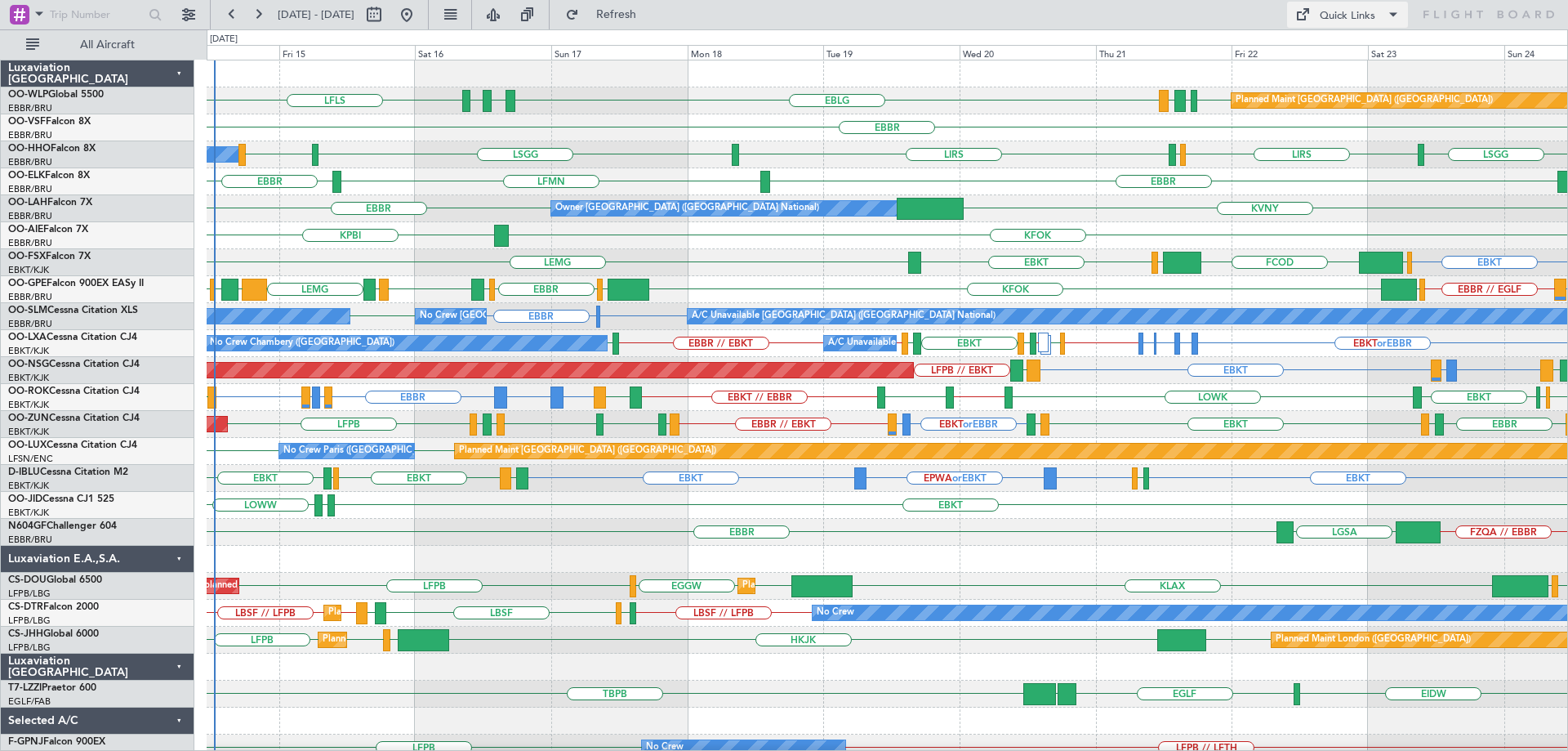
drag, startPoint x: 1344, startPoint y: 9, endPoint x: 1366, endPoint y: 15, distance: 22.8
click at [1366, 15] on div "Quick Links" at bounding box center [1347, 16] width 56 height 17
click at [1332, 47] on button "Trip Builder" at bounding box center [1347, 54] width 122 height 39
click at [715, 104] on div "EBLG LFLS EDDB EBLG LDDU EBLG LDSP Planned Maint [GEOGRAPHIC_DATA] ([GEOGRAPHIC…" at bounding box center [887, 102] width 1361 height 27
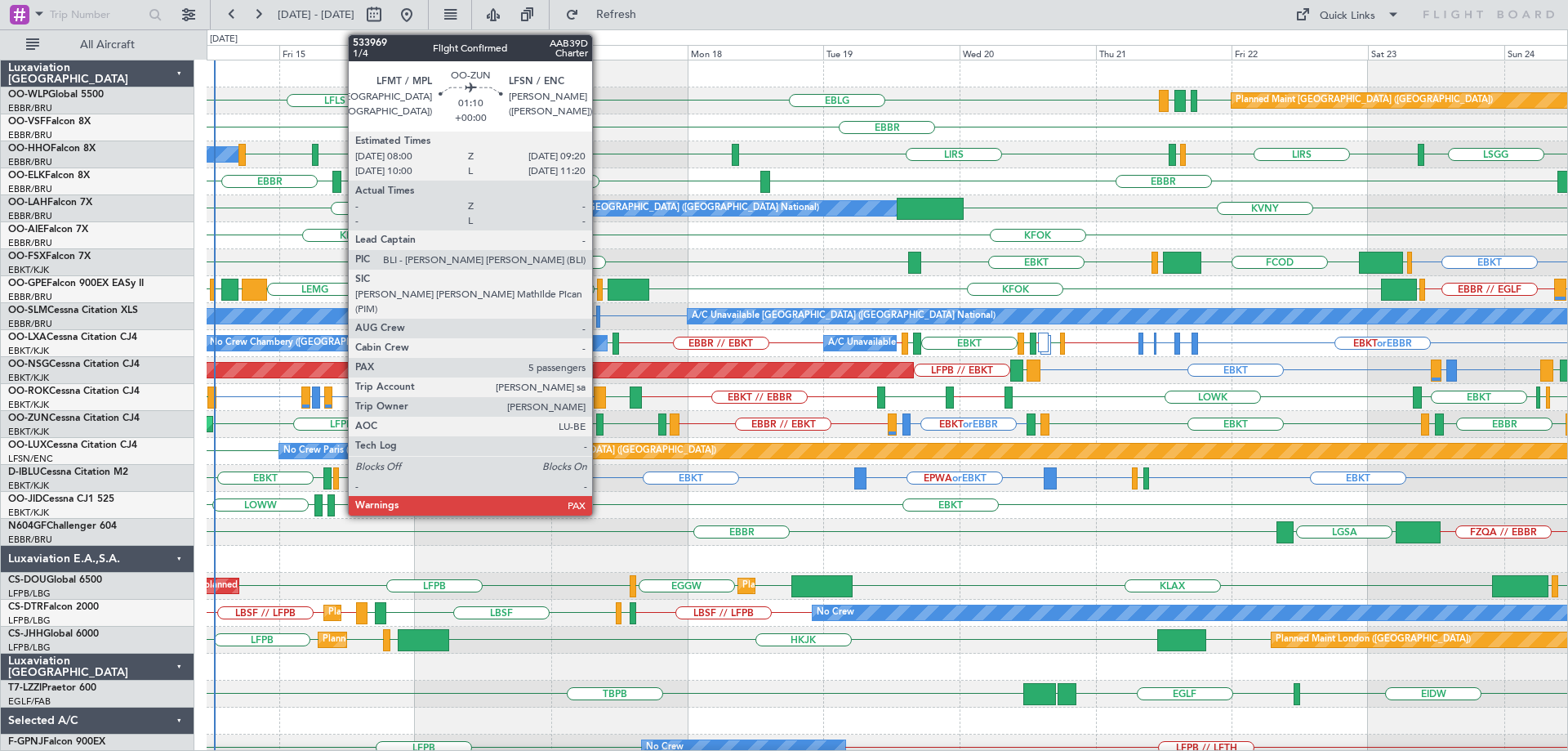
click at [599, 417] on div at bounding box center [600, 424] width 8 height 22
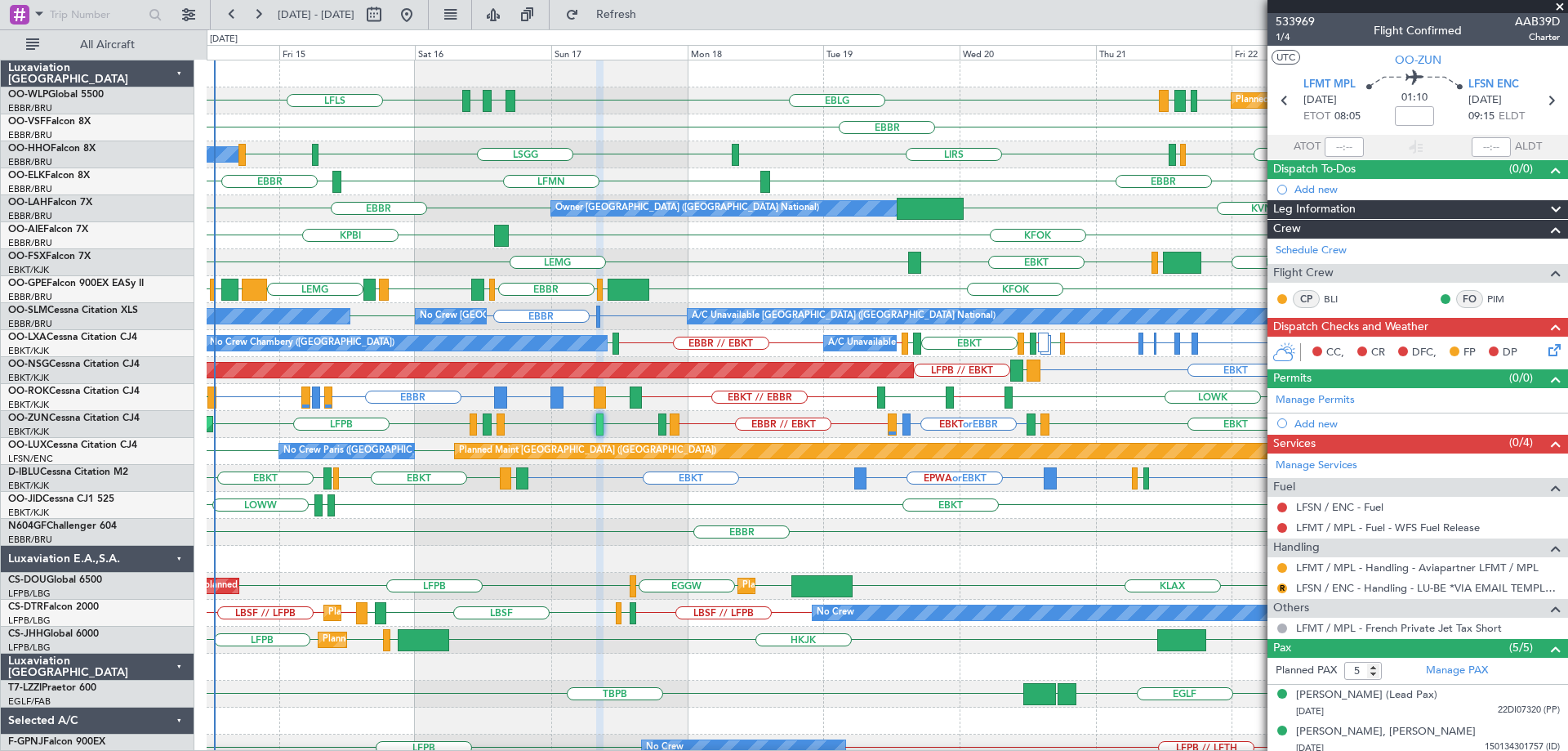
click at [712, 258] on div "EBKT EBKT [GEOGRAPHIC_DATA] EGGW FCOD [GEOGRAPHIC_DATA]" at bounding box center [887, 263] width 1361 height 27
click at [712, 115] on div "EBBR" at bounding box center [887, 128] width 1361 height 27
click at [637, 13] on button "Refresh" at bounding box center [606, 15] width 98 height 26
click at [657, 143] on div "LSGG LIRS LIRS [GEOGRAPHIC_DATA] LIRS [GEOGRAPHIC_DATA] A/C Unavailable Geneva …" at bounding box center [887, 155] width 1361 height 27
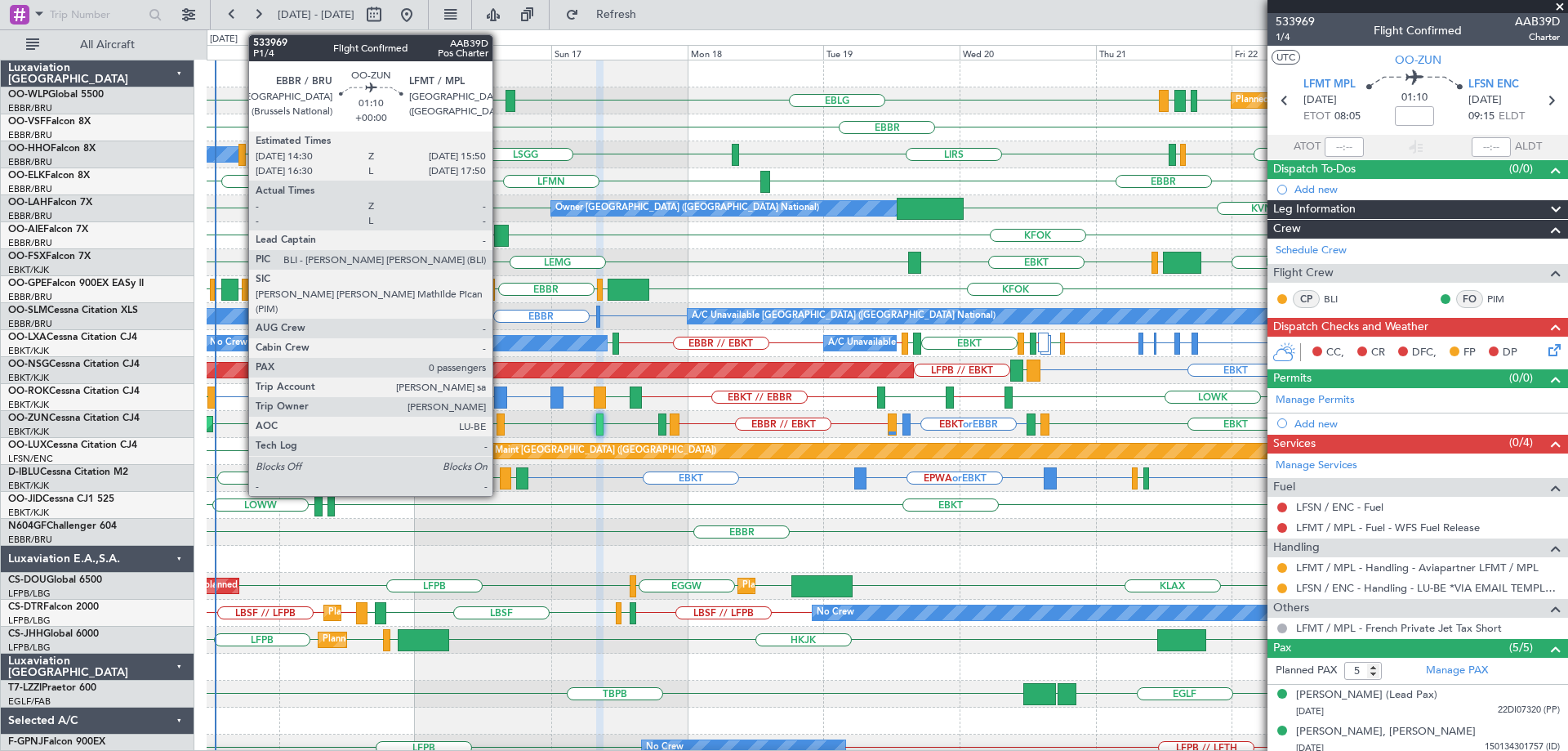
click at [500, 422] on div at bounding box center [501, 424] width 8 height 22
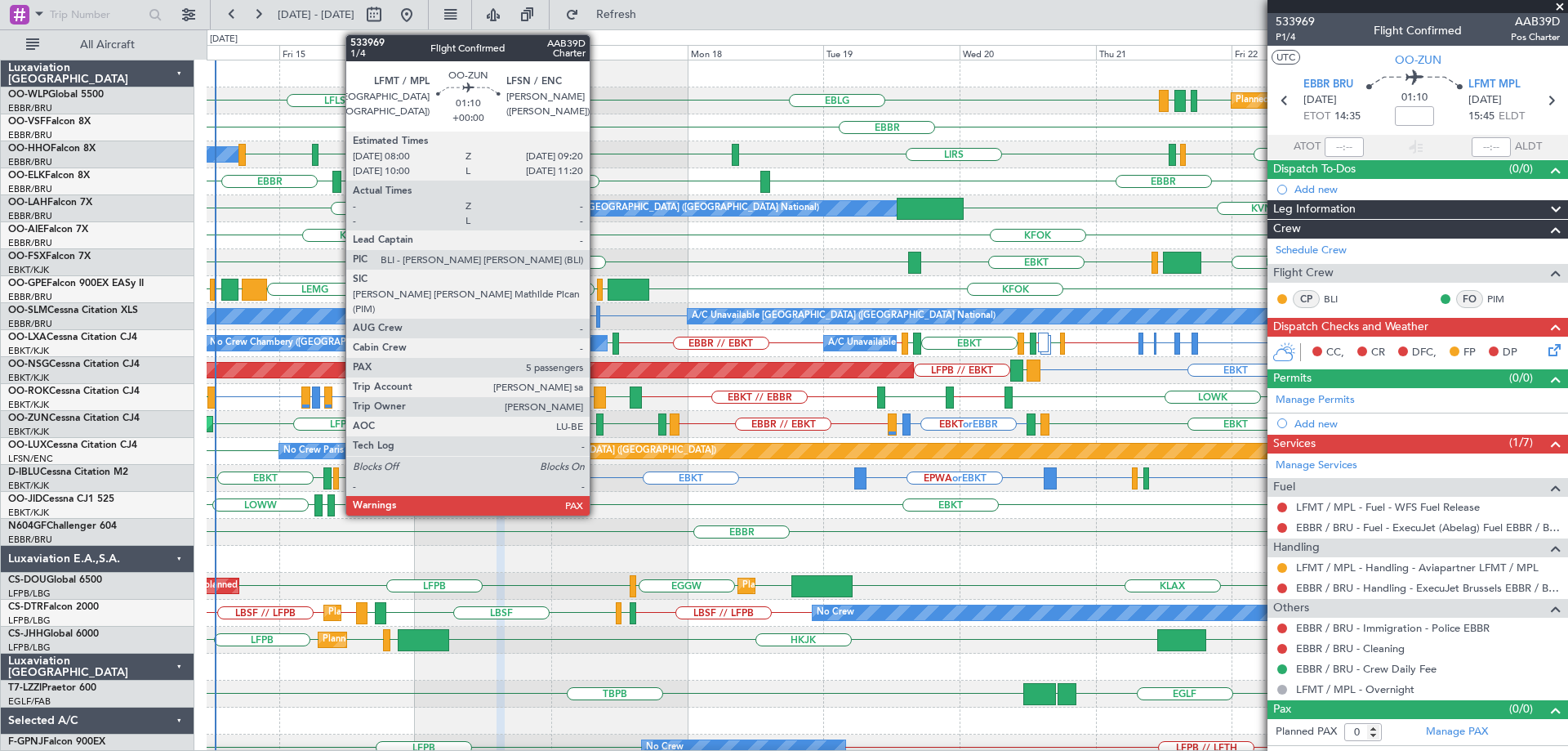
click at [597, 421] on div at bounding box center [600, 424] width 8 height 22
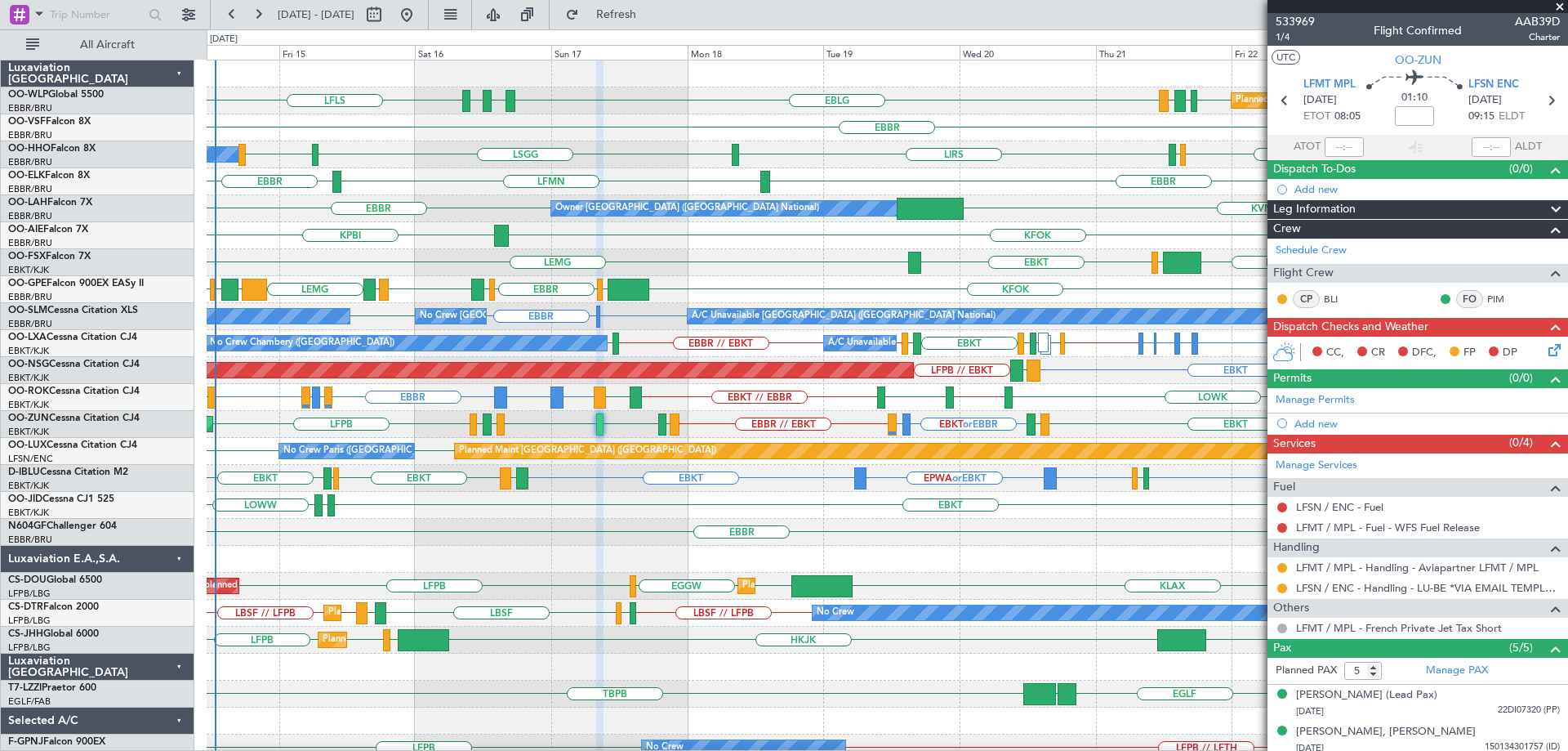
click at [632, 147] on div "LSGG LIRS LIRS [GEOGRAPHIC_DATA] LIRS [GEOGRAPHIC_DATA] A/C Unavailable Geneva …" at bounding box center [887, 155] width 1361 height 27
click at [533, 542] on div "EBBR FZQA // EBBR [GEOGRAPHIC_DATA]" at bounding box center [887, 532] width 1361 height 27
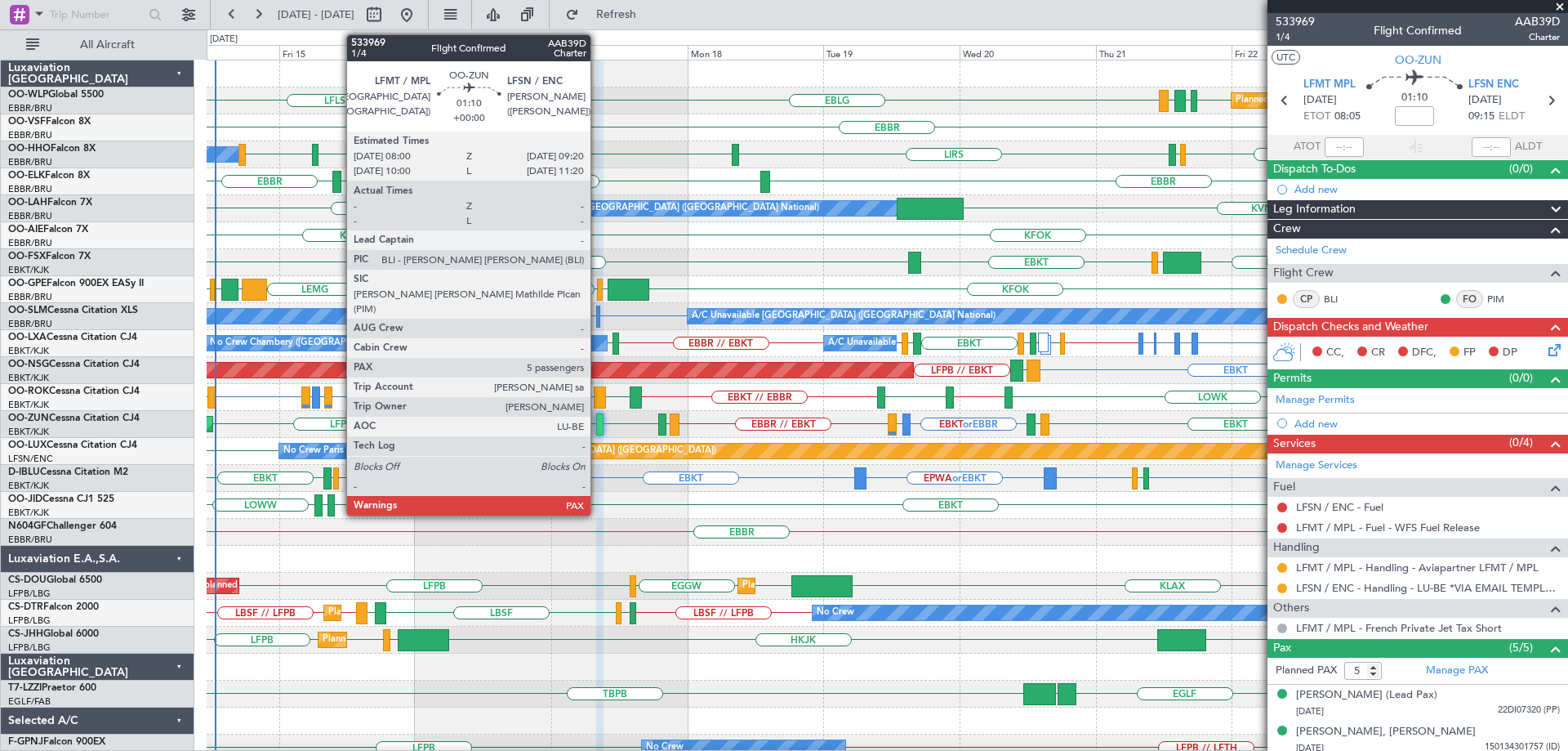
click at [598, 417] on div at bounding box center [600, 424] width 8 height 22
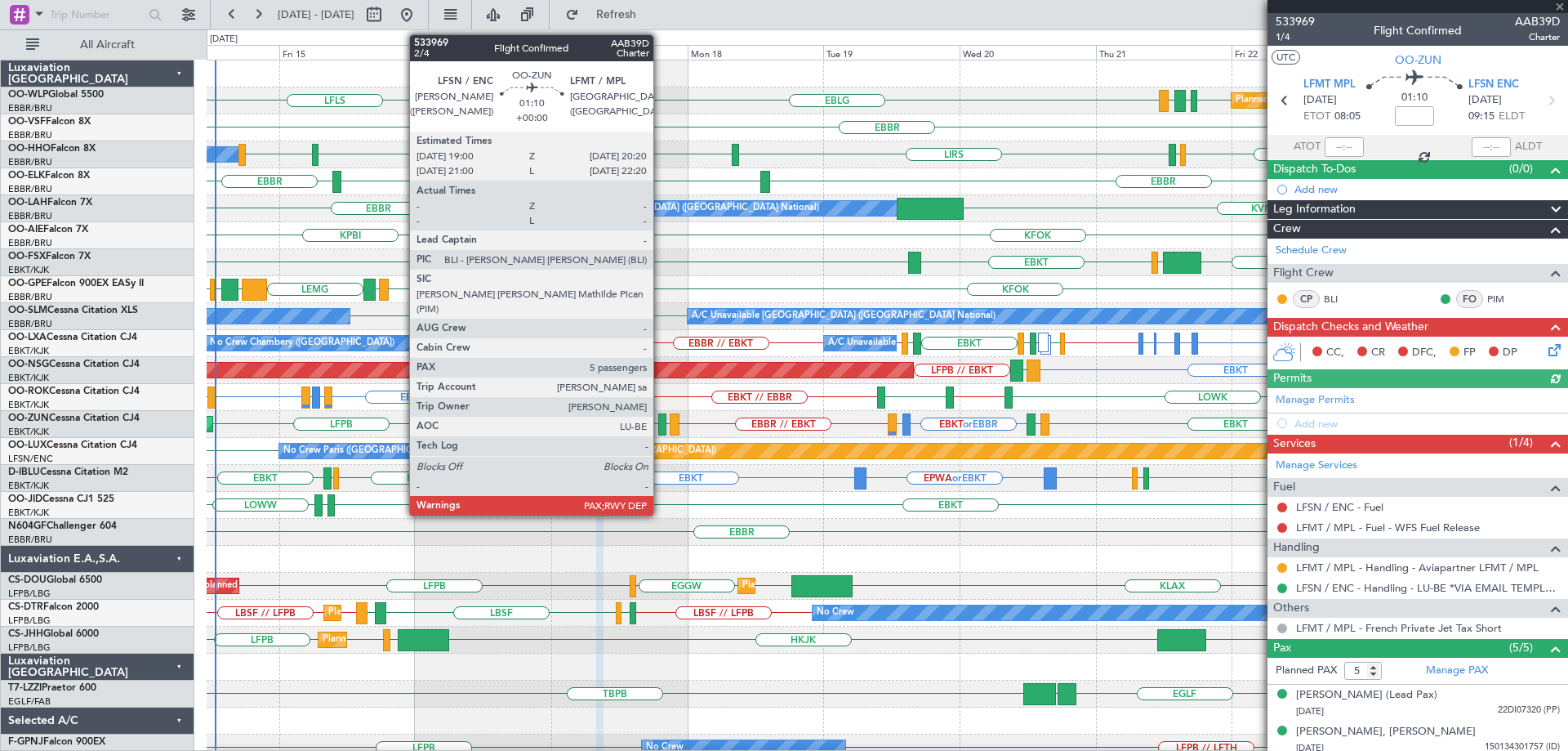
click at [661, 424] on div at bounding box center [662, 424] width 8 height 22
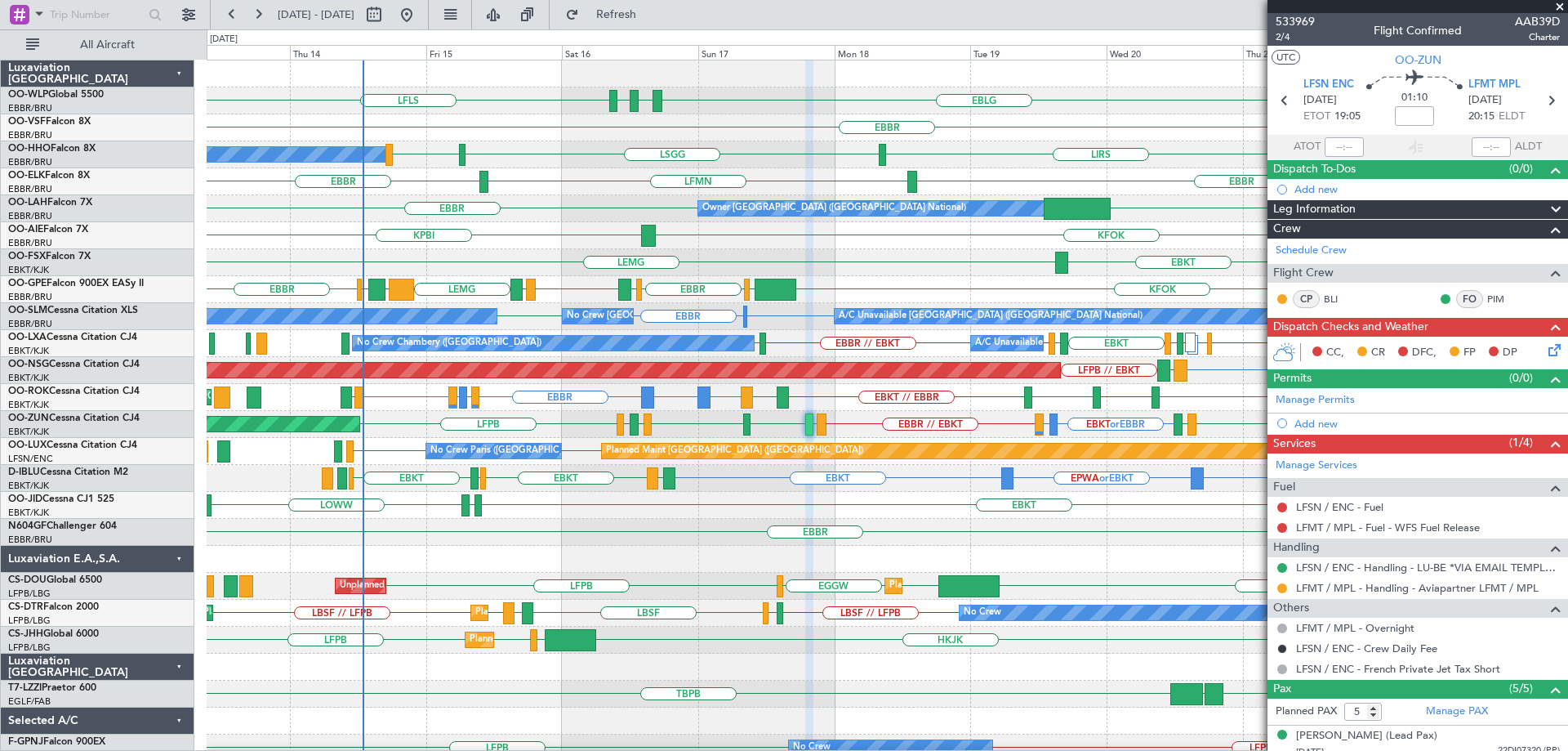
click at [463, 249] on div "EBLG LFLS EBLG LDSP EDDB EBLG LDDU Planned Maint [GEOGRAPHIC_DATA] ([GEOGRAPHIC…" at bounding box center [887, 532] width 1361 height 943
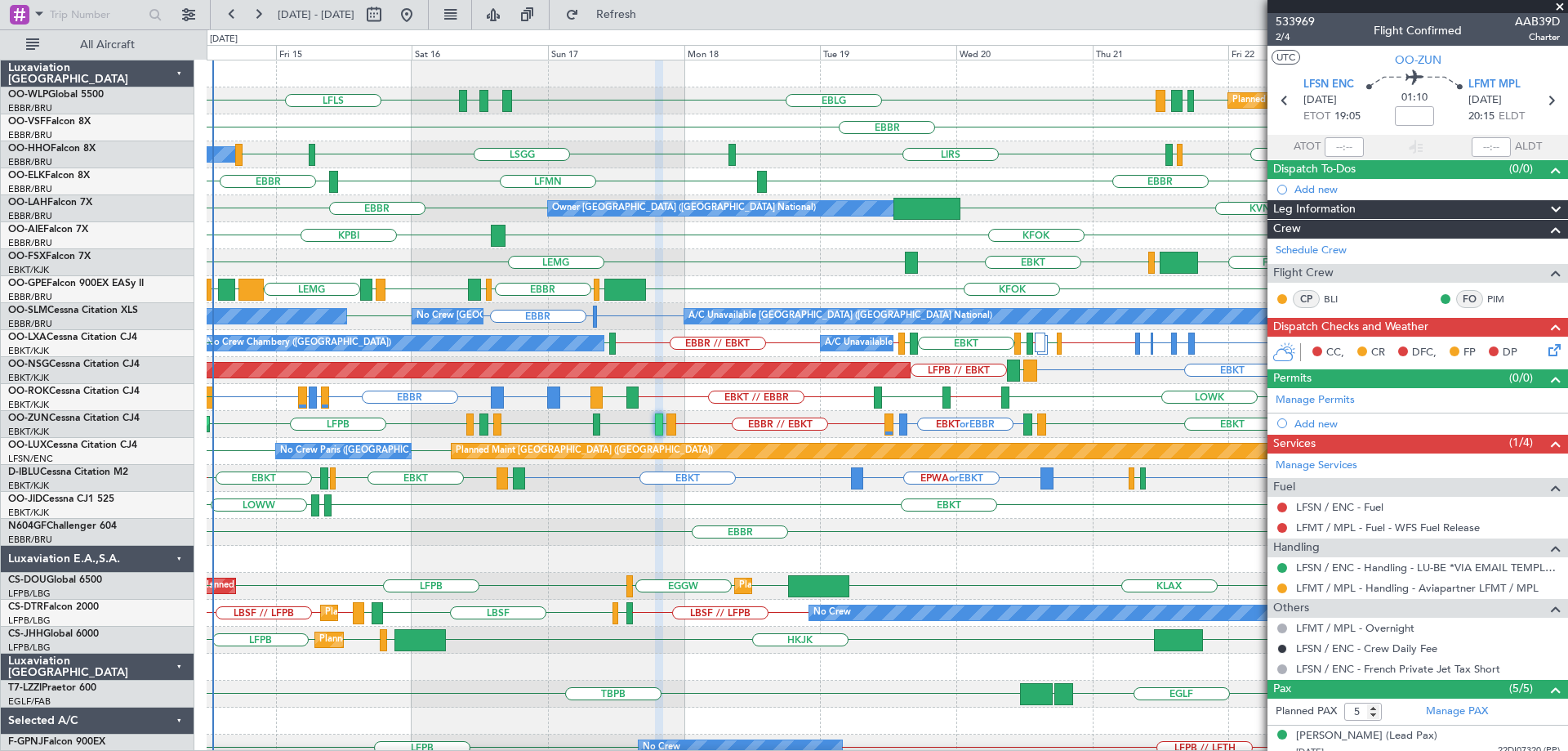
click at [805, 556] on div "Planned Maint [GEOGRAPHIC_DATA] ([GEOGRAPHIC_DATA]) EBLG LFLS EBLG LDSP EDDB EB…" at bounding box center [887, 546] width 1361 height 971
click at [1559, 3] on span at bounding box center [1559, 7] width 17 height 15
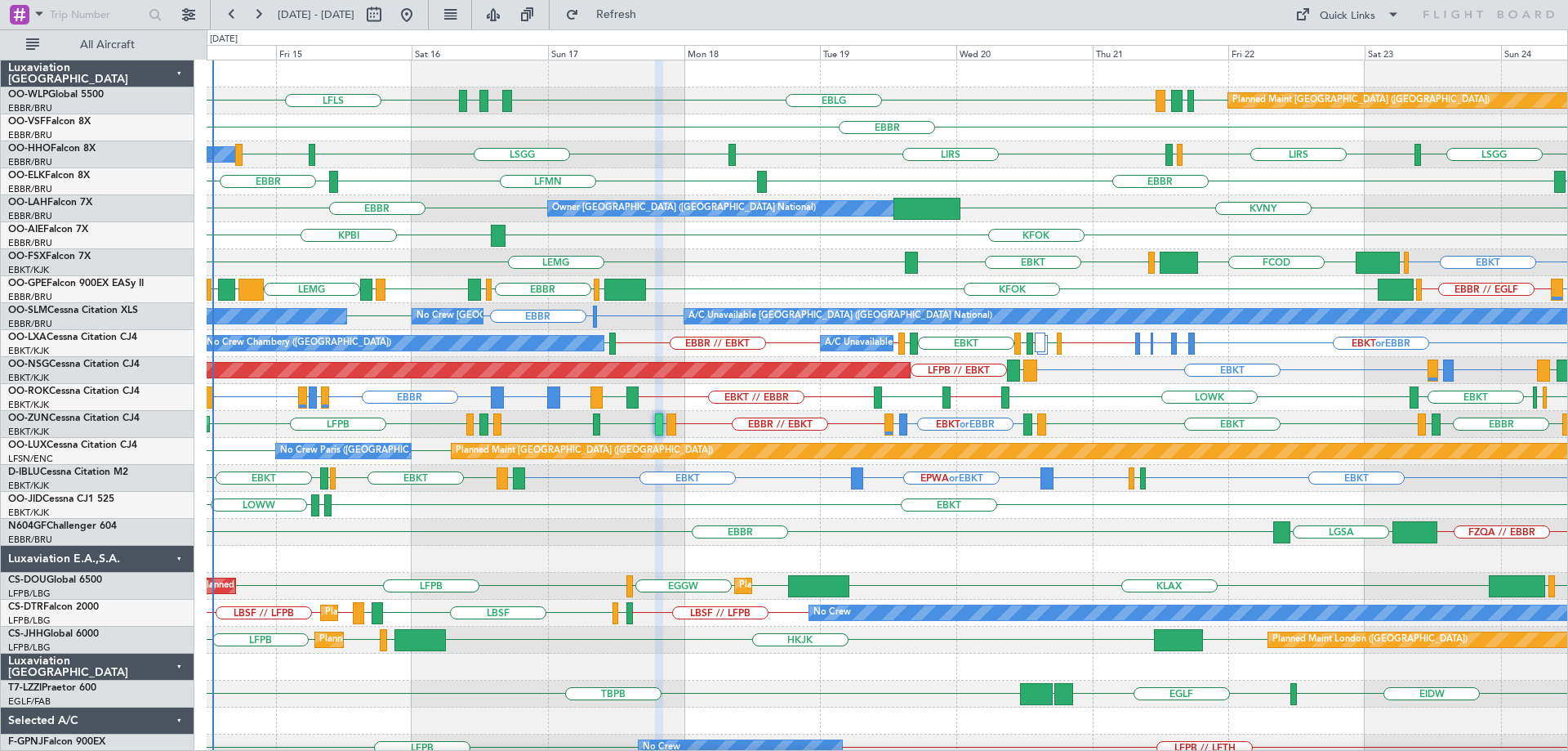
type input "0"
click at [816, 398] on div "Planned Maint [GEOGRAPHIC_DATA] ([GEOGRAPHIC_DATA]) EBLG LDSP EBLG EDDB EBLG LD…" at bounding box center [887, 532] width 1361 height 943
click at [666, 427] on div "Planned Maint [GEOGRAPHIC_DATA] ([GEOGRAPHIC_DATA]) EBLG LDSP EBLG EDDB EBLG LD…" at bounding box center [887, 532] width 1361 height 943
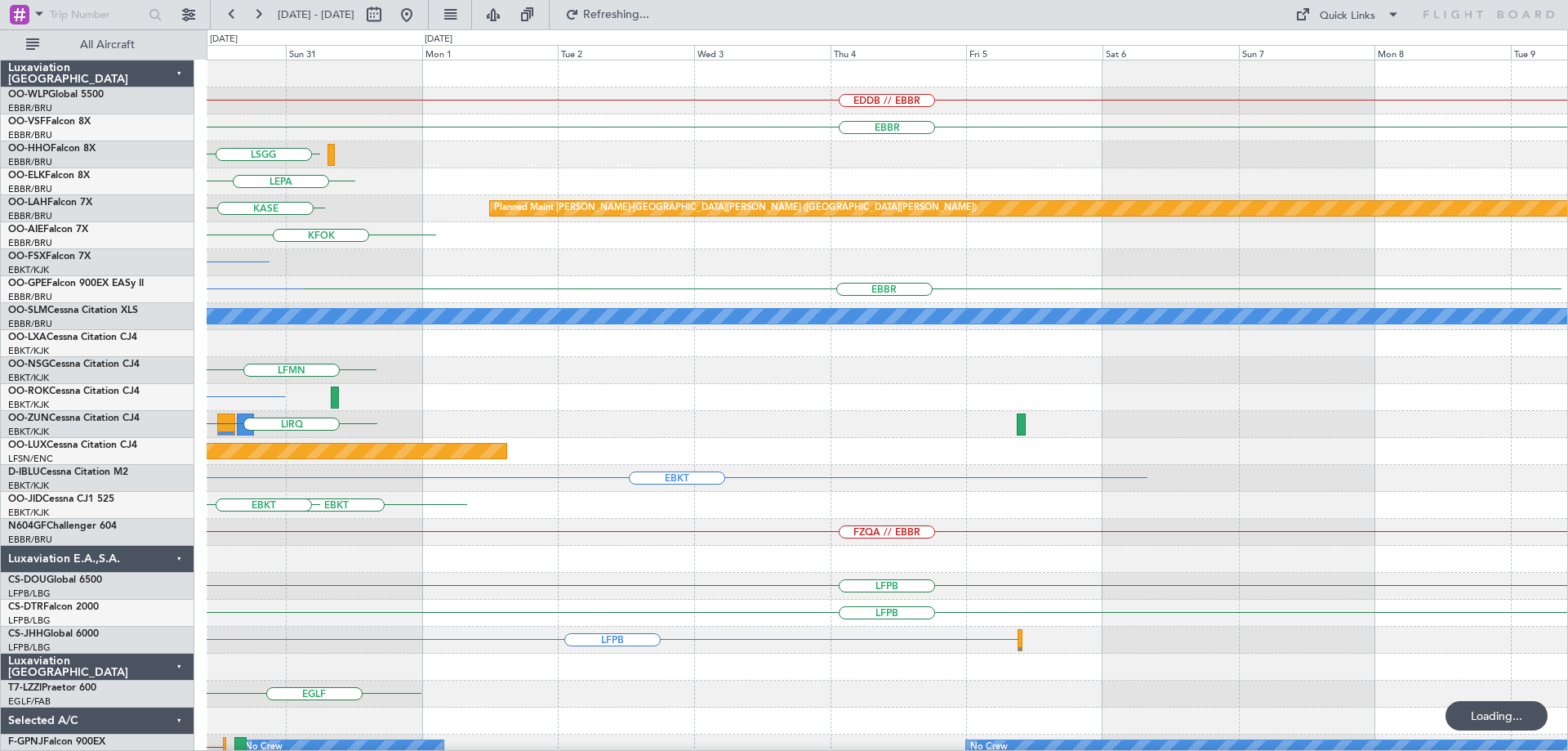
click at [592, 402] on div "EBKT" at bounding box center [887, 397] width 1361 height 27
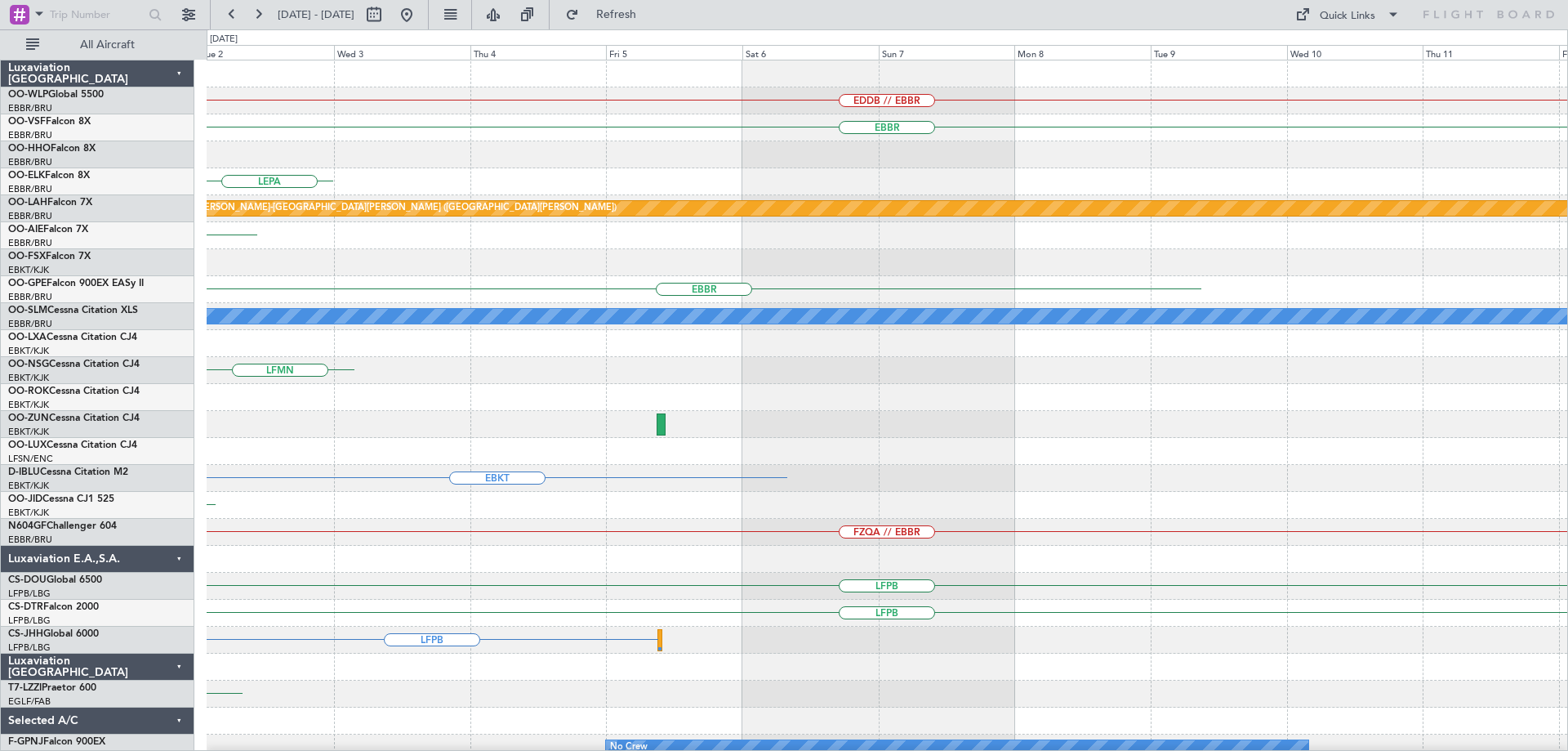
click at [832, 442] on div "EDDB // EBBR [GEOGRAPHIC_DATA] LEPA Planned [GEOGRAPHIC_DATA][PERSON_NAME]-[GEO…" at bounding box center [887, 519] width 1361 height 917
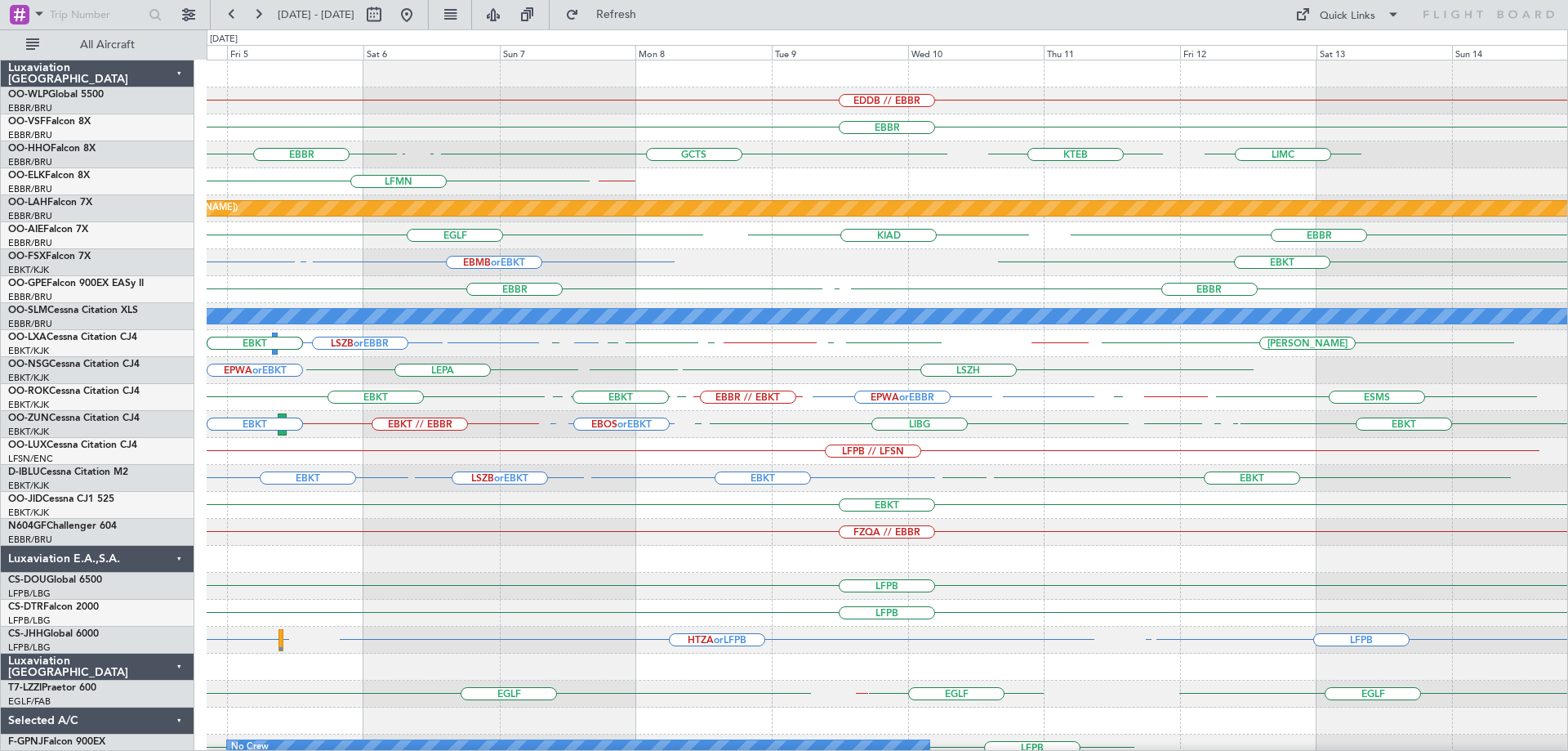
click at [847, 410] on div "EDDB // EBBR [GEOGRAPHIC_DATA] [GEOGRAPHIC_DATA] GCTS GMMH [GEOGRAPHIC_DATA] LI…" at bounding box center [887, 519] width 1361 height 917
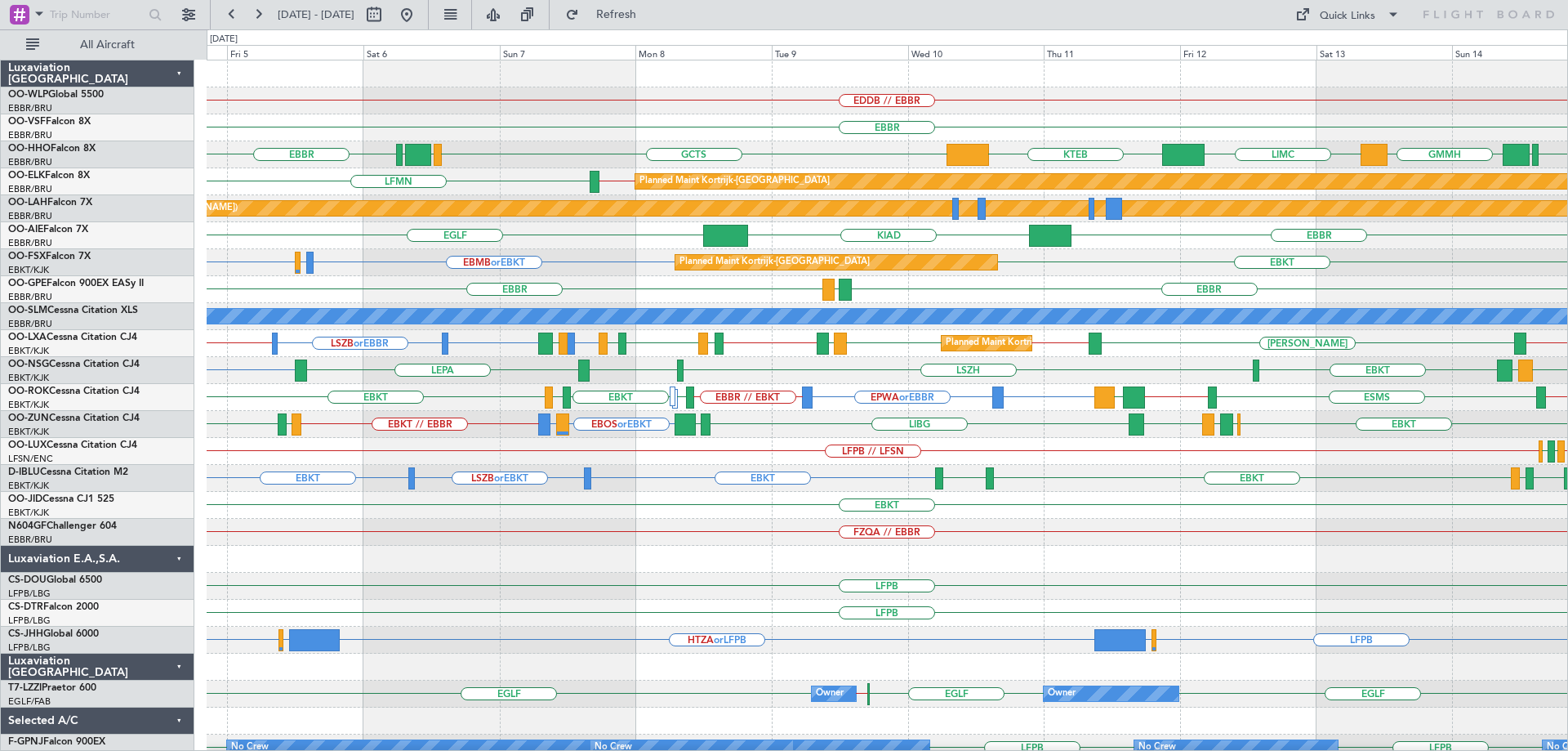
click at [701, 518] on div "EBKT" at bounding box center [887, 506] width 1361 height 27
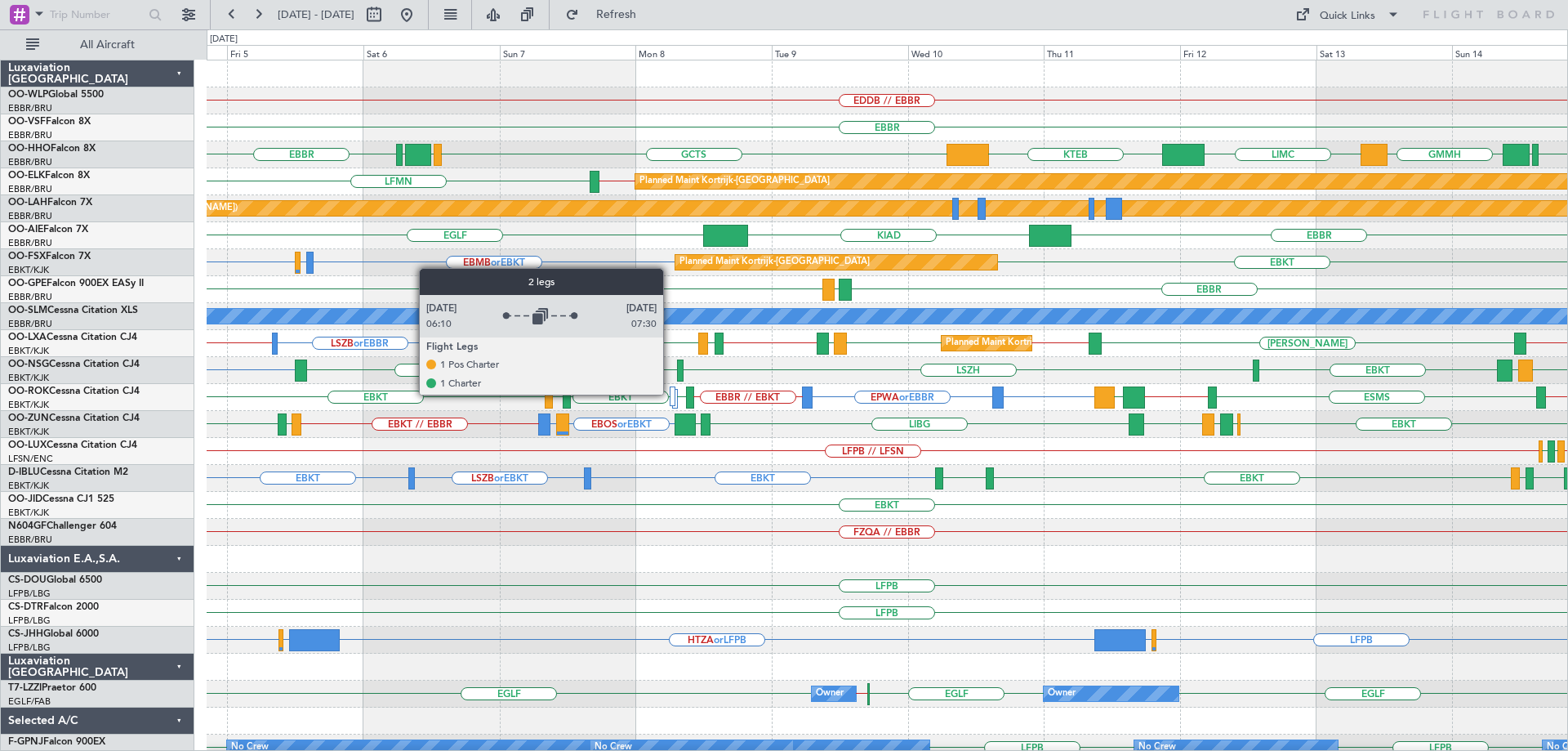
click at [671, 394] on div at bounding box center [673, 396] width 6 height 20
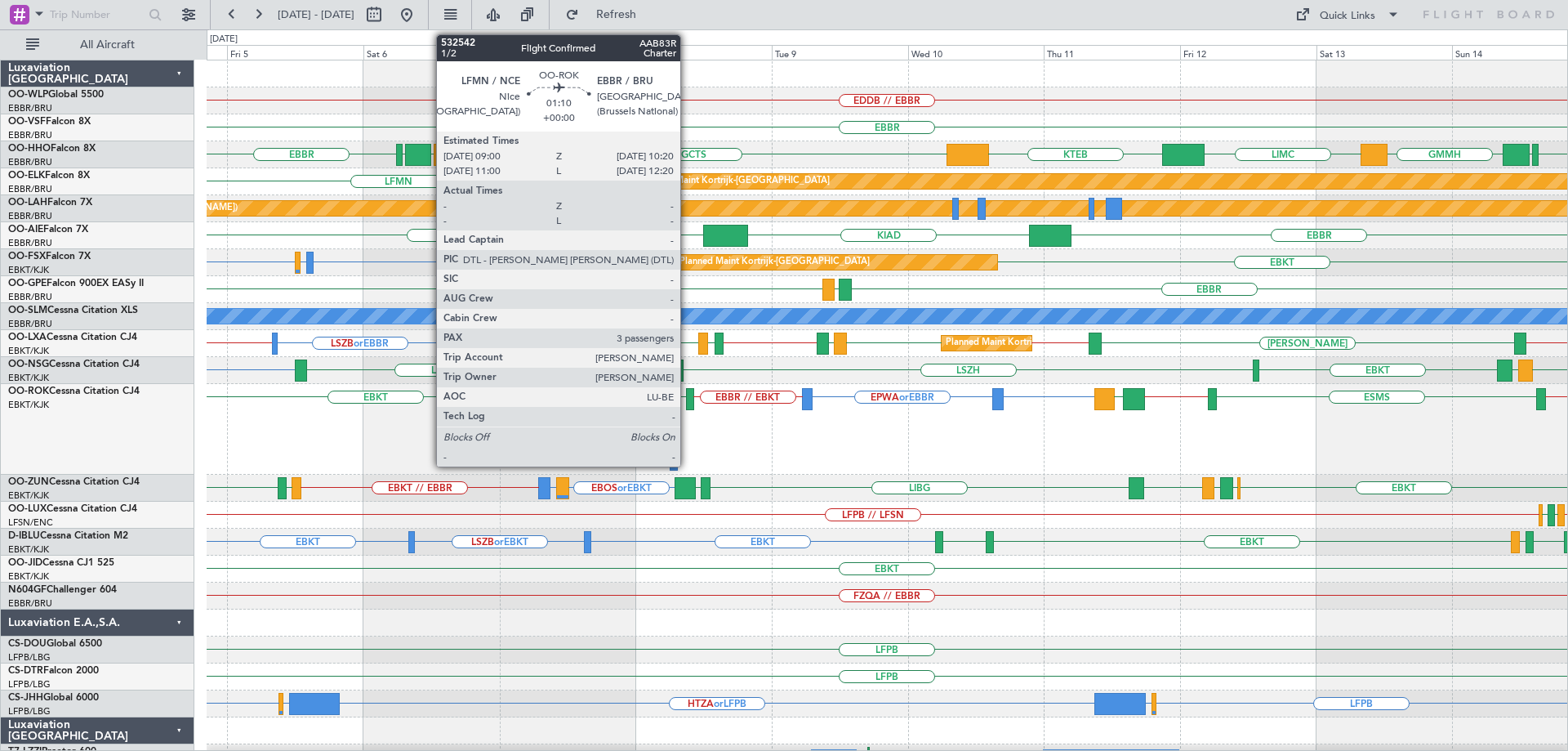
click at [687, 398] on div at bounding box center [690, 398] width 8 height 22
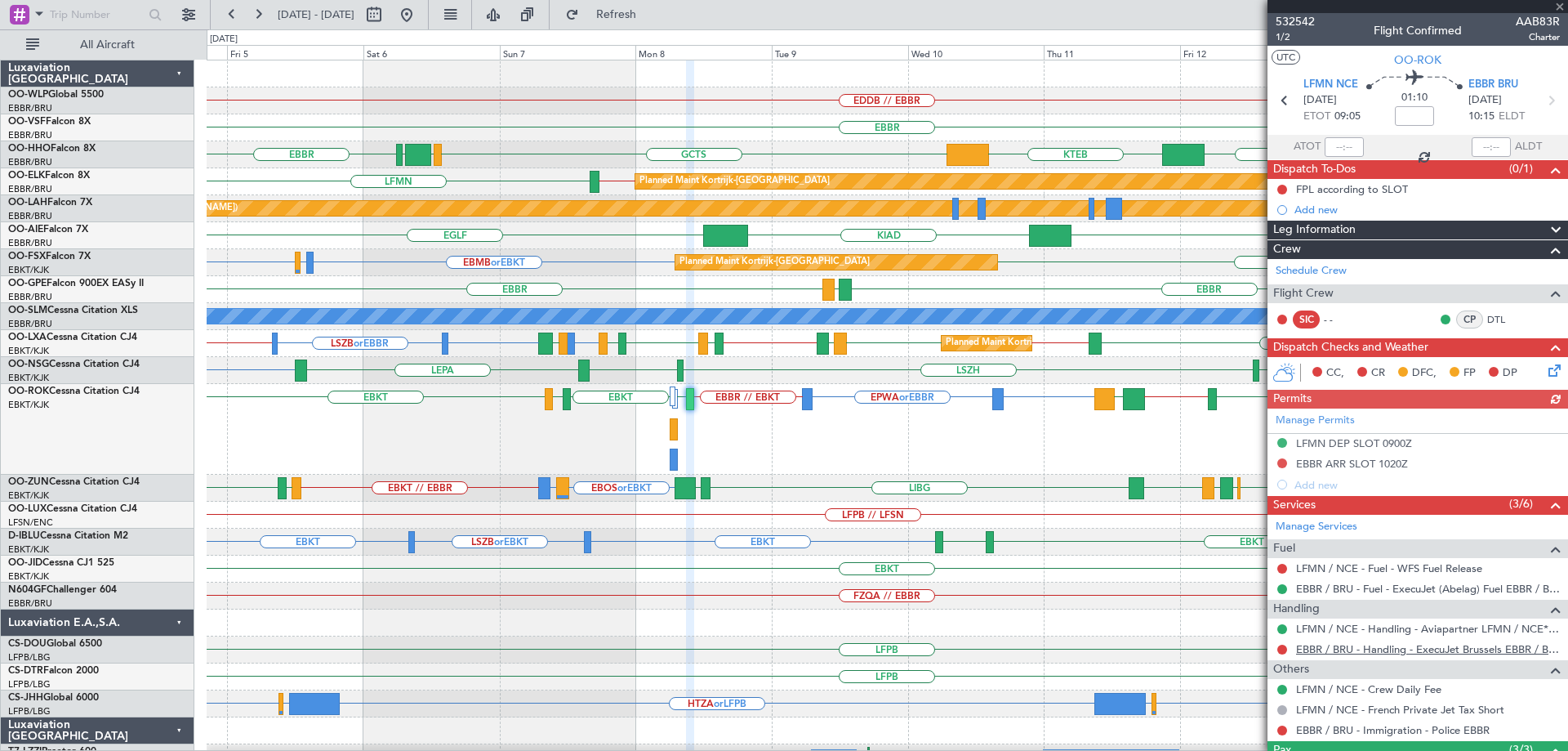
scroll to position [146, 0]
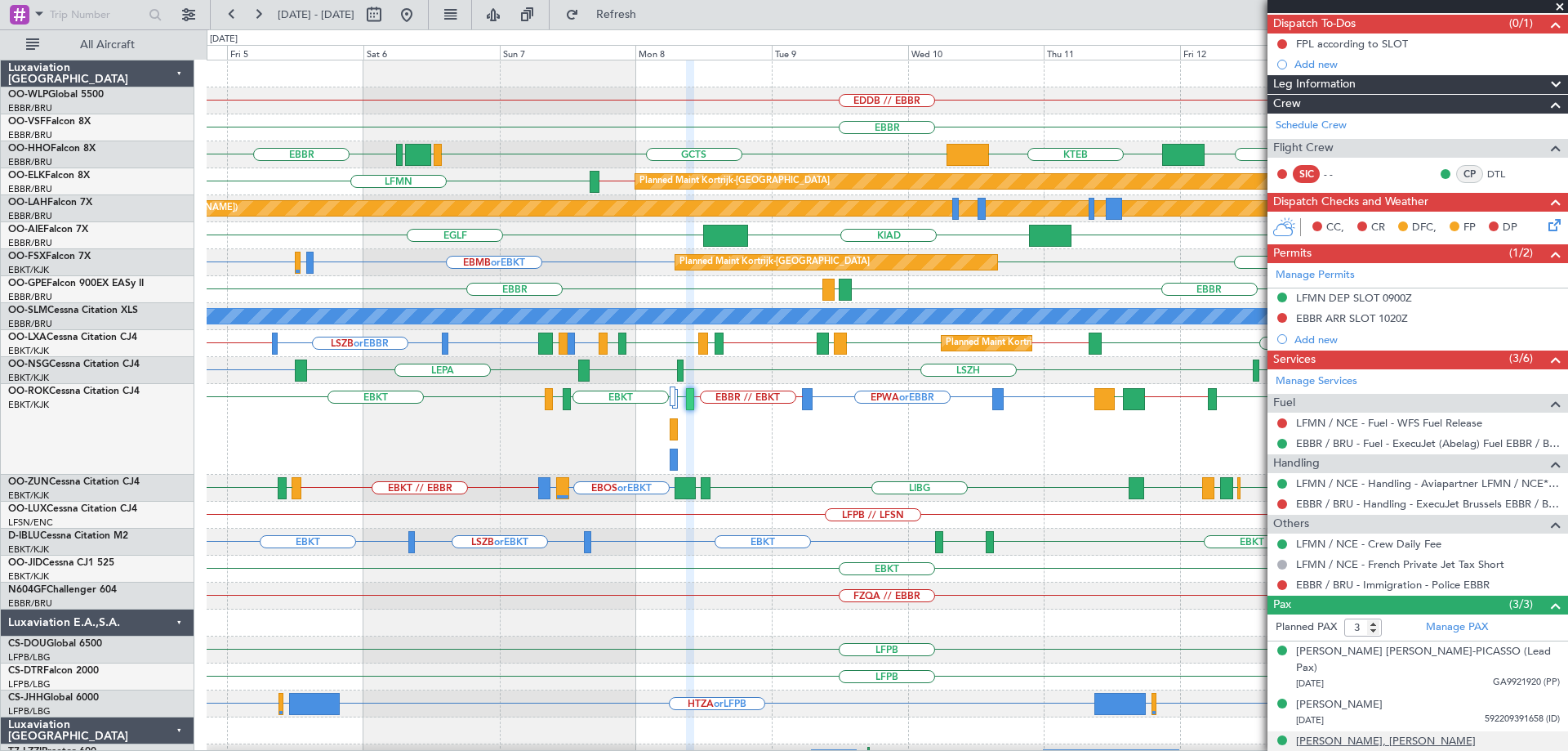
click at [1382, 733] on div "[PERSON_NAME], [PERSON_NAME]" at bounding box center [1385, 741] width 180 height 17
click at [676, 132] on div "EBBR" at bounding box center [887, 128] width 1361 height 27
click at [1097, 218] on div "EDDB // EBBR [GEOGRAPHIC_DATA] [GEOGRAPHIC_DATA] GCTS GMMH [GEOGRAPHIC_DATA] [G…" at bounding box center [887, 523] width 1361 height 927
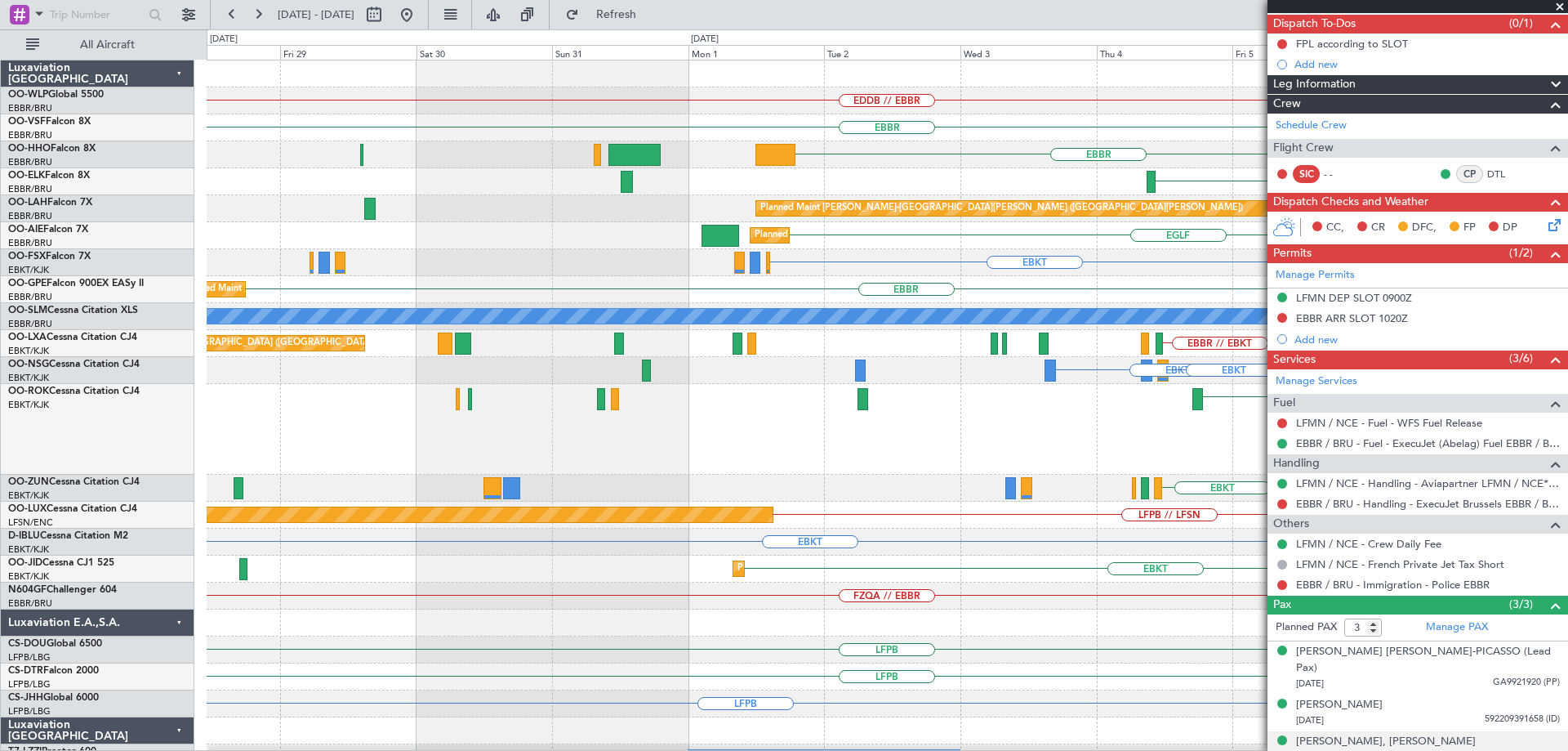
click at [1002, 246] on div "EDDB // EBBR Planned Maint [GEOGRAPHIC_DATA] ([GEOGRAPHIC_DATA]) [GEOGRAPHIC_DA…" at bounding box center [887, 523] width 1361 height 927
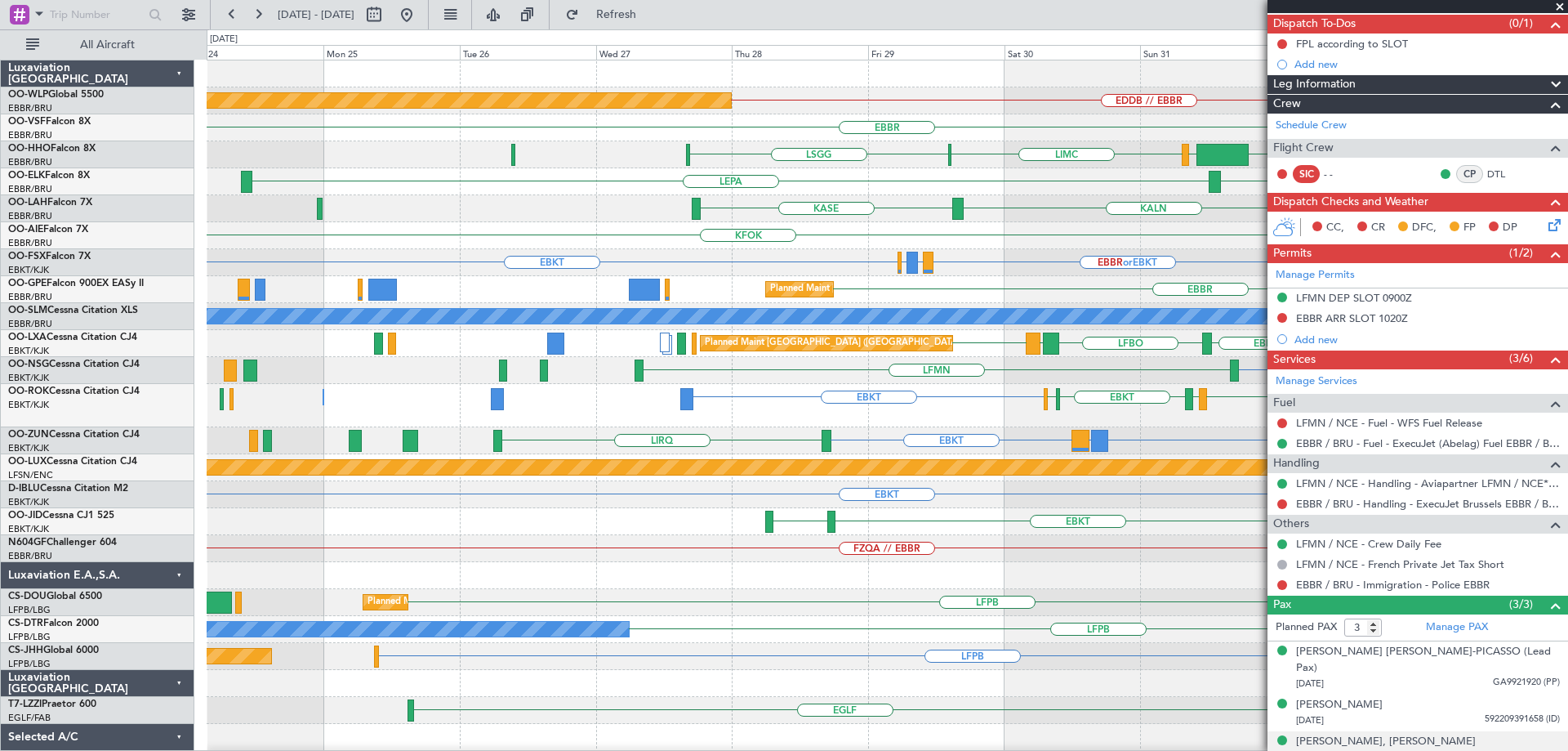
click at [821, 228] on div "EDDB // EBBR Planned Maint [GEOGRAPHIC_DATA] ([GEOGRAPHIC_DATA]) [GEOGRAPHIC_DA…" at bounding box center [887, 540] width 1361 height 960
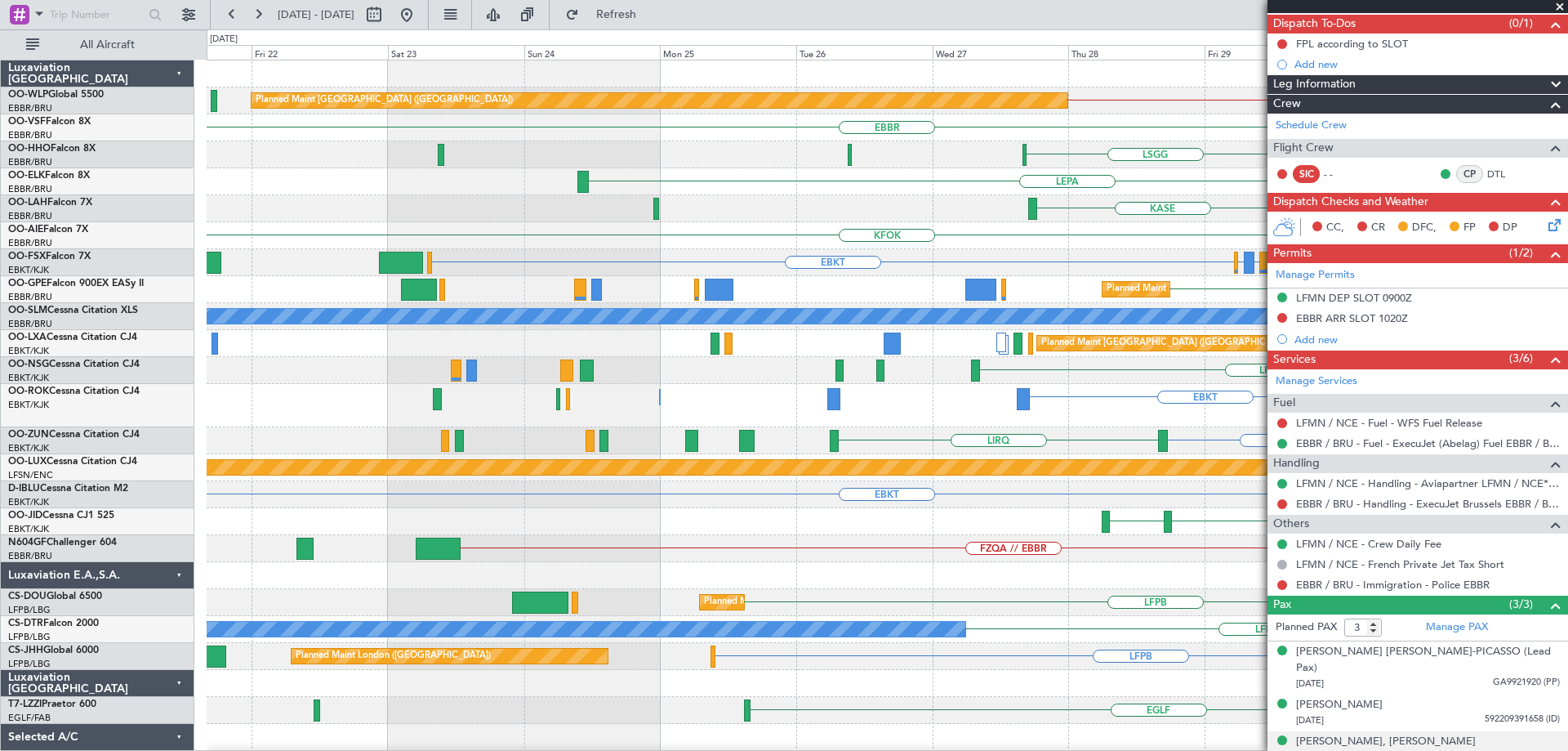
click at [962, 207] on div "KALN [GEOGRAPHIC_DATA] Planned [GEOGRAPHIC_DATA][PERSON_NAME]-[GEOGRAPHIC_DATA]…" at bounding box center [887, 209] width 1361 height 27
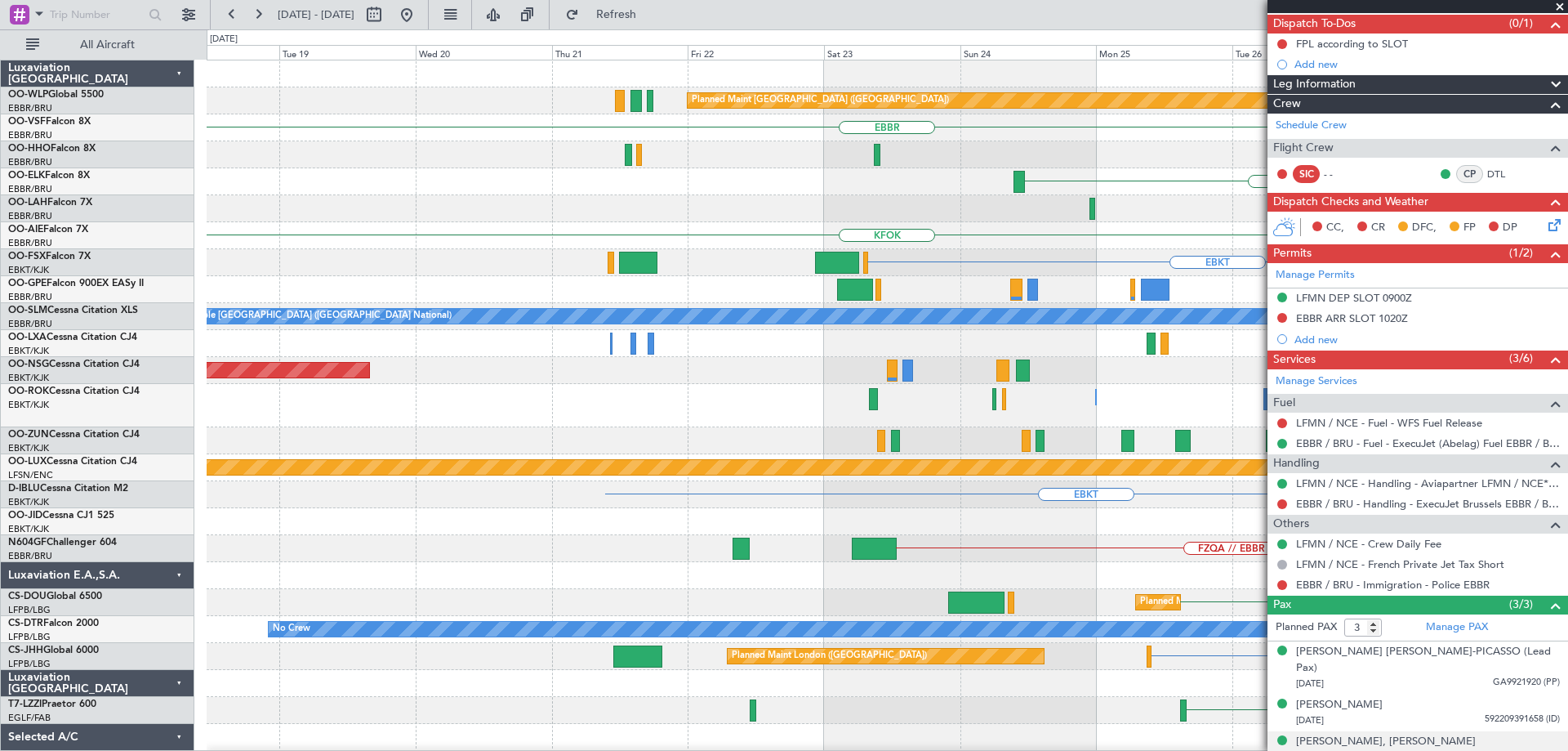
click at [929, 178] on div "LEPA" at bounding box center [887, 182] width 1361 height 27
click at [754, 146] on div "EDDB // EBBR Planned Maint [GEOGRAPHIC_DATA] ([GEOGRAPHIC_DATA]) [GEOGRAPHIC_DA…" at bounding box center [887, 540] width 1361 height 960
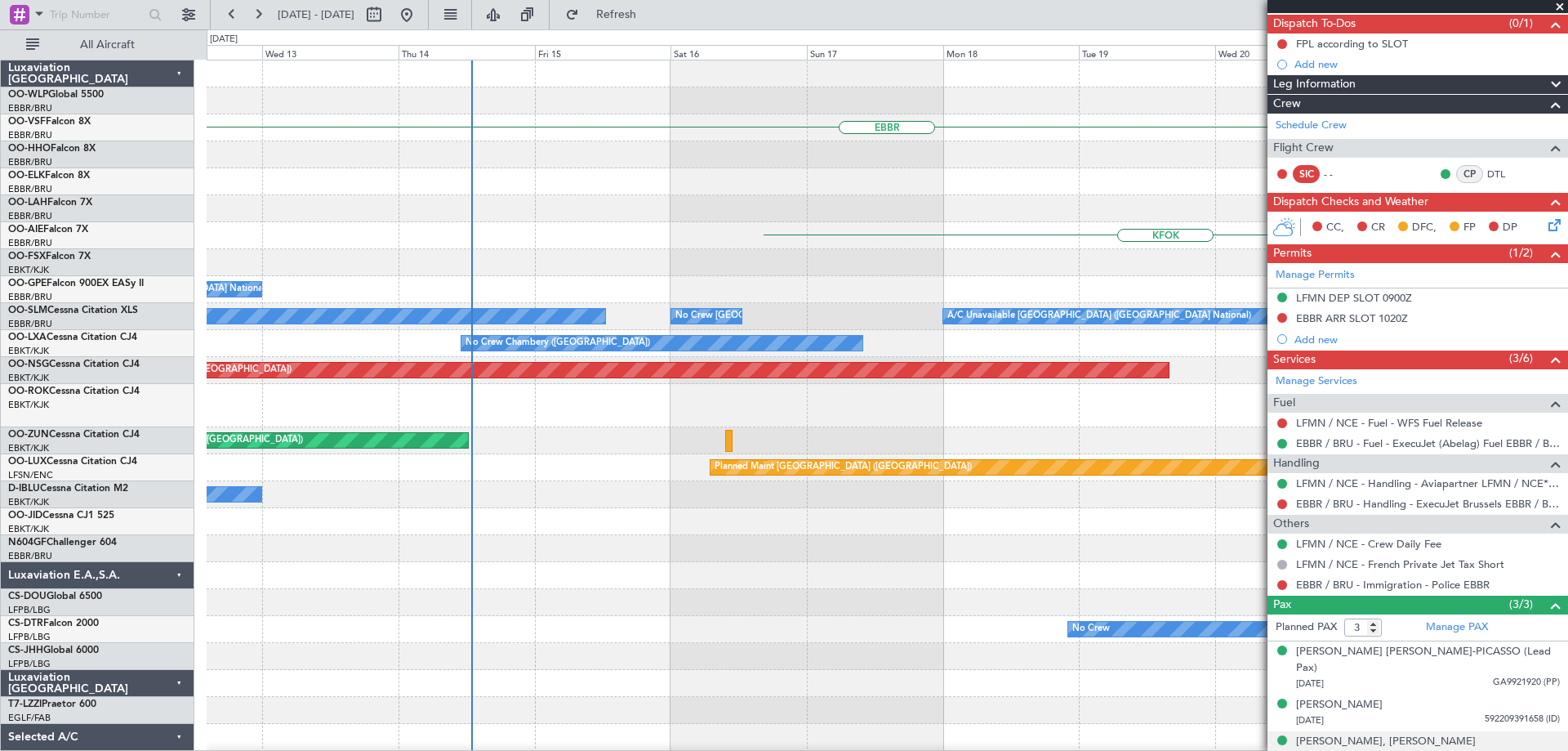
click at [887, 205] on div "Planned Maint [GEOGRAPHIC_DATA] ([GEOGRAPHIC_DATA]) [GEOGRAPHIC_DATA] LEPA KFOK…" at bounding box center [887, 540] width 1361 height 960
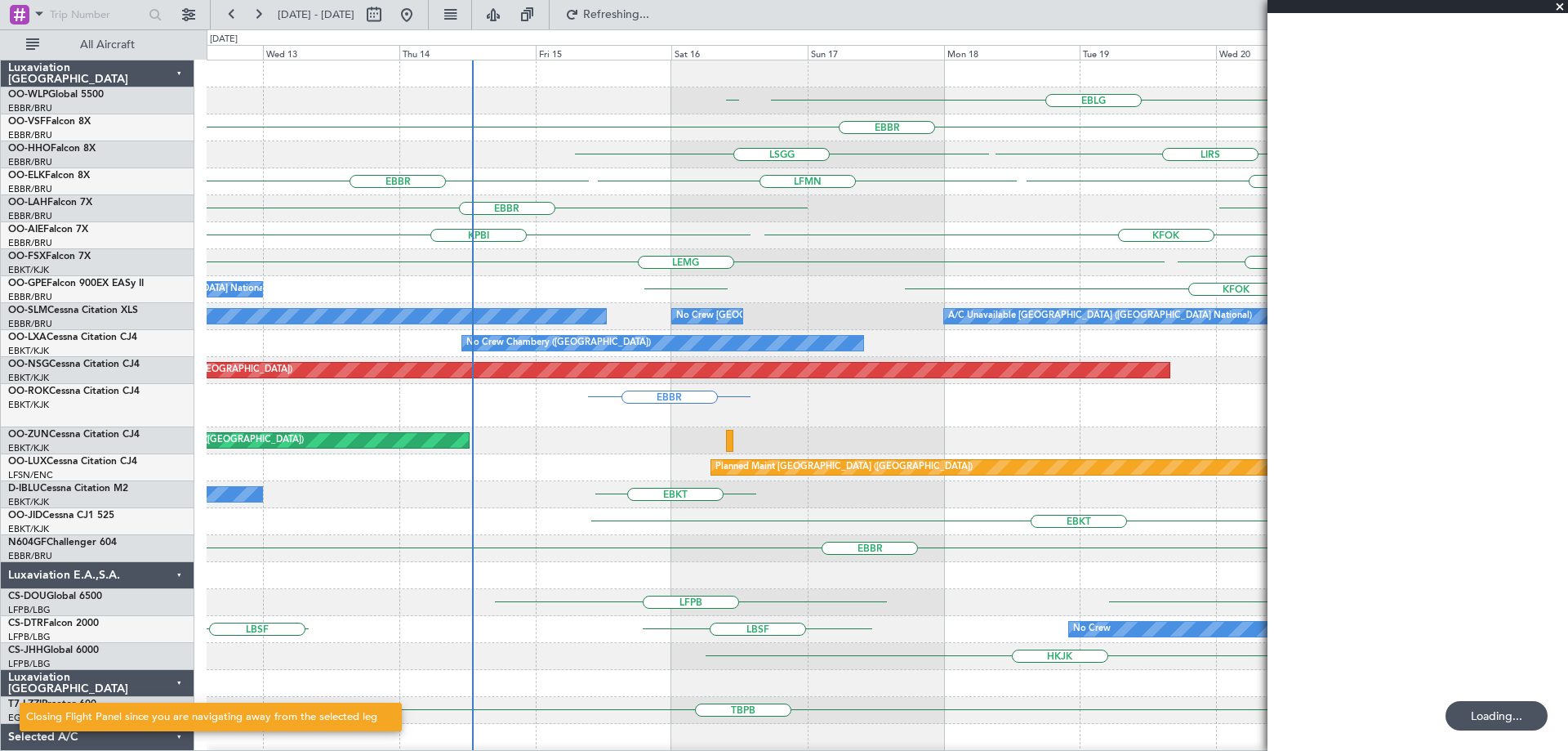
scroll to position [0, 0]
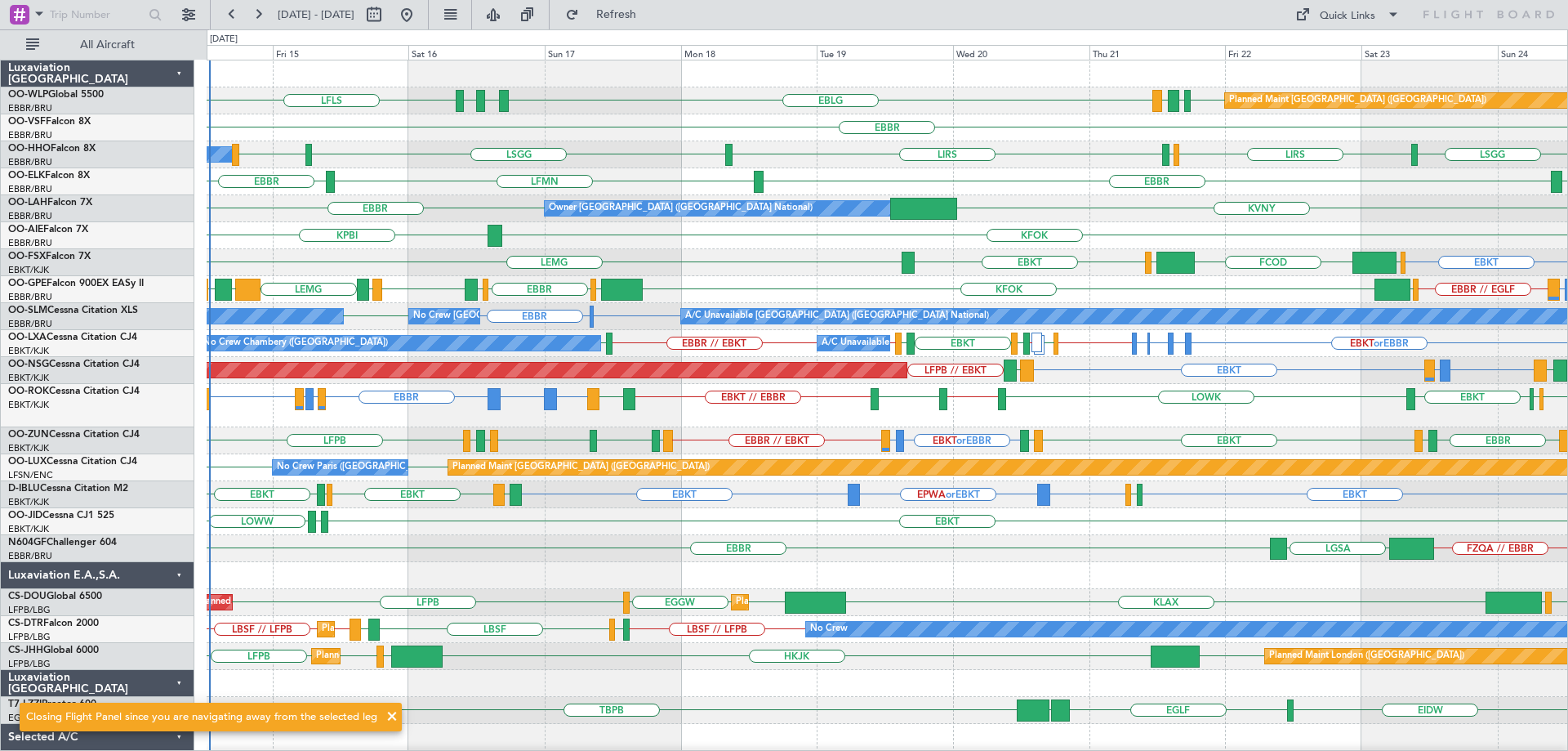
click at [732, 269] on div "EBKT [GEOGRAPHIC_DATA] EBKT EGGW FCOD [GEOGRAPHIC_DATA]" at bounding box center [887, 263] width 1361 height 27
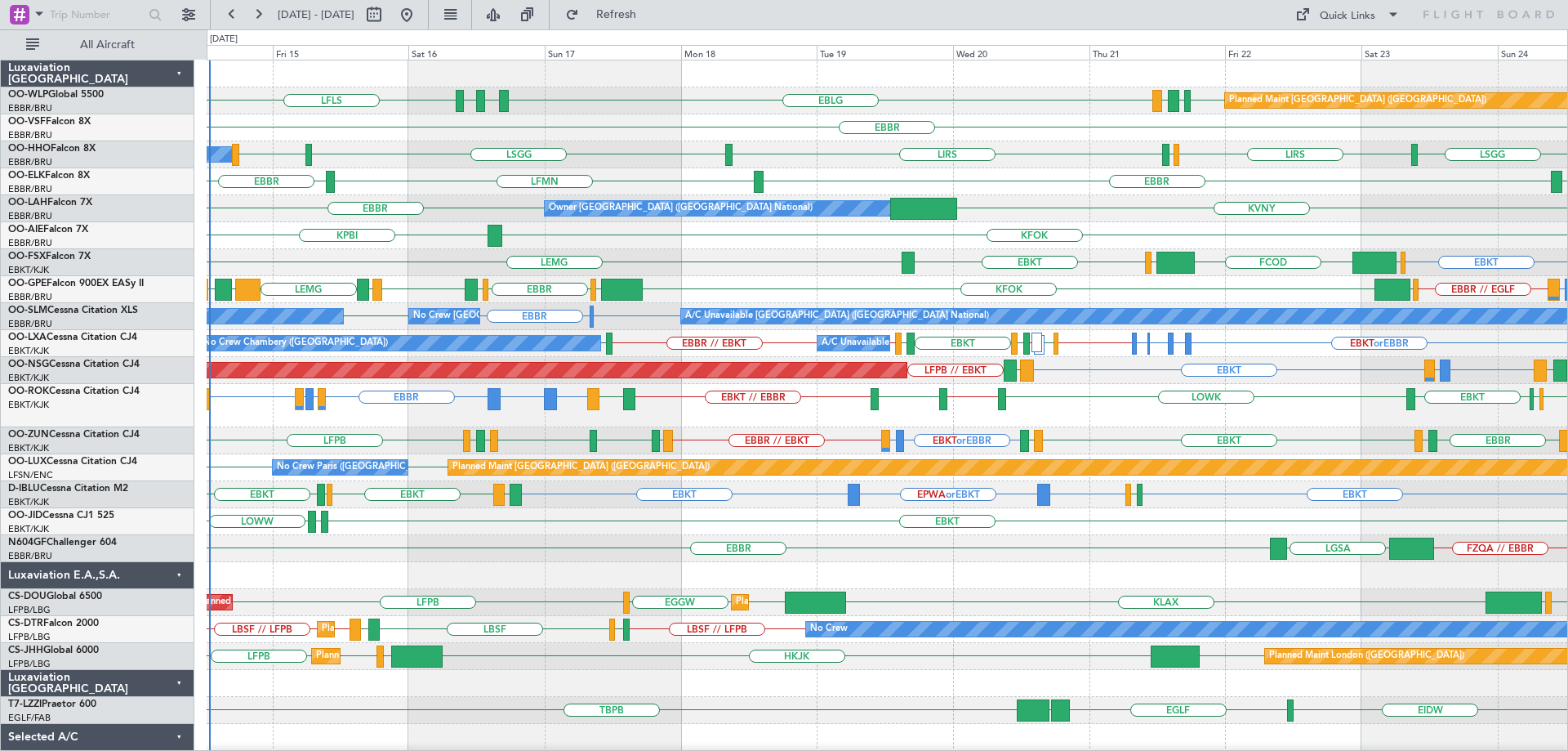
click at [879, 178] on div "EBBR LFMN LEPA [GEOGRAPHIC_DATA]" at bounding box center [887, 182] width 1361 height 27
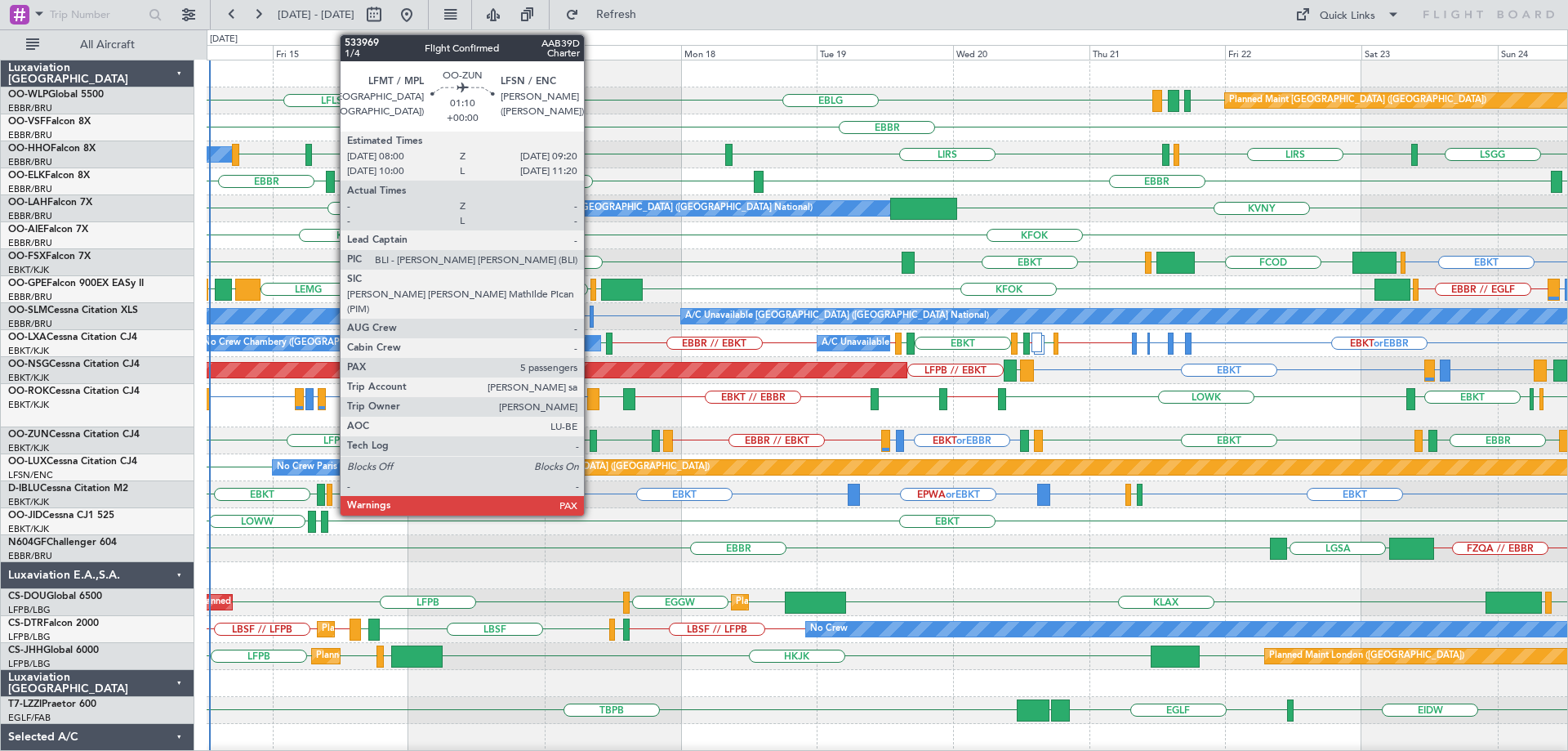
click at [592, 436] on div at bounding box center [594, 440] width 8 height 22
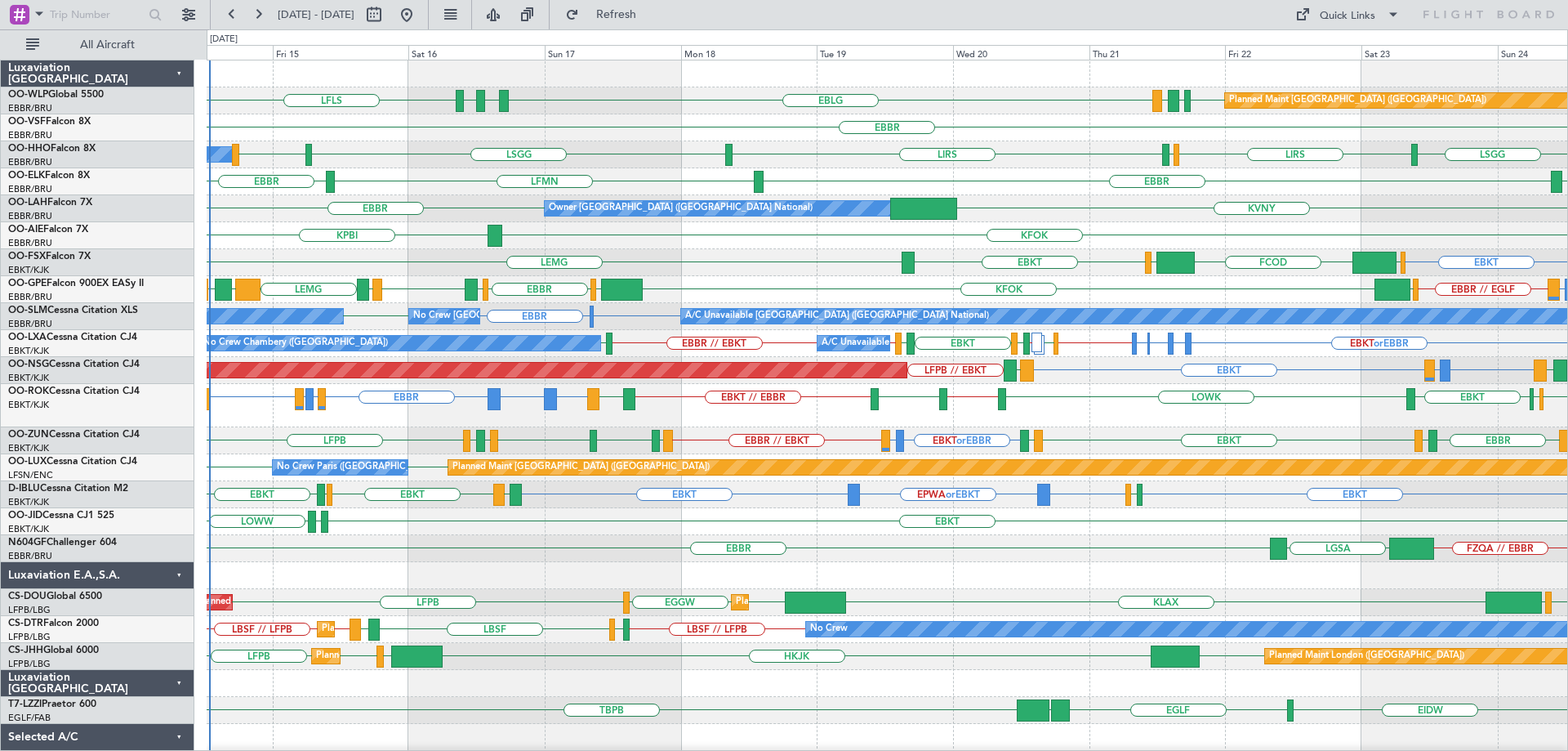
click at [730, 88] on div "EBLG EBLG EDDB EBLG LDDU LDSP LFLS Planned Maint [GEOGRAPHIC_DATA] ([GEOGRAPHIC…" at bounding box center [887, 102] width 1361 height 27
click at [587, 132] on div "EBBR" at bounding box center [887, 128] width 1361 height 27
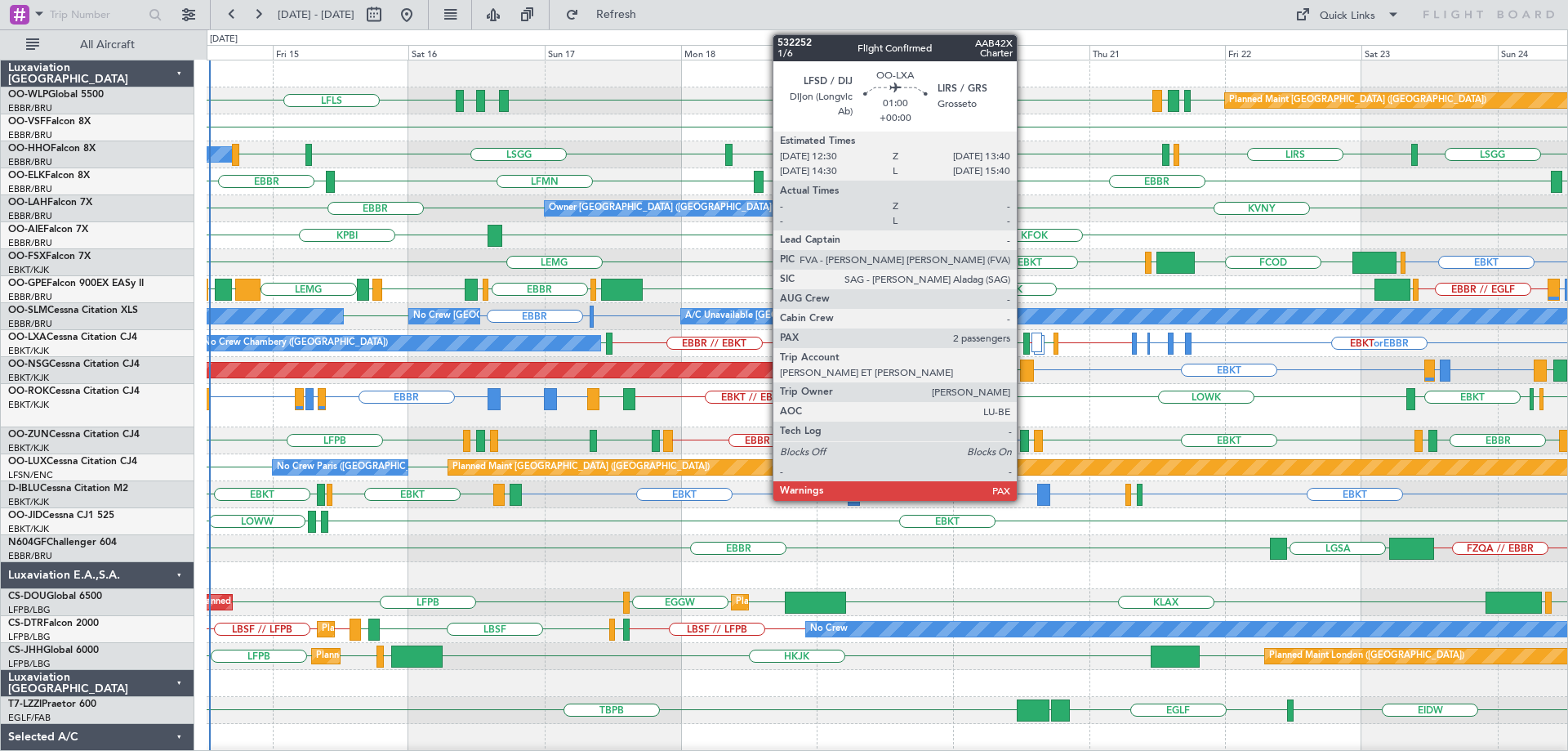
click at [1024, 340] on div at bounding box center [1027, 343] width 8 height 22
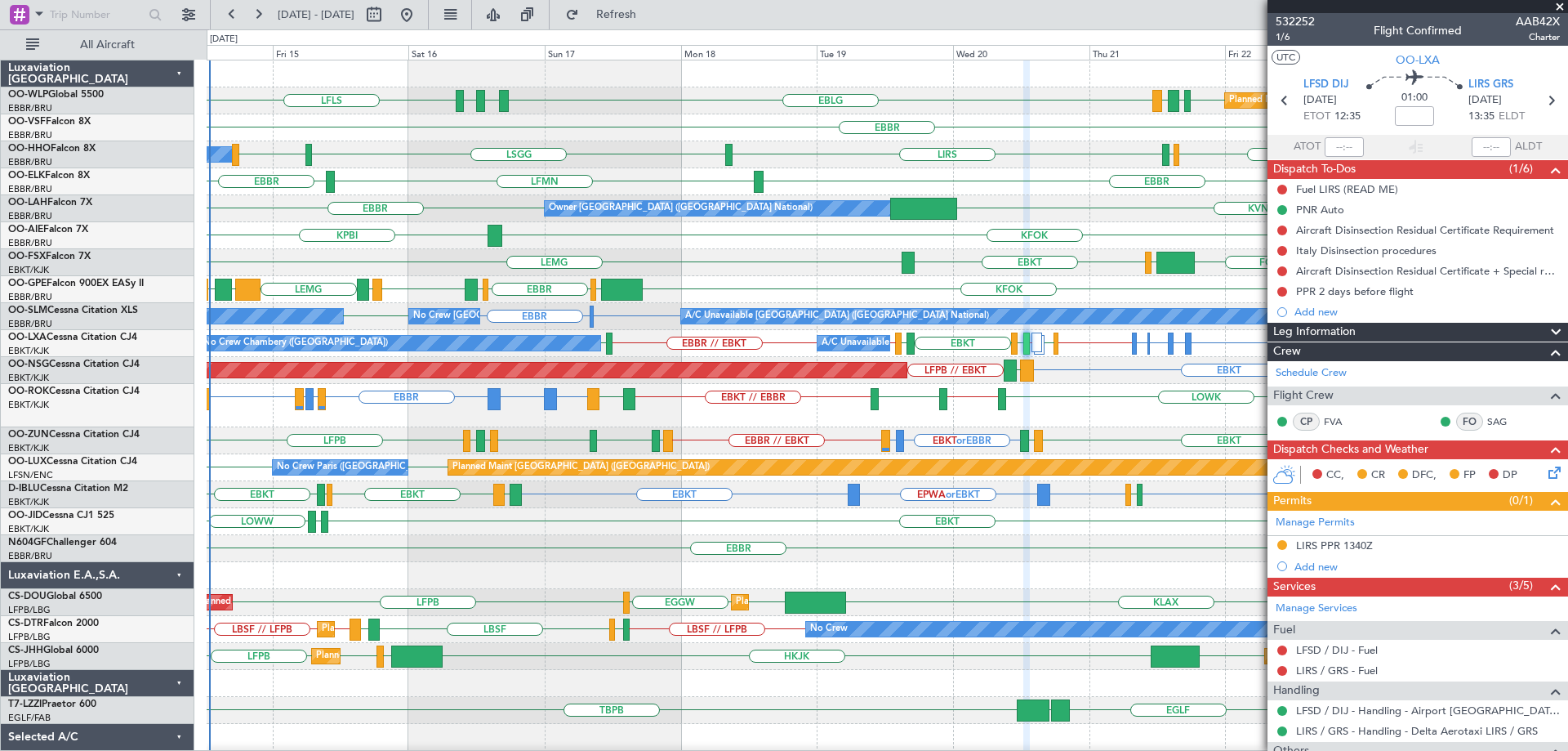
click at [1560, 3] on span at bounding box center [1559, 7] width 17 height 15
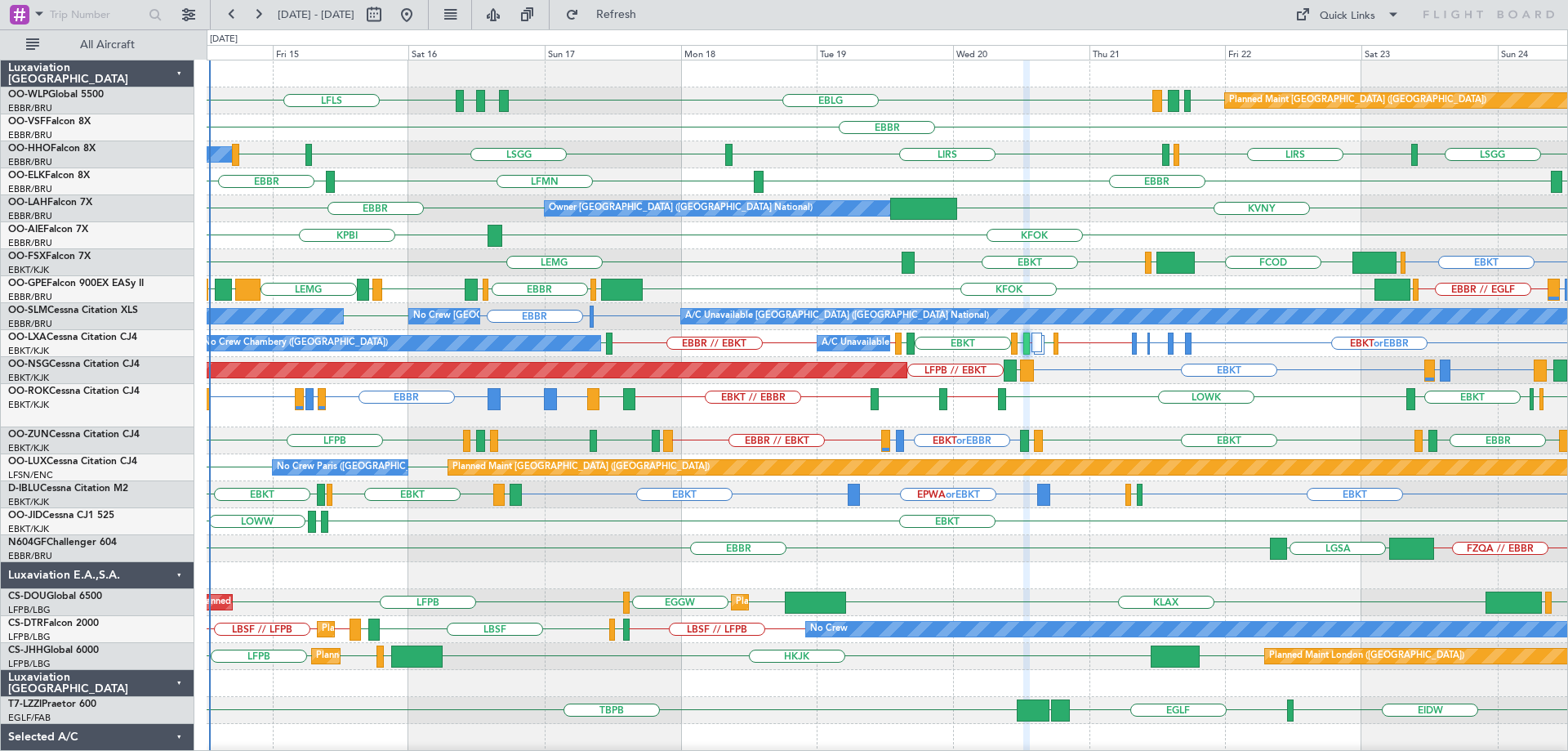
type input "0"
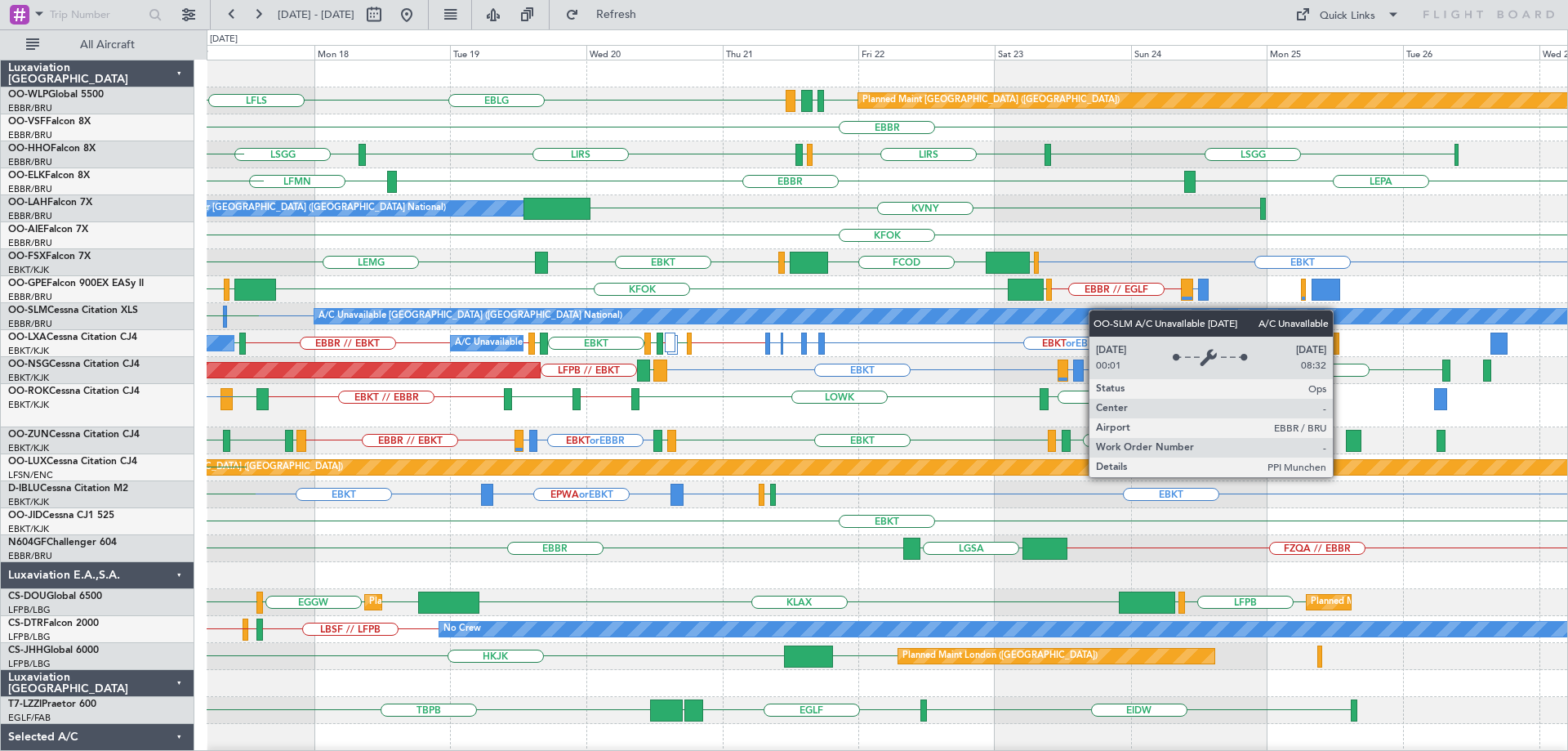
click at [1067, 315] on div "EBLG EDDB EBLG LDDU Planned Maint [GEOGRAPHIC_DATA] ([GEOGRAPHIC_DATA]) EBLG LD…" at bounding box center [887, 540] width 1361 height 960
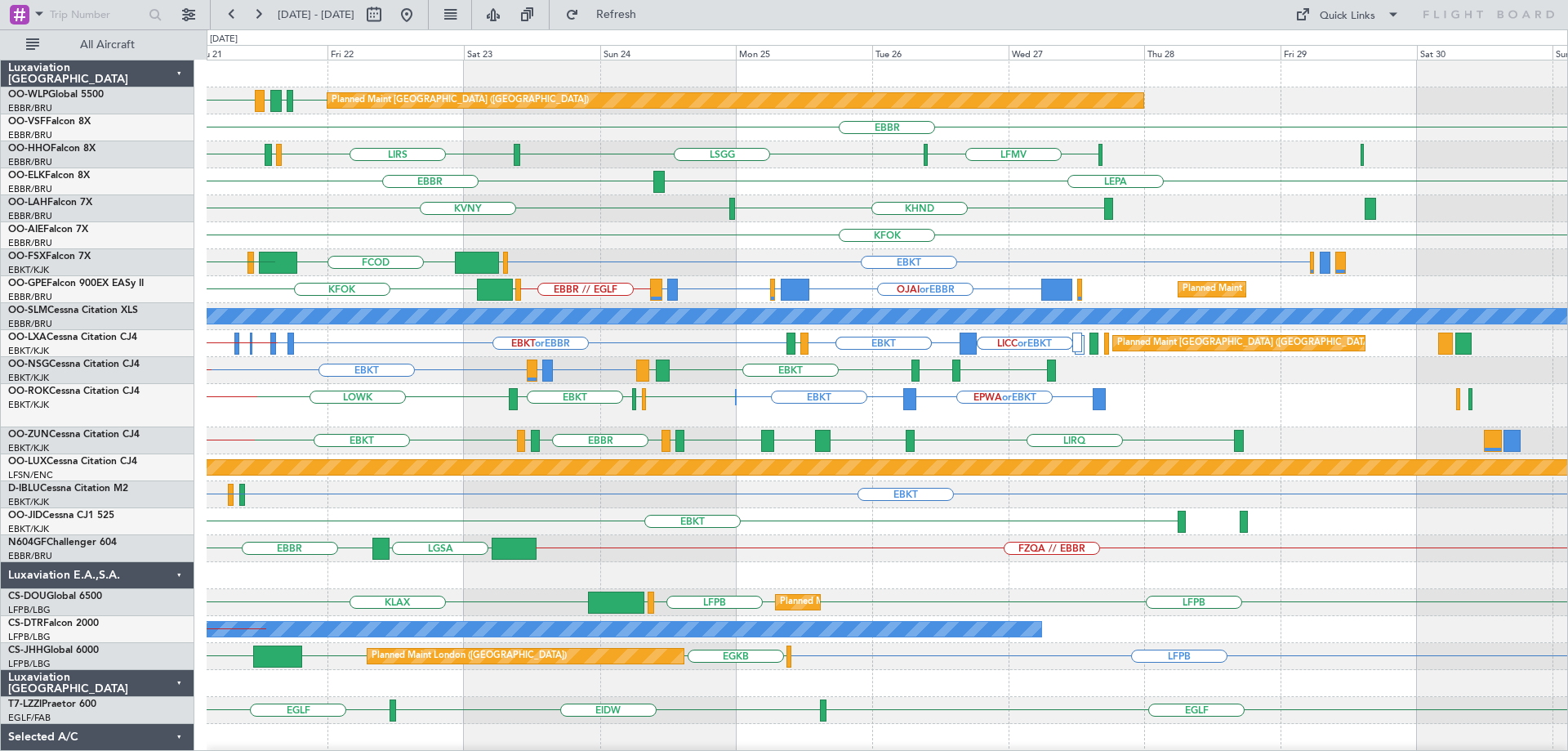
click at [726, 296] on div "Planned Maint [GEOGRAPHIC_DATA] ([GEOGRAPHIC_DATA]) EBLG EDDB EBLG LDDU [GEOGRA…" at bounding box center [887, 500] width 1361 height 879
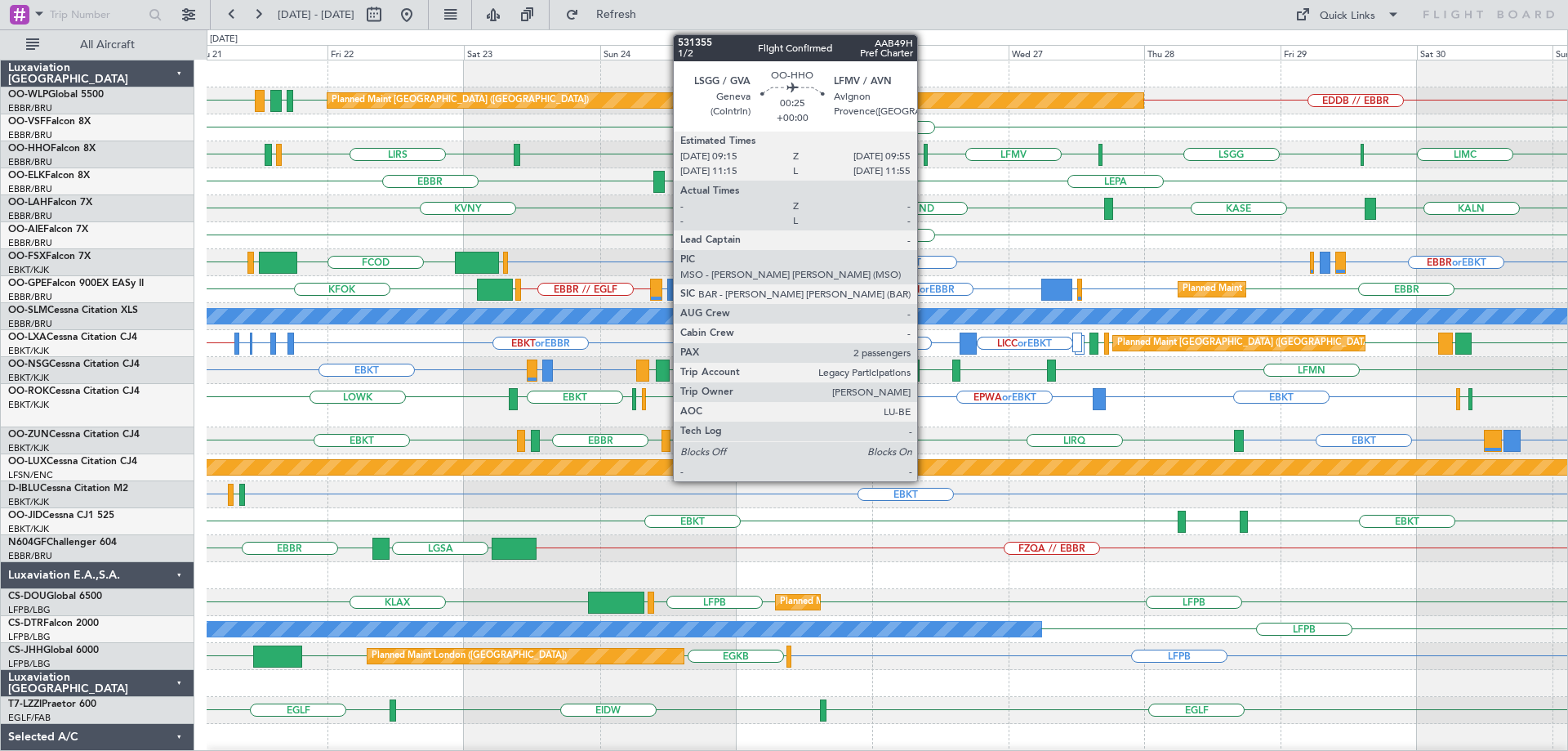
click at [926, 150] on div at bounding box center [926, 154] width 4 height 22
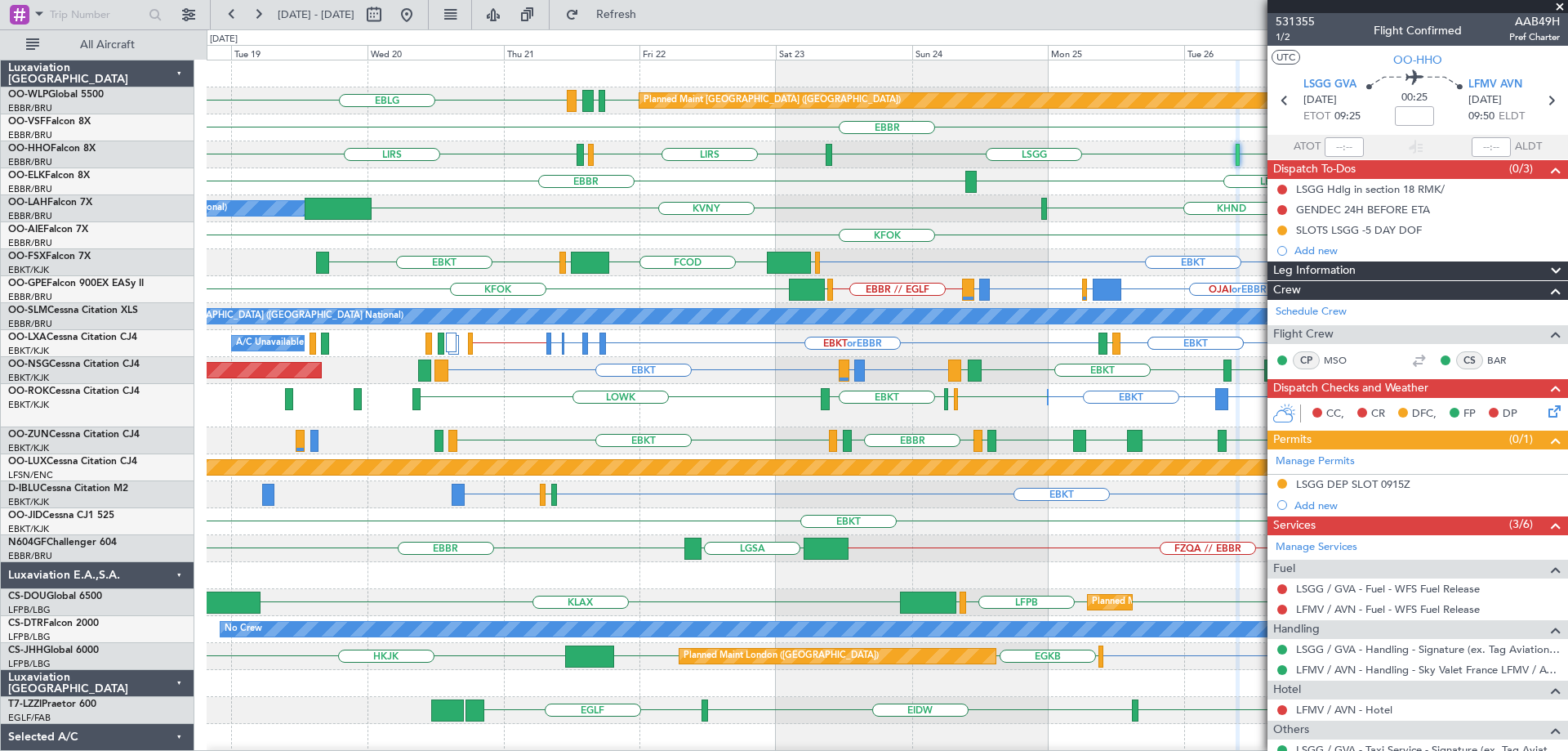
click at [668, 304] on div "EBLG EDDB EBLG LDDU EDDB // EBBR Planned Maint [GEOGRAPHIC_DATA] ([GEOGRAPHIC_D…" at bounding box center [887, 526] width 1361 height 933
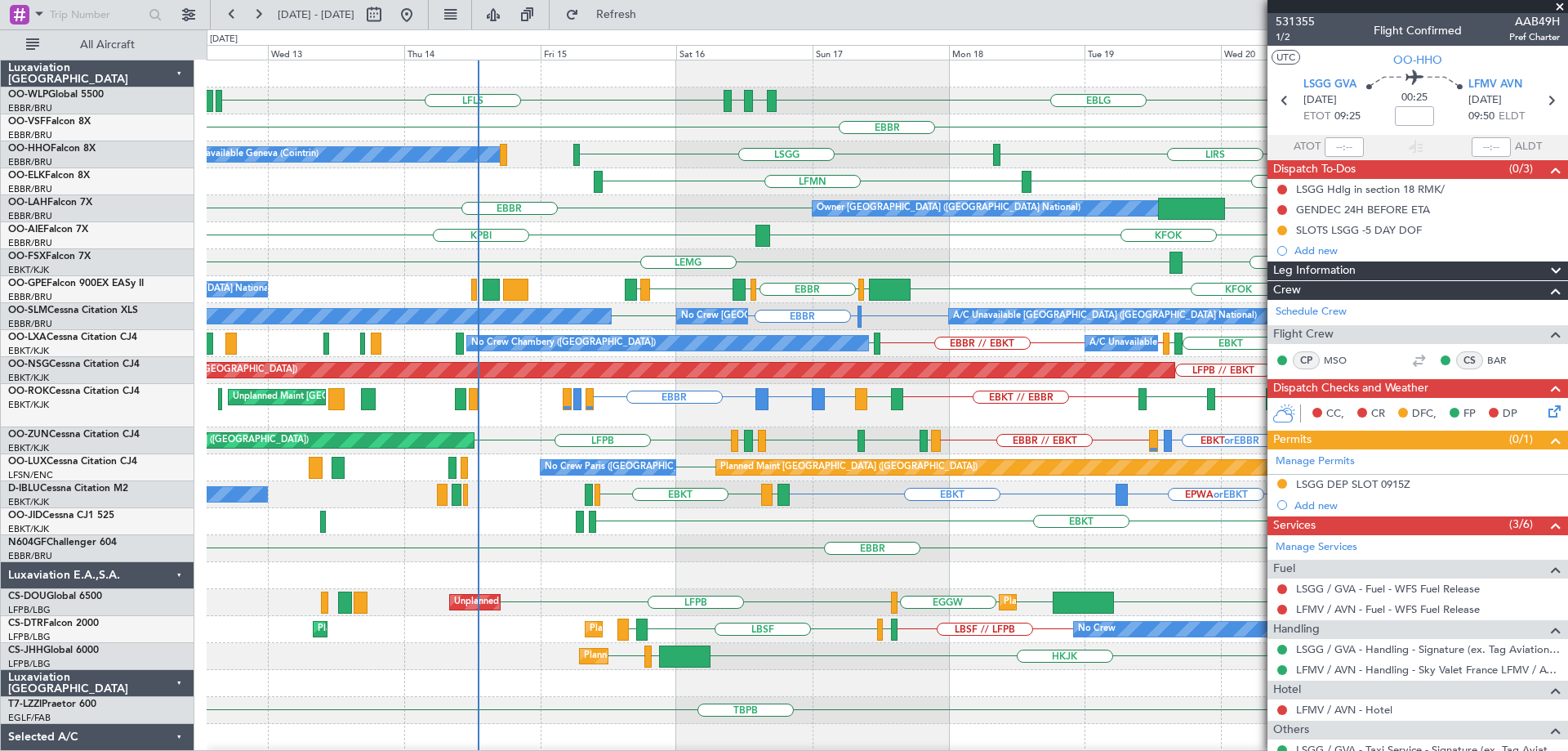
click at [938, 231] on div "Planned Maint [GEOGRAPHIC_DATA] ([GEOGRAPHIC_DATA]) EBLG LFLS EBLG LDSP EDDB EB…" at bounding box center [887, 500] width 1361 height 879
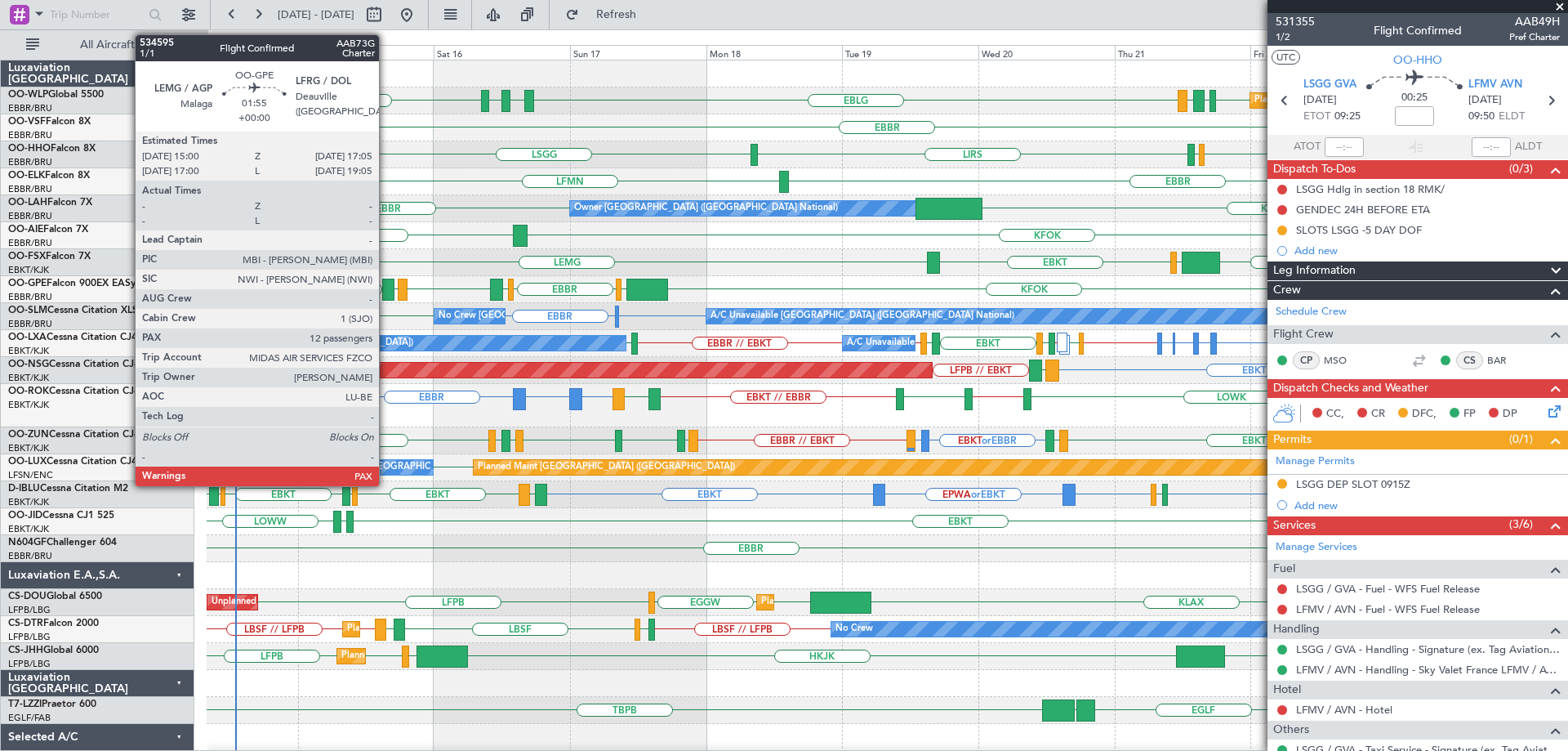
click at [387, 285] on div at bounding box center [388, 289] width 13 height 22
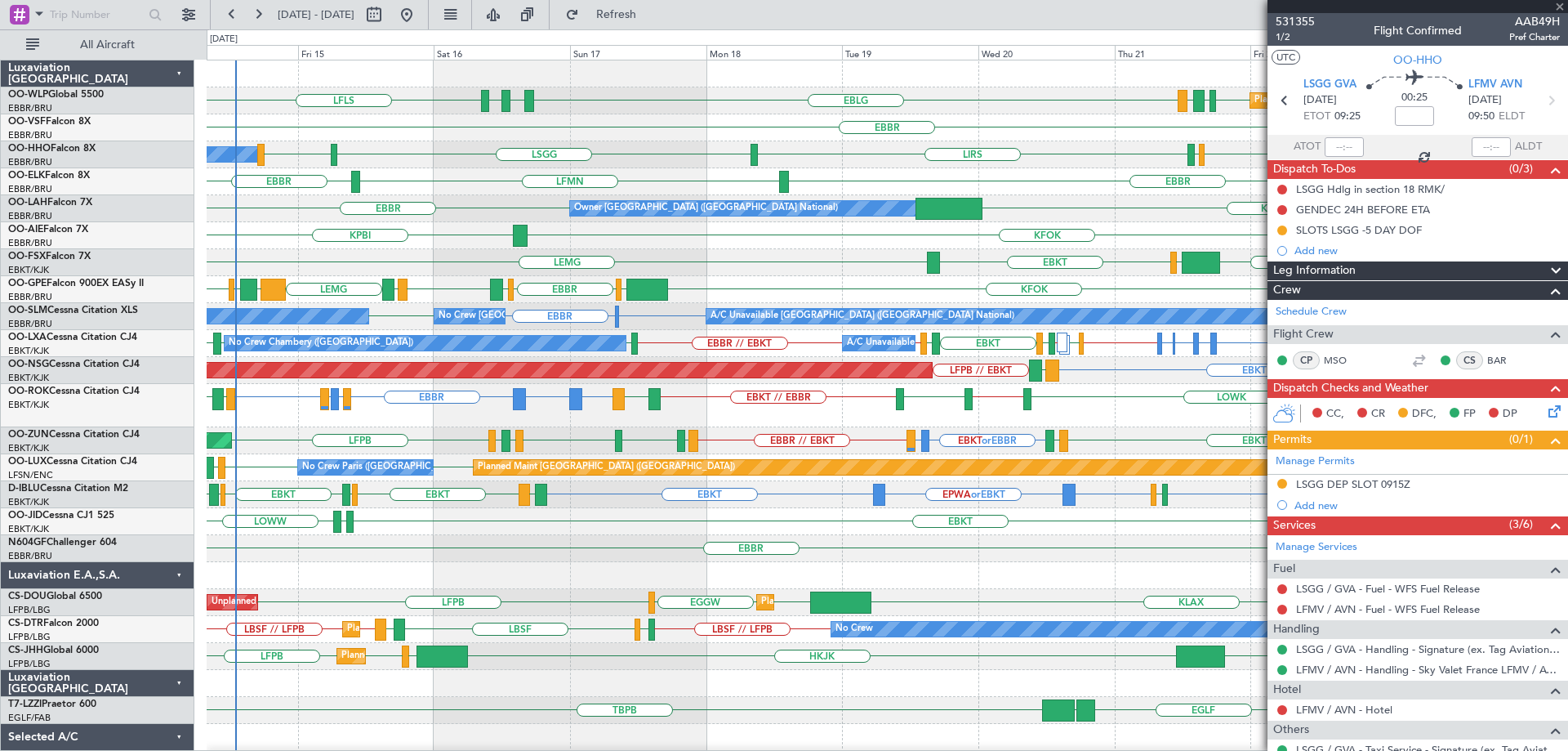
type input "12"
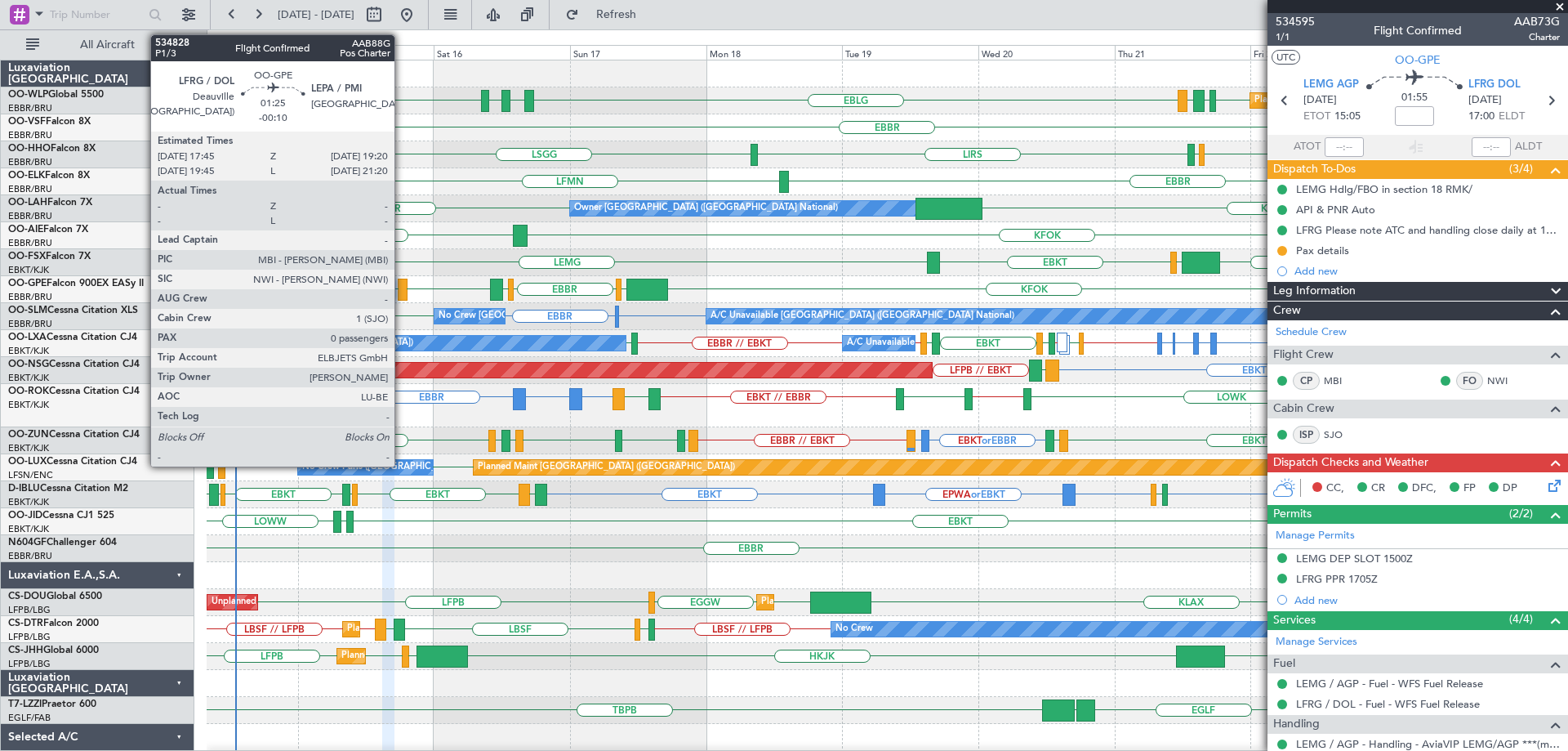
click at [402, 286] on div at bounding box center [401, 289] width 9 height 22
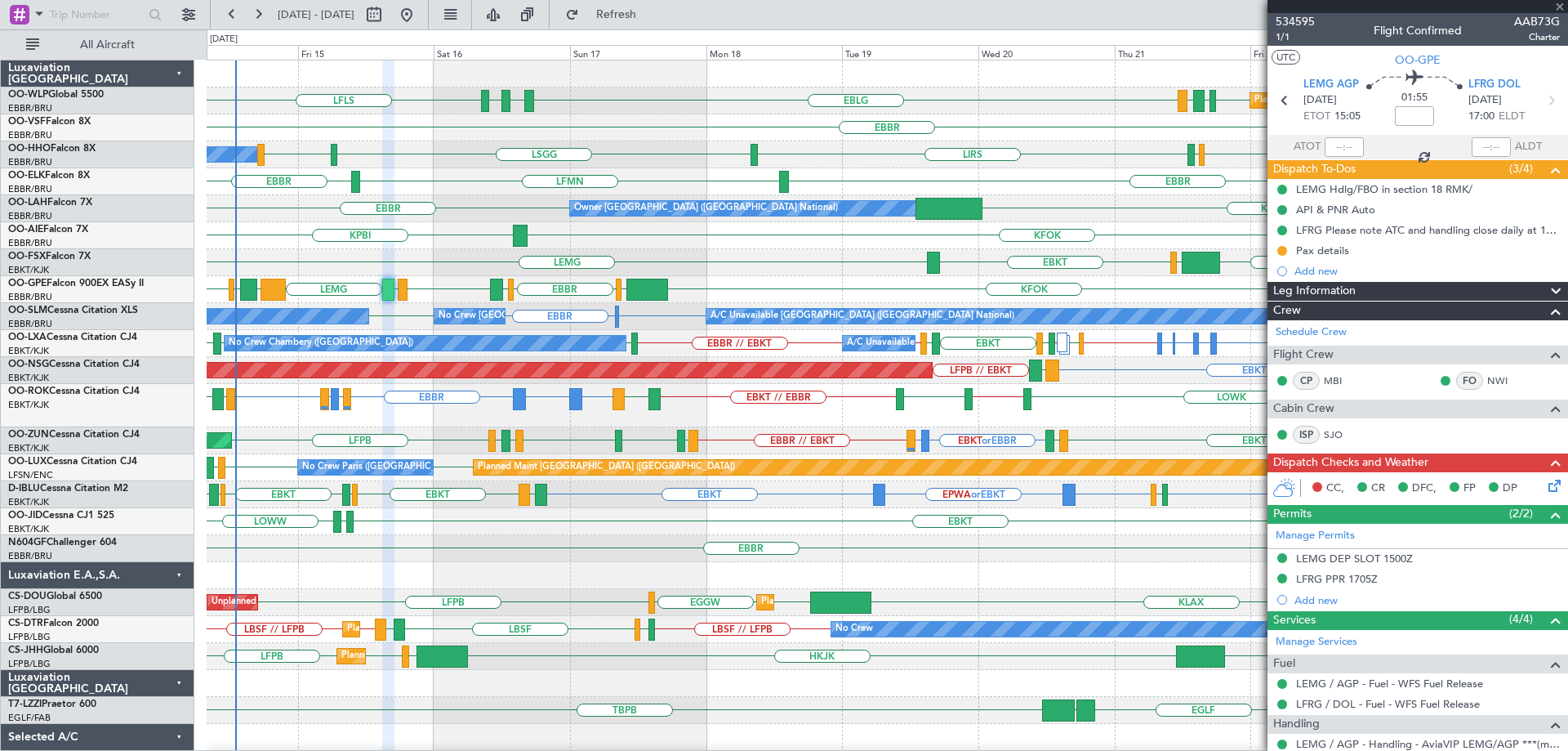
type input "-00:10"
type input "0"
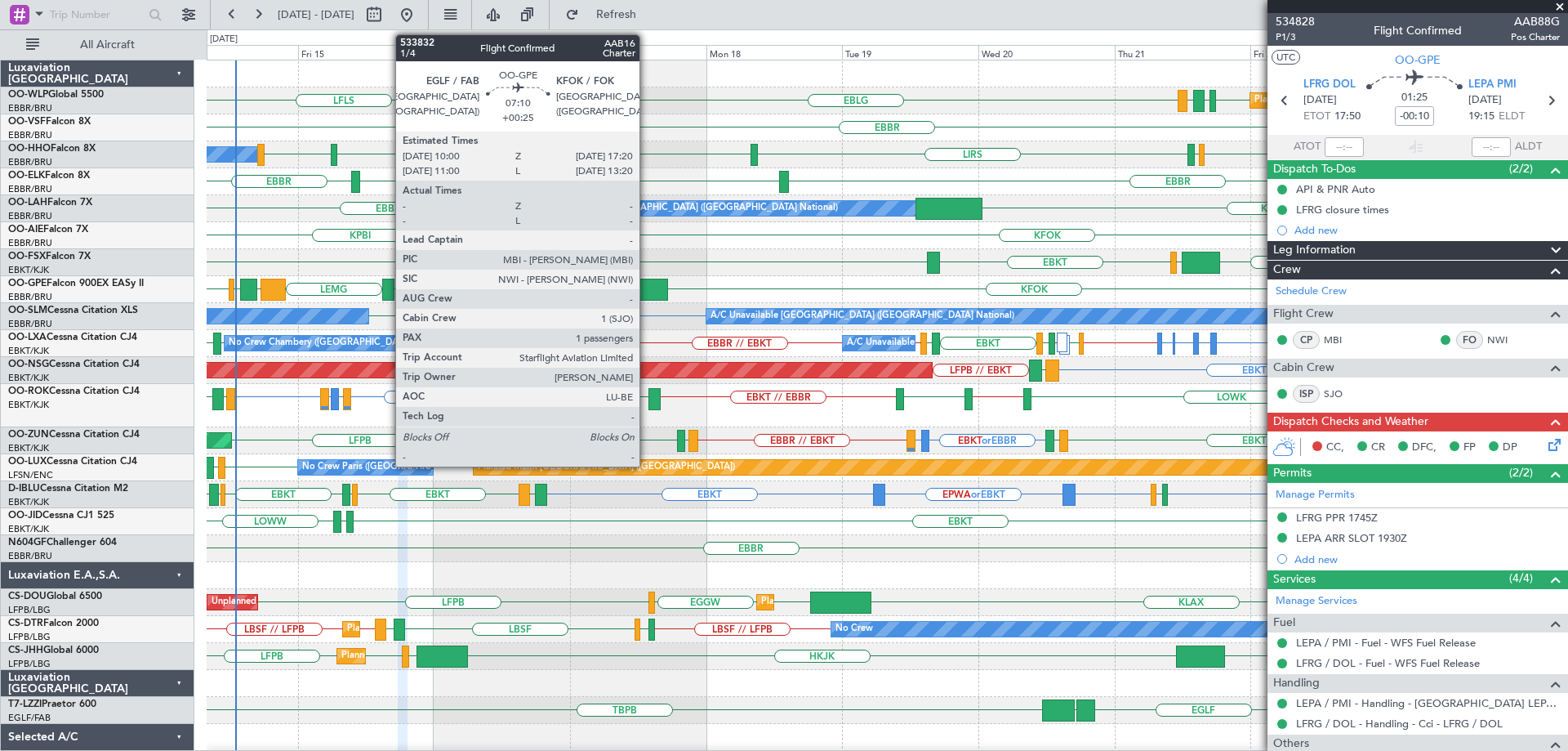
click at [646, 284] on div at bounding box center [647, 289] width 42 height 22
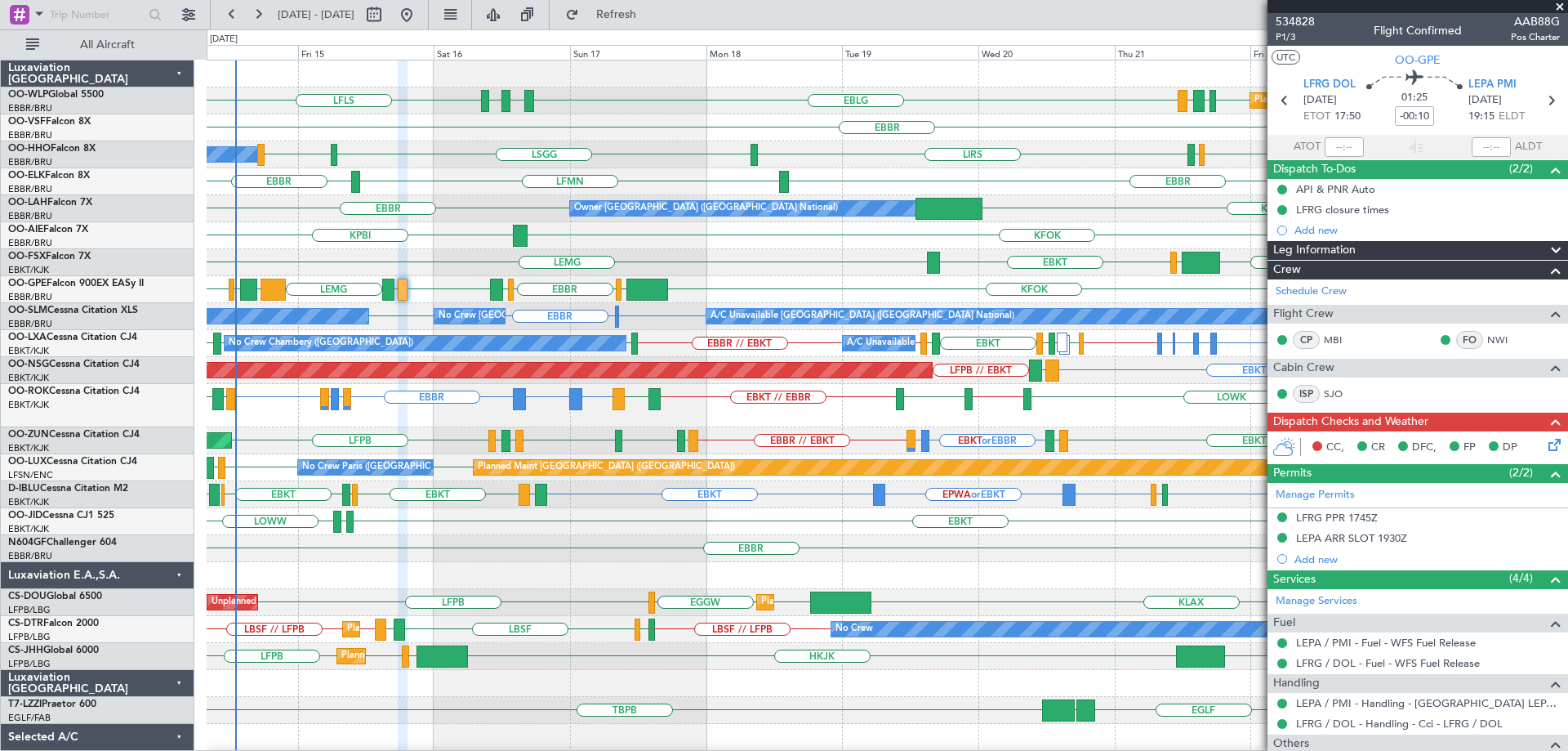
click at [682, 120] on div "EBBR" at bounding box center [887, 128] width 1361 height 27
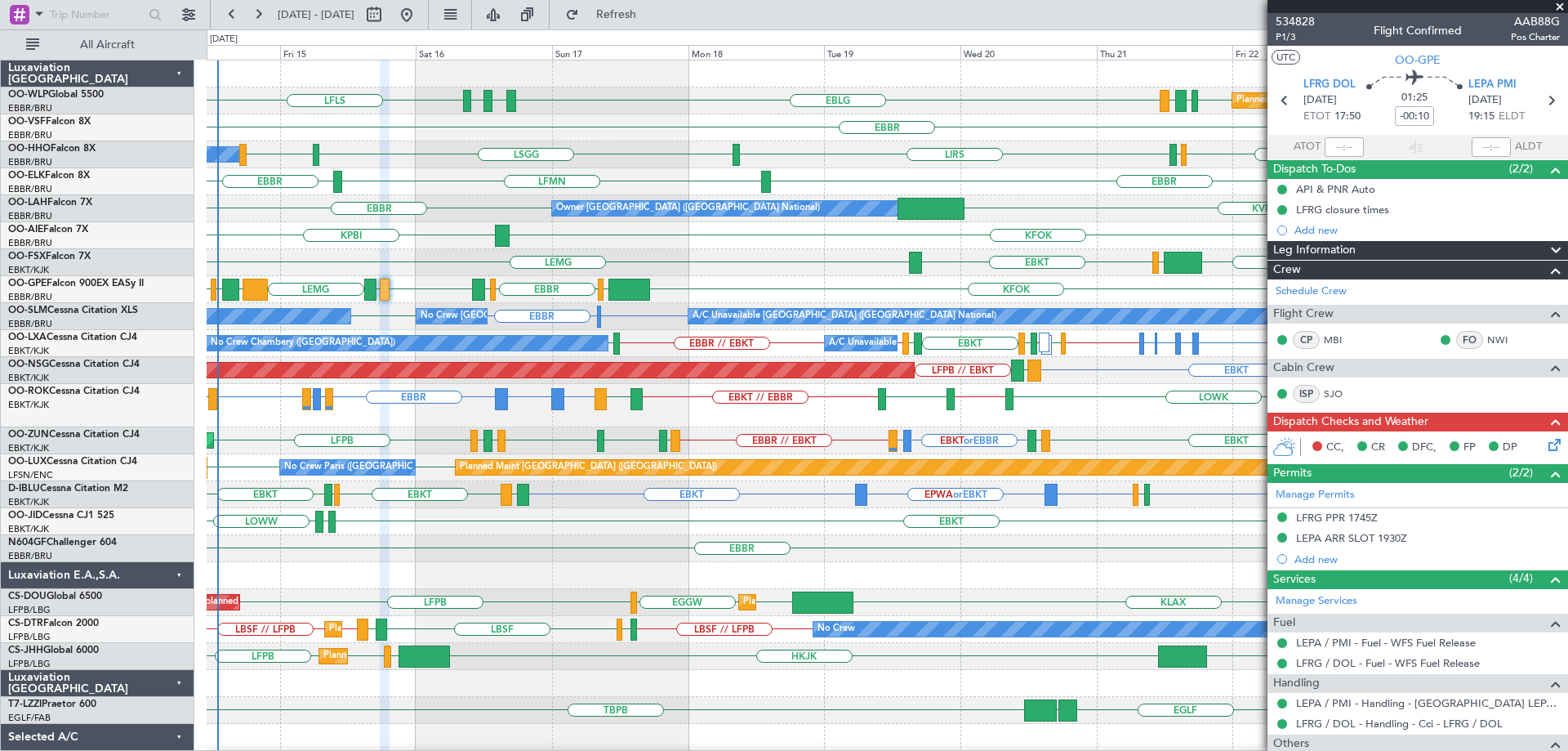
click at [1560, 8] on span at bounding box center [1559, 7] width 17 height 15
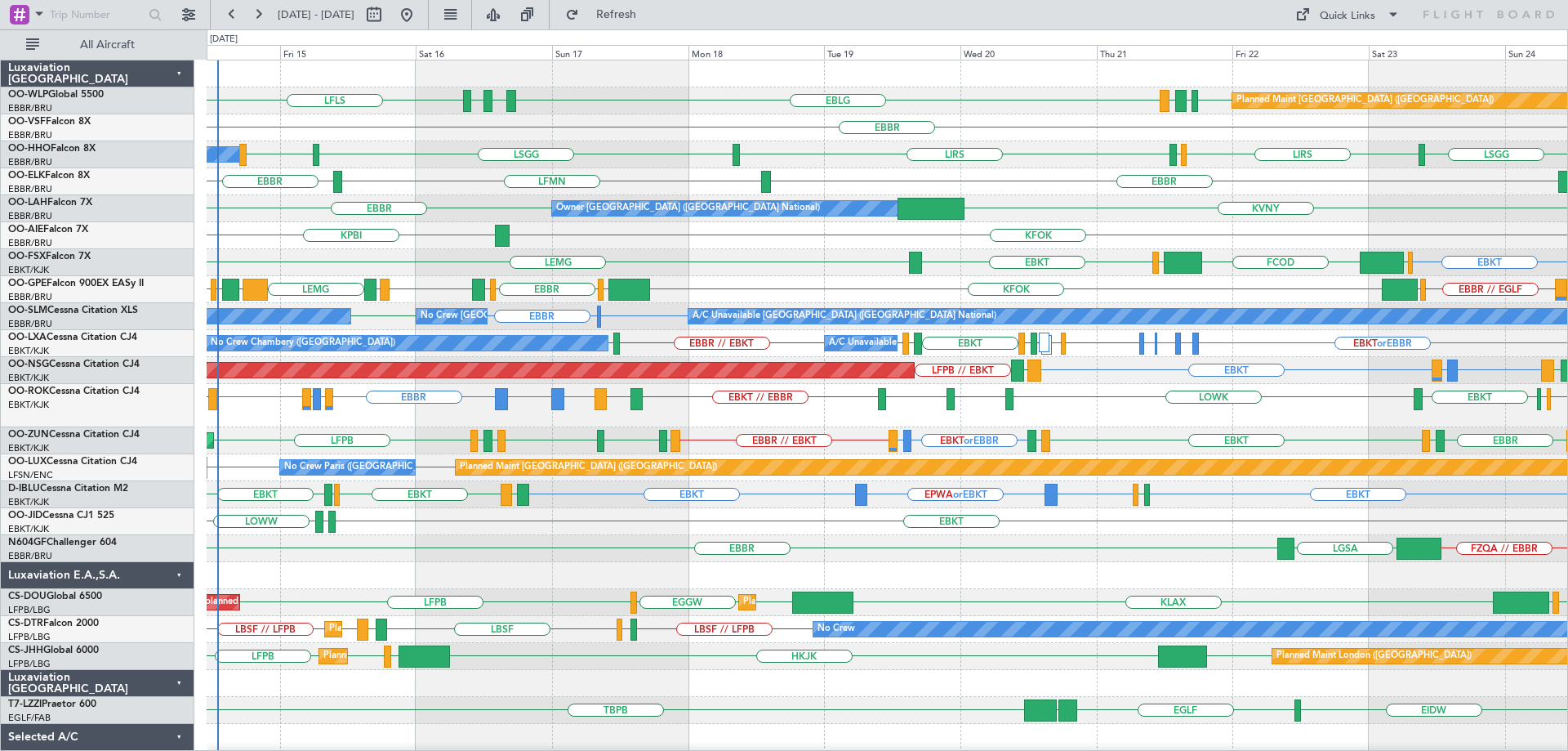
click at [872, 149] on div "LSGG LIRS LIRS [GEOGRAPHIC_DATA] LIRS [GEOGRAPHIC_DATA] A/C Unavailable Geneva …" at bounding box center [887, 155] width 1361 height 27
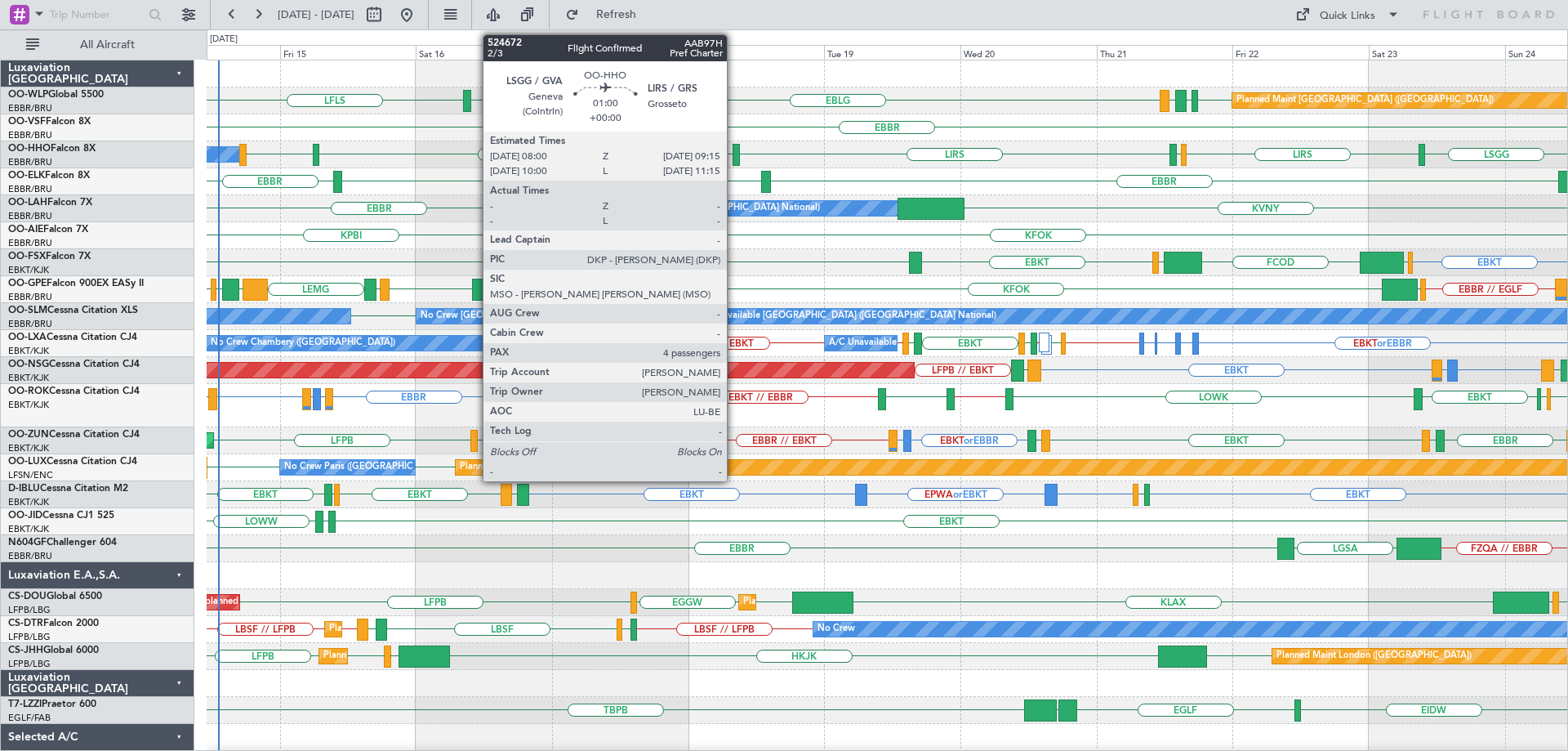
click at [734, 149] on div at bounding box center [736, 154] width 8 height 22
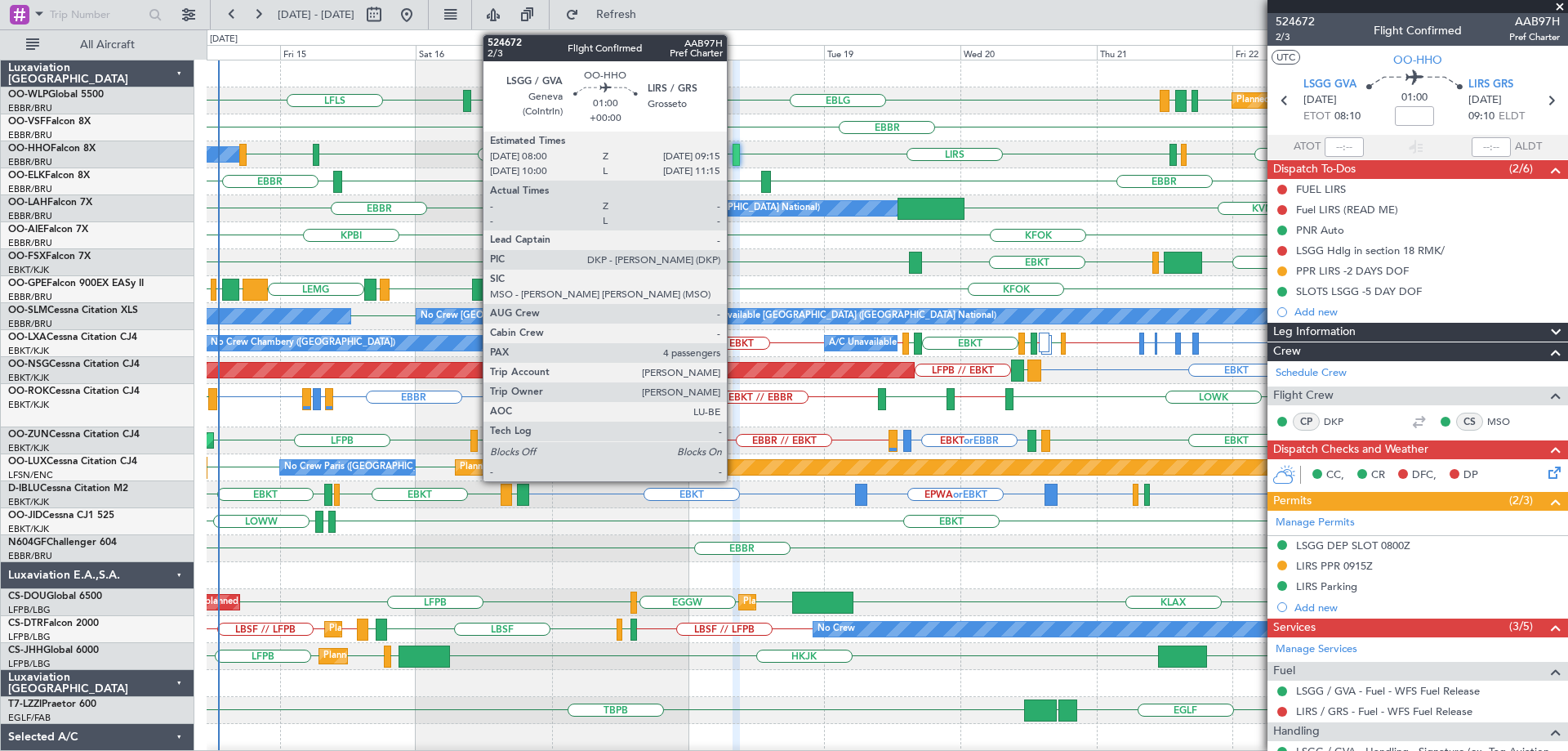
click at [734, 153] on div at bounding box center [736, 154] width 8 height 22
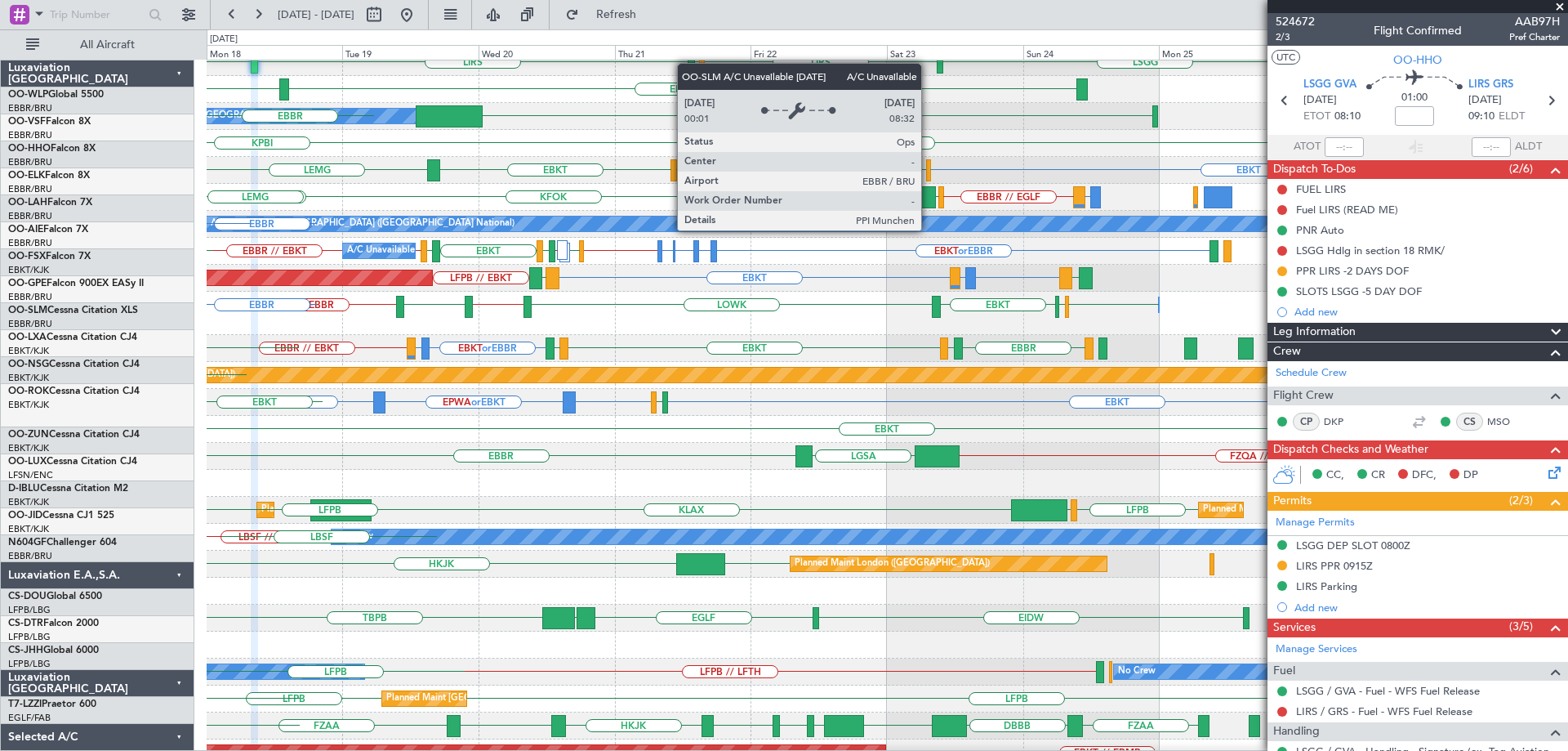
scroll to position [93, 0]
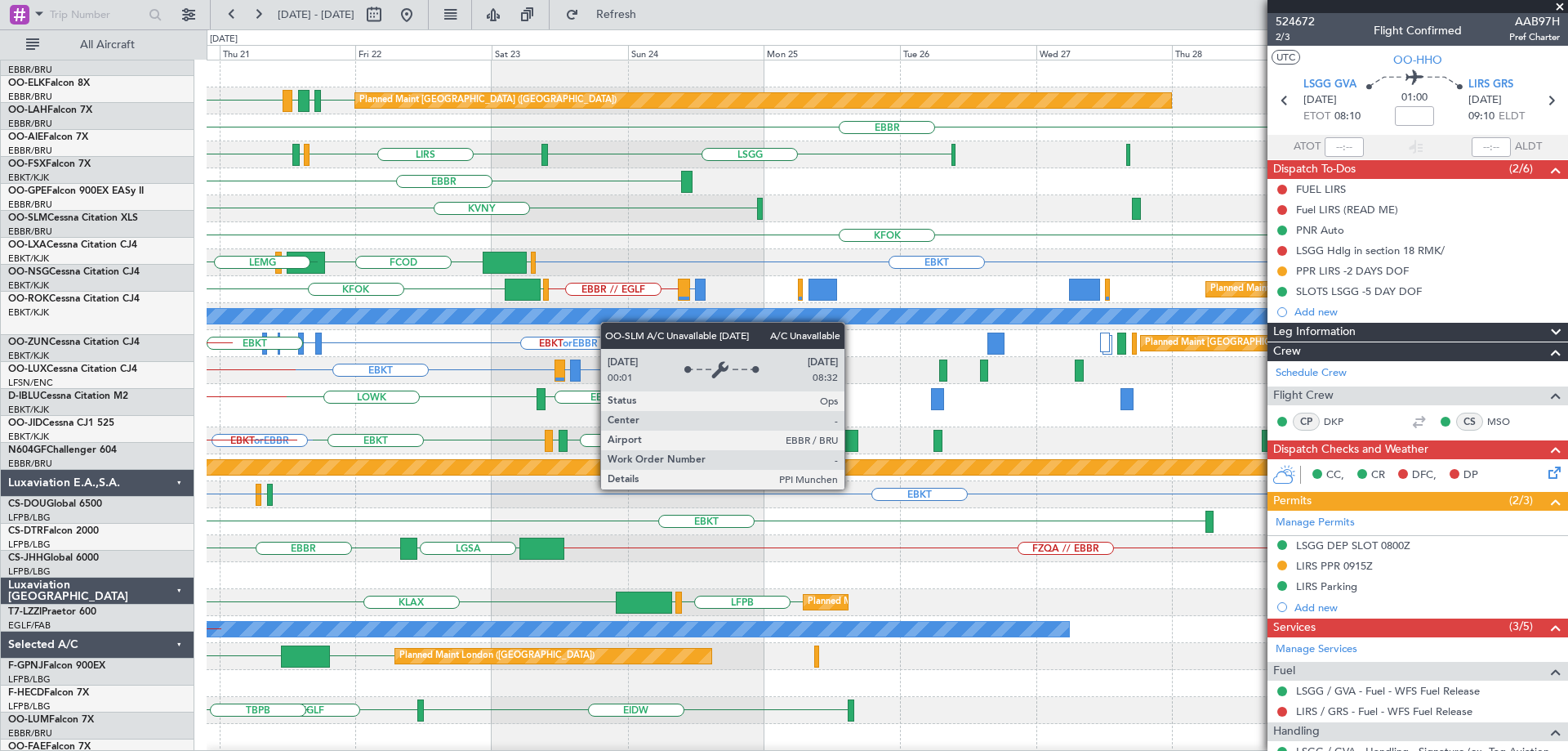
click at [599, 323] on div "A/C Unavailable [GEOGRAPHIC_DATA] ([GEOGRAPHIC_DATA] National)" at bounding box center [1370, 315] width 3118 height 17
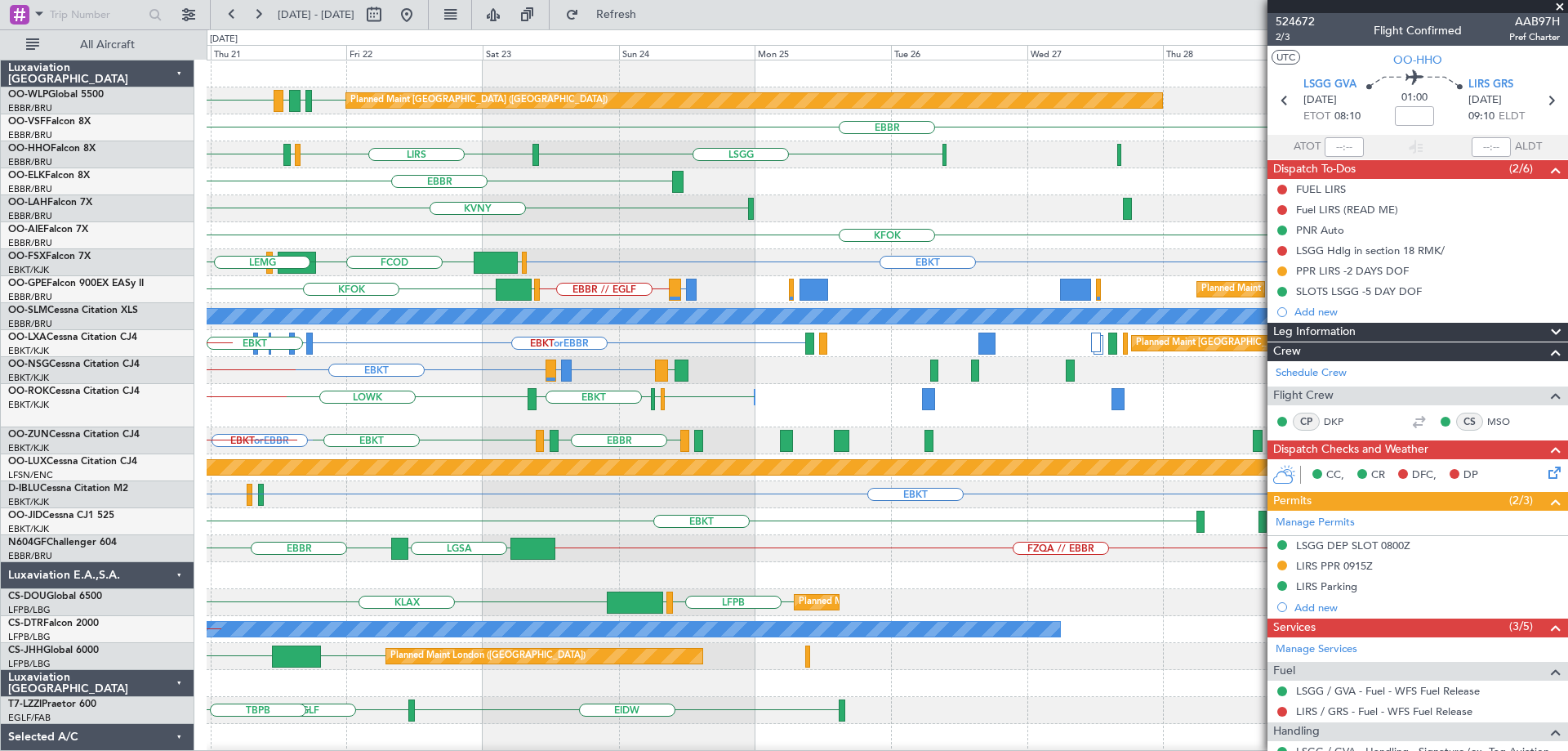
click at [626, 447] on div "EBKT [GEOGRAPHIC_DATA] LFBD LFMD or [GEOGRAPHIC_DATA] EBKT or EBBR LOWS EBBR //…" at bounding box center [887, 440] width 1361 height 27
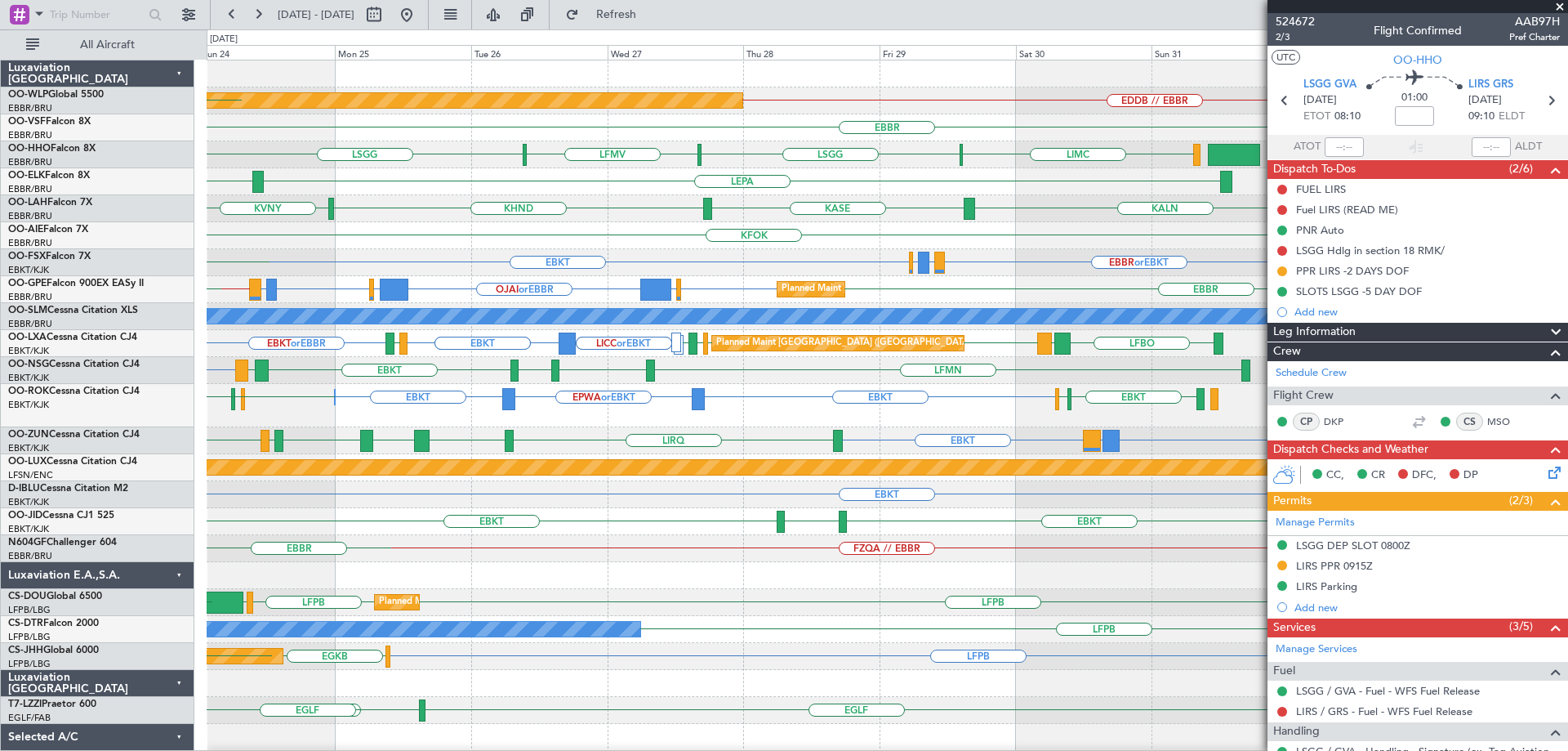
click at [493, 427] on div "EBKT LICC or EBKT EBKT LIRQ EBKT LEBZ EBKT LOWS [GEOGRAPHIC_DATA] LFBD EBKT" at bounding box center [887, 440] width 1361 height 27
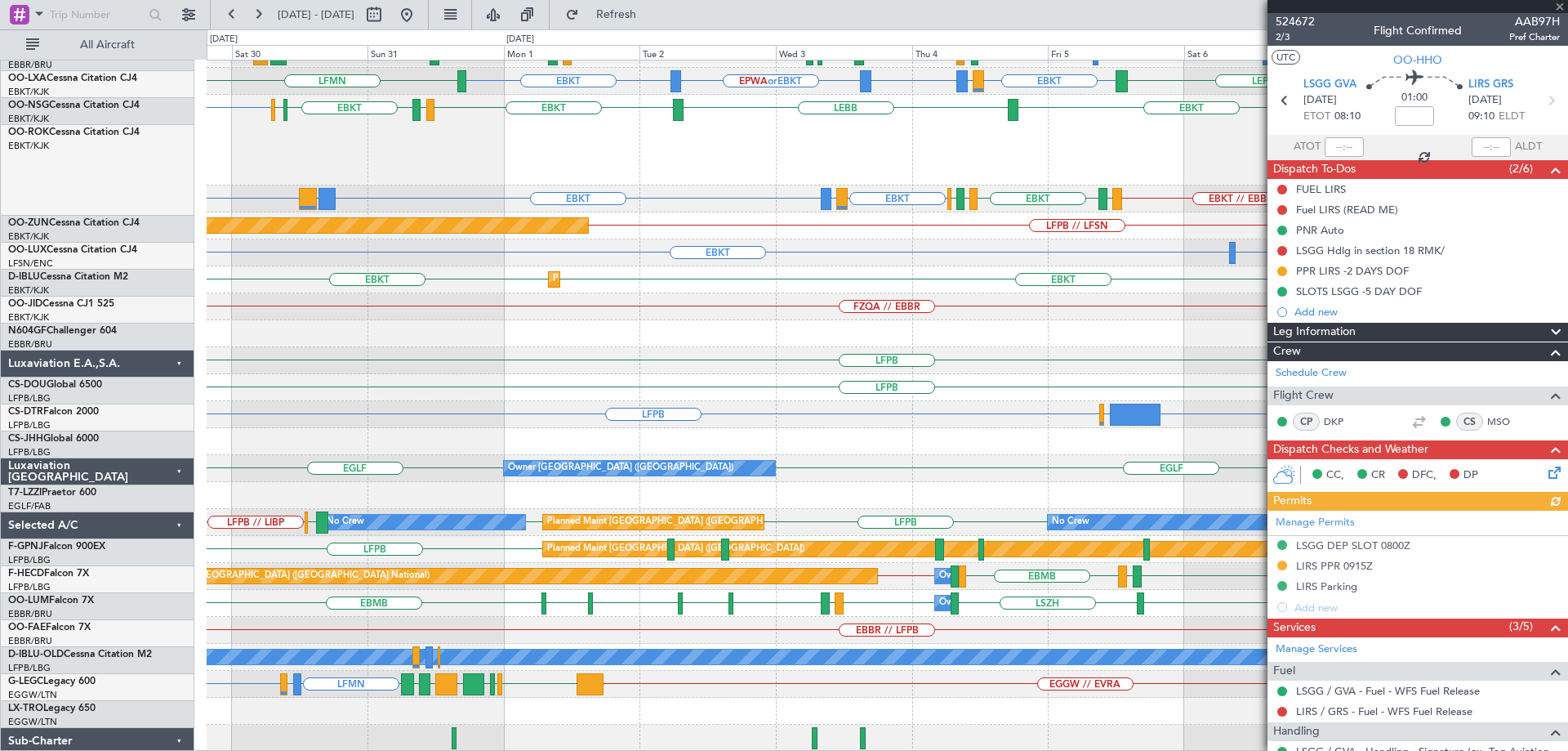
scroll to position [289, 0]
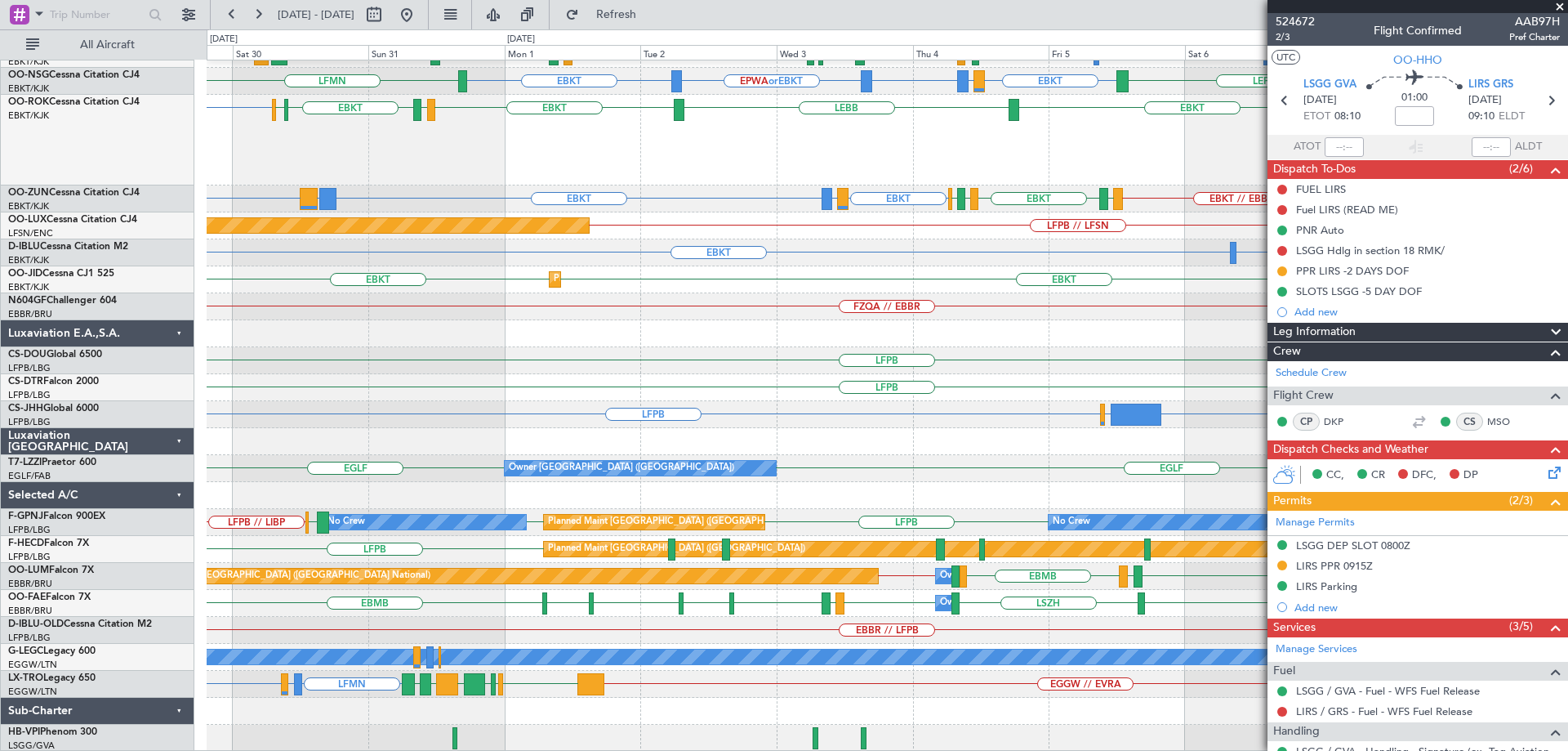
click at [1561, 7] on span at bounding box center [1559, 7] width 17 height 15
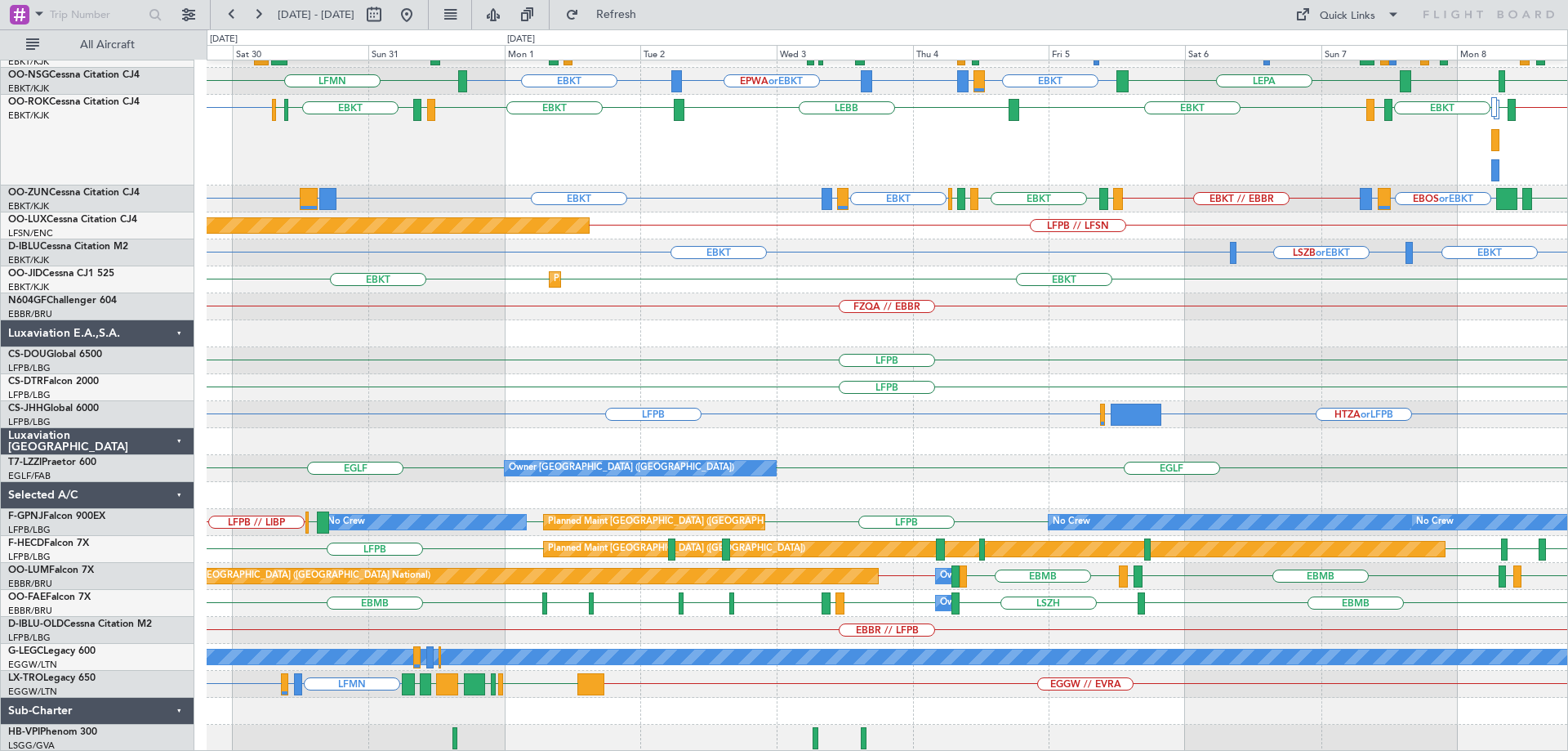
type input "0"
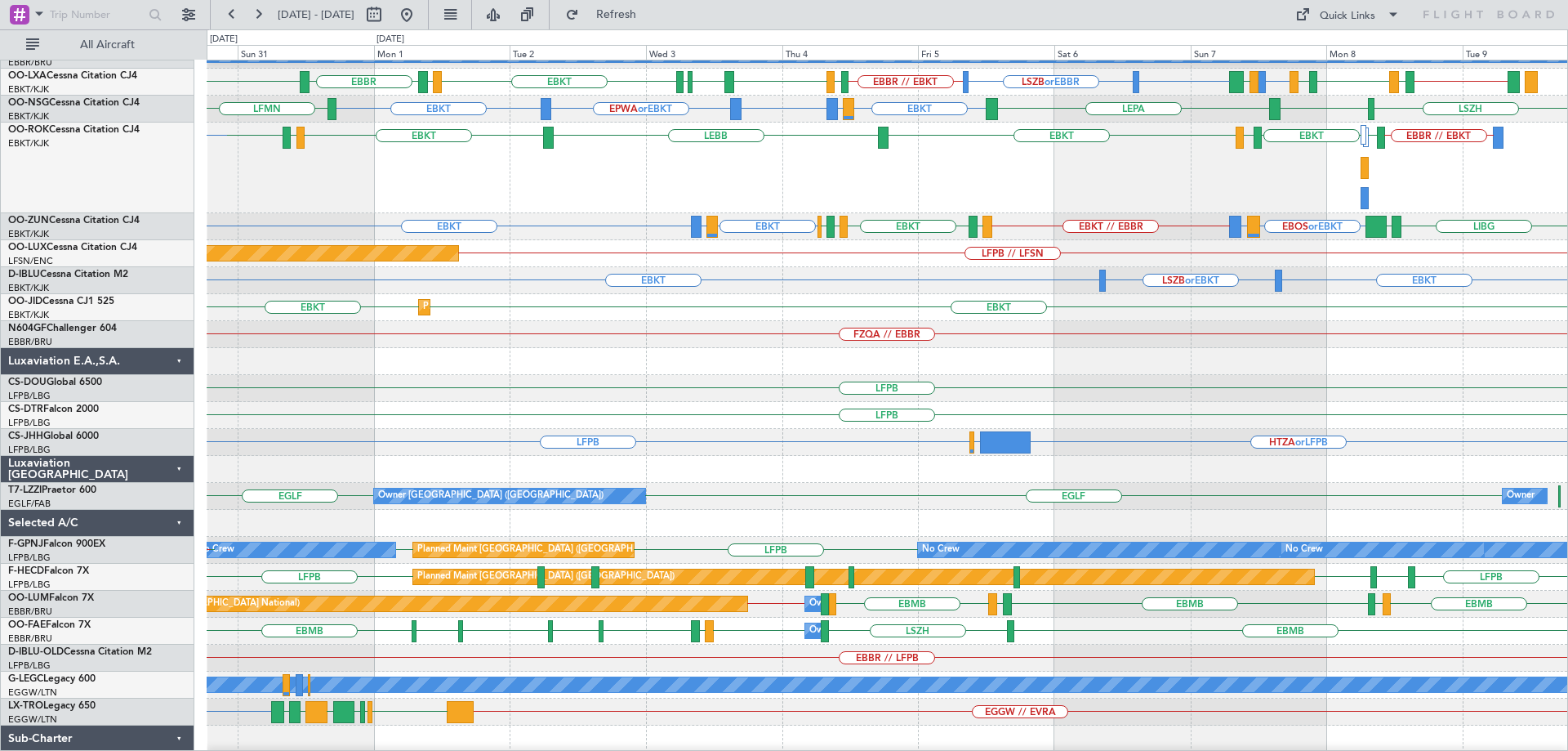
click at [542, 164] on div "EBBR // EBKT LFTZ EBKT EBKT LEBB EBKT LFMN EBKT LFTZ [GEOGRAPHIC_DATA] EBKT" at bounding box center [887, 167] width 1361 height 91
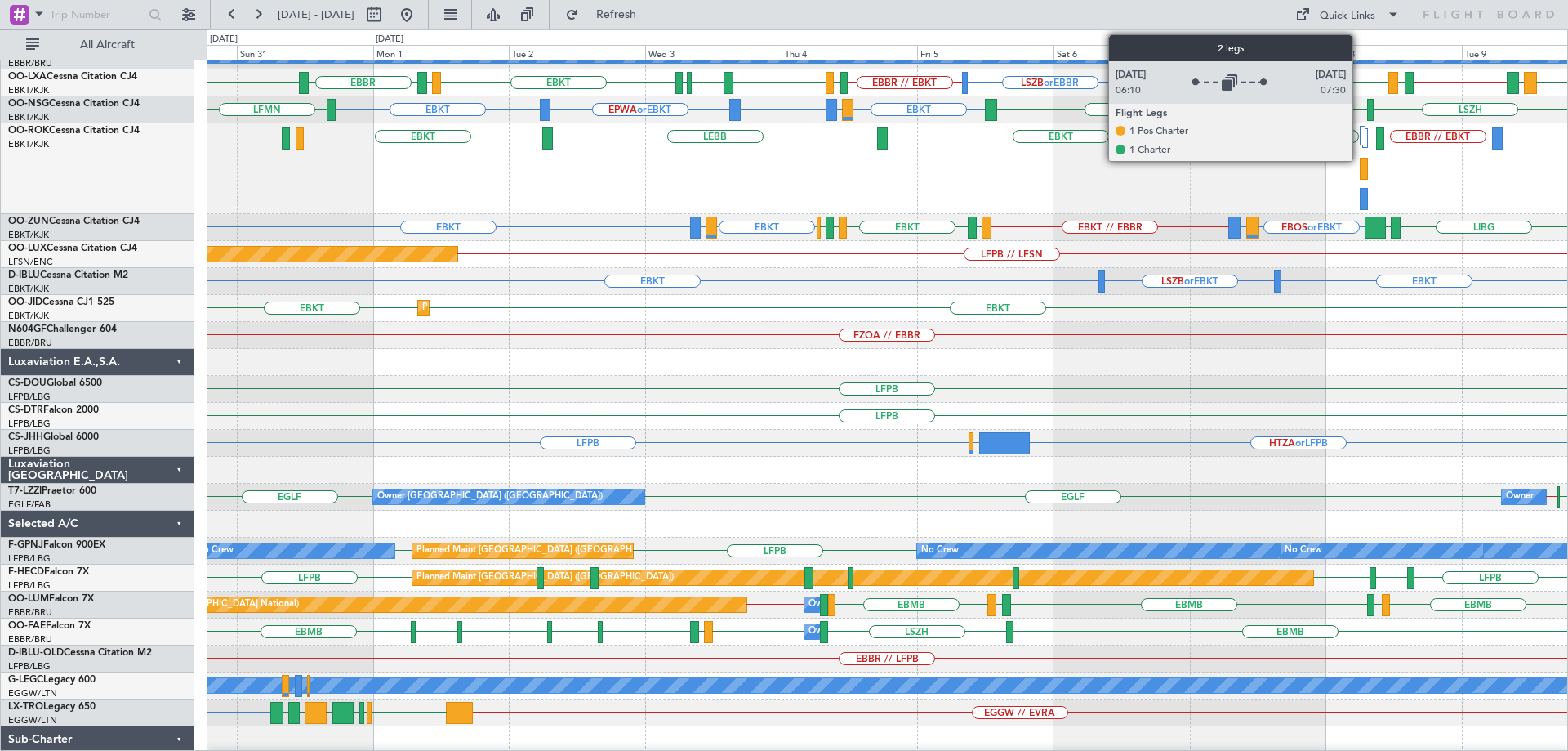
click at [1360, 133] on div at bounding box center [1363, 136] width 6 height 20
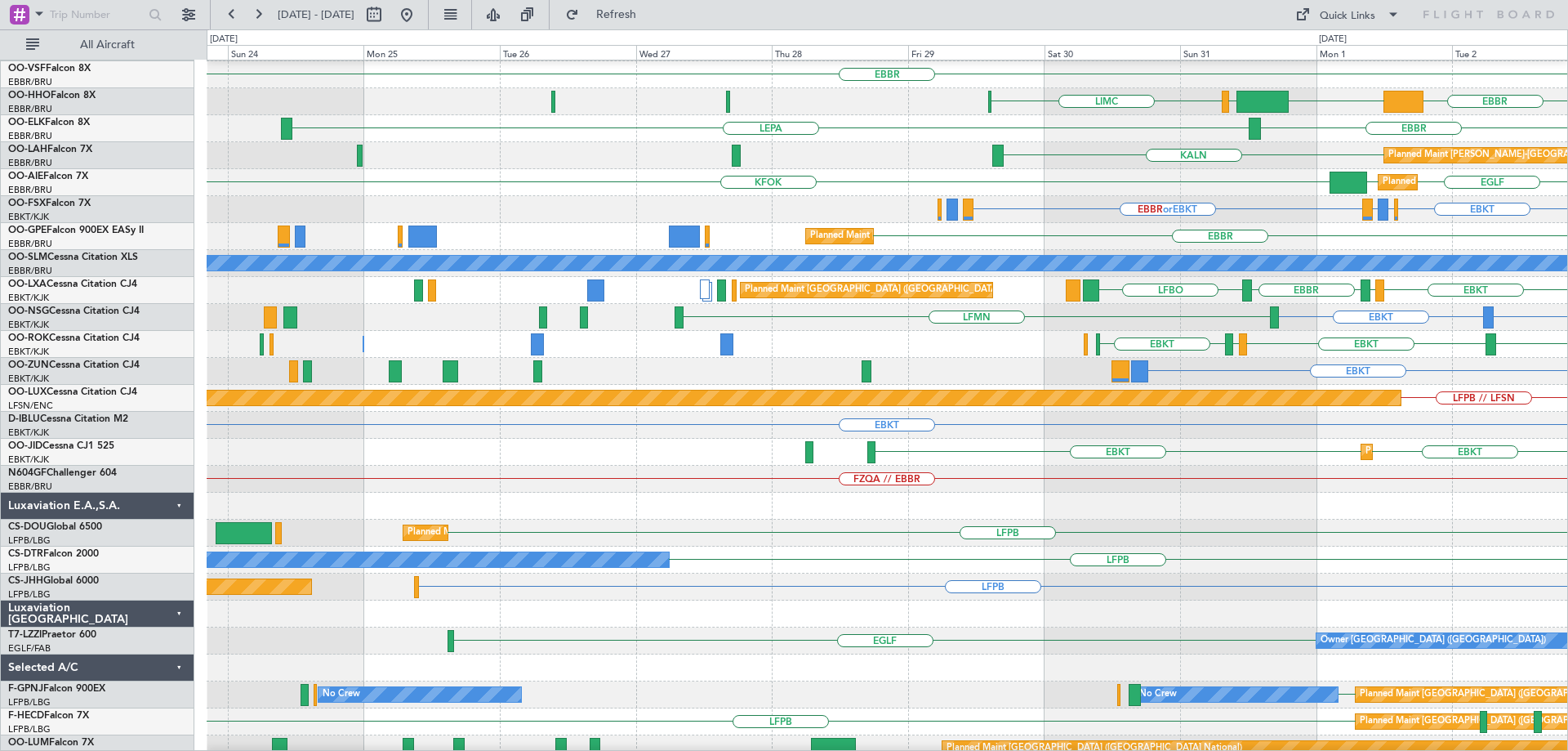
click at [1277, 463] on div "EBKT EBKT Planned Maint Kortrijk-Wevelgem" at bounding box center [887, 452] width 1361 height 27
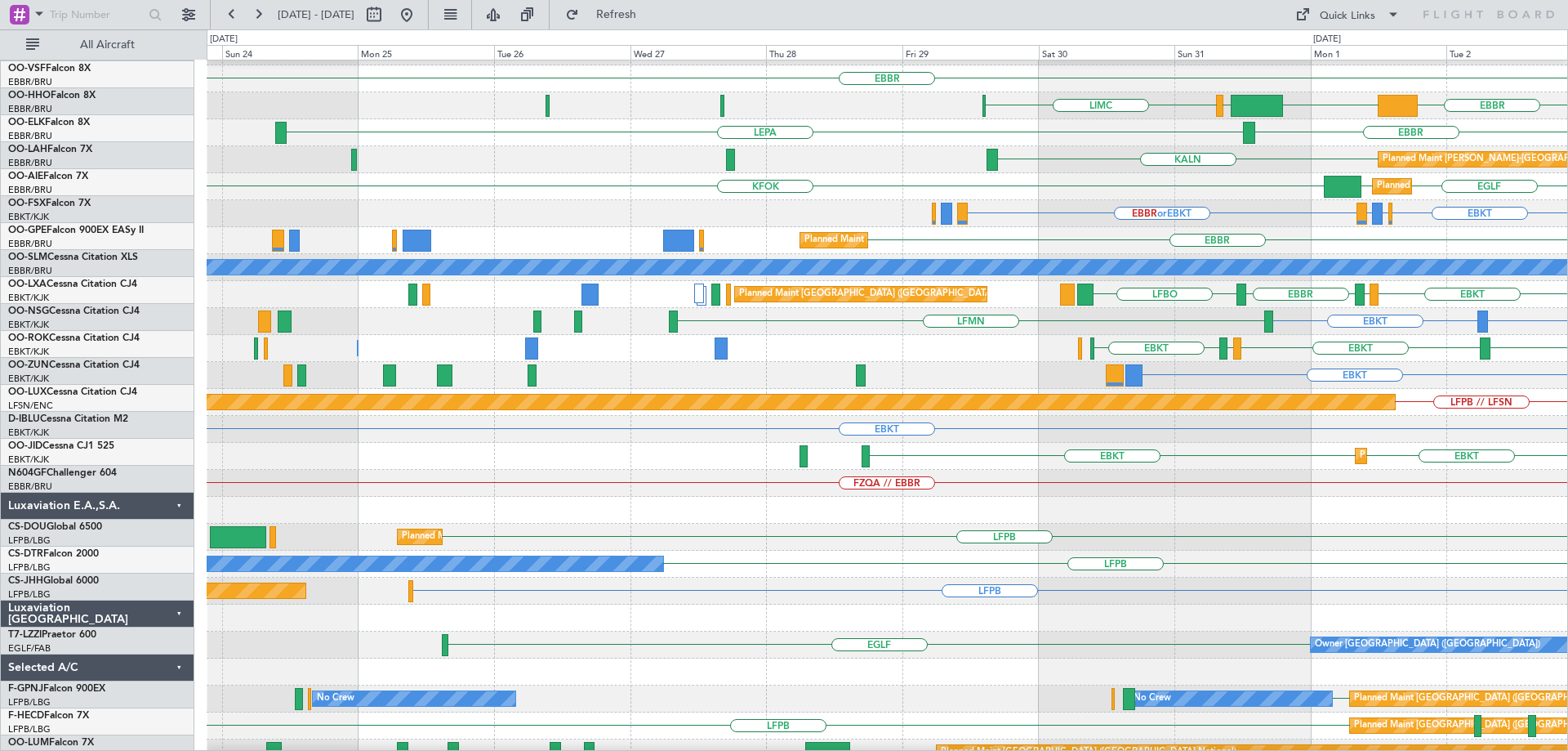
scroll to position [49, 0]
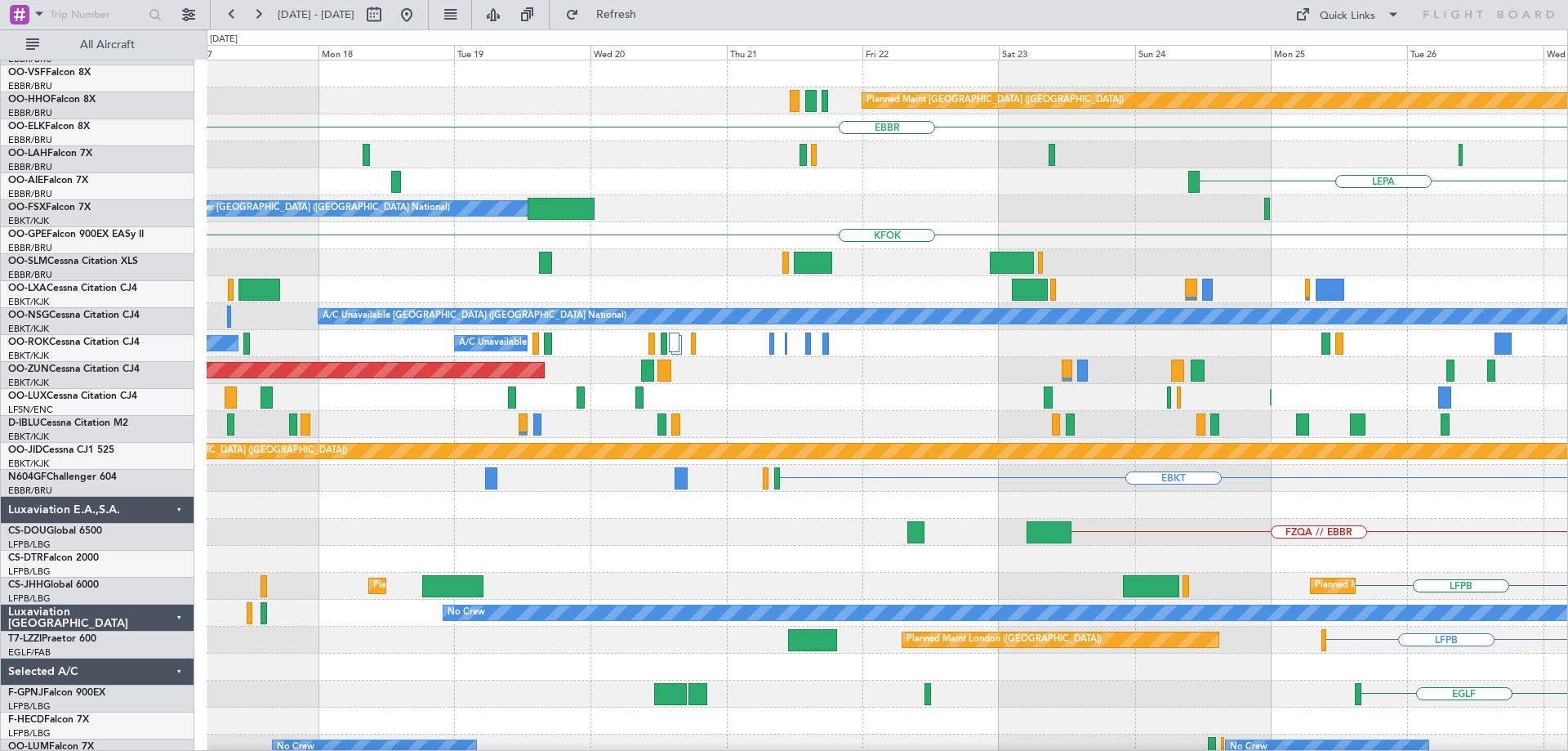
click at [1256, 484] on div "Planned Maint Berlin (Brandenburg) EDDB // EBBR EBBR LIMC A/C Unavailable Genev…" at bounding box center [887, 519] width 1361 height 917
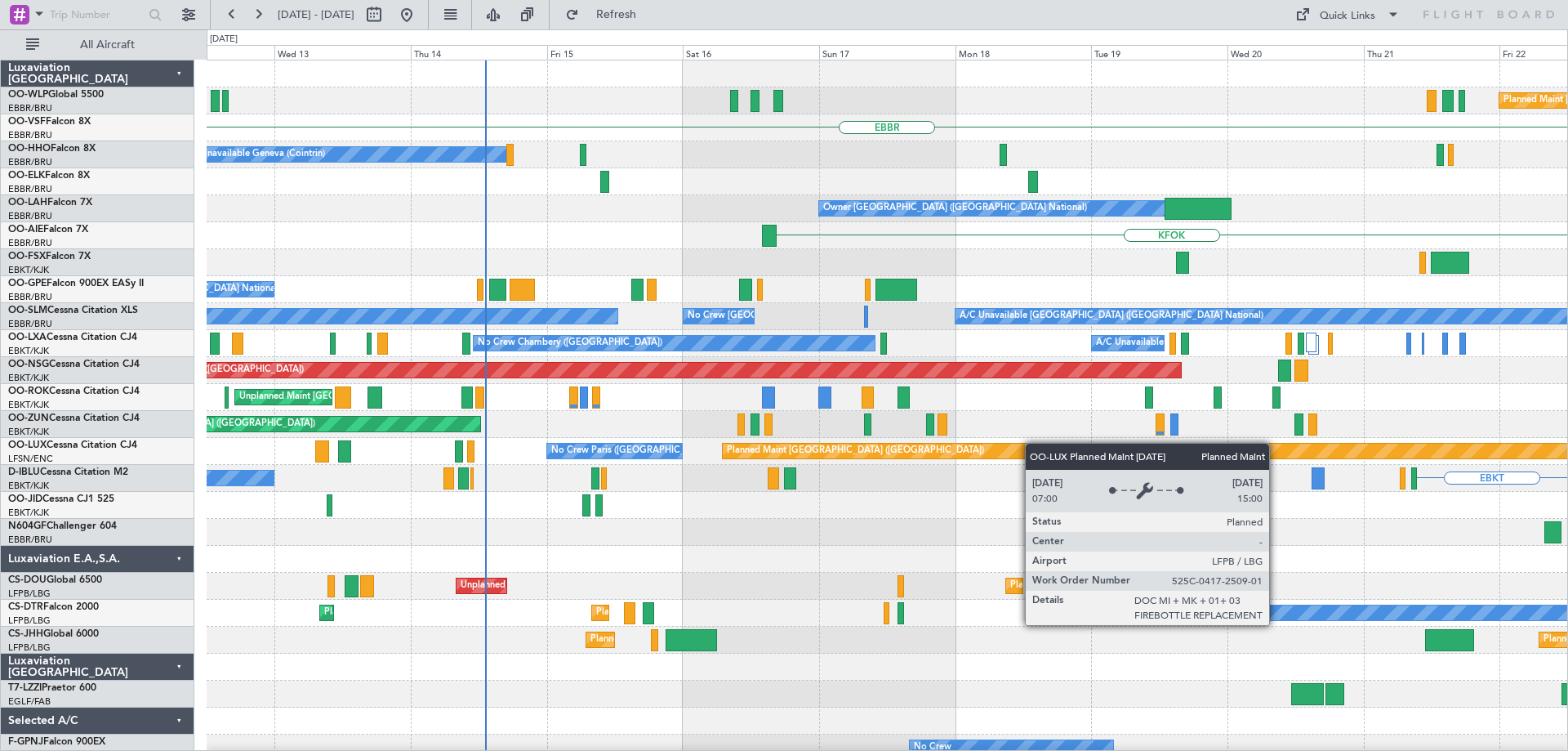
click at [1037, 442] on div "Planned Maint Berlin (Brandenburg) EBBR A/C Unavailable Geneva (Cointrin) LEPA …" at bounding box center [887, 519] width 1361 height 917
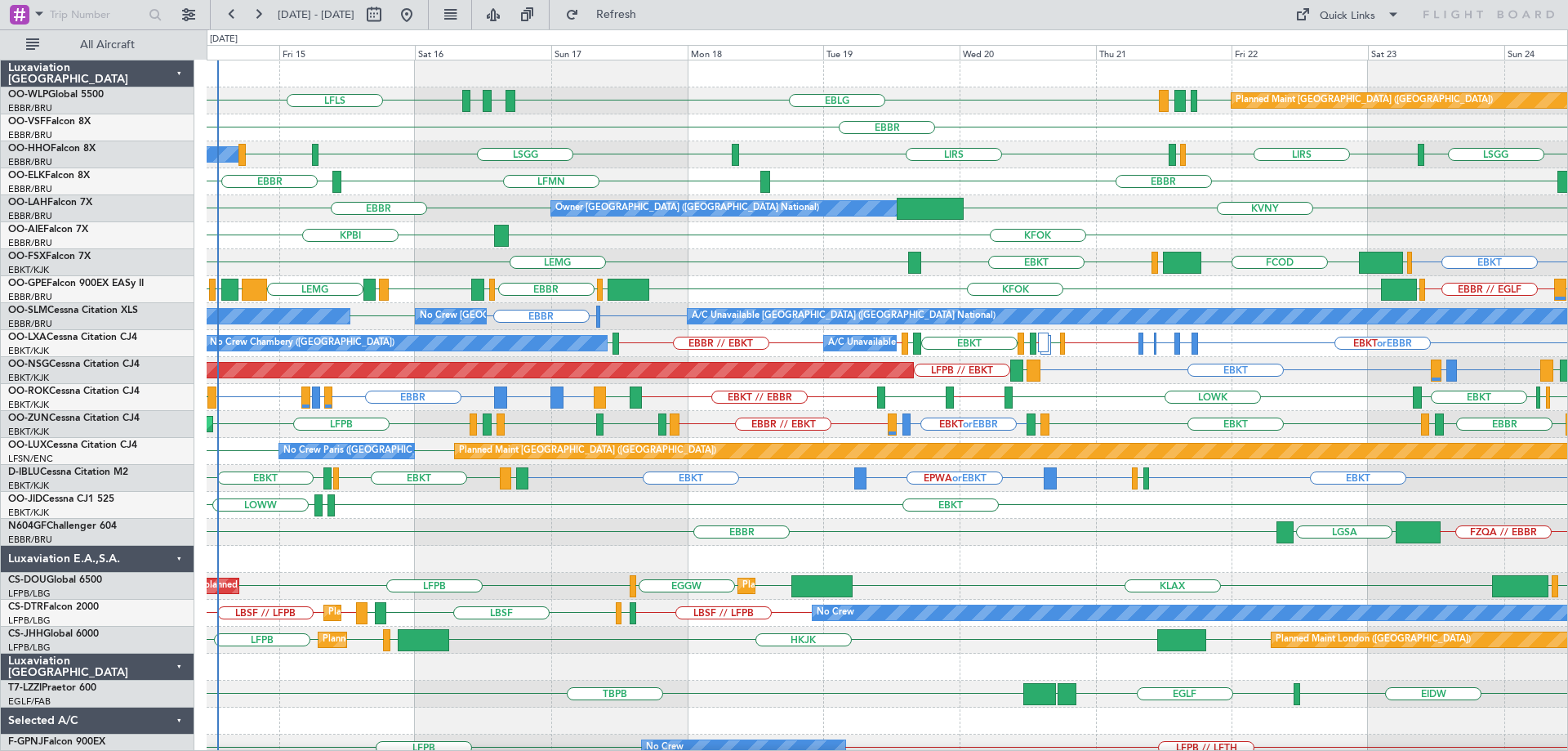
click at [871, 152] on div "A/C Unavailable Geneva (Cointrin) LSGG LIRS LIRS LSGG LIRS LSZH" at bounding box center [887, 155] width 1361 height 27
click at [824, 145] on div "A/C Unavailable Geneva (Cointrin) LSGG LIRS LIRS LSGG LIRS LSZH" at bounding box center [887, 155] width 1361 height 27
click at [824, 271] on div "EBKT LEMG EBKT EGGW FCOD LSGG" at bounding box center [887, 263] width 1361 height 27
click at [729, 504] on div "EBKT EDDS LOWW" at bounding box center [887, 506] width 1361 height 27
click at [755, 252] on div "EBKT LEMG EBKT EGGW FCOD LSGG" at bounding box center [887, 263] width 1361 height 27
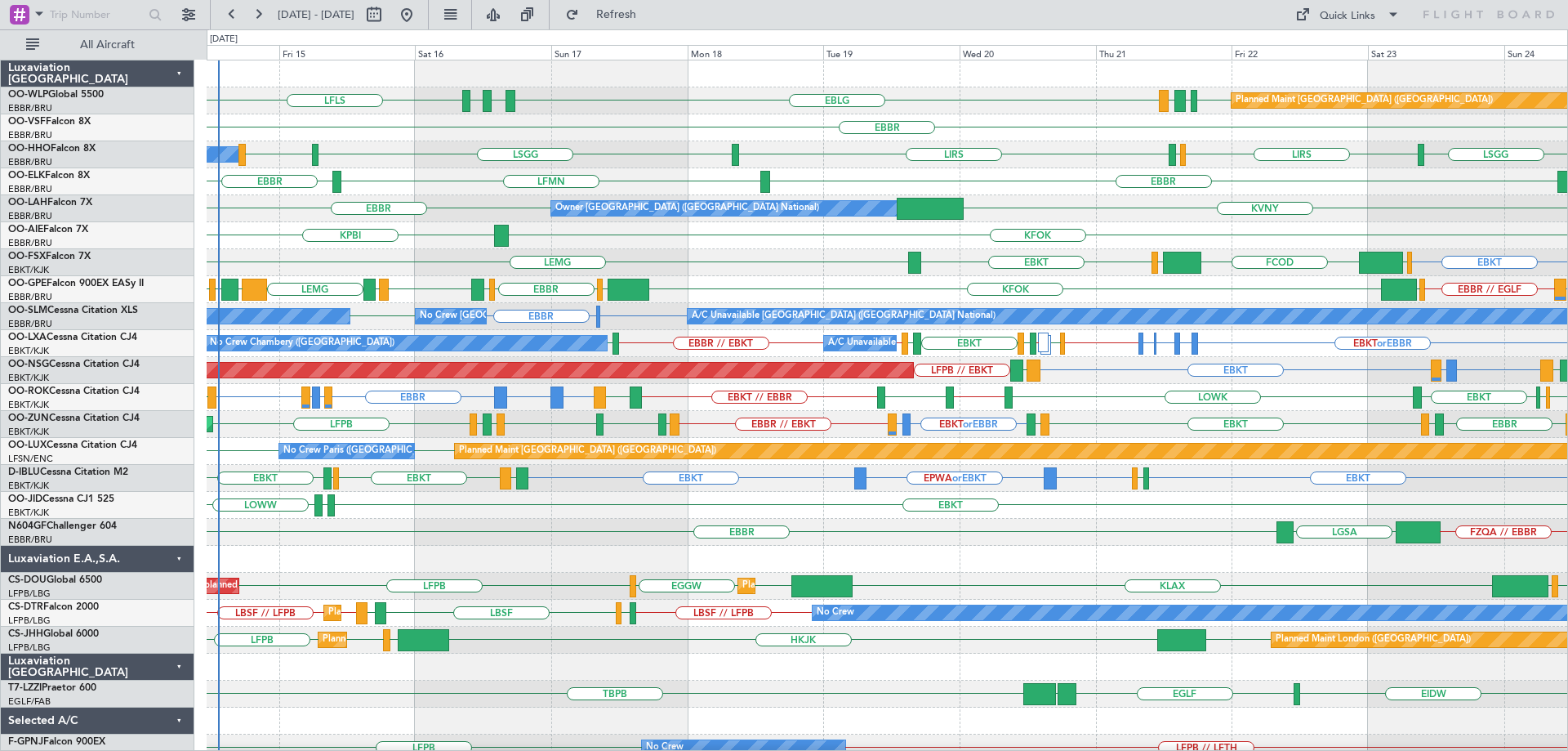
click at [556, 492] on div "EBKT EDDS LOWW" at bounding box center [887, 506] width 1361 height 27
click at [604, 490] on div "EBKT EBKT EPWA or EBKT EBKT EBKT EGJJ EBKT EGJJ LFKF No Crew Brussels (Brussels…" at bounding box center [887, 479] width 1361 height 27
click at [670, 263] on div "EBKT LEMG EBKT EGGW FCOD LSGG" at bounding box center [887, 263] width 1361 height 27
click at [669, 140] on div "EBBR" at bounding box center [887, 128] width 1361 height 27
click at [651, 9] on span "Refresh" at bounding box center [616, 15] width 68 height 12
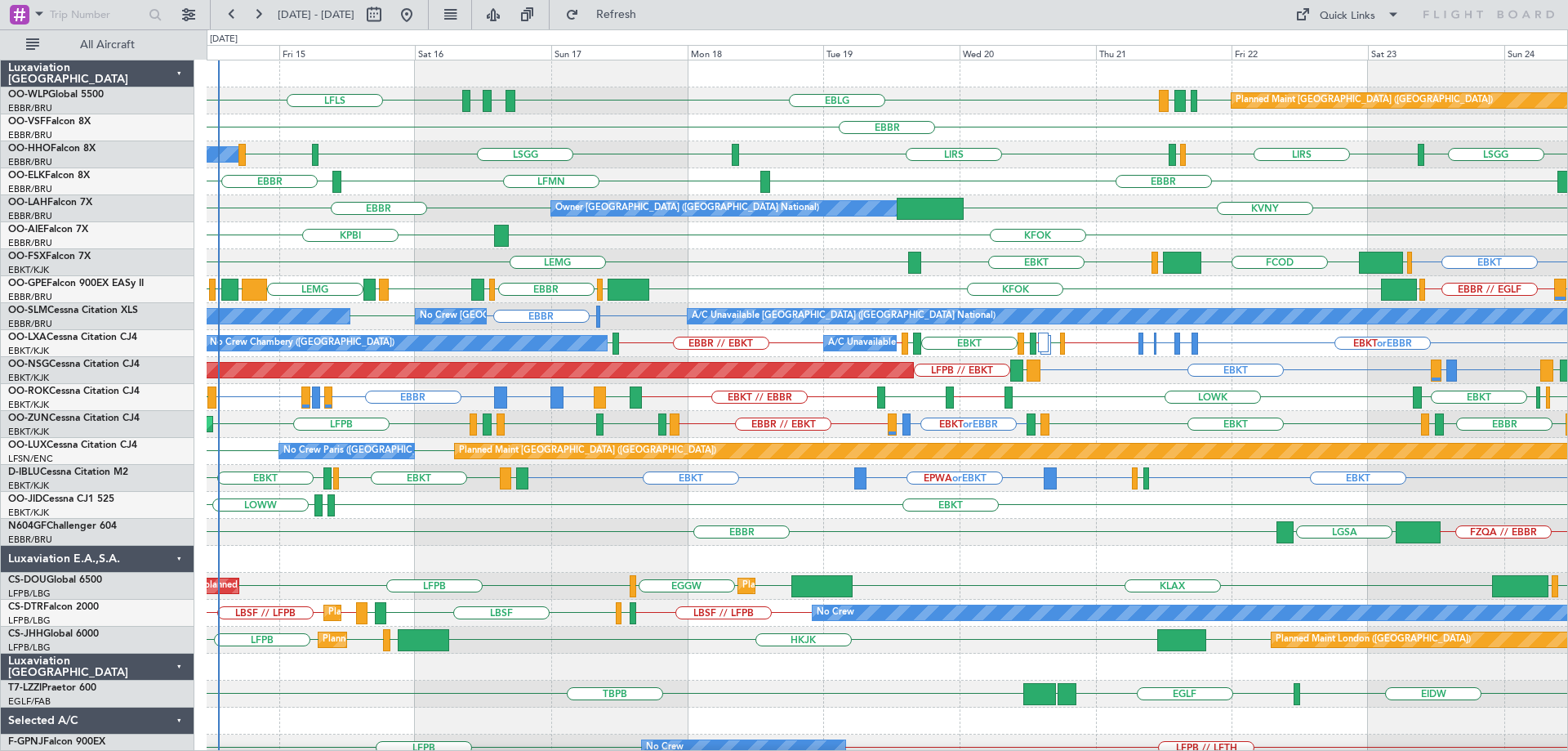
click at [672, 143] on div "LSGG LIRS LIRS LSGG LIRS LSZH A/C Unavailable Geneva (Cointrin)" at bounding box center [887, 155] width 1361 height 27
click at [641, 6] on button "Refresh" at bounding box center [606, 15] width 98 height 26
click at [657, 138] on div "EBBR" at bounding box center [887, 128] width 1361 height 27
click at [728, 262] on div "EBKT LEMG EBKT EGGW FCOD LSGG" at bounding box center [887, 263] width 1361 height 27
click at [738, 256] on div "EBKT LEMG EBKT EGGW FCOD LSGG" at bounding box center [887, 263] width 1361 height 27
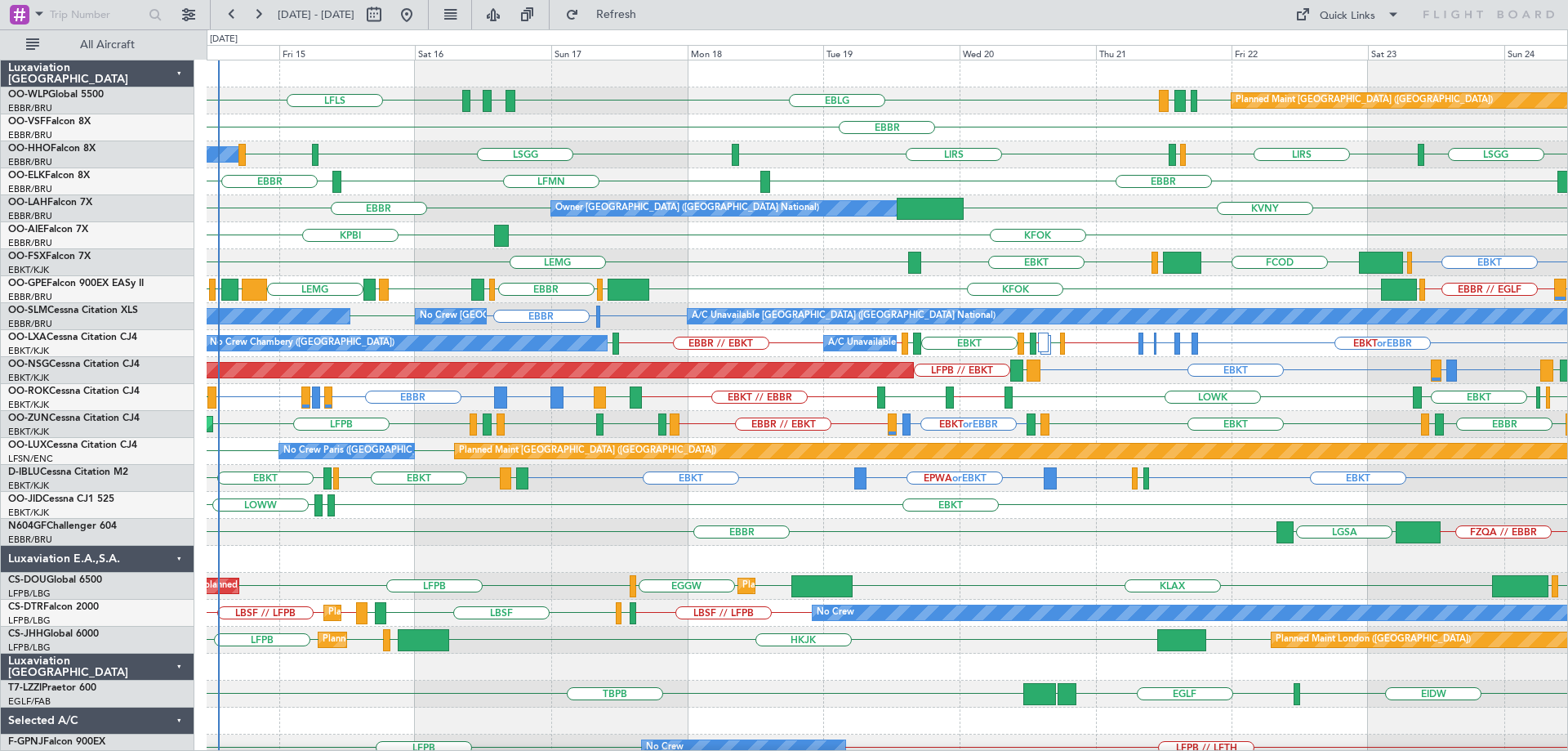
click at [742, 252] on div "EBKT LEMG EBKT EGGW FCOD LSGG" at bounding box center [887, 263] width 1361 height 27
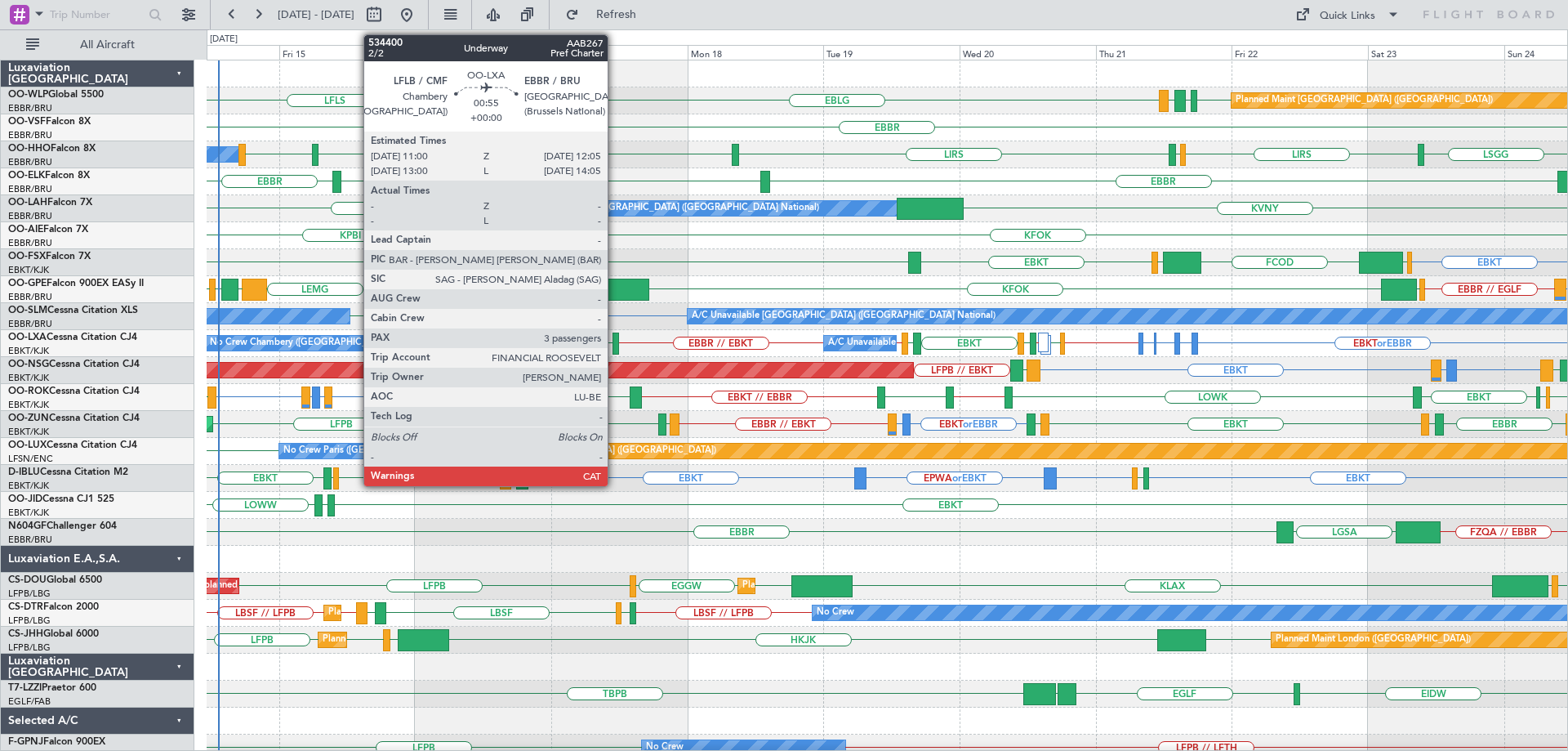
click at [615, 339] on div at bounding box center [615, 343] width 7 height 22
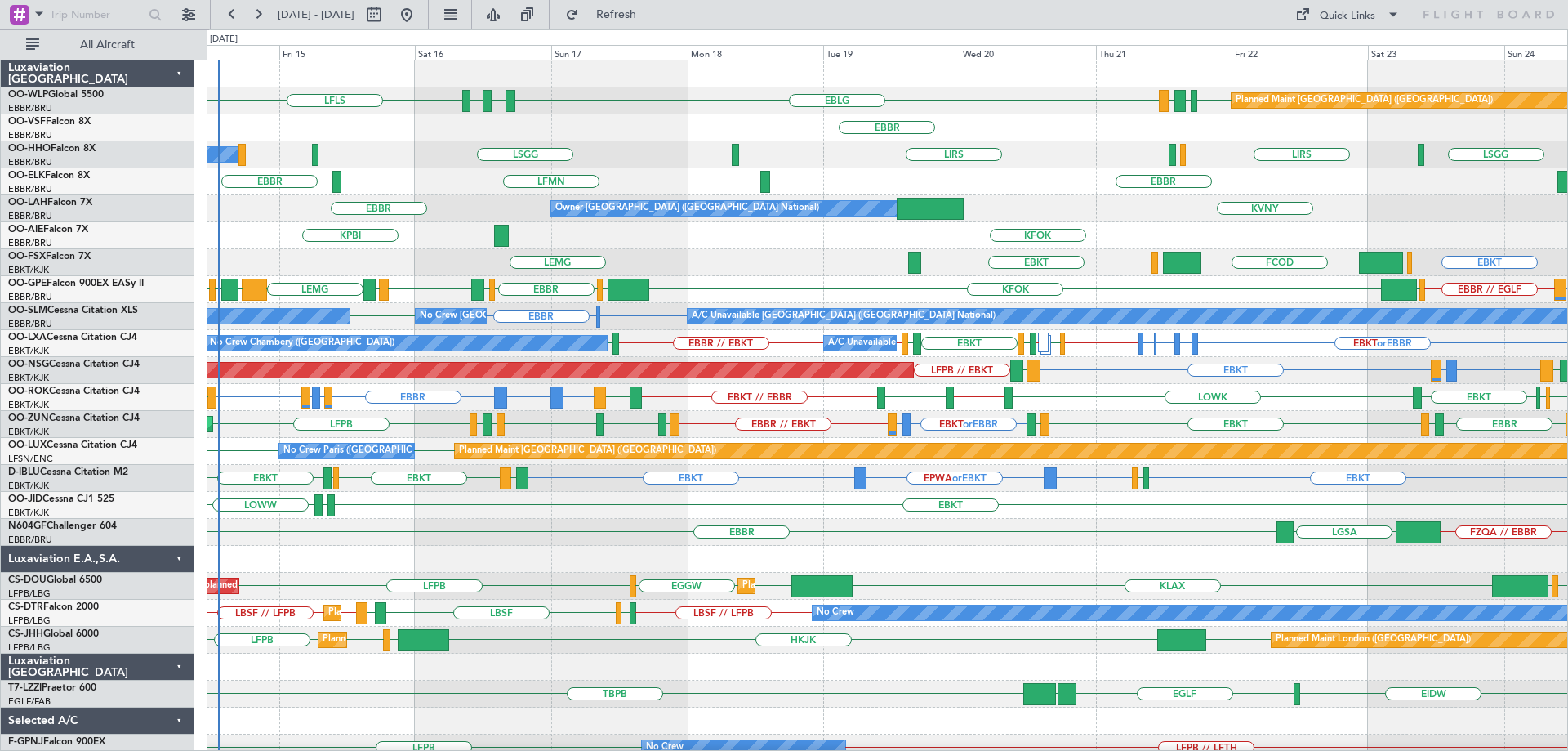
click at [845, 104] on div "EBLG LFLS EBLG LDSP EDDB EBLG LDDU Planned Maint Berlin (Brandenburg)" at bounding box center [887, 102] width 1361 height 27
click at [689, 127] on div "EBBR" at bounding box center [887, 128] width 1361 height 27
click at [641, 22] on button "Refresh" at bounding box center [606, 15] width 98 height 26
click at [626, 158] on div "LSGG LIRS LSGG LIRS LSZH LIRS A/C Unavailable Geneva (Cointrin)" at bounding box center [887, 155] width 1361 height 27
click at [650, 241] on div "KPBI KFOK" at bounding box center [887, 236] width 1361 height 27
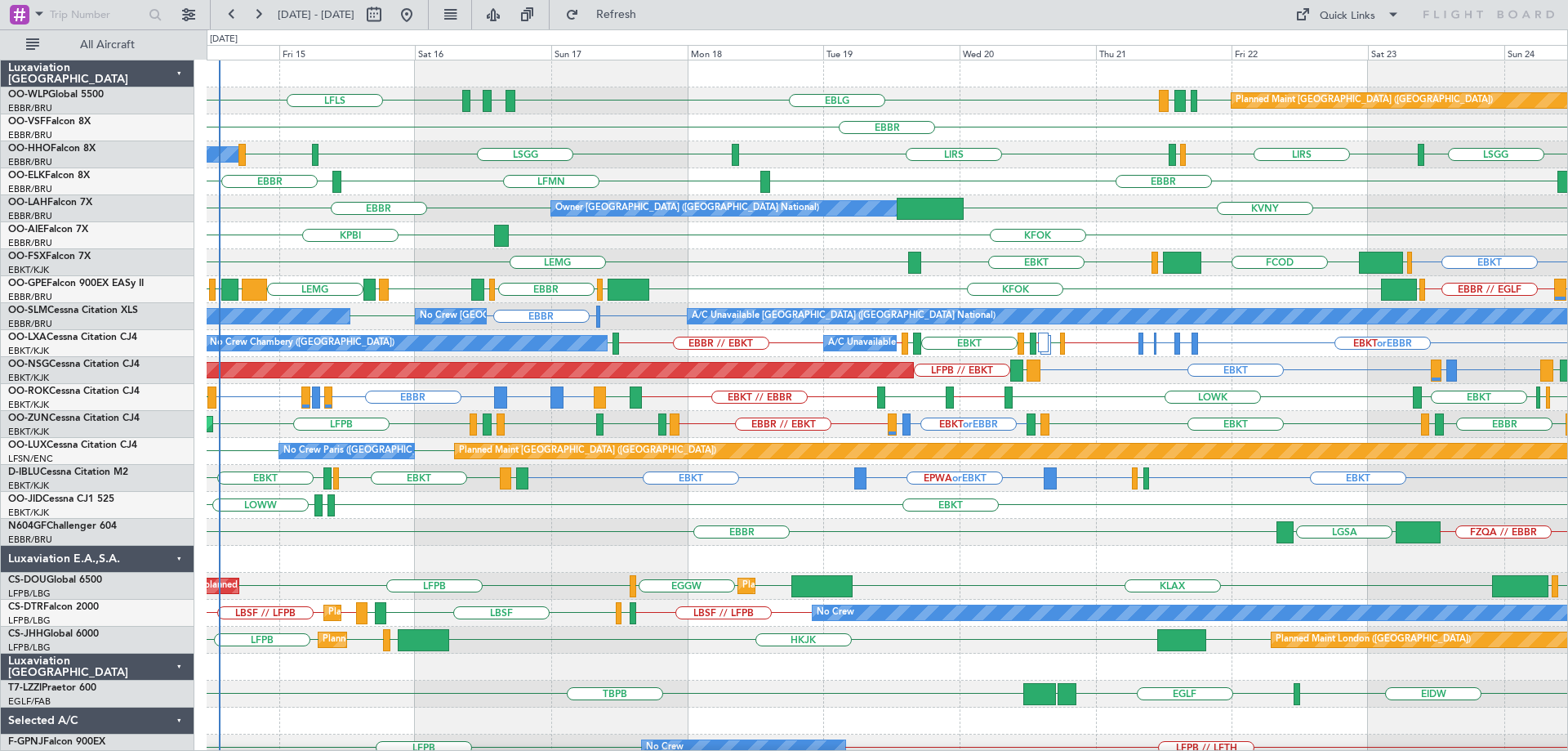
click at [773, 248] on div "KPBI KFOK" at bounding box center [887, 236] width 1361 height 27
click at [772, 241] on div "KPBI KFOK" at bounding box center [887, 236] width 1361 height 27
click at [754, 237] on div "KPBI KFOK" at bounding box center [887, 236] width 1361 height 27
click at [1092, 392] on div "EBBR LSGG or EBBR LIRS or EBBR EBBR EBBR LEIB or EBBR LFMD EBKT EHAM EBKT LOWK …" at bounding box center [887, 397] width 1361 height 27
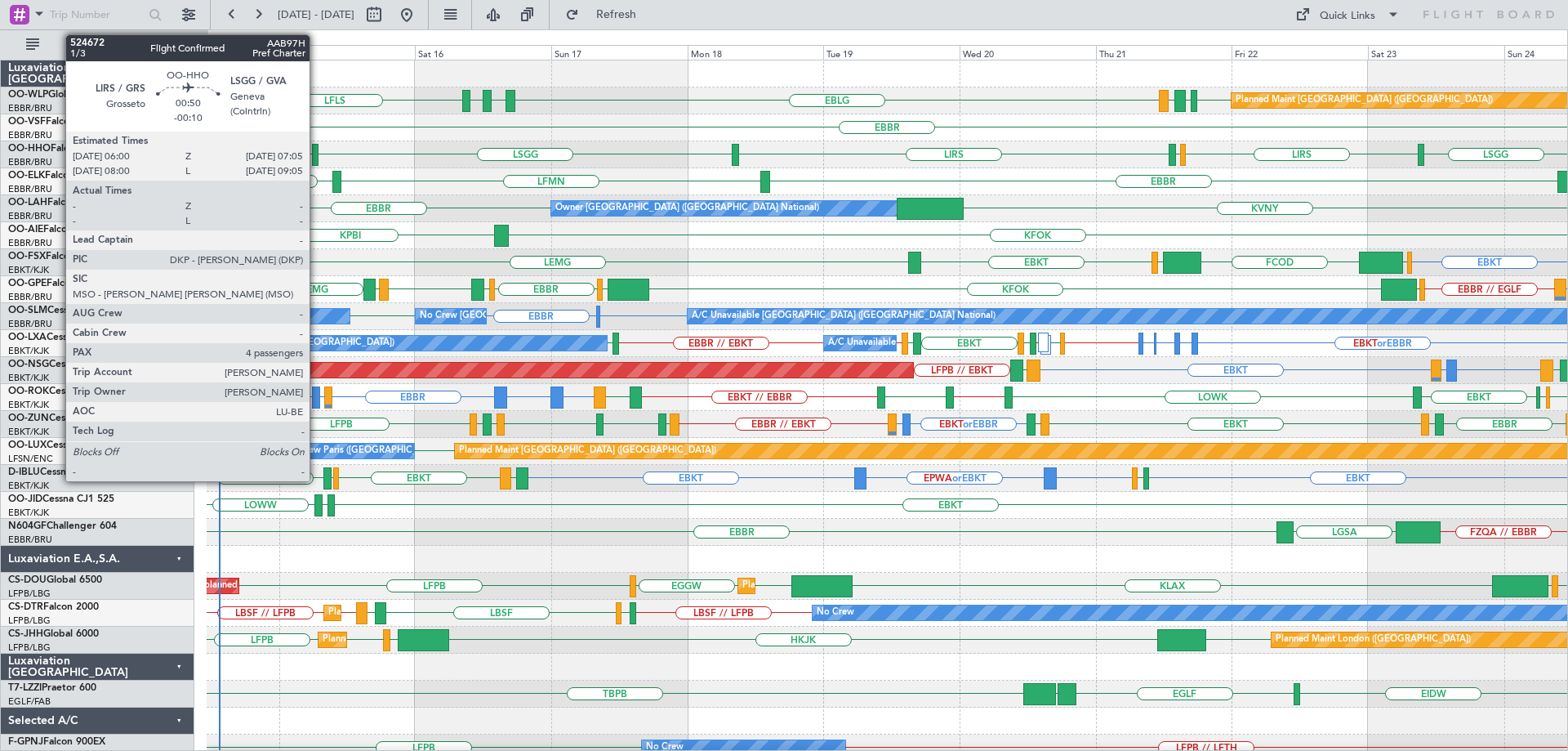
click at [317, 153] on div at bounding box center [315, 154] width 7 height 22
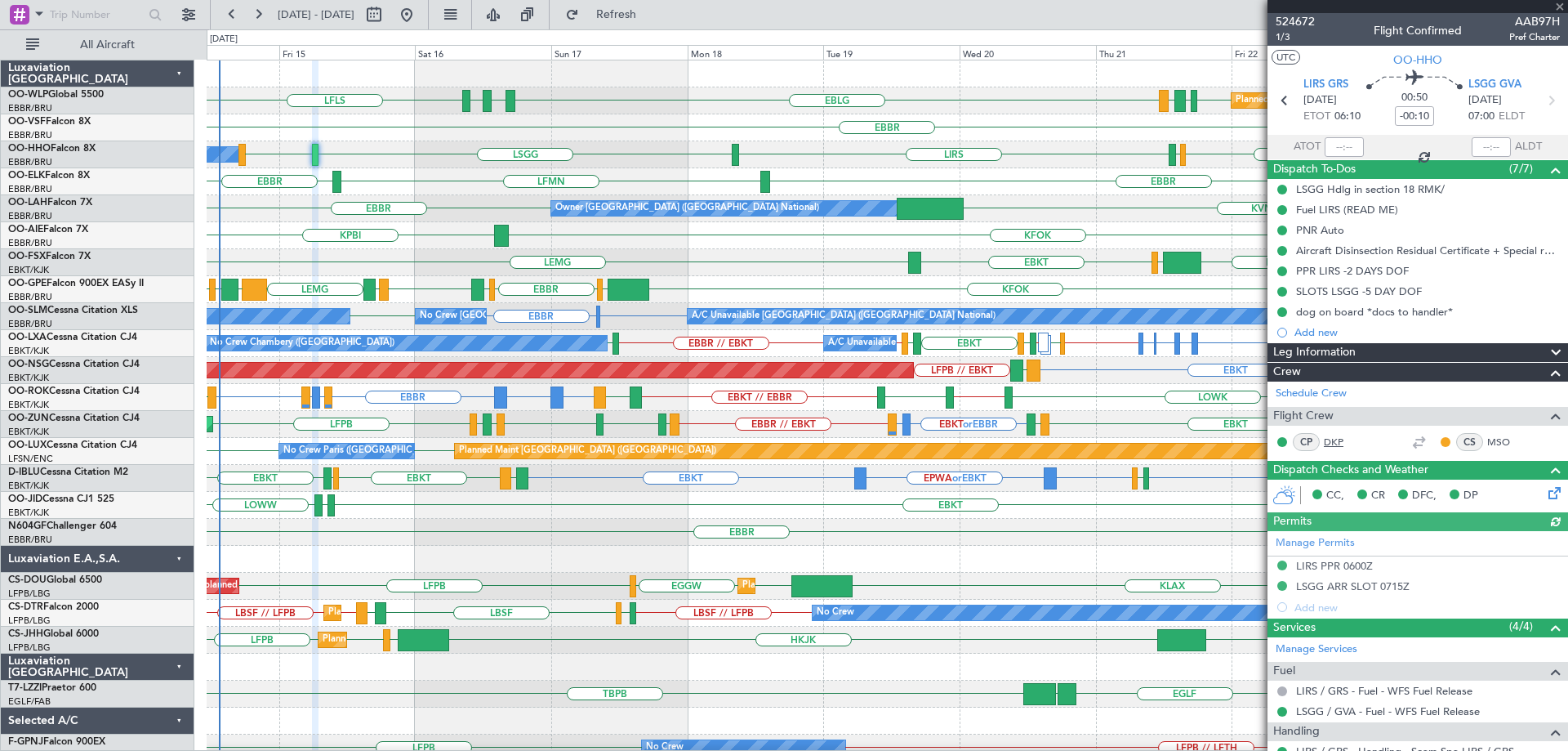
scroll to position [163, 0]
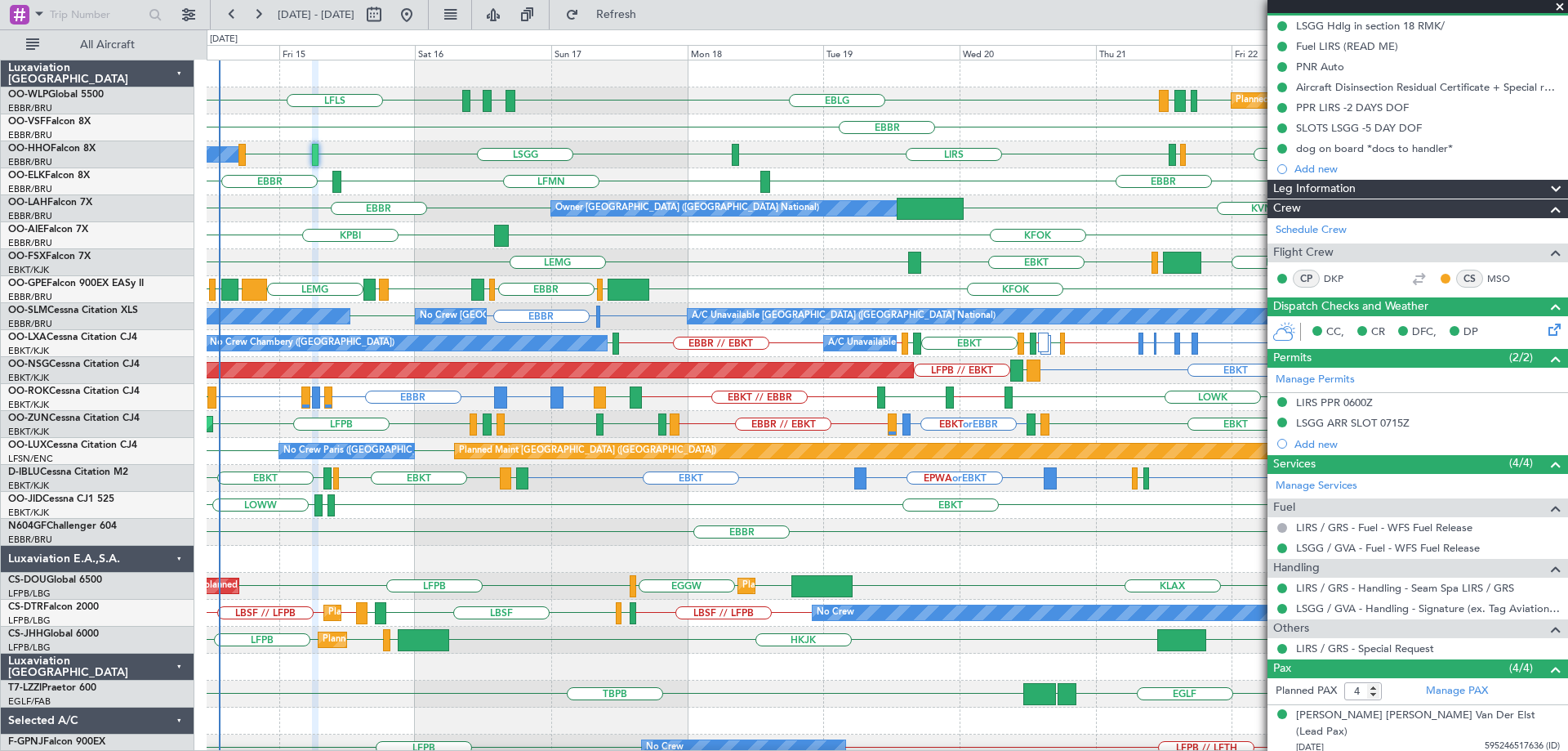
click at [412, 182] on div "EBBR LFMN EBBR" at bounding box center [887, 182] width 1361 height 27
click at [583, 563] on div at bounding box center [887, 560] width 1361 height 27
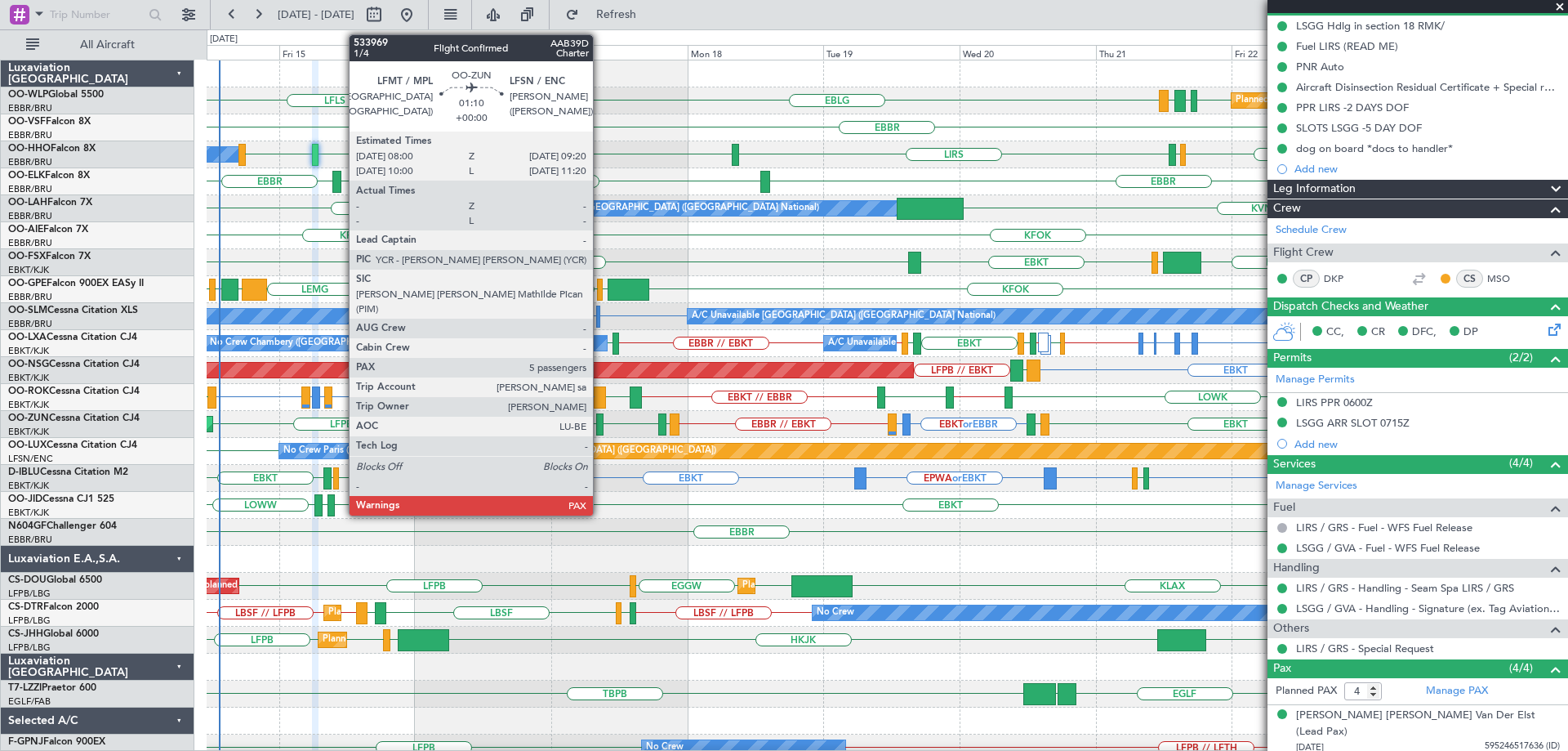
click at [600, 418] on div at bounding box center [600, 424] width 8 height 22
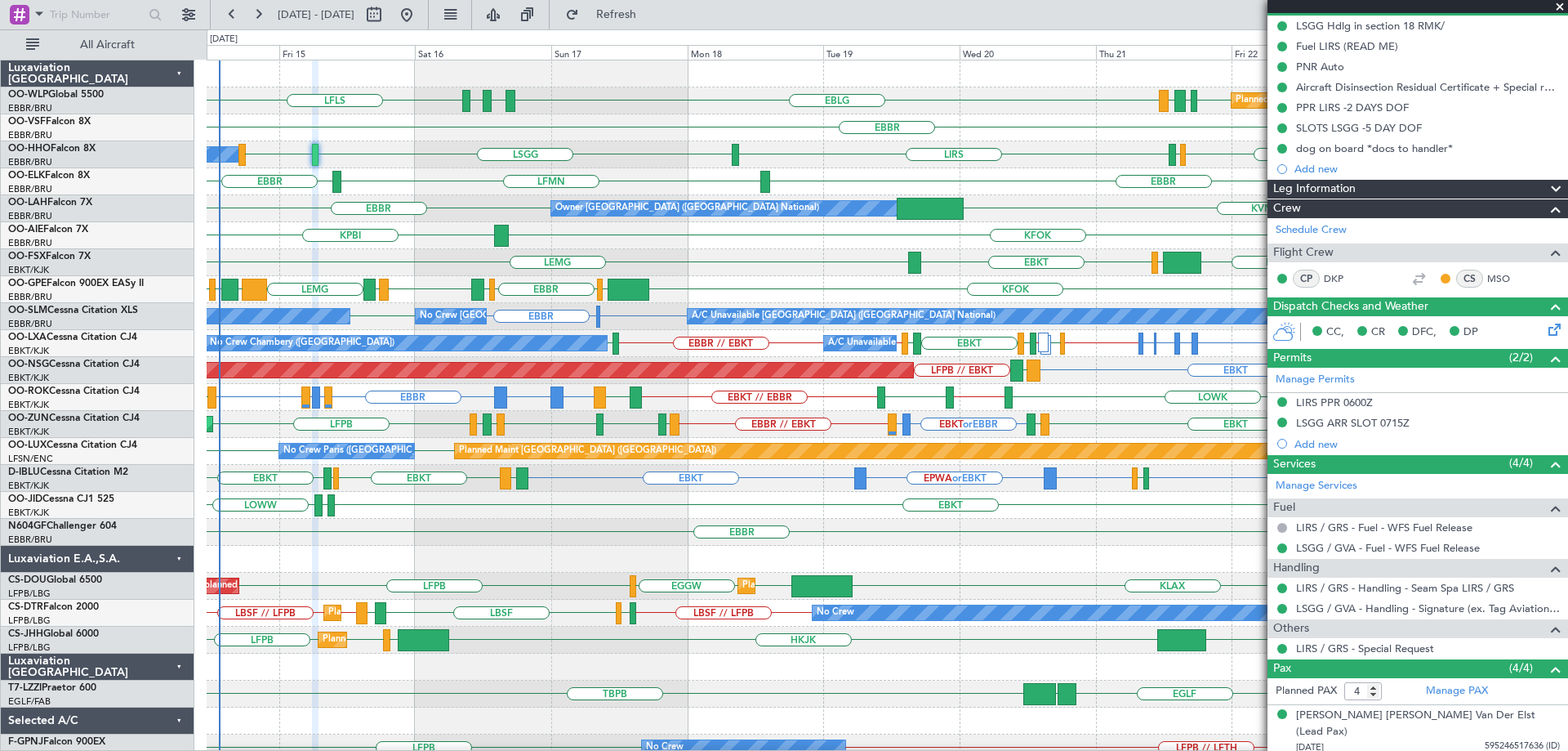
click at [650, 112] on div "EBLG LFLS EDDB EBLG LDDU EBLG LDSP Planned Maint Berlin (Brandenburg)" at bounding box center [887, 102] width 1361 height 27
click at [750, 272] on div "EBKT LEMG EGGW FCOD LSGG EBKT" at bounding box center [887, 263] width 1361 height 27
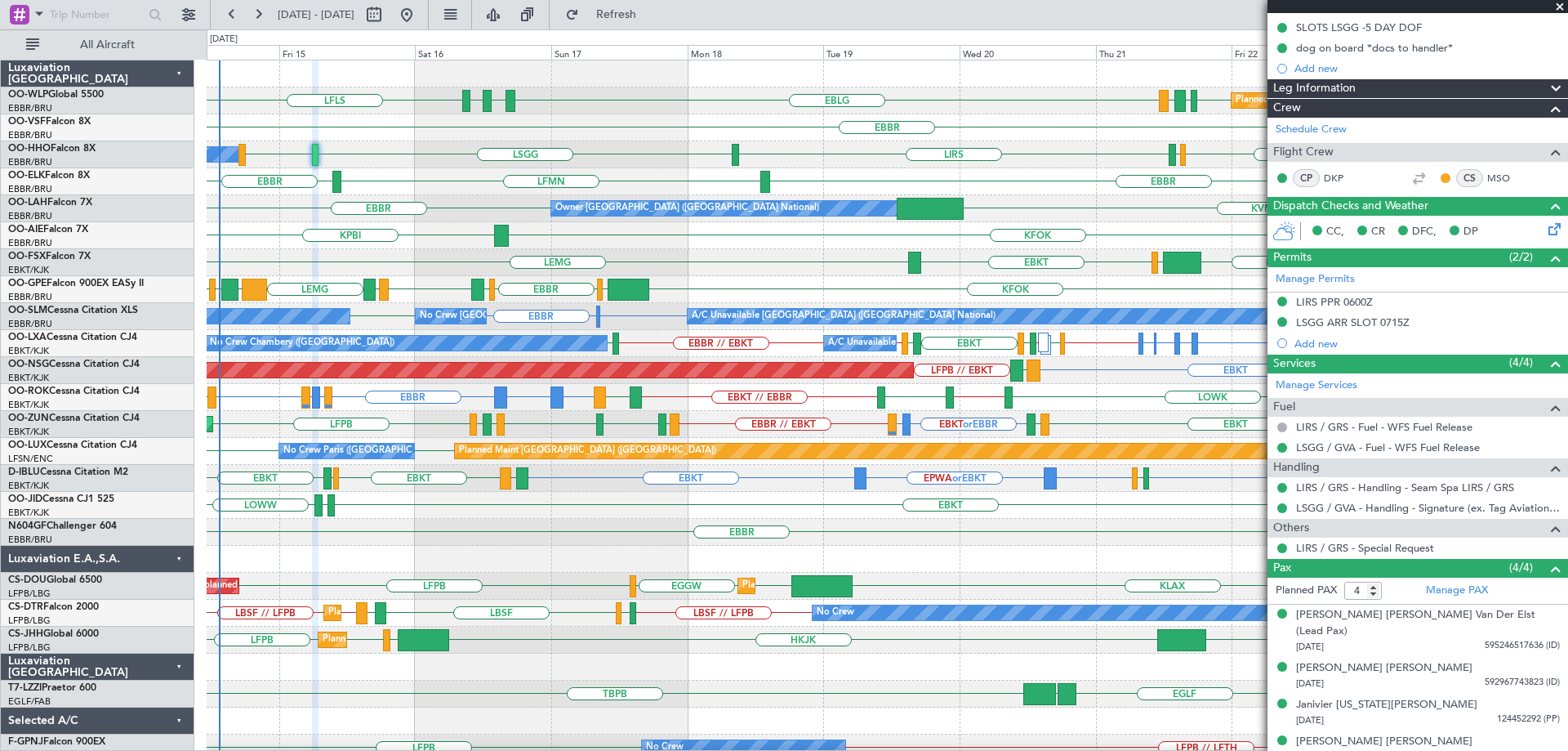
scroll to position [0, 0]
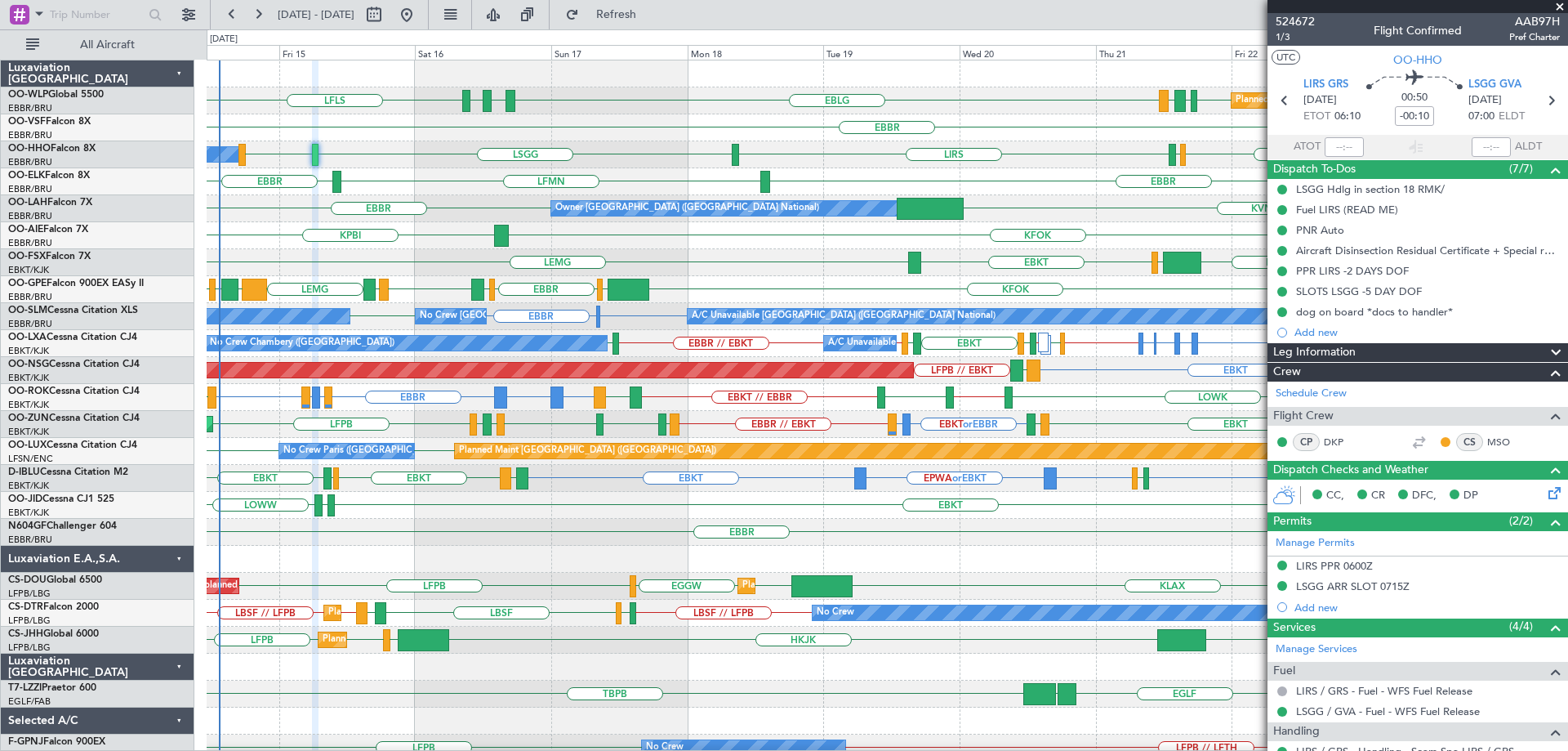
click at [1558, 8] on span at bounding box center [1559, 7] width 17 height 15
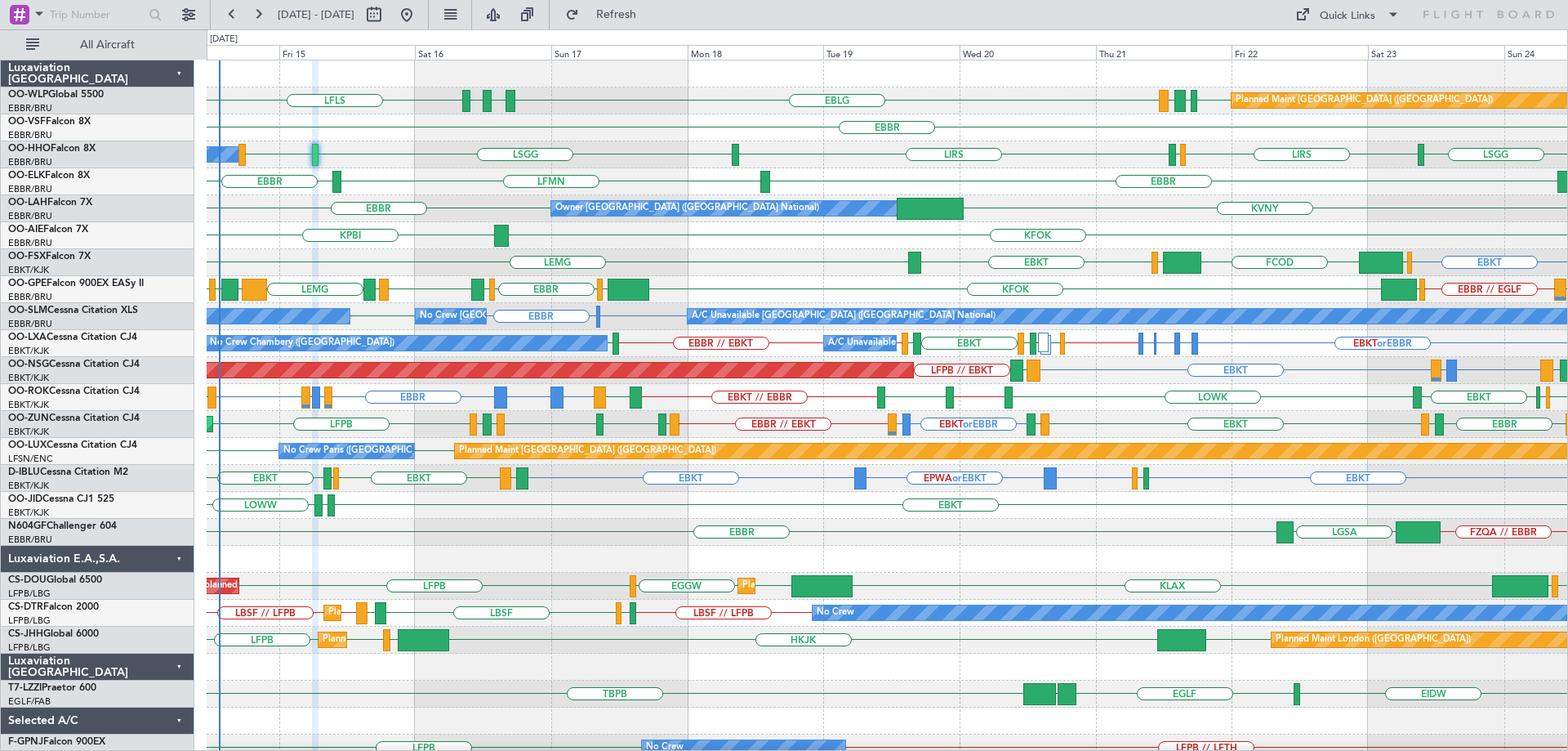
type input "0"
click at [723, 107] on div "EBLG LFLS EDDB EBLG LDDU EBLG LDSP Planned Maint Berlin (Brandenburg)" at bounding box center [887, 102] width 1361 height 27
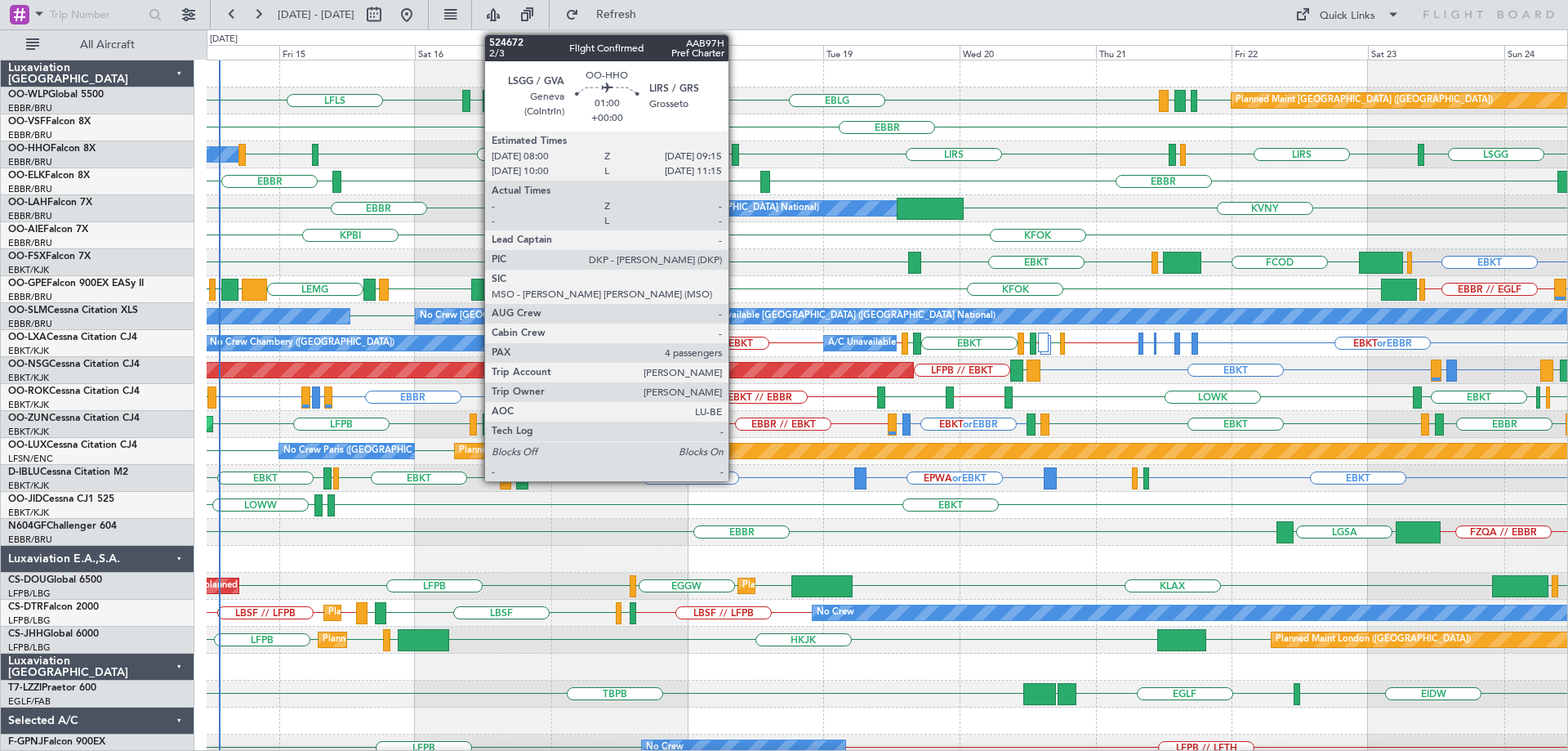
click at [736, 150] on div at bounding box center [735, 154] width 8 height 22
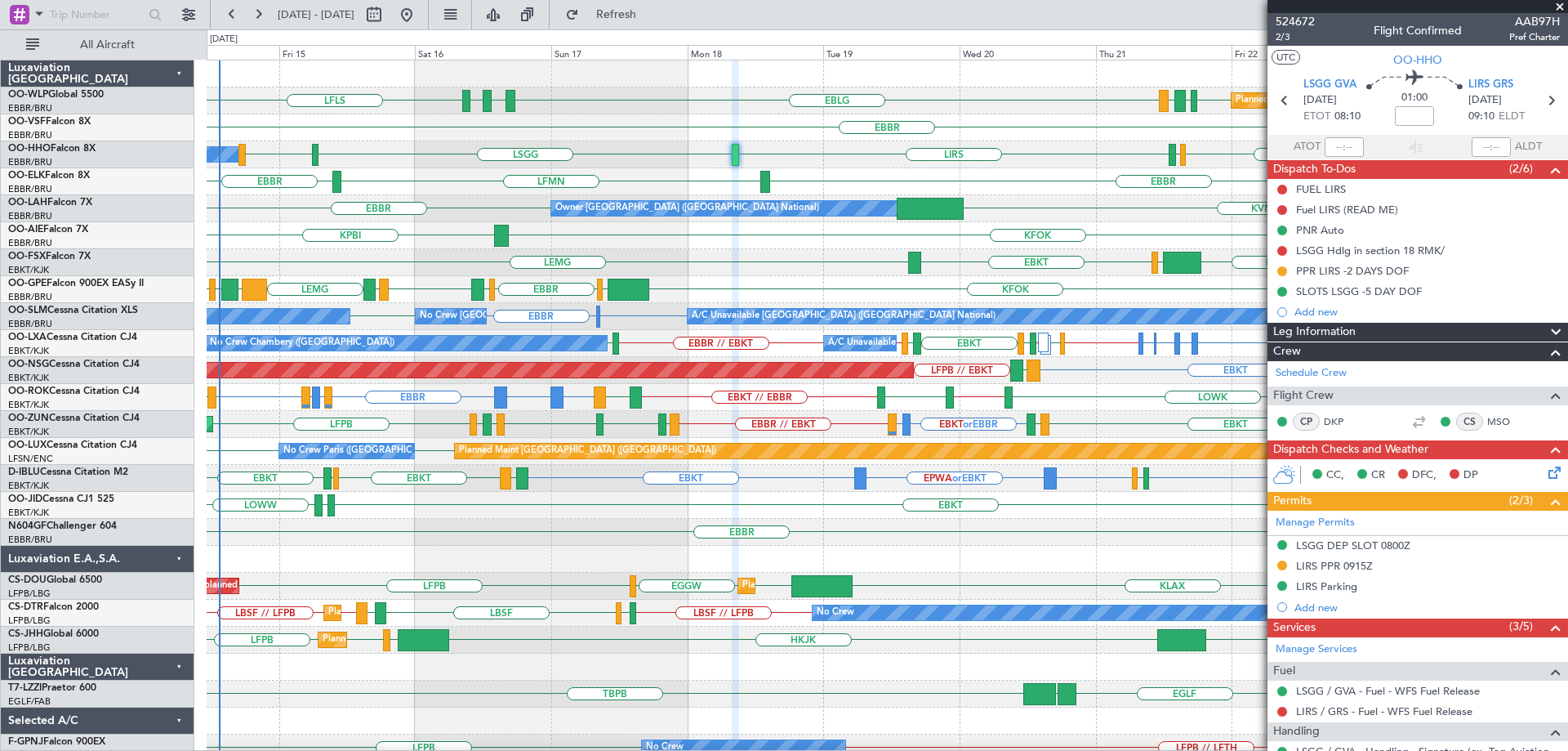
click at [1556, 8] on span at bounding box center [1559, 7] width 17 height 15
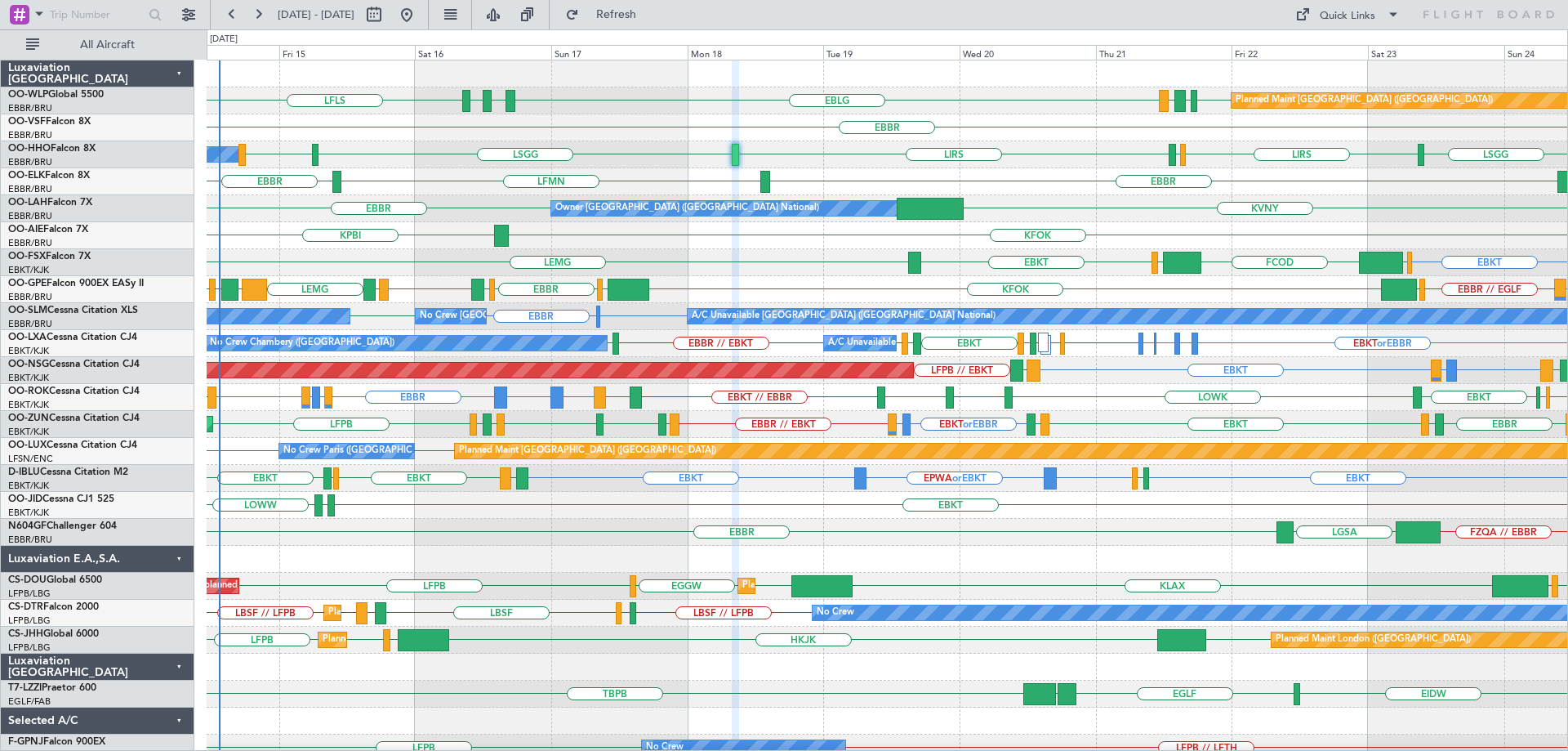
type input "0"
click at [742, 100] on div "EBLG LFLS EDDB EBLG LDDU EBLG LDSP Planned Maint Berlin (Brandenburg)" at bounding box center [887, 102] width 1361 height 27
click at [538, 532] on div "FZQA // EBBR EBBR LGSA" at bounding box center [887, 532] width 1361 height 27
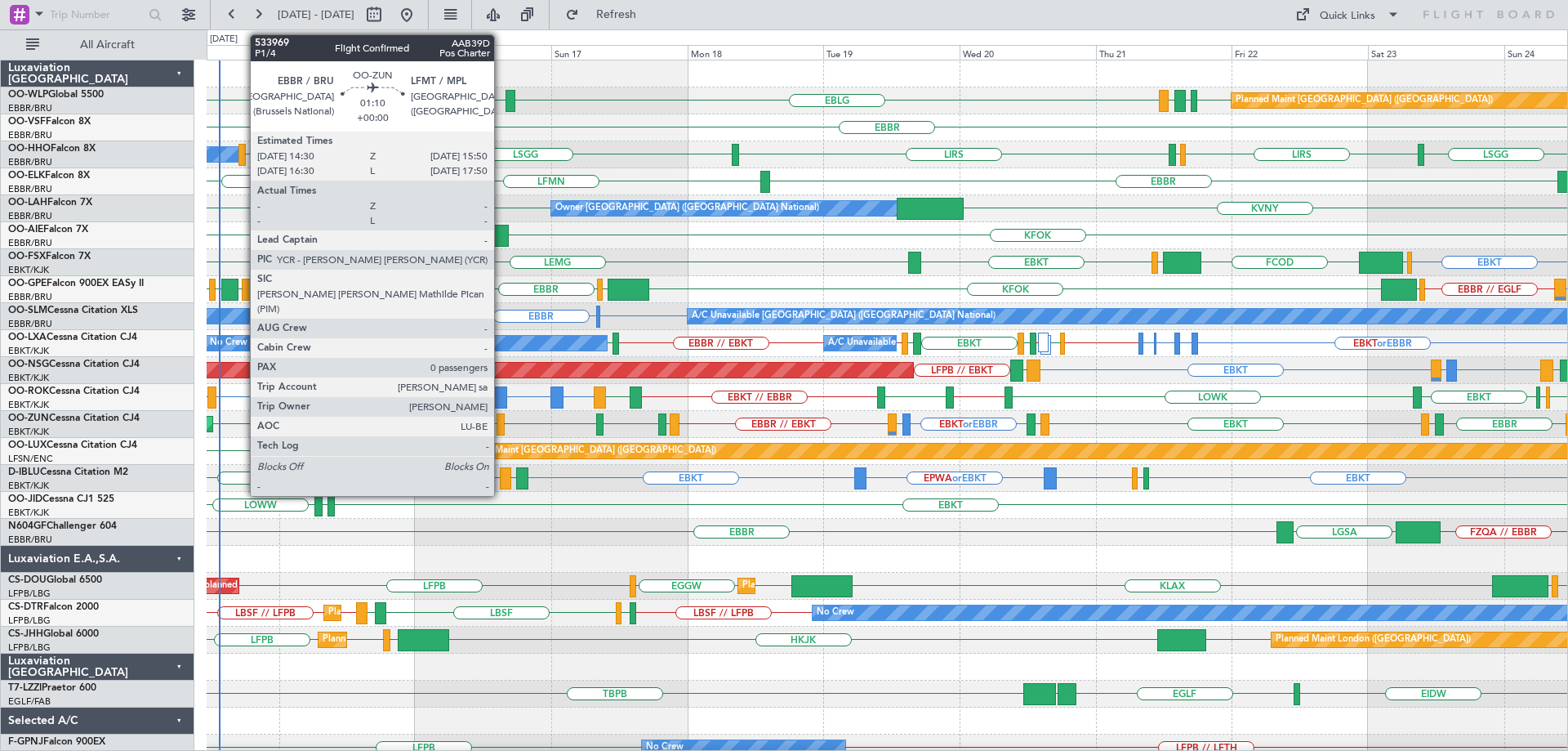
click at [502, 417] on div at bounding box center [501, 424] width 8 height 22
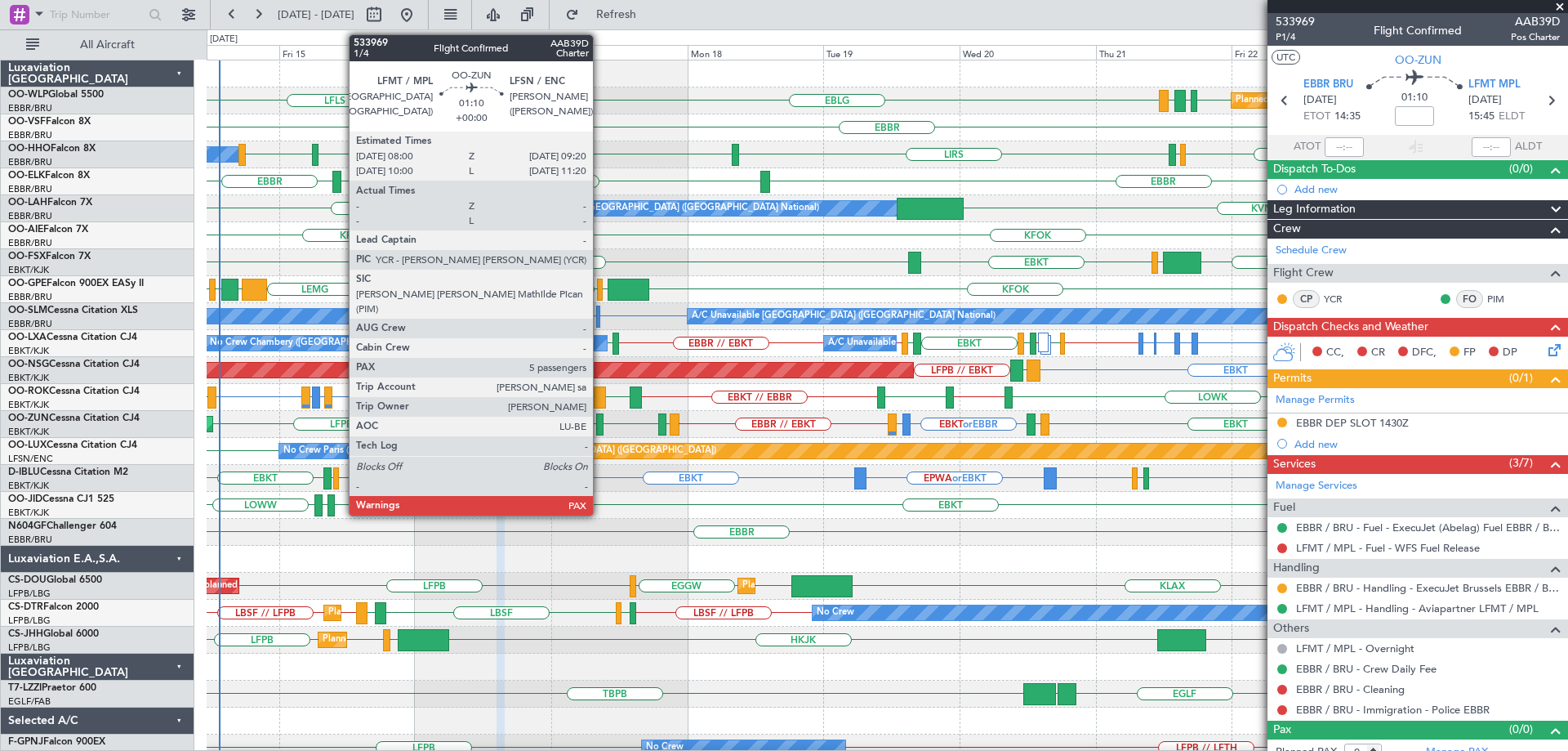
click at [600, 418] on div at bounding box center [600, 424] width 8 height 22
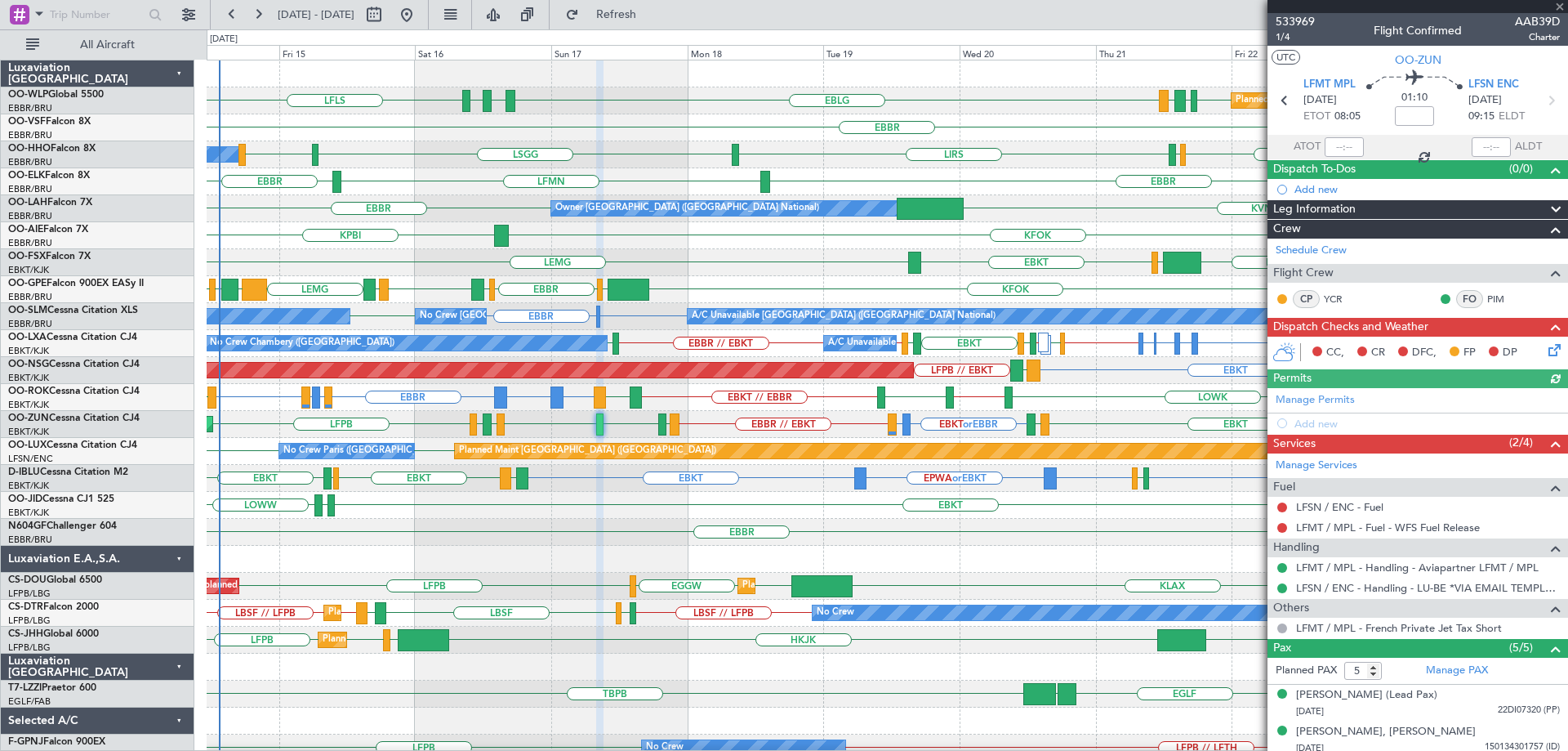
scroll to position [117, 0]
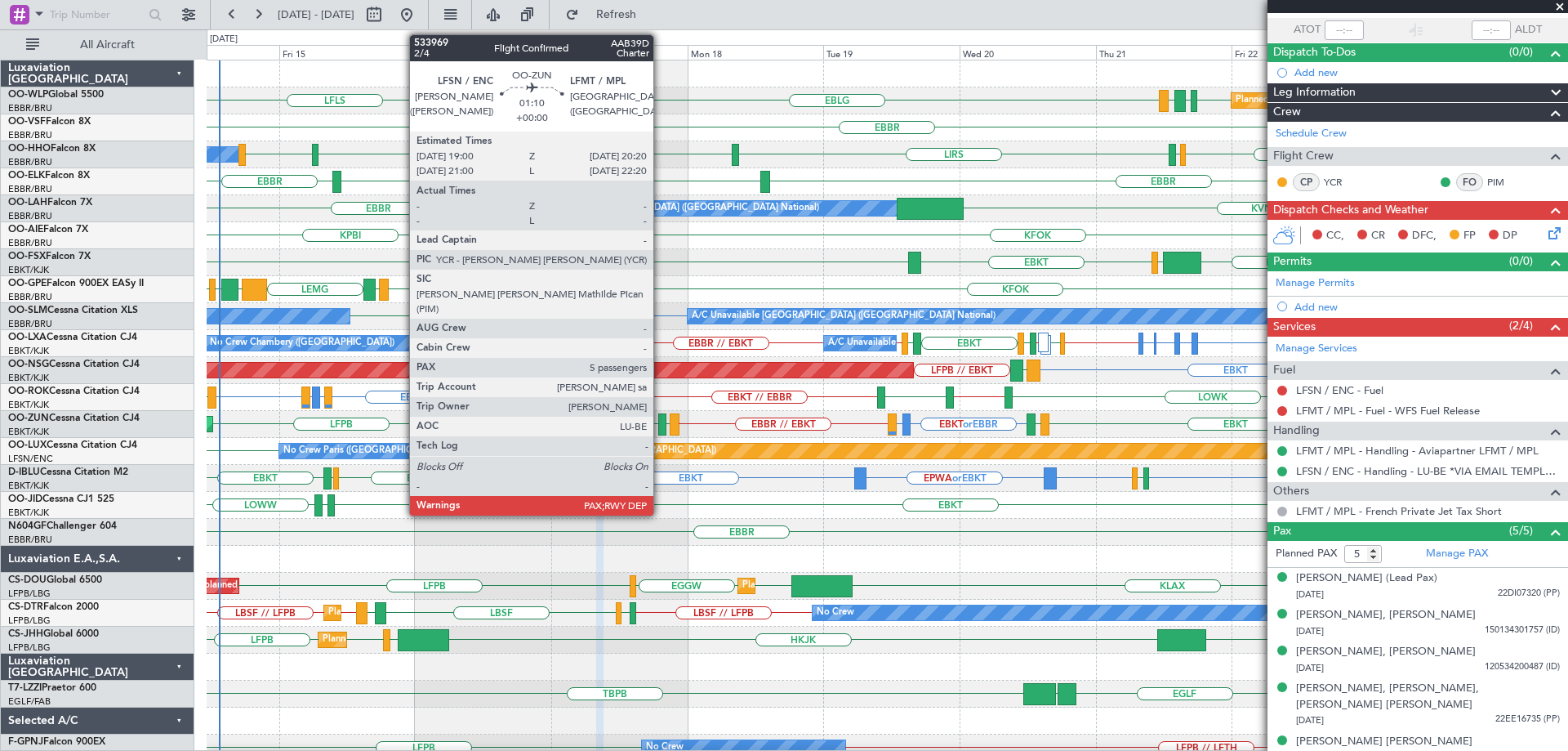
click at [661, 417] on div at bounding box center [662, 424] width 8 height 22
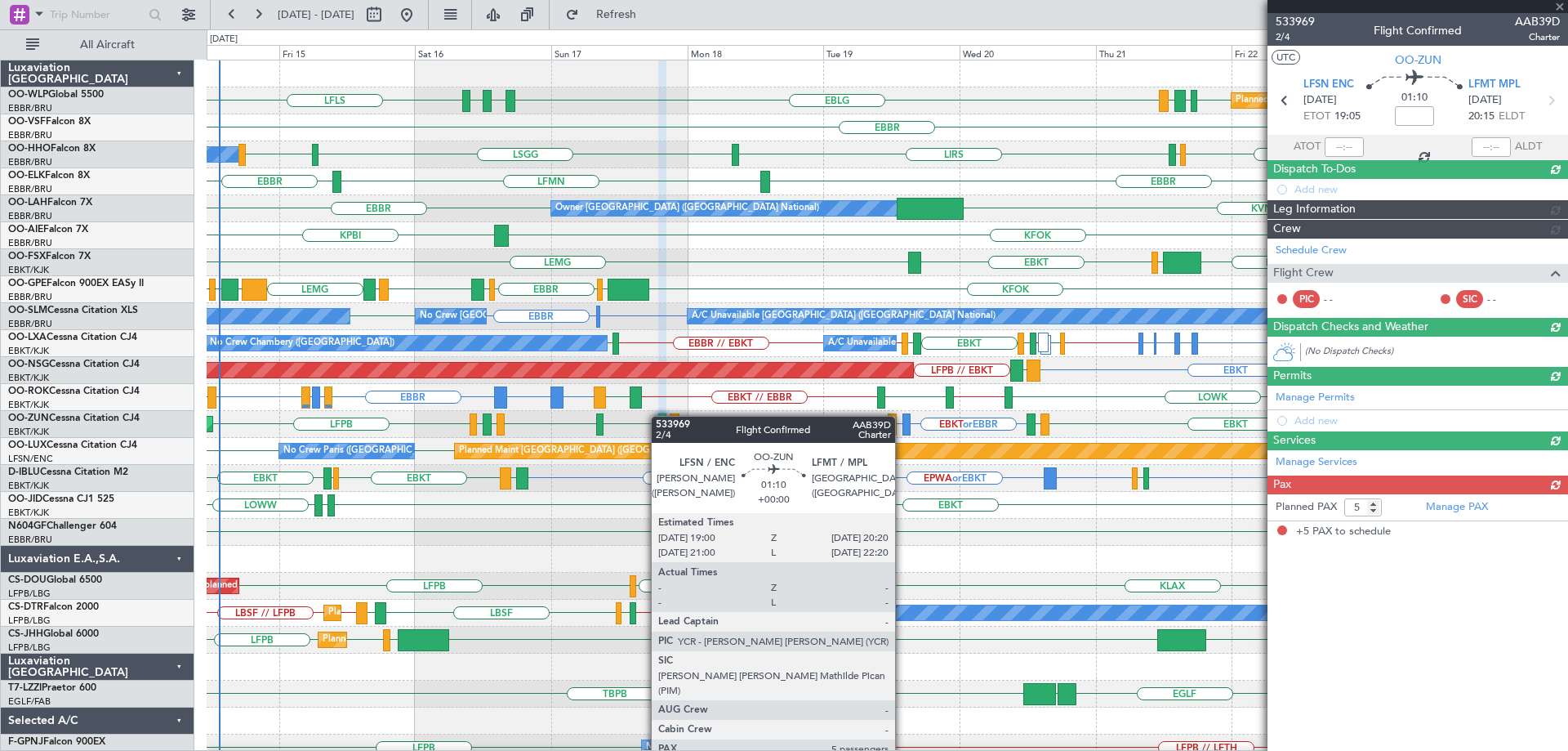
scroll to position [0, 0]
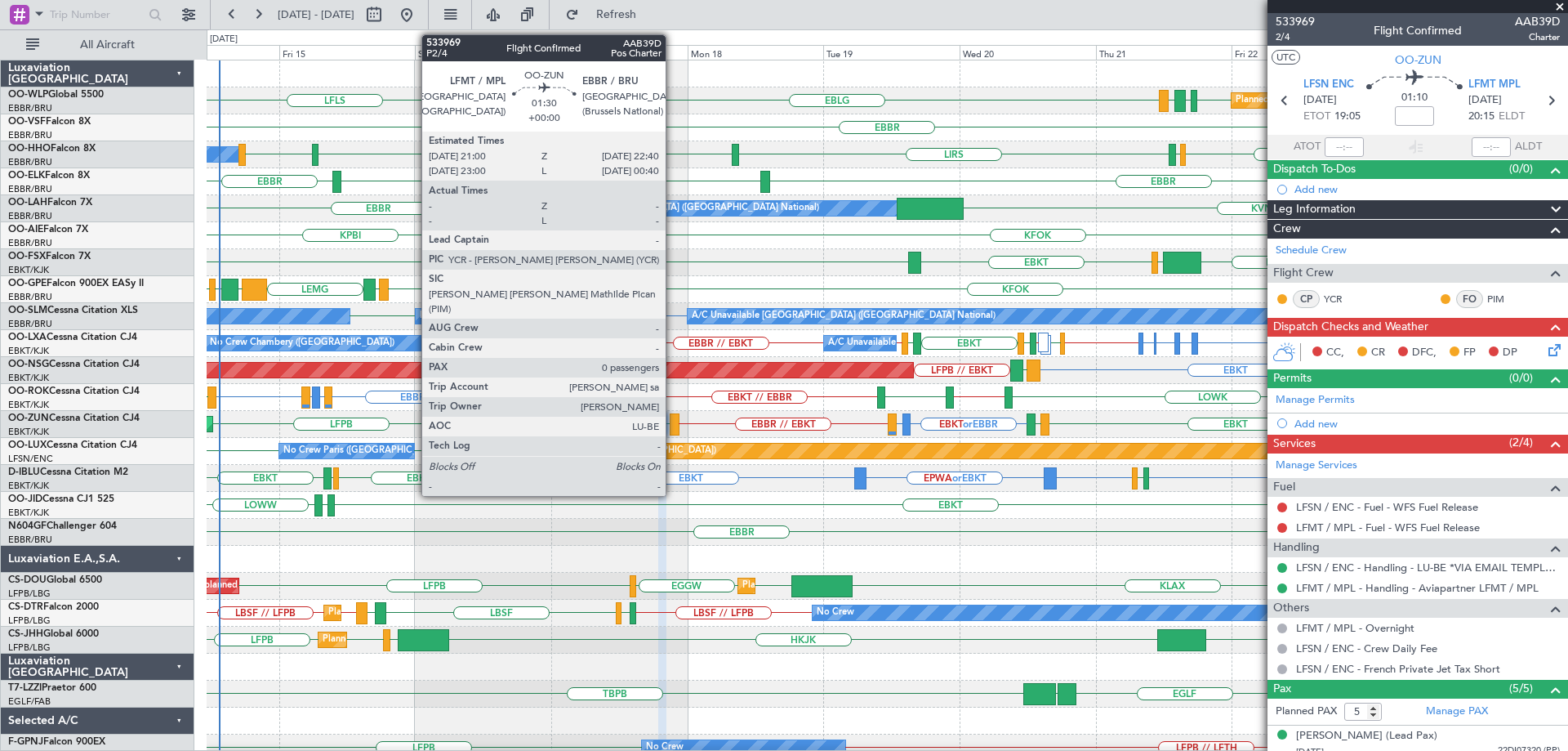
click at [673, 418] on div at bounding box center [675, 424] width 10 height 22
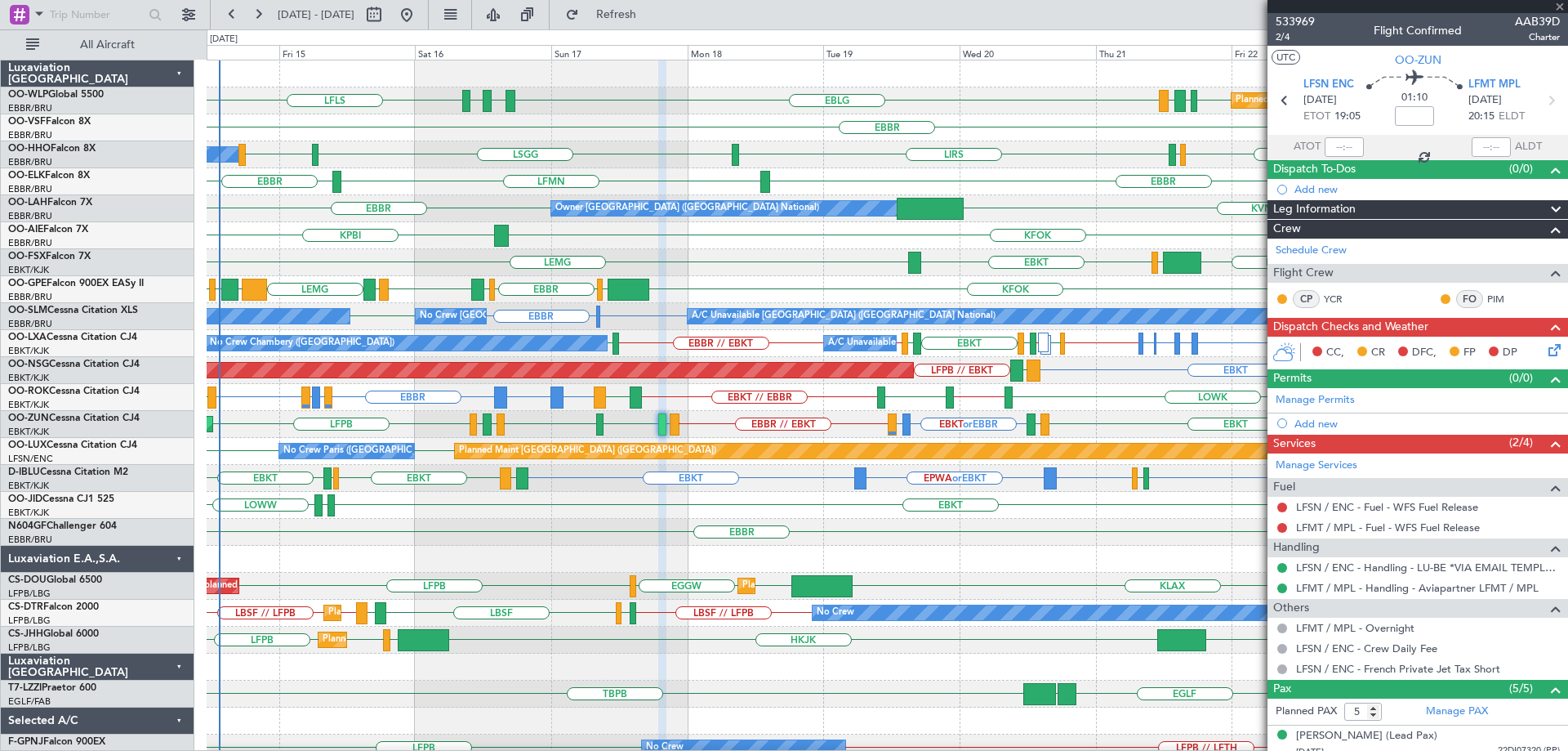
type input "0"
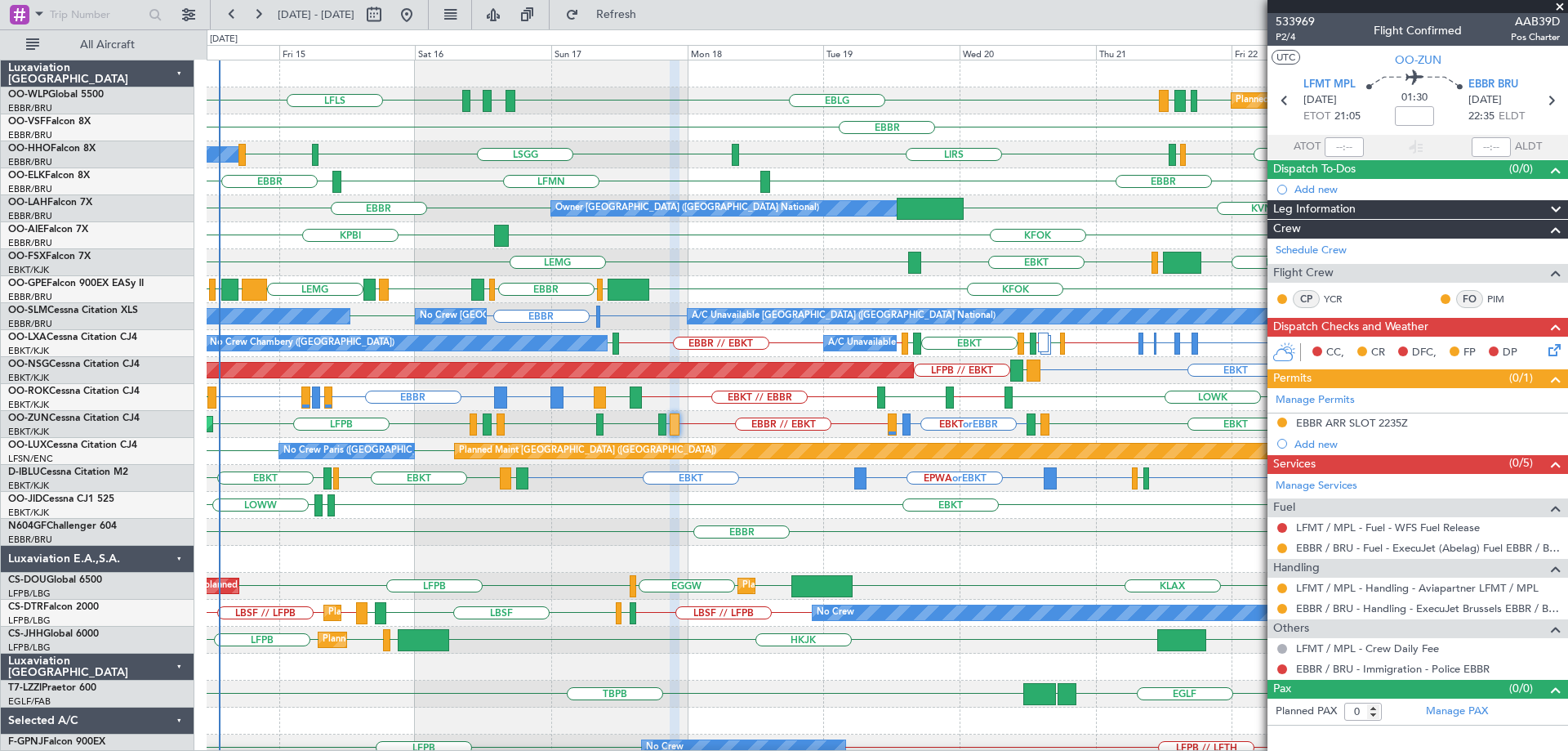
click at [1558, 9] on span at bounding box center [1559, 7] width 17 height 15
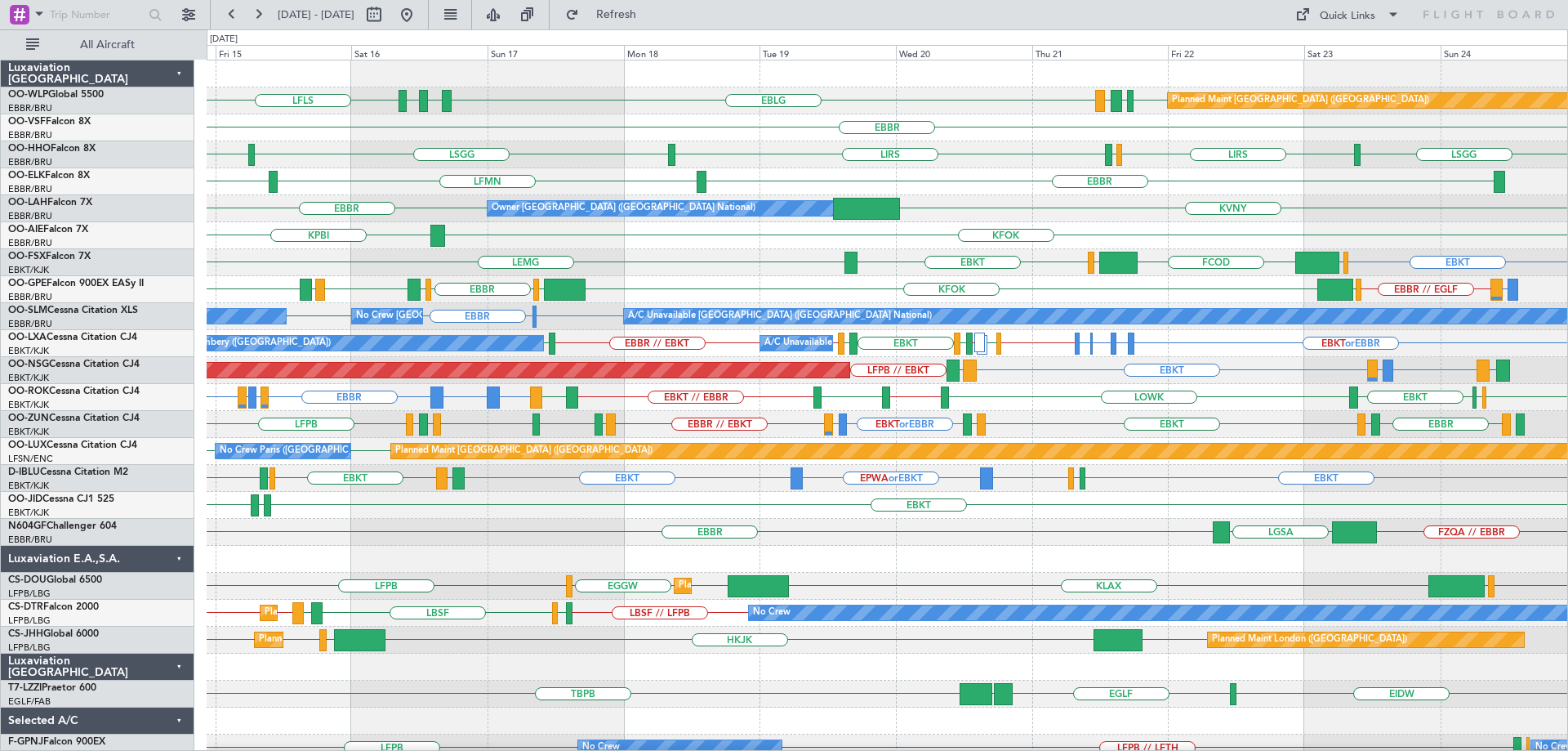
click at [601, 271] on div "EBLG LFLS EBLG LDSP EDDB EBLG LDDU Planned Maint Berlin (Brandenburg) EBBR LSGG…" at bounding box center [887, 532] width 1361 height 943
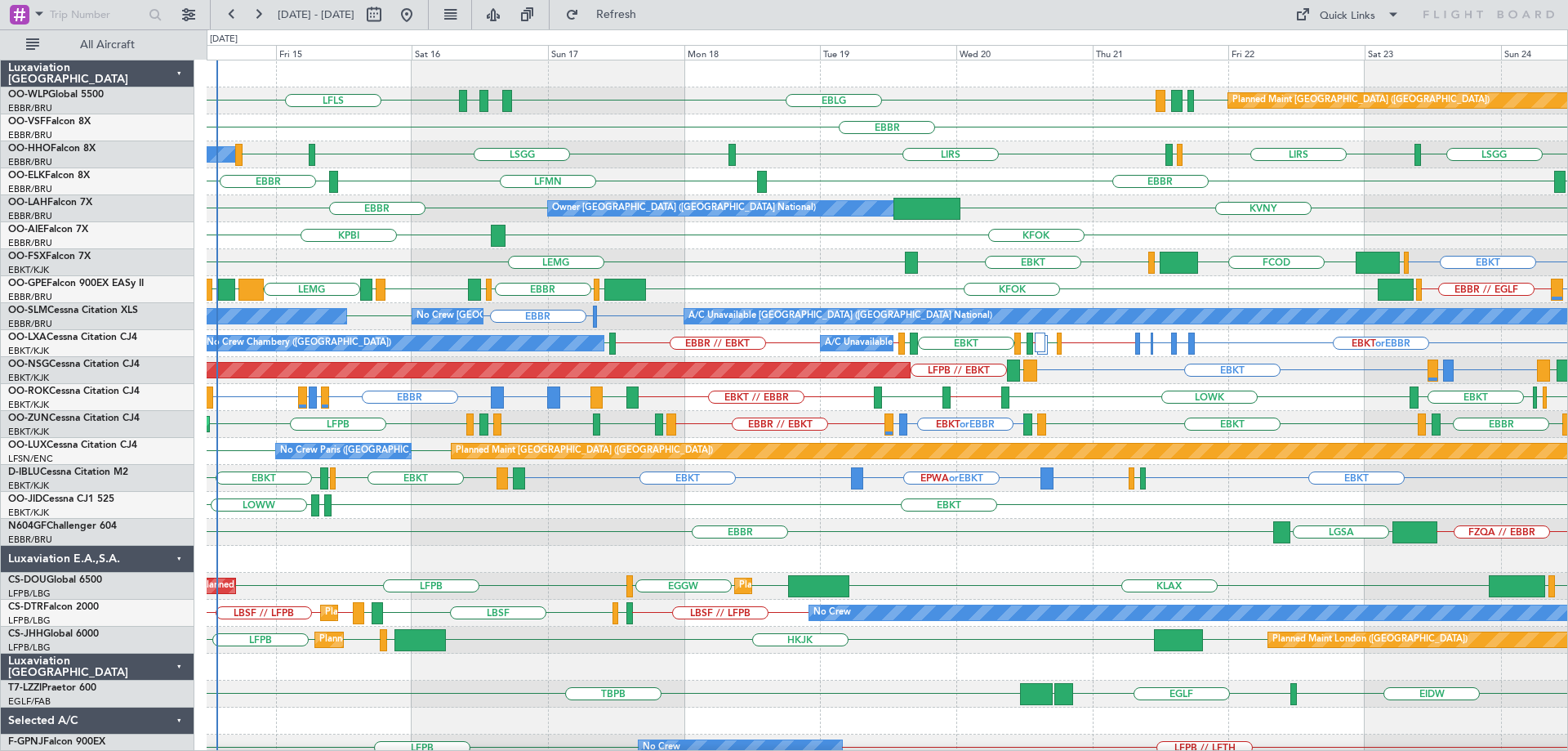
click at [1147, 294] on div "LIRA or EBBR EBBR // EGLF LEPA LFRG LEMG BIRK EGLF KFOK EGLF EBBR EDDH EGLF No …" at bounding box center [887, 290] width 1361 height 27
click at [925, 287] on div "LIRA or EBBR EBBR // EGLF LEPA LFRG LEMG BIRK EGLF KFOK EGLF EBBR EDDH EGLF No …" at bounding box center [887, 290] width 1361 height 27
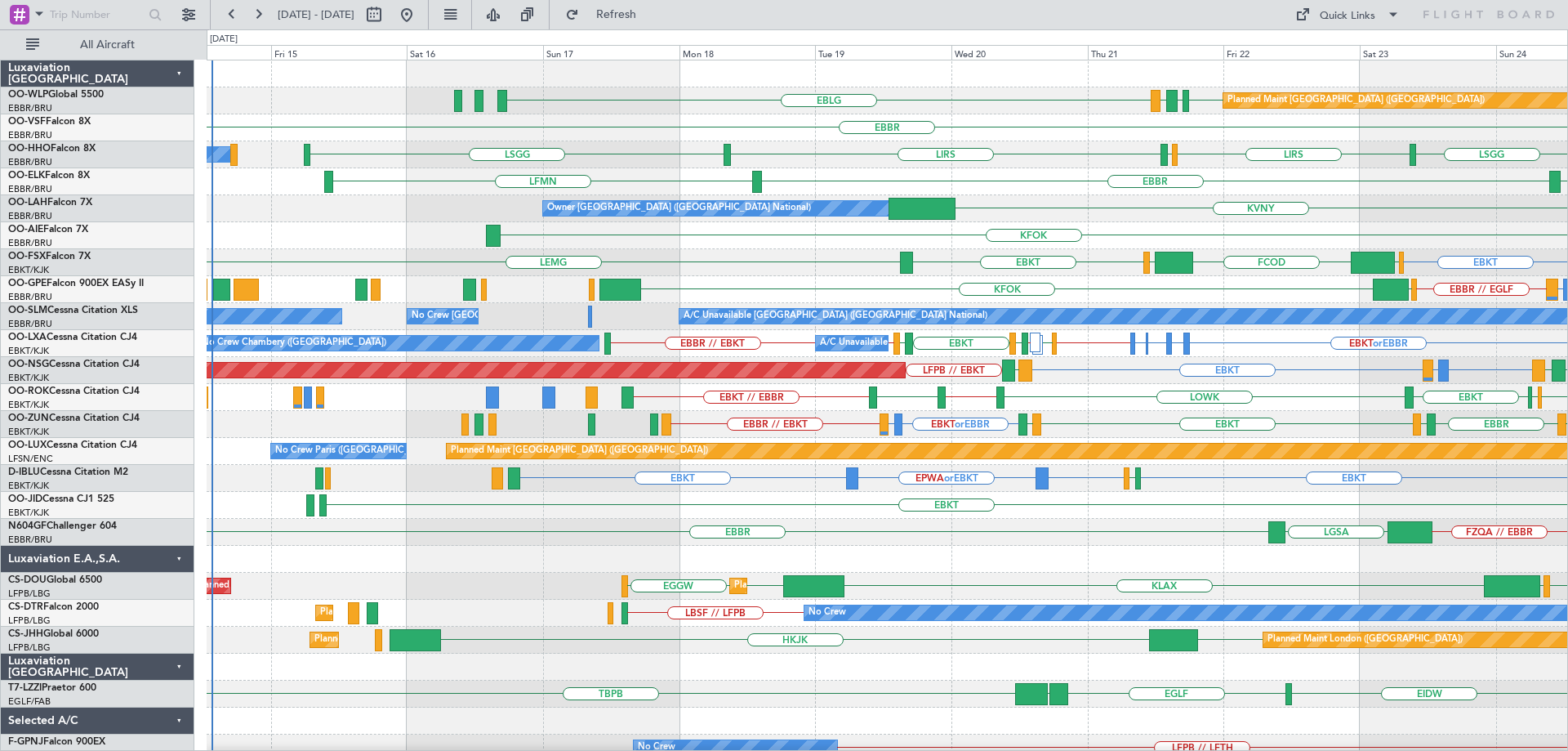
click at [1023, 267] on div "Planned Maint Berlin (Brandenburg) EBLG EDDB EBLG LDDU EBBR LSGG LIRS LIRS LSZH…" at bounding box center [887, 491] width 1361 height 862
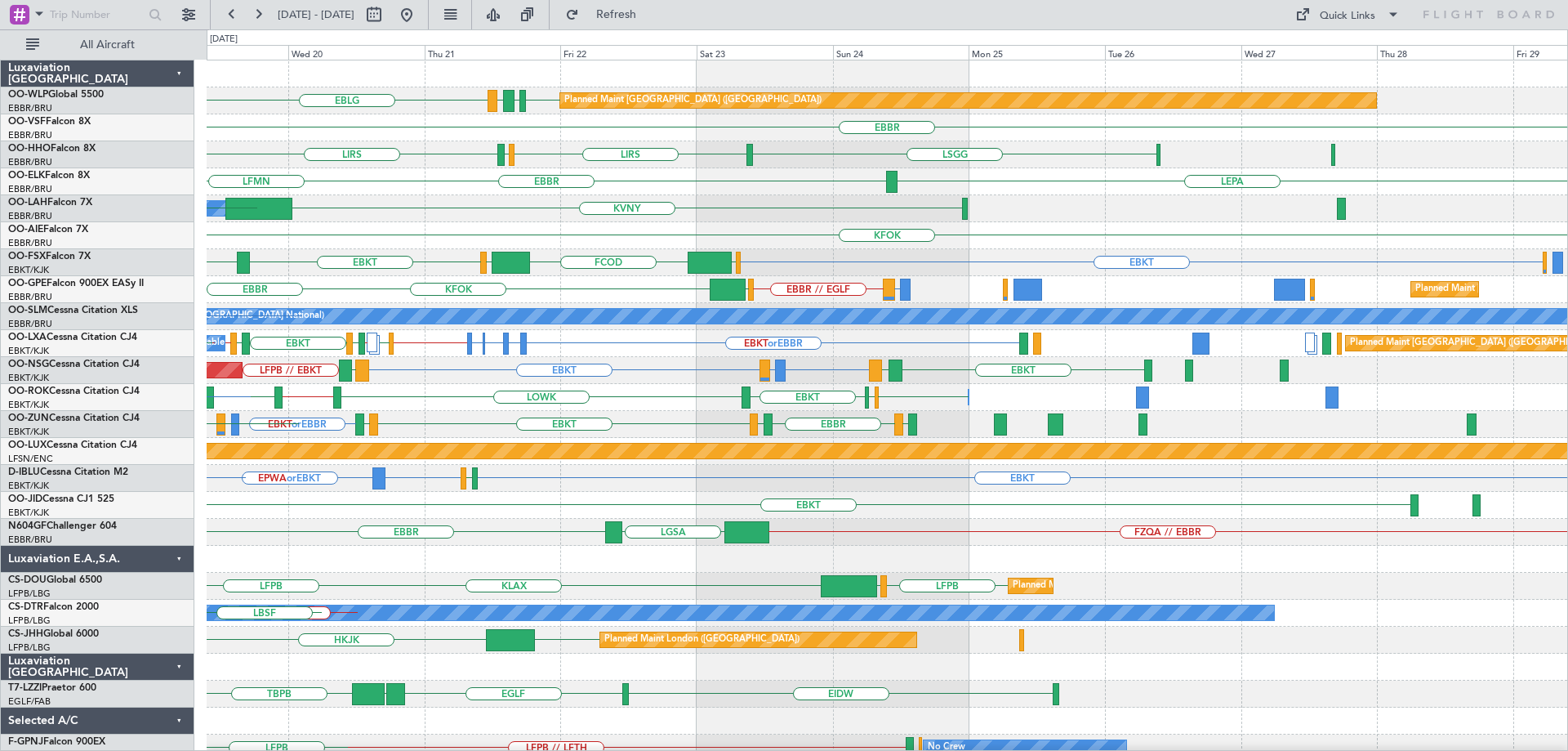
click at [698, 327] on div "Planned Maint Berlin (Brandenburg) EBLG EDDB EBLG LDDU EBBR LIRS LSGG LIRS LSZH…" at bounding box center [887, 532] width 1361 height 943
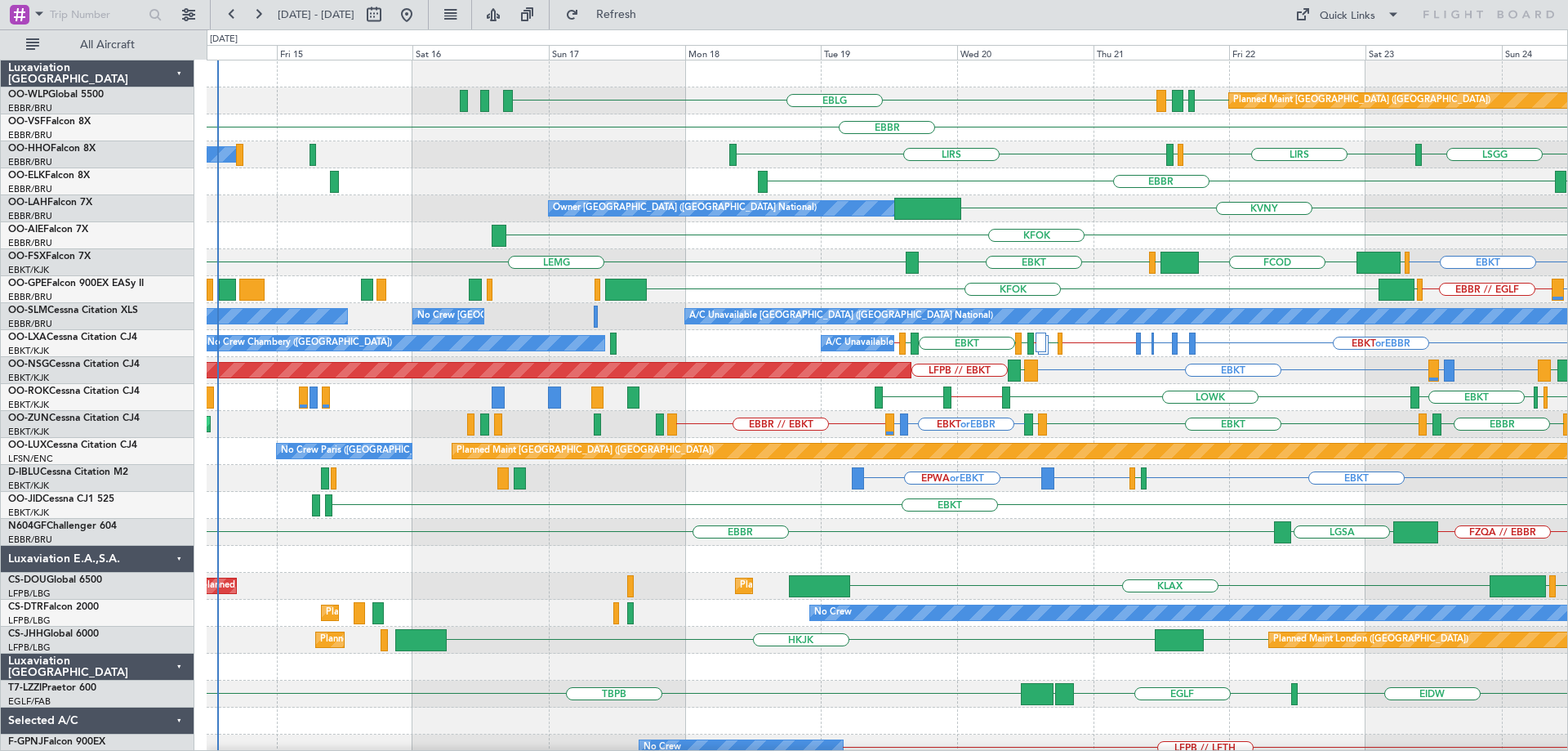
click at [1066, 280] on div "Planned Maint Berlin (Brandenburg) EBLG EDDB EBLG LDDU EBBR LIRS LIRS LSZH A/C …" at bounding box center [887, 519] width 1361 height 917
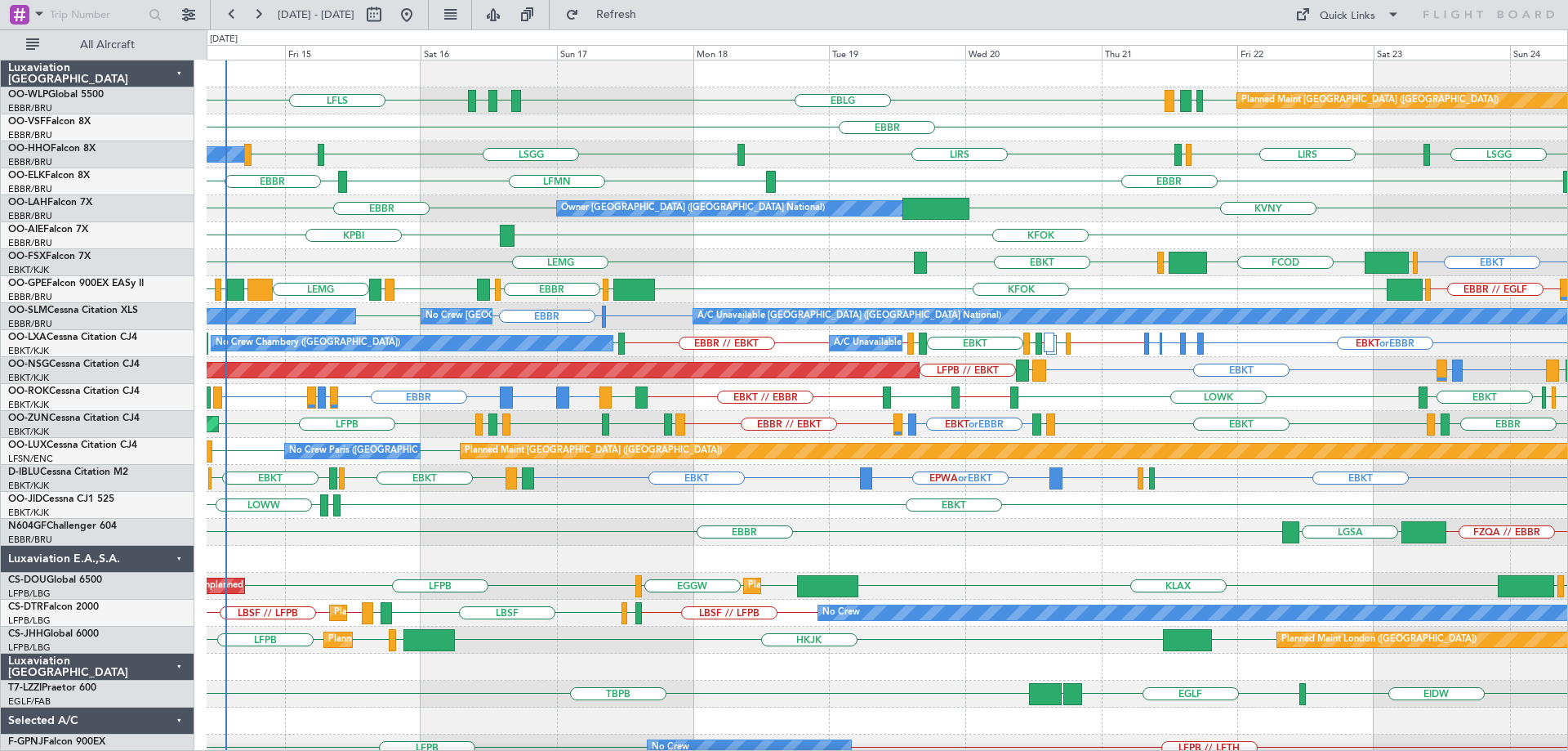
click at [776, 282] on div "EBBR // EGLF LEPA LFRG LEMG BIRK EGLF EBBR KFOK EGLF EBBR EDDH EGLF LIRA or EBB…" at bounding box center [887, 290] width 1361 height 27
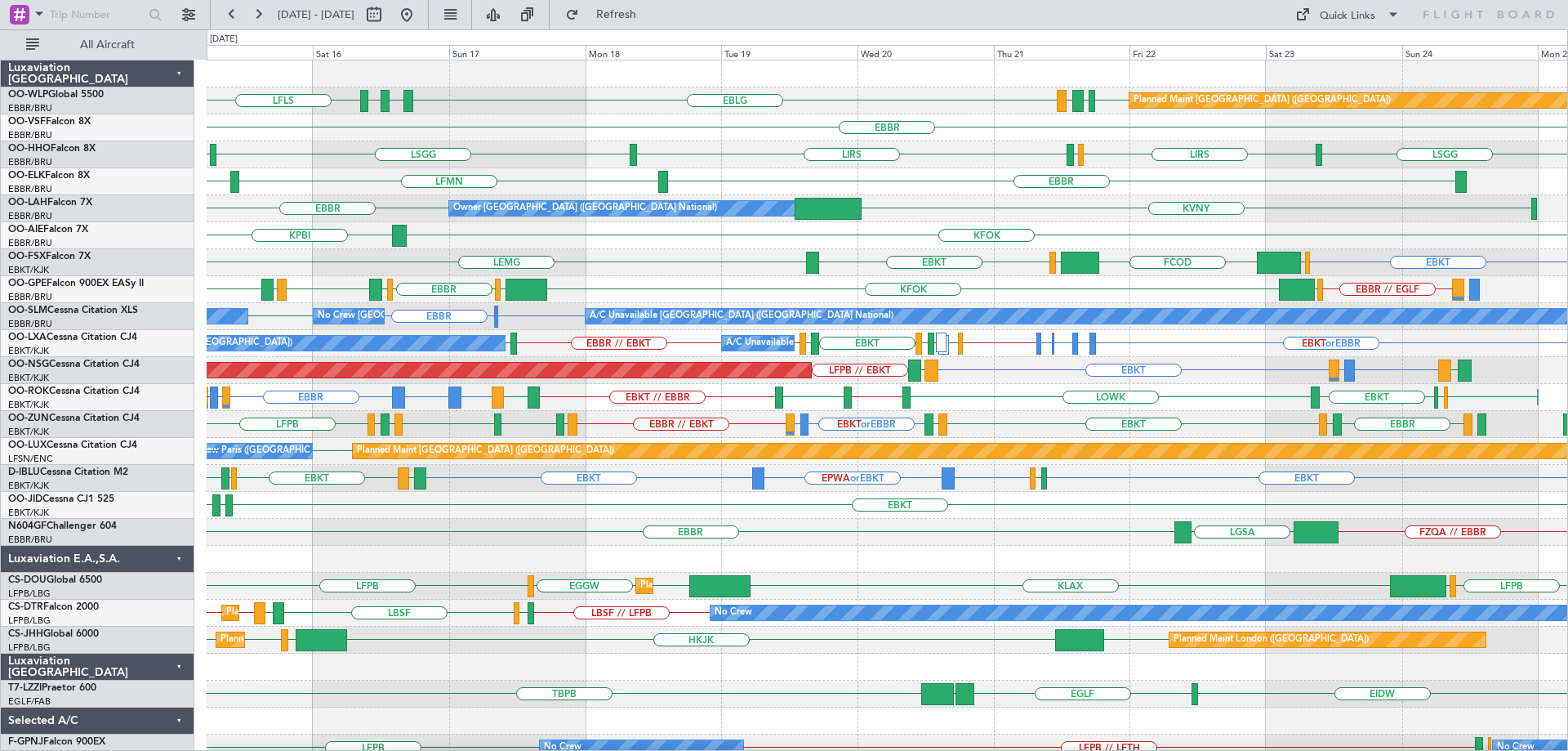
click at [1016, 415] on div "Planned Maint Berlin (Brandenburg) EBLG LFLS EBLG LDSP EDDB EBLG LDDU EBBR LSGG…" at bounding box center [887, 532] width 1361 height 943
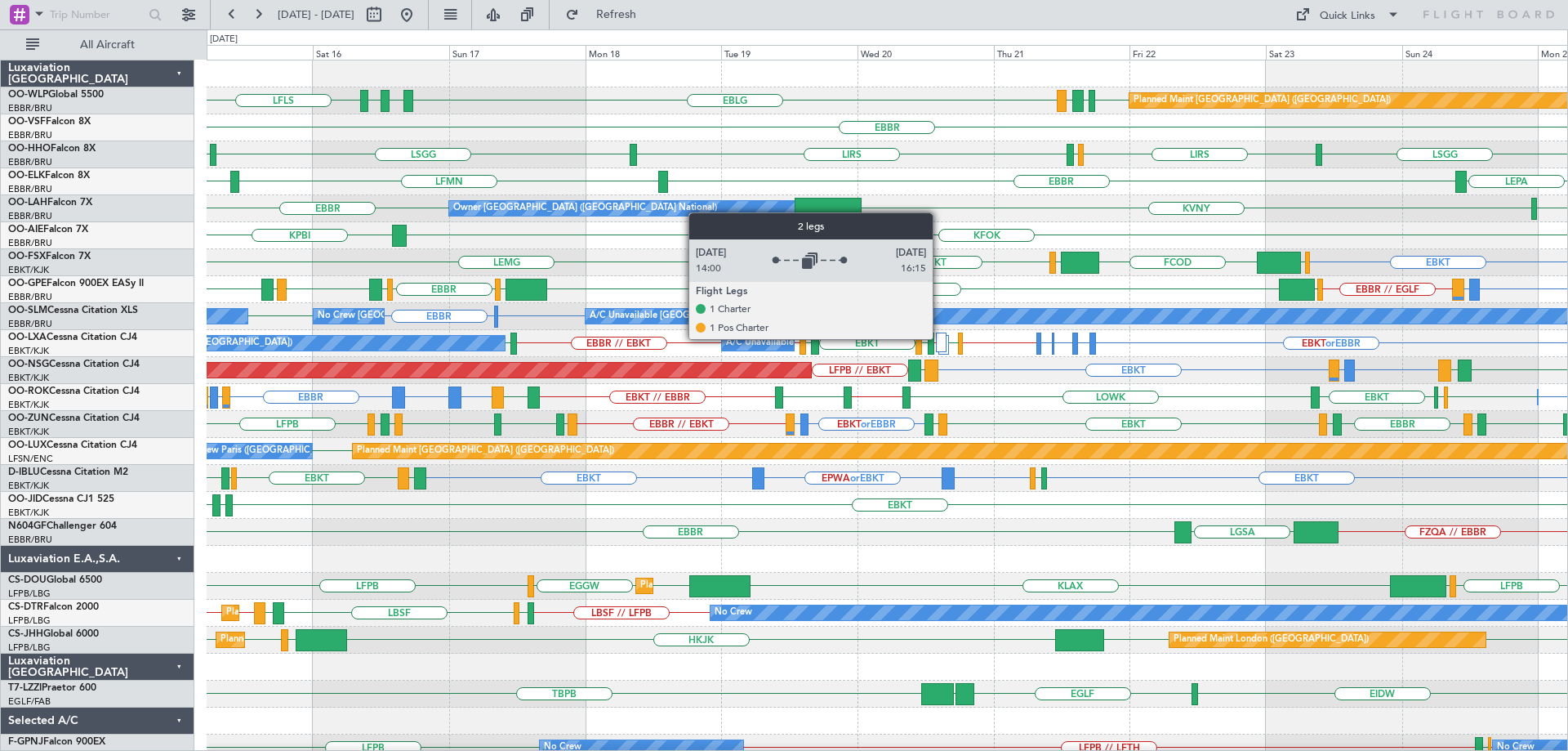
click at [940, 338] on div at bounding box center [941, 342] width 11 height 20
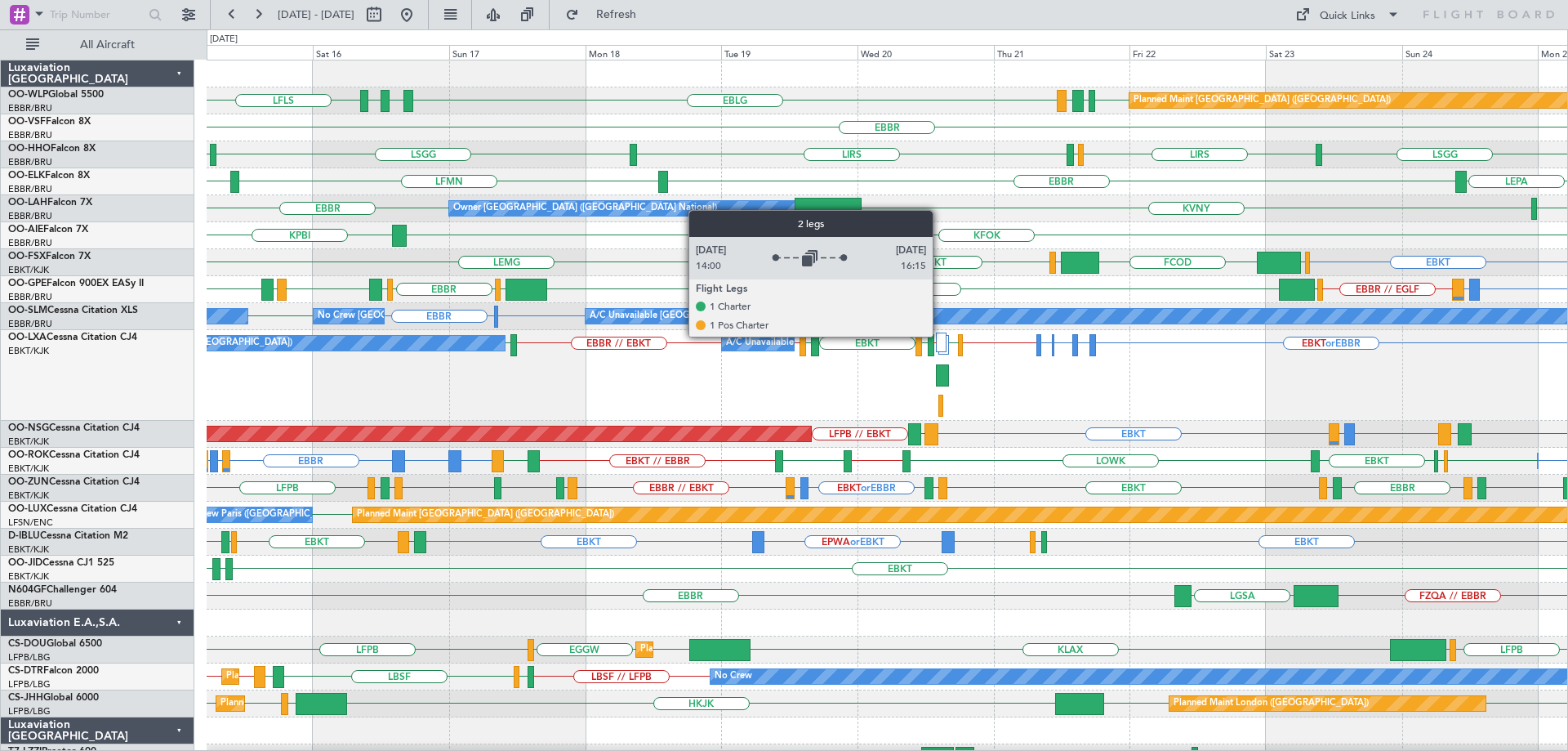
click at [940, 336] on div at bounding box center [941, 342] width 11 height 20
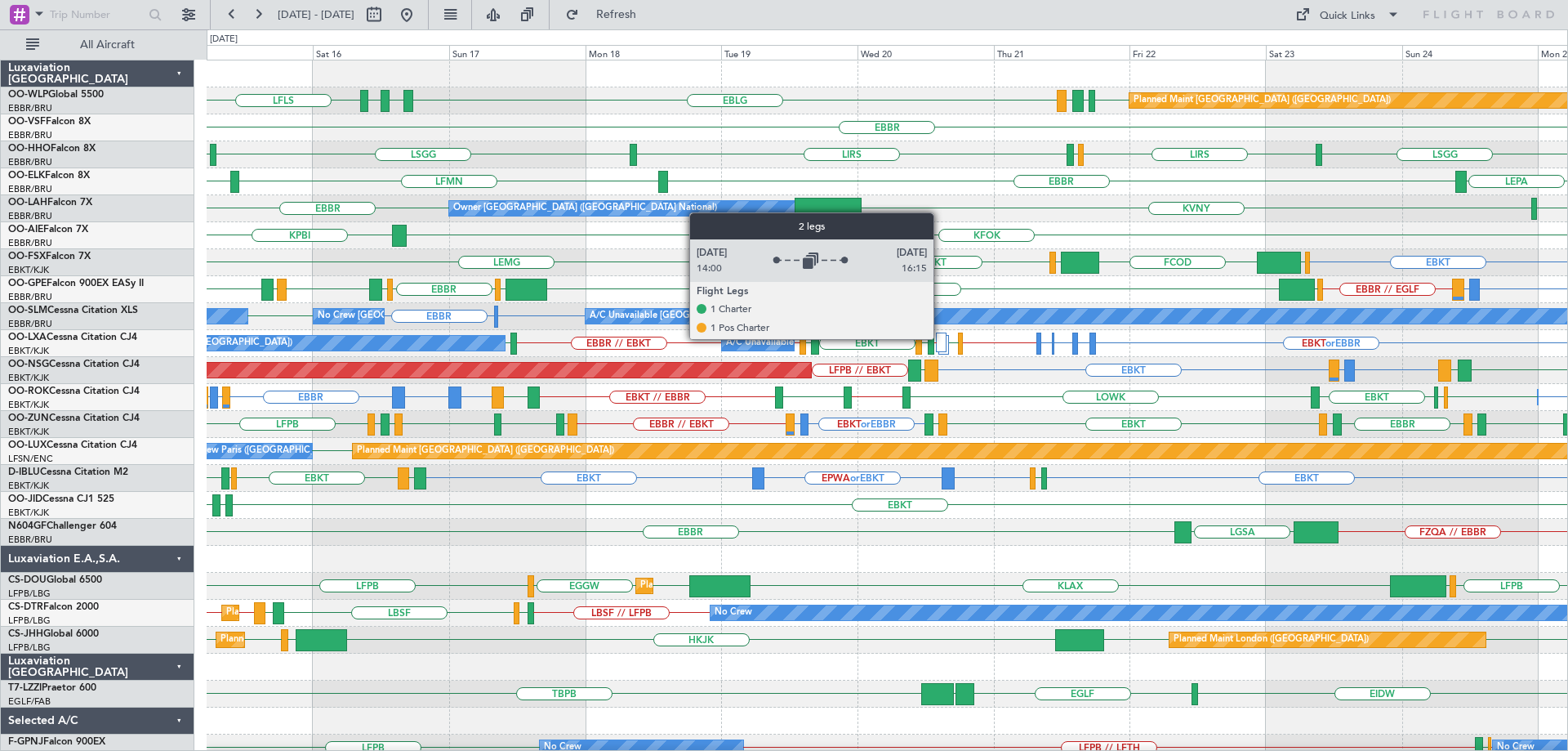
click at [941, 338] on div at bounding box center [941, 342] width 11 height 20
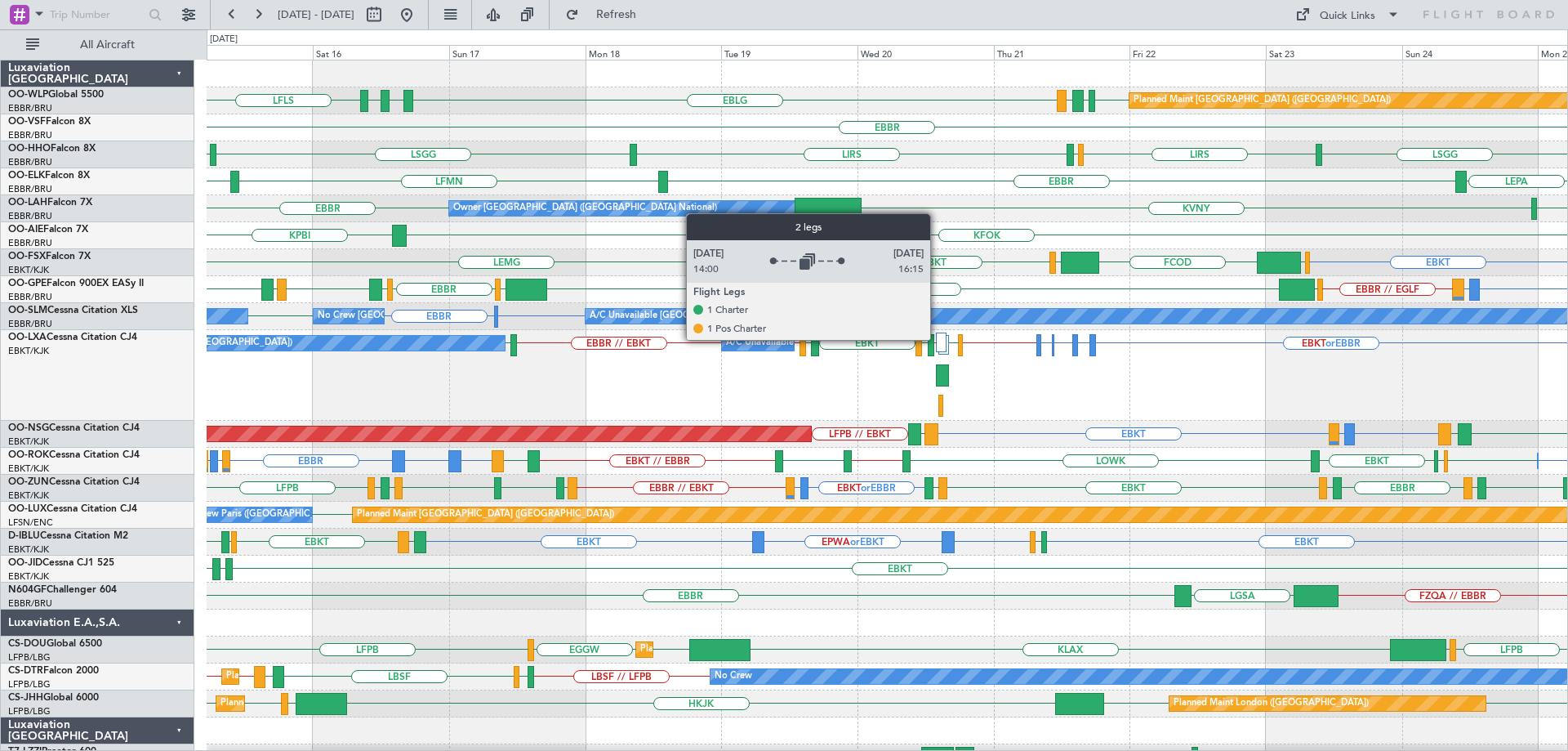
click at [938, 339] on div at bounding box center [941, 342] width 11 height 20
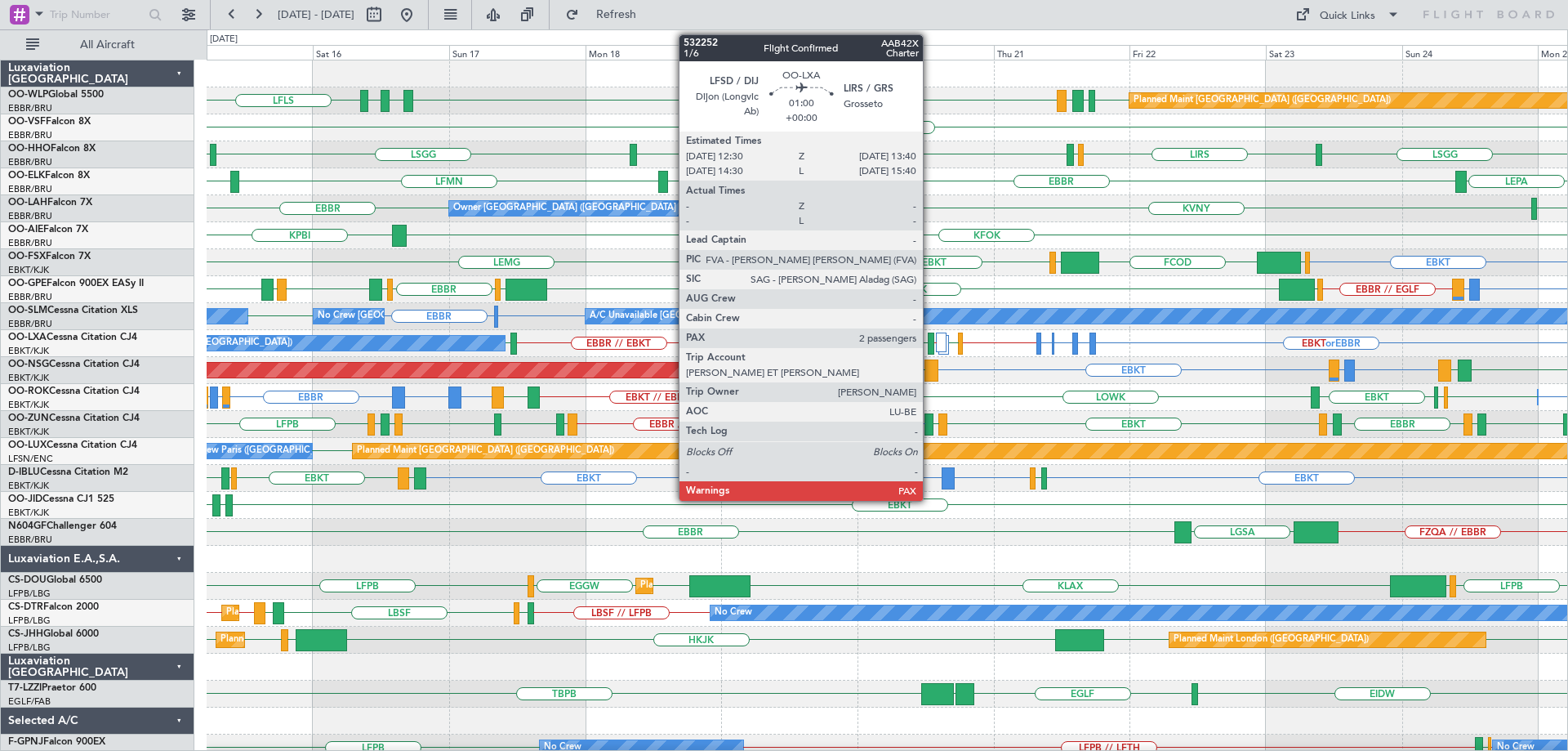
click at [930, 335] on div at bounding box center [931, 343] width 8 height 22
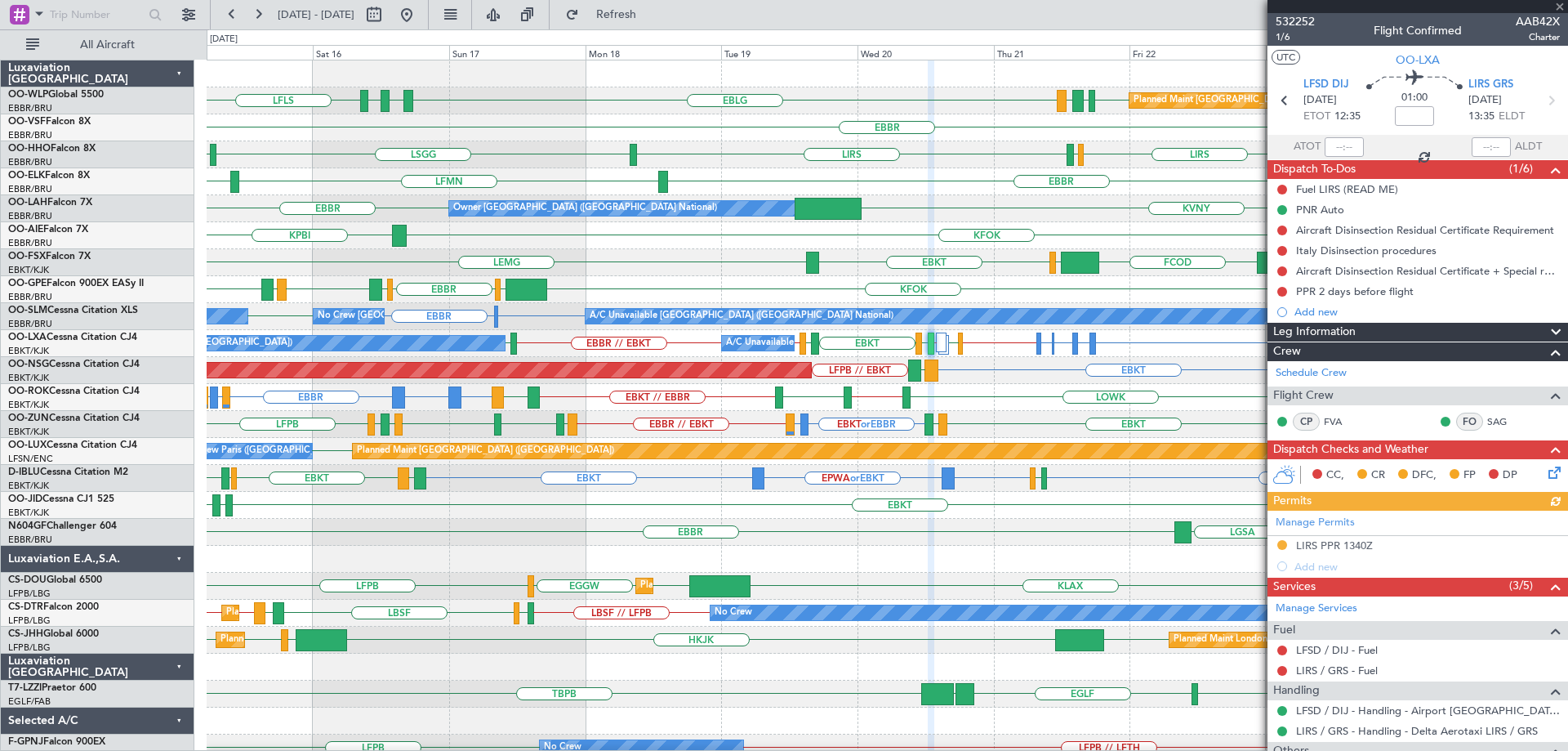
click at [1558, 6] on div at bounding box center [1418, 6] width 301 height 13
click at [1560, 8] on span at bounding box center [1559, 7] width 17 height 15
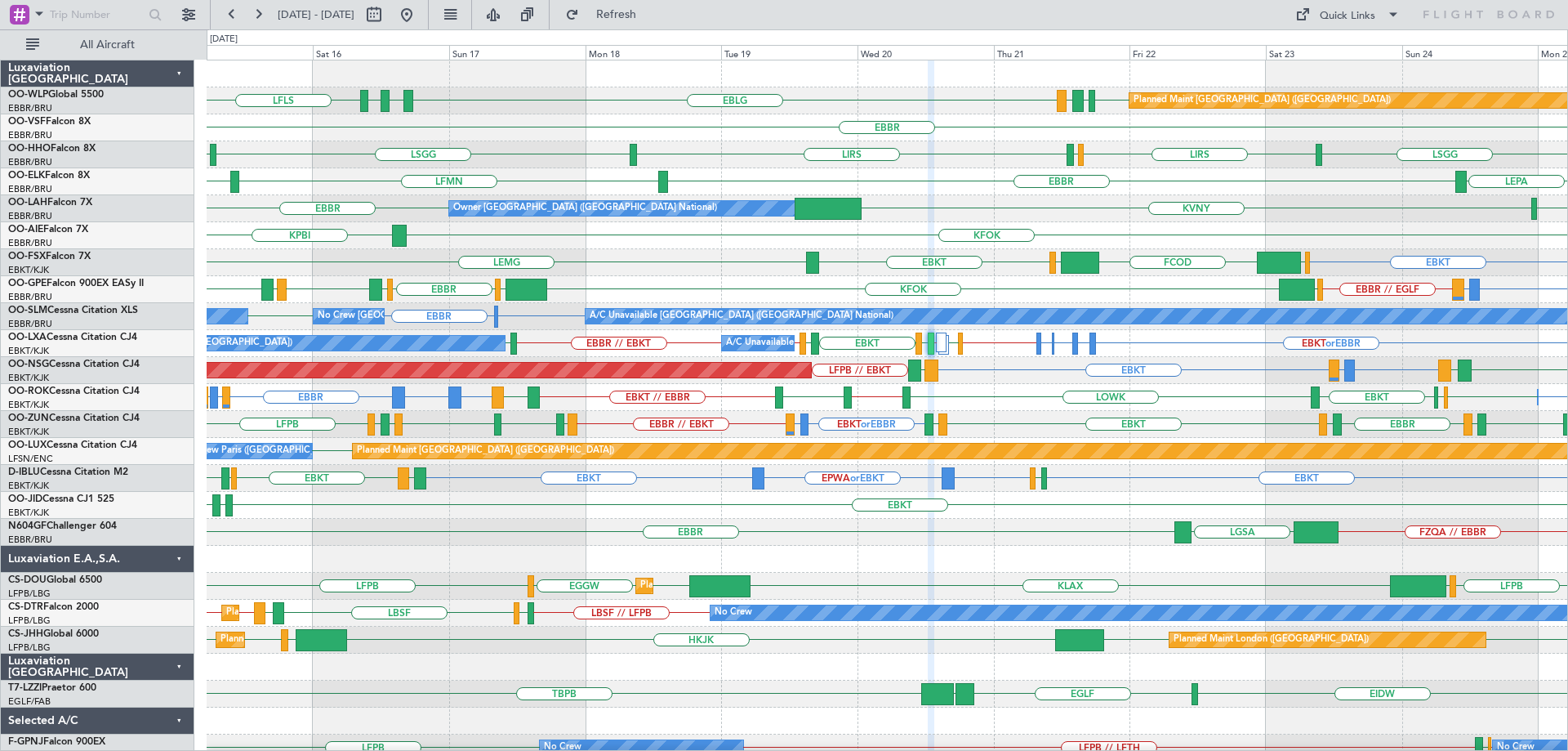
type input "0"
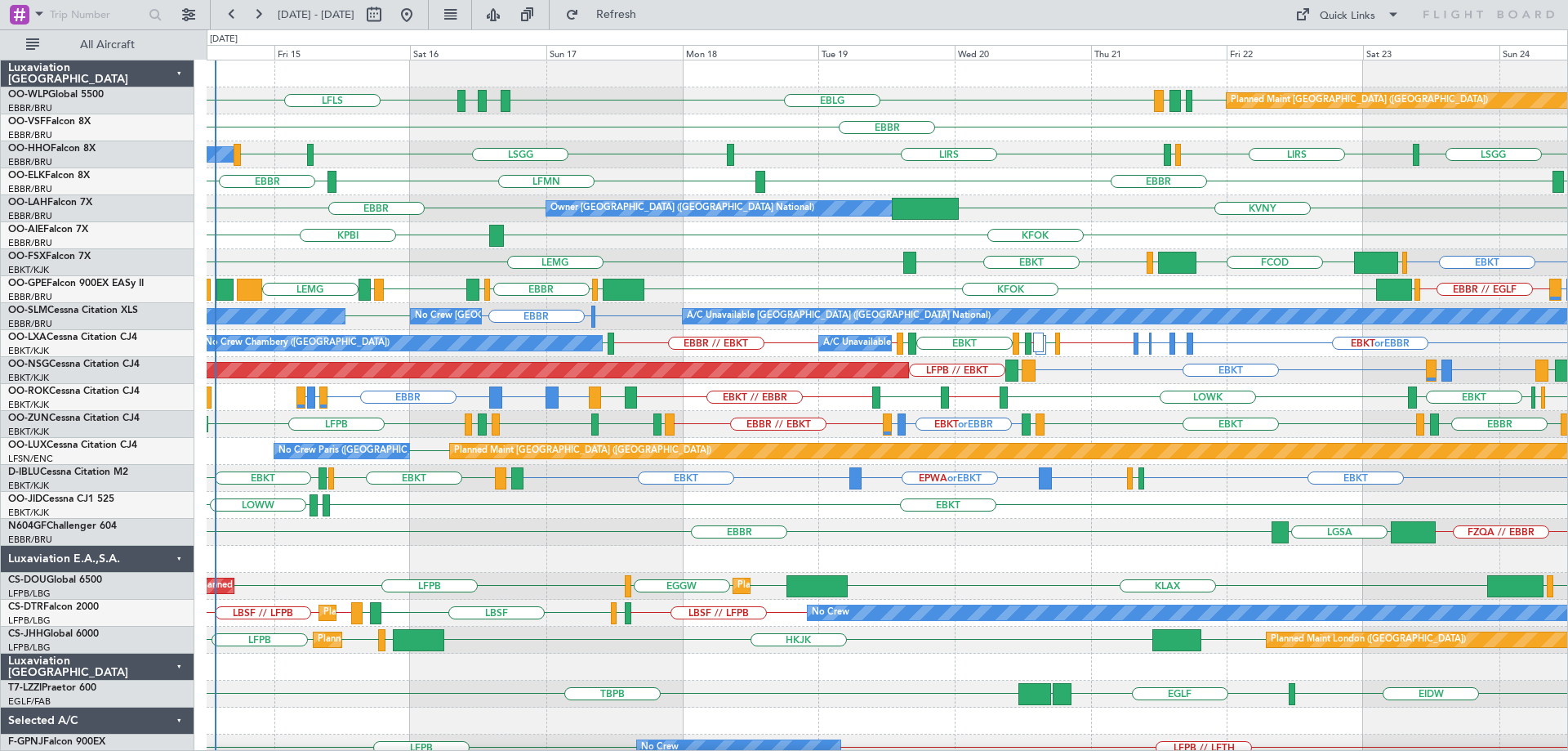
click at [544, 270] on div "EBLG LFLS EDDB EBLG LDDU EBLG LDSP Planned Maint [GEOGRAPHIC_DATA] ([GEOGRAPHIC…" at bounding box center [887, 519] width 1361 height 917
click at [297, 233] on div "KPBI KFOK" at bounding box center [887, 236] width 1361 height 27
